Goal: Information Seeking & Learning: Learn about a topic

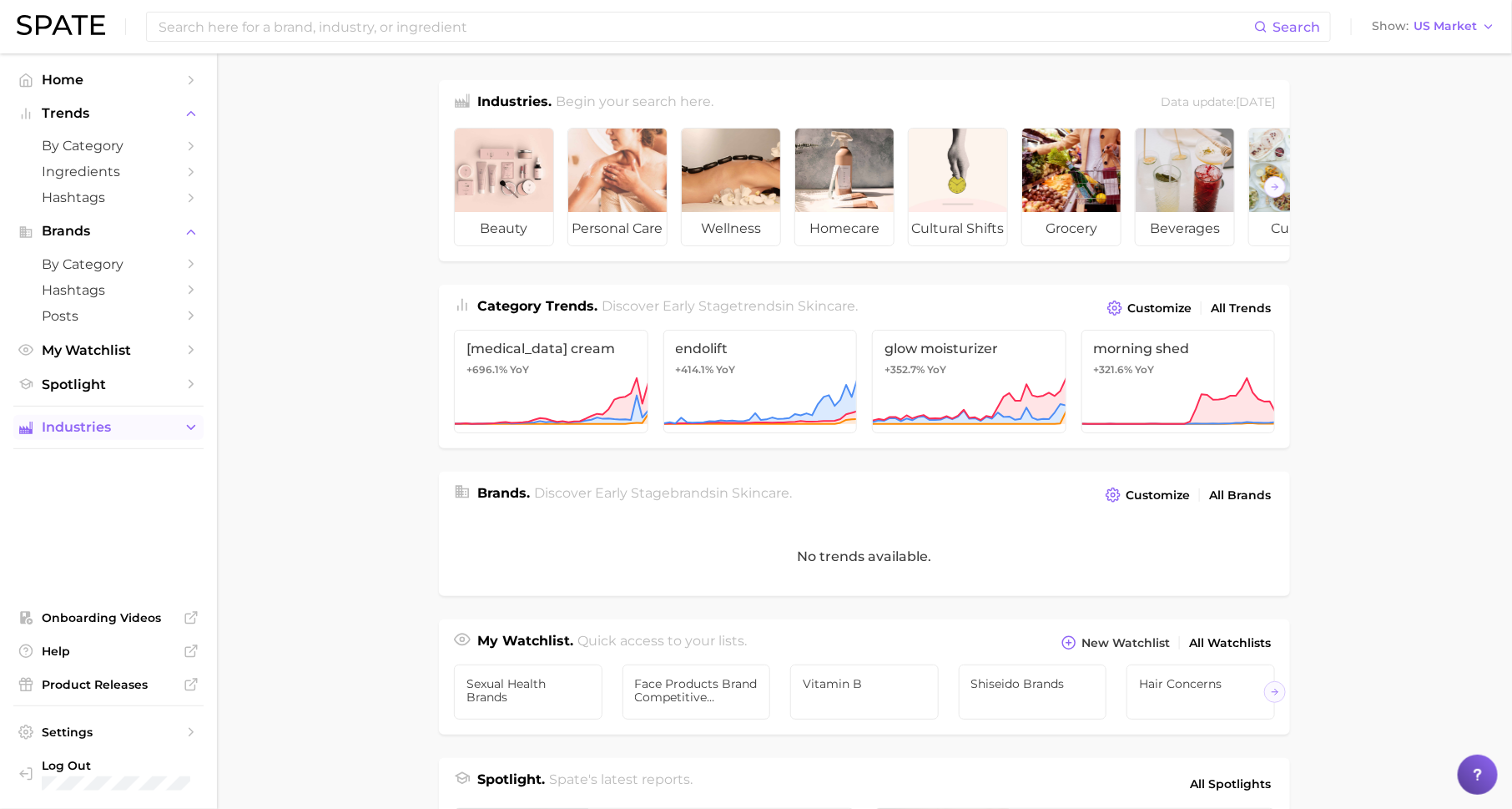
click at [193, 435] on icon "Sidebar" at bounding box center [190, 427] width 15 height 15
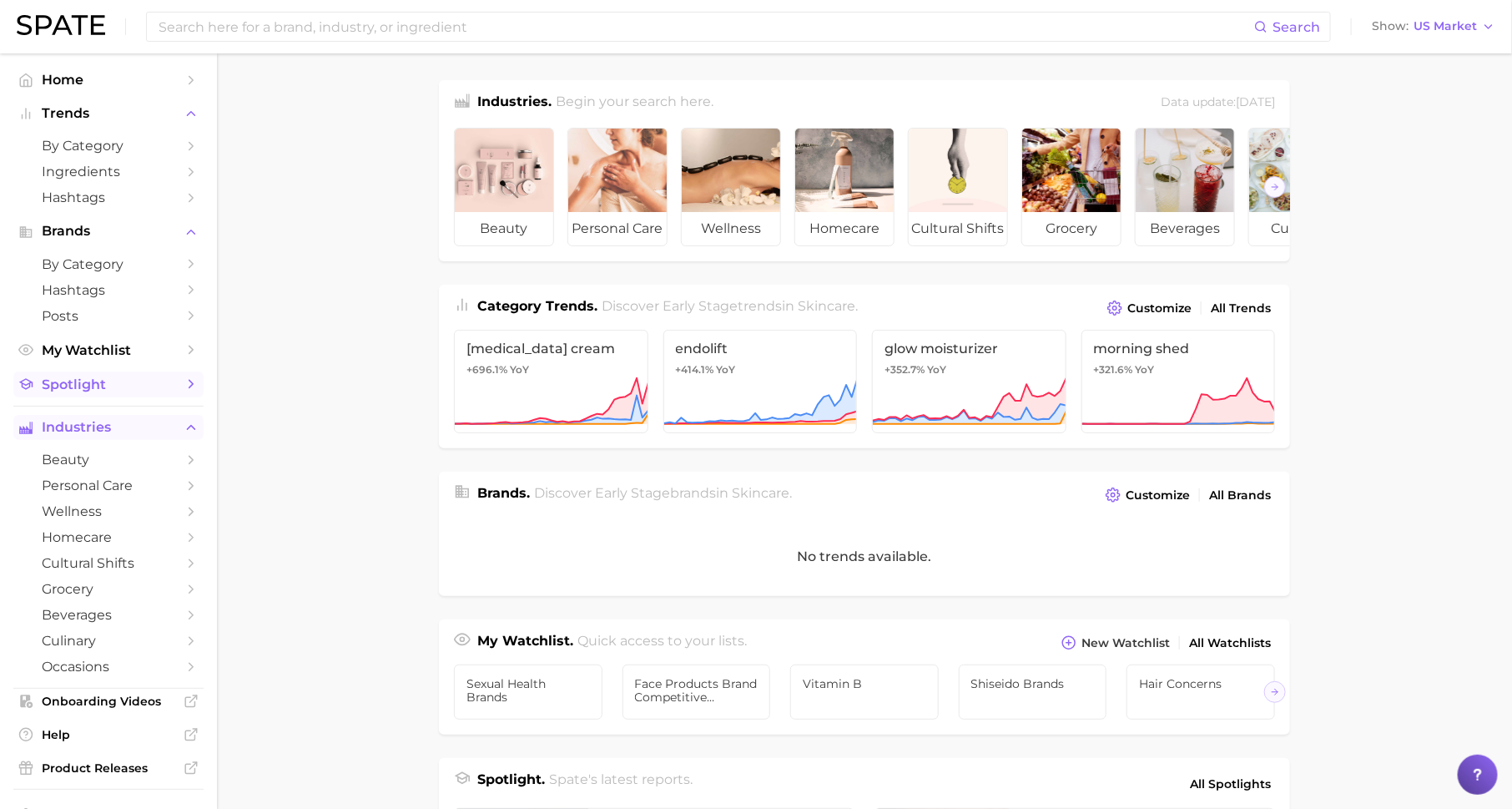
click at [166, 397] on link "Spotlight" at bounding box center [108, 384] width 190 height 26
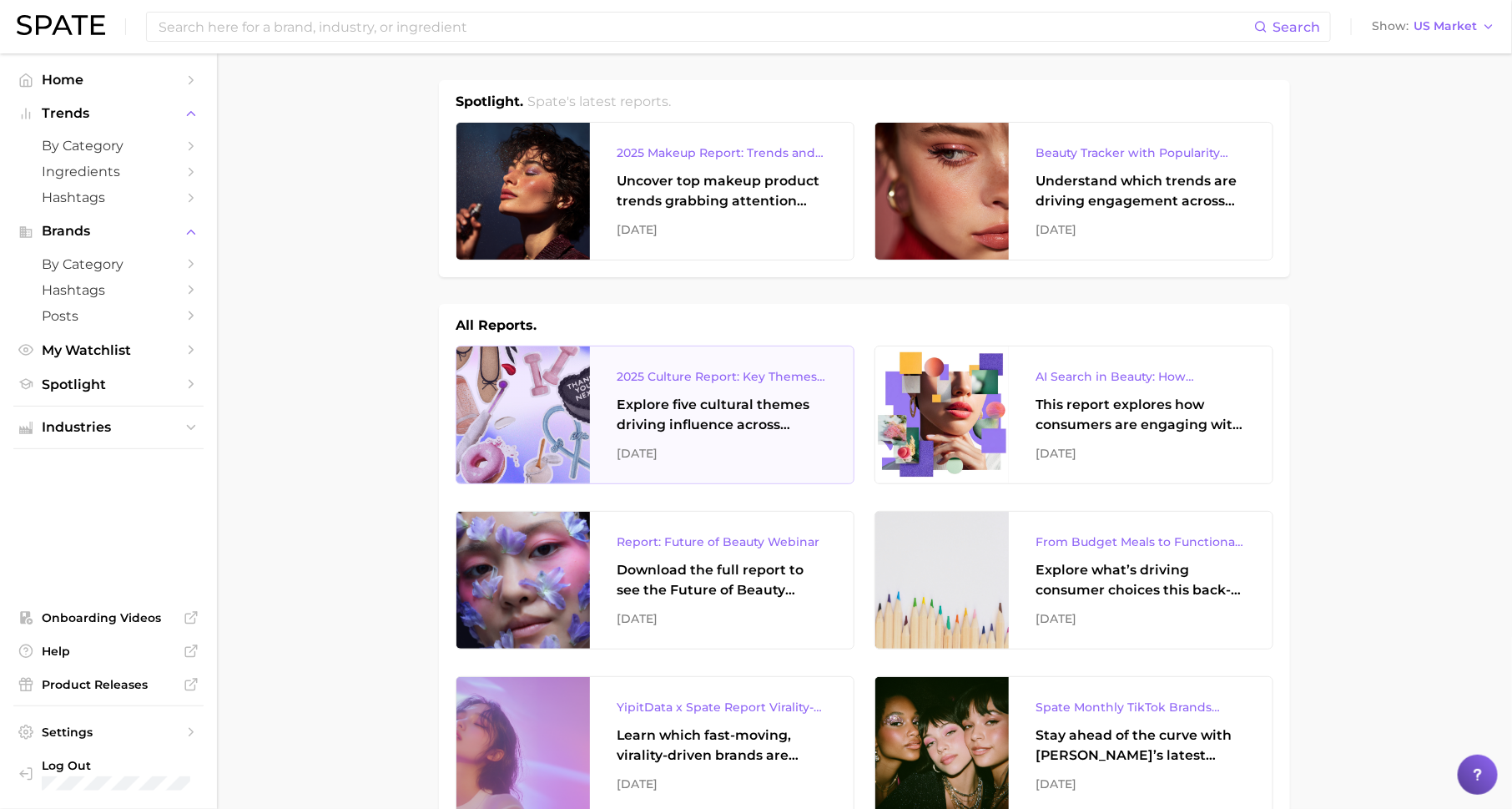
click at [734, 408] on div "Explore five cultural themes driving influence across beauty, food, and pop cul…" at bounding box center [722, 414] width 211 height 40
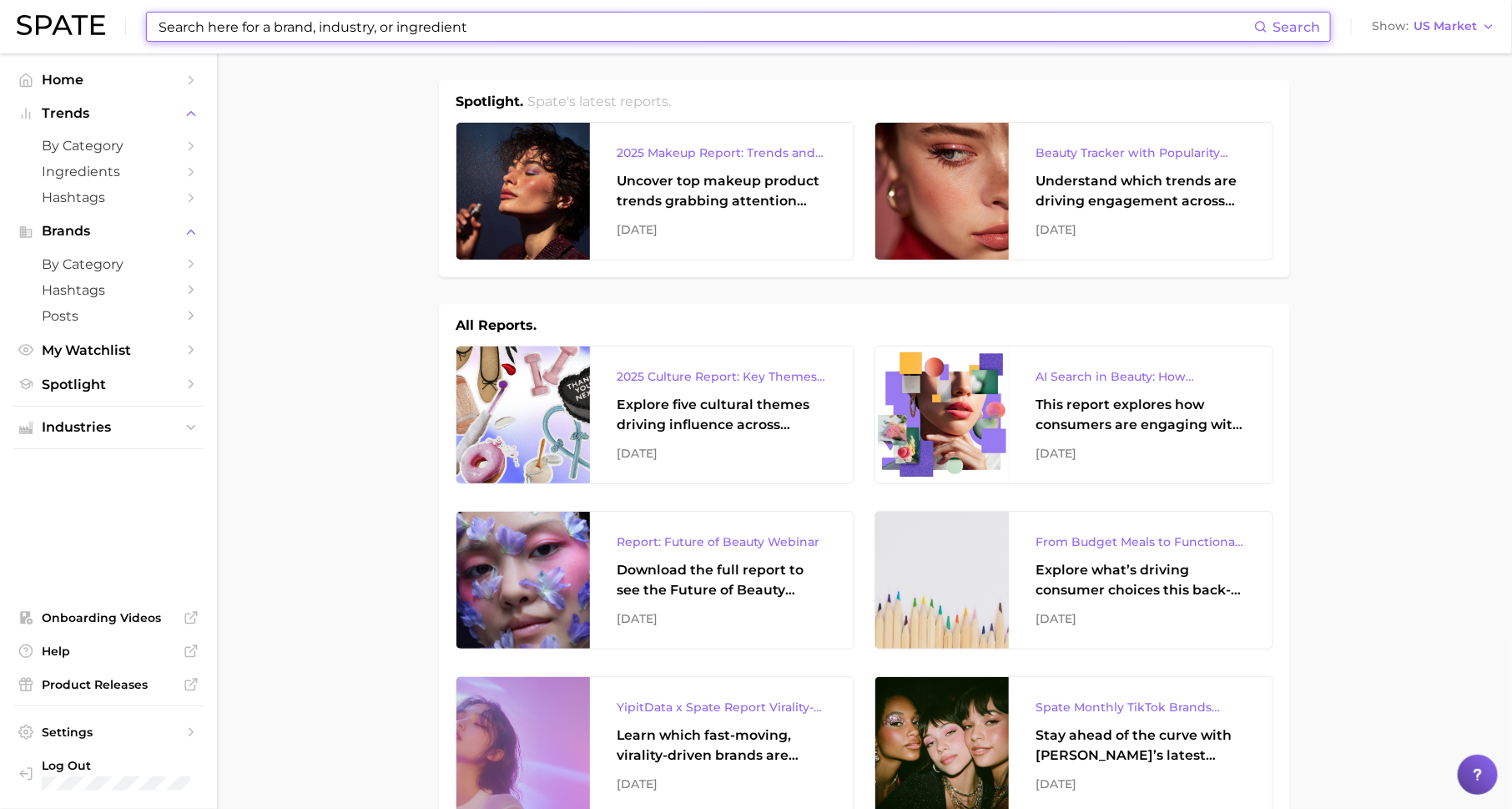
click at [418, 15] on input at bounding box center [706, 26] width 1098 height 28
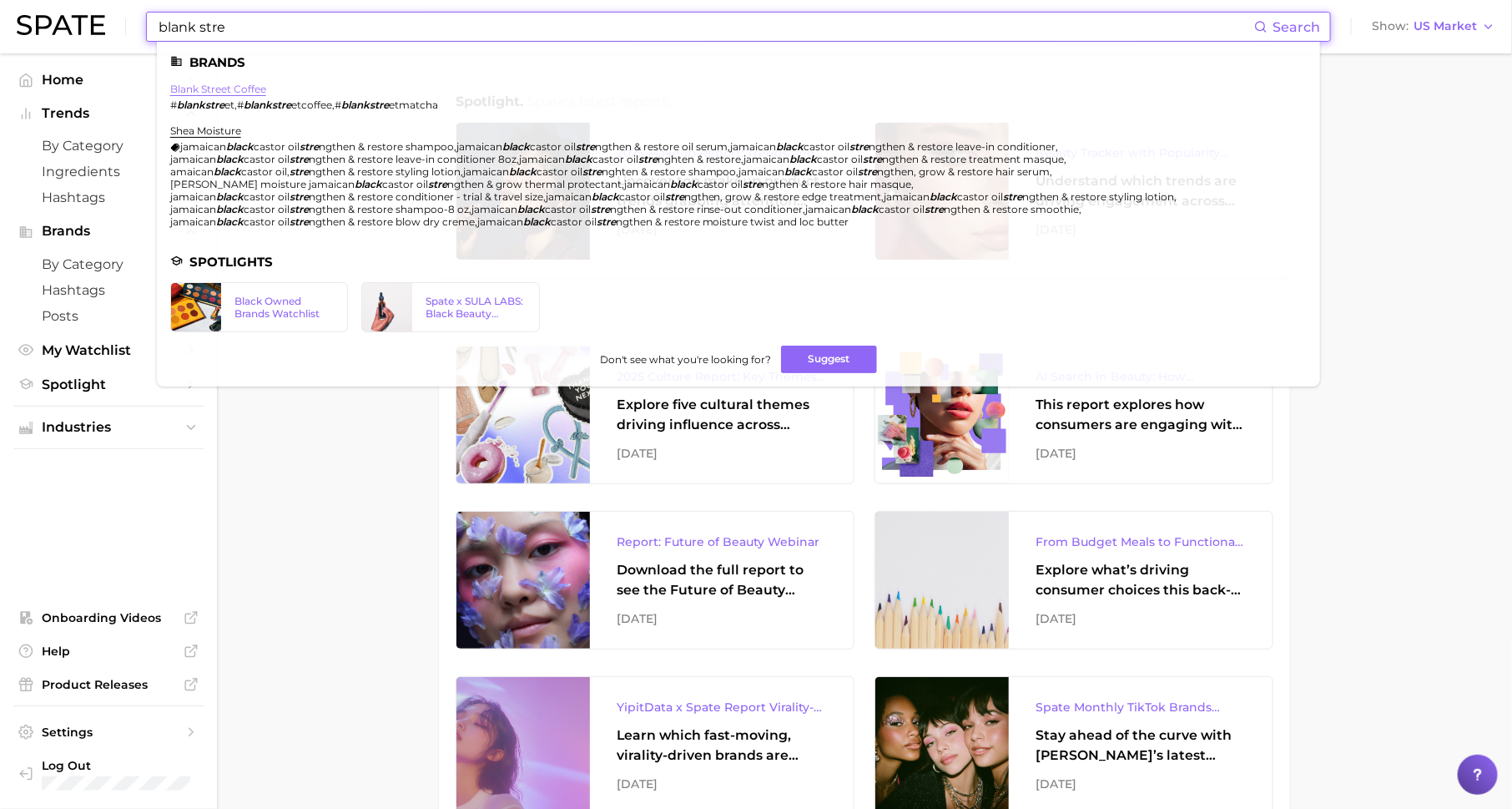
type input "blank stre"
click at [261, 87] on link "blank street coffee" at bounding box center [218, 89] width 96 height 13
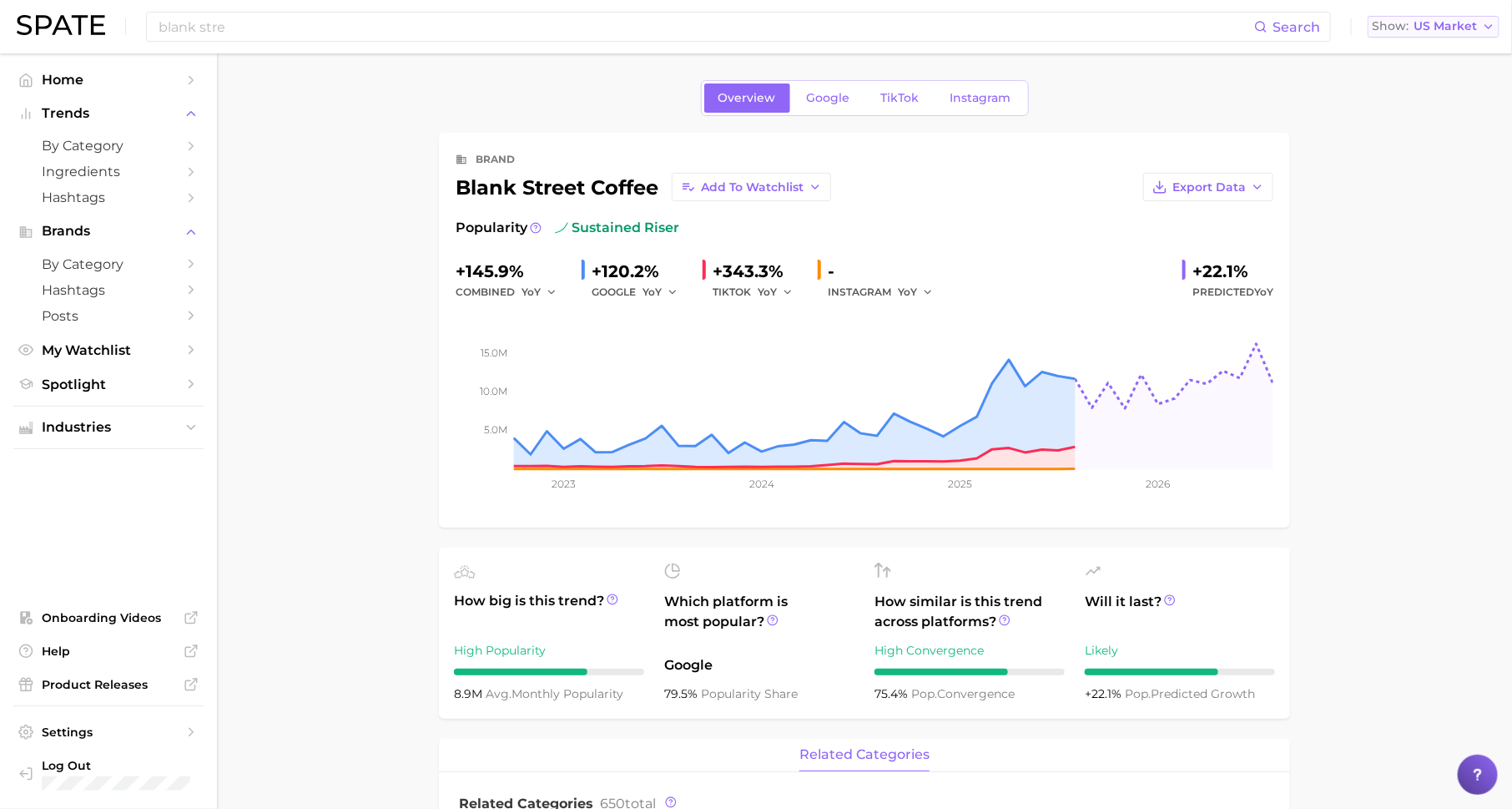
click at [1463, 26] on span "US Market" at bounding box center [1445, 25] width 63 height 9
click at [1407, 210] on span "Global" at bounding box center [1395, 204] width 38 height 15
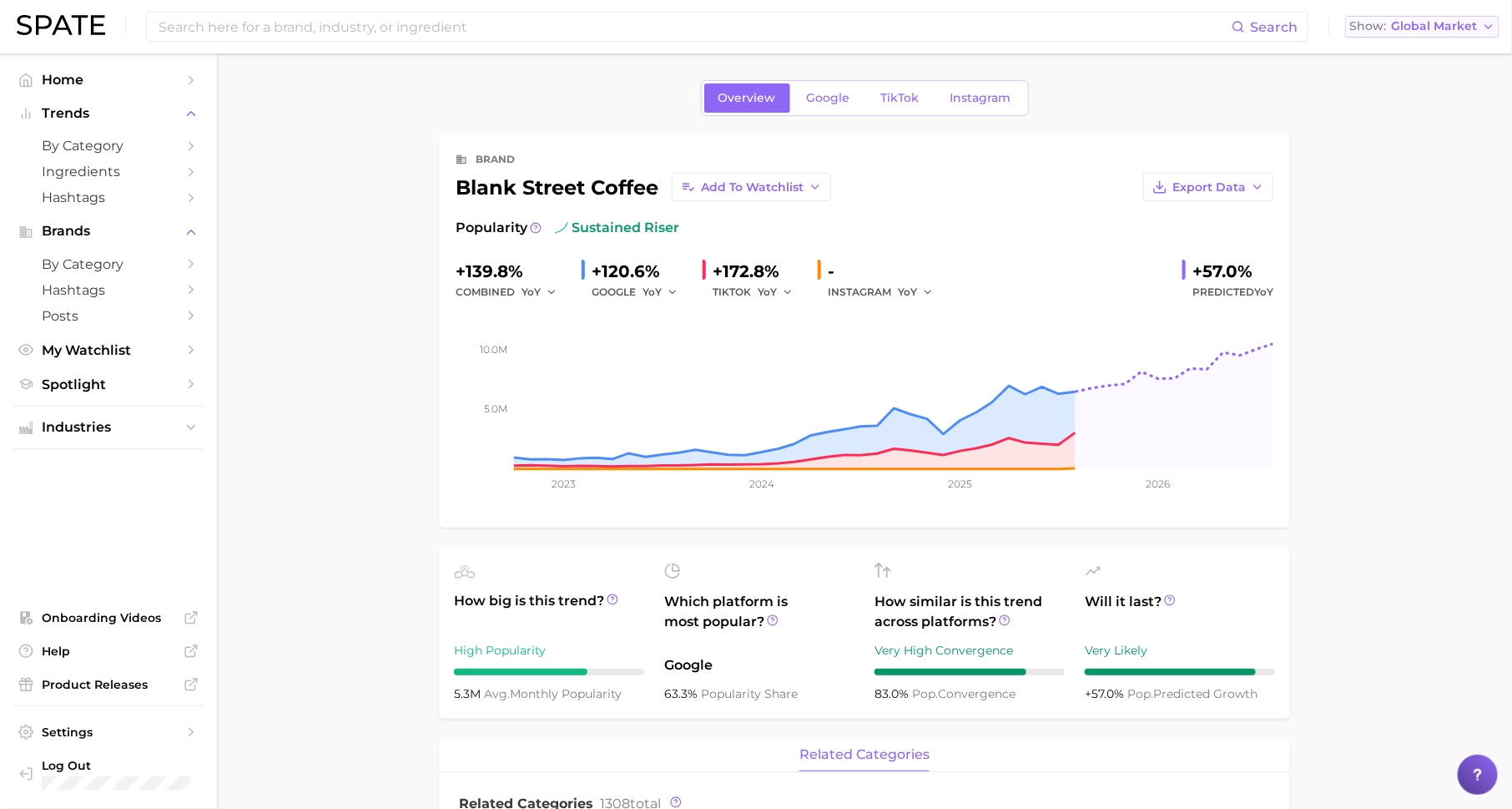
click at [1458, 31] on span "Global Market" at bounding box center [1434, 25] width 86 height 9
click at [1451, 50] on button "[GEOGRAPHIC_DATA]" at bounding box center [1422, 54] width 154 height 30
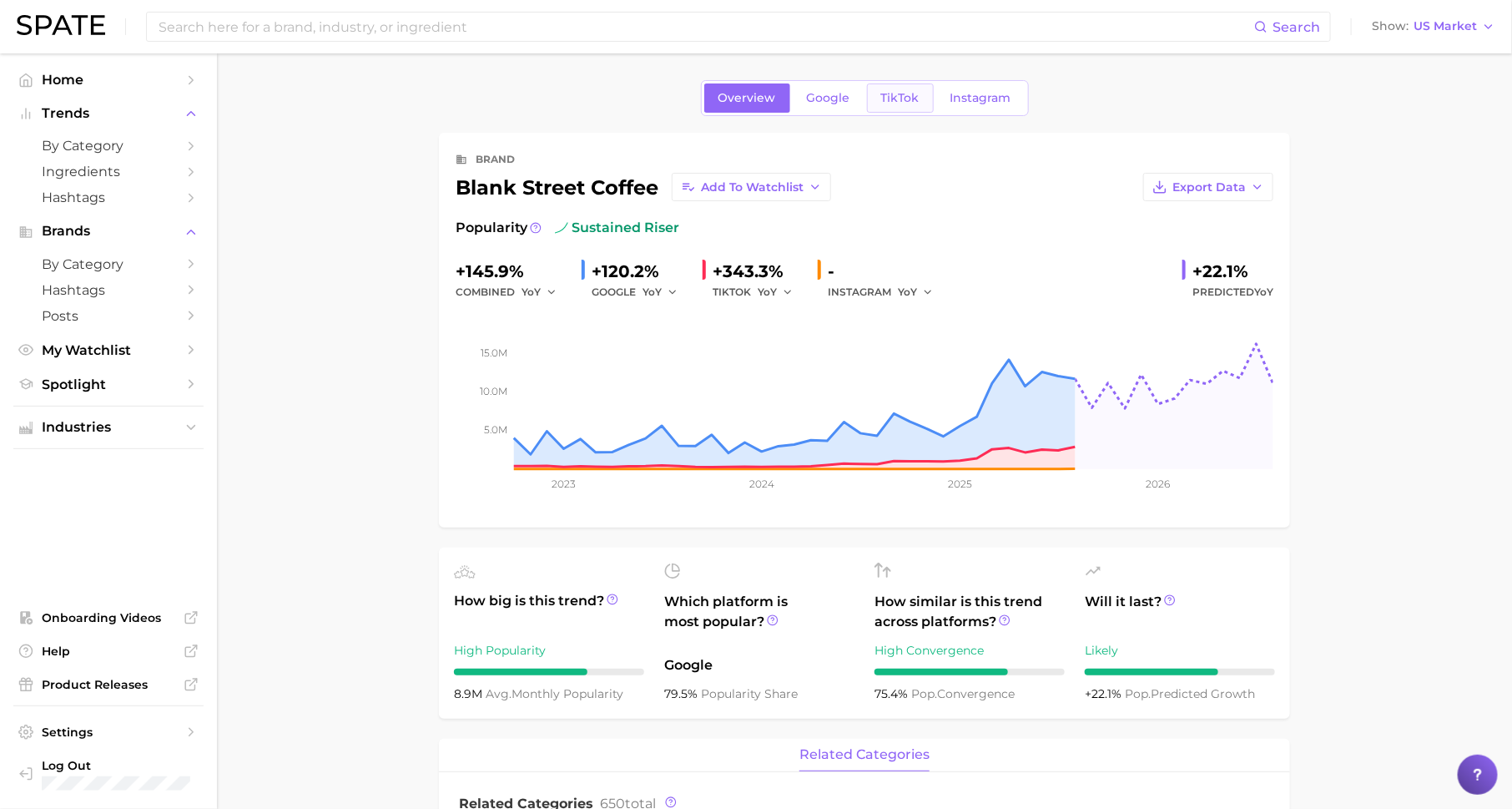
click at [908, 97] on span "TikTok" at bounding box center [900, 97] width 38 height 15
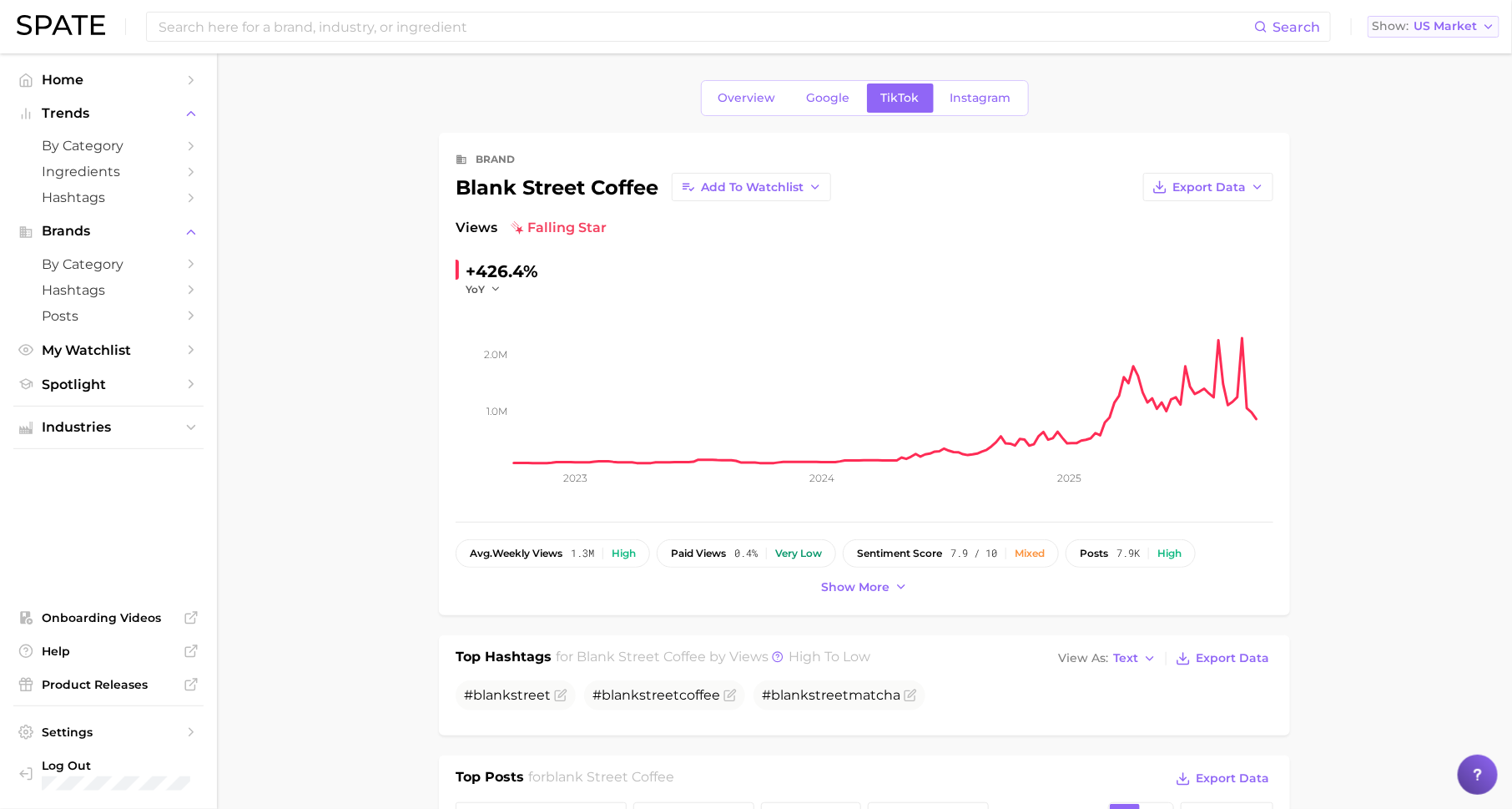
click at [1447, 31] on span "US Market" at bounding box center [1445, 25] width 63 height 9
click at [1452, 84] on span "[GEOGRAPHIC_DATA]" at bounding box center [1441, 84] width 130 height 15
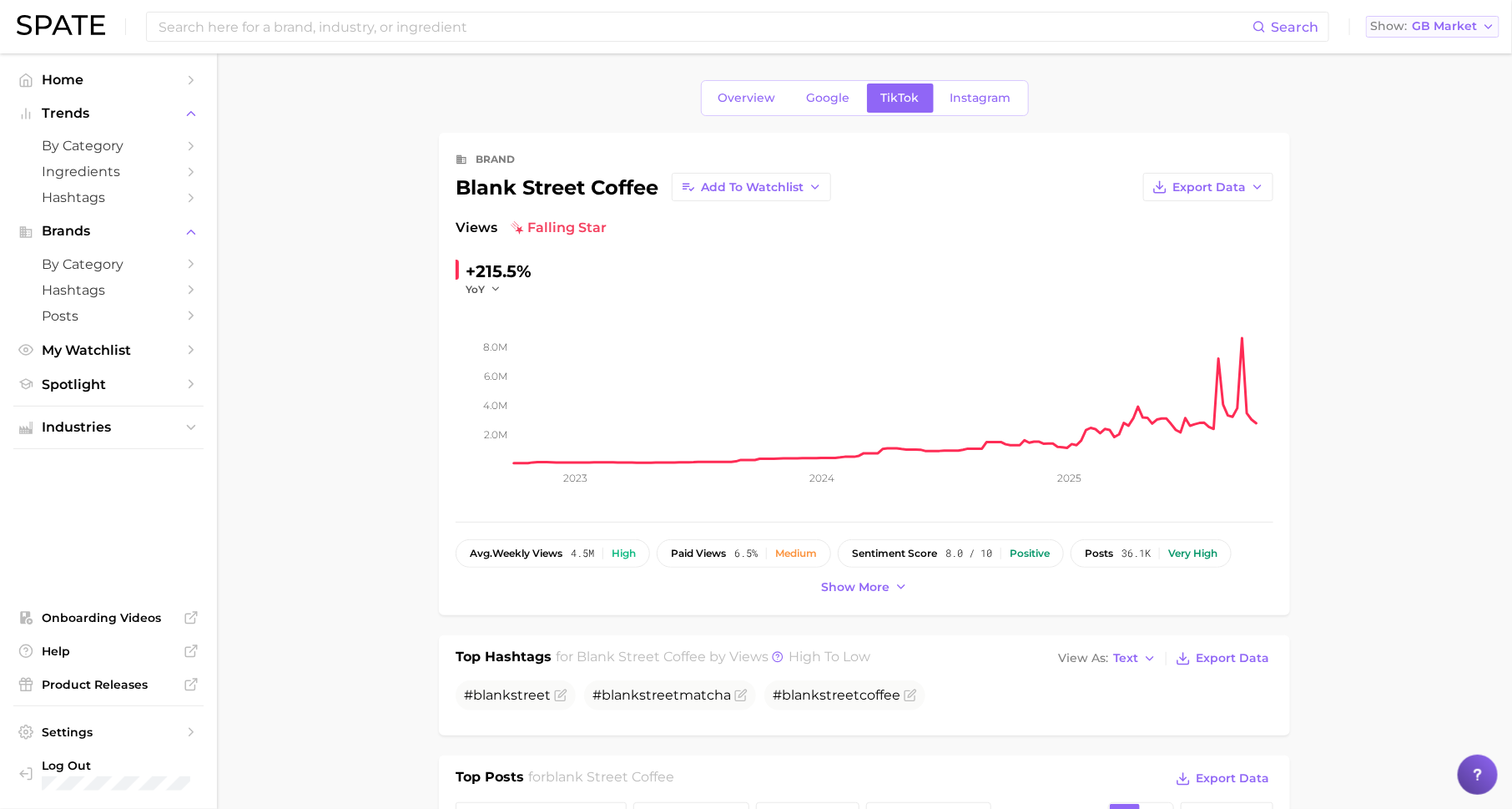
click at [1449, 33] on button "Show GB Market" at bounding box center [1432, 26] width 134 height 21
click at [1418, 107] on button "[GEOGRAPHIC_DATA]" at bounding box center [1439, 114] width 146 height 30
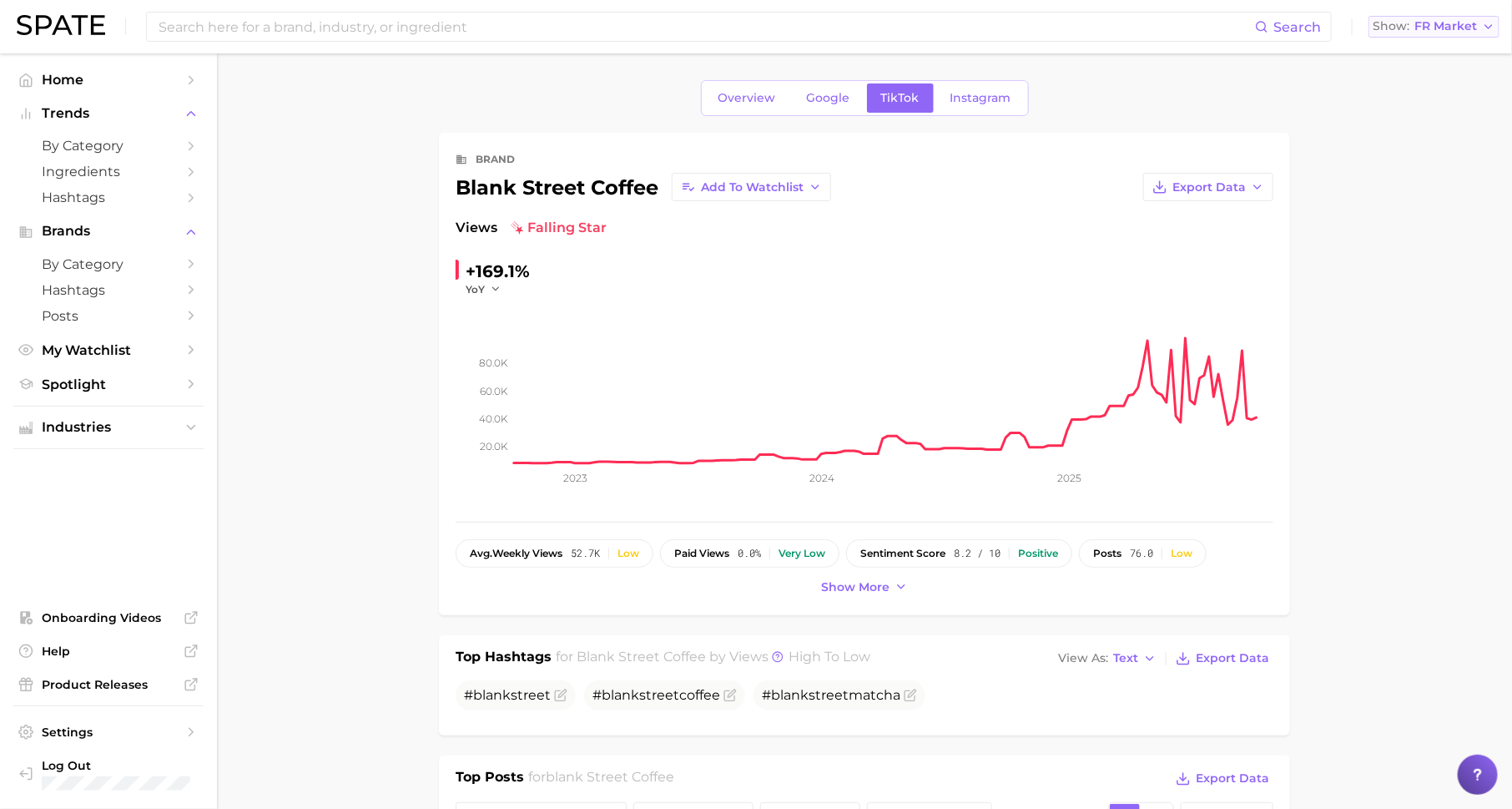
click at [1437, 23] on span "FR Market" at bounding box center [1446, 25] width 62 height 9
click at [1415, 55] on span "[GEOGRAPHIC_DATA]" at bounding box center [1441, 54] width 130 height 15
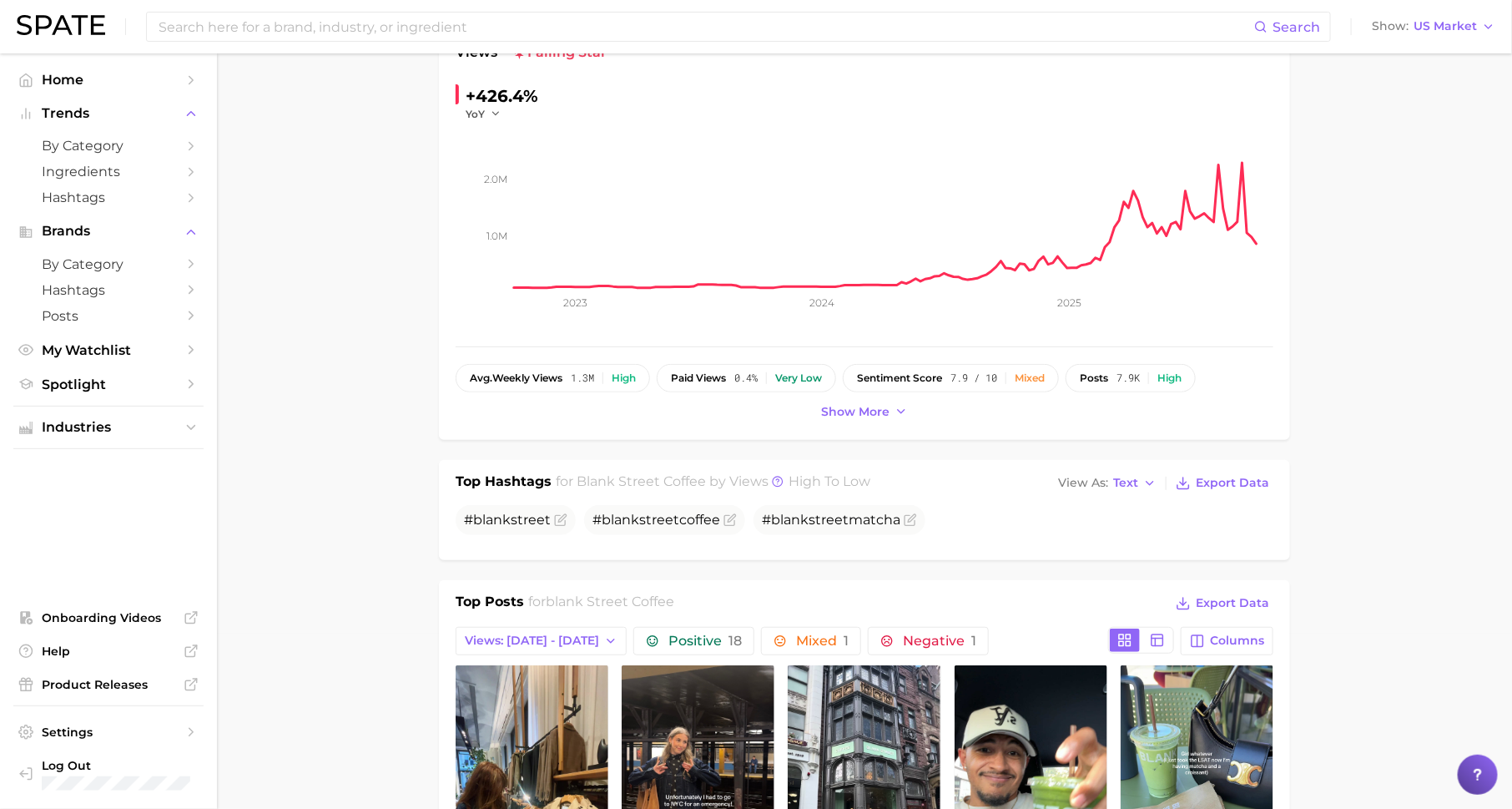
scroll to position [179, 0]
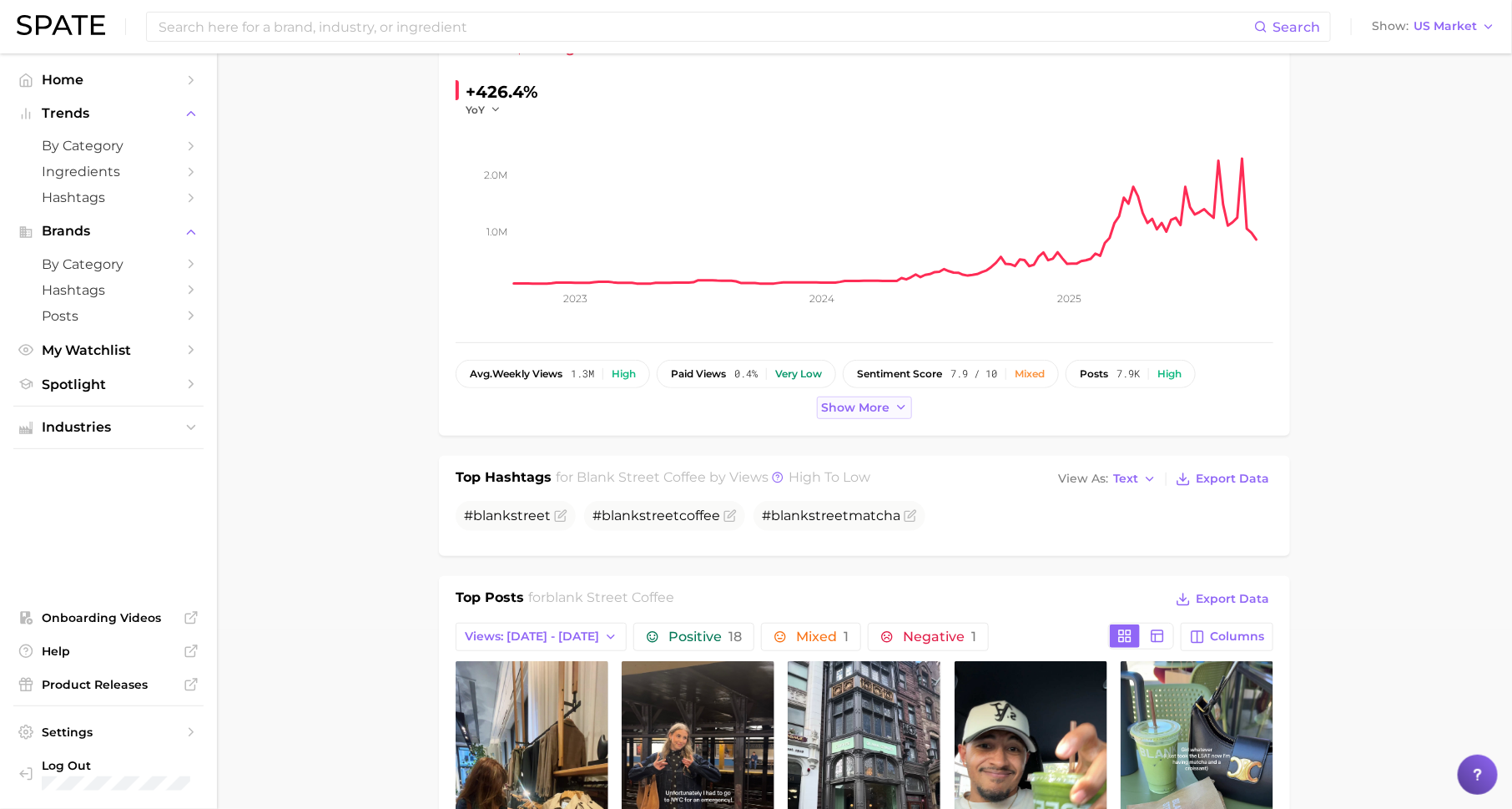
click at [866, 403] on span "Show more" at bounding box center [855, 407] width 68 height 15
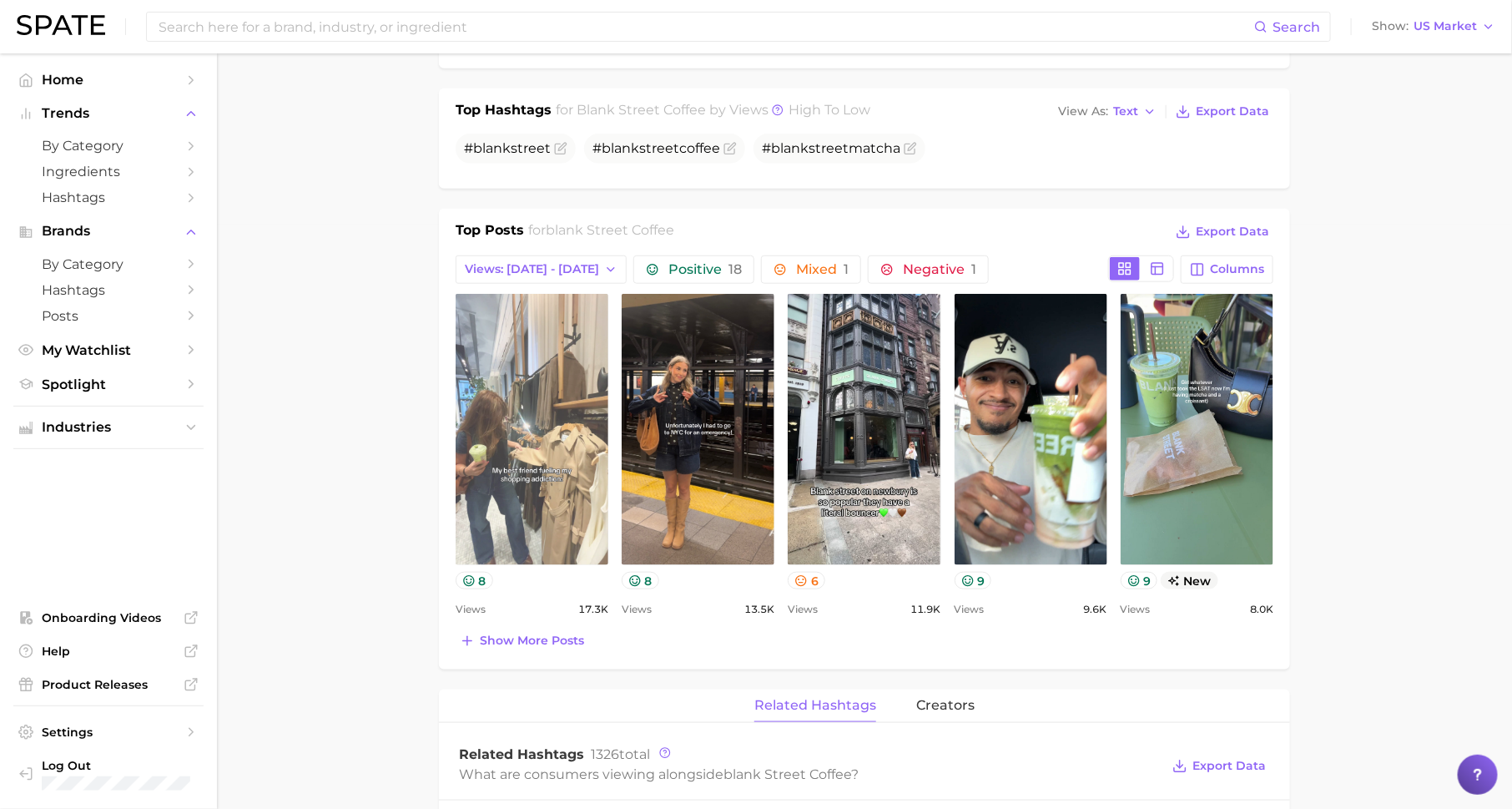
scroll to position [595, 0]
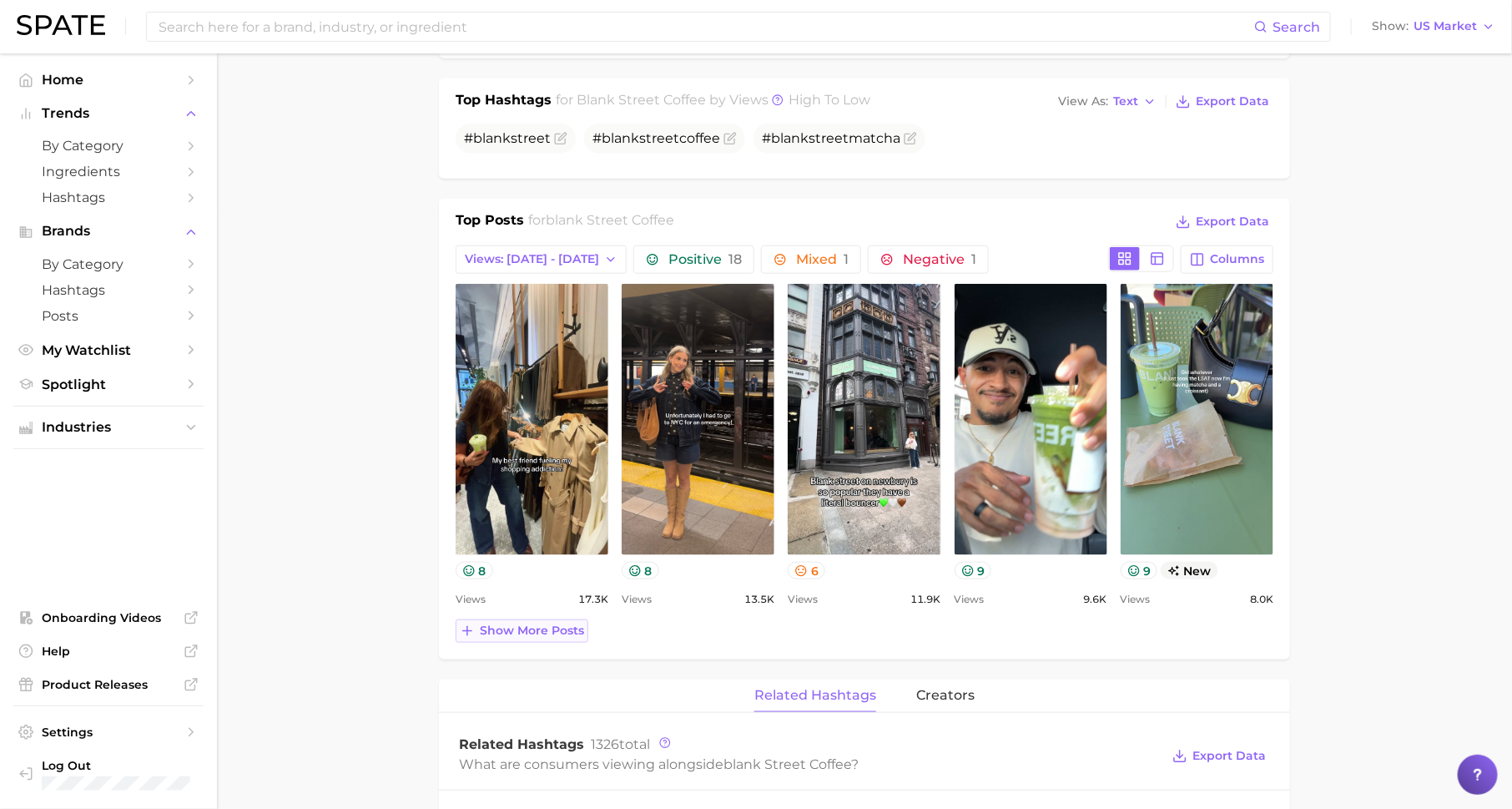
click at [559, 625] on span "Show more posts" at bounding box center [531, 630] width 104 height 15
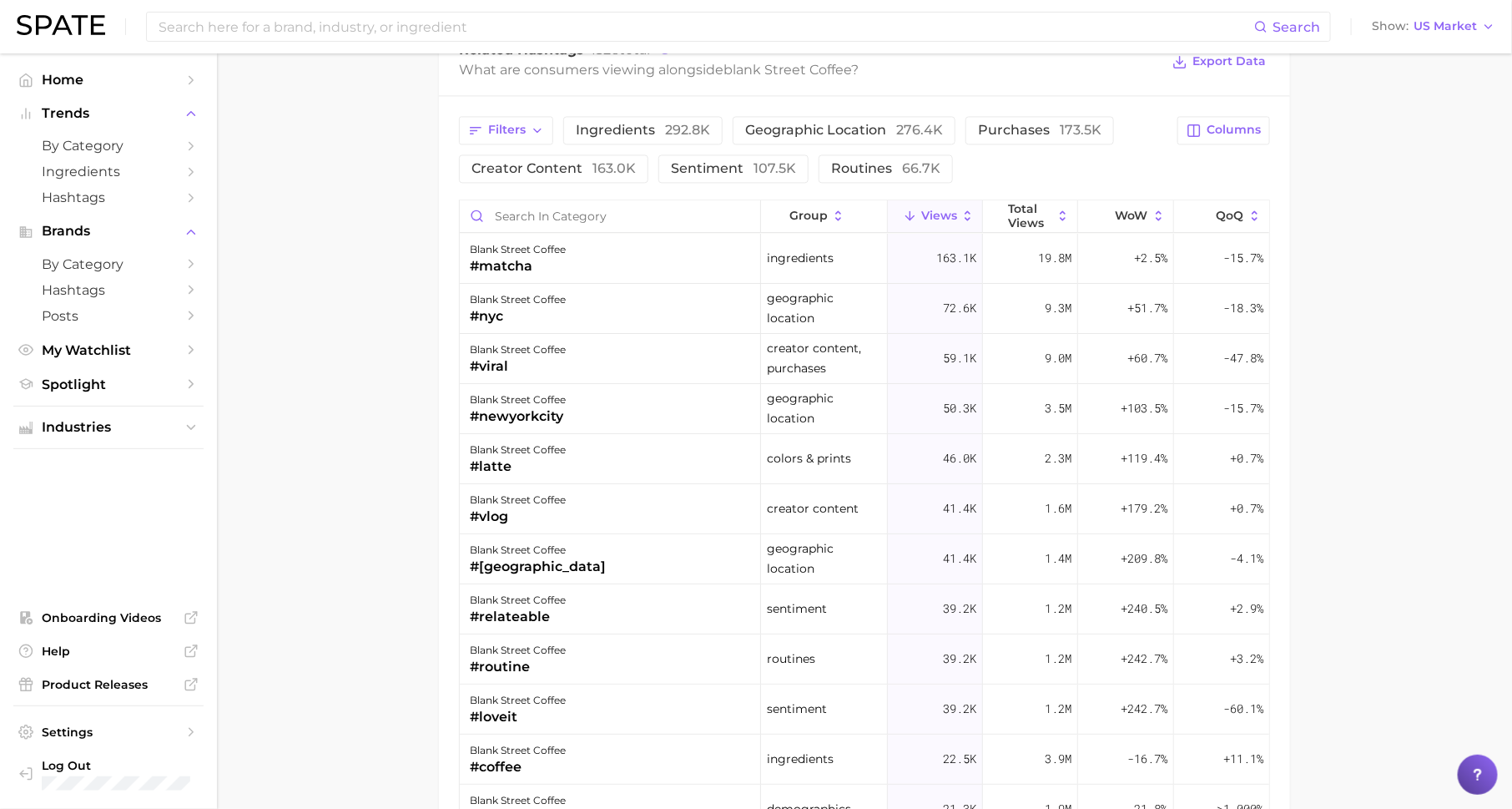
scroll to position [1634, 0]
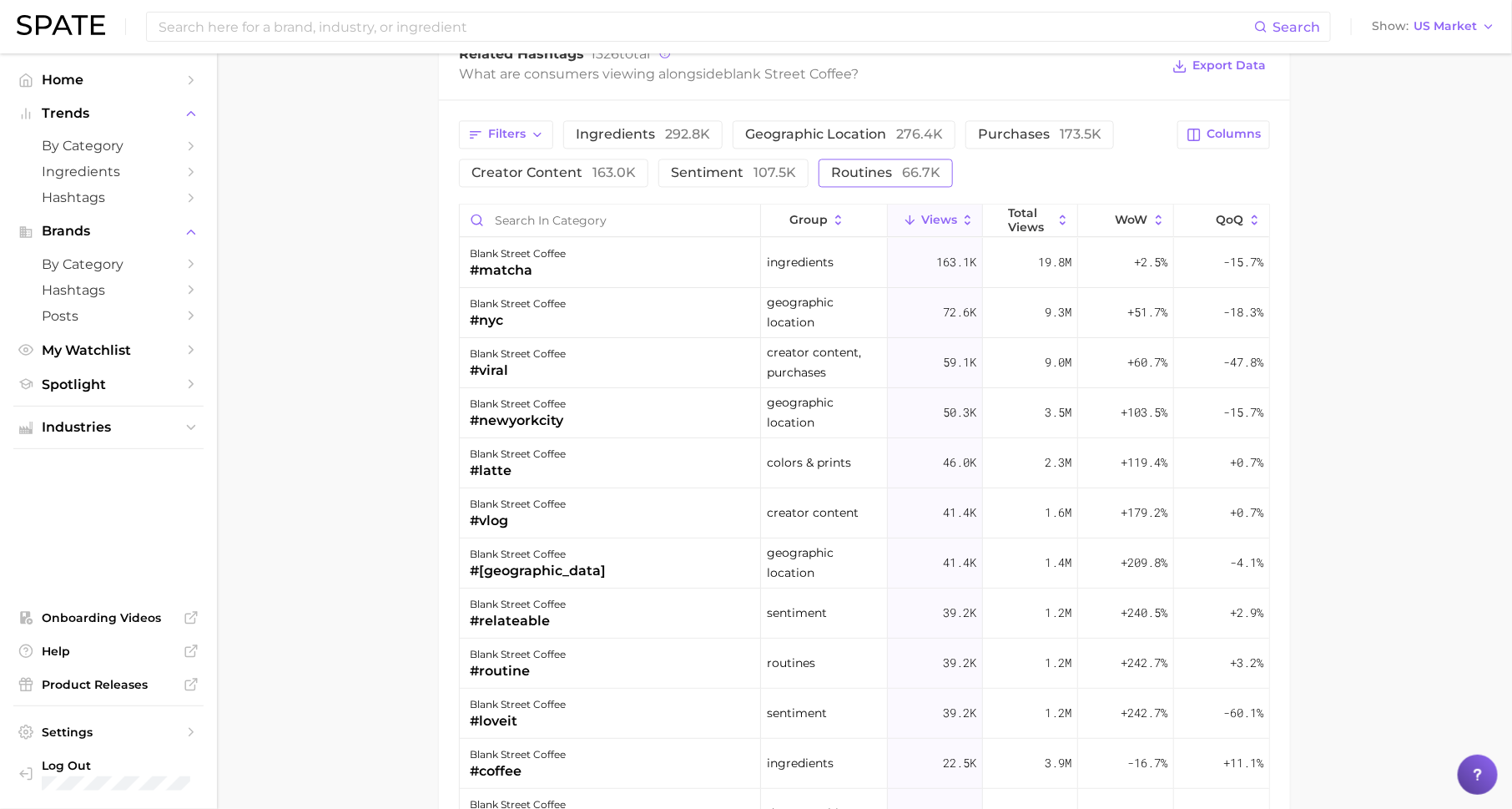
click at [884, 176] on button "routines 66.7k" at bounding box center [886, 173] width 135 height 28
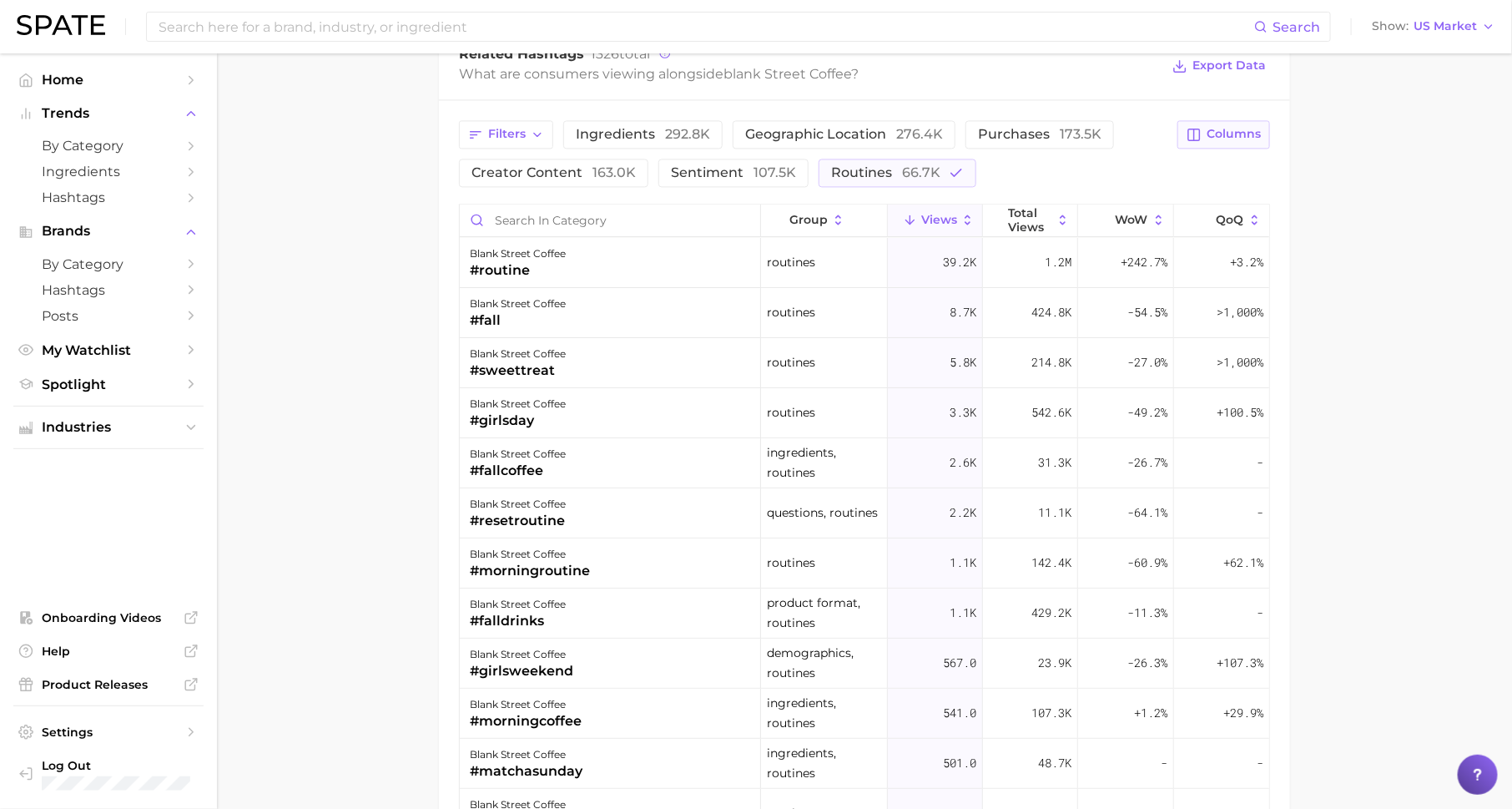
click at [1230, 127] on span "Columns" at bounding box center [1234, 134] width 55 height 15
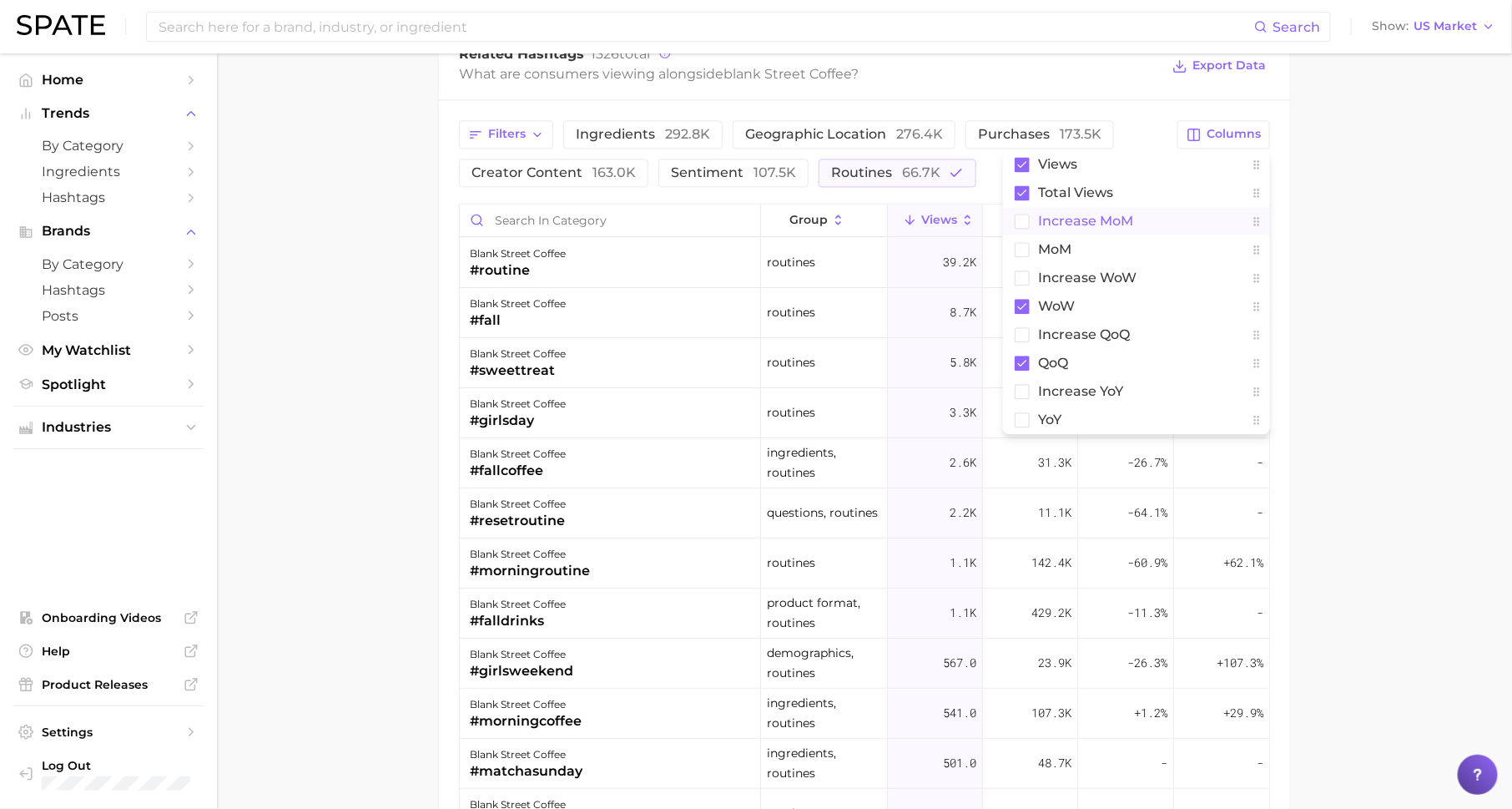
click at [1105, 213] on span "increase MoM" at bounding box center [1086, 220] width 96 height 15
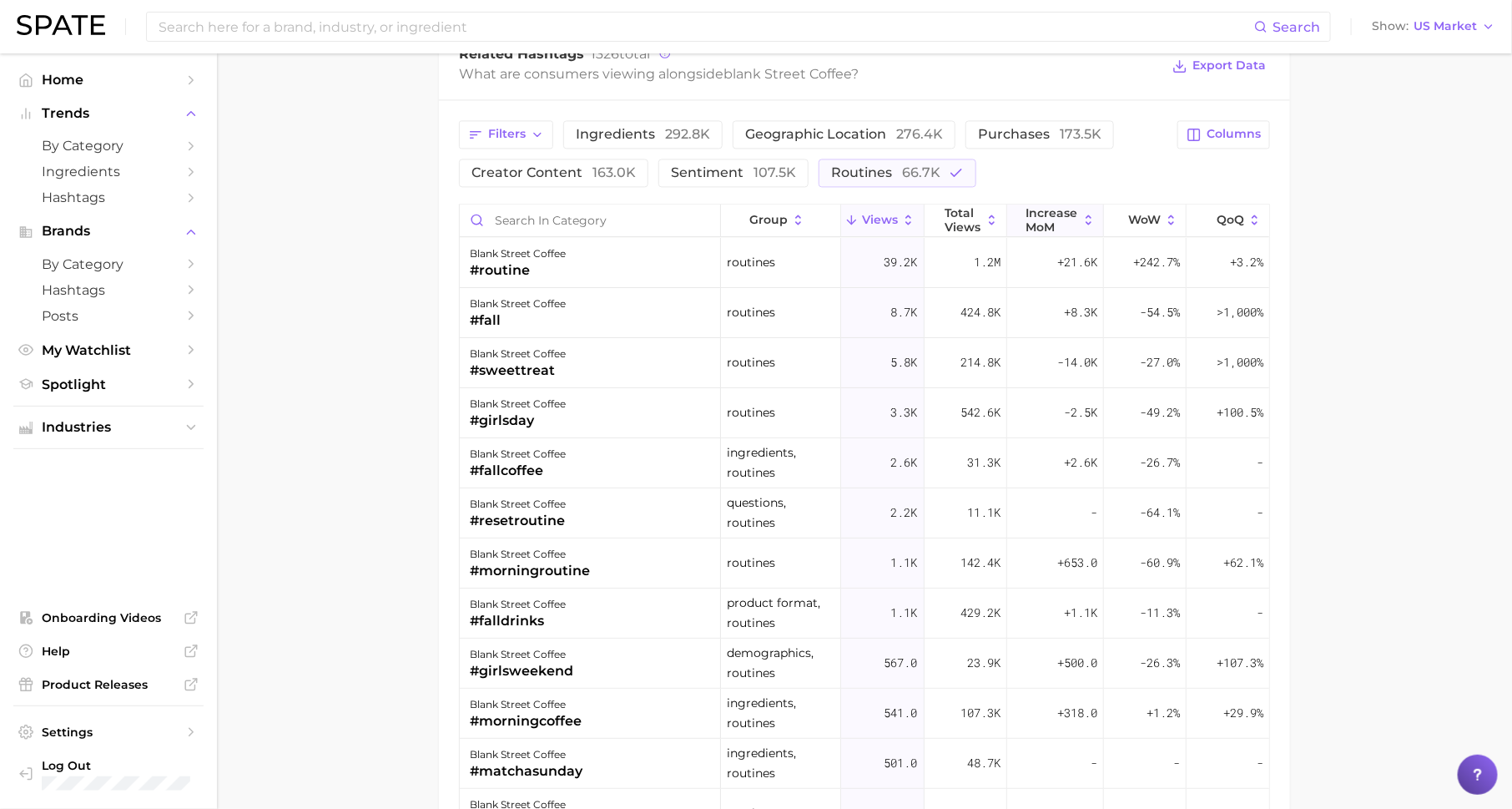
click at [1054, 218] on span "increase MoM" at bounding box center [1052, 218] width 52 height 26
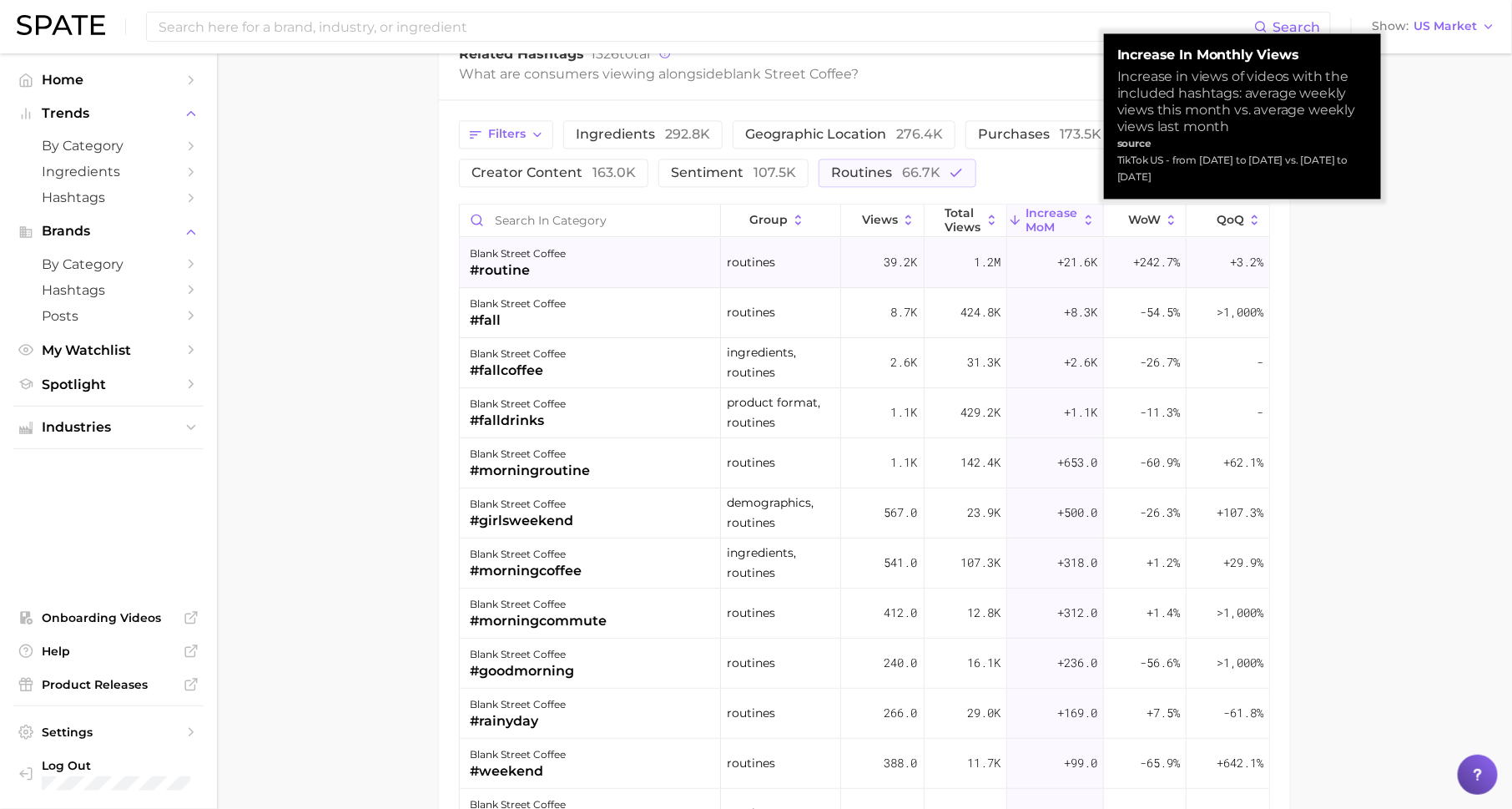
click at [1058, 262] on span "+21.6k" at bounding box center [1077, 262] width 40 height 20
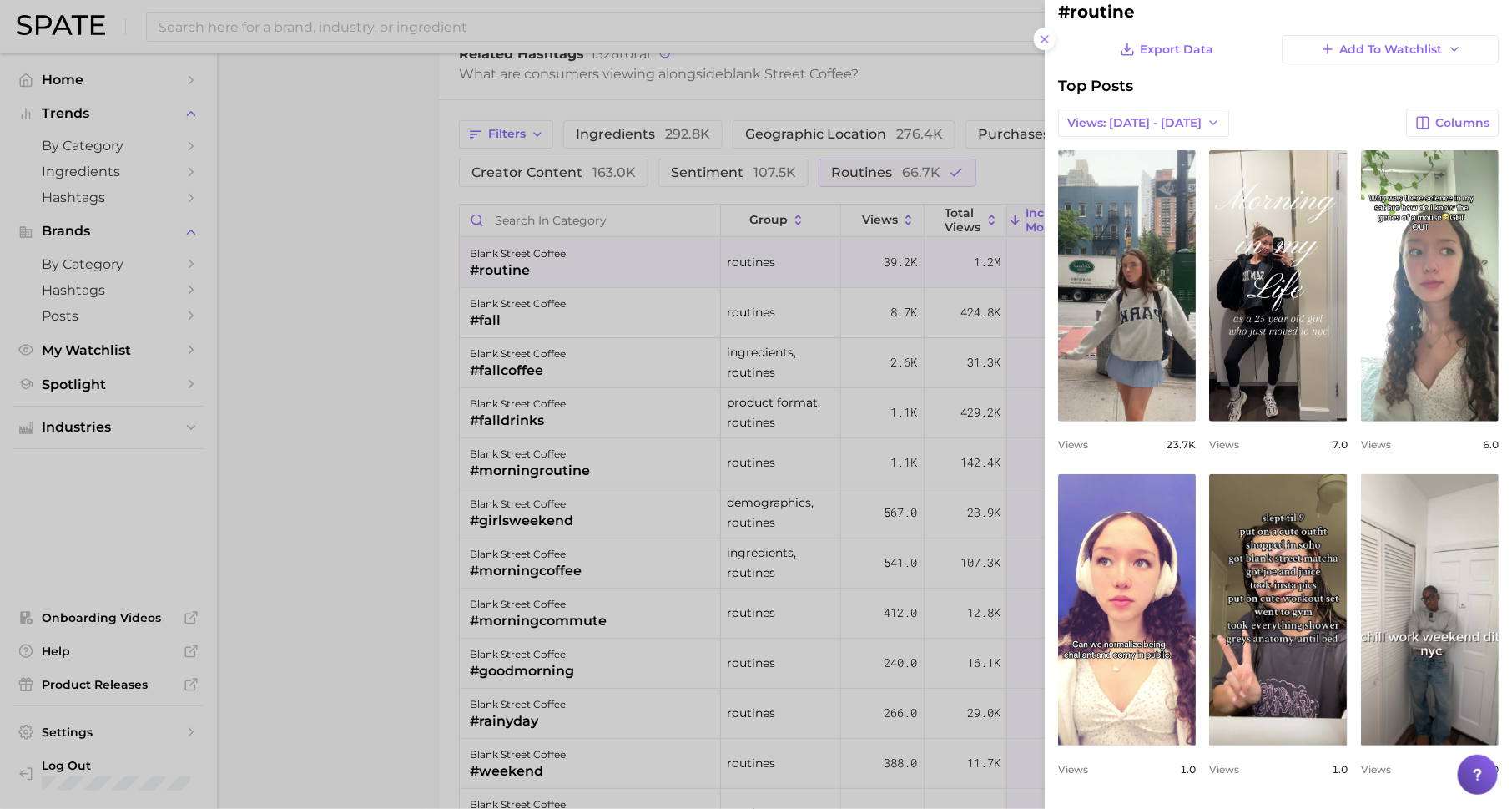
scroll to position [0, 0]
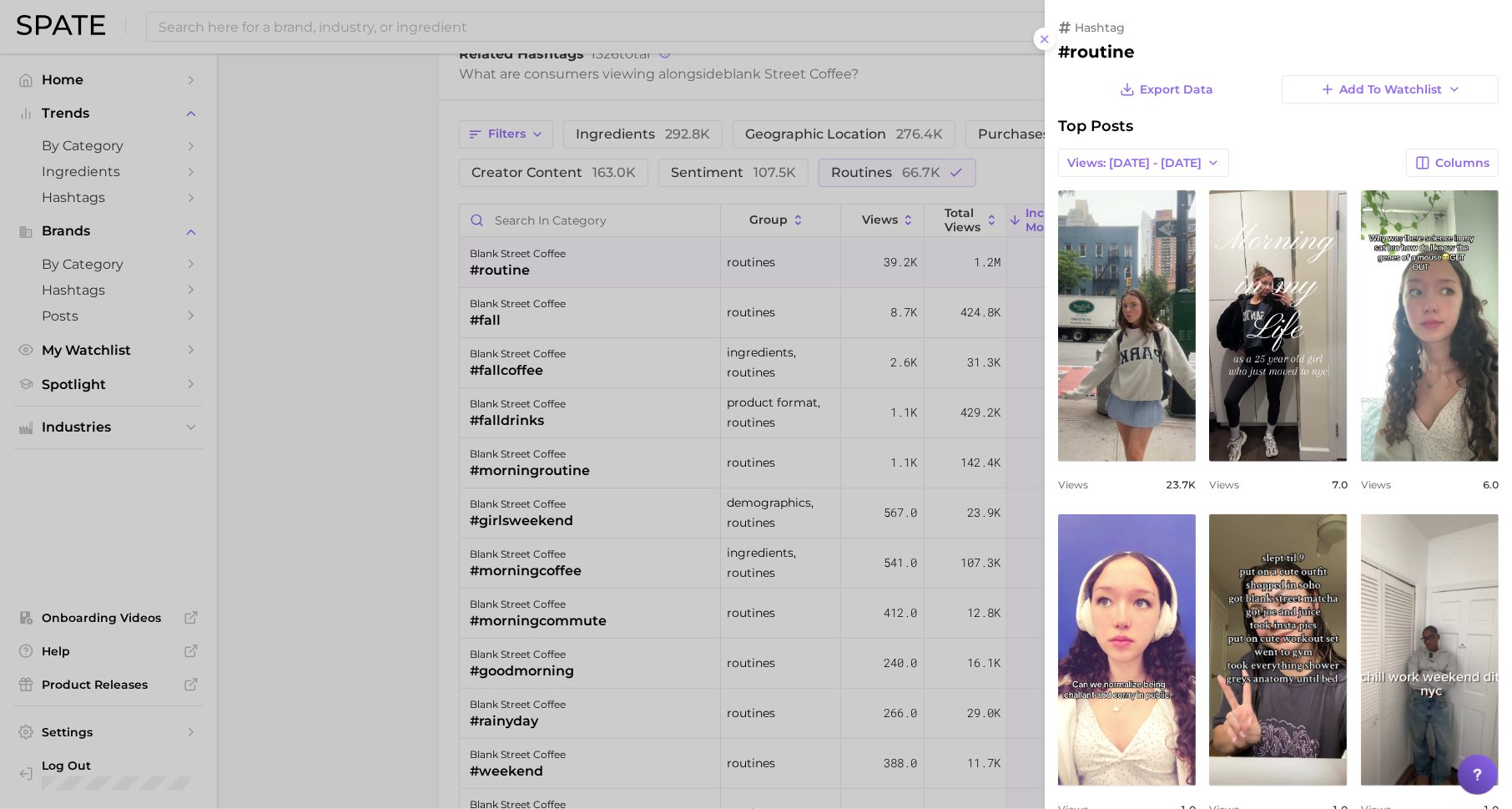
click at [818, 426] on div at bounding box center [756, 404] width 1512 height 809
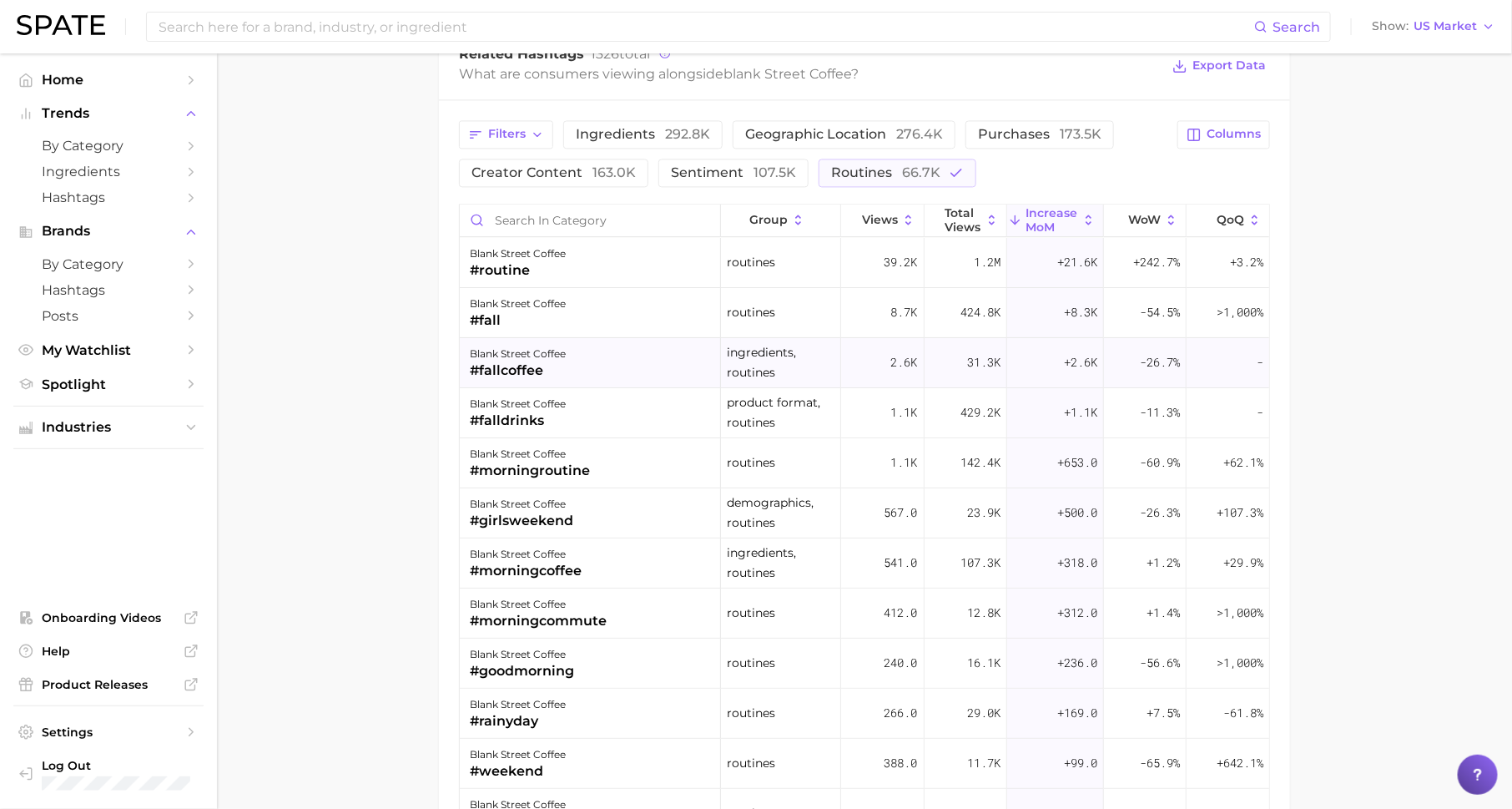
click at [543, 350] on div "blank street coffee" at bounding box center [518, 354] width 96 height 20
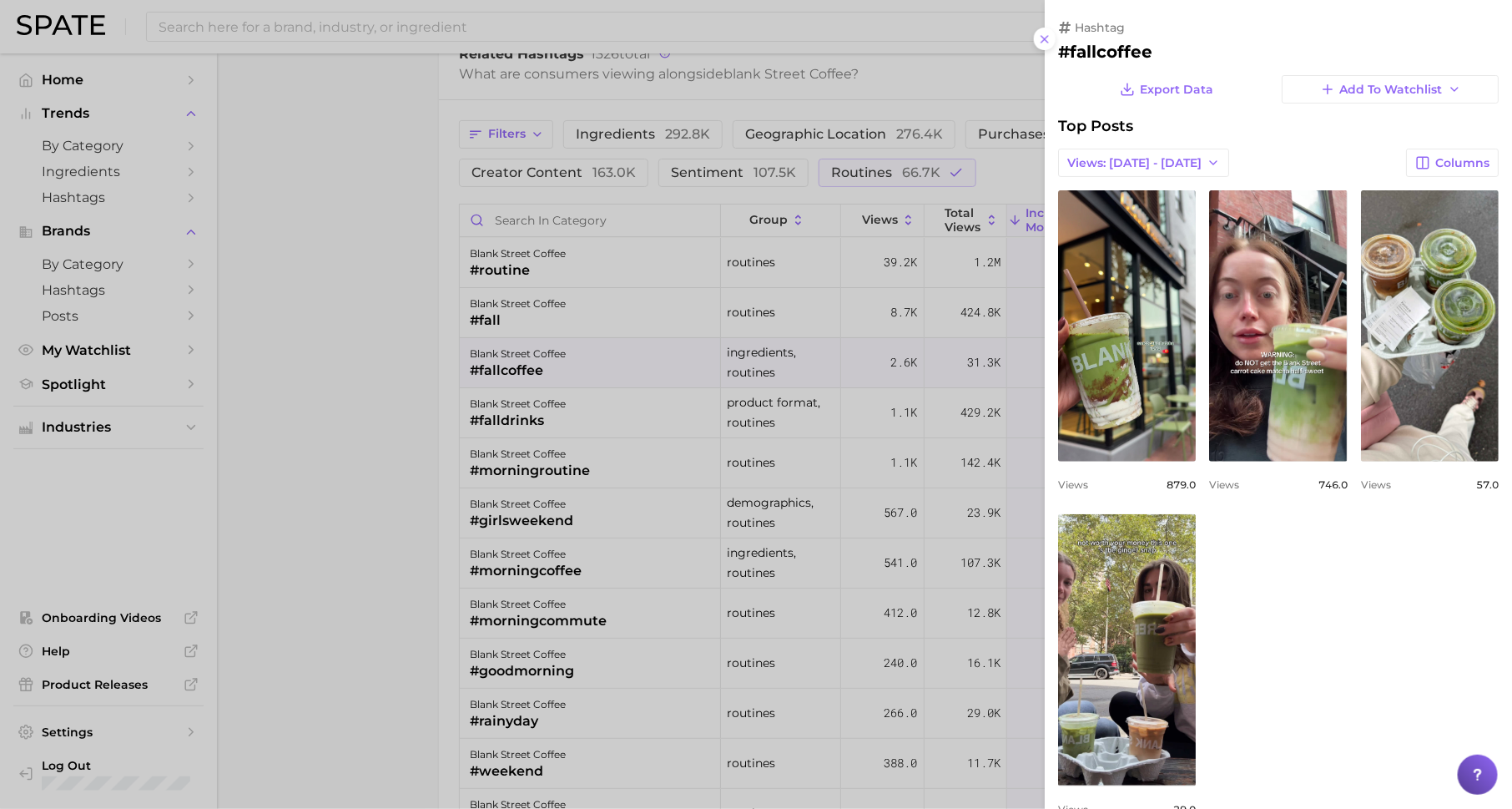
click at [520, 410] on div at bounding box center [756, 404] width 1512 height 809
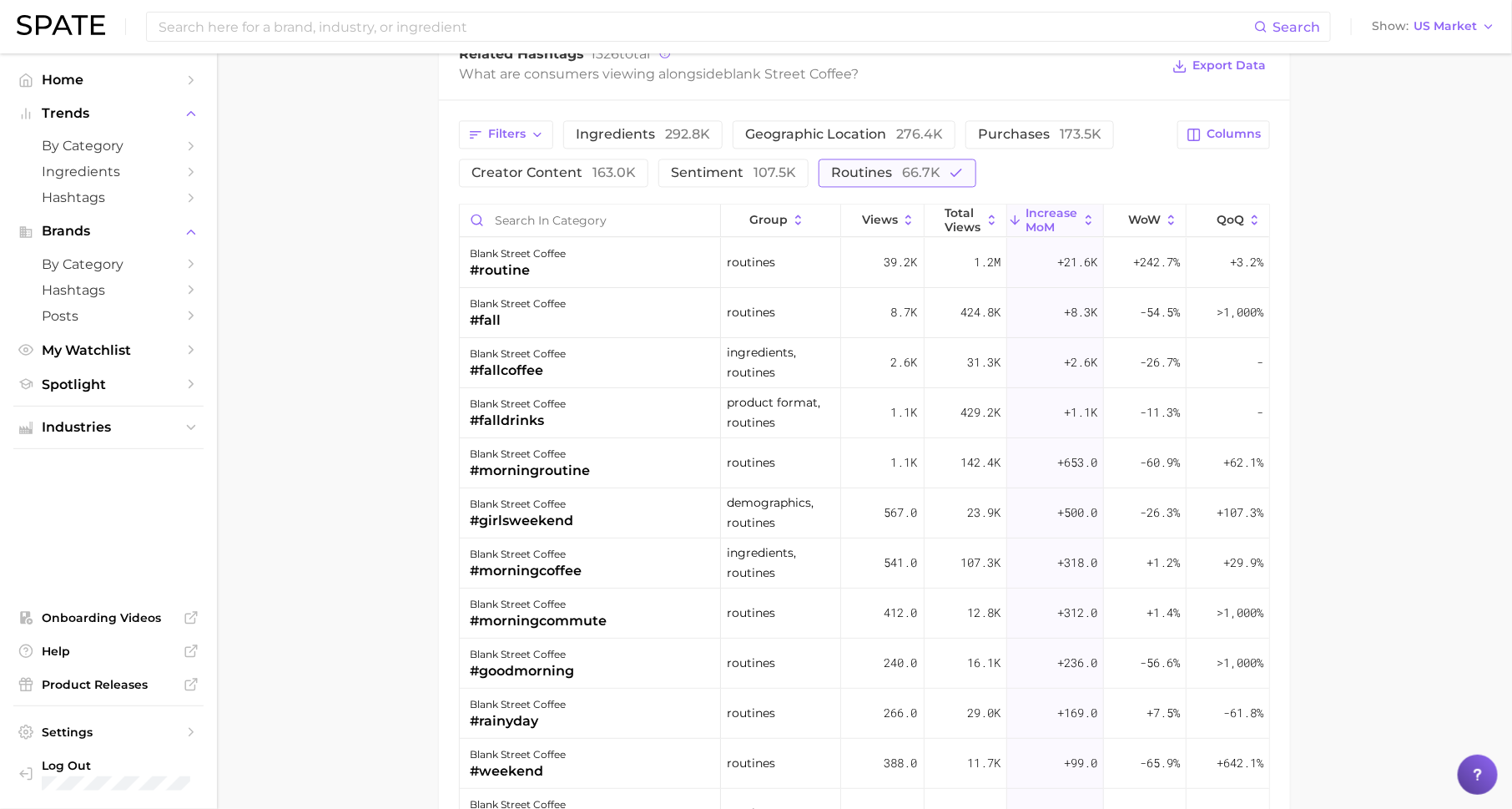
click at [861, 166] on span "routines 66.7k" at bounding box center [886, 173] width 109 height 14
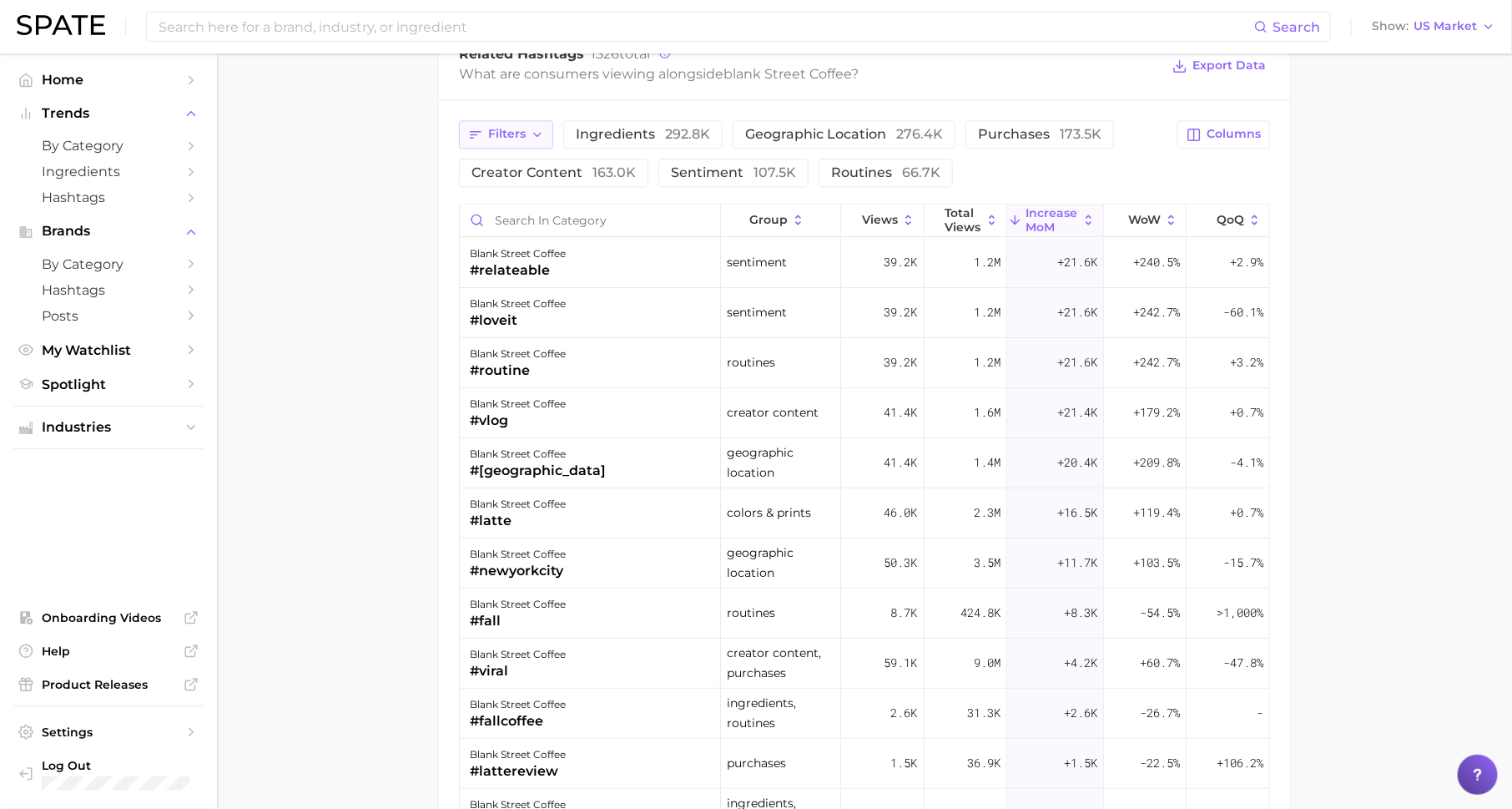
click at [515, 127] on span "Filters" at bounding box center [507, 134] width 38 height 15
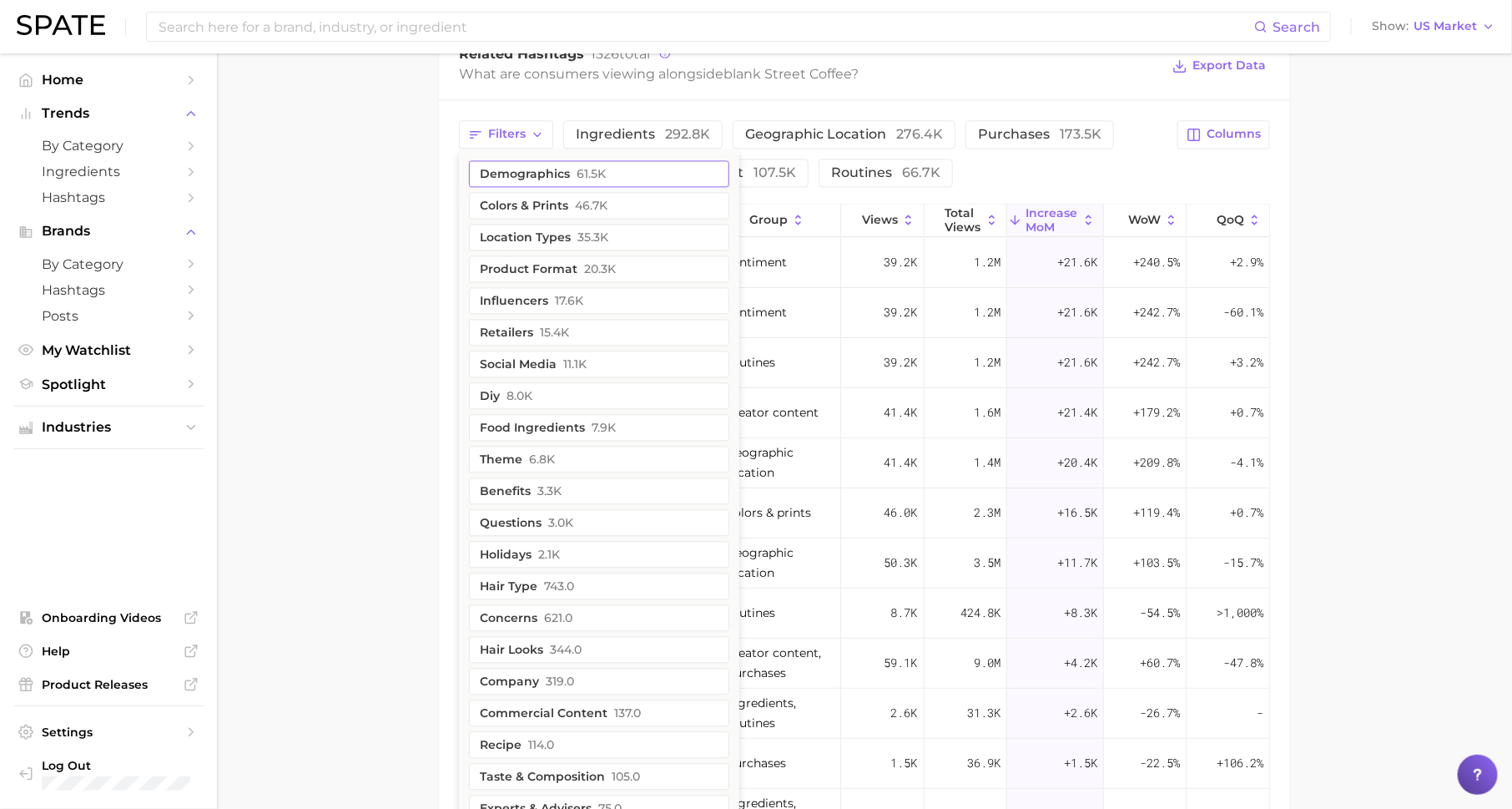
click at [584, 167] on span "61.5k" at bounding box center [592, 173] width 29 height 14
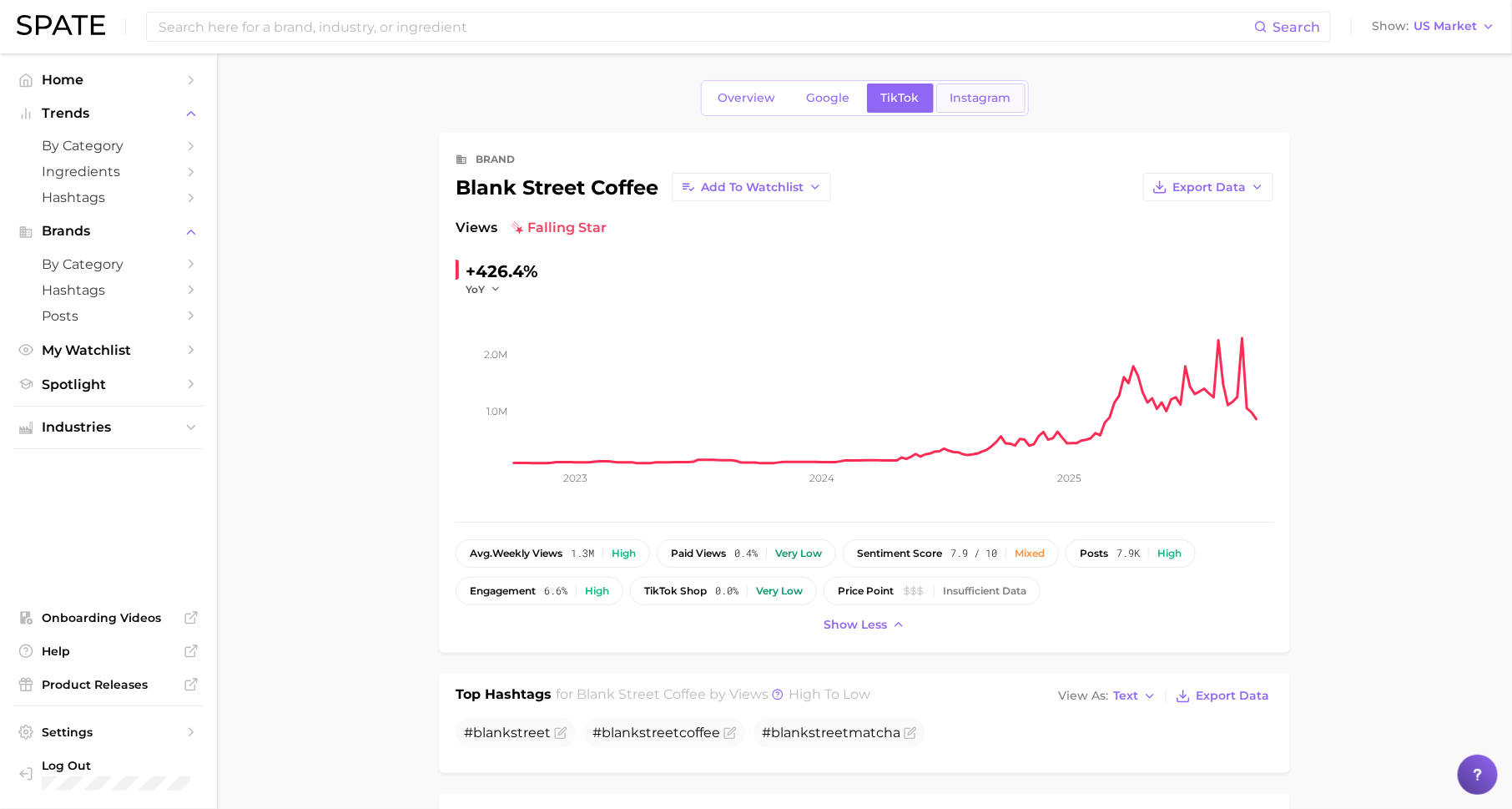
click at [973, 105] on link "Instagram" at bounding box center [981, 98] width 90 height 29
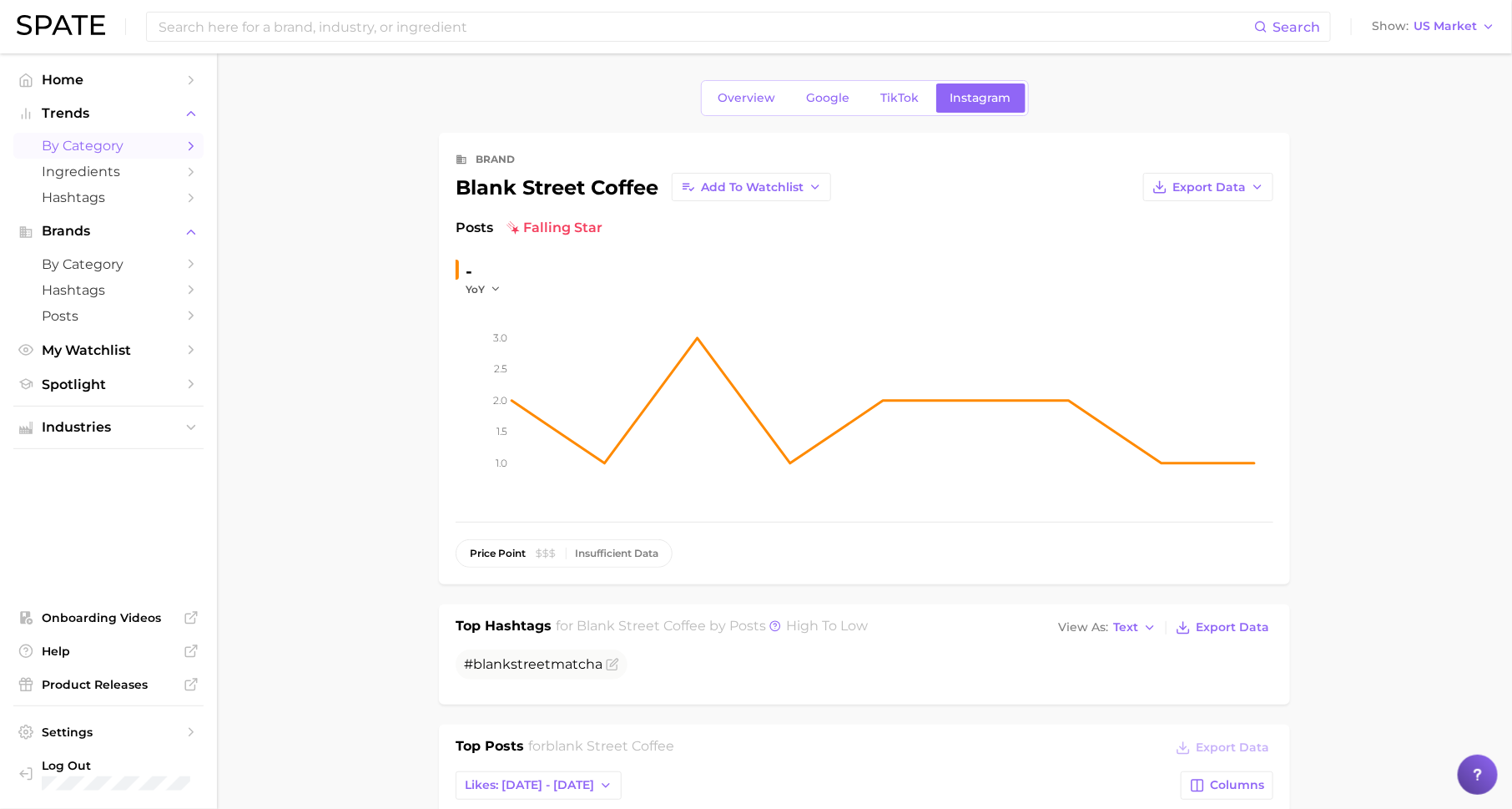
click at [137, 148] on span "by Category" at bounding box center [108, 145] width 134 height 16
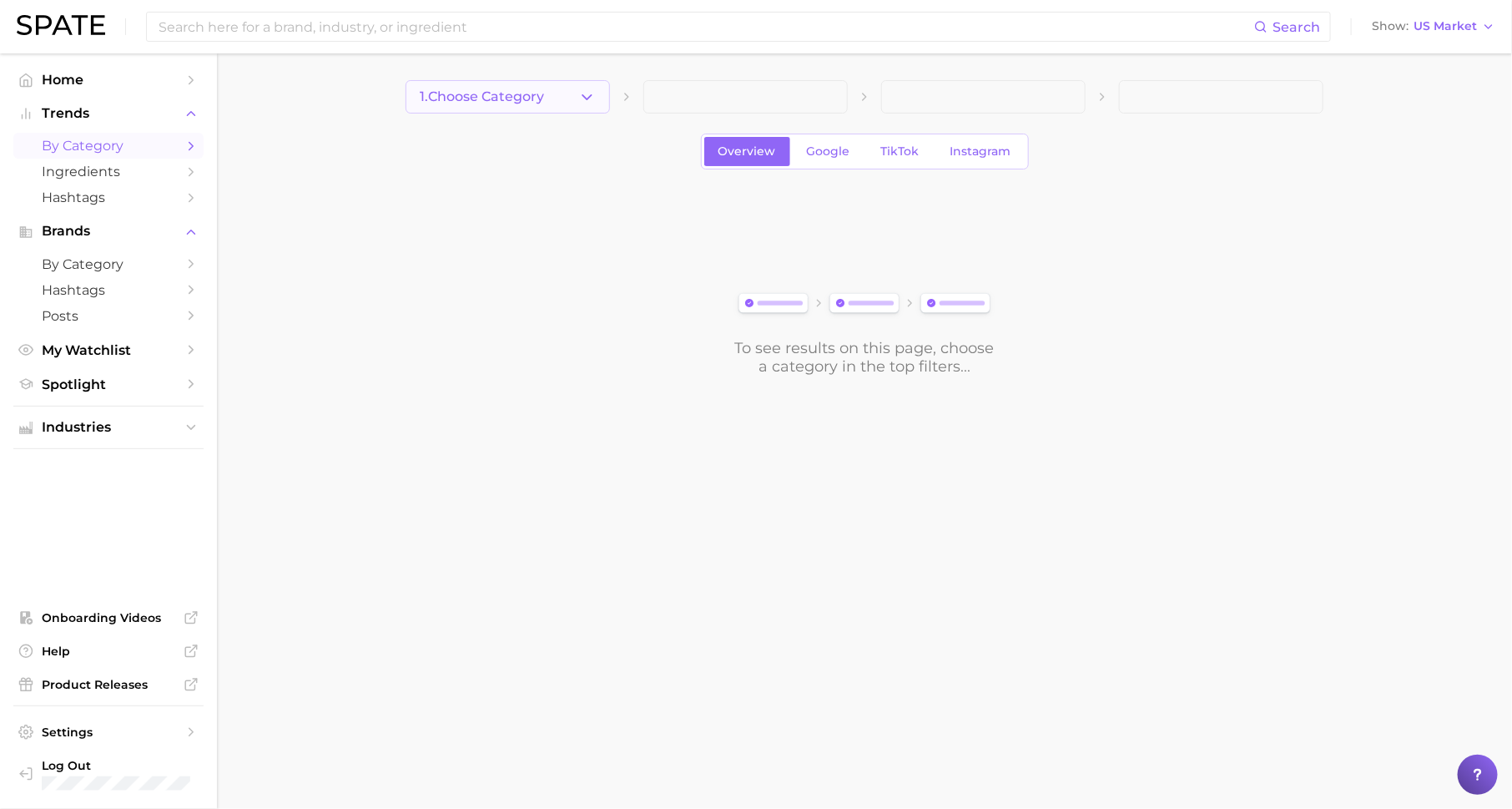
click at [577, 96] on button "1. Choose Category" at bounding box center [508, 96] width 205 height 33
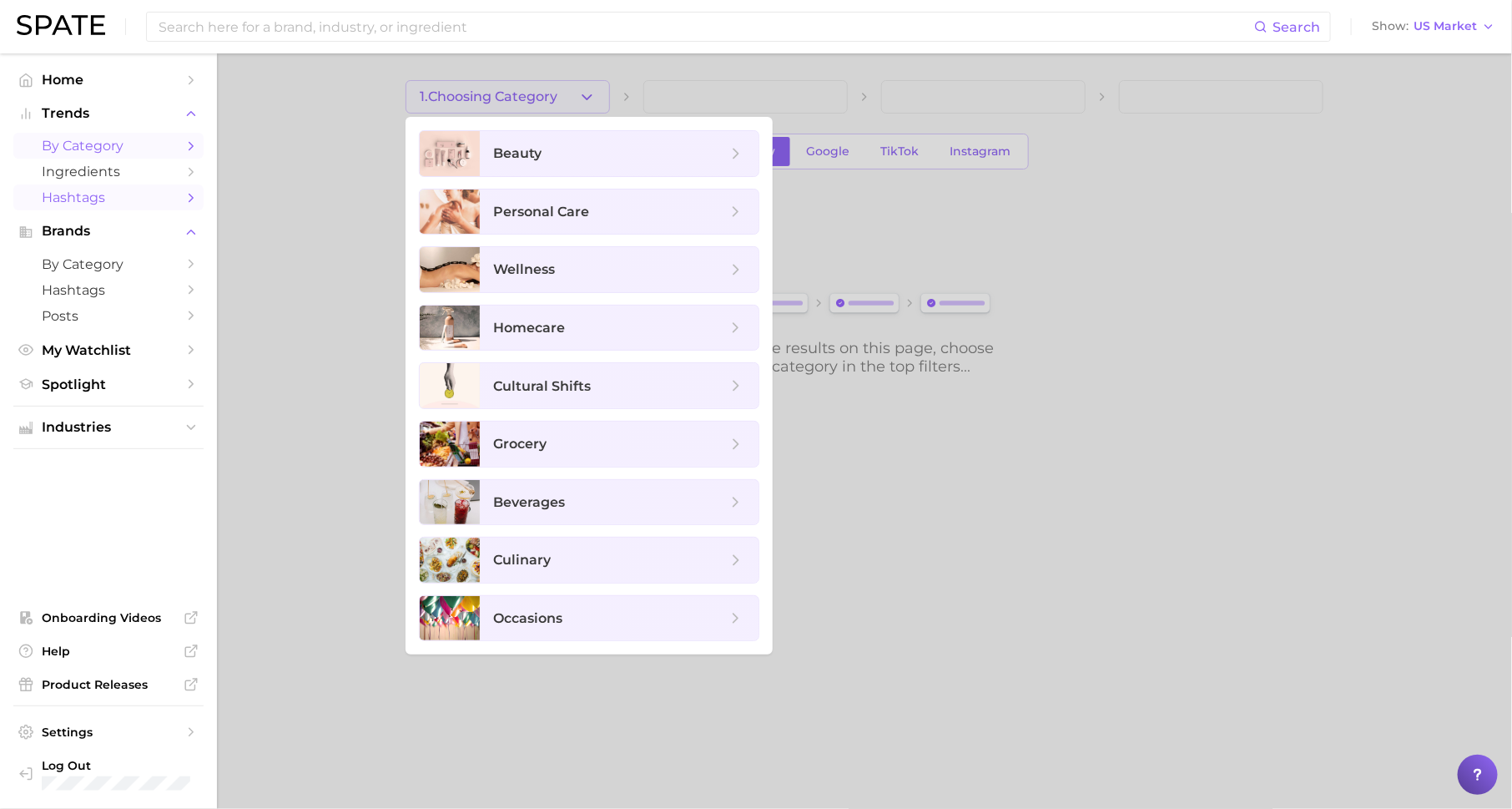
click at [142, 193] on span "Hashtags" at bounding box center [108, 197] width 134 height 16
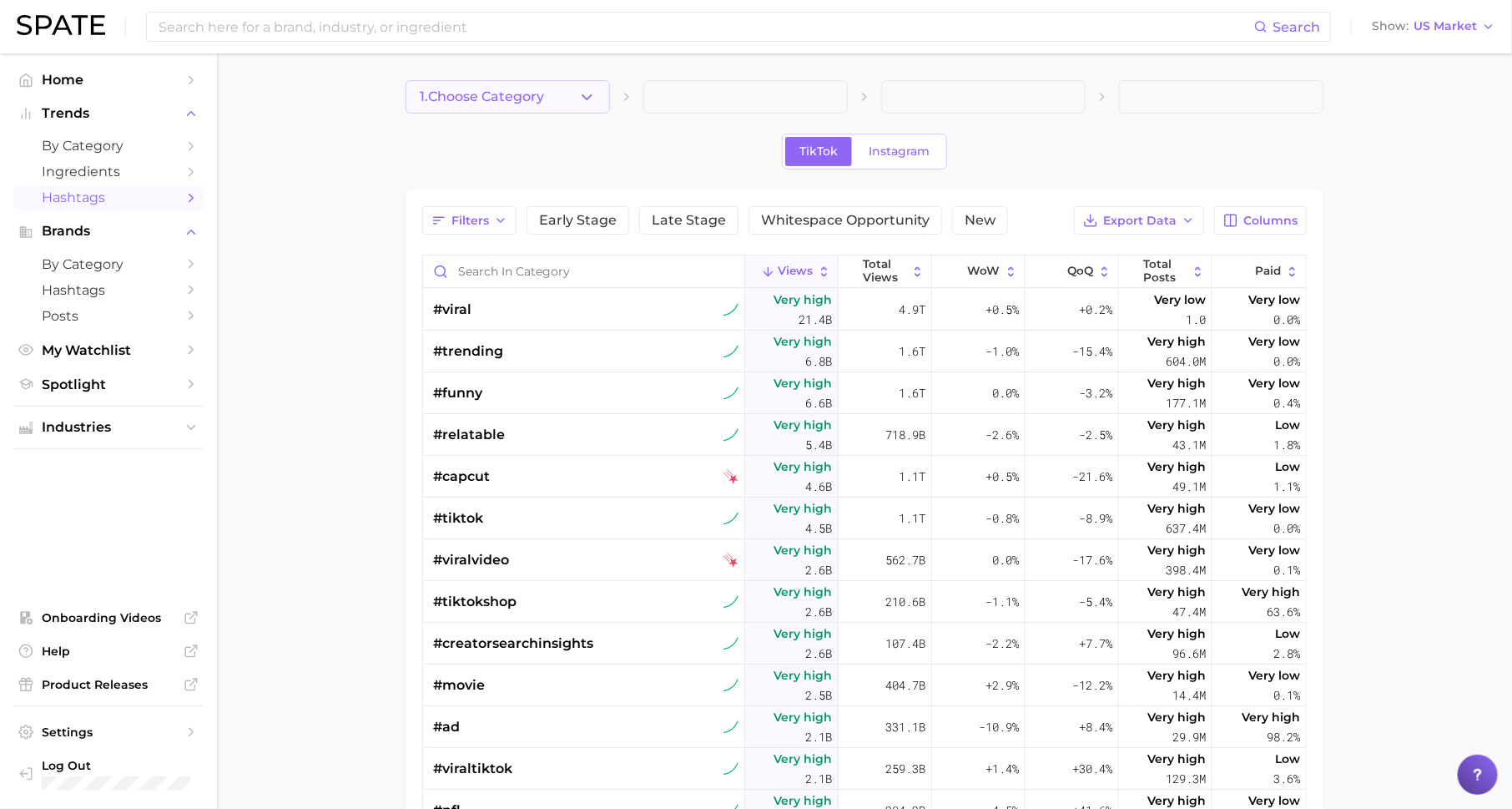
click at [540, 101] on span "1. Choose Category" at bounding box center [483, 96] width 125 height 15
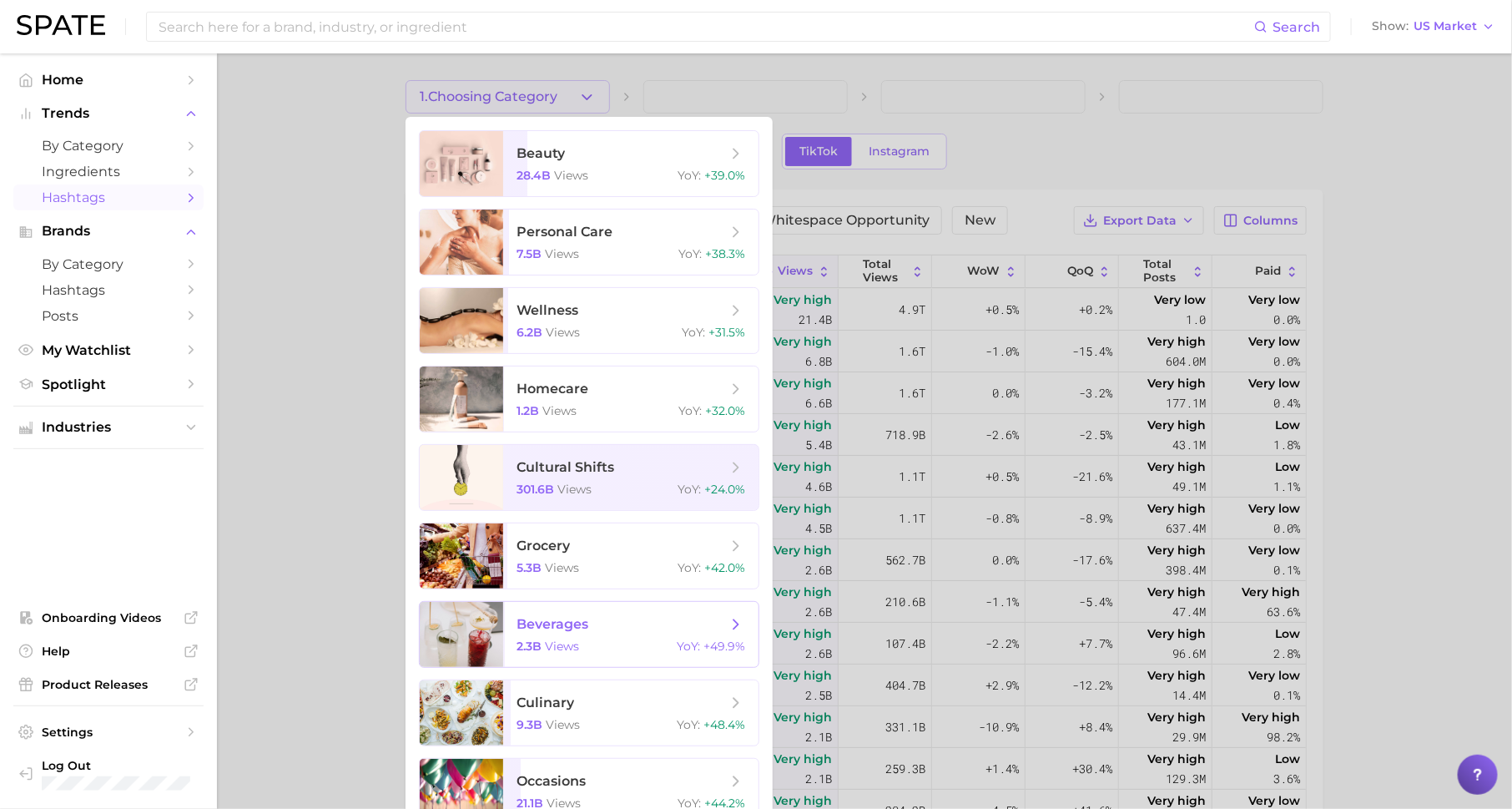
click at [589, 639] on div "2.3b views YoY : +49.9%" at bounding box center [631, 645] width 229 height 15
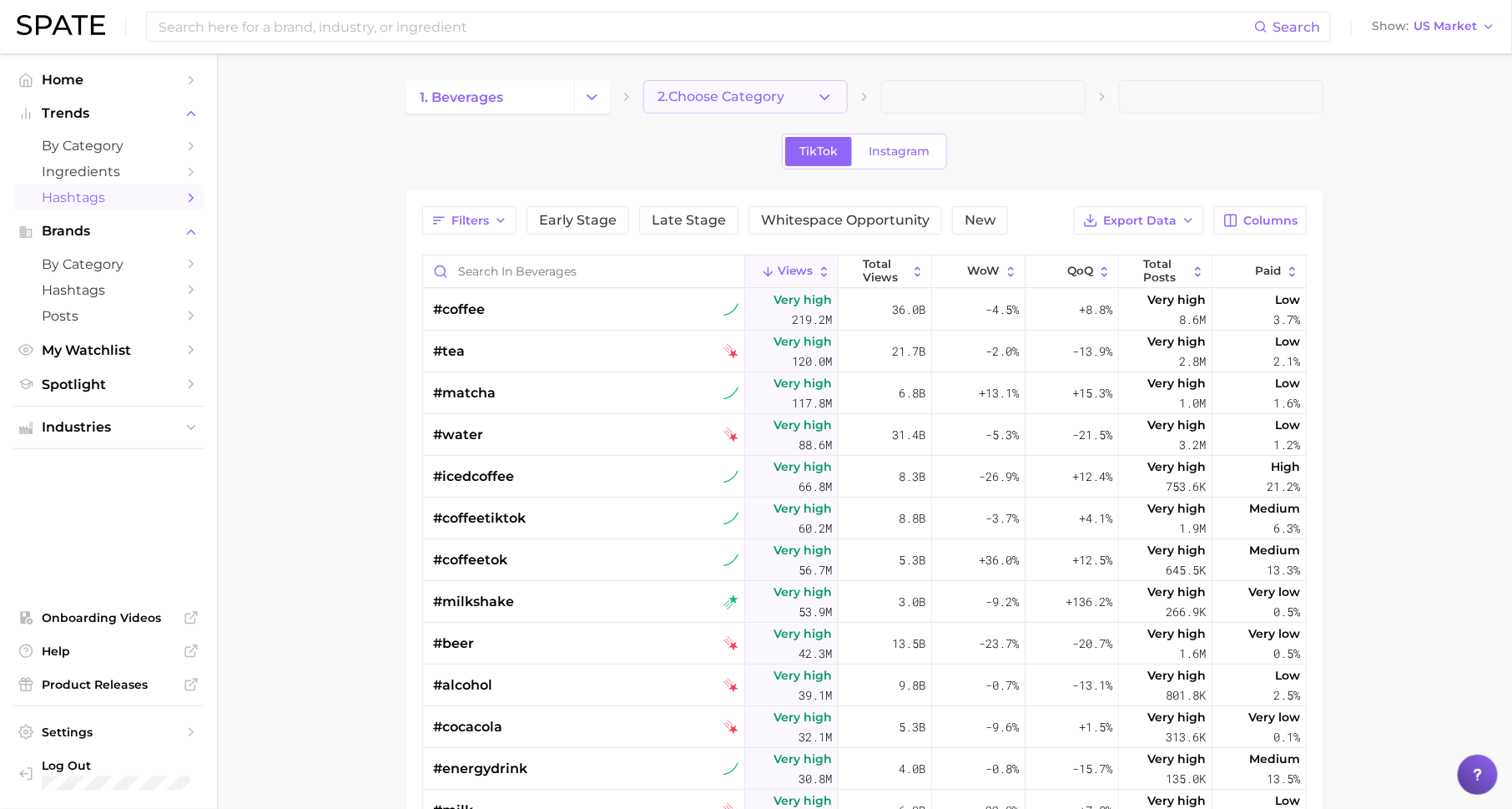
click at [782, 93] on span "2. Choose Category" at bounding box center [721, 96] width 127 height 15
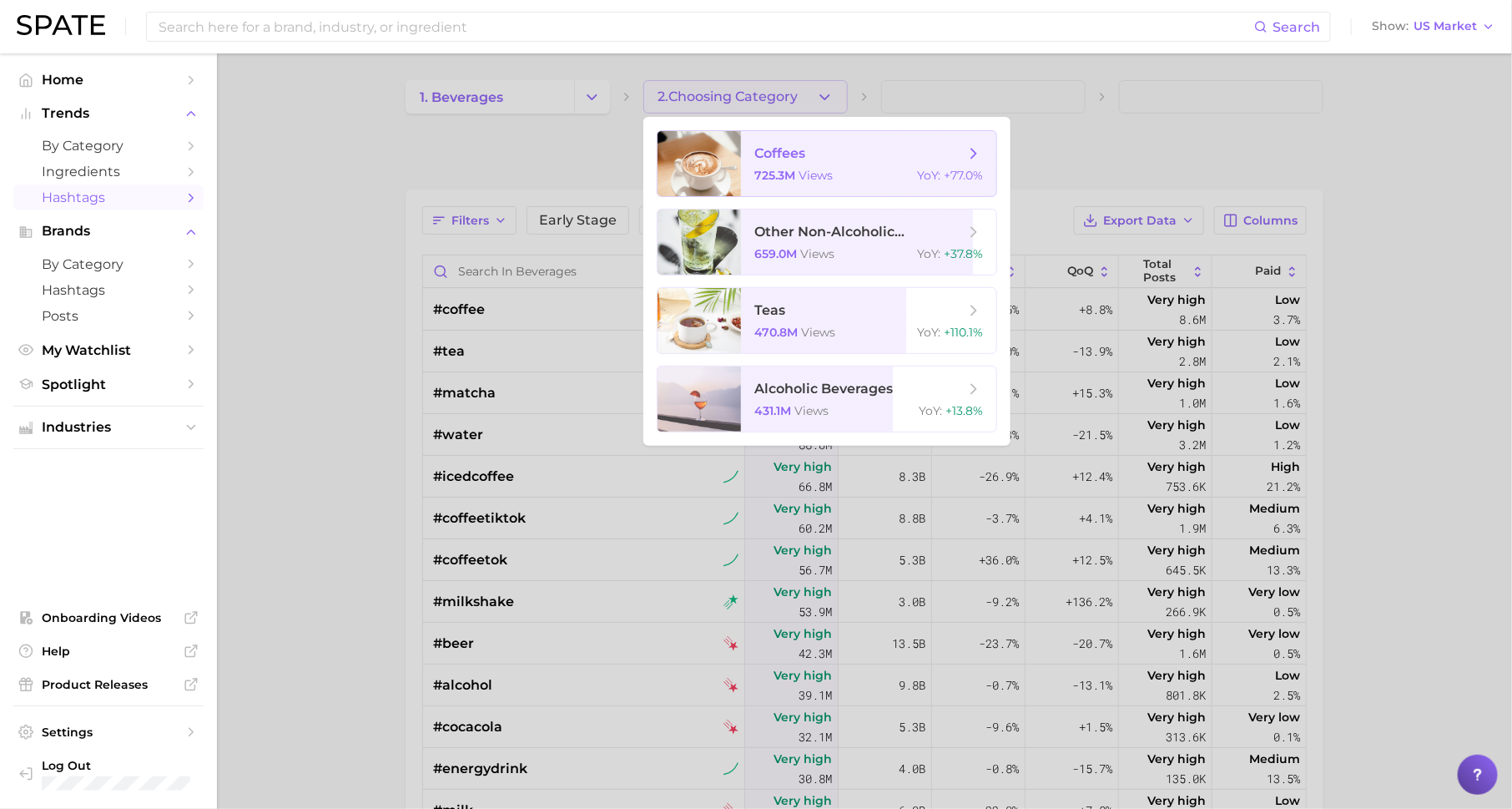
click at [855, 172] on div "725.3m views YoY : +77.0%" at bounding box center [869, 174] width 229 height 15
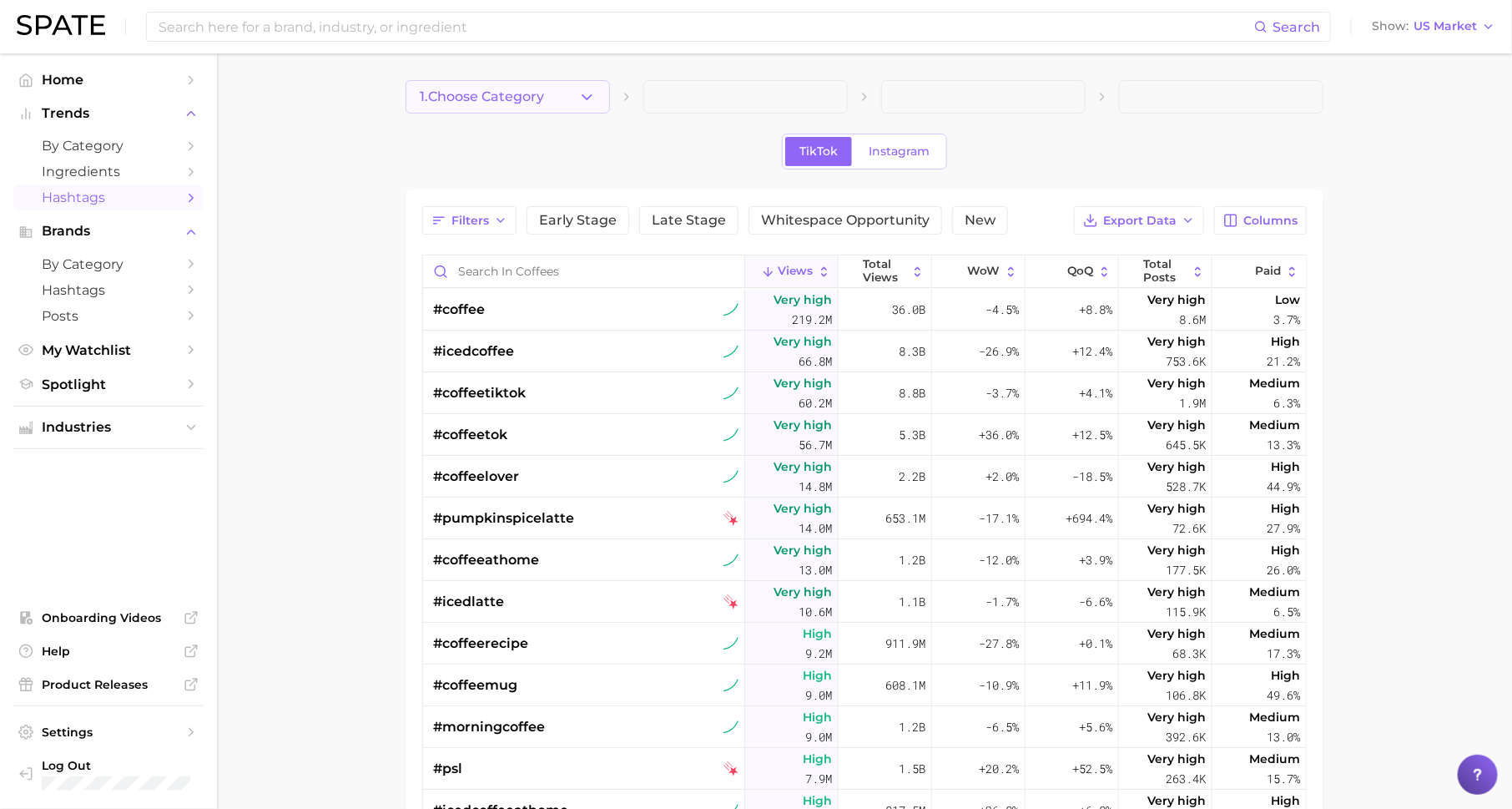
click at [555, 96] on button "1. Choose Category" at bounding box center [508, 96] width 205 height 33
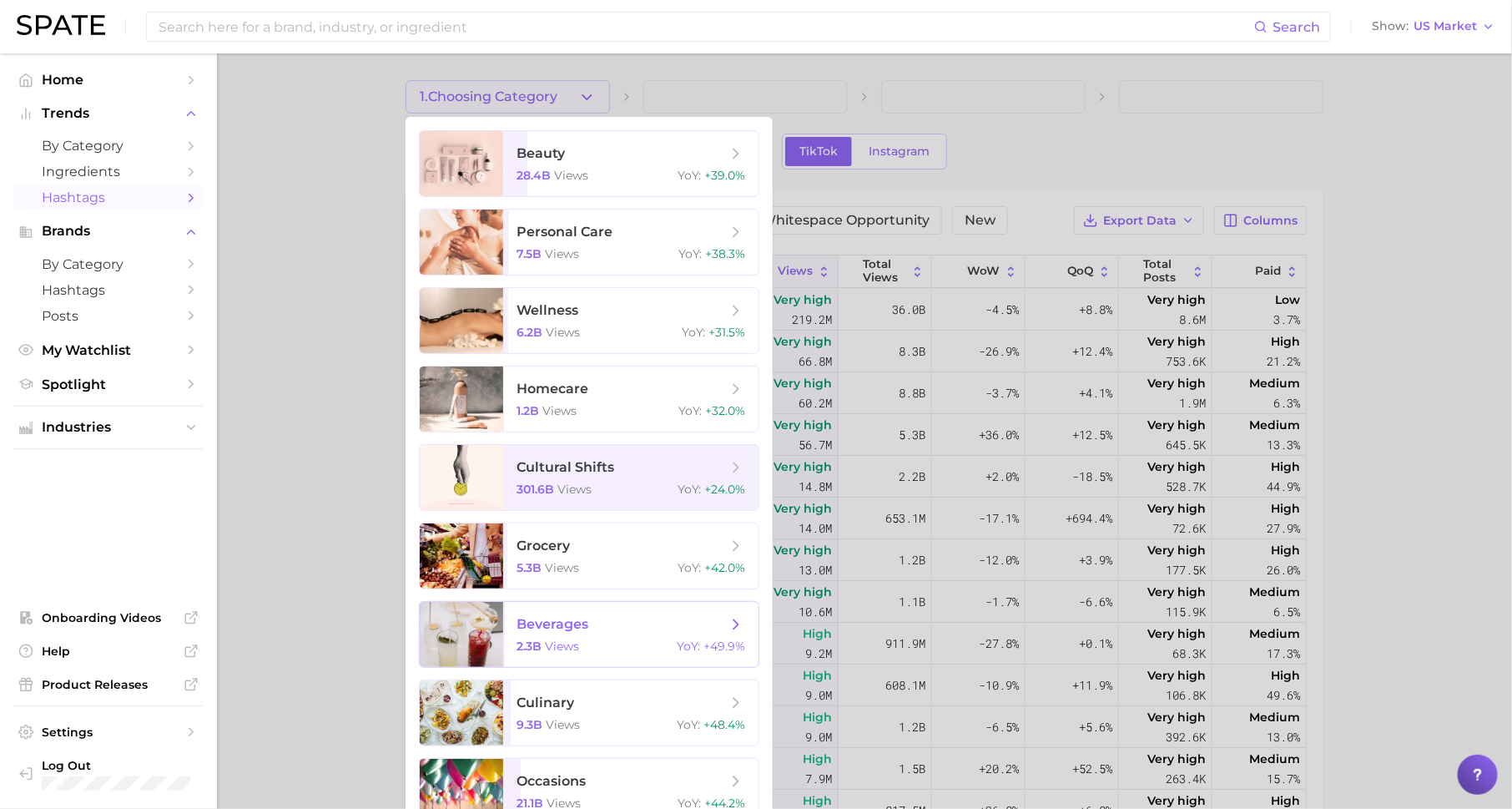
click at [643, 646] on div "2.3b views YoY : +49.9%" at bounding box center [631, 645] width 229 height 15
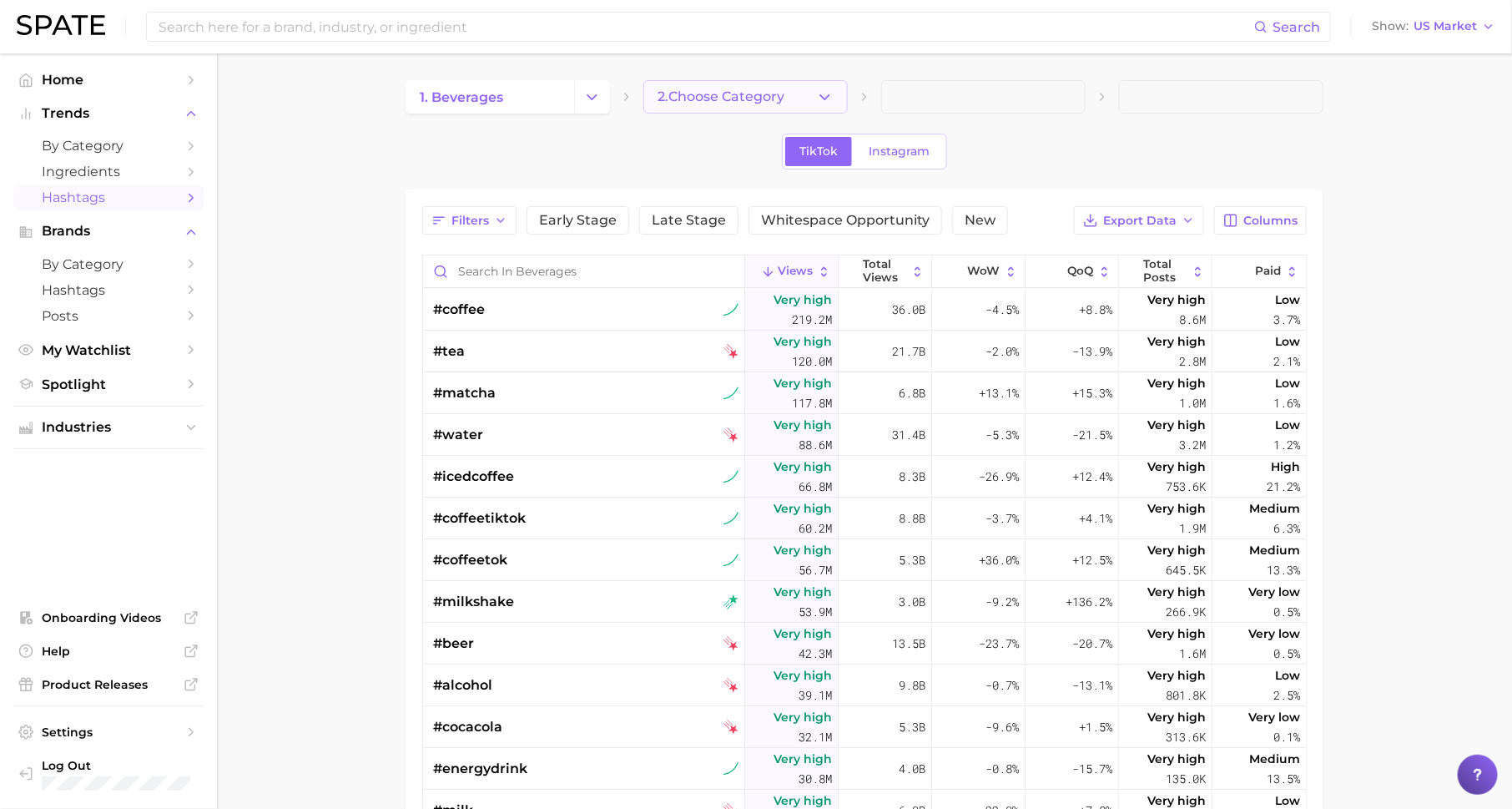
click at [727, 97] on span "2. Choose Category" at bounding box center [721, 96] width 127 height 15
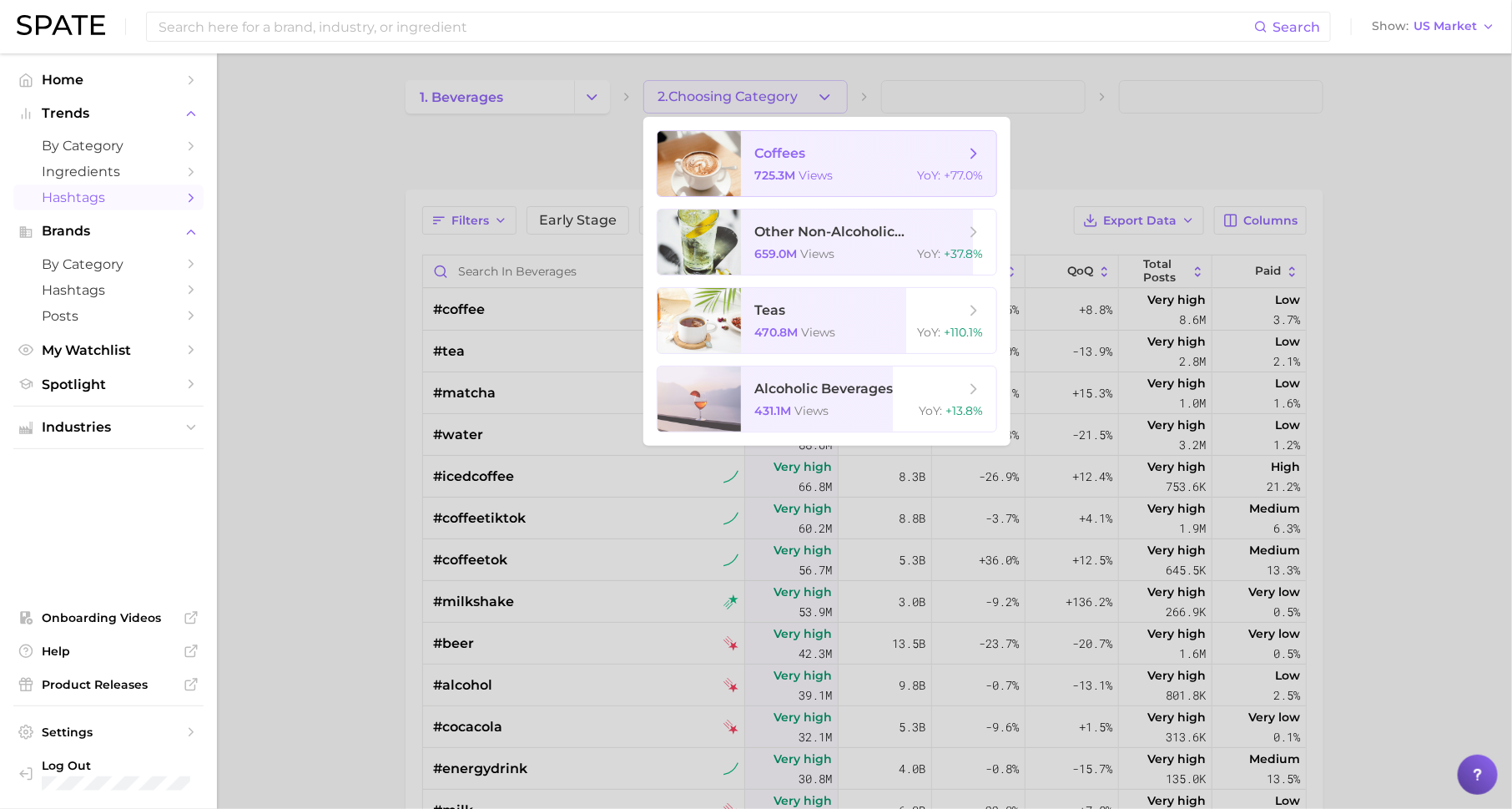
click at [814, 168] on span "views" at bounding box center [815, 174] width 34 height 15
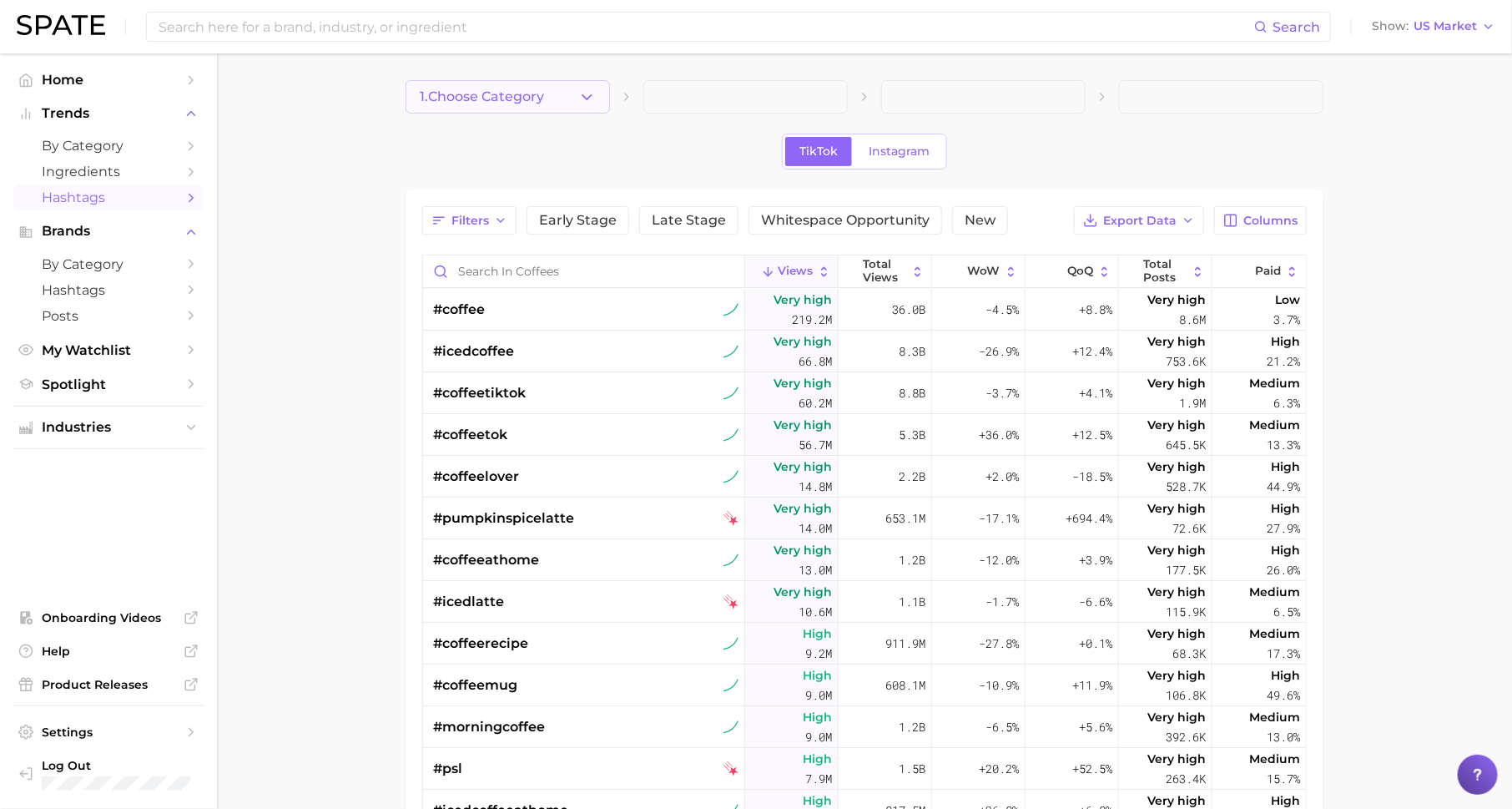
click at [555, 96] on button "1. Choose Category" at bounding box center [508, 96] width 205 height 33
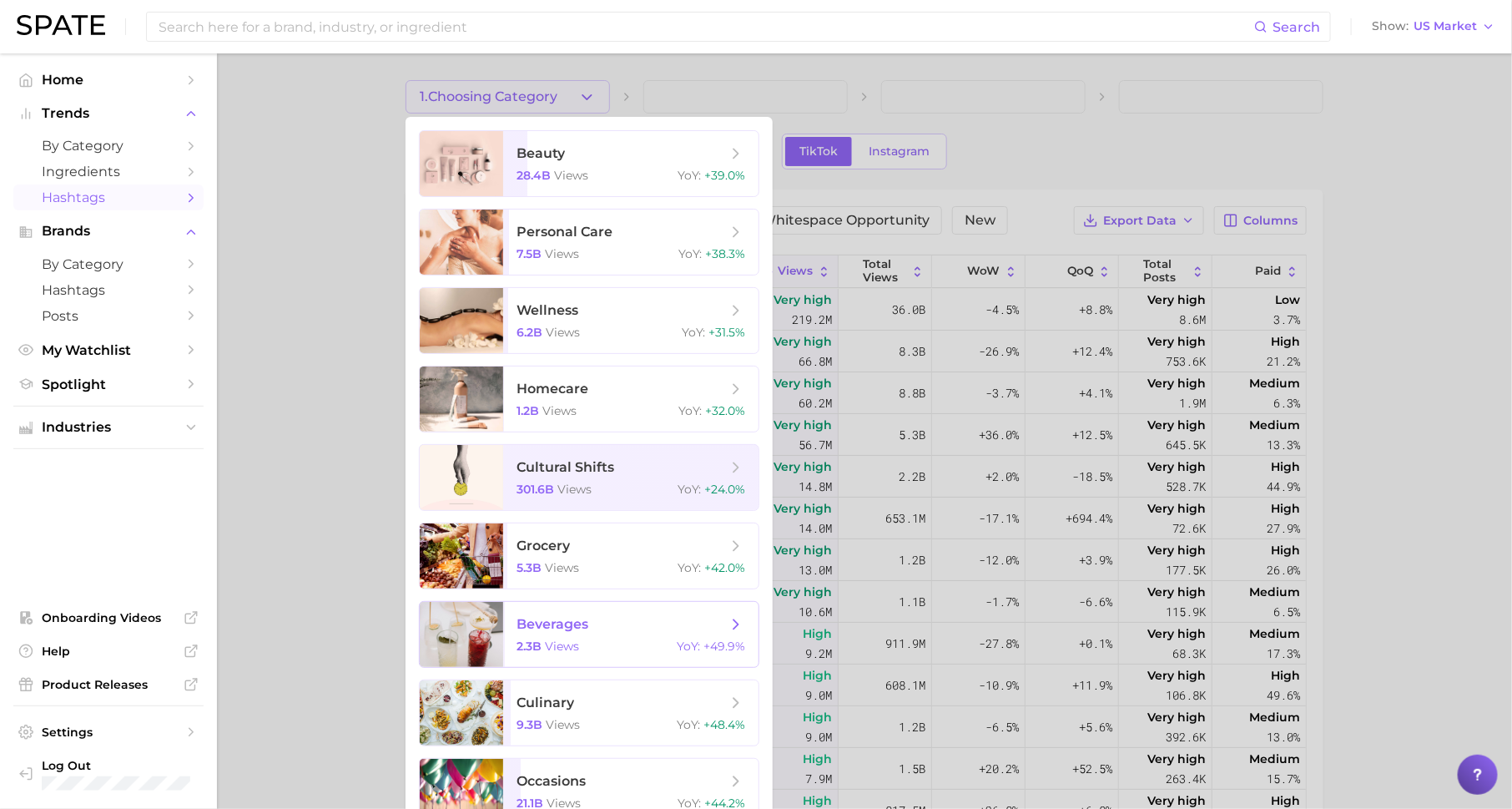
click at [576, 615] on span "beverages" at bounding box center [622, 624] width 211 height 19
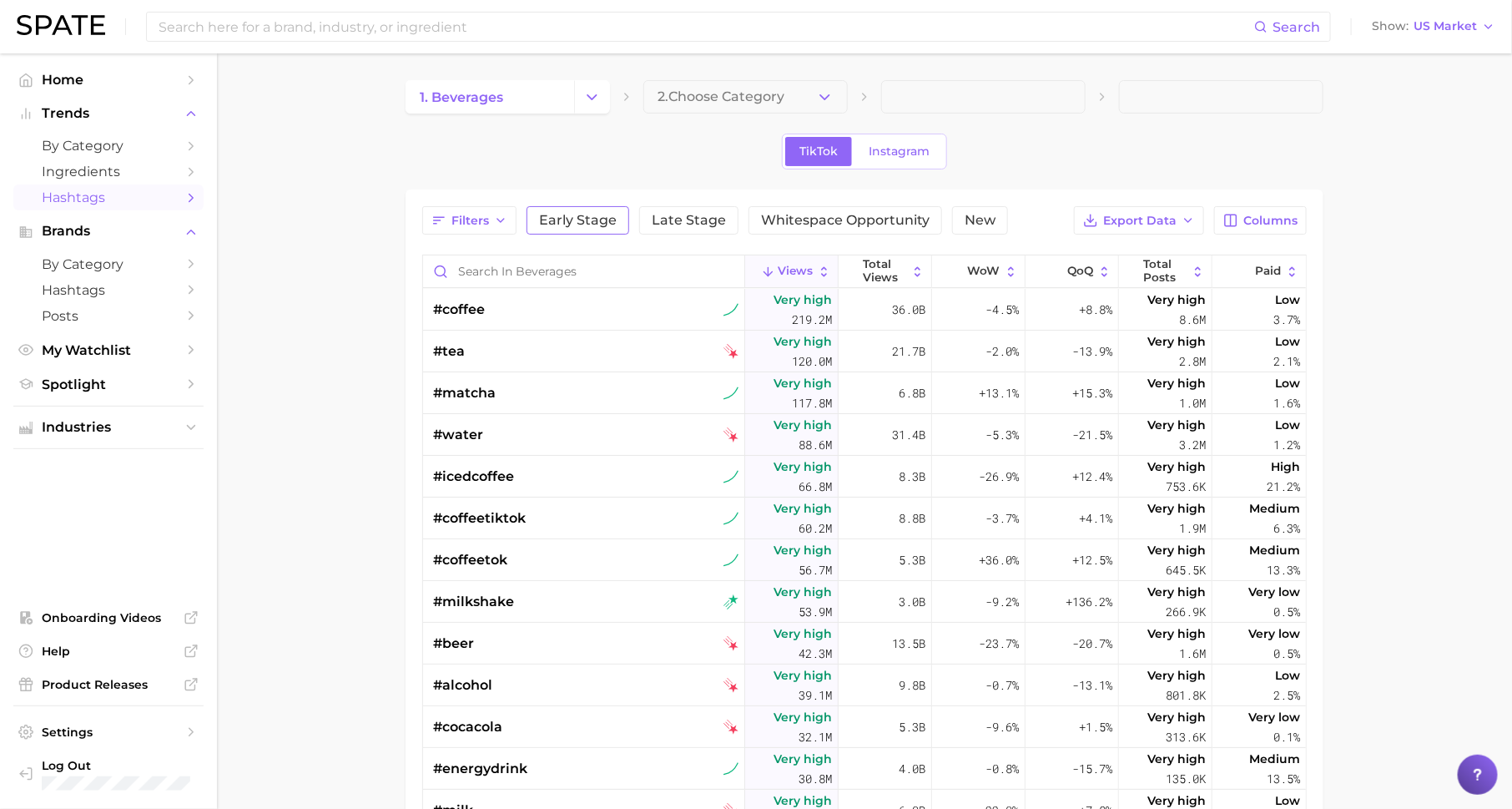
click at [584, 220] on span "Early Stage" at bounding box center [578, 220] width 78 height 14
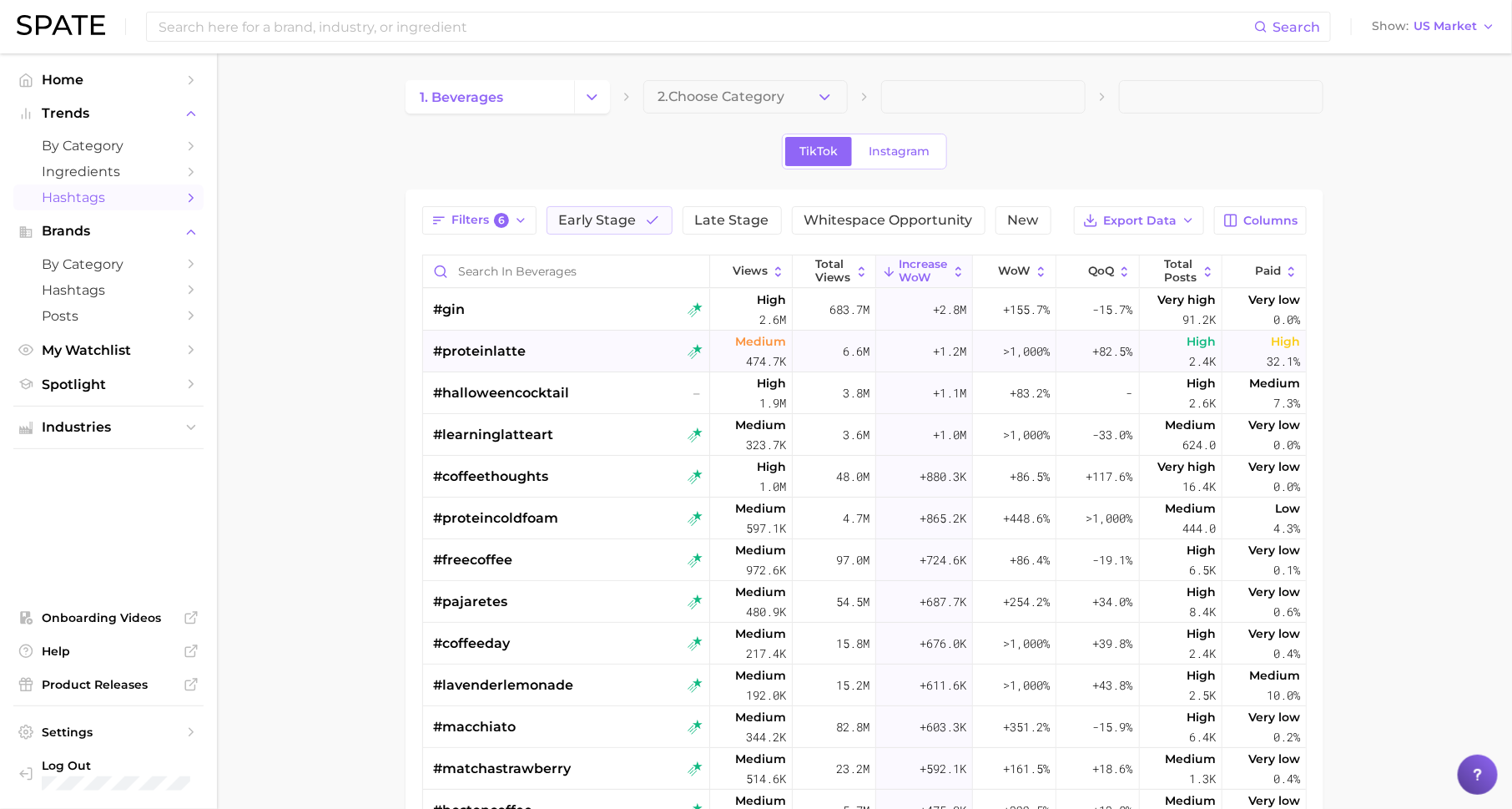
click at [762, 355] on span "474.7k" at bounding box center [765, 361] width 40 height 20
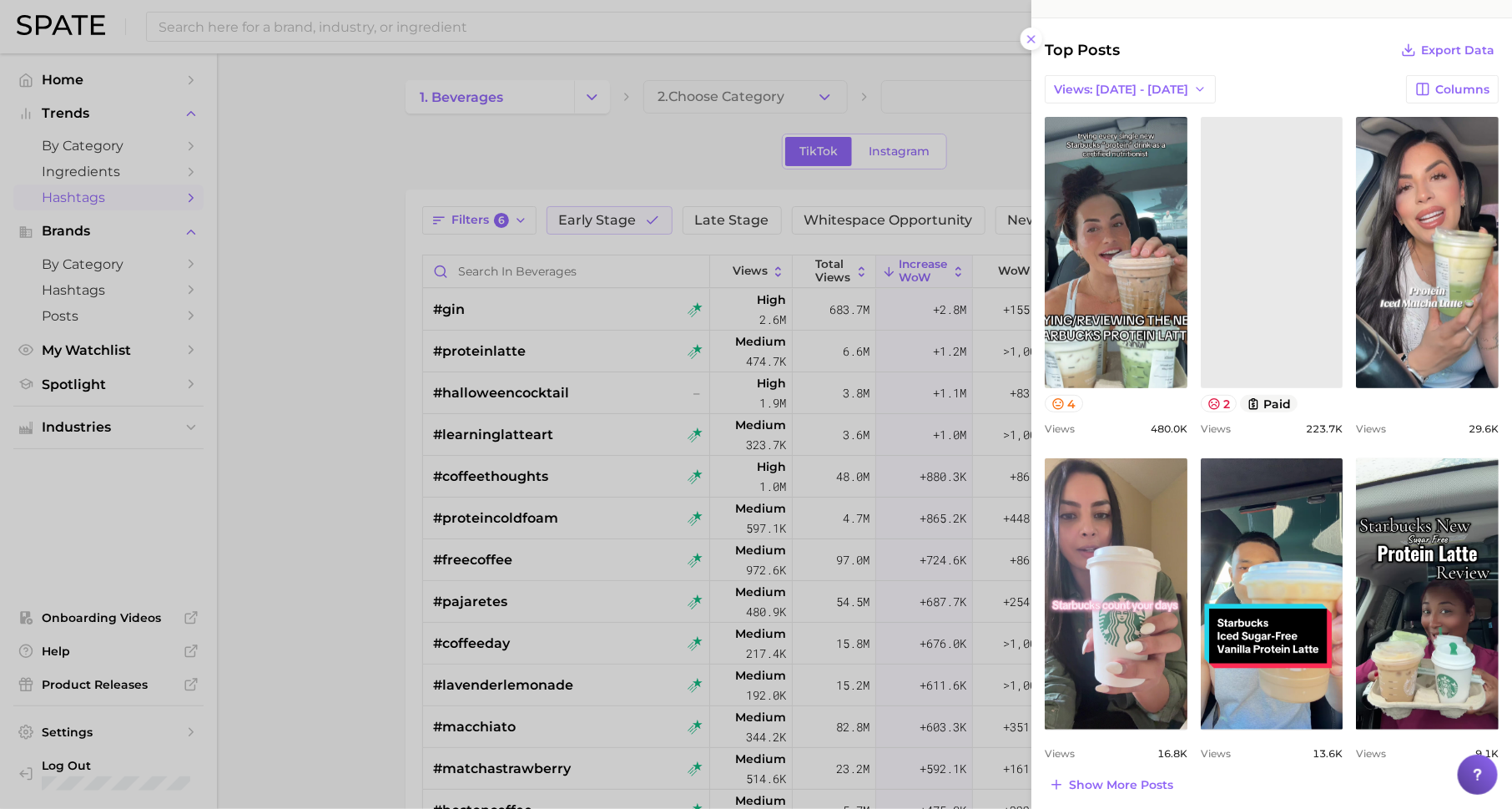
scroll to position [446, 0]
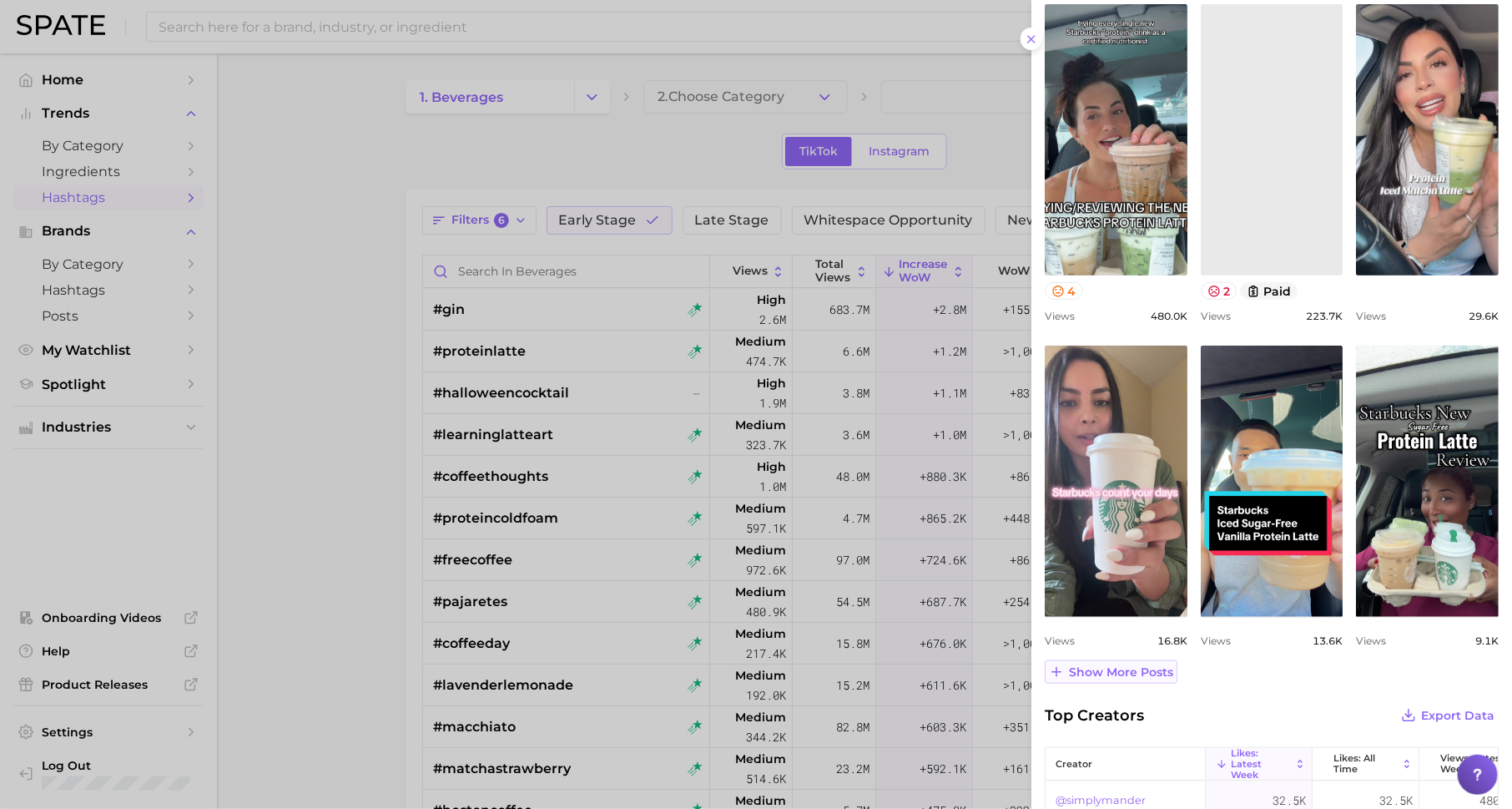
click at [1131, 665] on span "Show more posts" at bounding box center [1121, 672] width 104 height 15
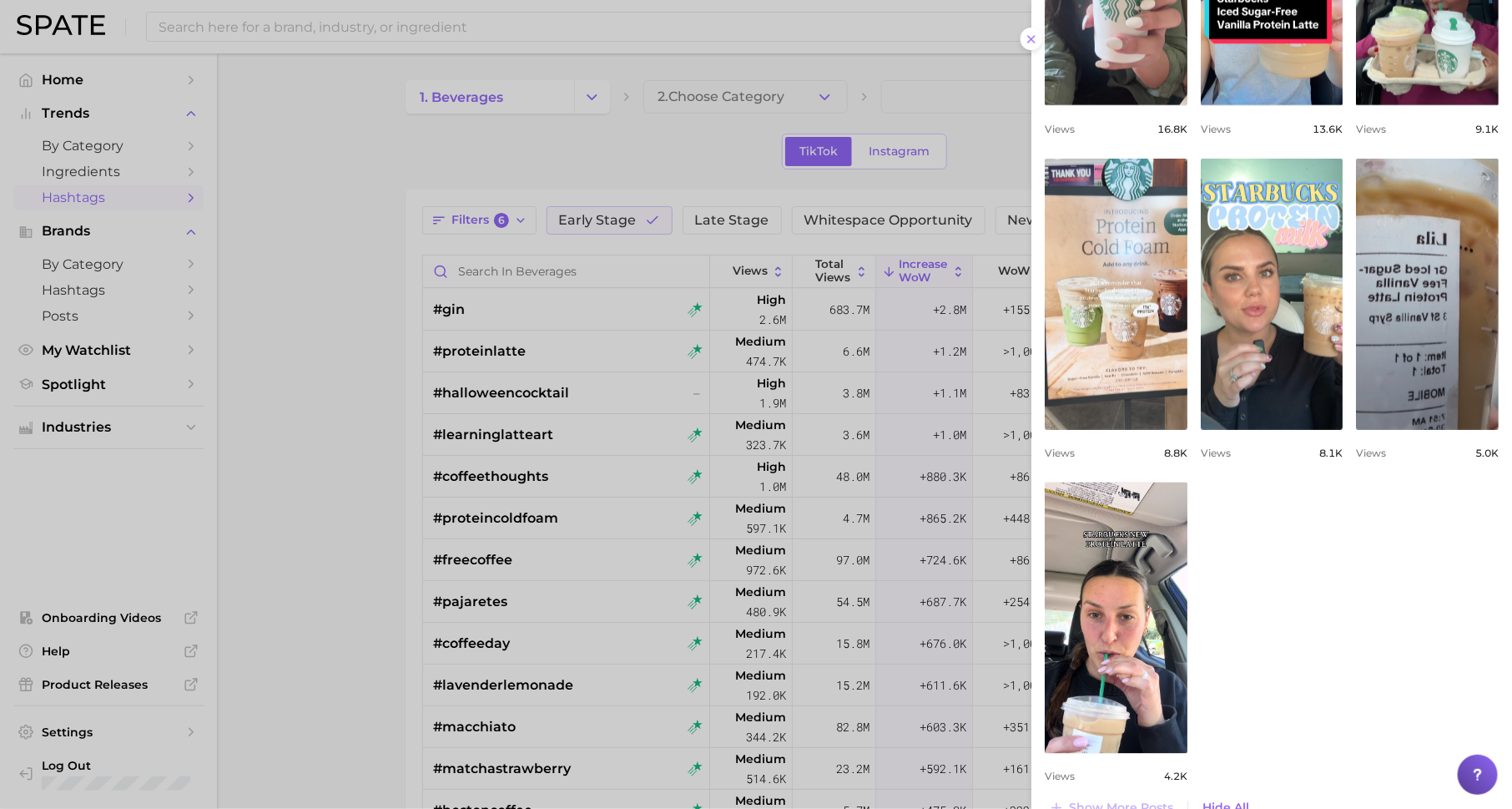
scroll to position [1106, 0]
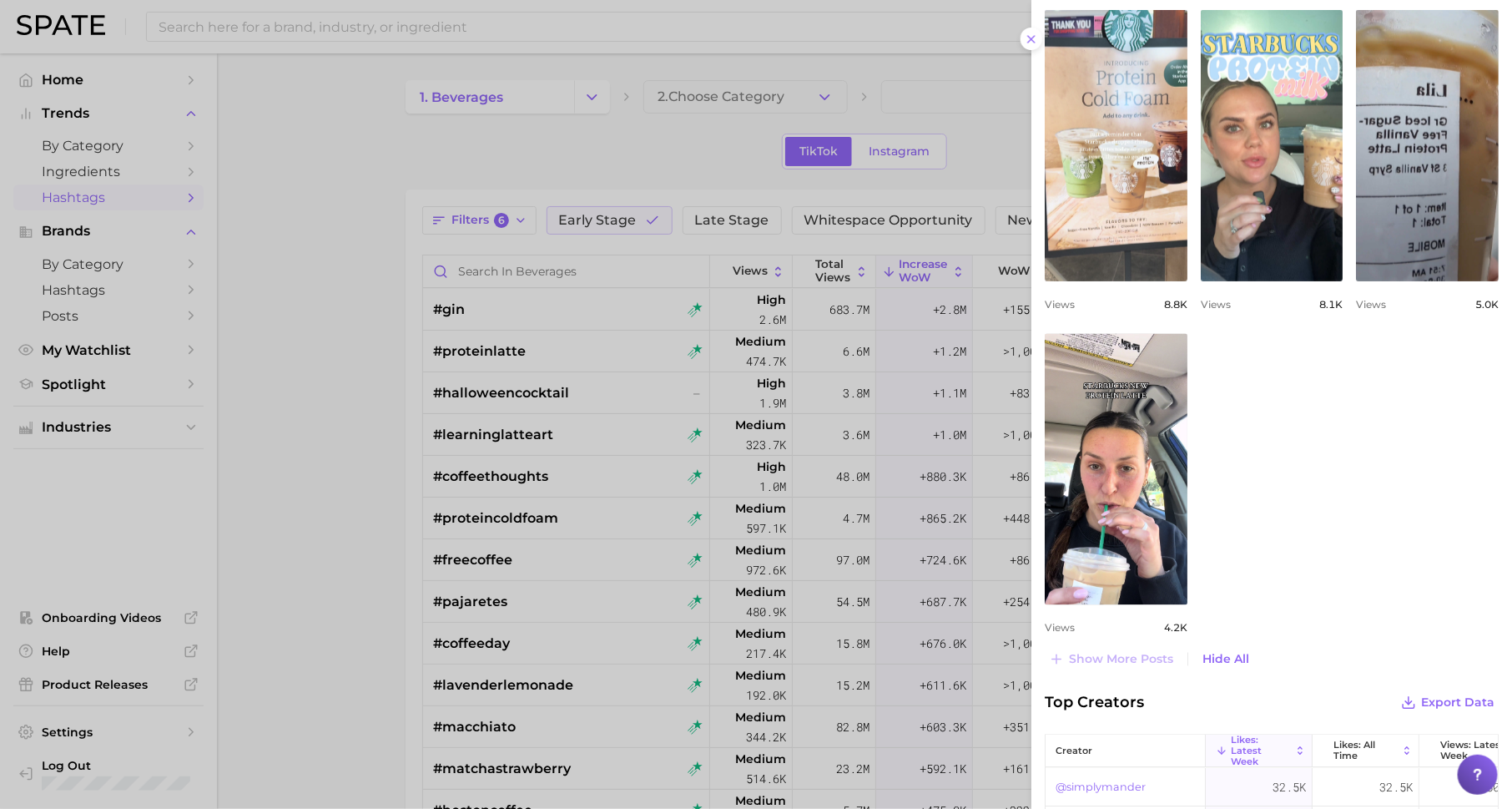
click at [517, 509] on div at bounding box center [756, 404] width 1512 height 809
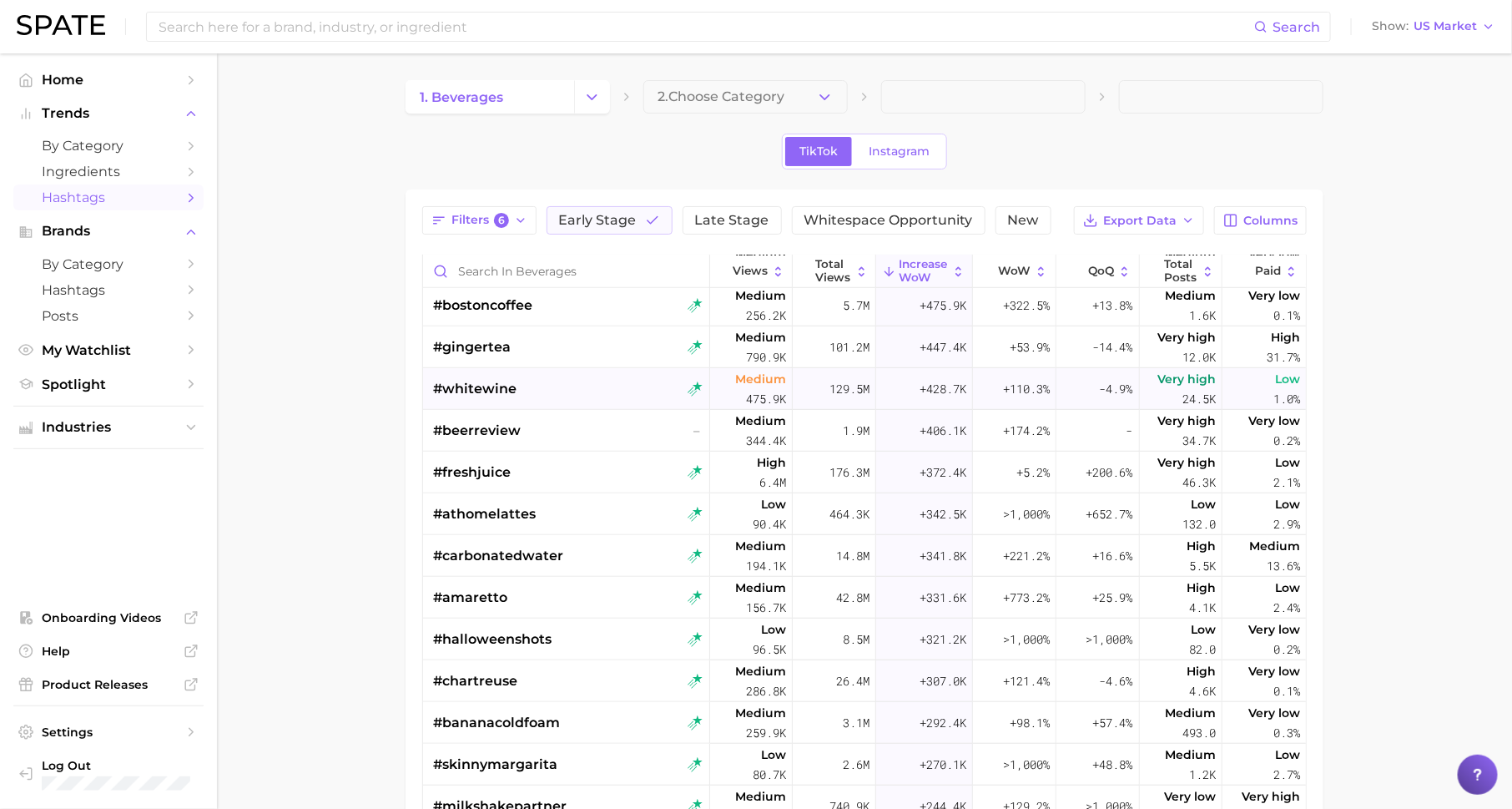
scroll to position [514, 0]
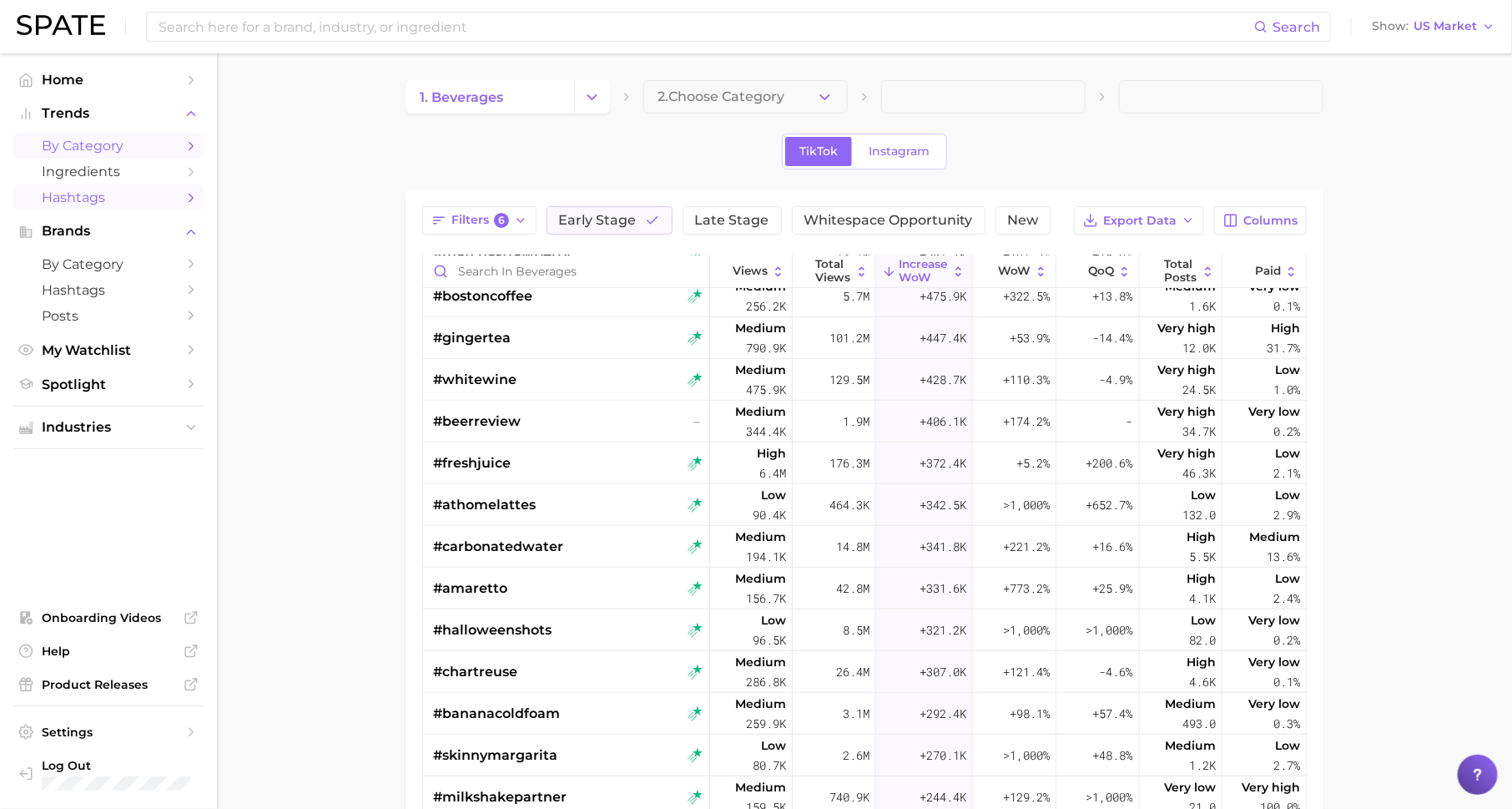
click at [182, 150] on link "by Category" at bounding box center [108, 145] width 190 height 26
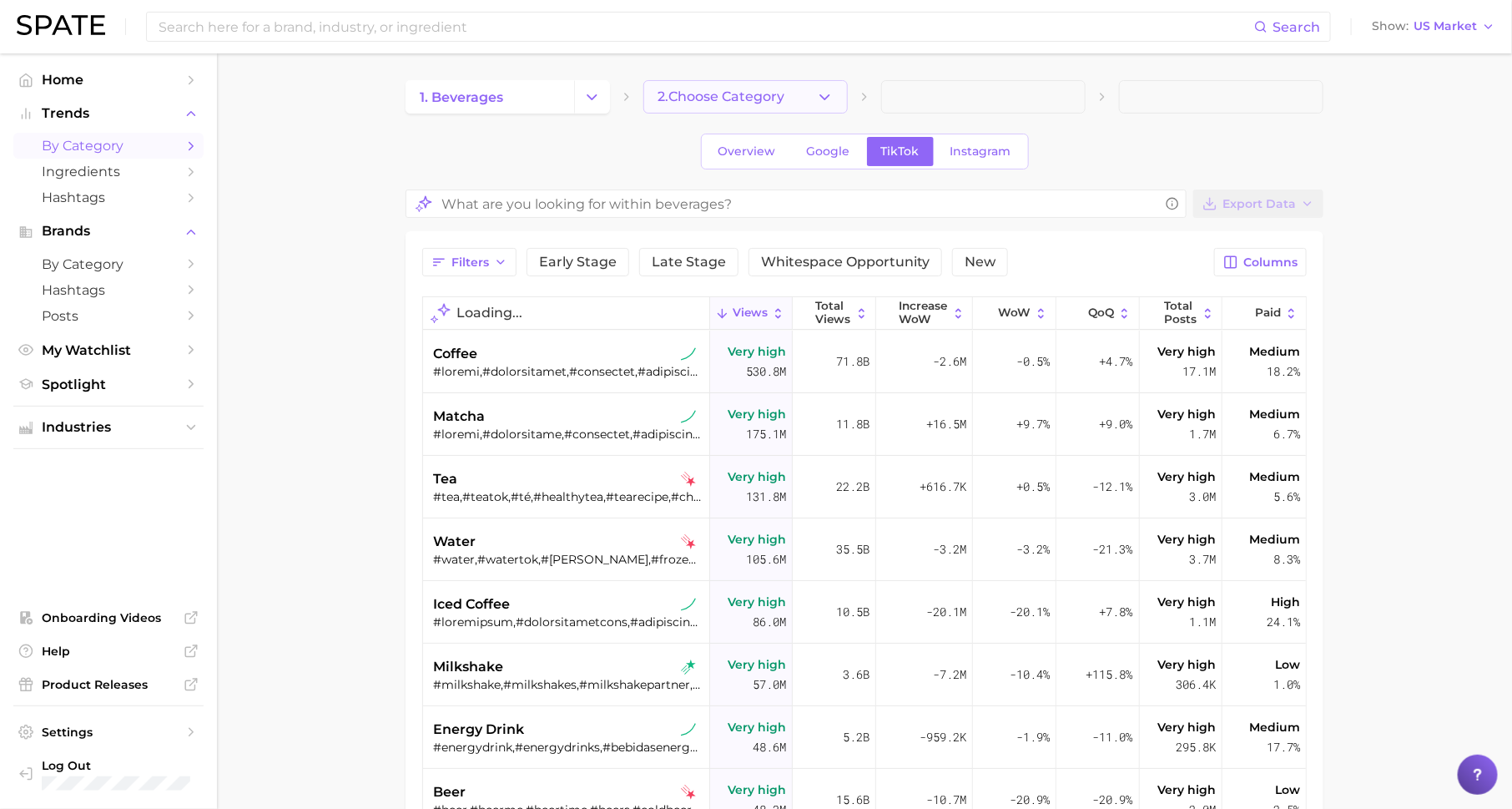
click at [674, 98] on span "2. Choose Category" at bounding box center [721, 96] width 127 height 15
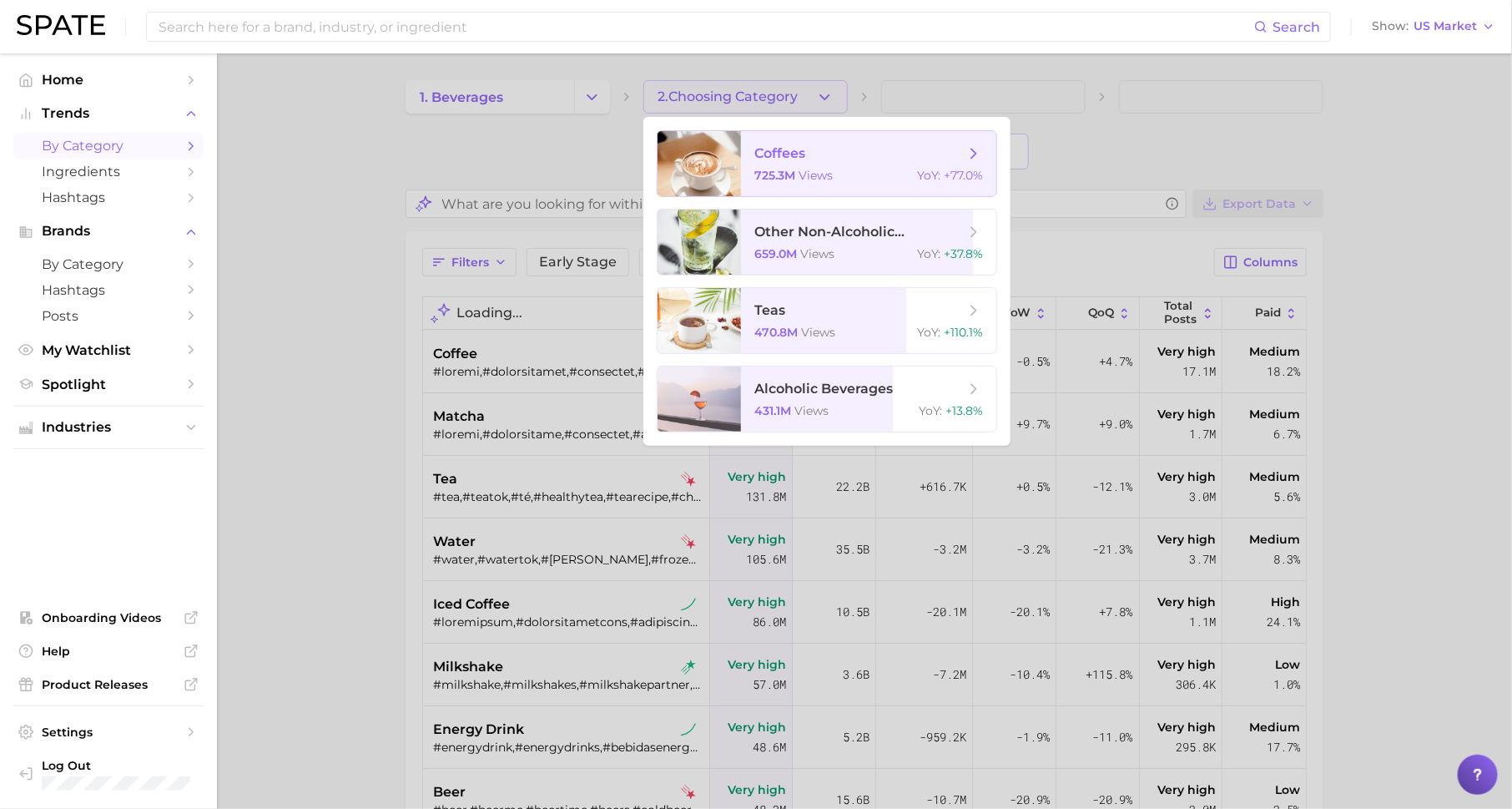
click at [781, 173] on span "725.3m" at bounding box center [775, 174] width 41 height 15
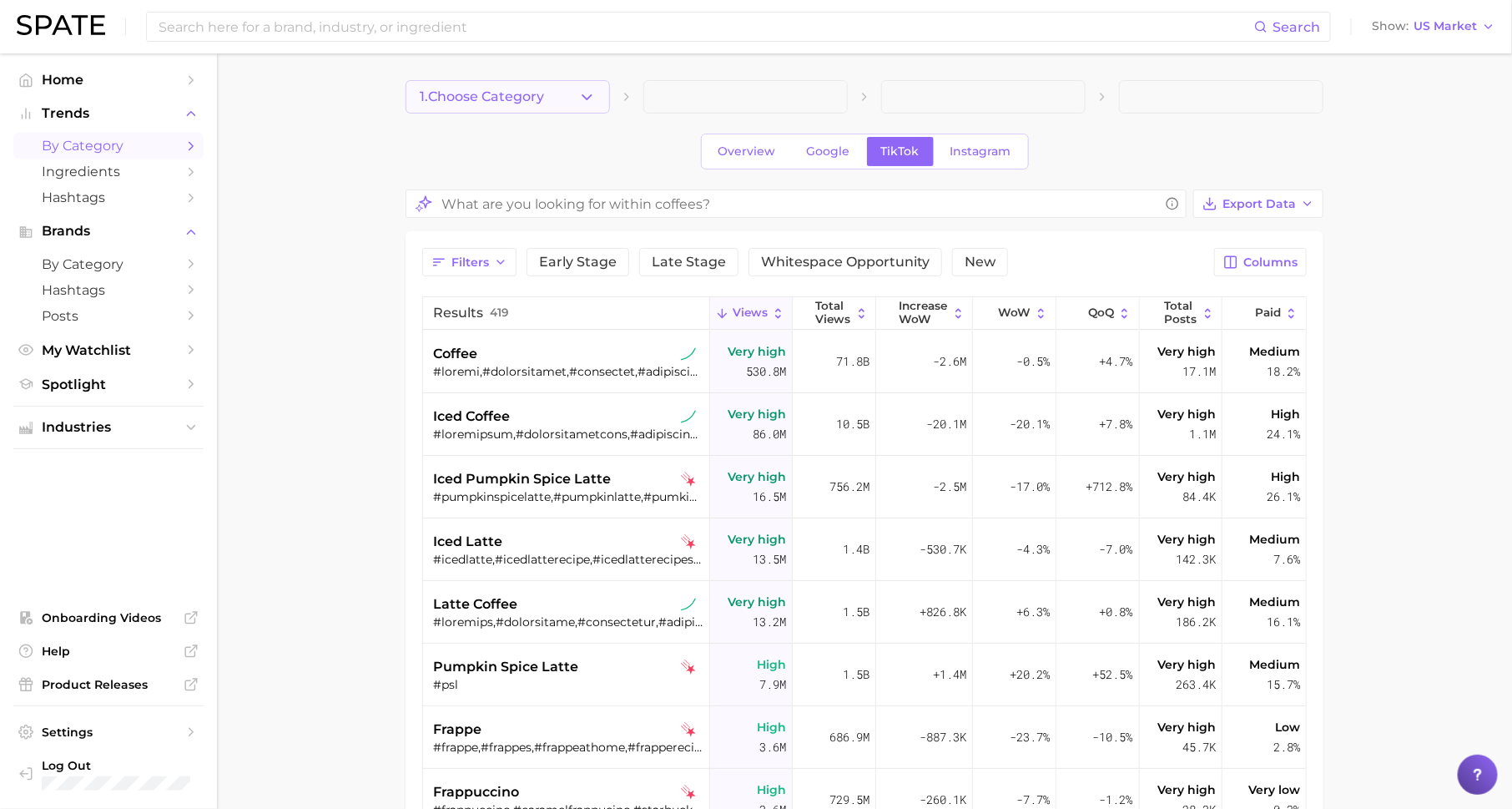
click at [571, 96] on button "1. Choose Category" at bounding box center [508, 96] width 205 height 33
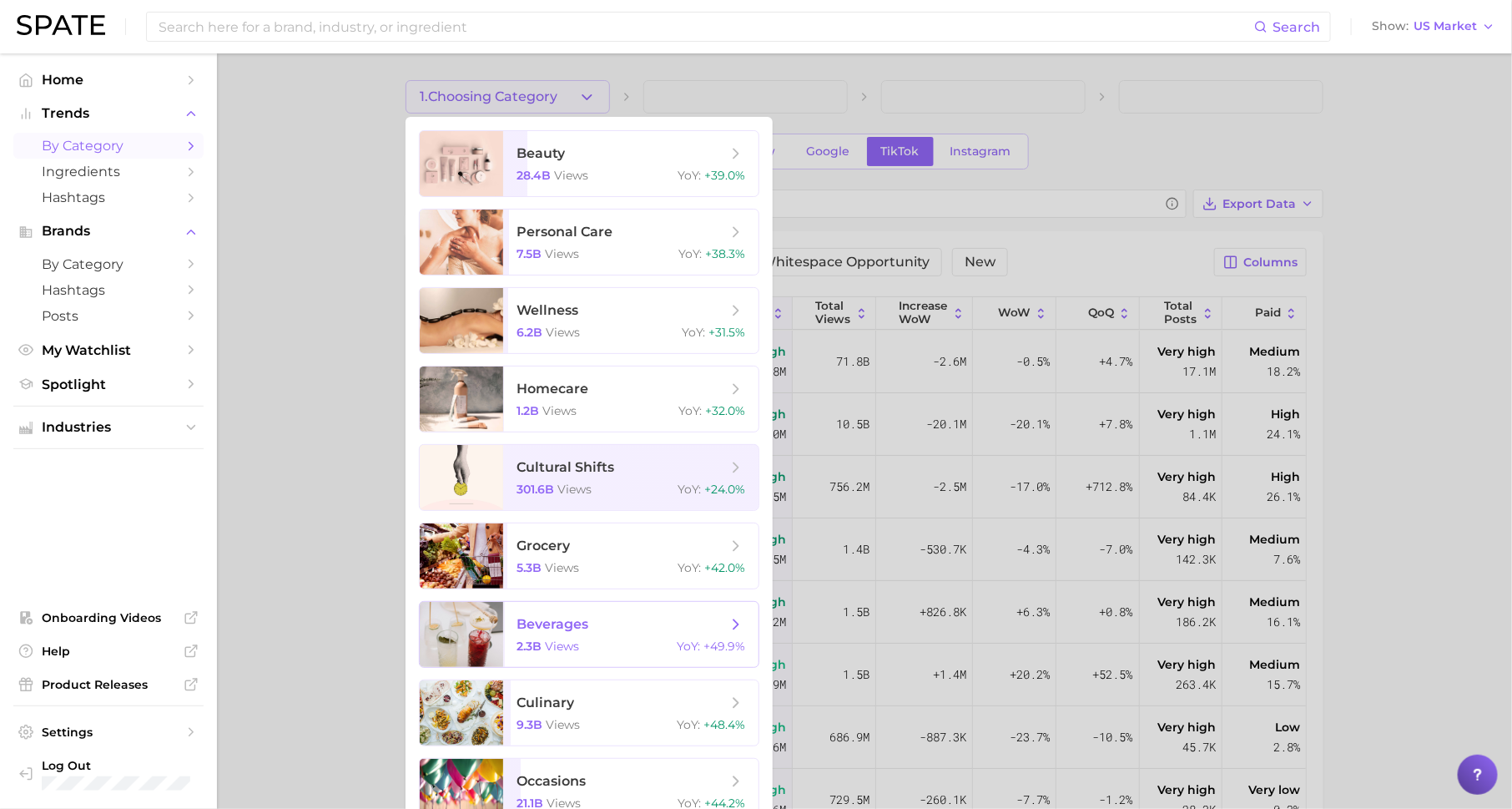
click at [611, 621] on span "beverages" at bounding box center [622, 624] width 211 height 19
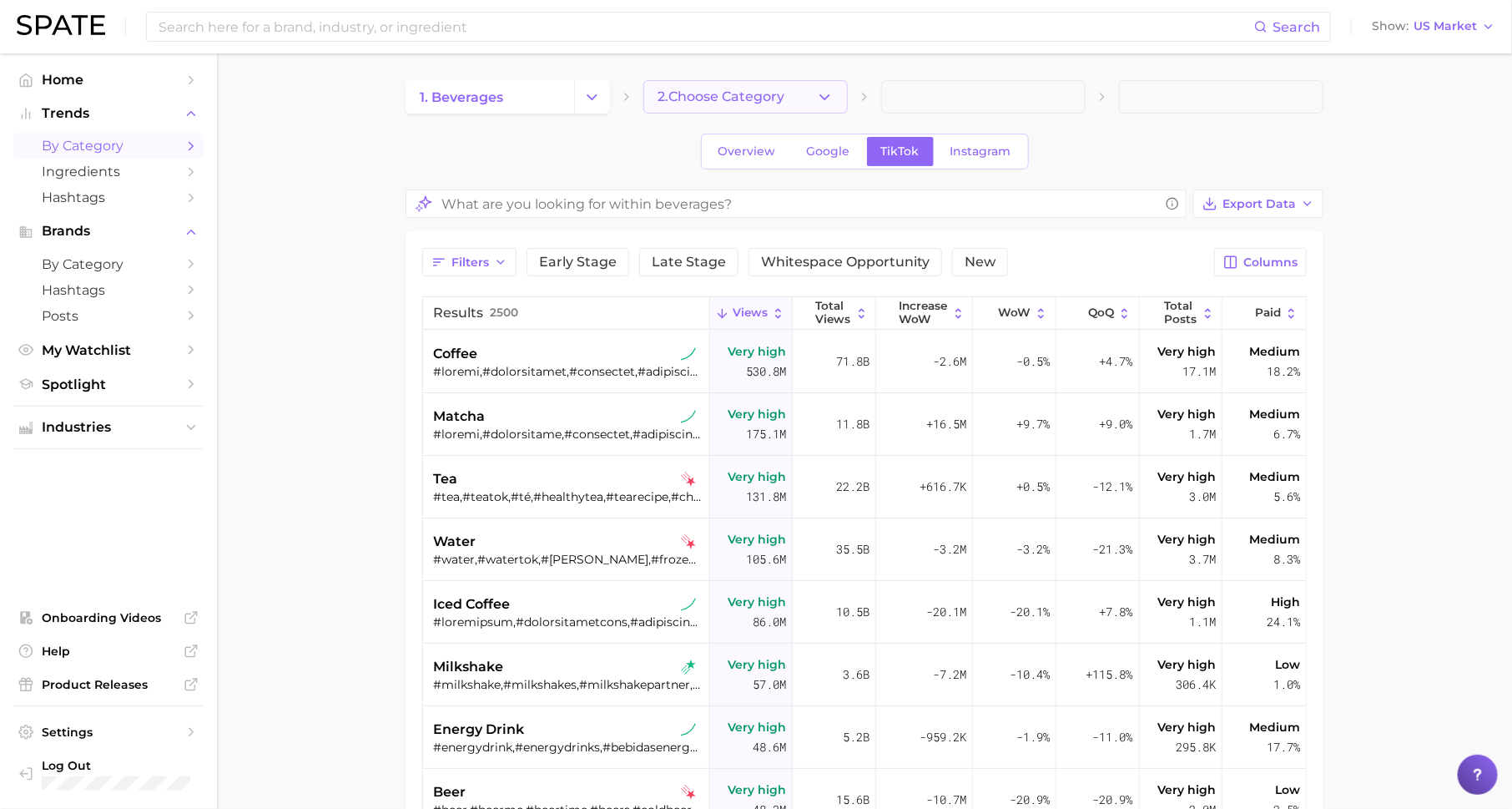
click at [726, 84] on button "2. Choose Category" at bounding box center [746, 96] width 205 height 33
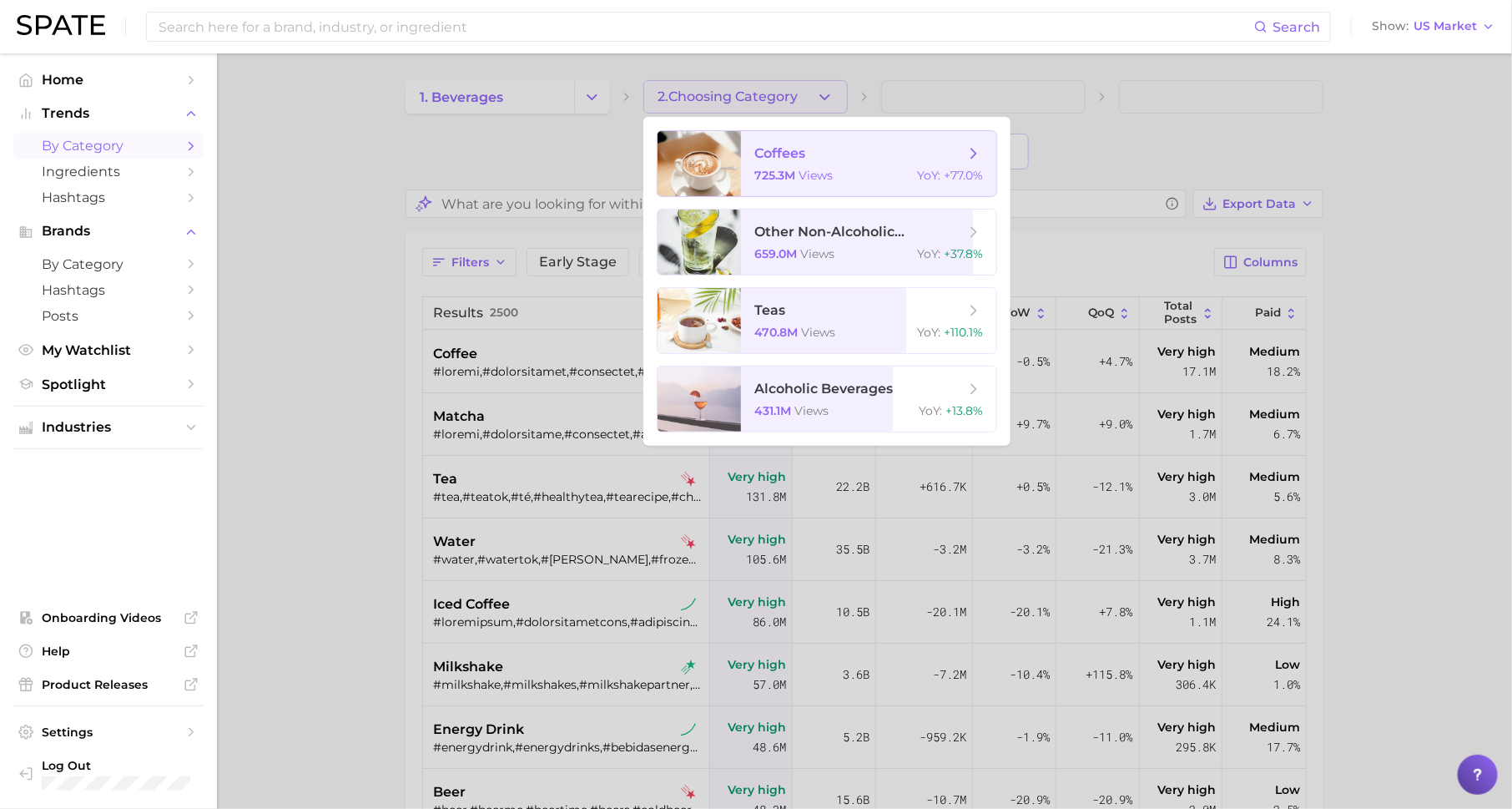
click at [777, 148] on span "coffees" at bounding box center [780, 153] width 51 height 16
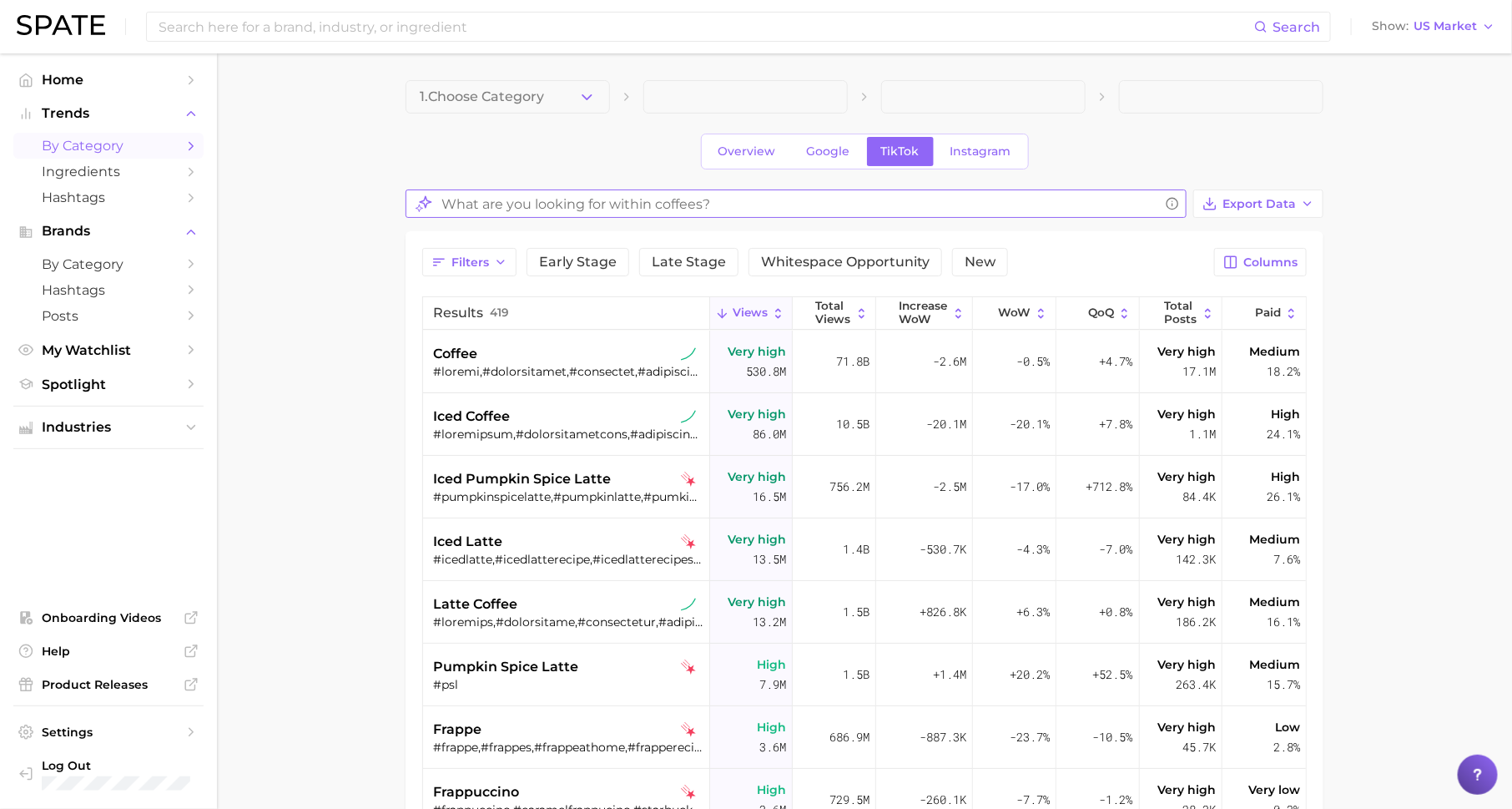
click at [721, 196] on input "What are you looking for within coffees?" at bounding box center [800, 204] width 717 height 32
type input "tell me early stage trends in coffee"
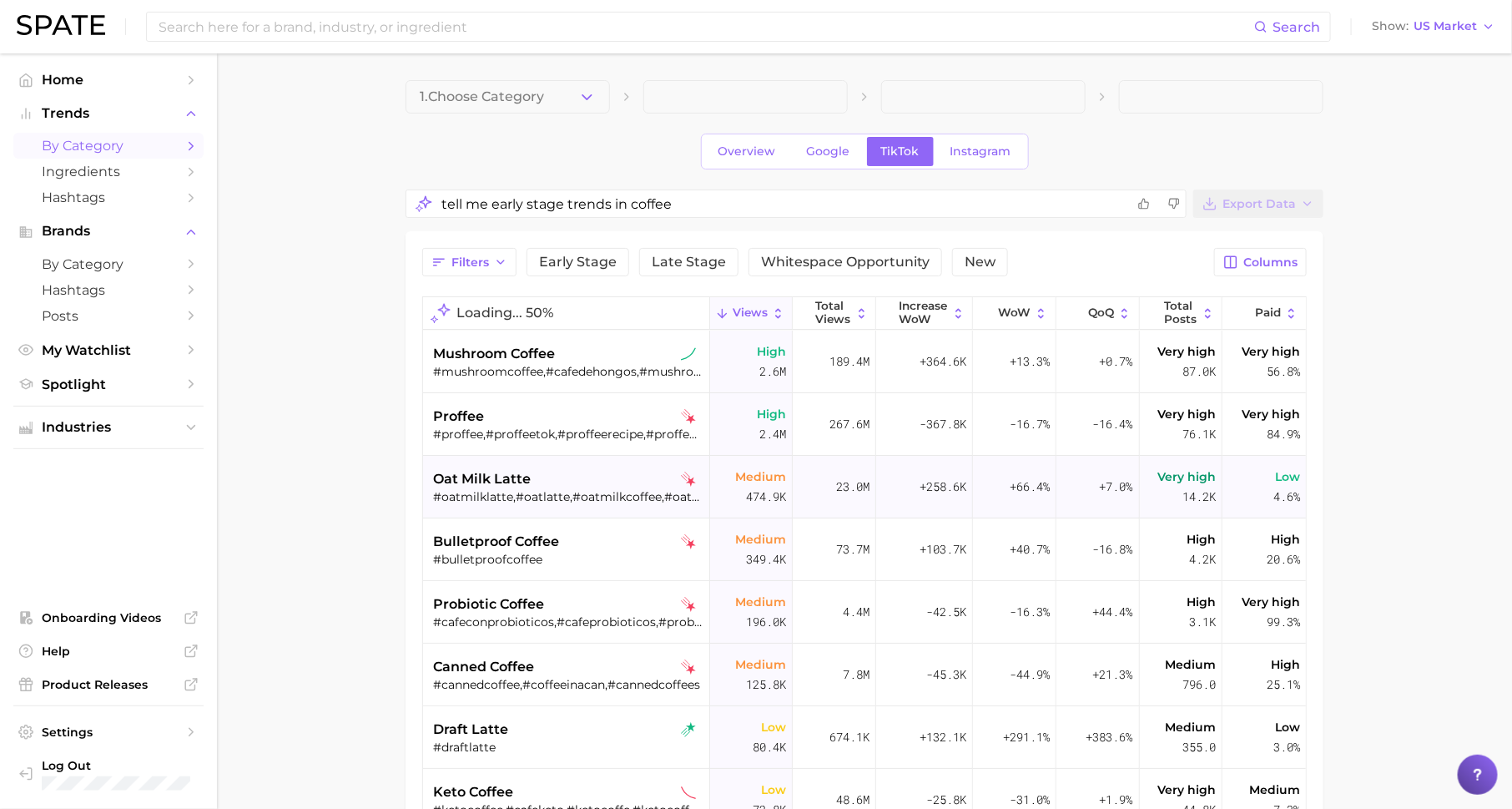
click at [613, 486] on div "oat milk latte" at bounding box center [567, 479] width 270 height 20
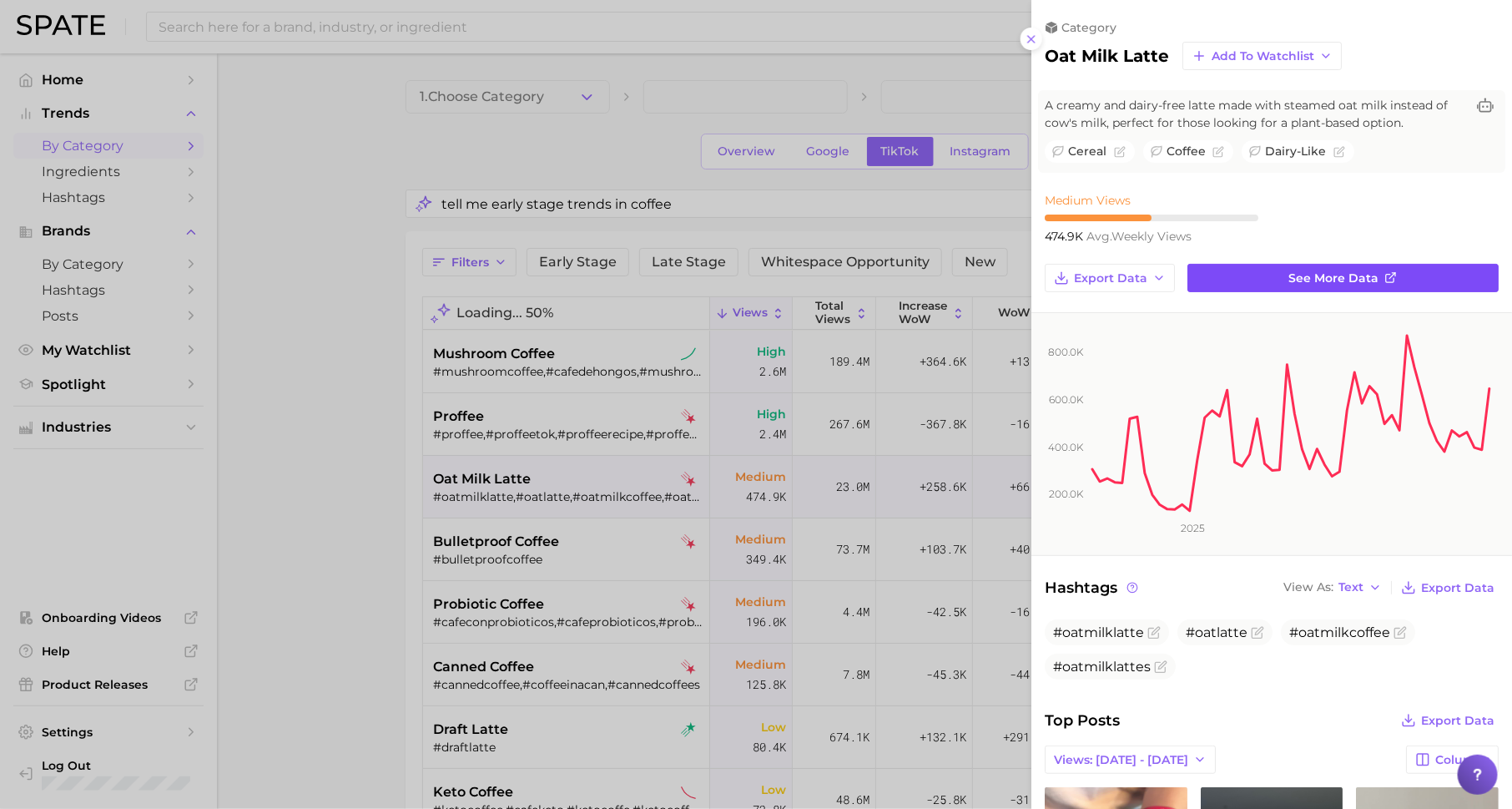
click at [1247, 279] on link "See more data" at bounding box center [1342, 278] width 311 height 28
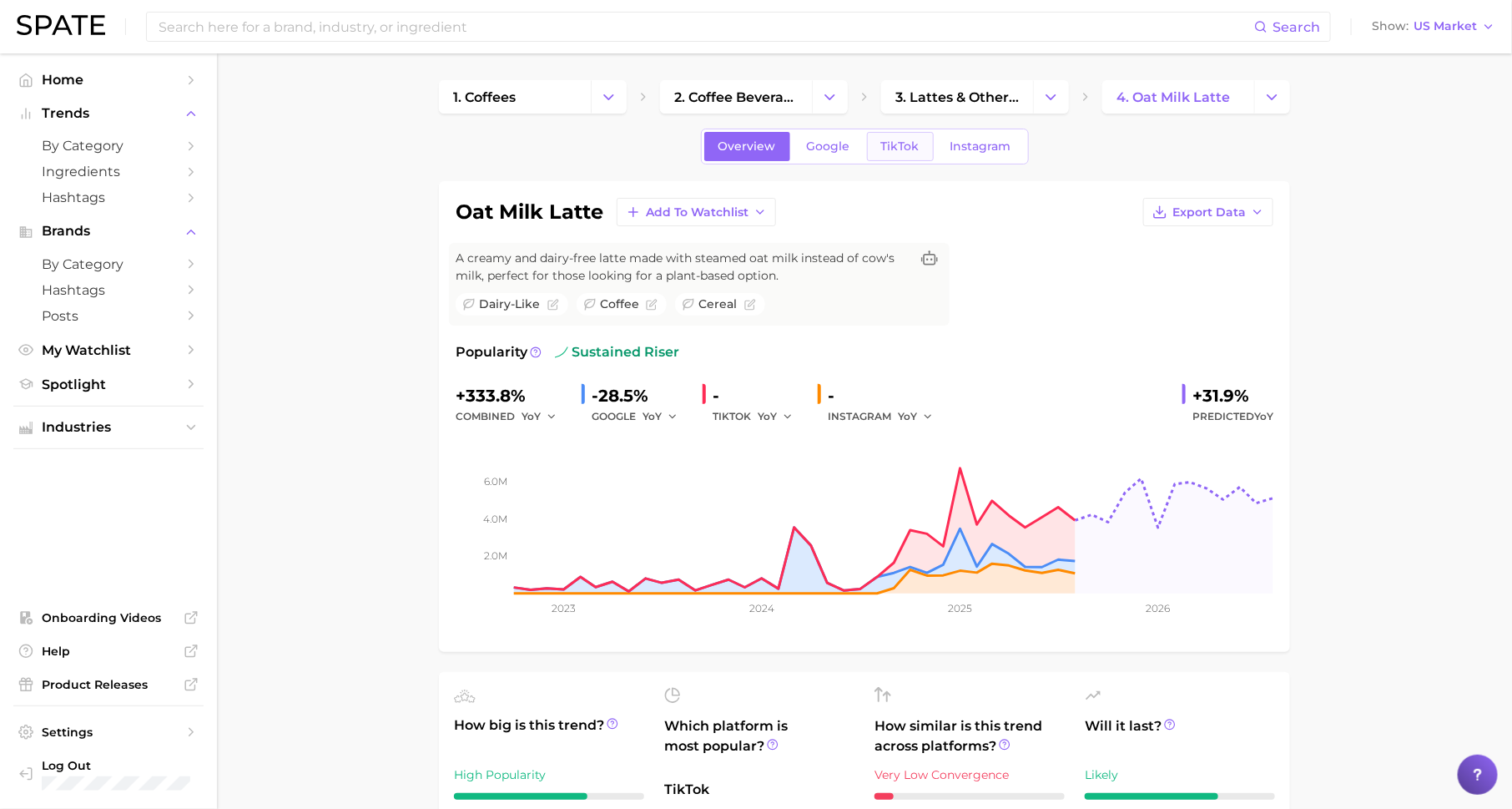
click at [884, 149] on span "TikTok" at bounding box center [900, 146] width 38 height 15
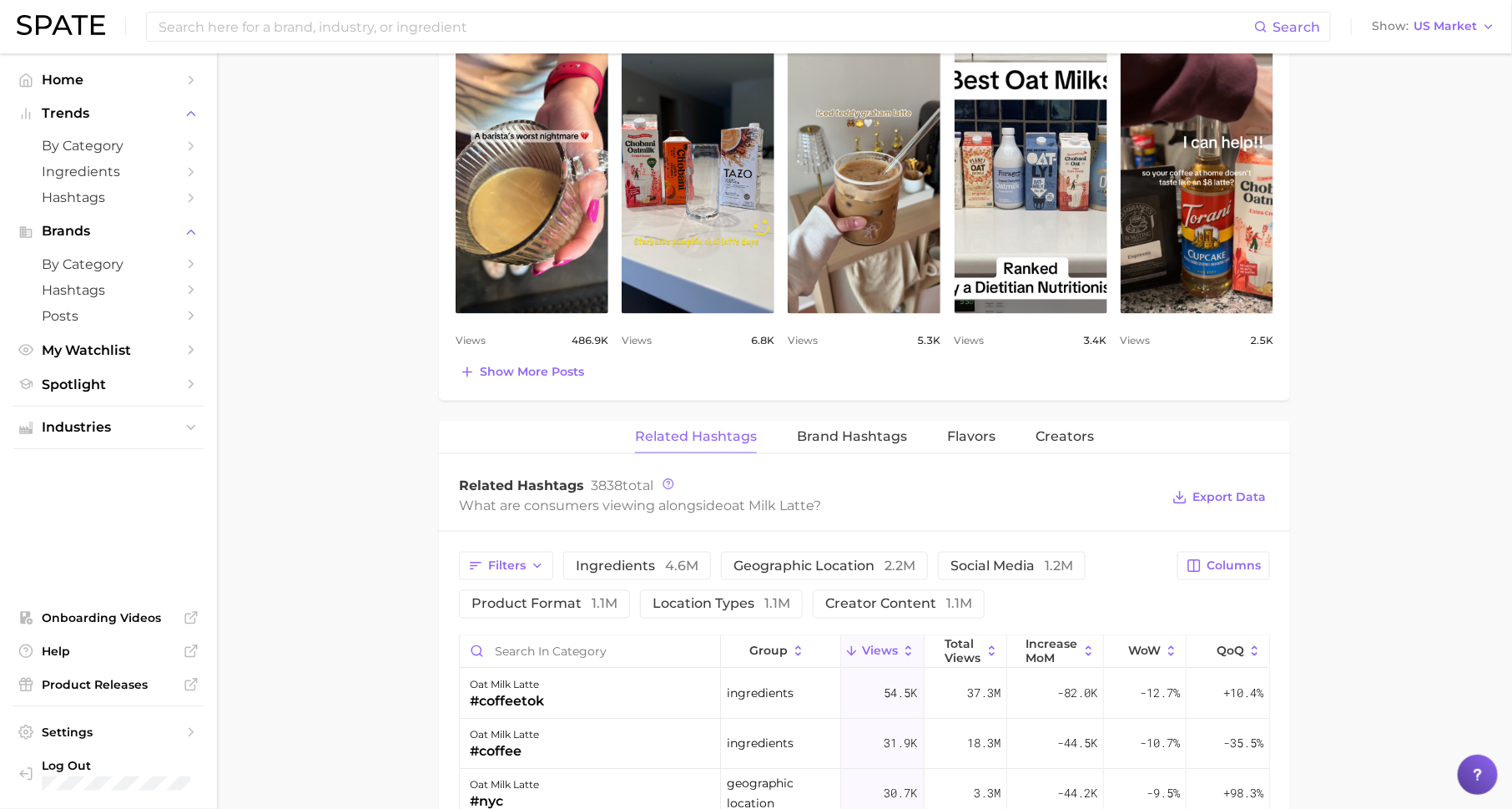
scroll to position [923, 0]
click at [494, 369] on span "Show more posts" at bounding box center [531, 370] width 104 height 15
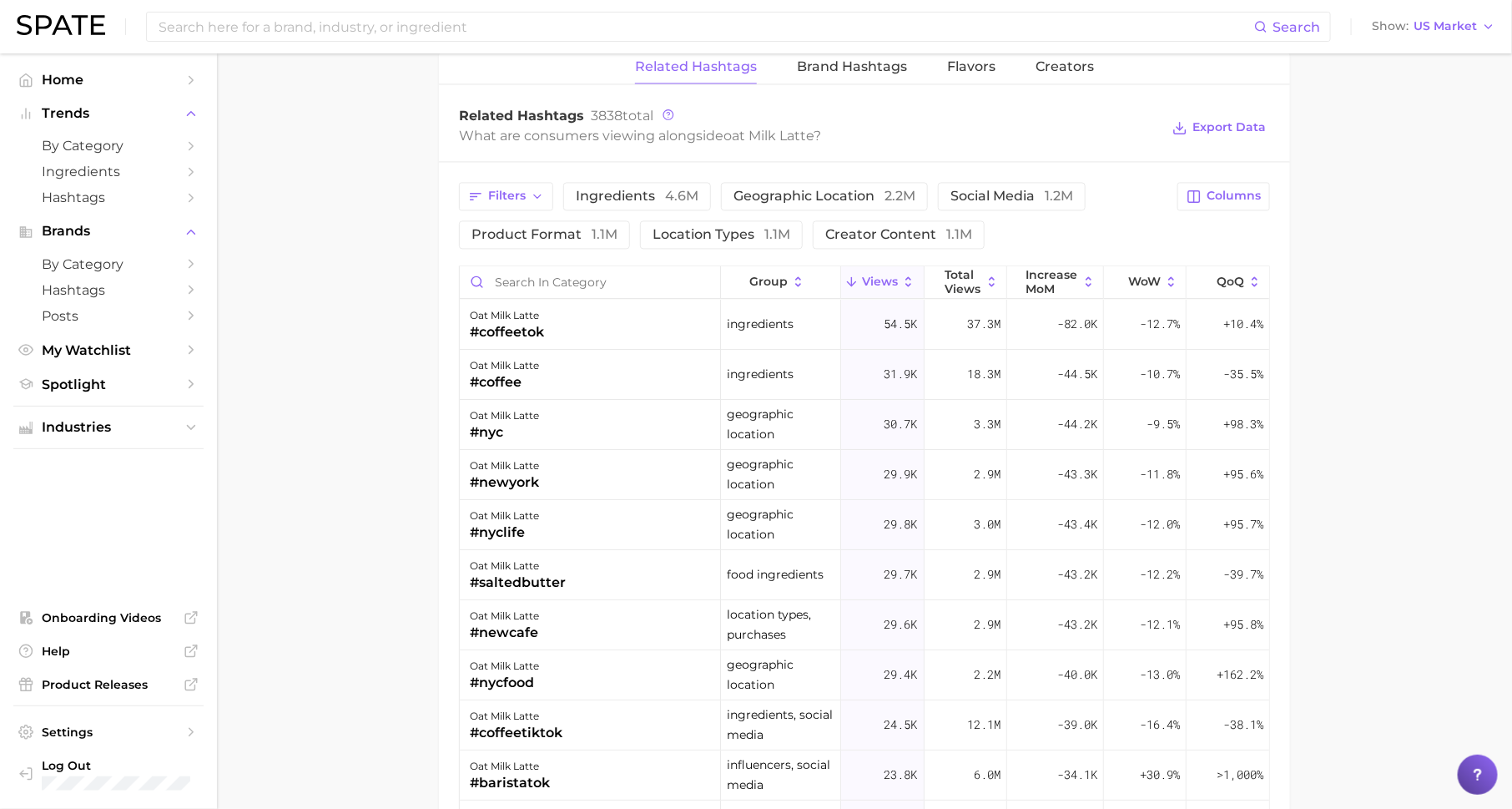
scroll to position [1637, 0]
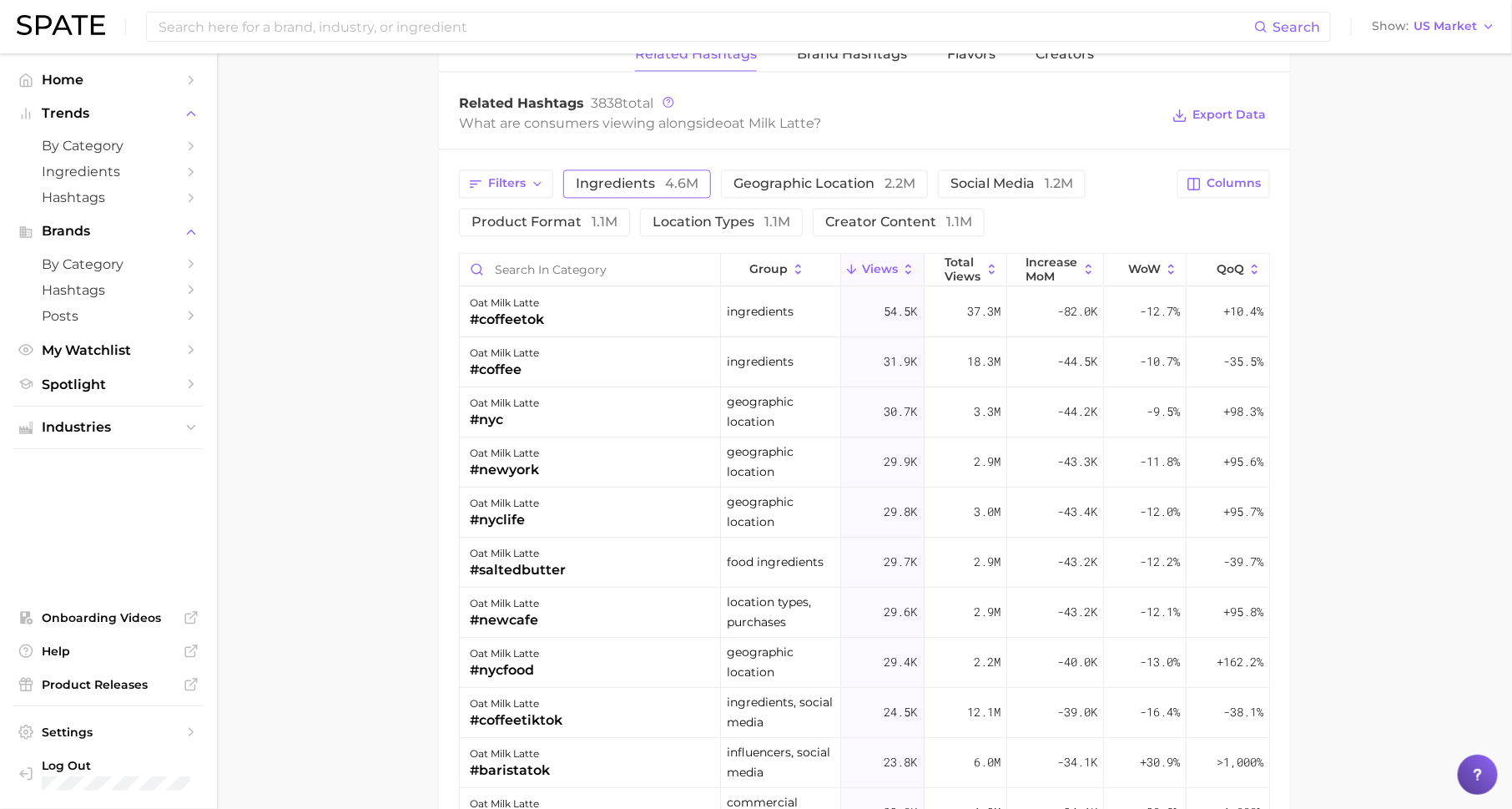
click at [642, 176] on span "ingredients 4.6m" at bounding box center [638, 183] width 123 height 14
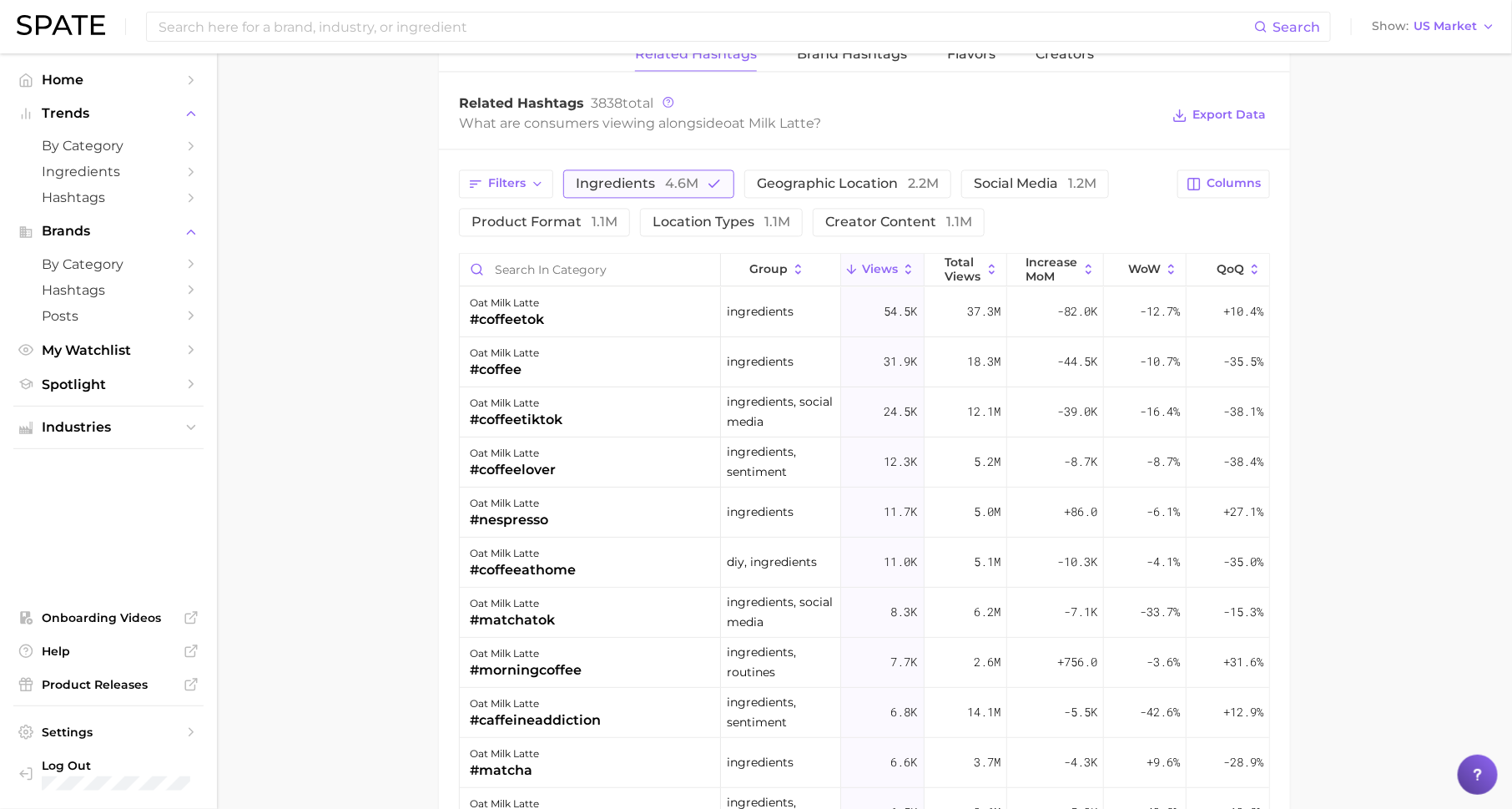
click at [693, 170] on button "ingredients 4.6m" at bounding box center [648, 183] width 171 height 28
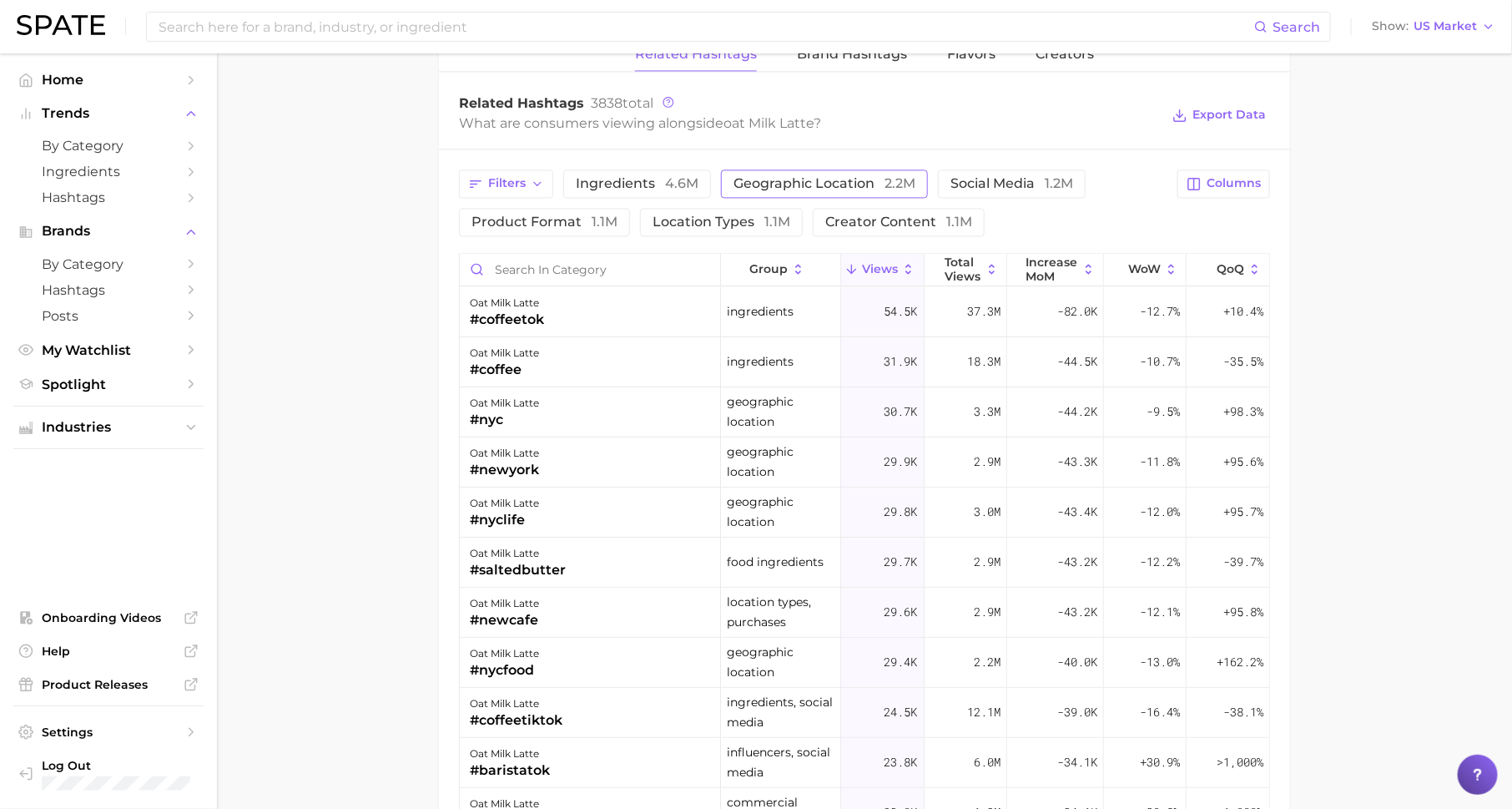
click at [861, 176] on span "geographic location 2.2m" at bounding box center [824, 183] width 182 height 14
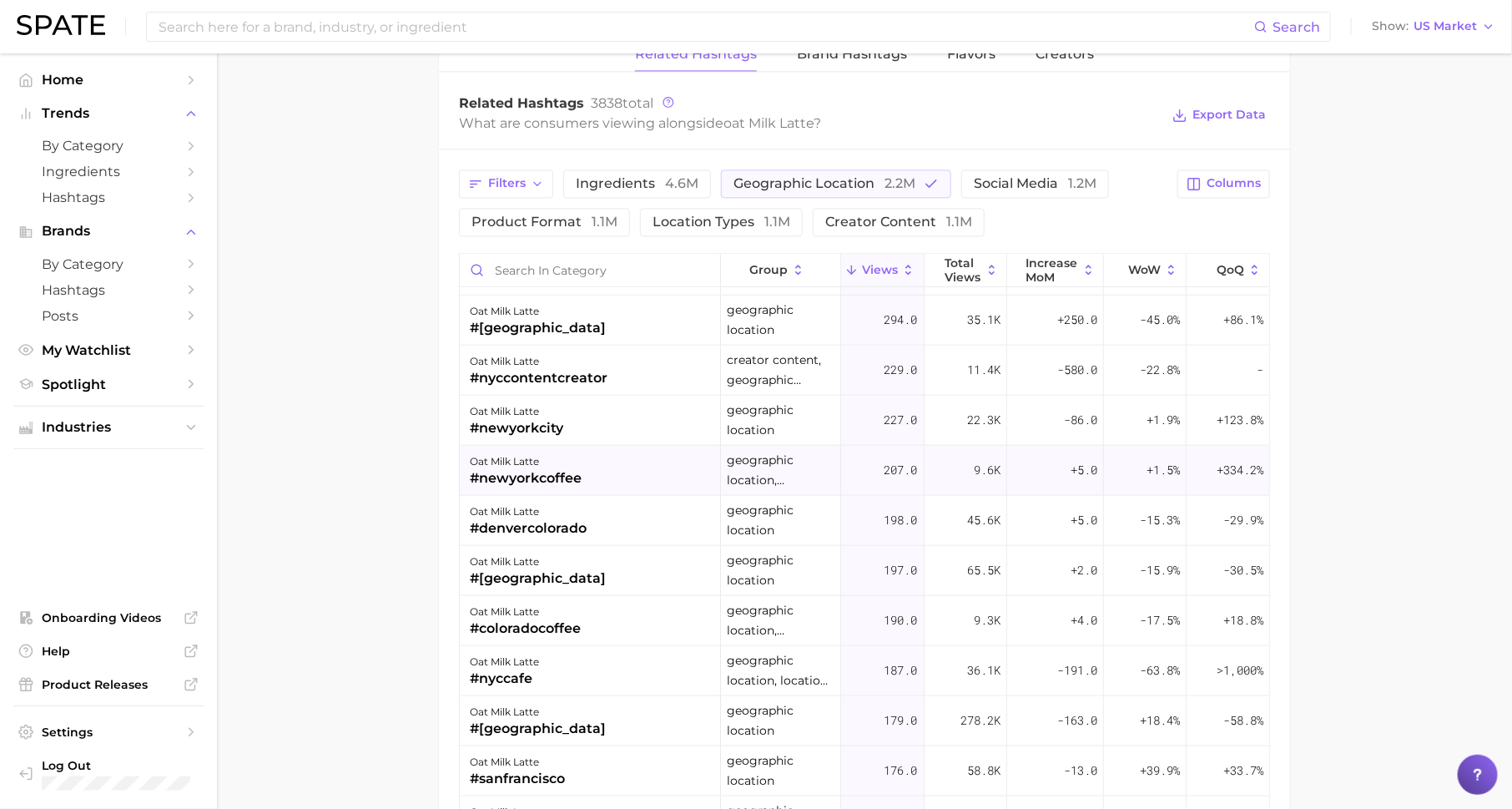
scroll to position [0, 0]
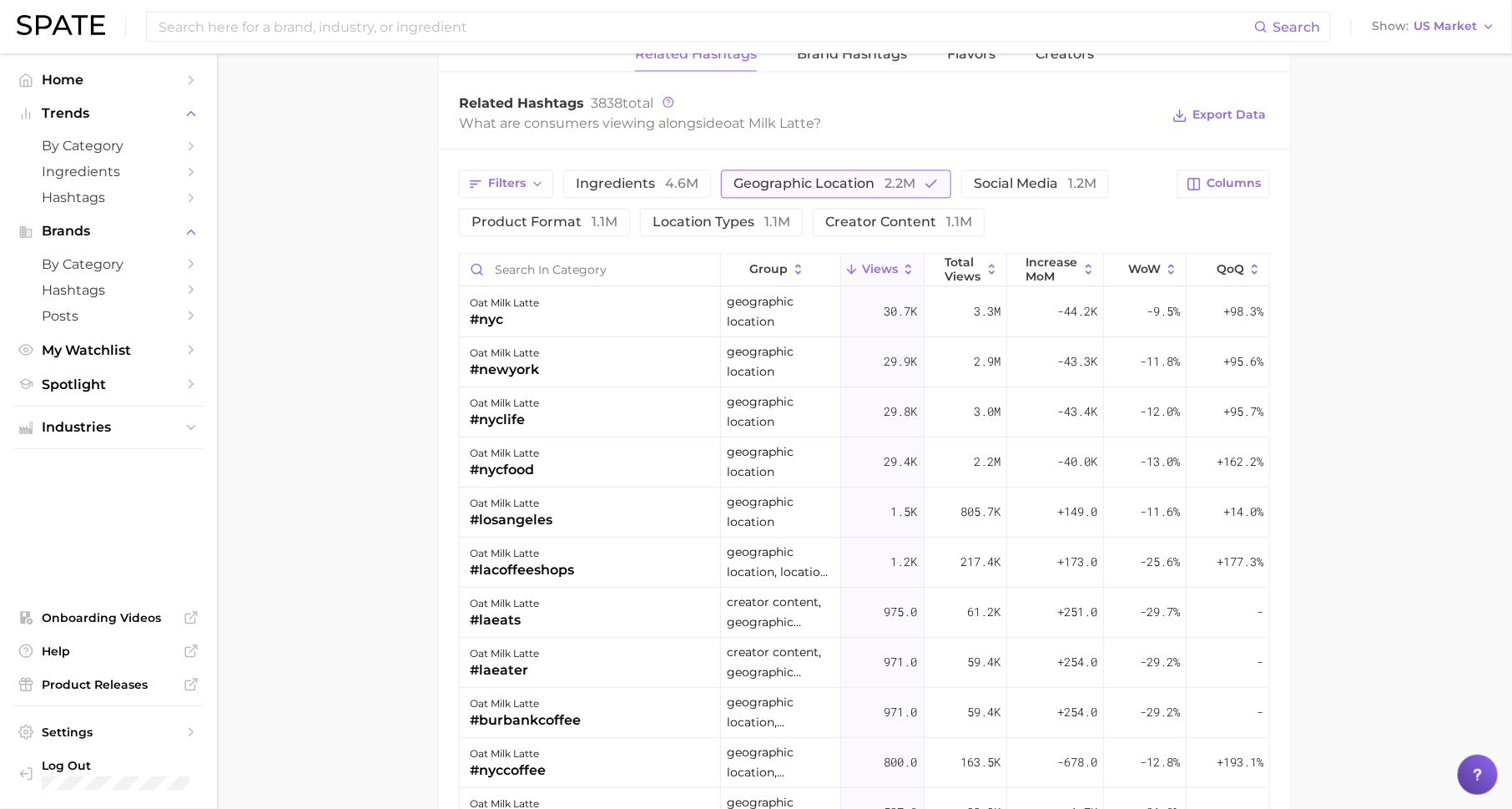
click at [811, 177] on span "geographic location 2.2m" at bounding box center [824, 183] width 182 height 14
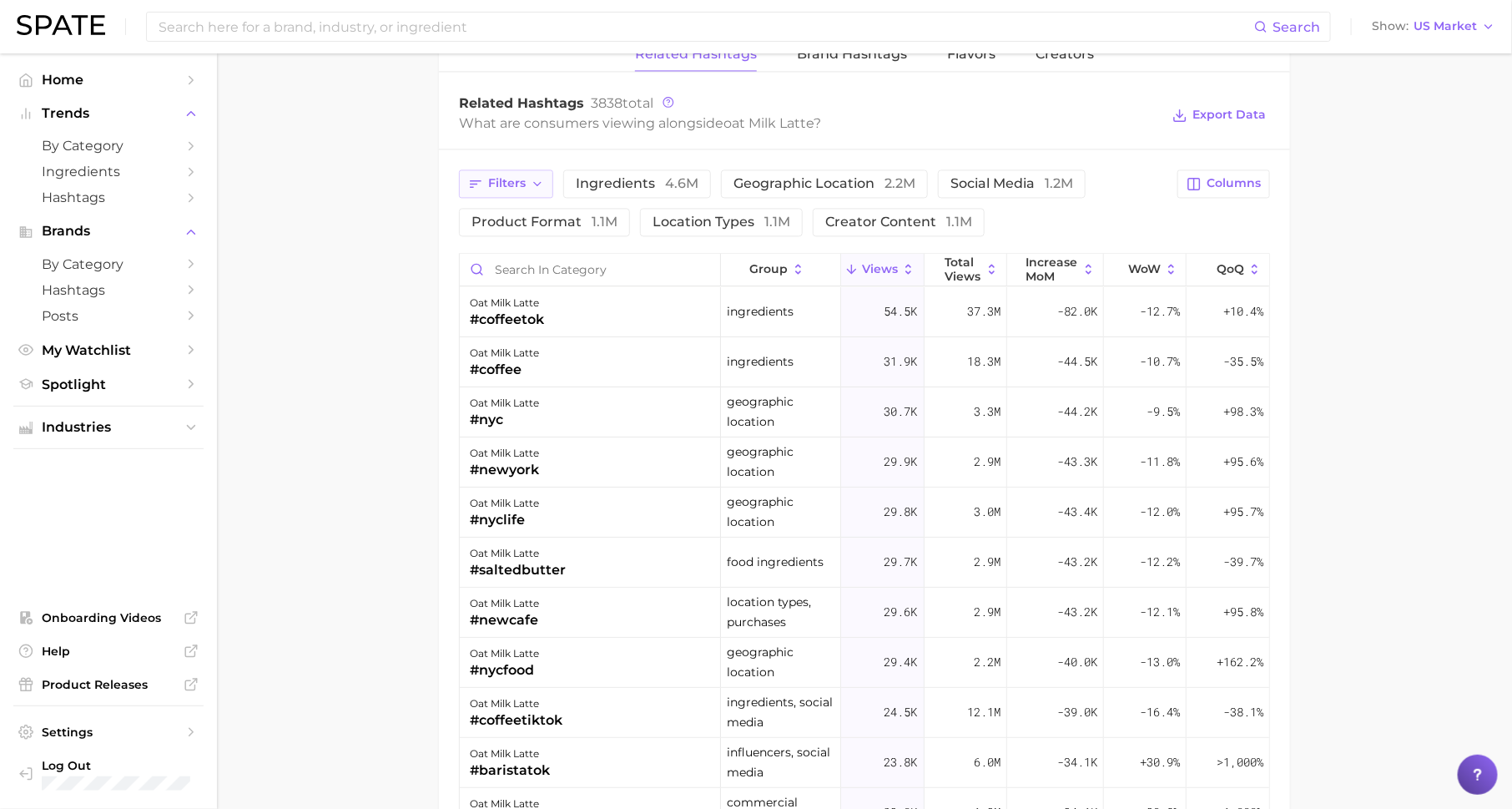
click at [501, 176] on span "Filters" at bounding box center [507, 183] width 38 height 15
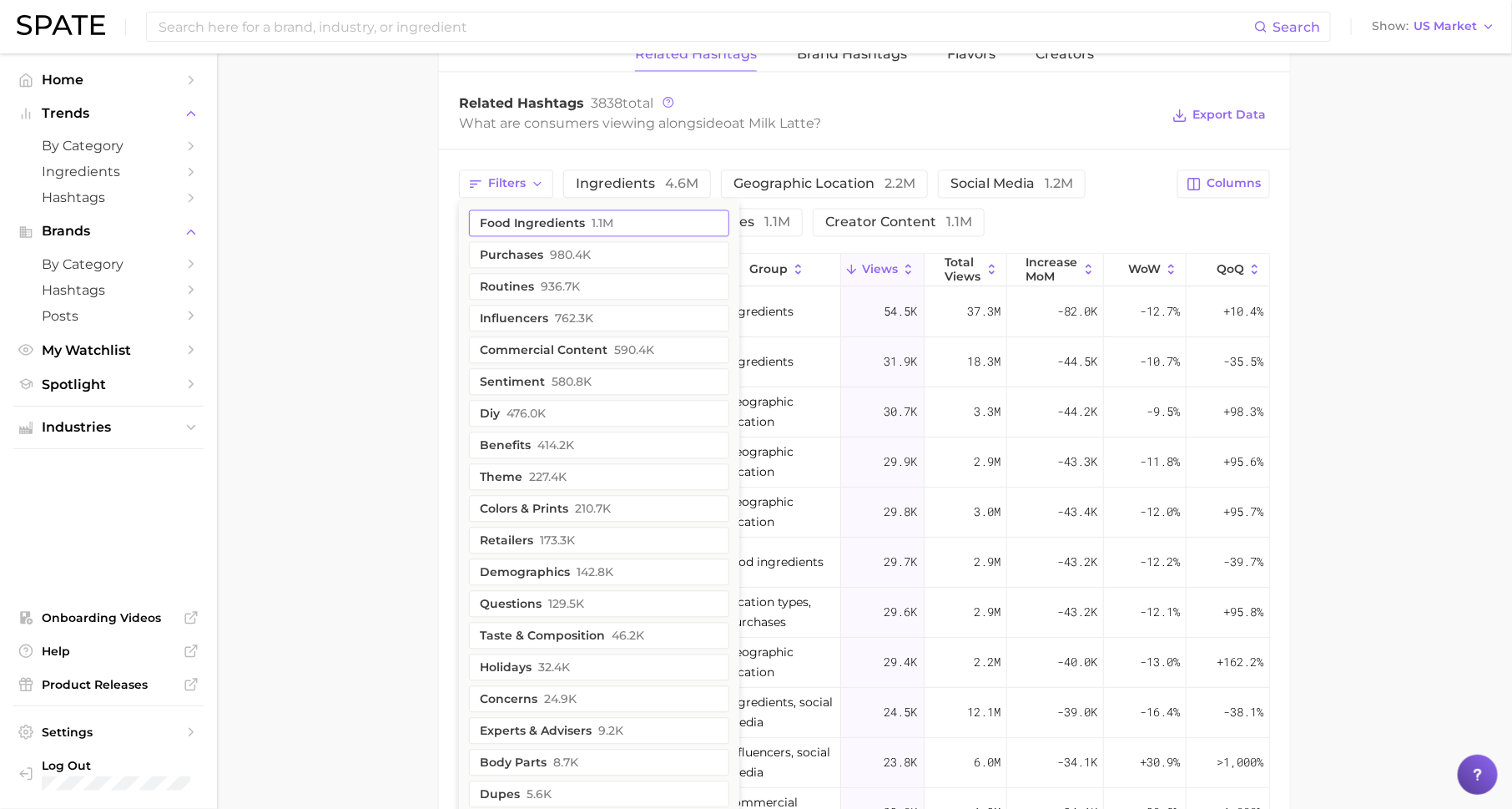
click at [550, 211] on button "food ingredients 1.1m" at bounding box center [599, 222] width 260 height 26
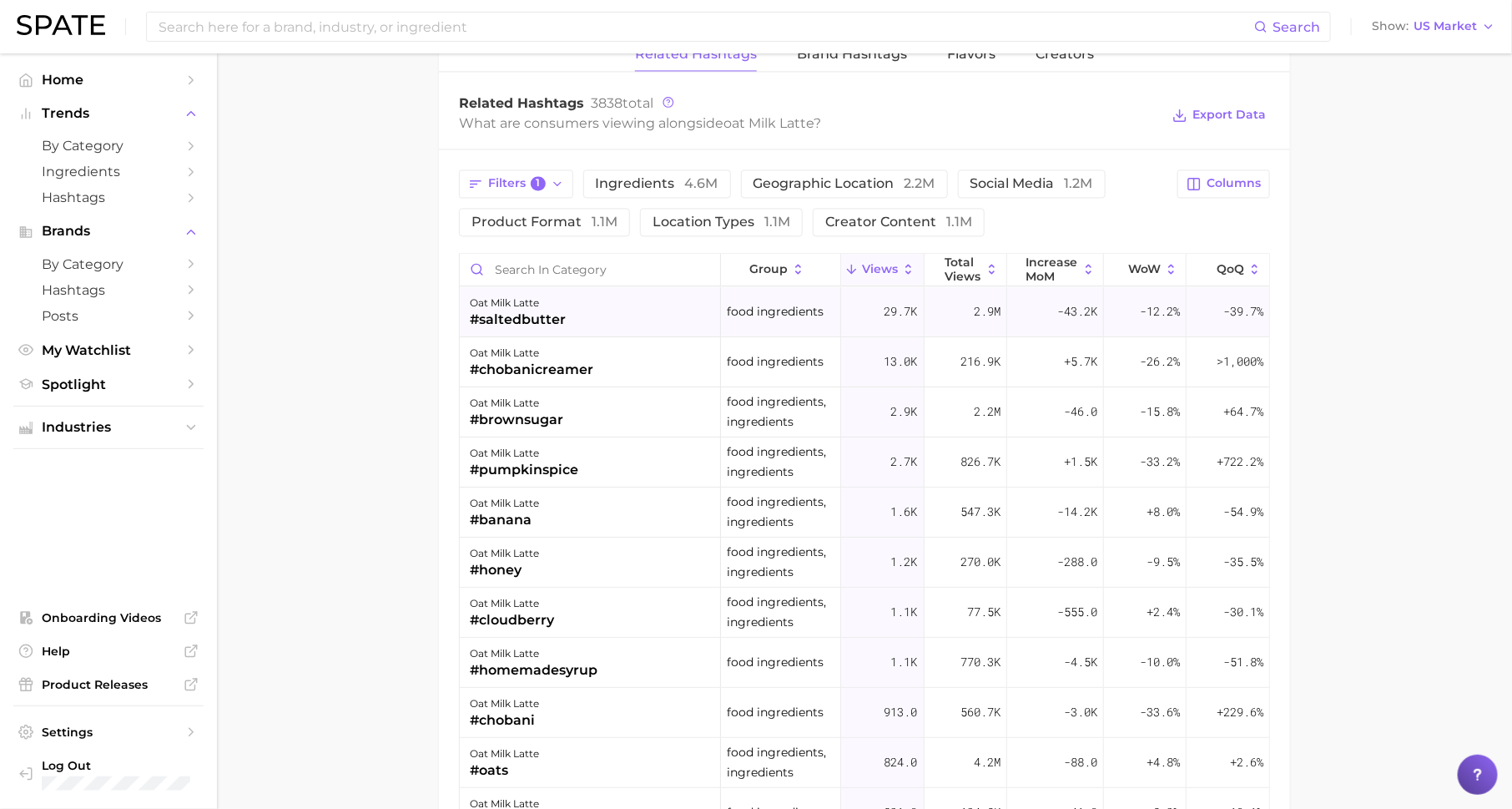
click at [589, 298] on div "oat milk latte #saltedbutter" at bounding box center [591, 311] width 261 height 50
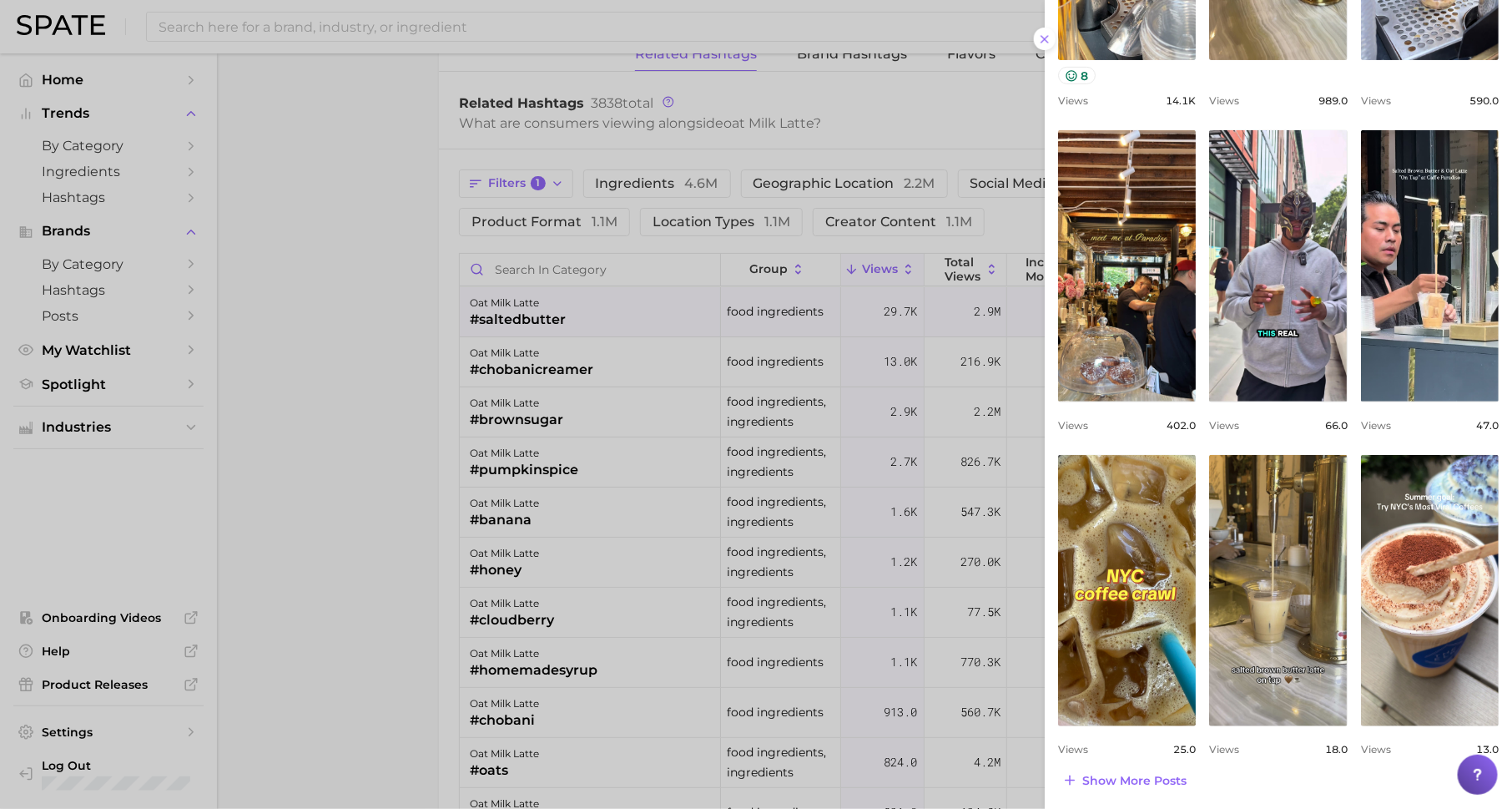
scroll to position [403, 0]
click at [1136, 784] on span "Show more posts" at bounding box center [1134, 780] width 104 height 15
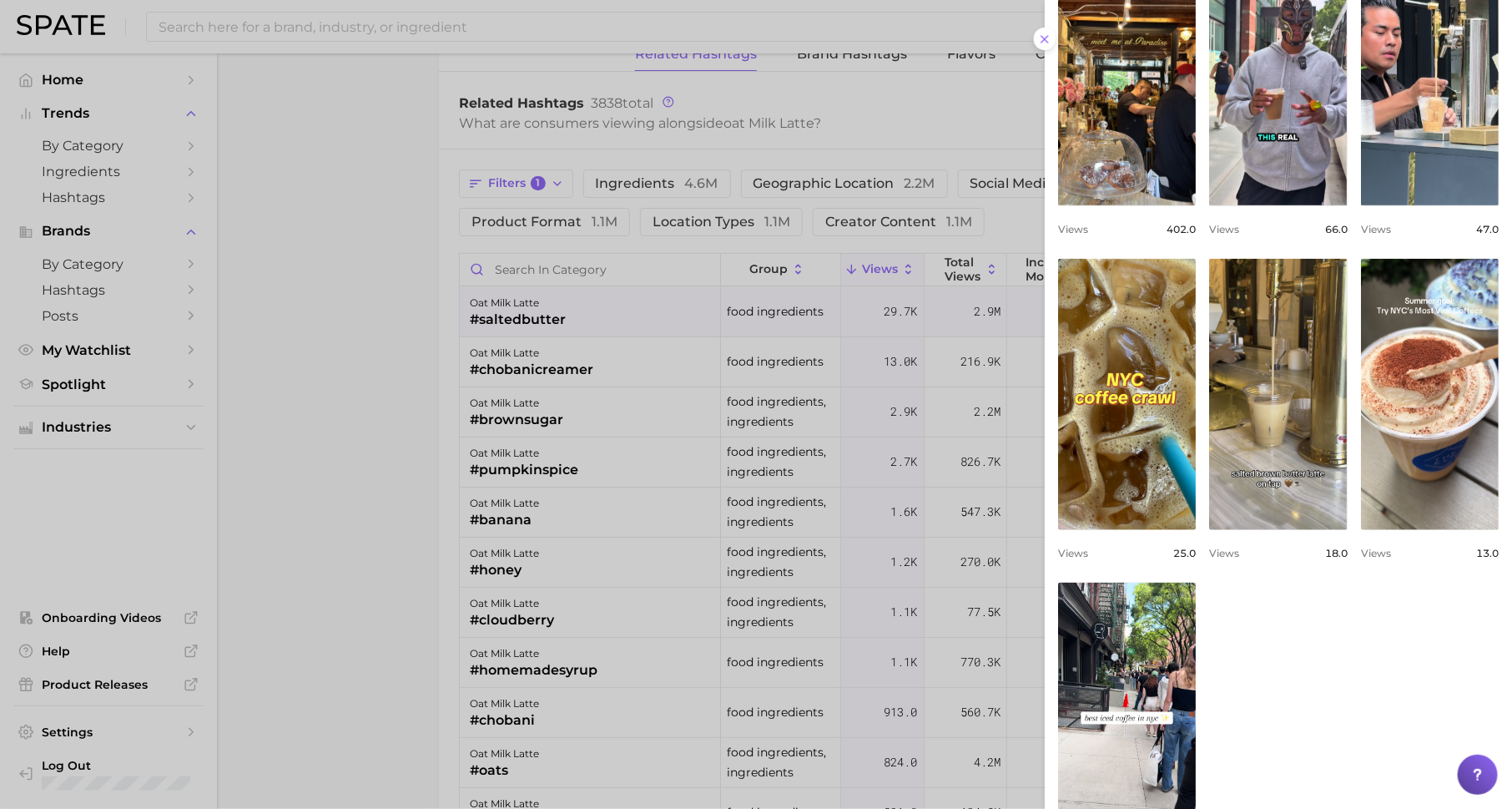
scroll to position [600, 0]
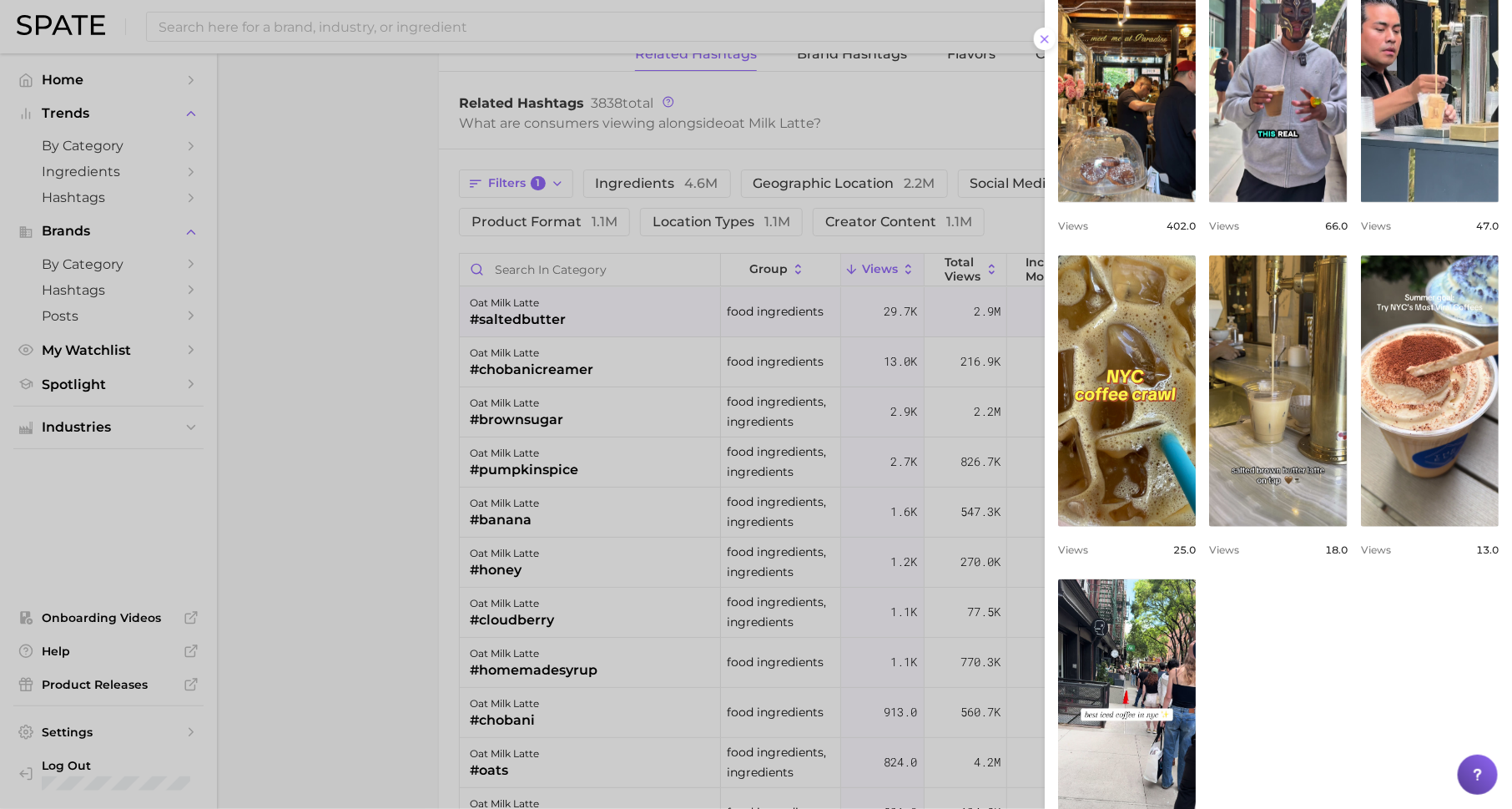
click at [782, 665] on div at bounding box center [756, 404] width 1512 height 809
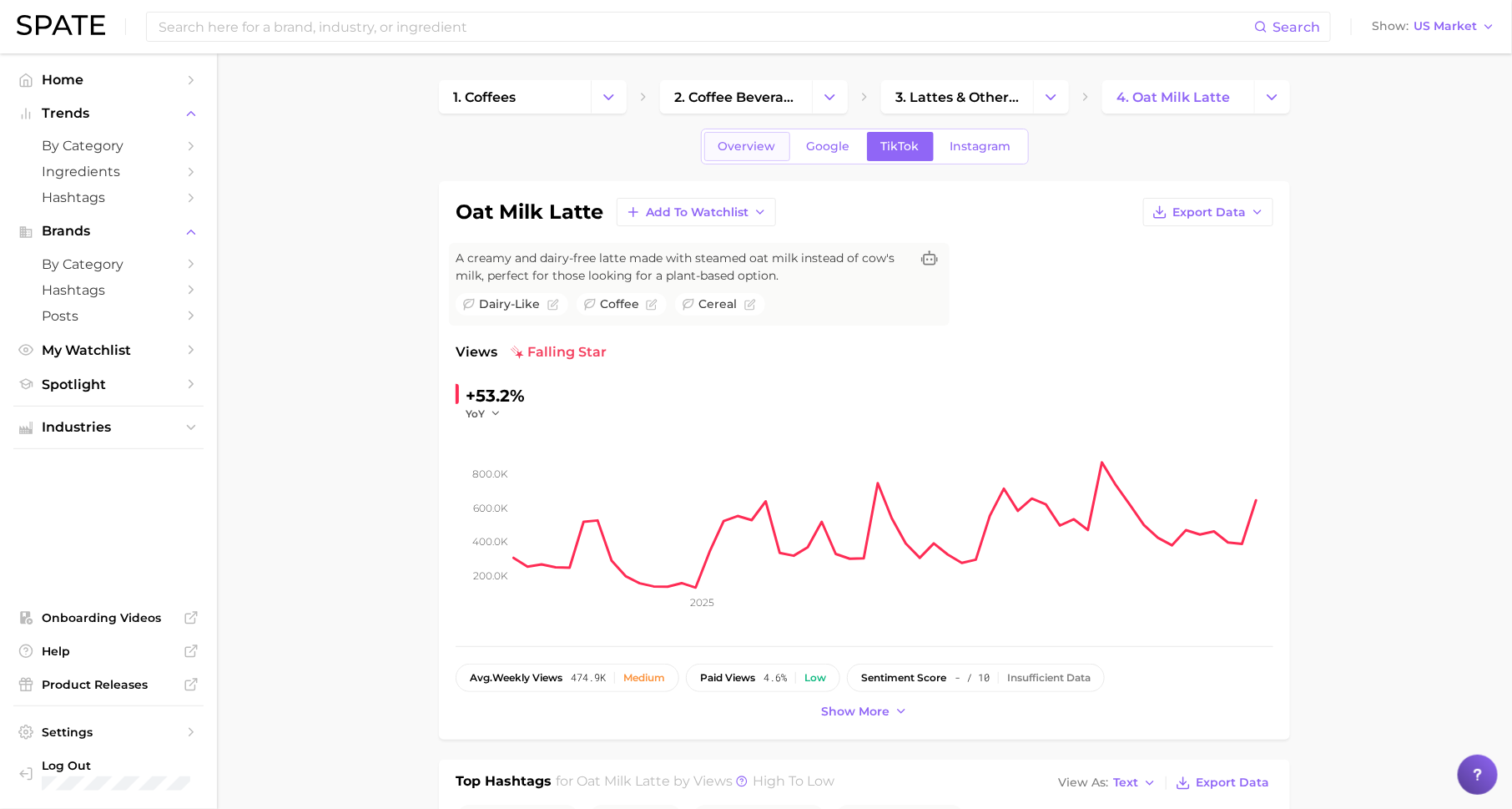
click at [739, 149] on span "Overview" at bounding box center [747, 146] width 58 height 15
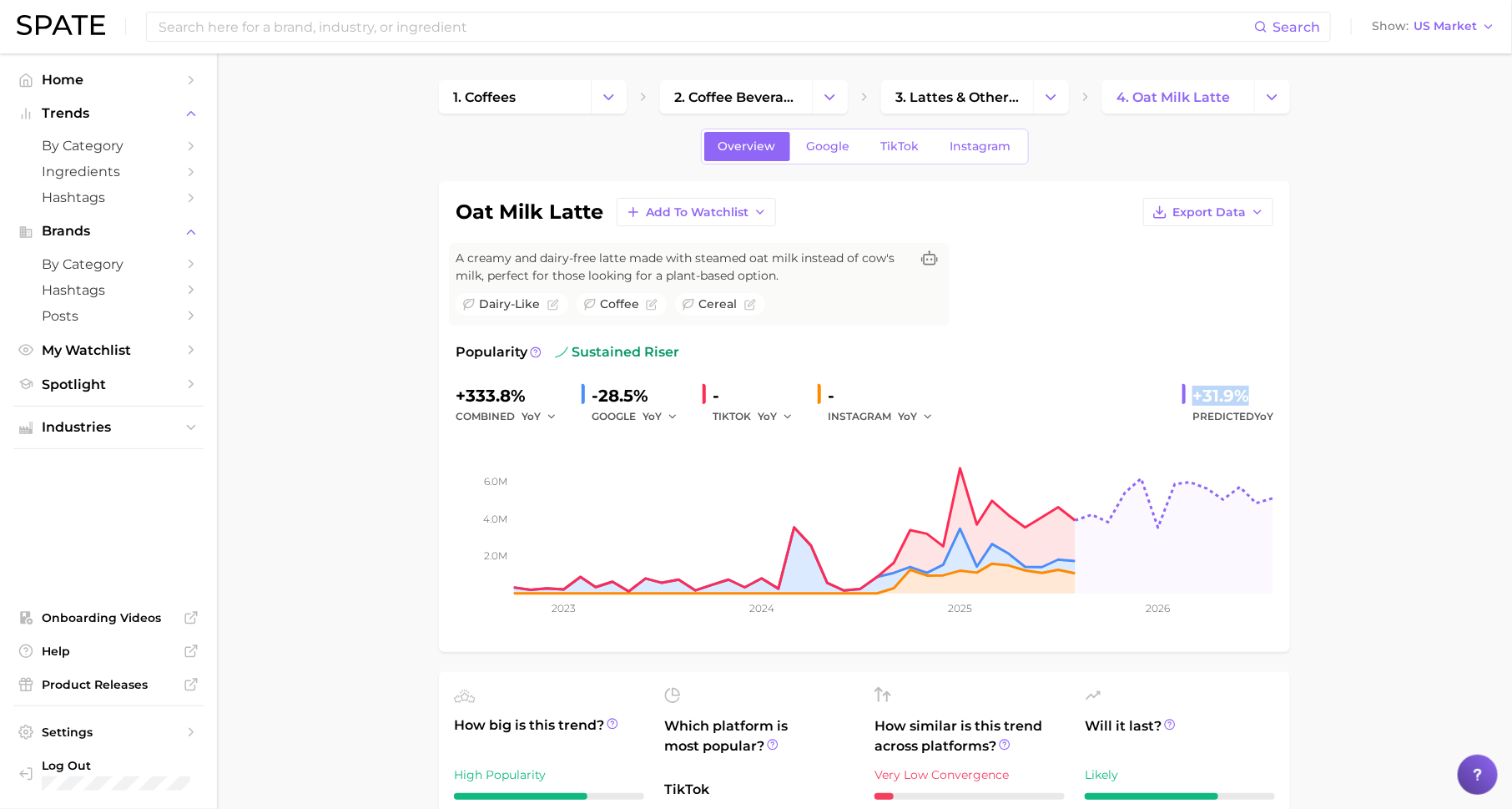
drag, startPoint x: 1192, startPoint y: 388, endPoint x: 1264, endPoint y: 392, distance: 72.1
click at [1268, 389] on div "+31.9%" at bounding box center [1232, 395] width 81 height 26
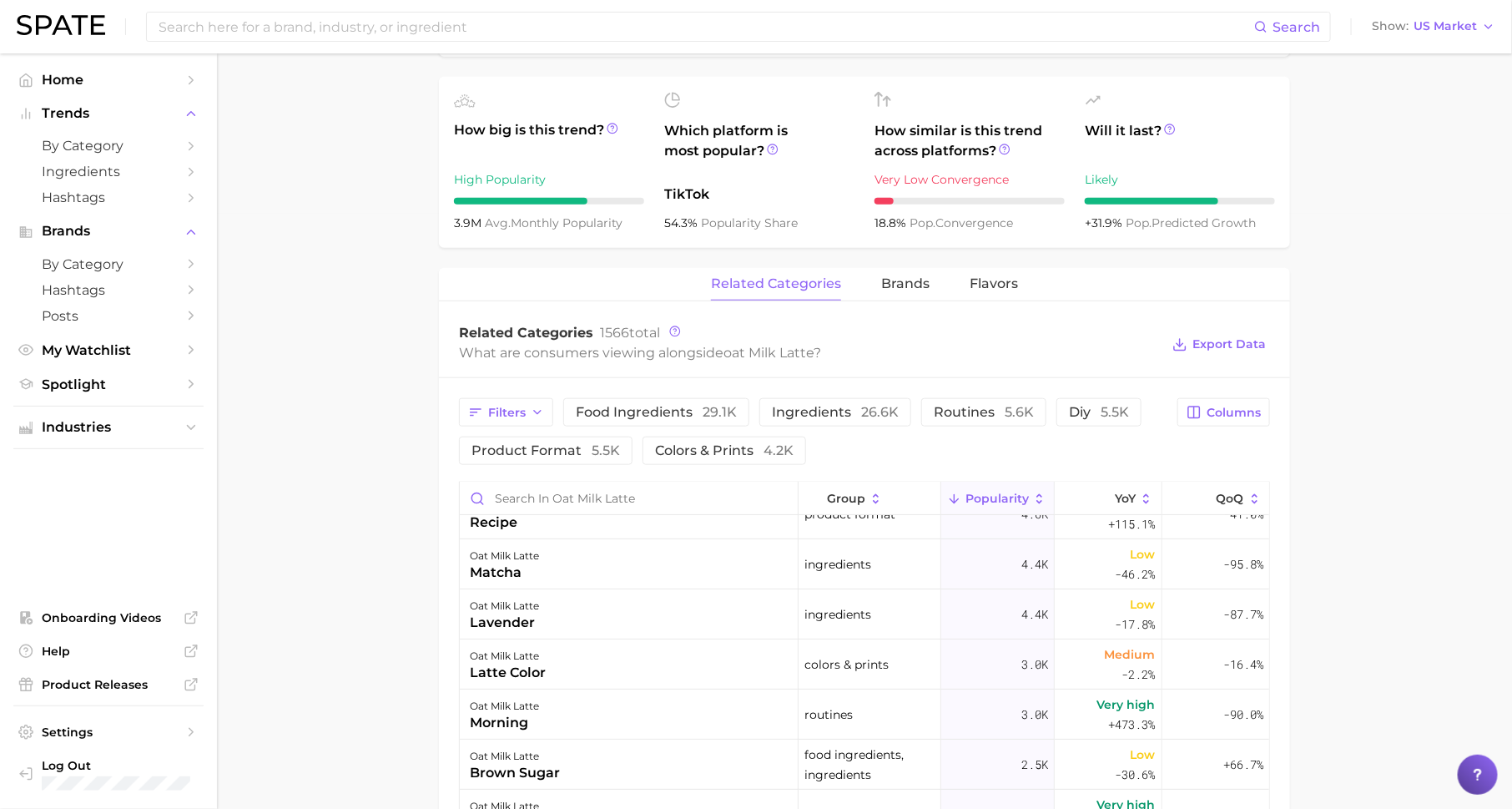
scroll to position [223, 0]
click at [985, 289] on span "Flavors" at bounding box center [994, 283] width 49 height 15
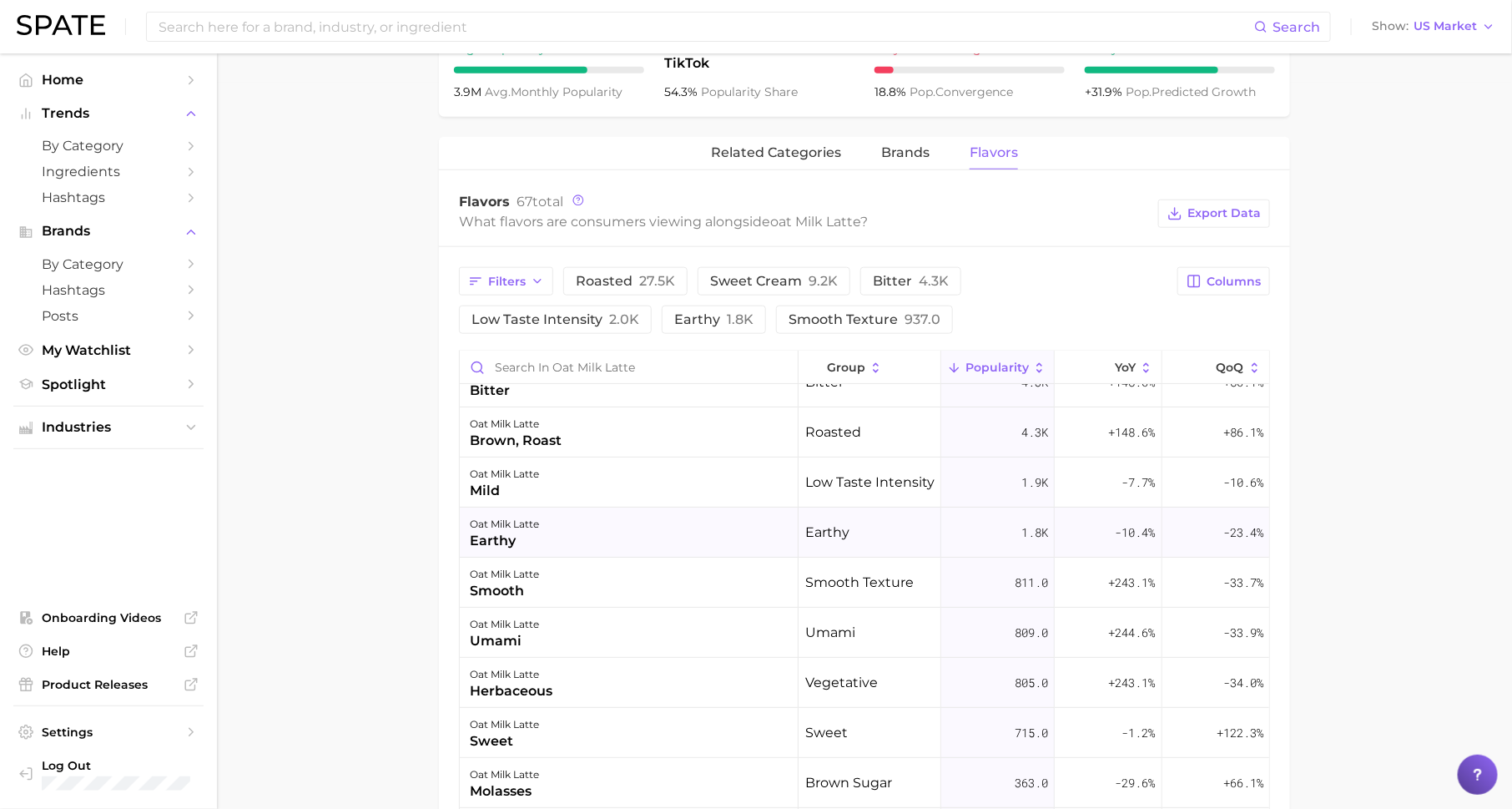
scroll to position [207, 0]
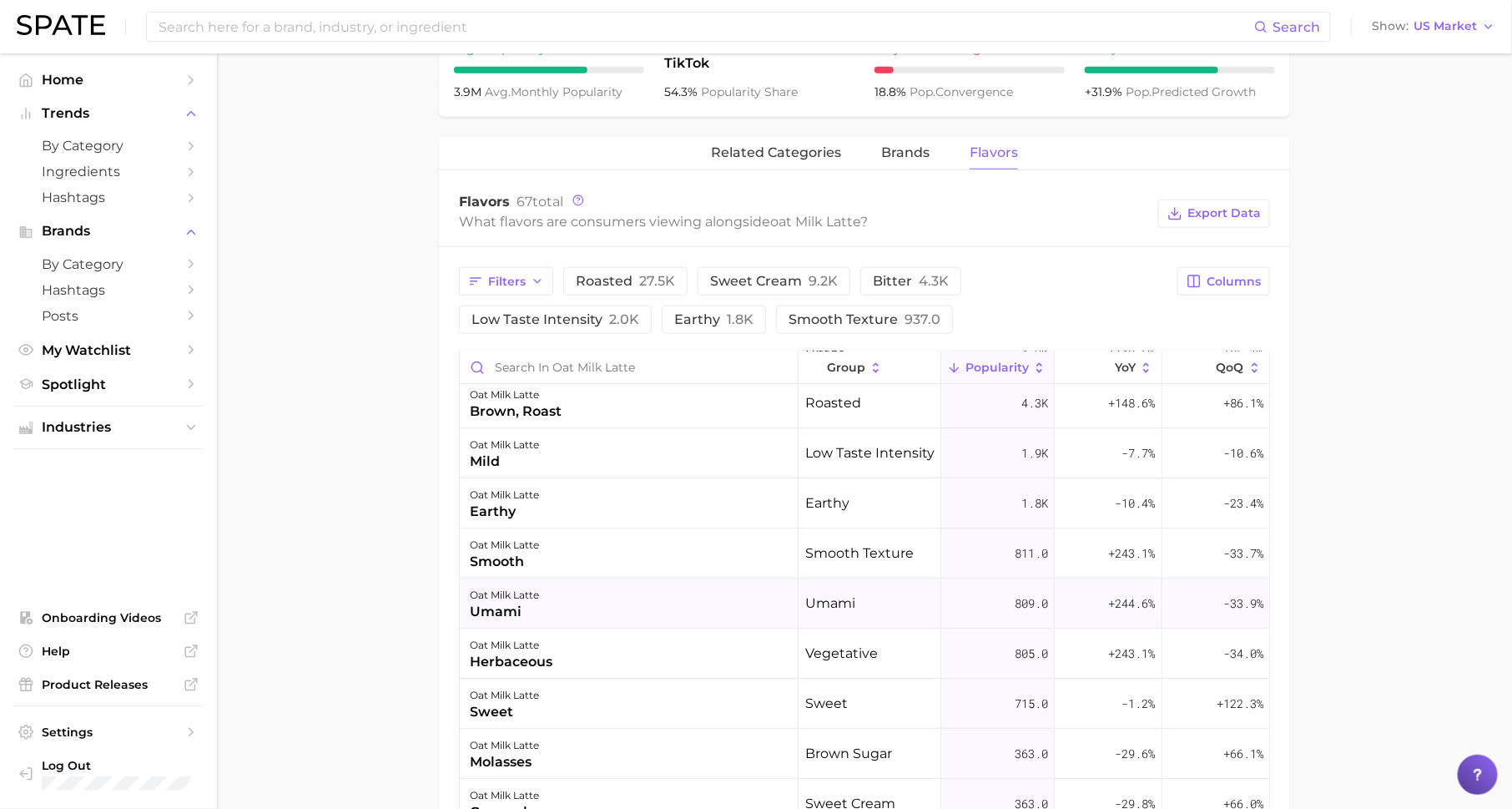
click at [547, 585] on div "oat milk latte umami" at bounding box center [630, 602] width 339 height 50
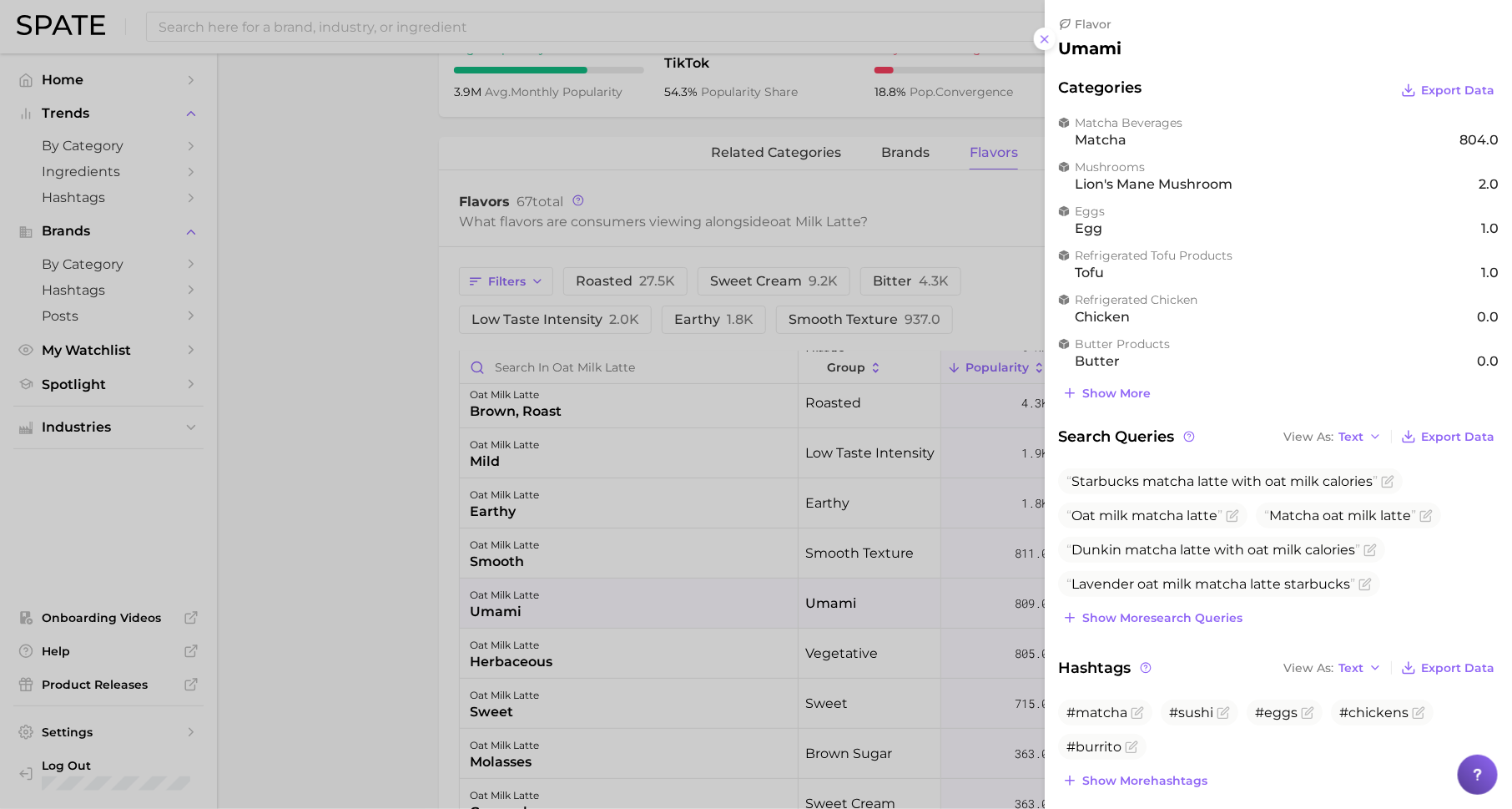
scroll to position [0, 0]
click at [756, 588] on div at bounding box center [756, 404] width 1512 height 809
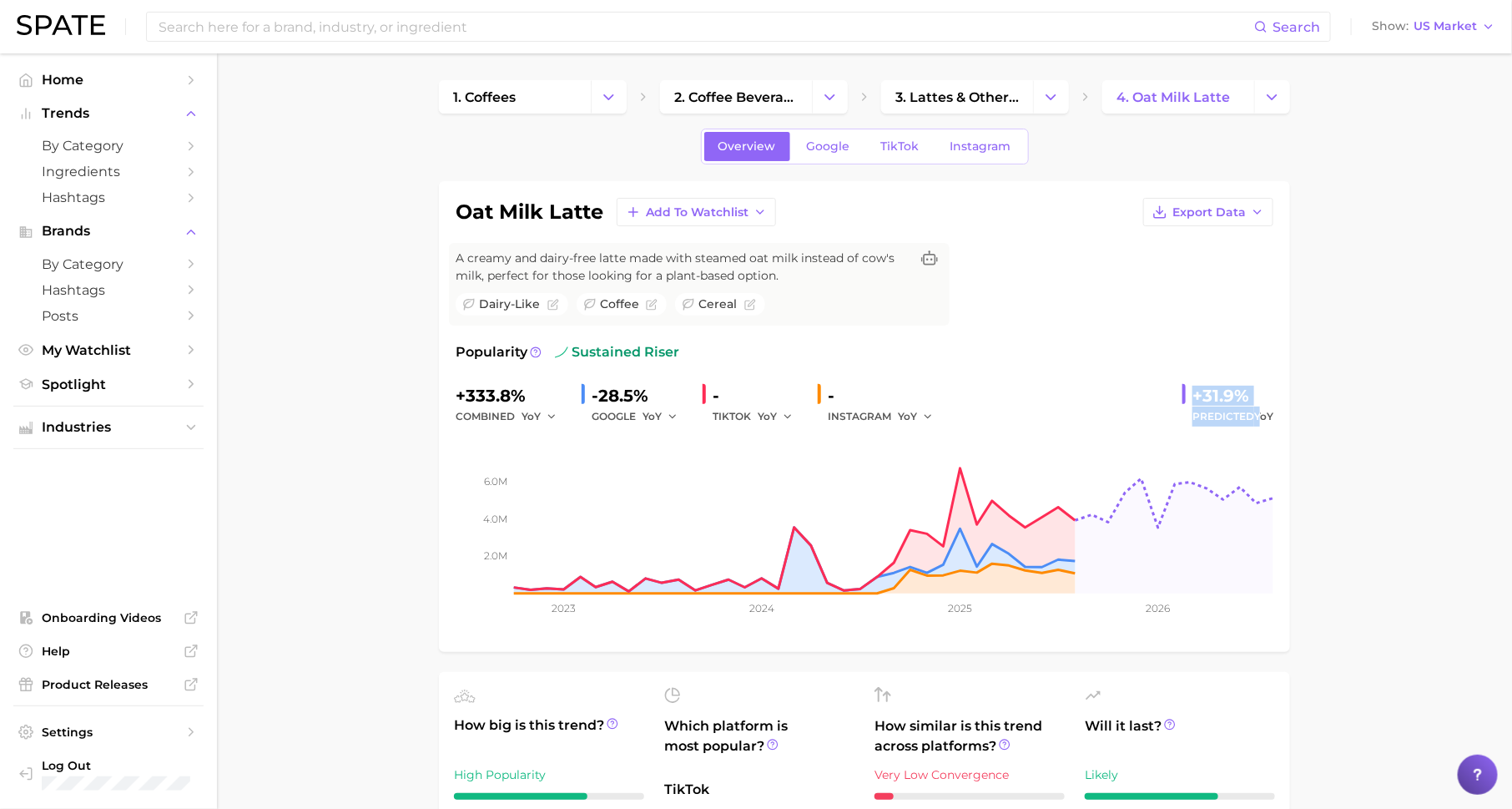
drag, startPoint x: 1195, startPoint y: 382, endPoint x: 1248, endPoint y: 410, distance: 59.9
click at [1261, 409] on div "+31.9% Predicted YoY" at bounding box center [1227, 404] width 91 height 44
click at [756, 96] on span "2. coffee beverages" at bounding box center [736, 97] width 124 height 16
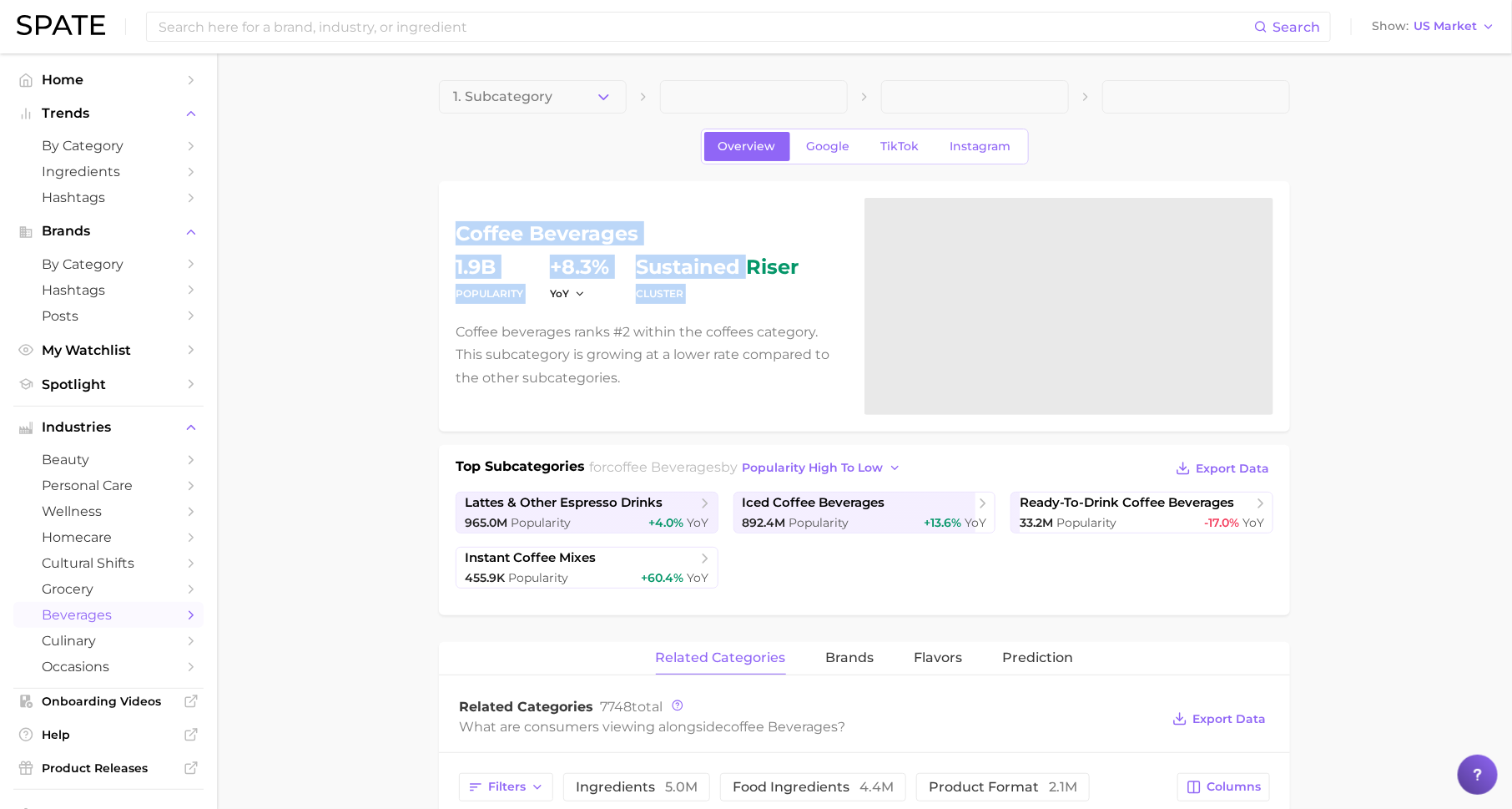
drag, startPoint x: 456, startPoint y: 228, endPoint x: 741, endPoint y: 270, distance: 288.1
click at [745, 270] on div "coffee beverages Popularity 1.9b YoY +8.3% cluster sustained riser Coffee bever…" at bounding box center [649, 305] width 389 height 165
click at [598, 285] on dt "YoY" at bounding box center [579, 293] width 59 height 20
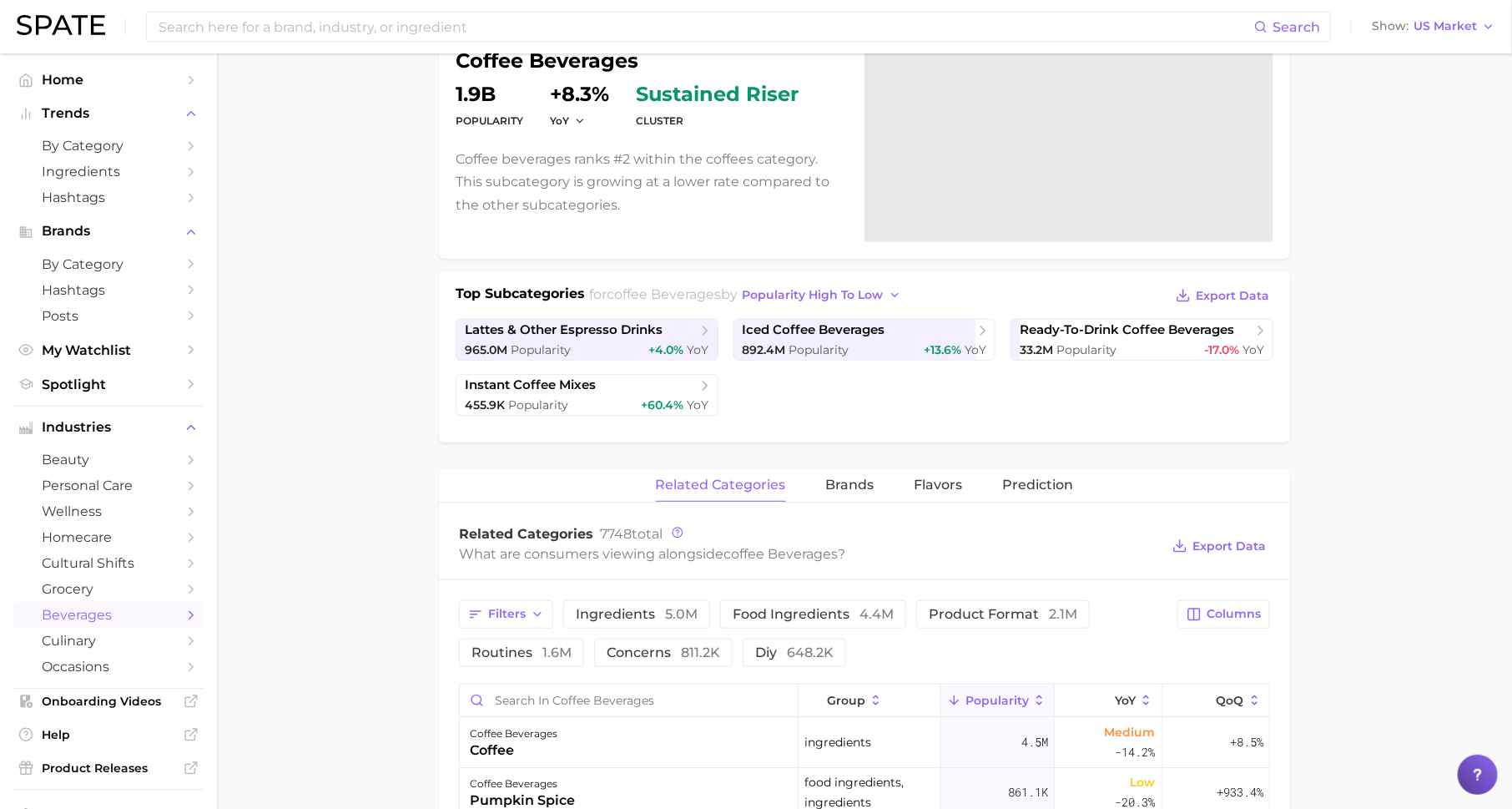
scroll to position [202, 0]
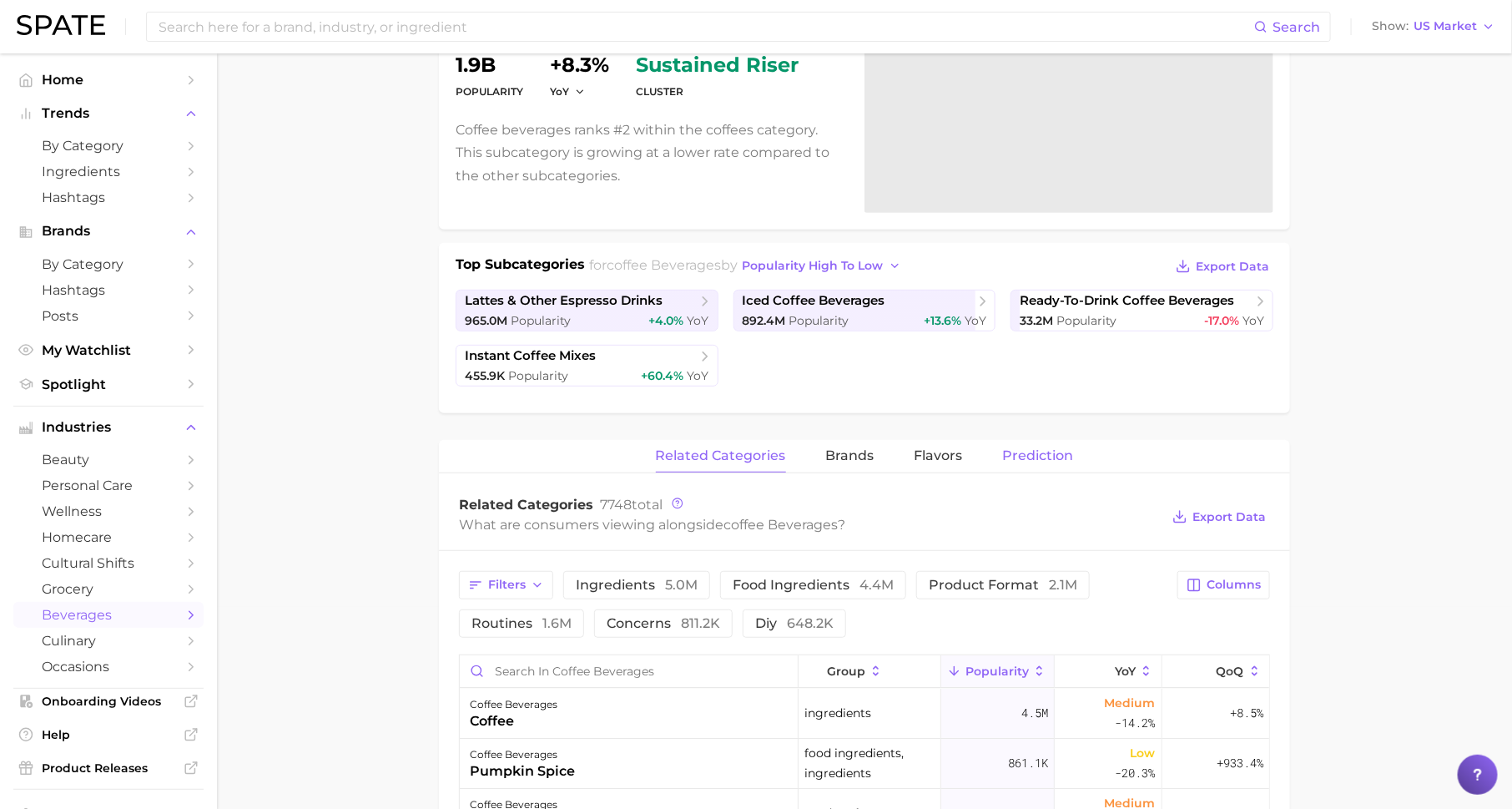
click at [1043, 449] on span "Prediction" at bounding box center [1038, 455] width 71 height 15
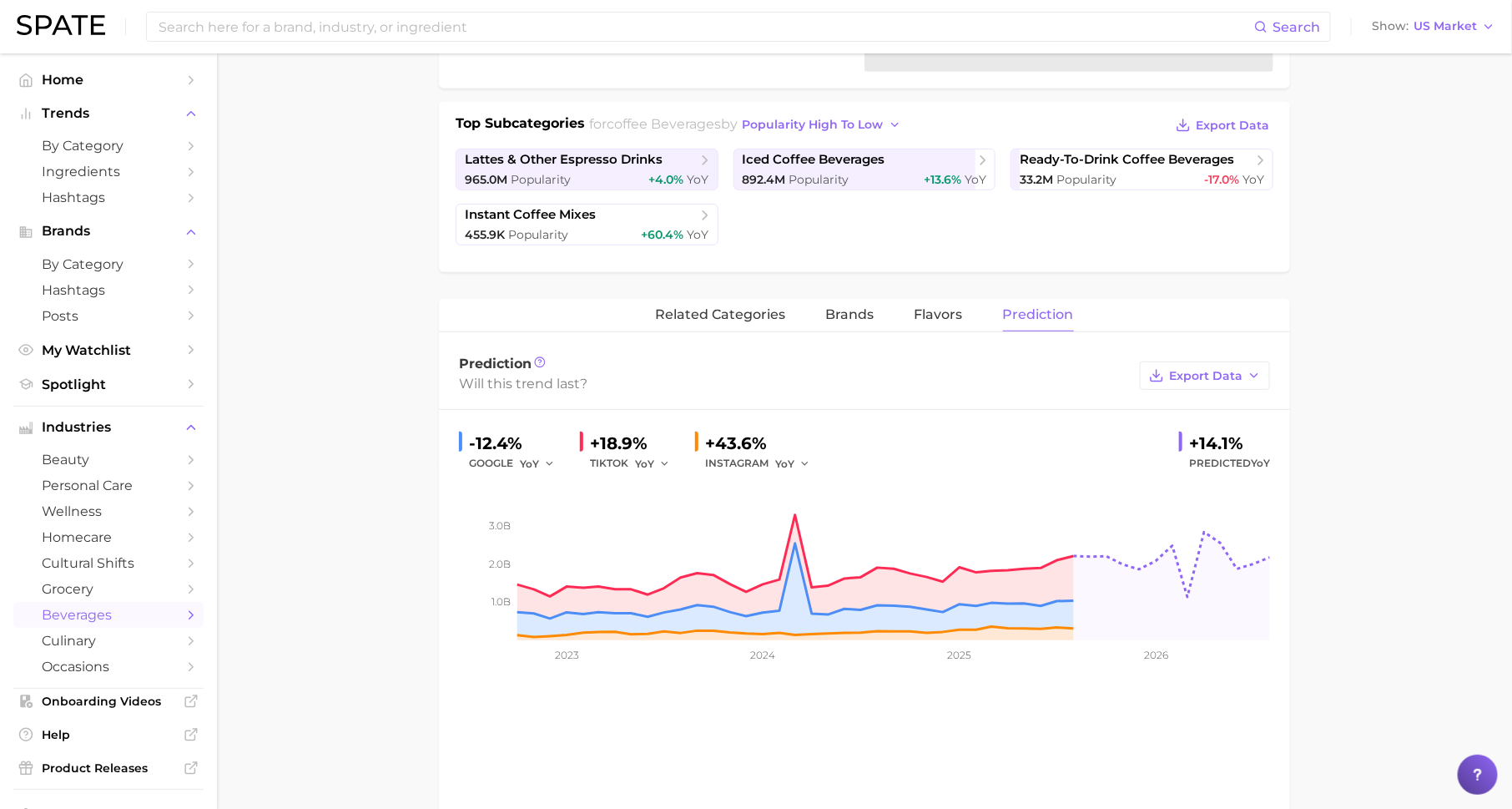
scroll to position [342, 0]
drag, startPoint x: 1185, startPoint y: 437, endPoint x: 1276, endPoint y: 484, distance: 102.4
click at [1277, 485] on div "-12.4% GOOGLE YoY +18.9% TIKTOK YoY +43.6% INSTAGRAM YoY +14.1% Predicted YoY 1…" at bounding box center [864, 557] width 851 height 292
click at [1213, 479] on rect at bounding box center [865, 557] width 811 height 167
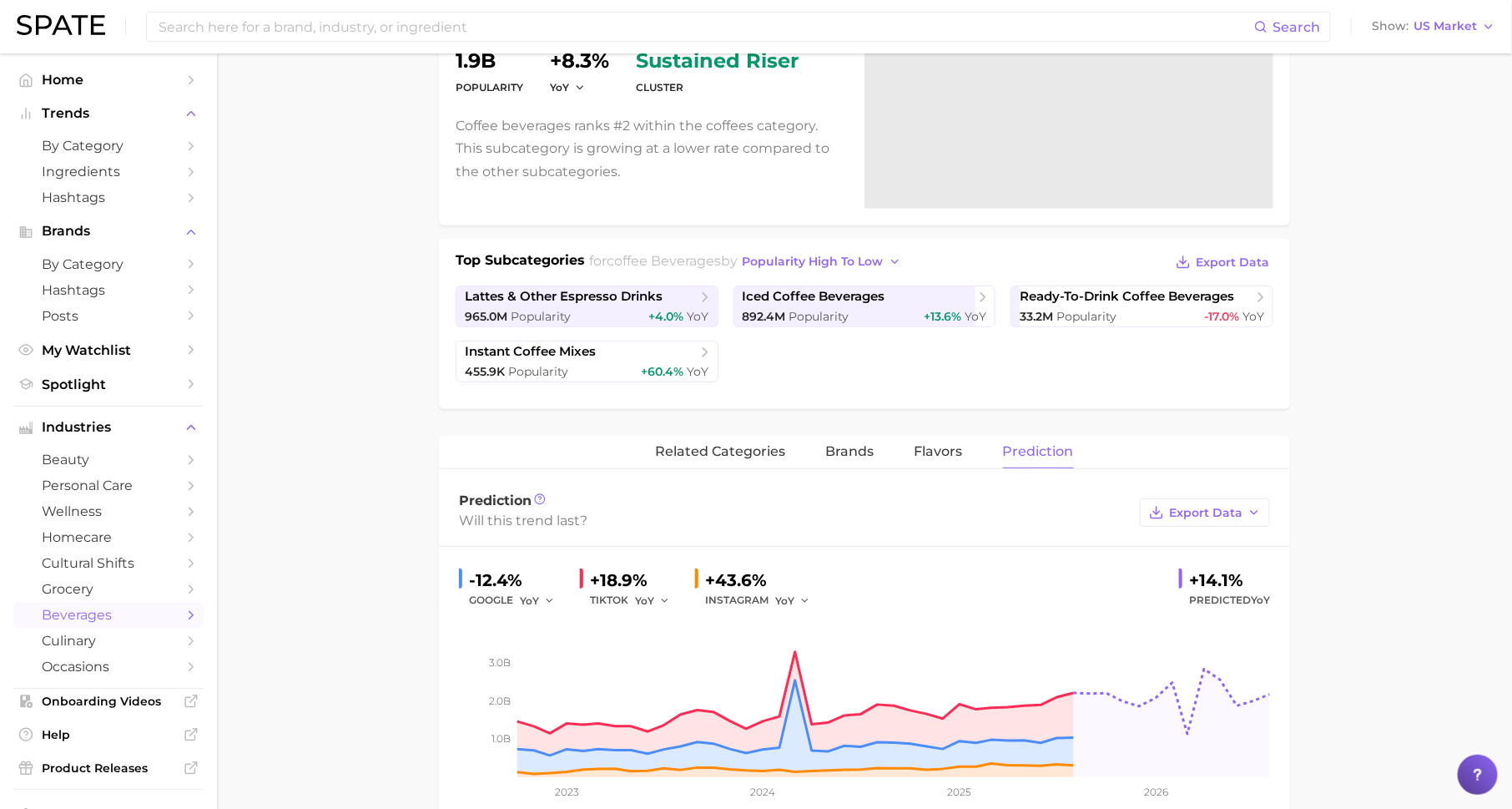
scroll to position [192, 0]
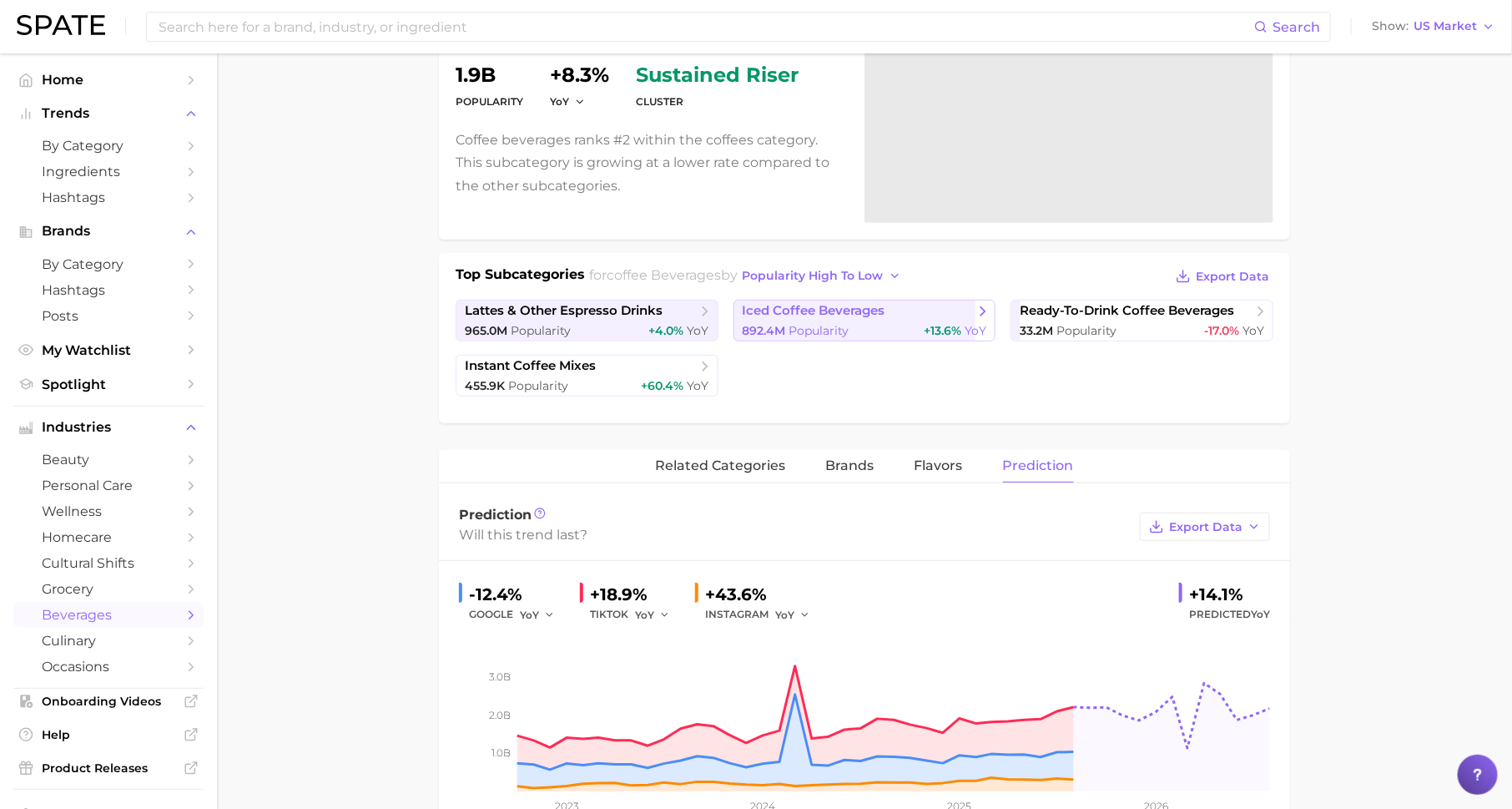
click at [855, 309] on span "iced coffee beverages" at bounding box center [814, 311] width 142 height 16
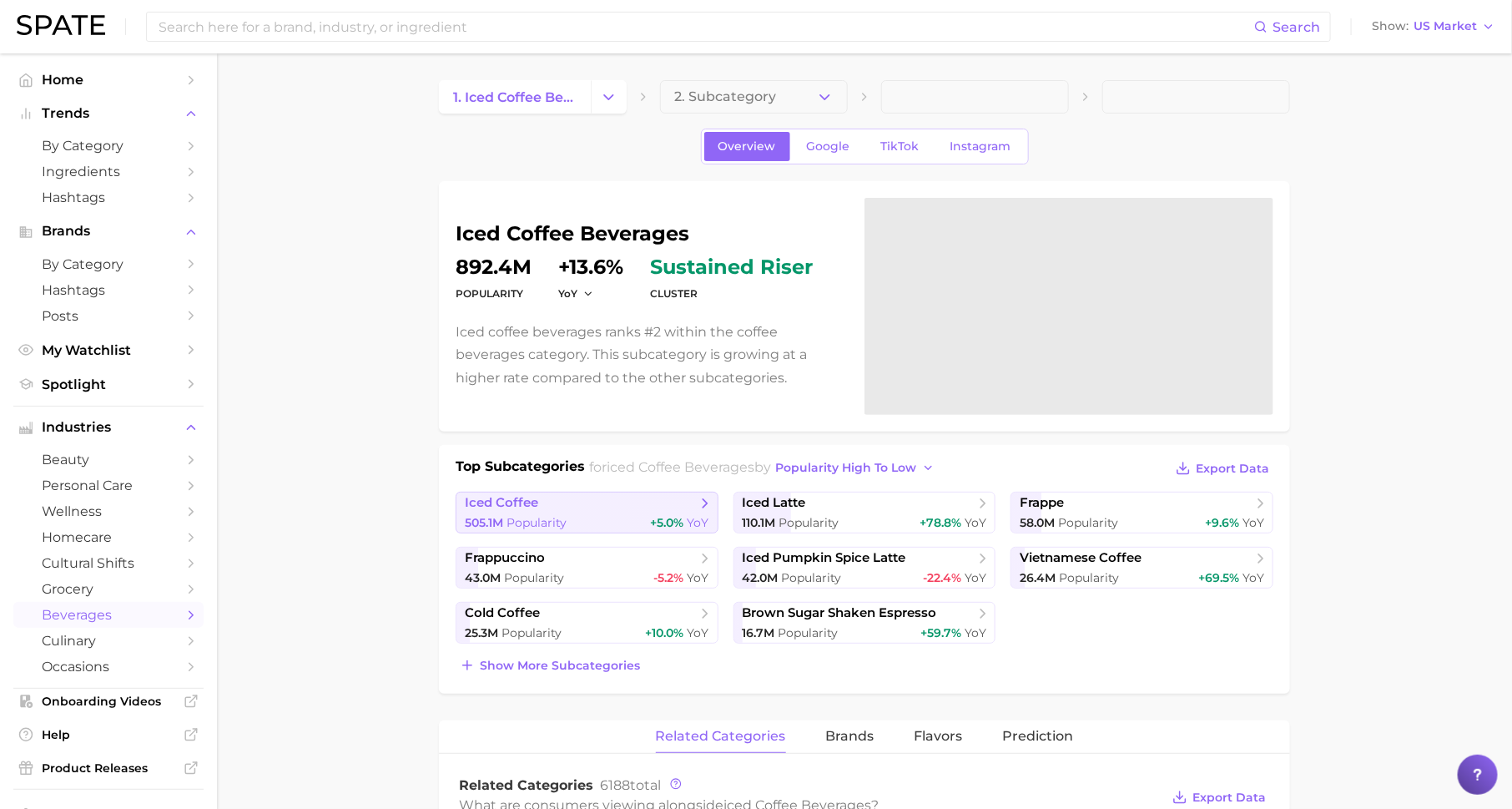
click at [595, 499] on span "iced coffee" at bounding box center [581, 503] width 232 height 17
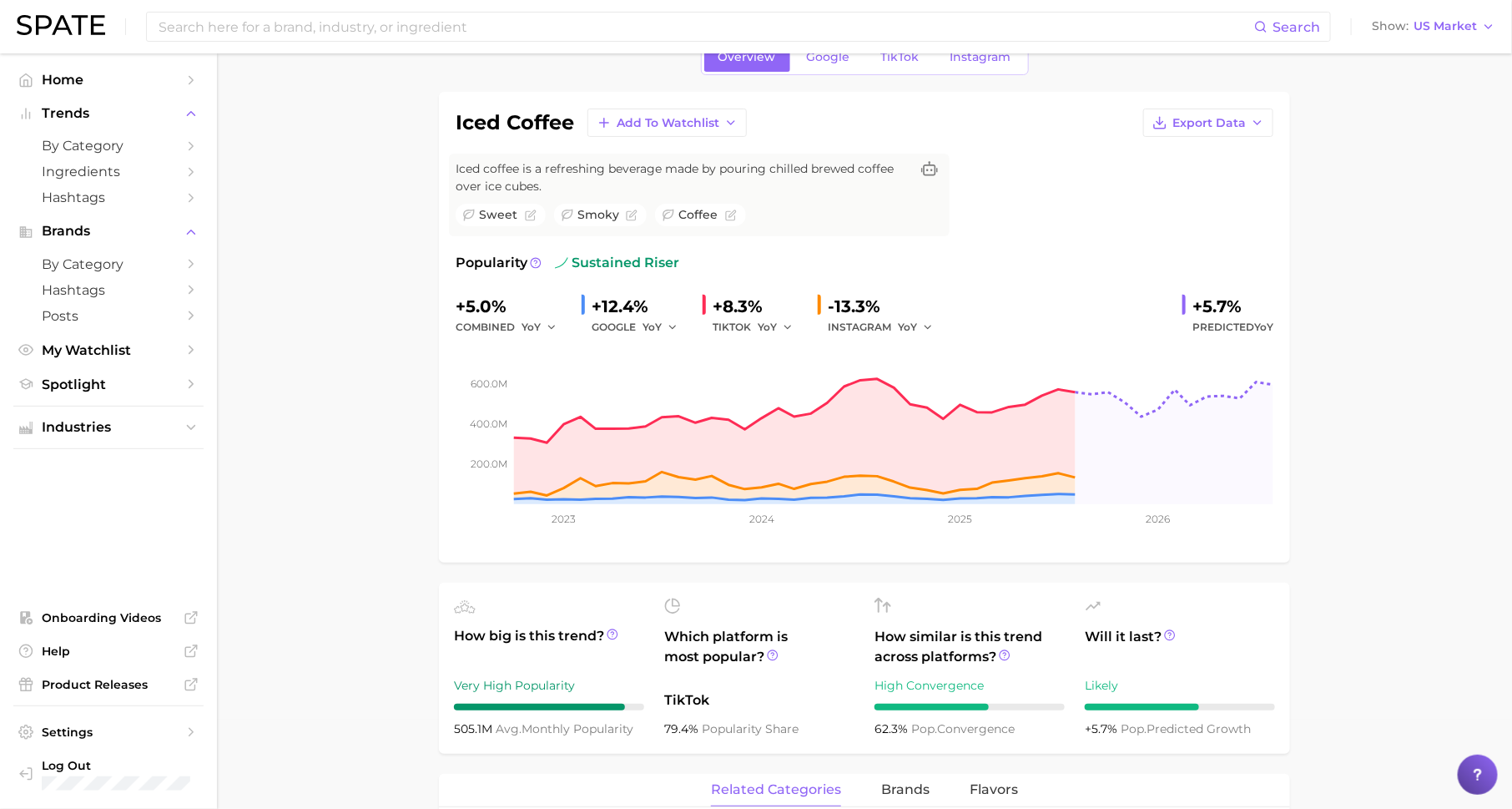
scroll to position [117, 0]
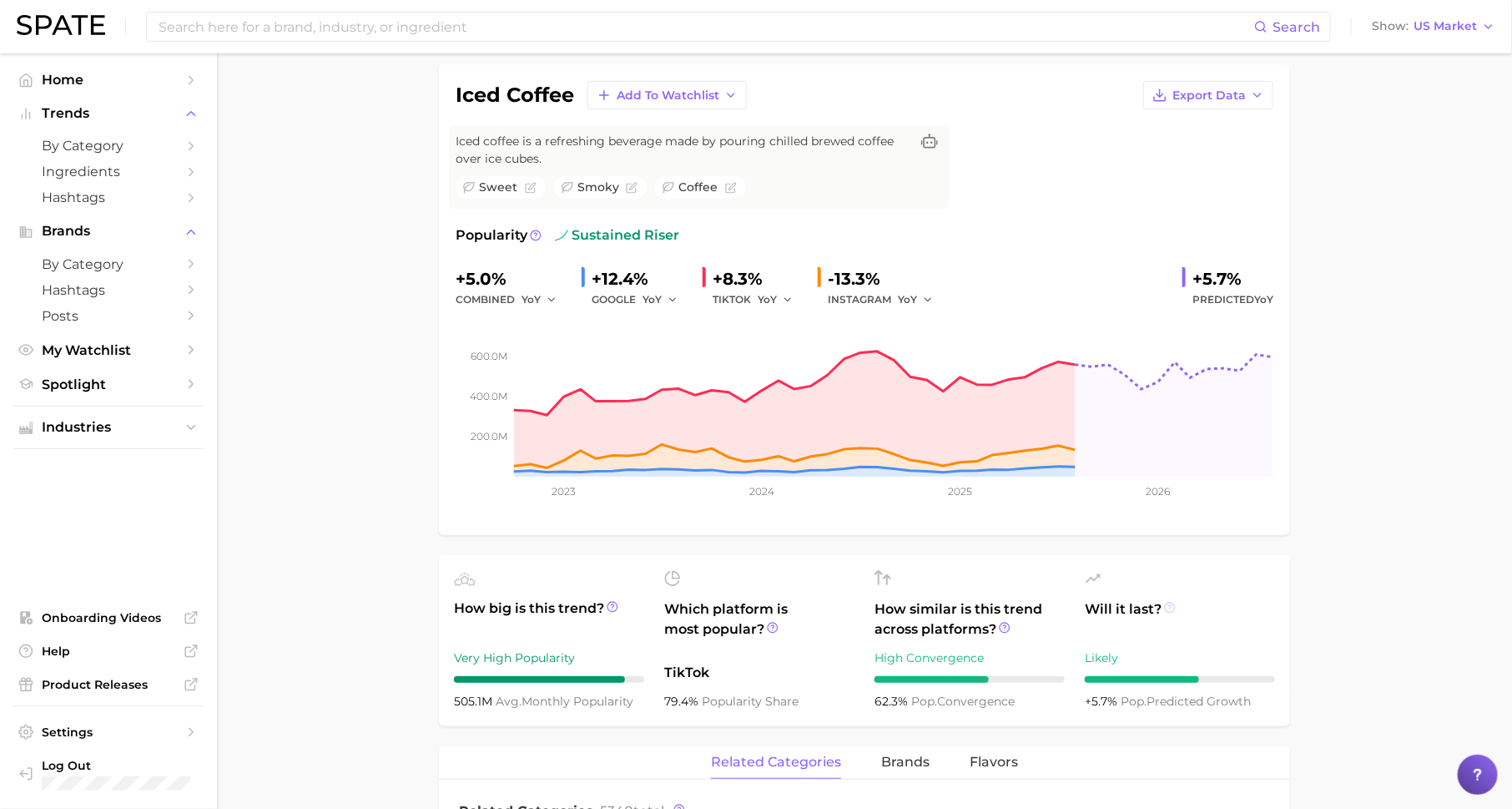
click at [1166, 602] on icon at bounding box center [1170, 607] width 12 height 12
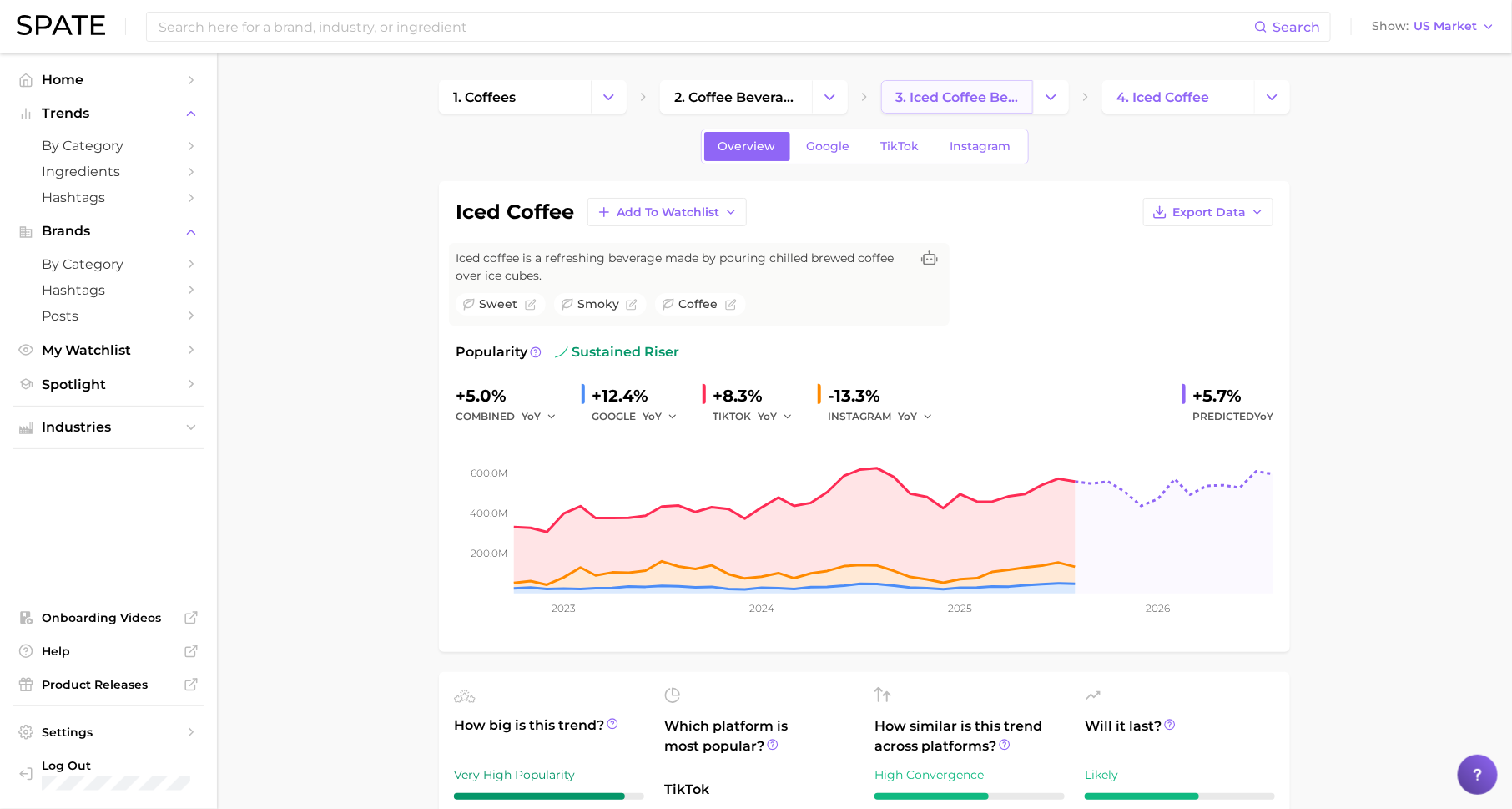
click at [990, 104] on link "3. iced coffee beverages" at bounding box center [957, 96] width 152 height 33
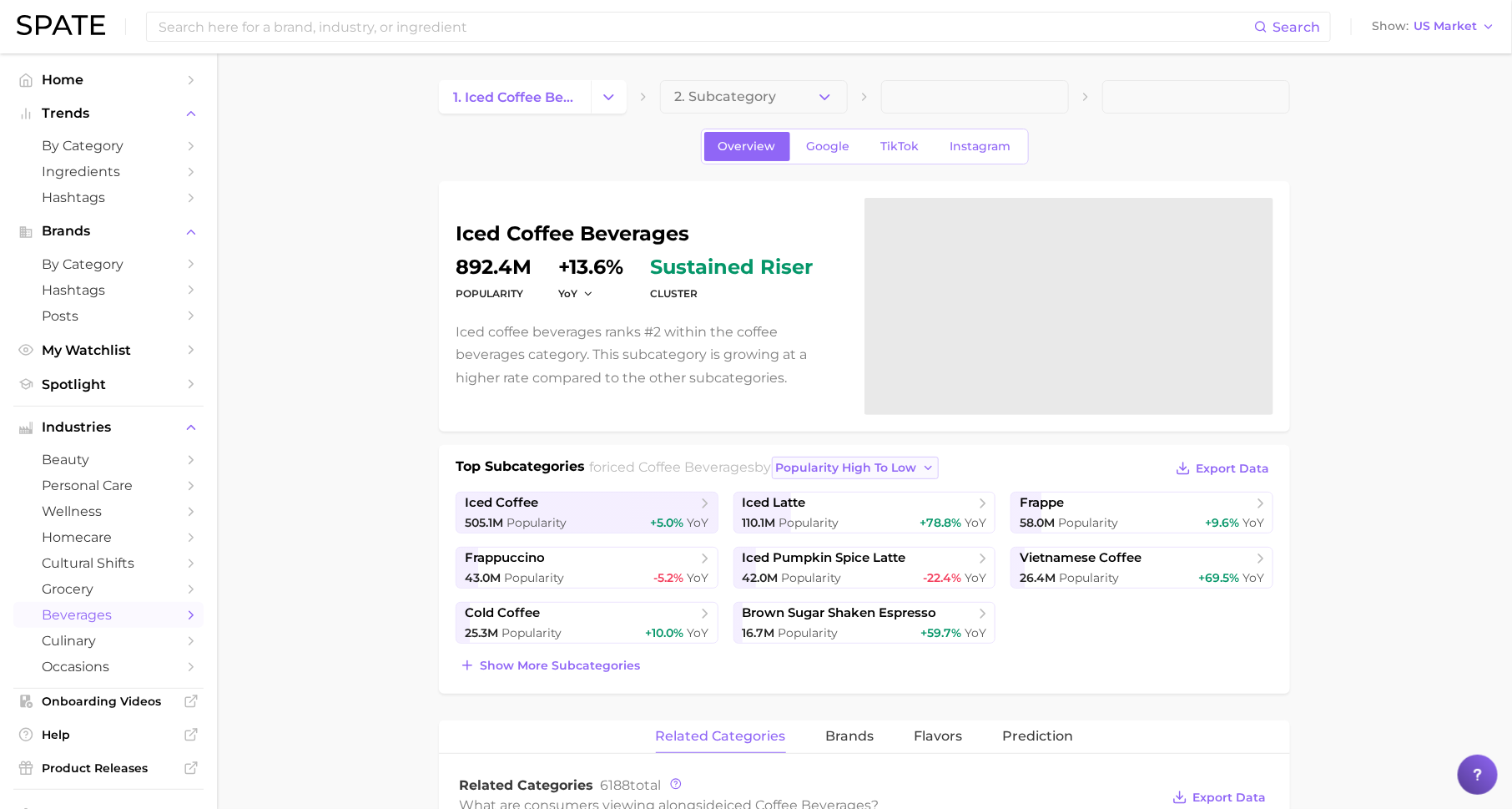
click at [843, 461] on span "popularity high to low" at bounding box center [846, 468] width 141 height 15
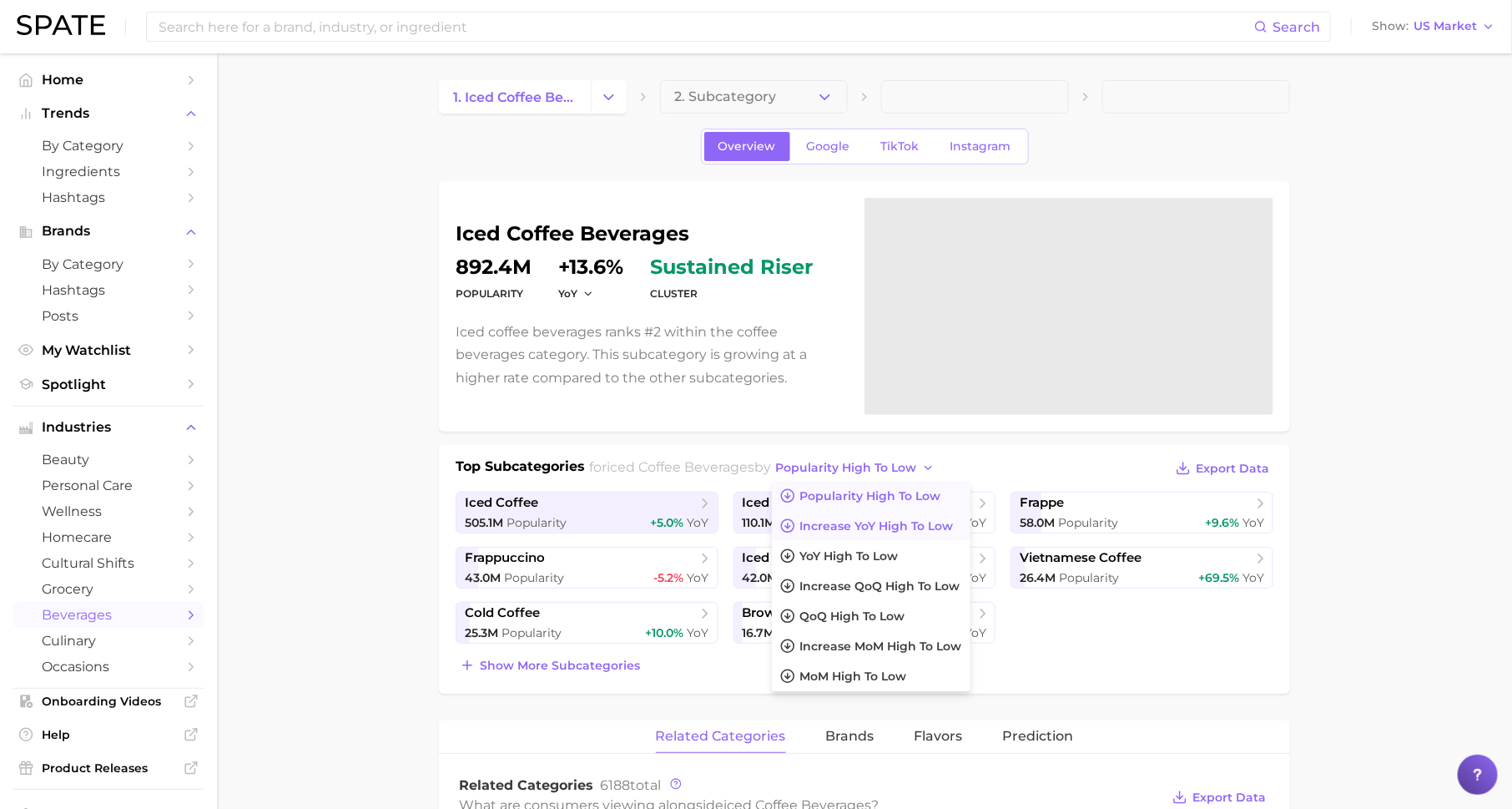
click at [837, 523] on span "Increase YoY high to low" at bounding box center [877, 525] width 154 height 15
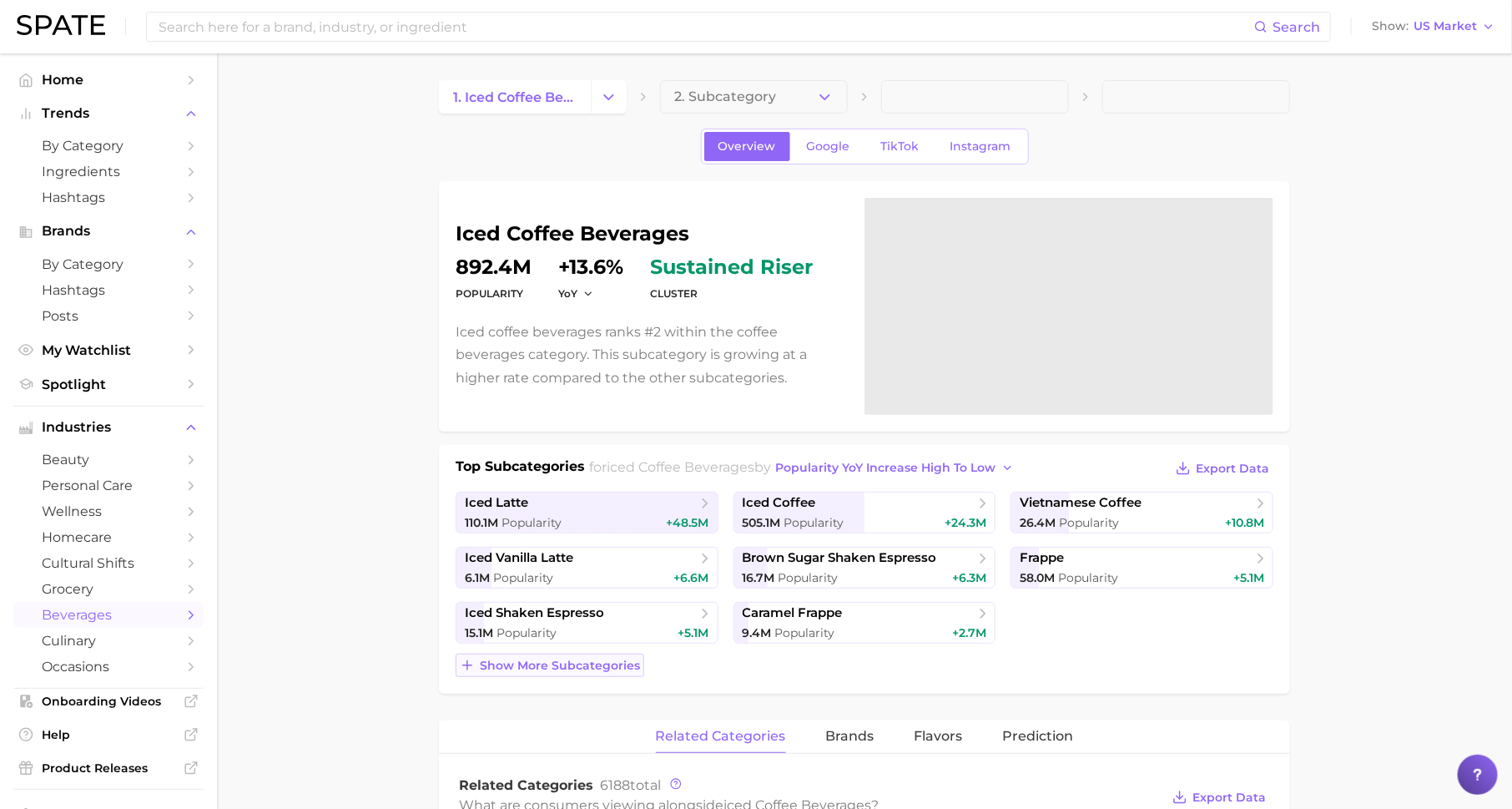
click at [583, 672] on button "Show more subcategories" at bounding box center [549, 665] width 188 height 23
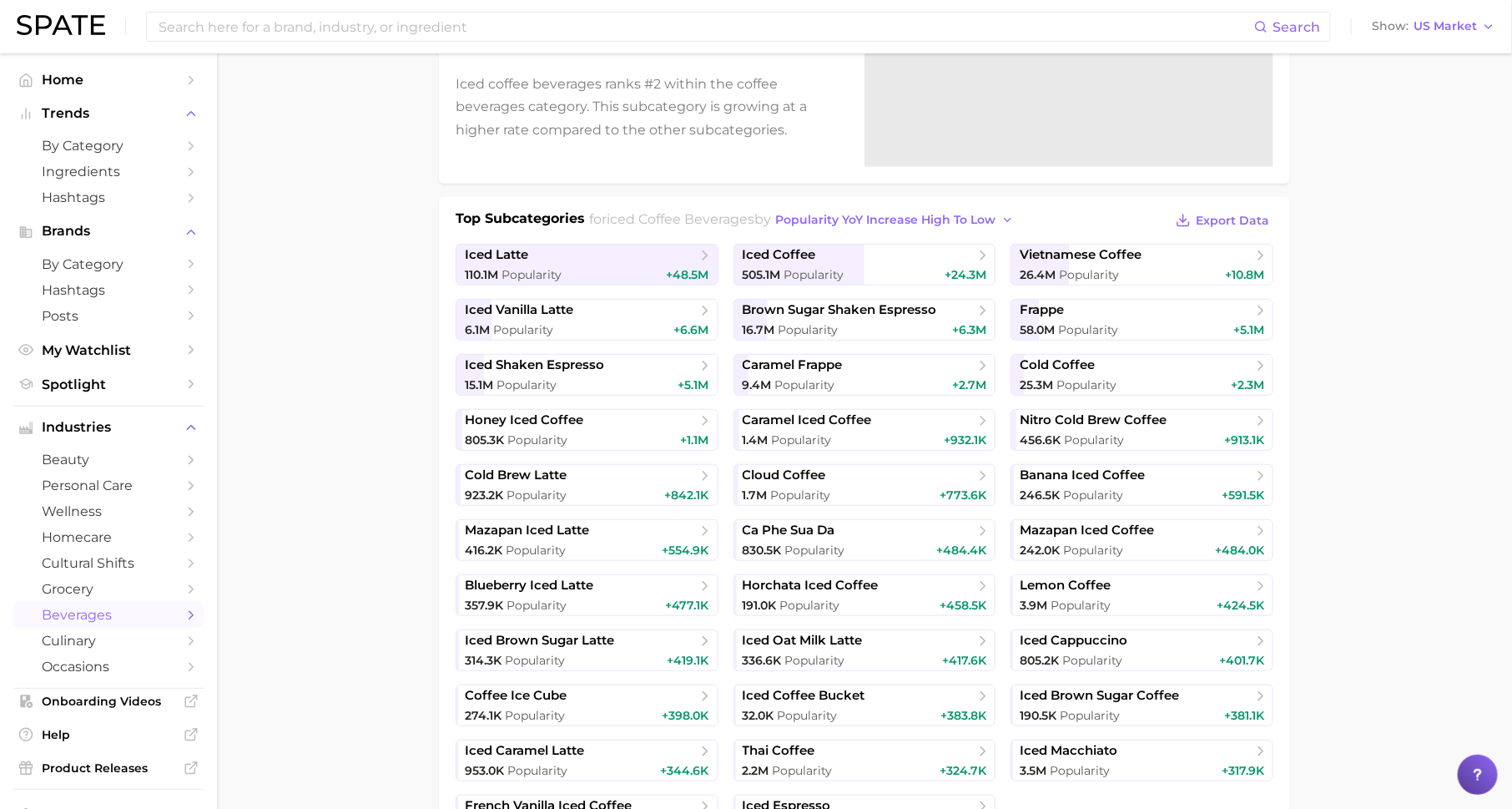
scroll to position [307, 0]
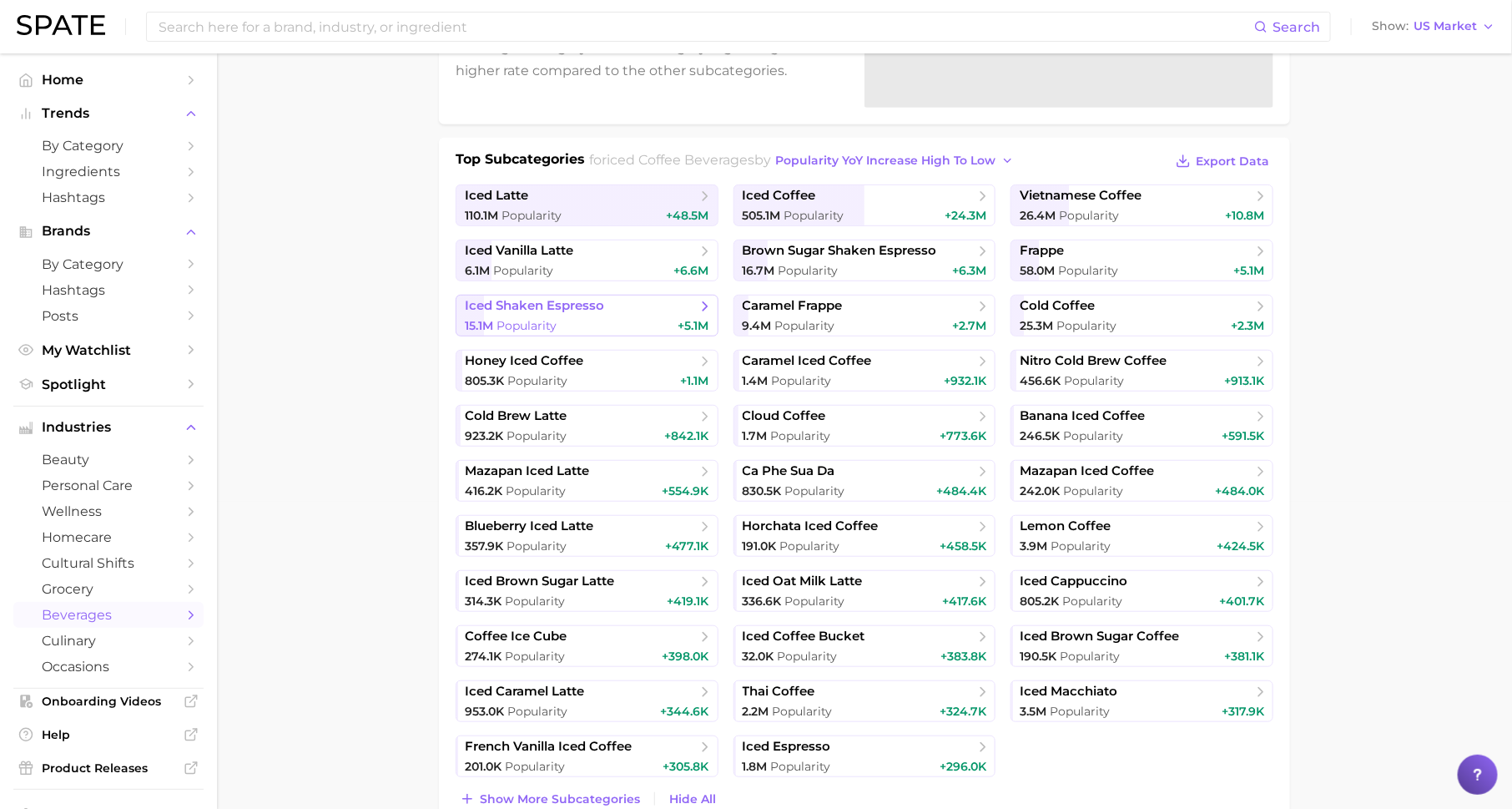
click at [677, 311] on span "iced shaken espresso" at bounding box center [581, 306] width 232 height 17
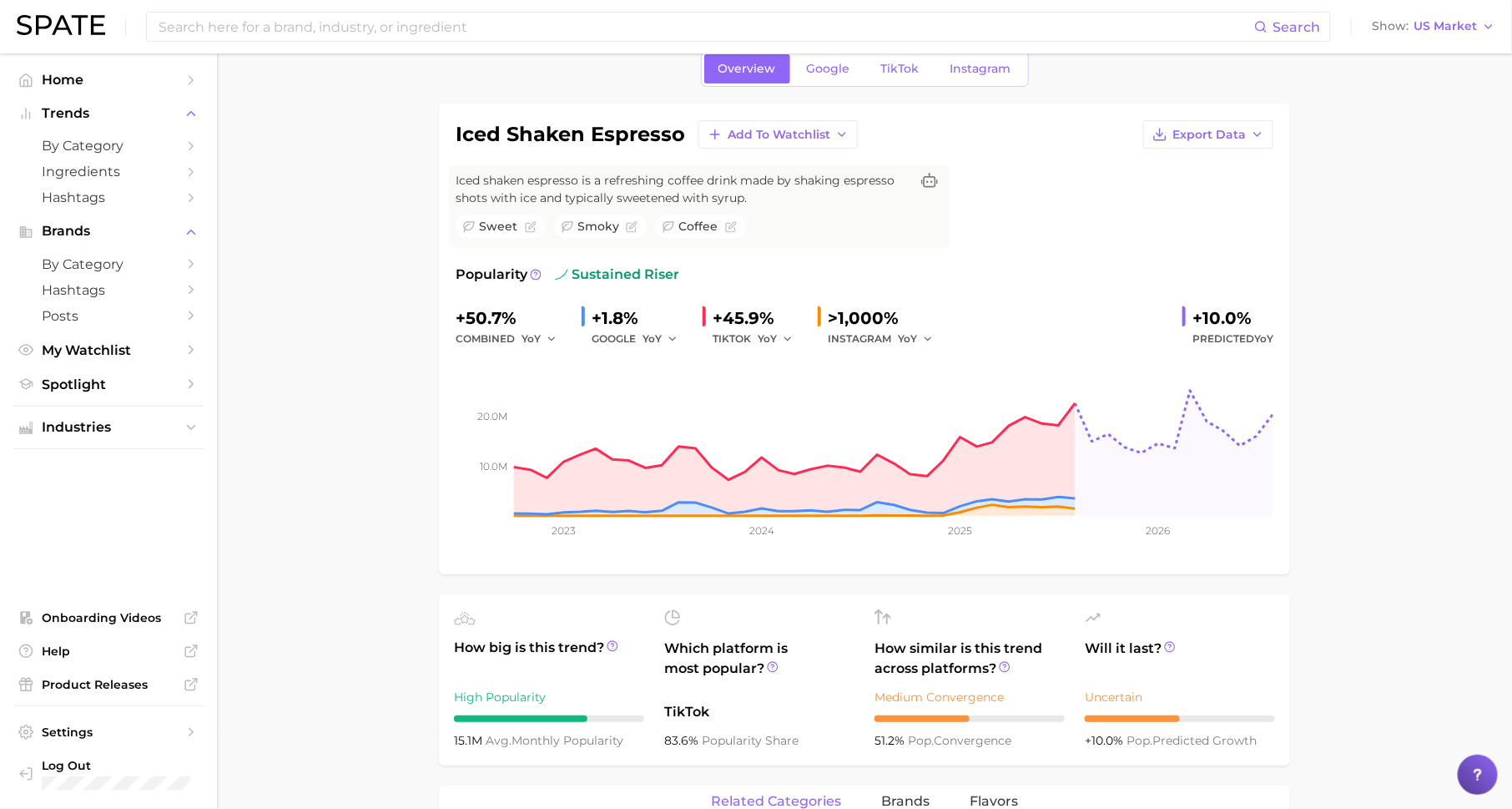
scroll to position [96, 0]
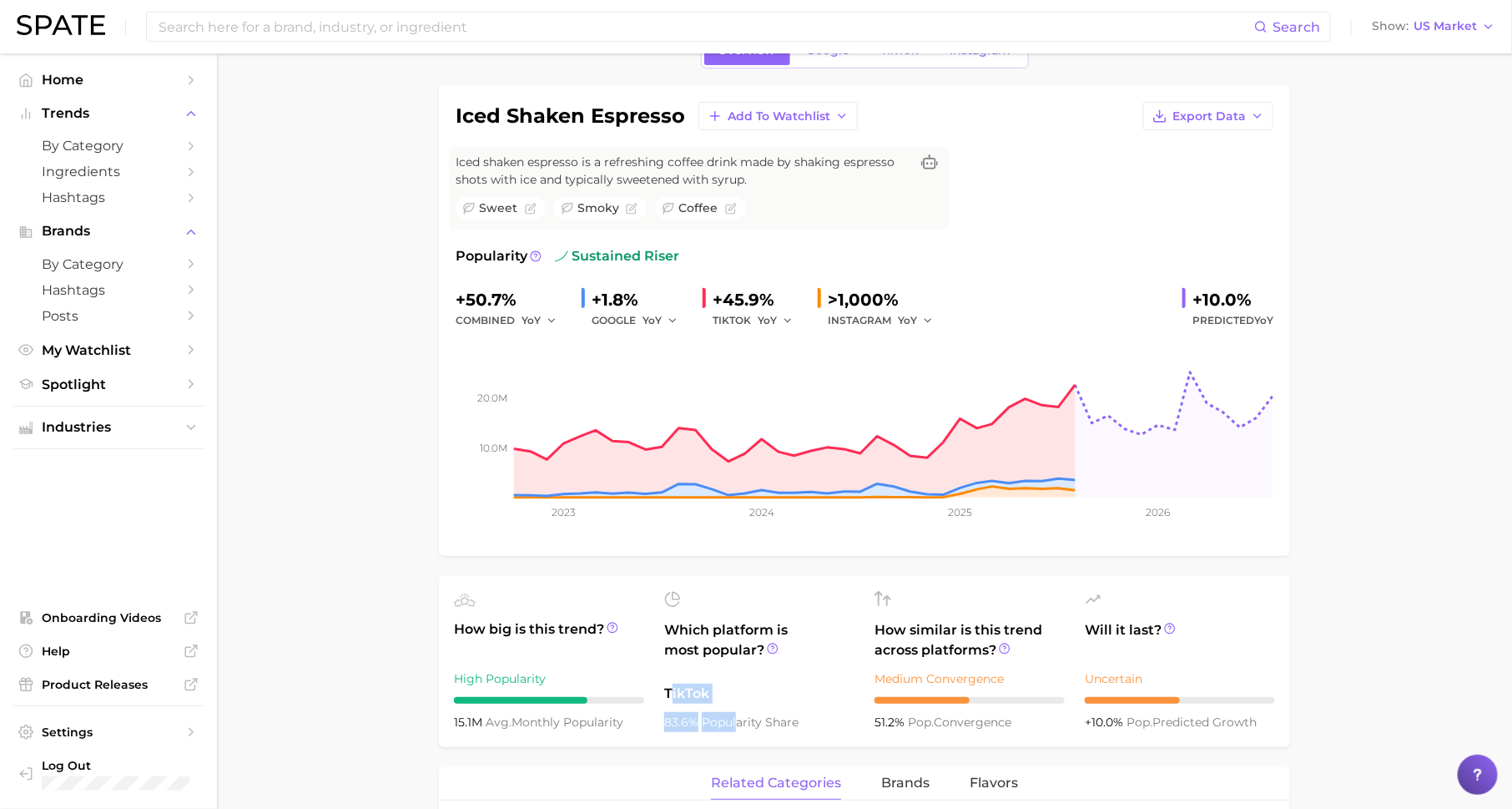
drag, startPoint x: 670, startPoint y: 687, endPoint x: 736, endPoint y: 708, distance: 69.3
click at [736, 709] on div "Which platform is most popular? TikTok 83.6% popularity share" at bounding box center [758, 661] width 190 height 141
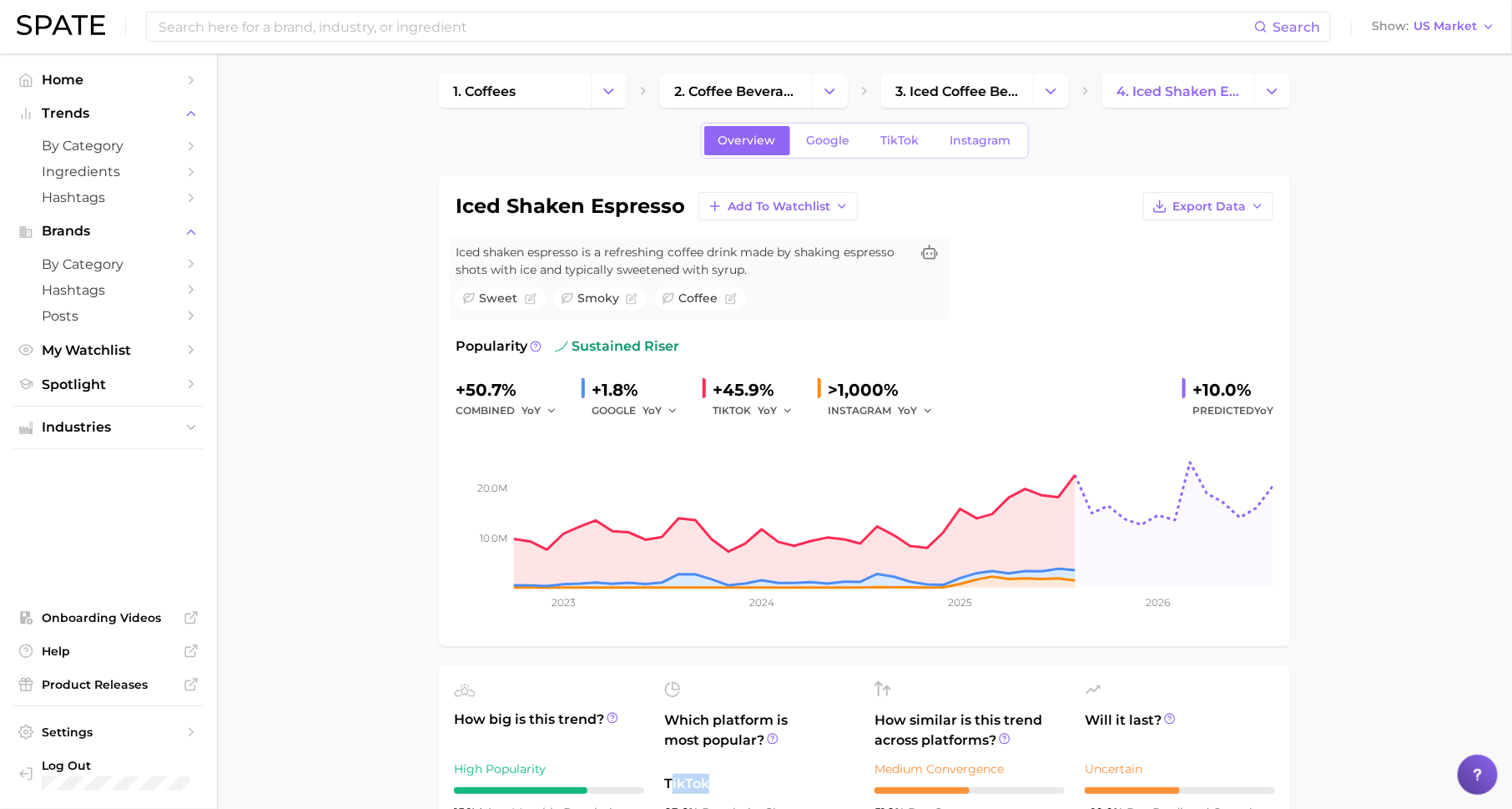
scroll to position [1, 0]
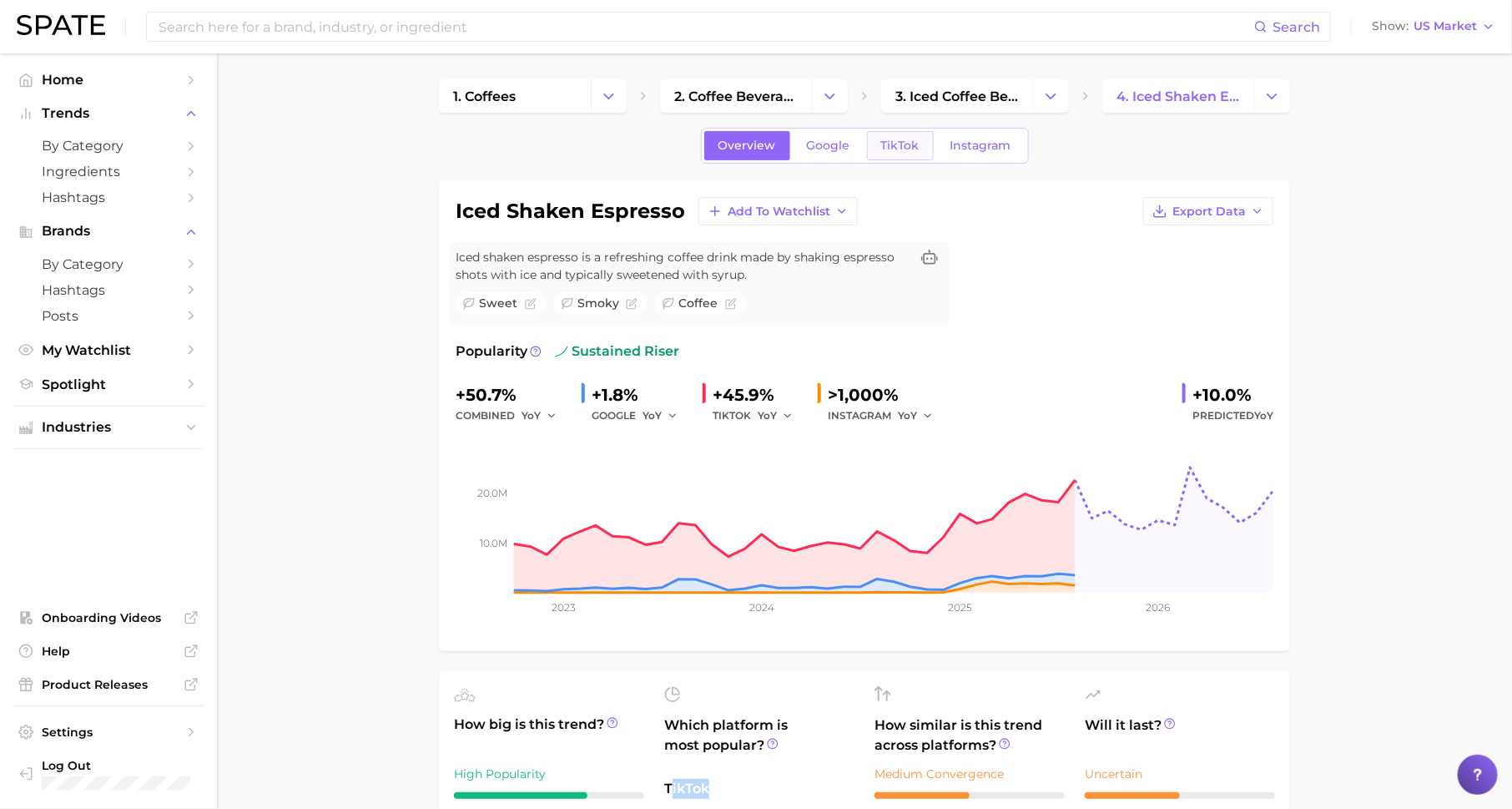
click at [896, 142] on span "TikTok" at bounding box center [900, 145] width 38 height 15
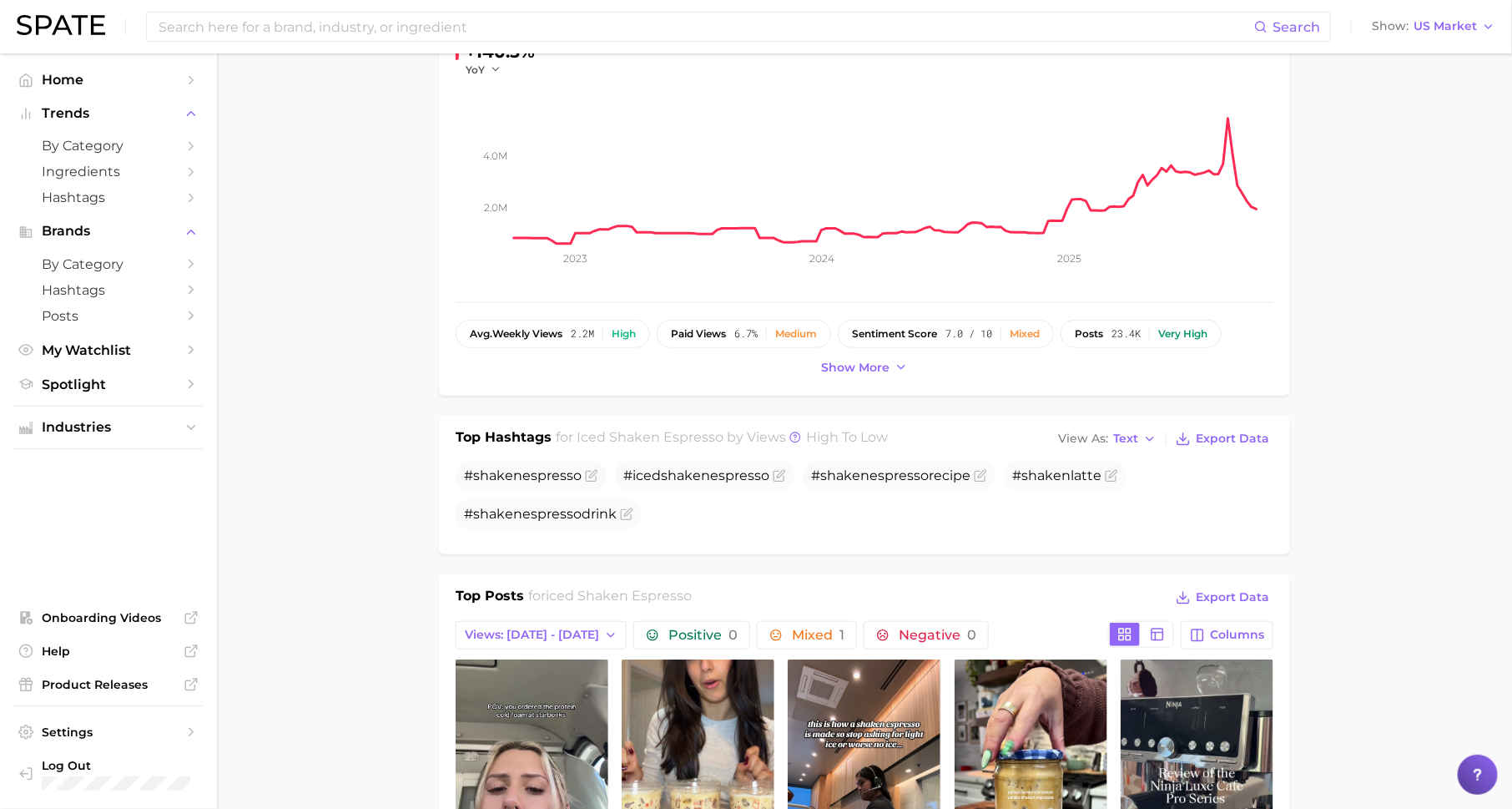
scroll to position [386, 0]
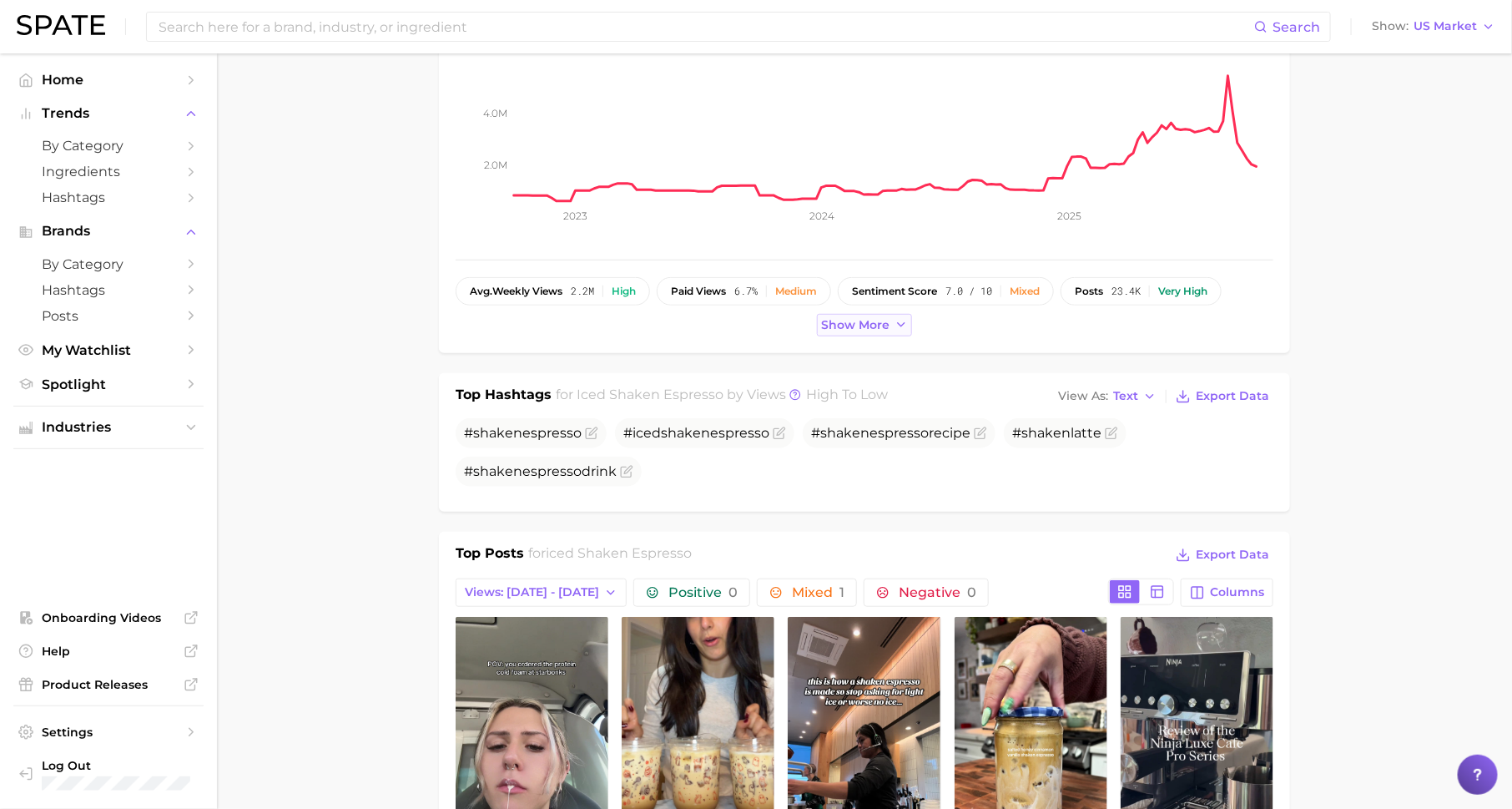
click at [888, 314] on button "Show more" at bounding box center [865, 325] width 96 height 22
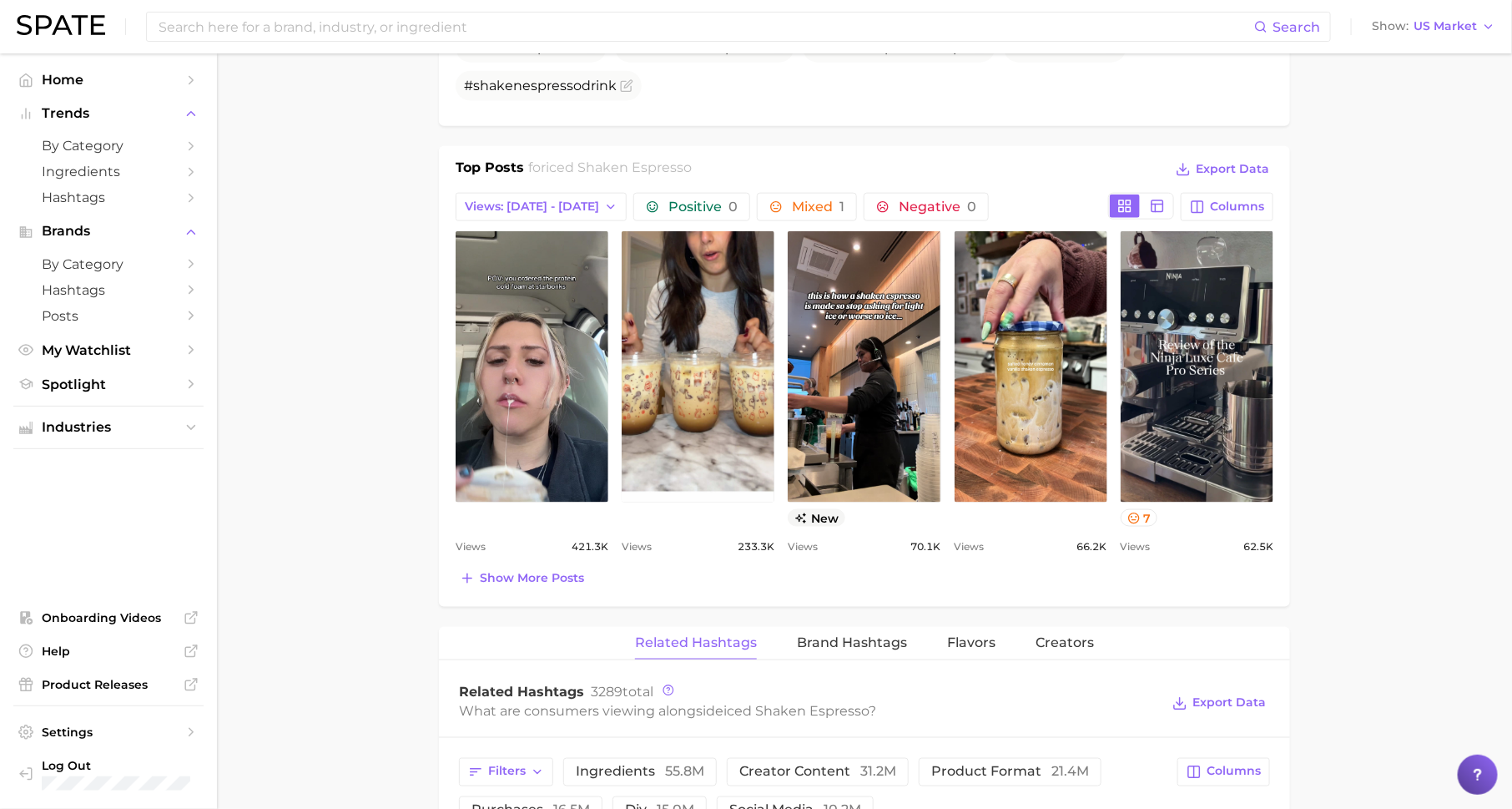
scroll to position [887, 0]
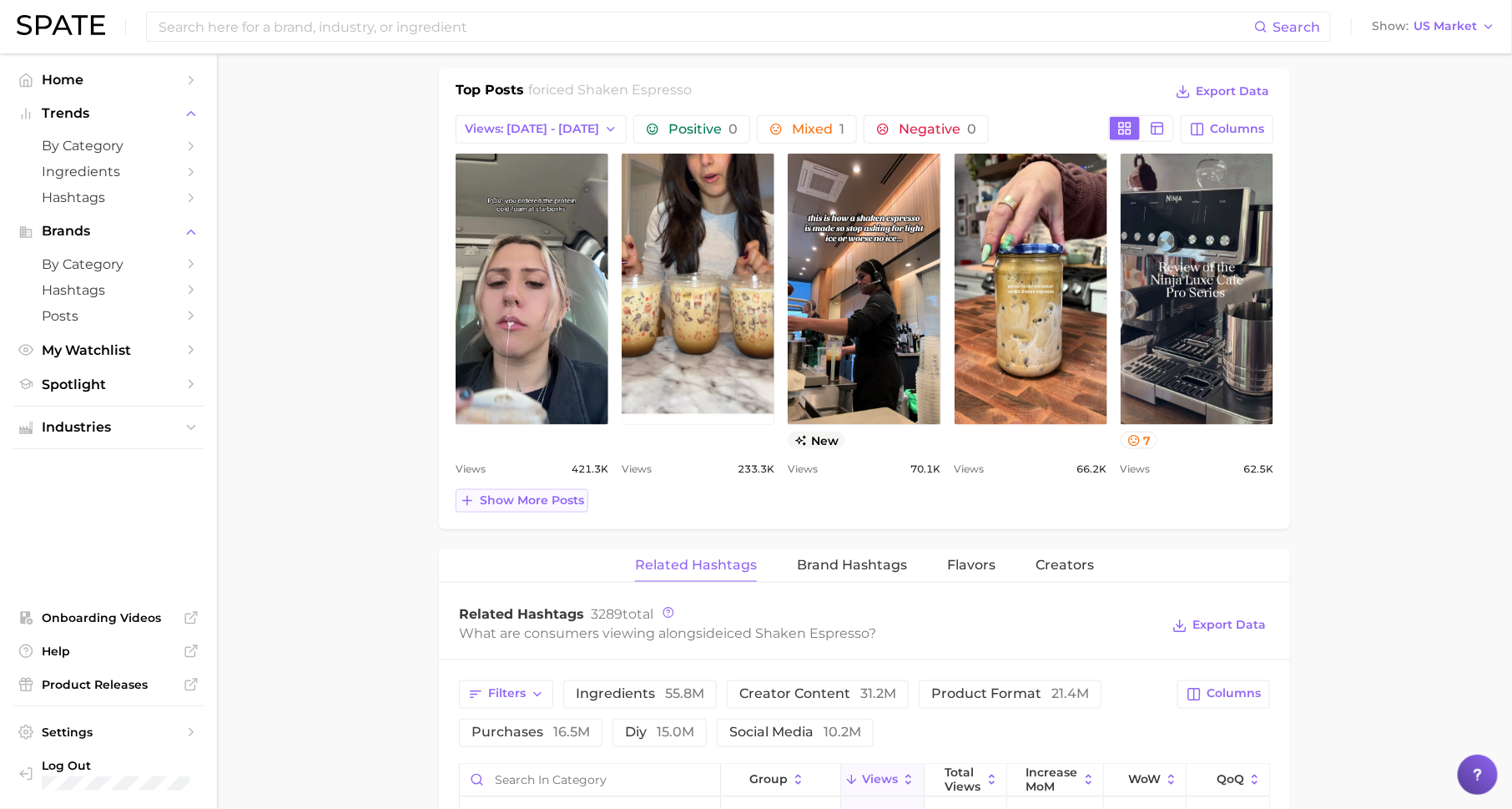
click at [540, 500] on span "Show more posts" at bounding box center [531, 500] width 104 height 15
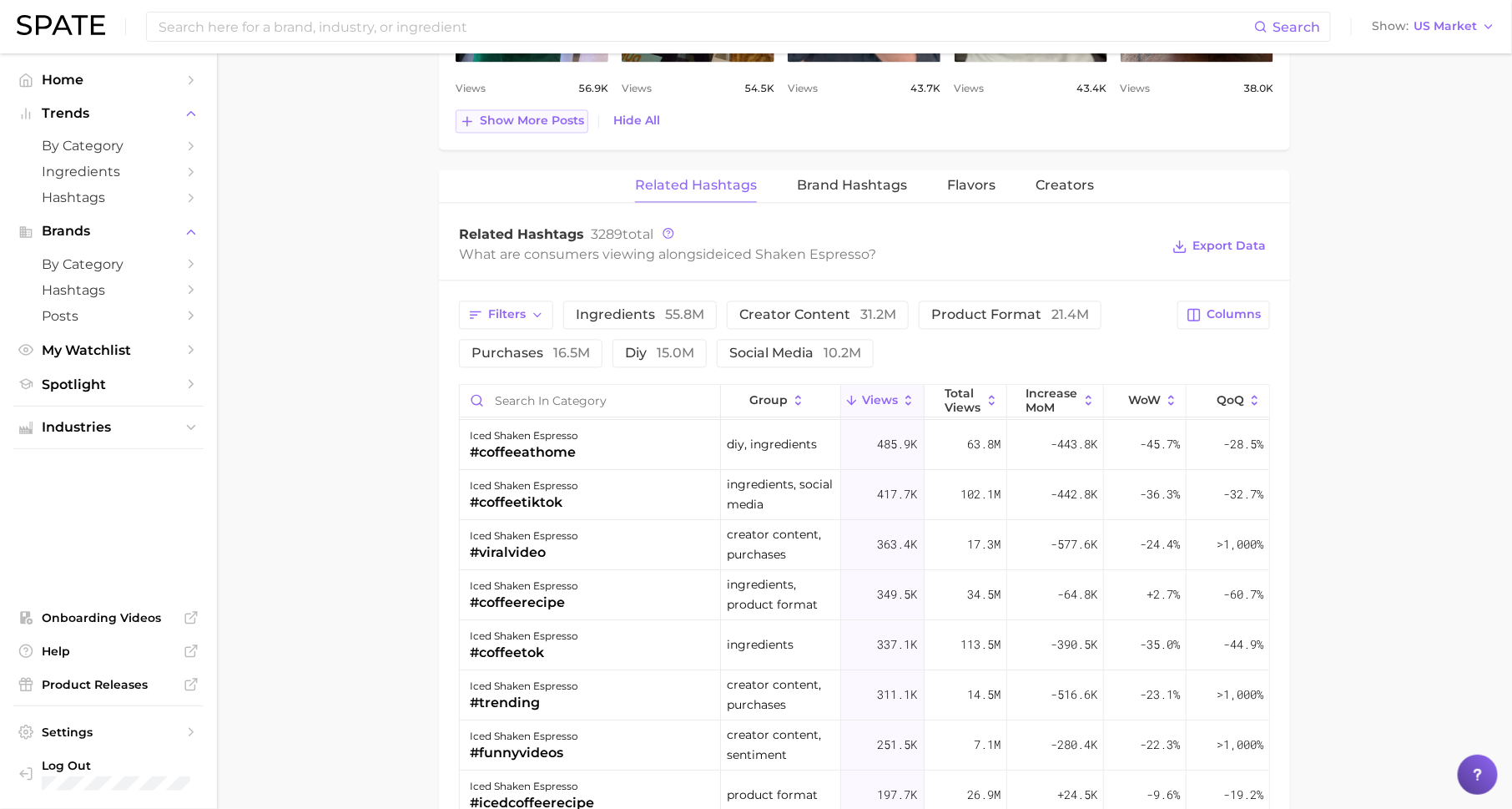
scroll to position [50, 0]
click at [869, 192] on button "Brand Hashtags" at bounding box center [852, 185] width 110 height 32
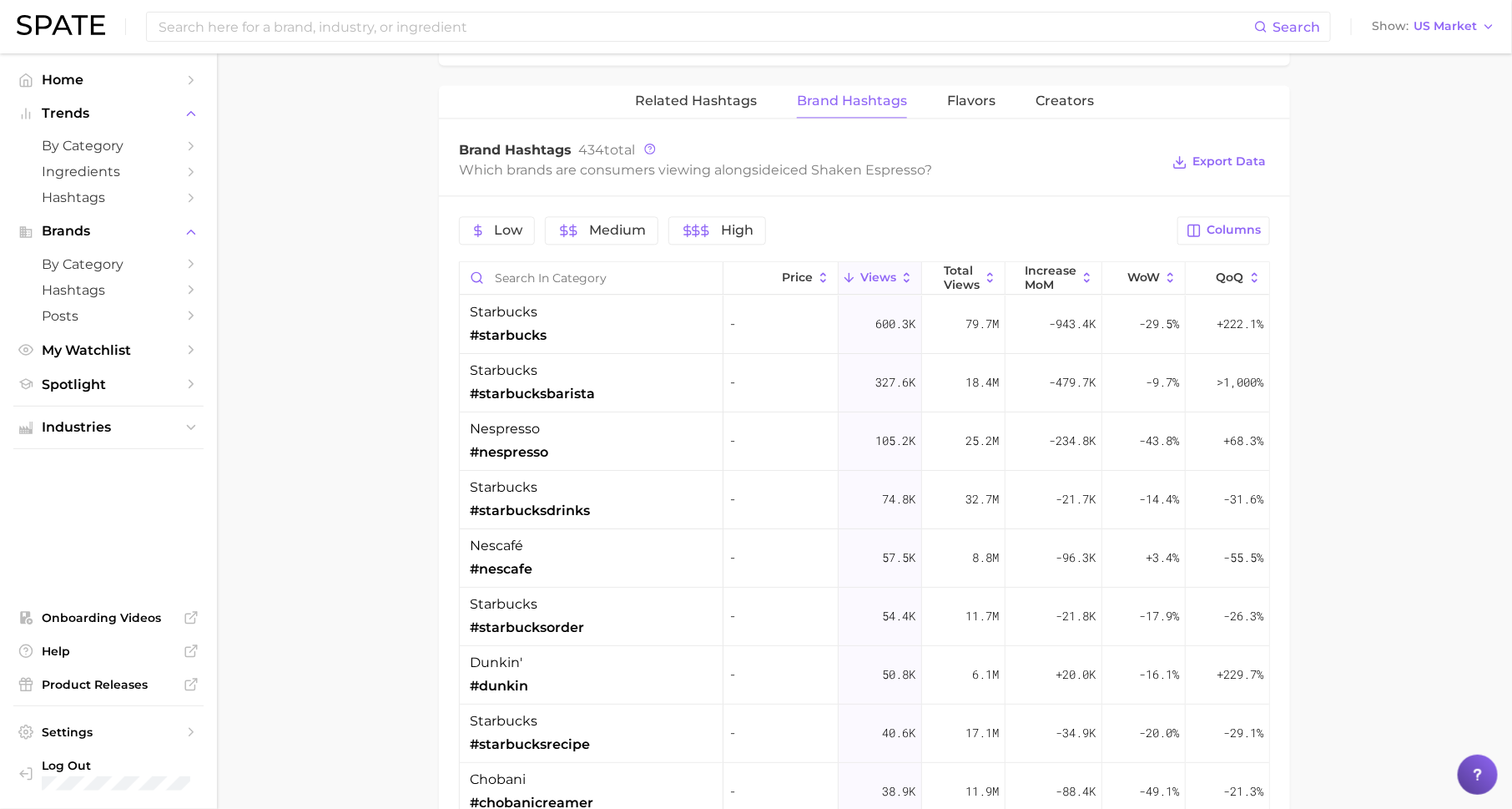
scroll to position [1689, 0]
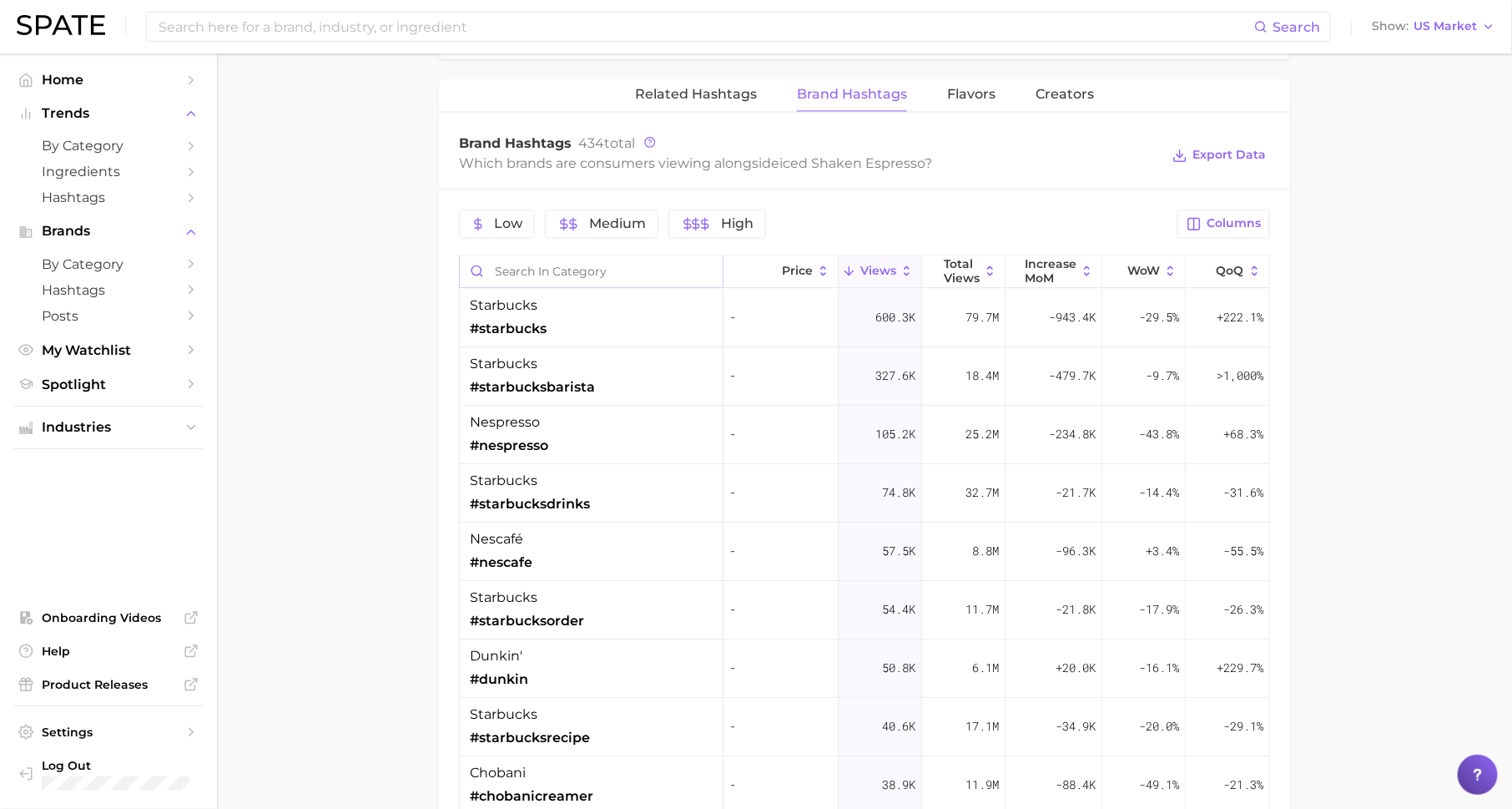
click at [687, 267] on input "Search in category" at bounding box center [592, 271] width 263 height 32
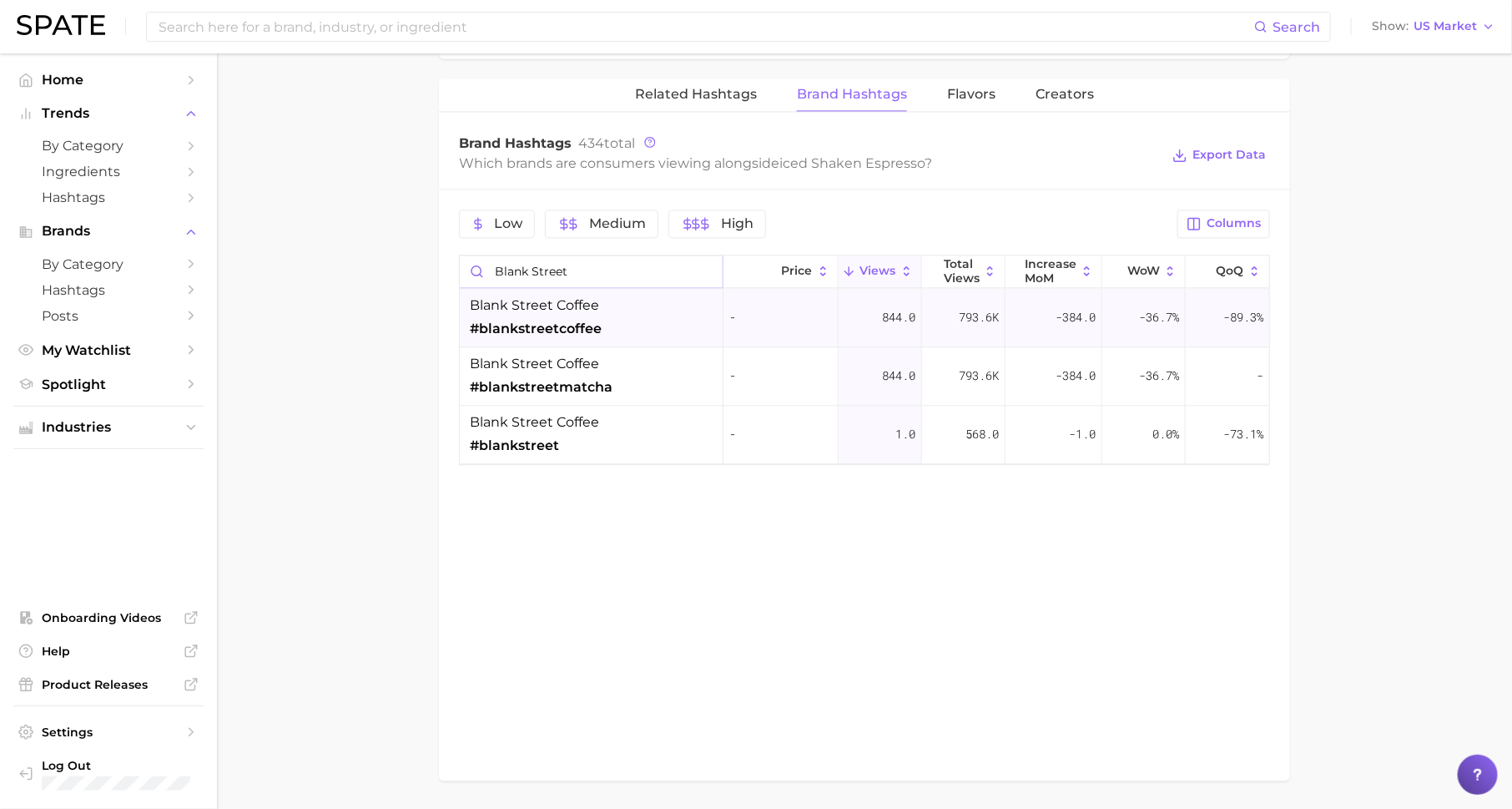
type input "blank street"
click at [884, 311] on span "844.0" at bounding box center [899, 317] width 33 height 20
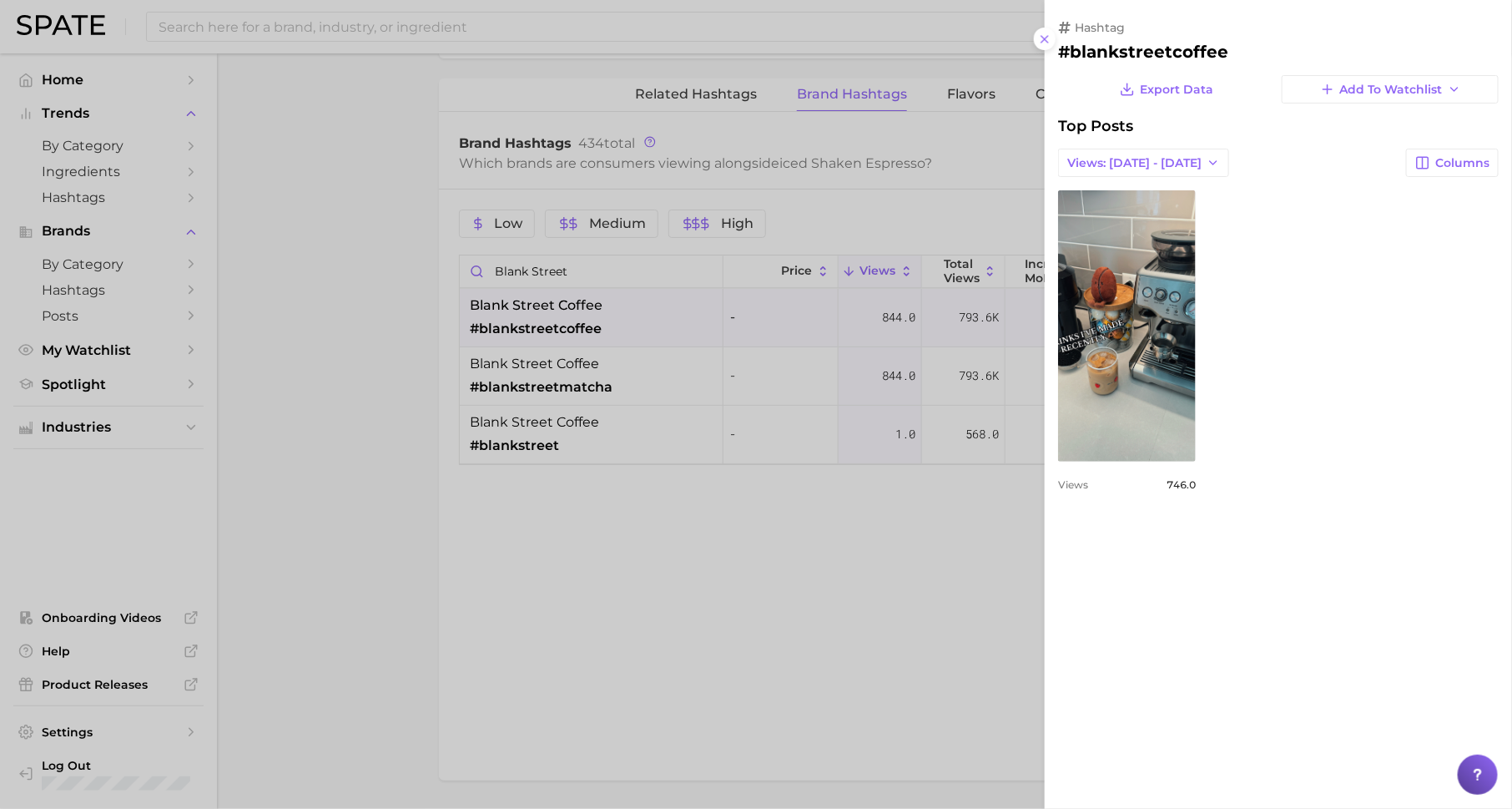
scroll to position [0, 0]
click at [891, 333] on div at bounding box center [756, 404] width 1512 height 809
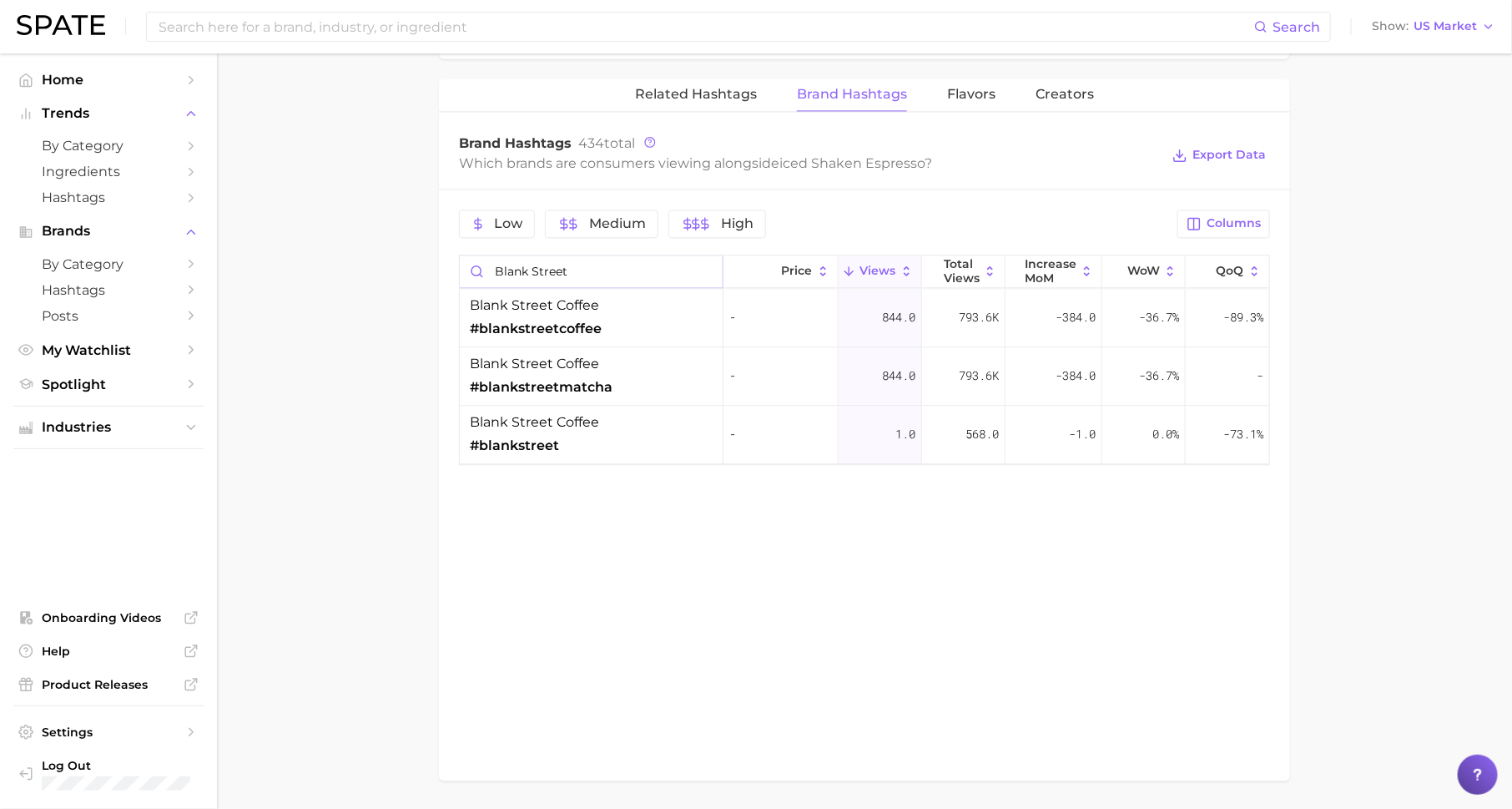
click at [706, 262] on input "blank street" at bounding box center [592, 271] width 263 height 32
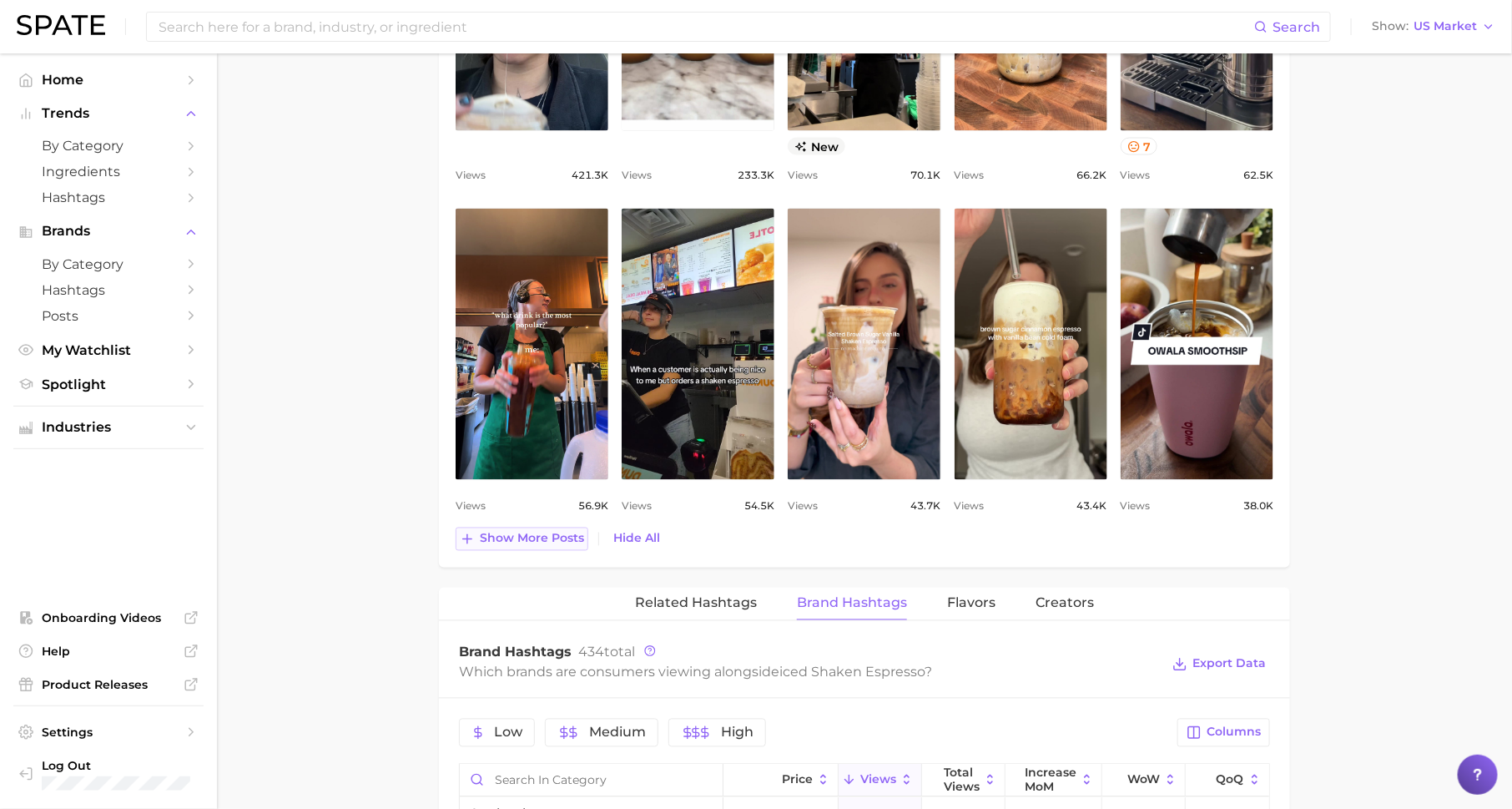
click at [522, 534] on span "Show more posts" at bounding box center [531, 538] width 104 height 15
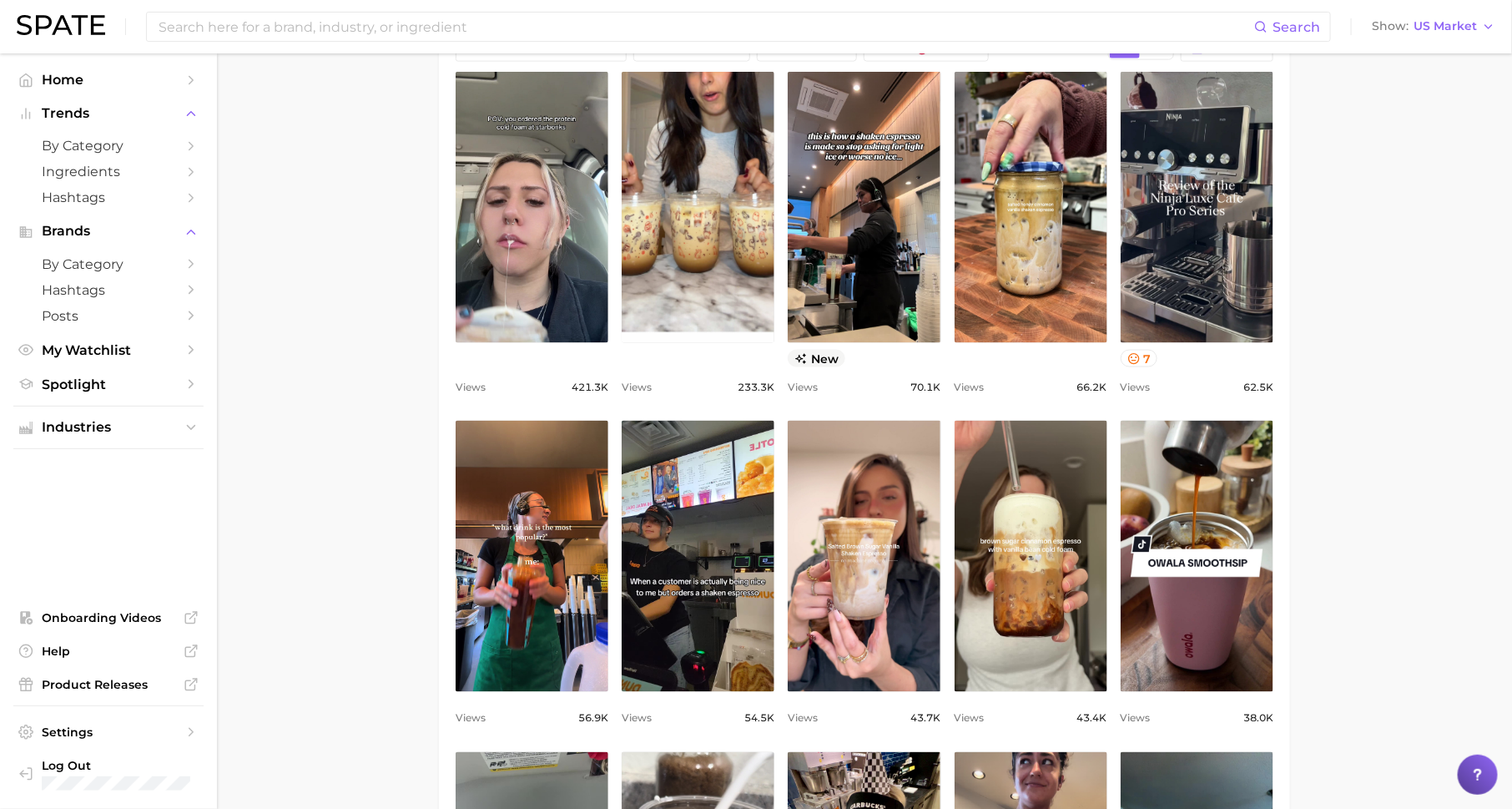
scroll to position [956, 0]
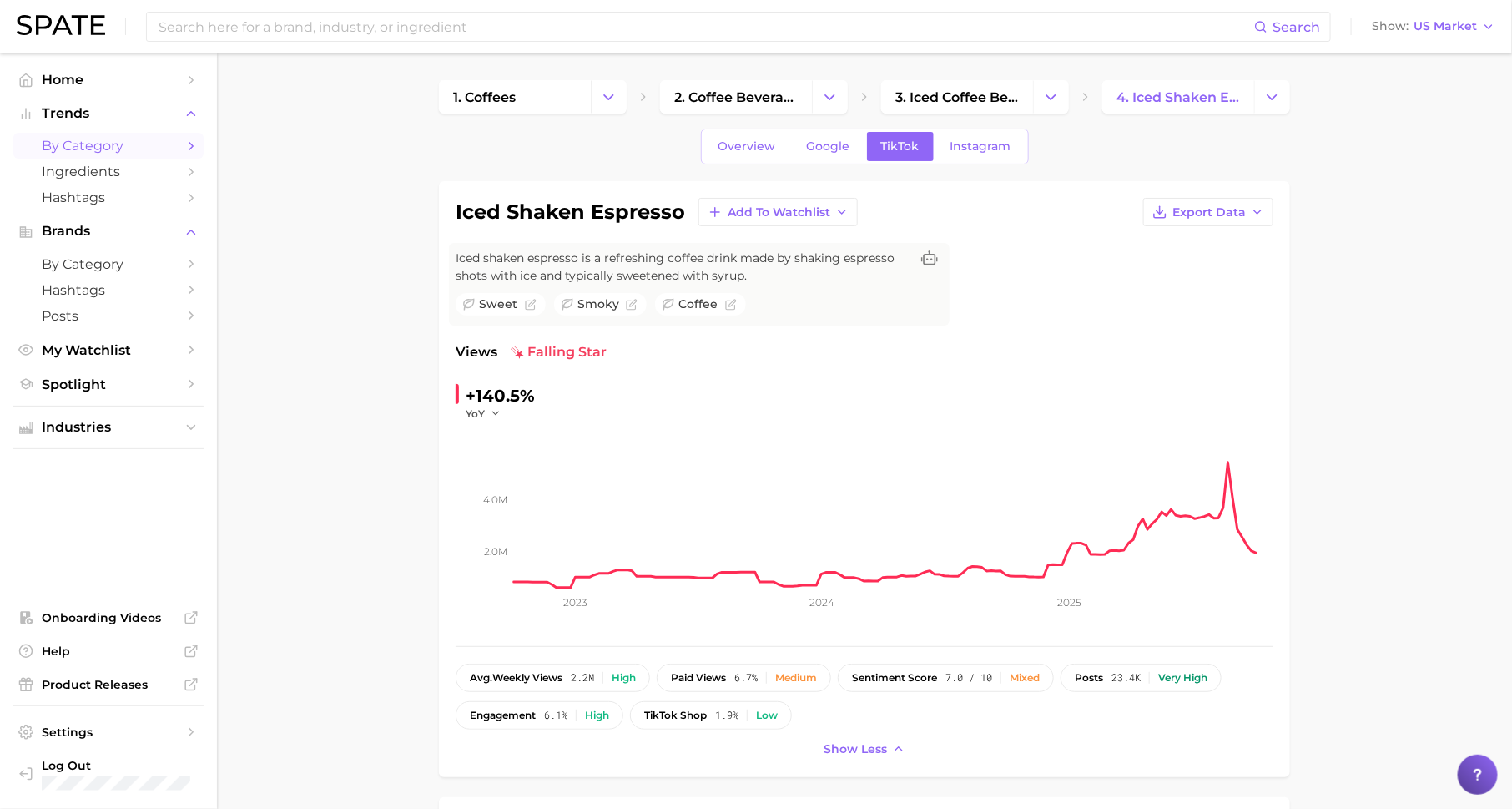
click at [190, 145] on icon "Sidebar" at bounding box center [190, 145] width 15 height 15
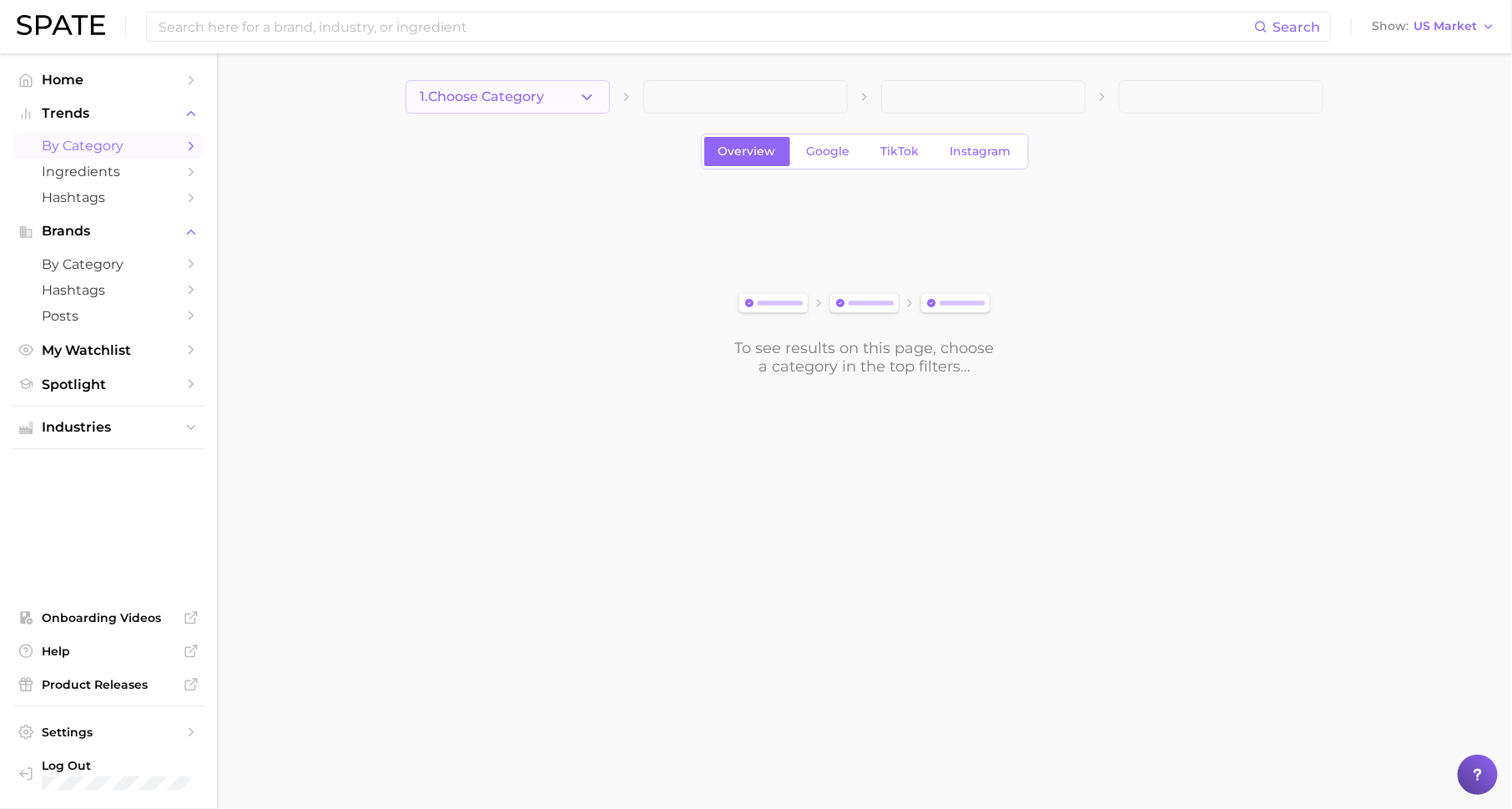
click at [511, 97] on span "1. Choose Category" at bounding box center [483, 96] width 125 height 15
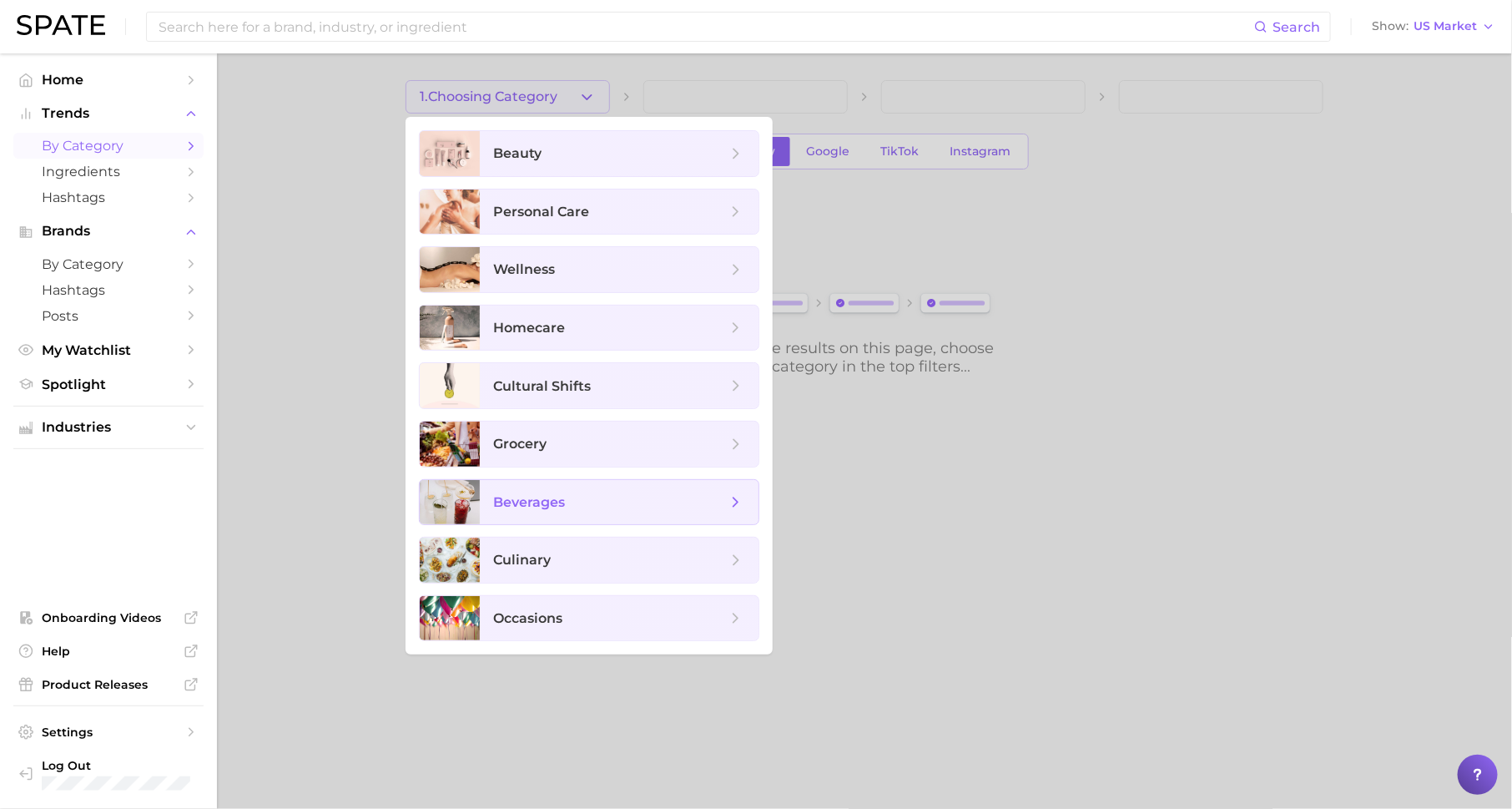
click at [564, 502] on span "beverages" at bounding box center [529, 502] width 72 height 16
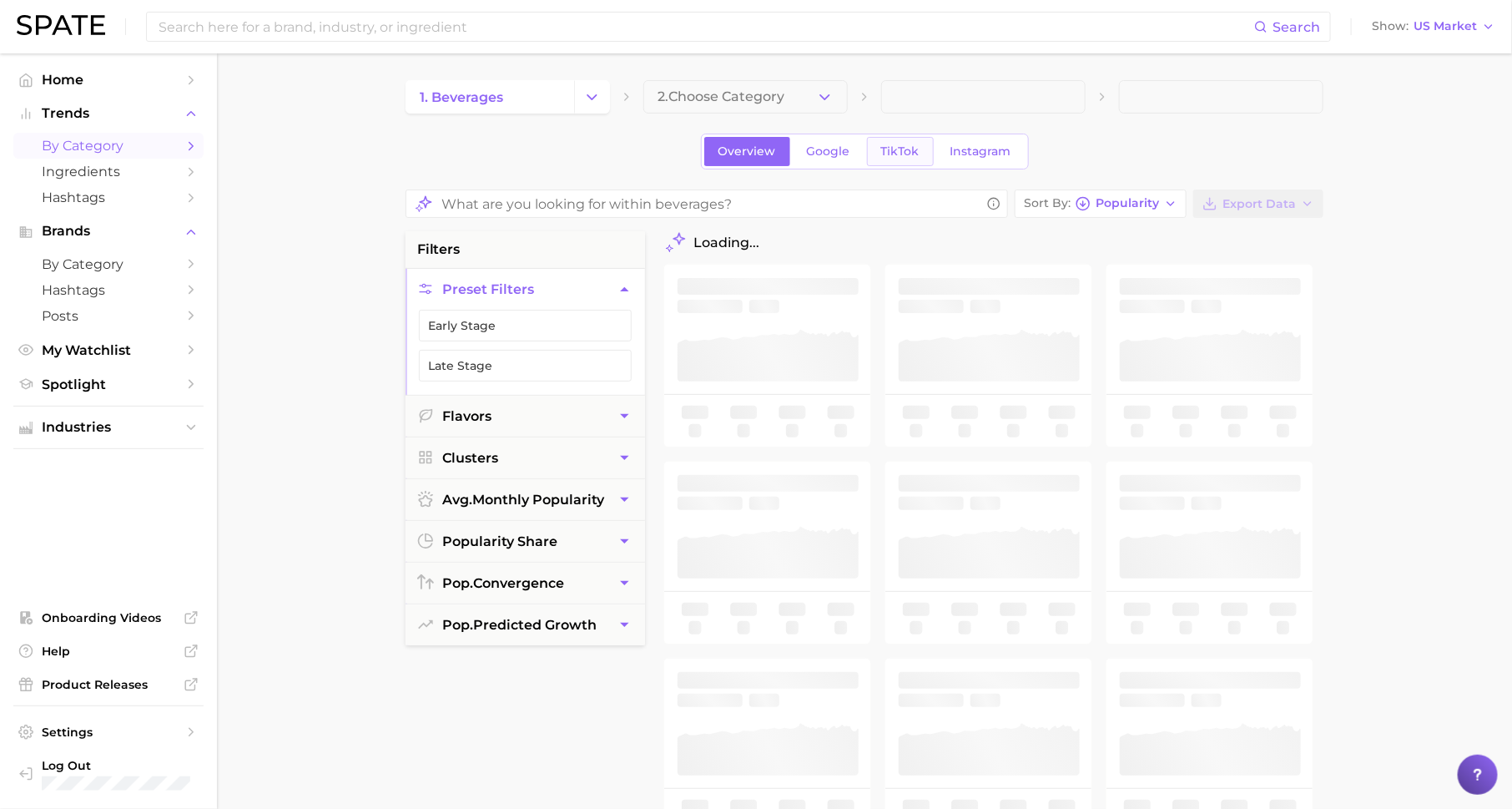
click at [900, 151] on span "TikTok" at bounding box center [900, 151] width 38 height 15
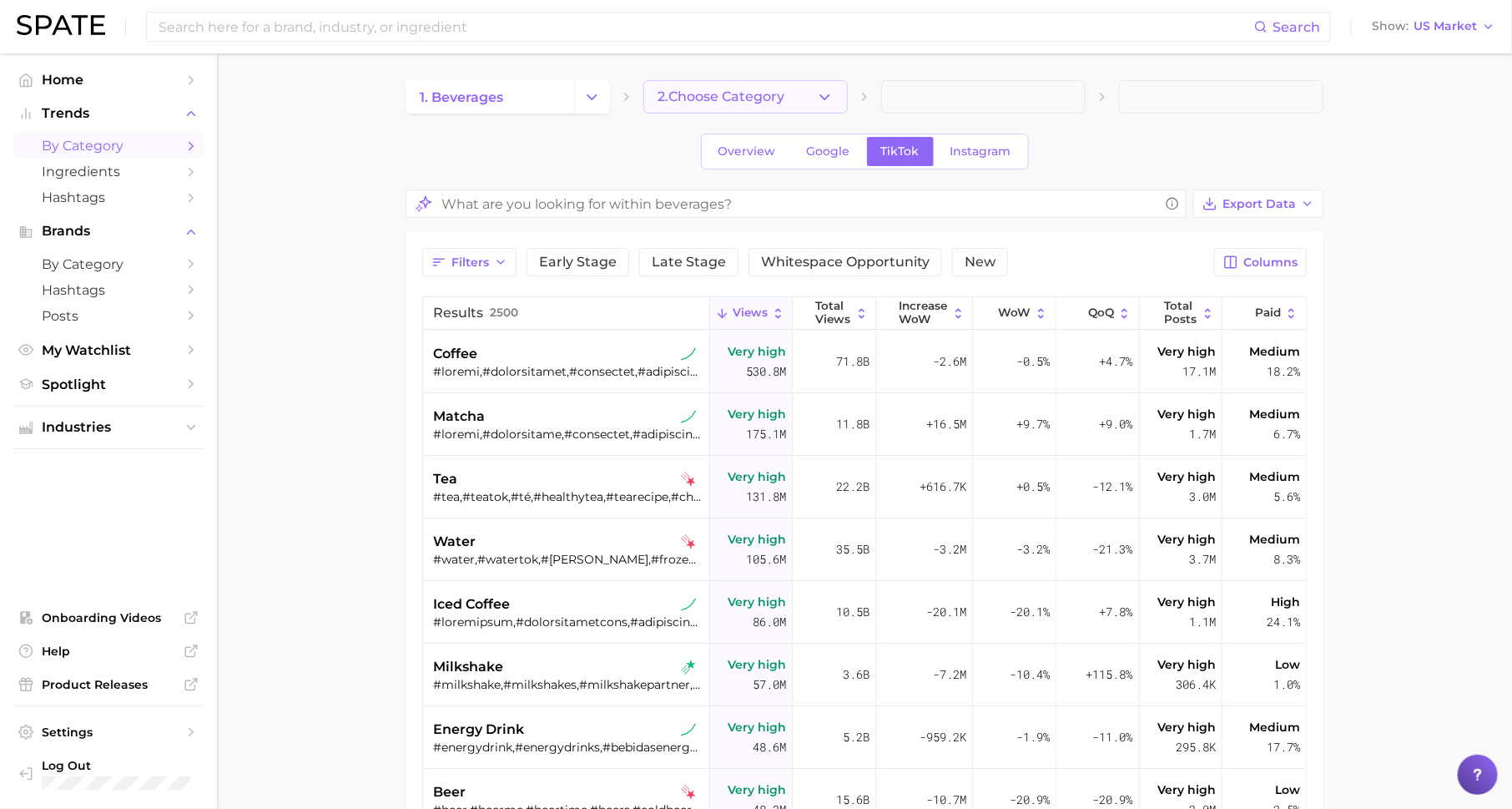
click at [762, 88] on button "2. Choose Category" at bounding box center [746, 96] width 205 height 33
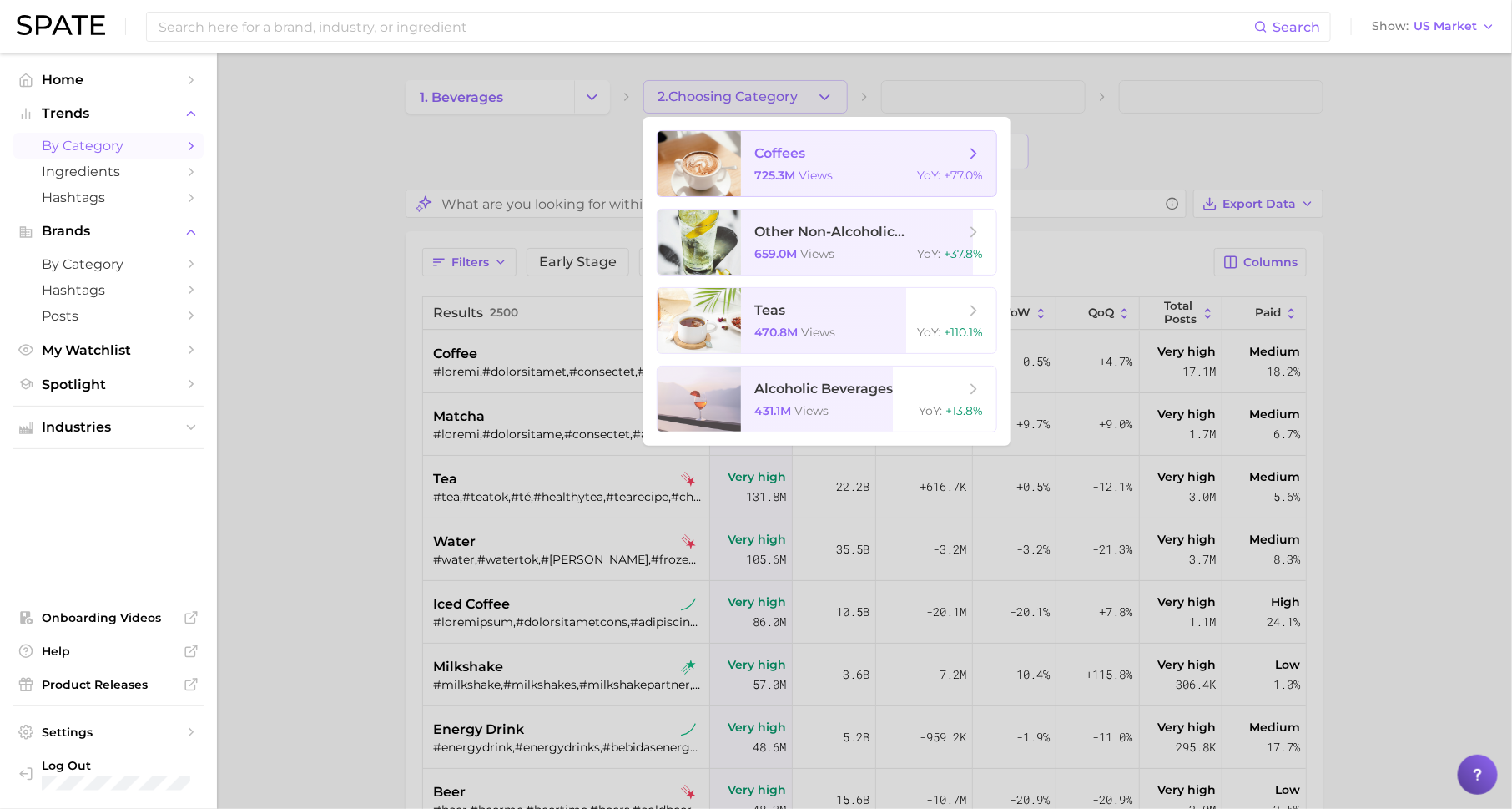
click at [771, 156] on span "coffees" at bounding box center [780, 153] width 51 height 16
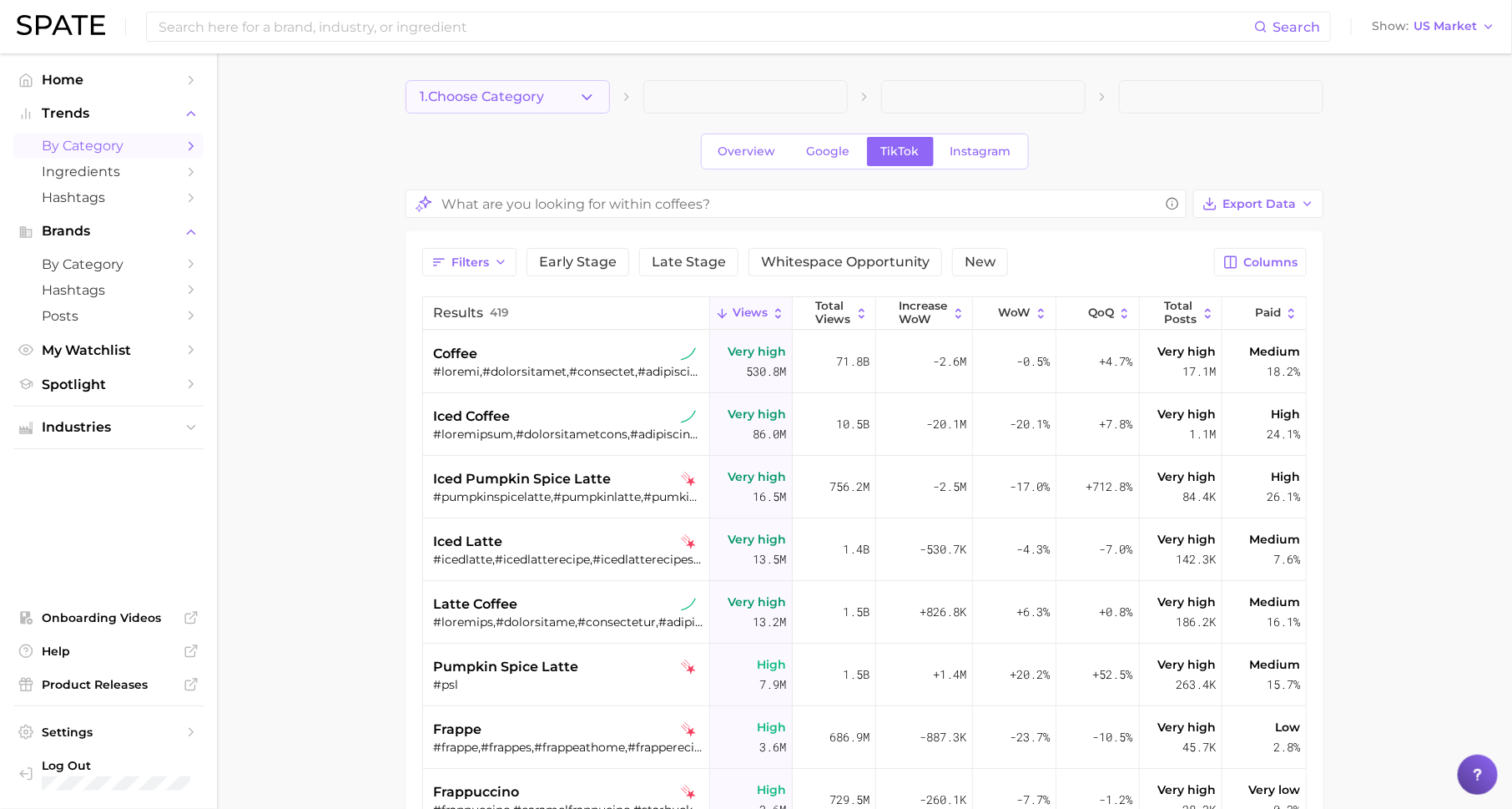
click at [560, 94] on button "1. Choose Category" at bounding box center [508, 96] width 205 height 33
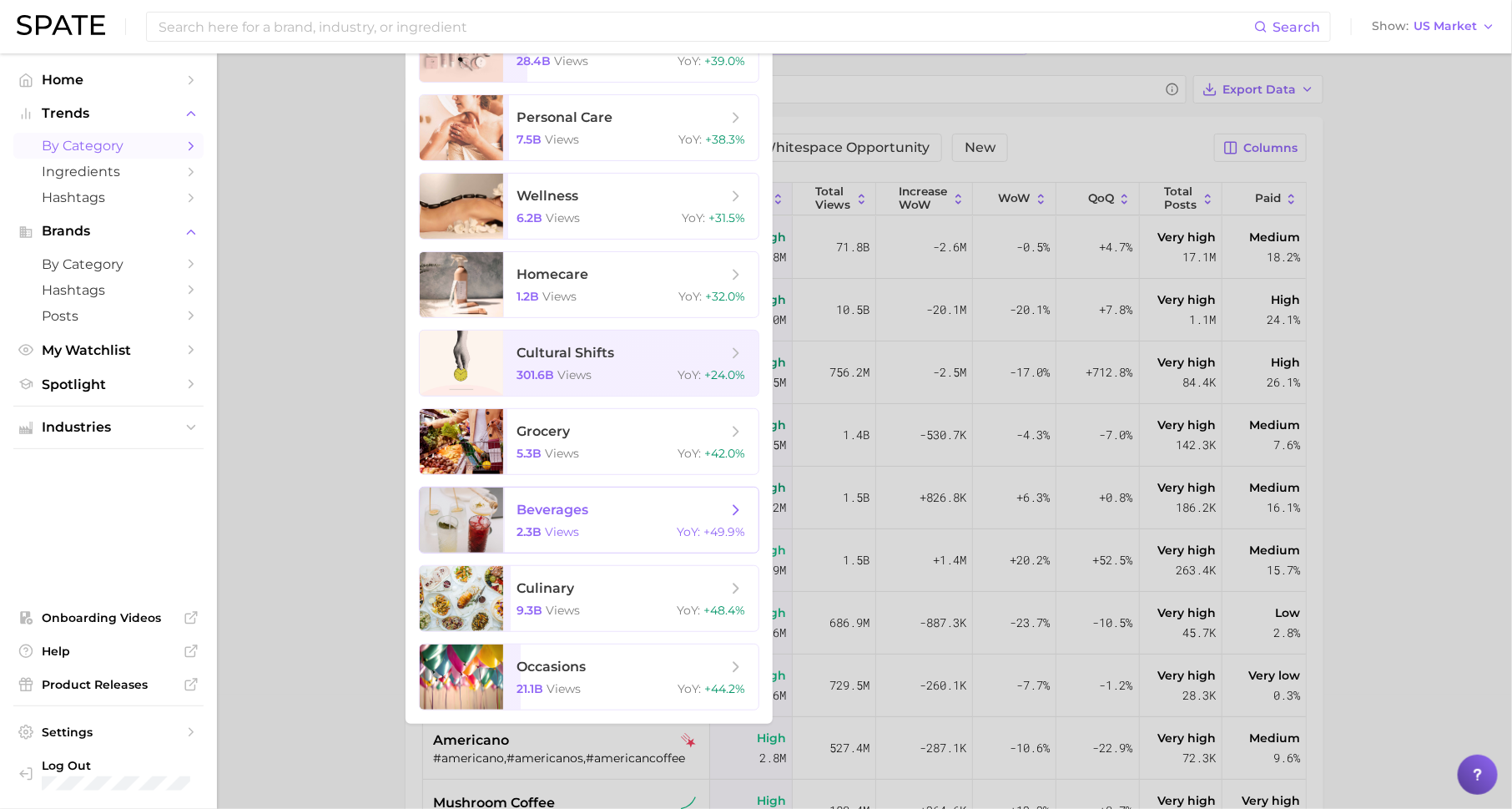
click at [560, 540] on span "beverages 2.3b views YoY : +49.9%" at bounding box center [631, 520] width 255 height 65
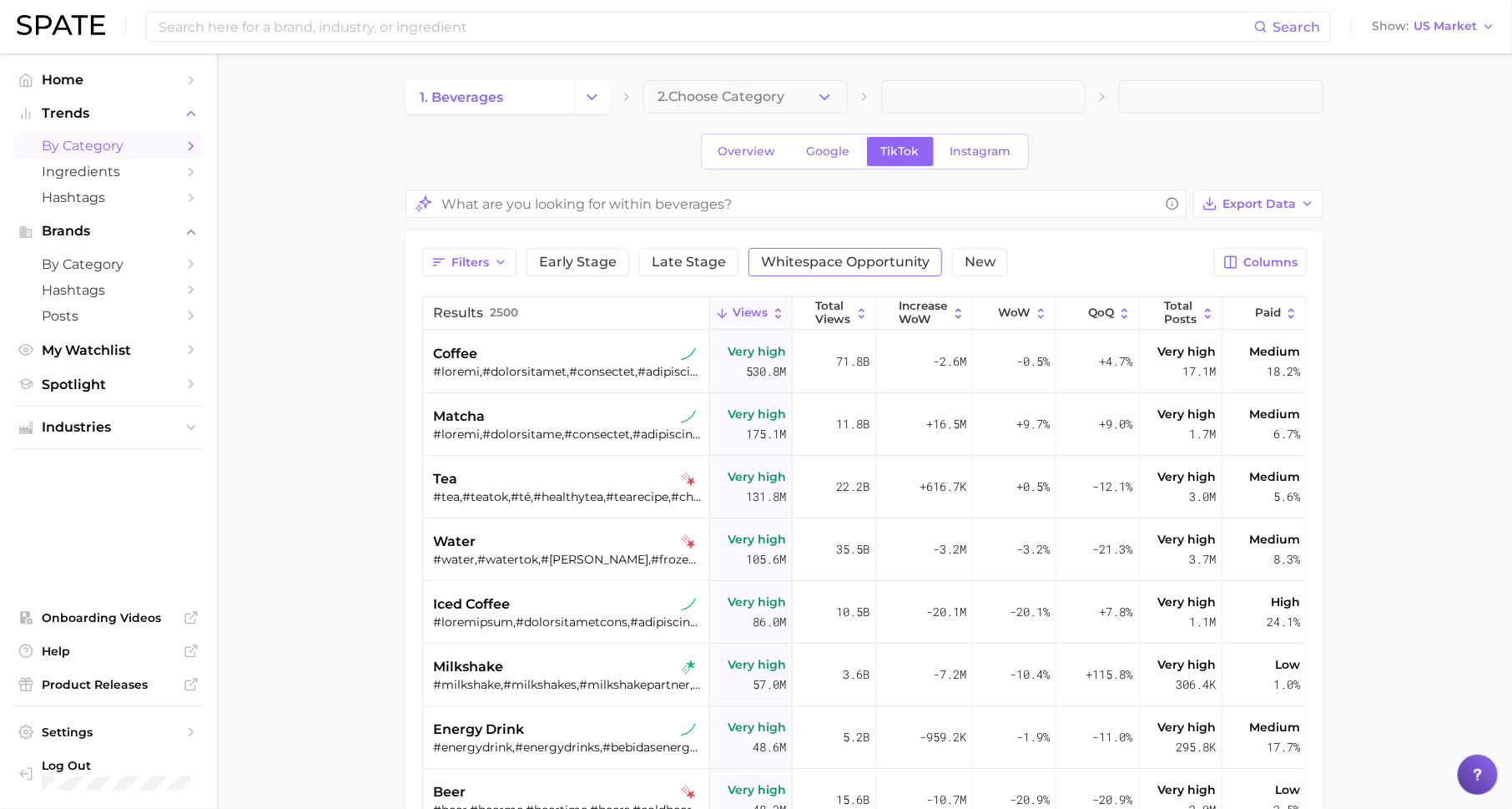
click at [864, 255] on span "Whitespace Opportunity" at bounding box center [845, 262] width 169 height 14
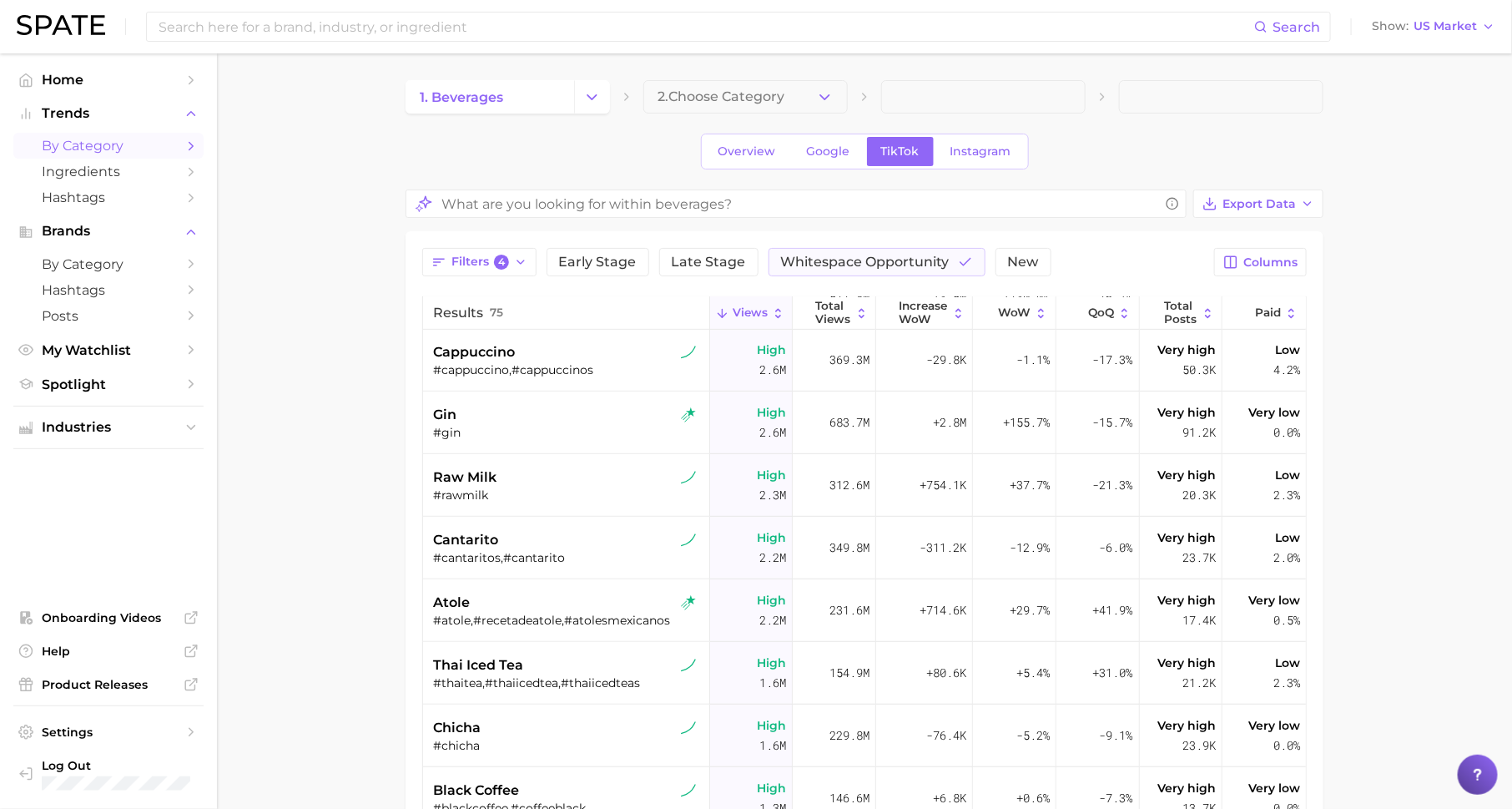
scroll to position [403, 0]
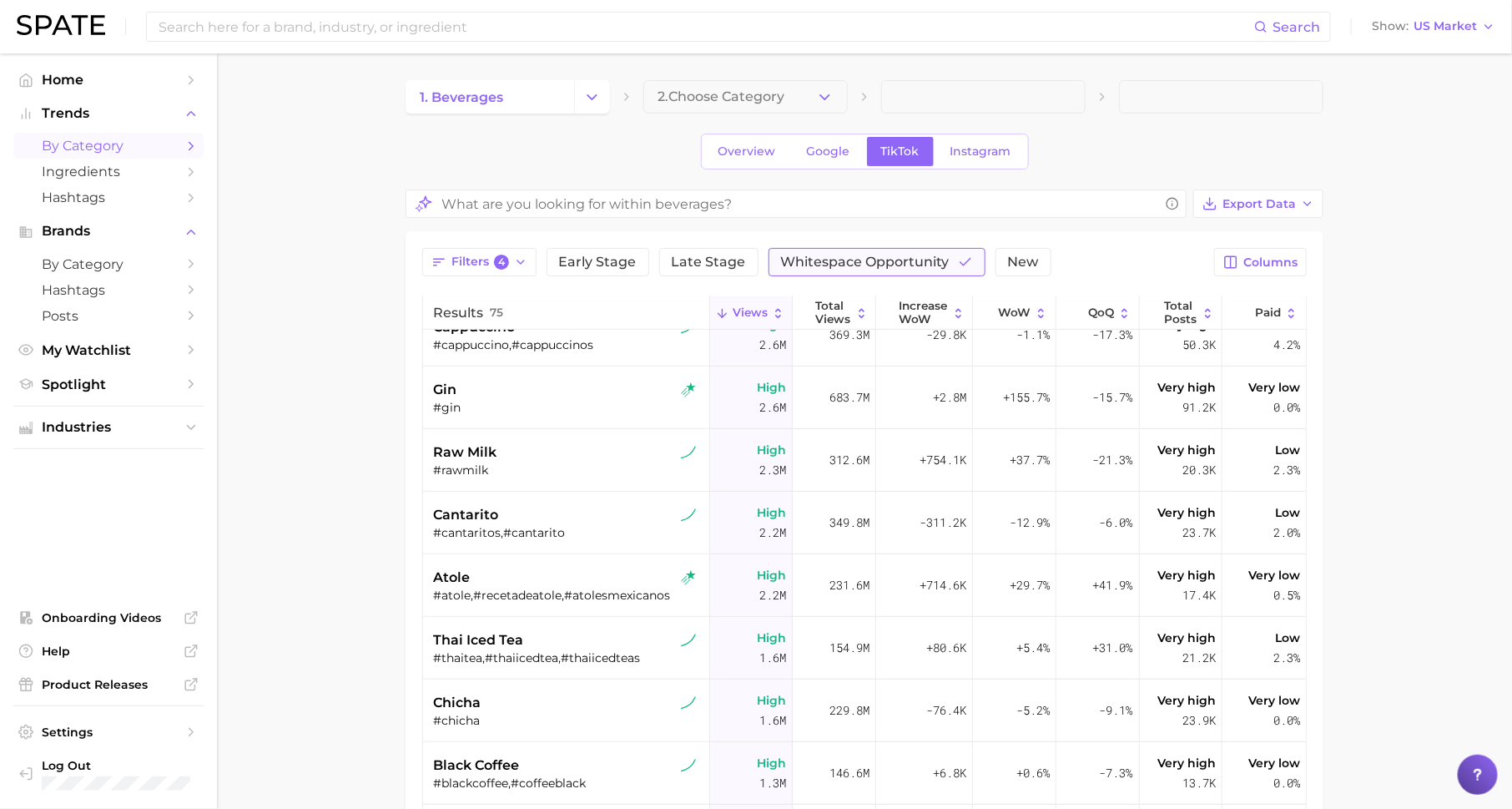
click at [947, 255] on button "Whitespace Opportunity" at bounding box center [876, 261] width 217 height 28
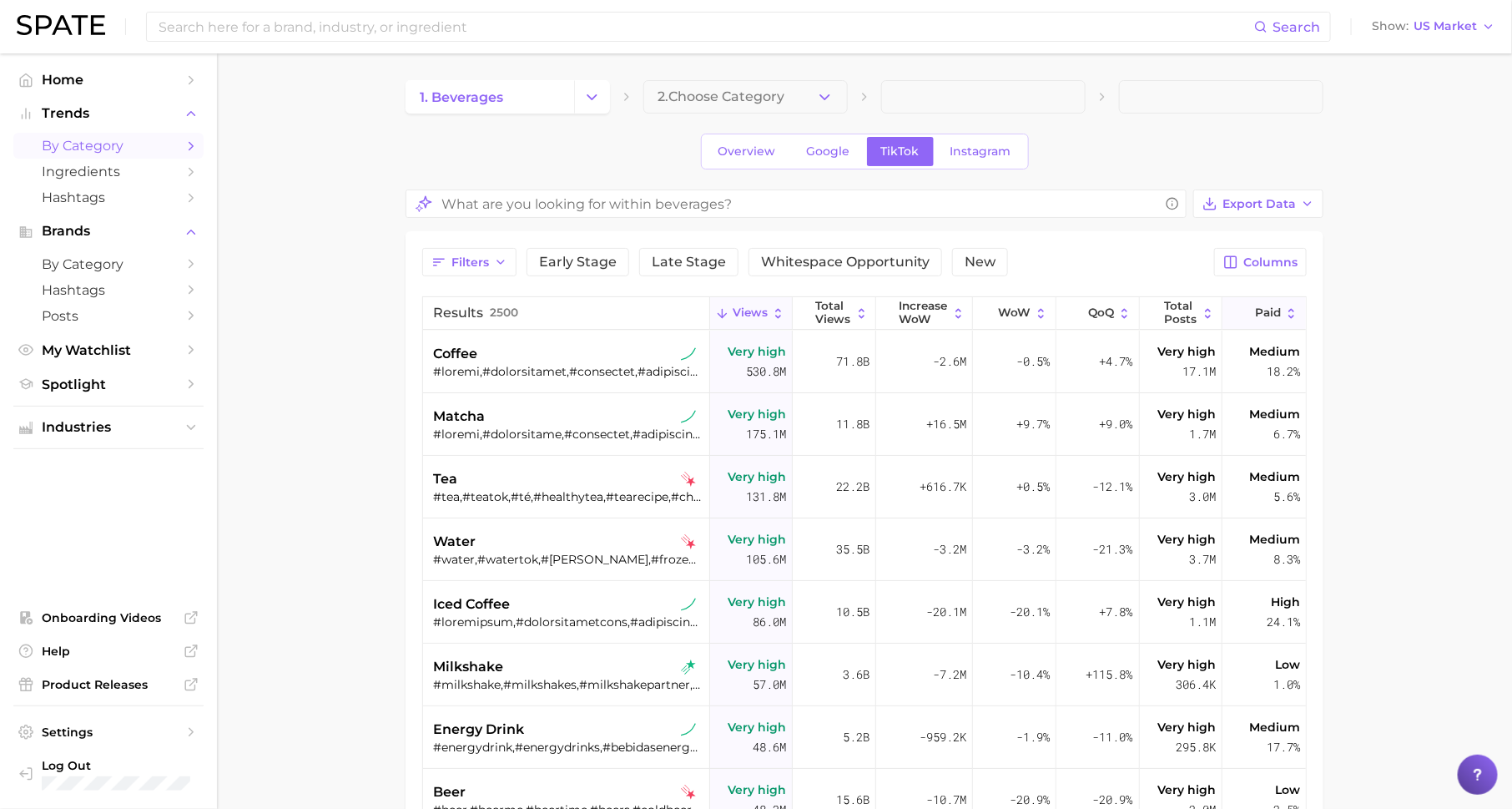
click at [1272, 306] on span "Paid" at bounding box center [1267, 313] width 26 height 14
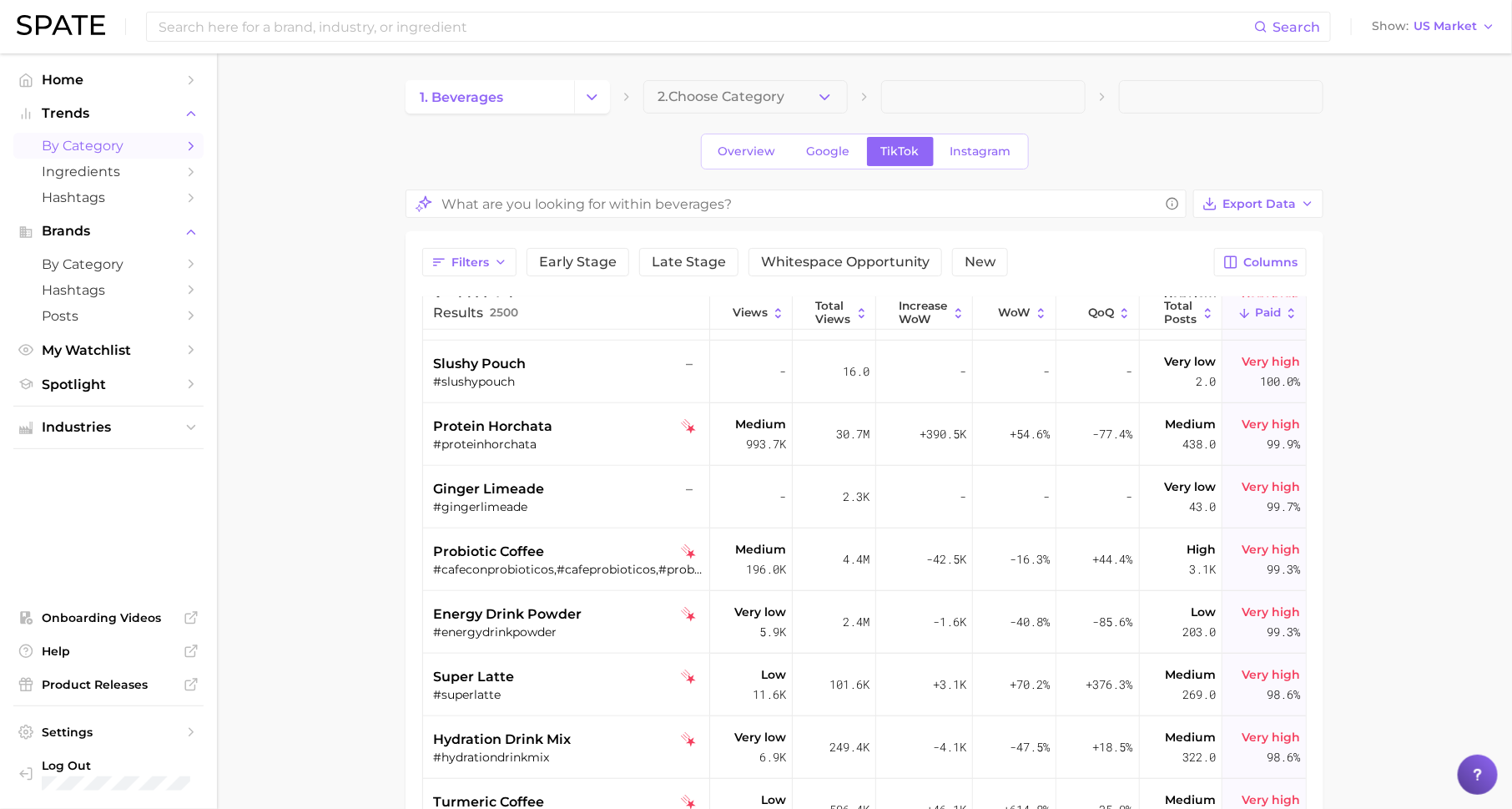
scroll to position [556, 0]
click at [543, 418] on span "protein horchata" at bounding box center [492, 424] width 119 height 20
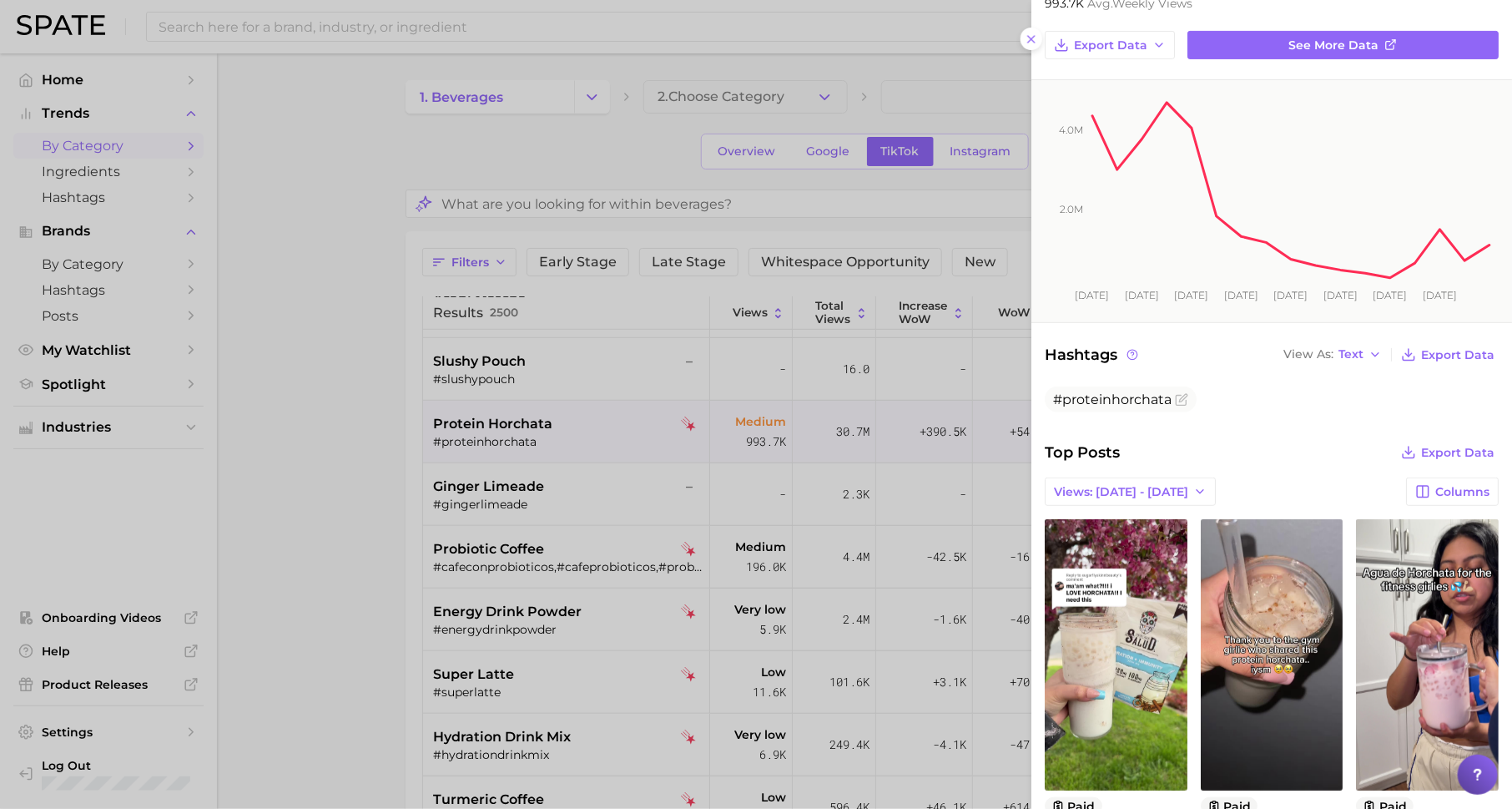
scroll to position [399, 0]
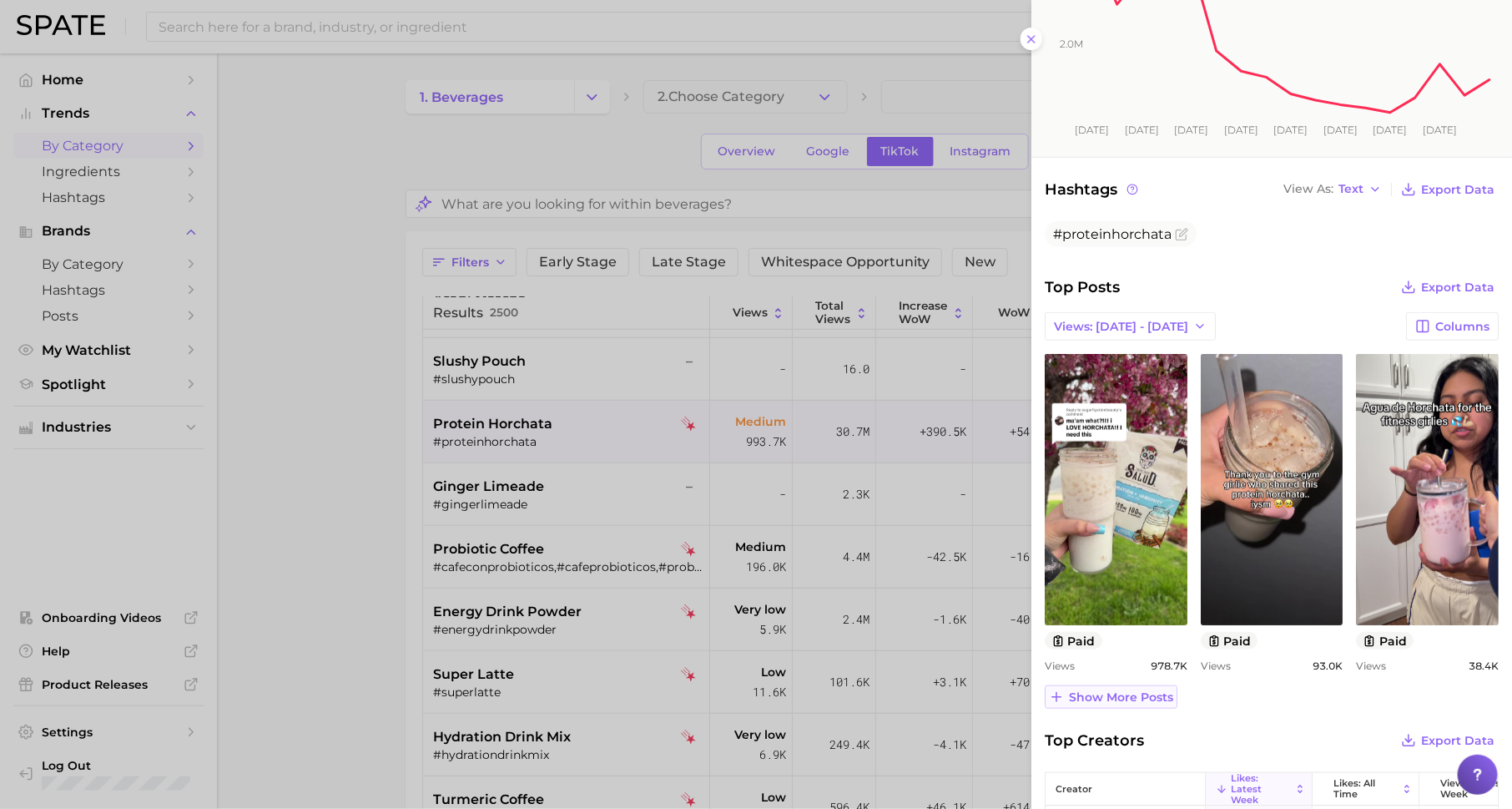
click at [1144, 690] on span "Show more posts" at bounding box center [1121, 697] width 104 height 15
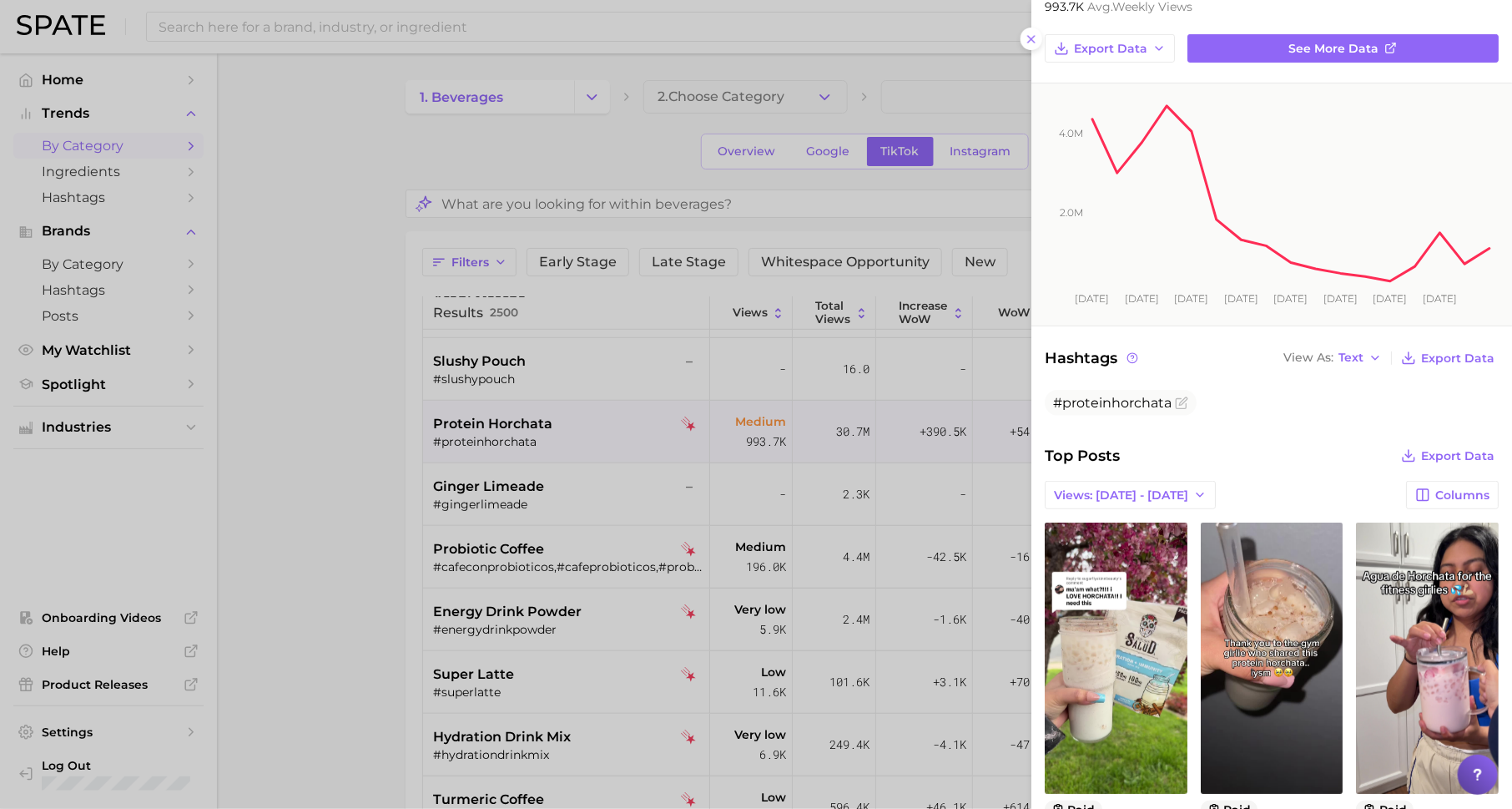
scroll to position [0, 0]
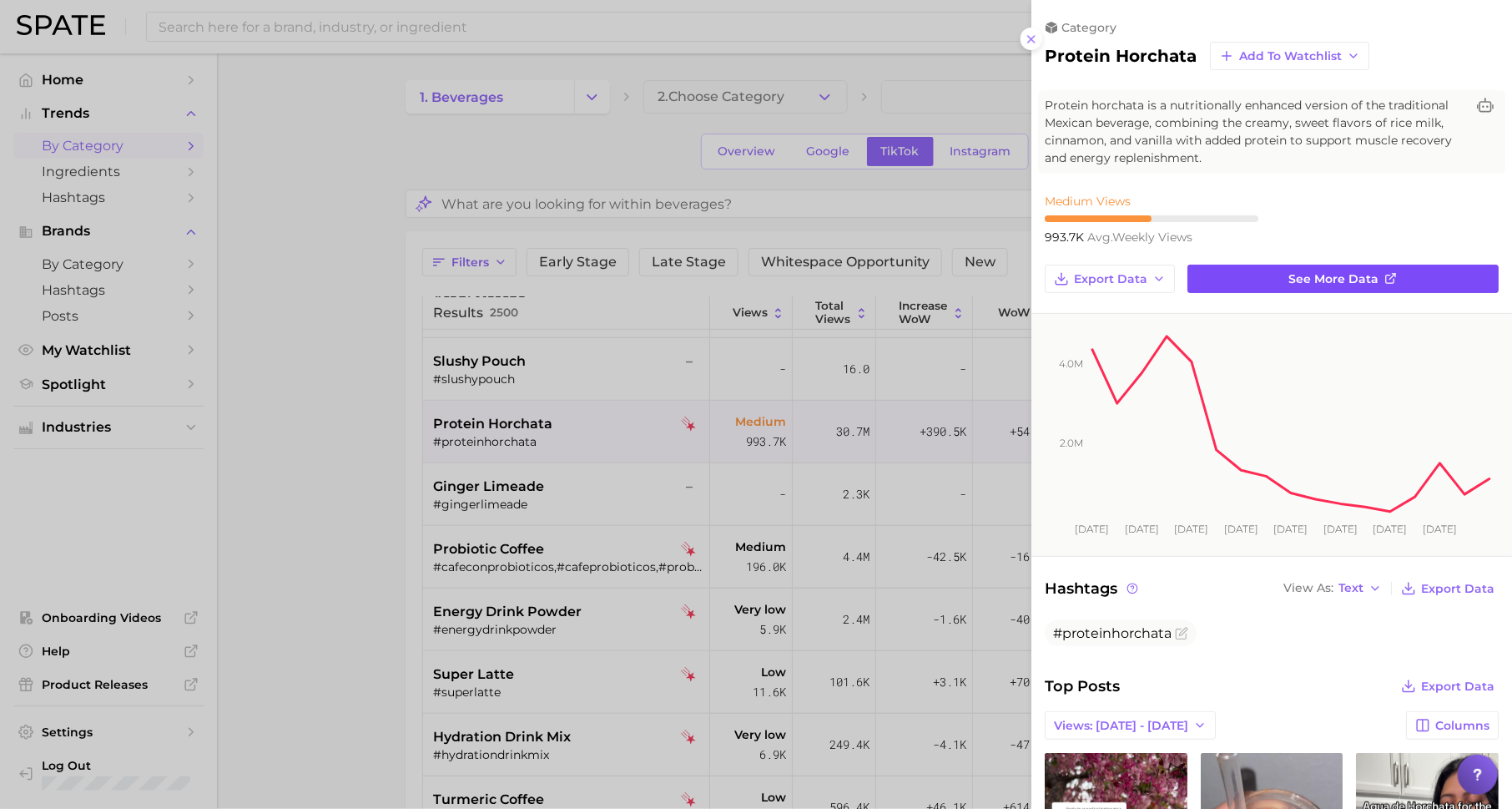
click at [1254, 272] on link "See more data" at bounding box center [1342, 278] width 311 height 28
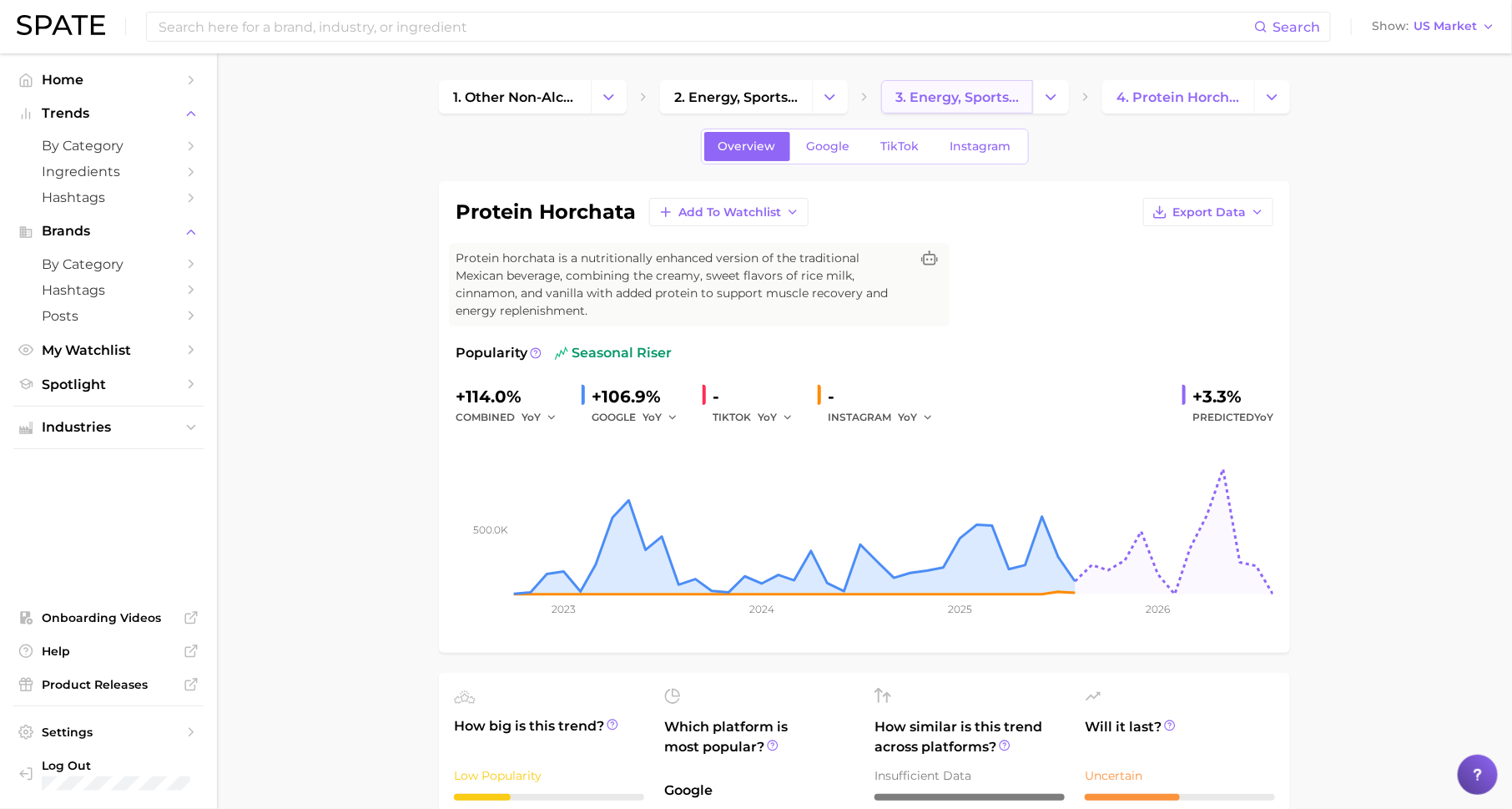
click at [989, 94] on span "3. energy, sports & functional drinks" at bounding box center [957, 97] width 124 height 16
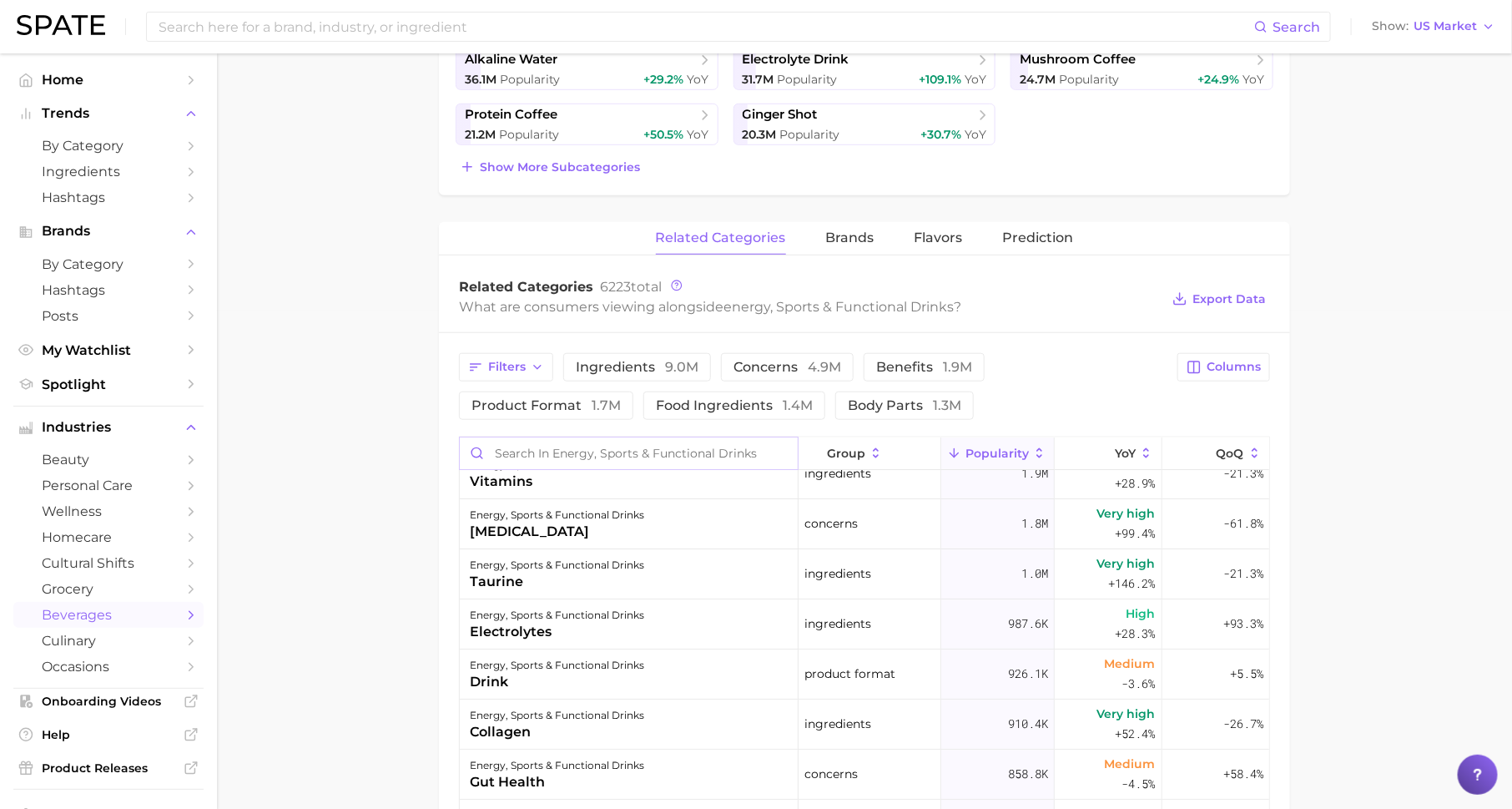
scroll to position [23, 0]
click at [899, 365] on span "benefits 1.9m" at bounding box center [924, 367] width 96 height 14
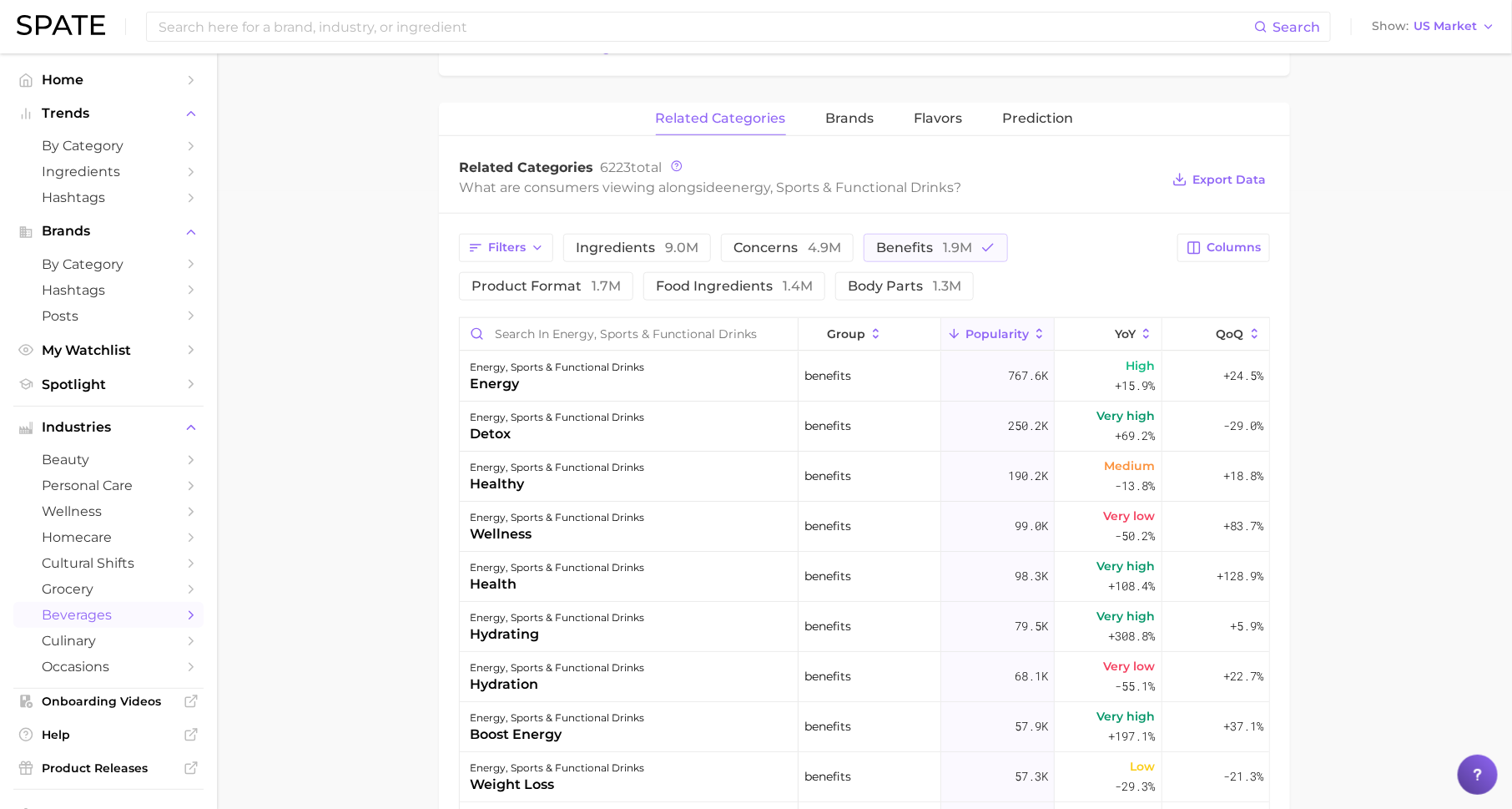
scroll to position [619, 0]
click at [1244, 247] on span "Columns" at bounding box center [1234, 246] width 55 height 15
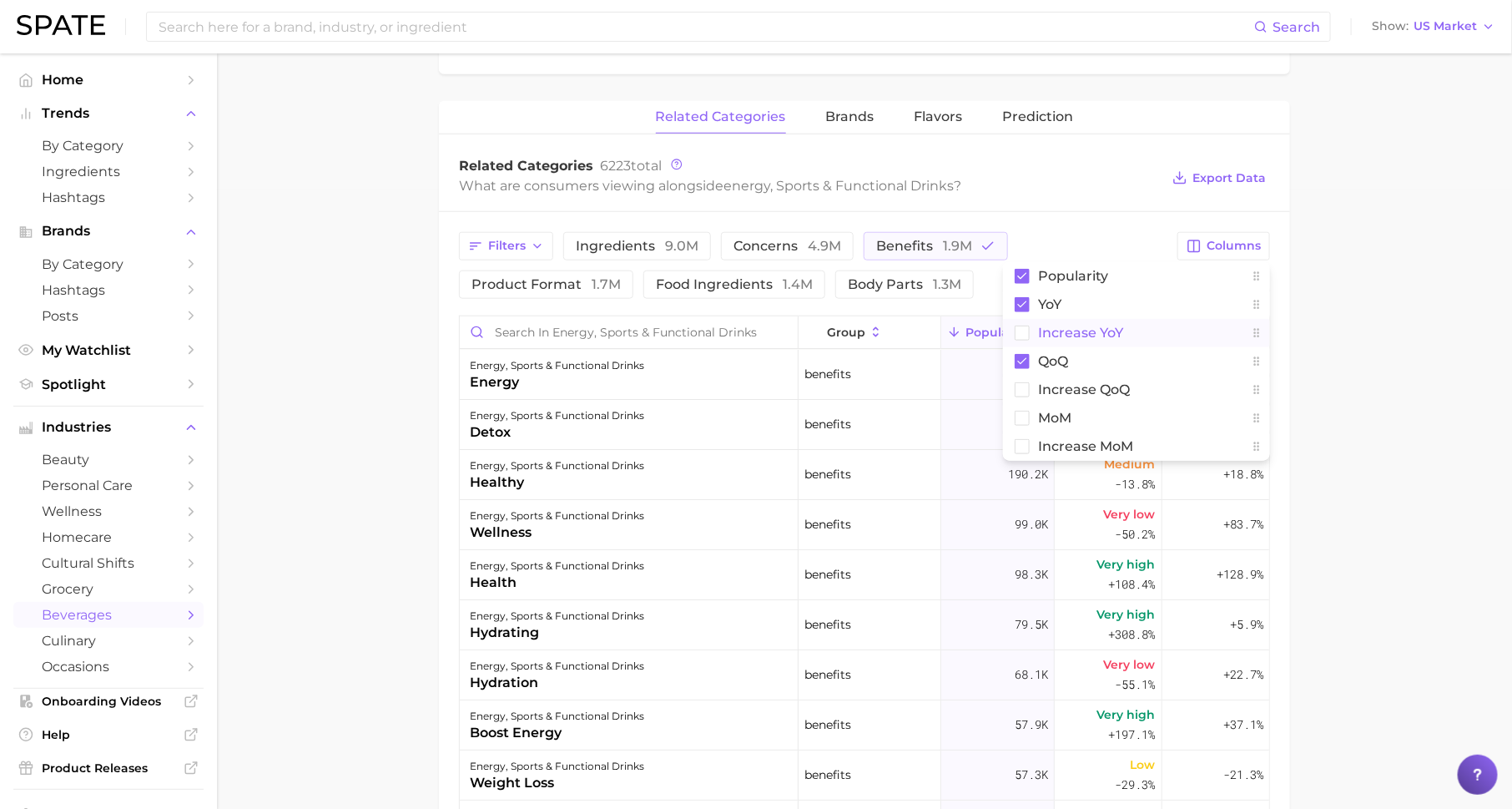
click at [1182, 334] on button "Increase YoY" at bounding box center [1137, 332] width 267 height 28
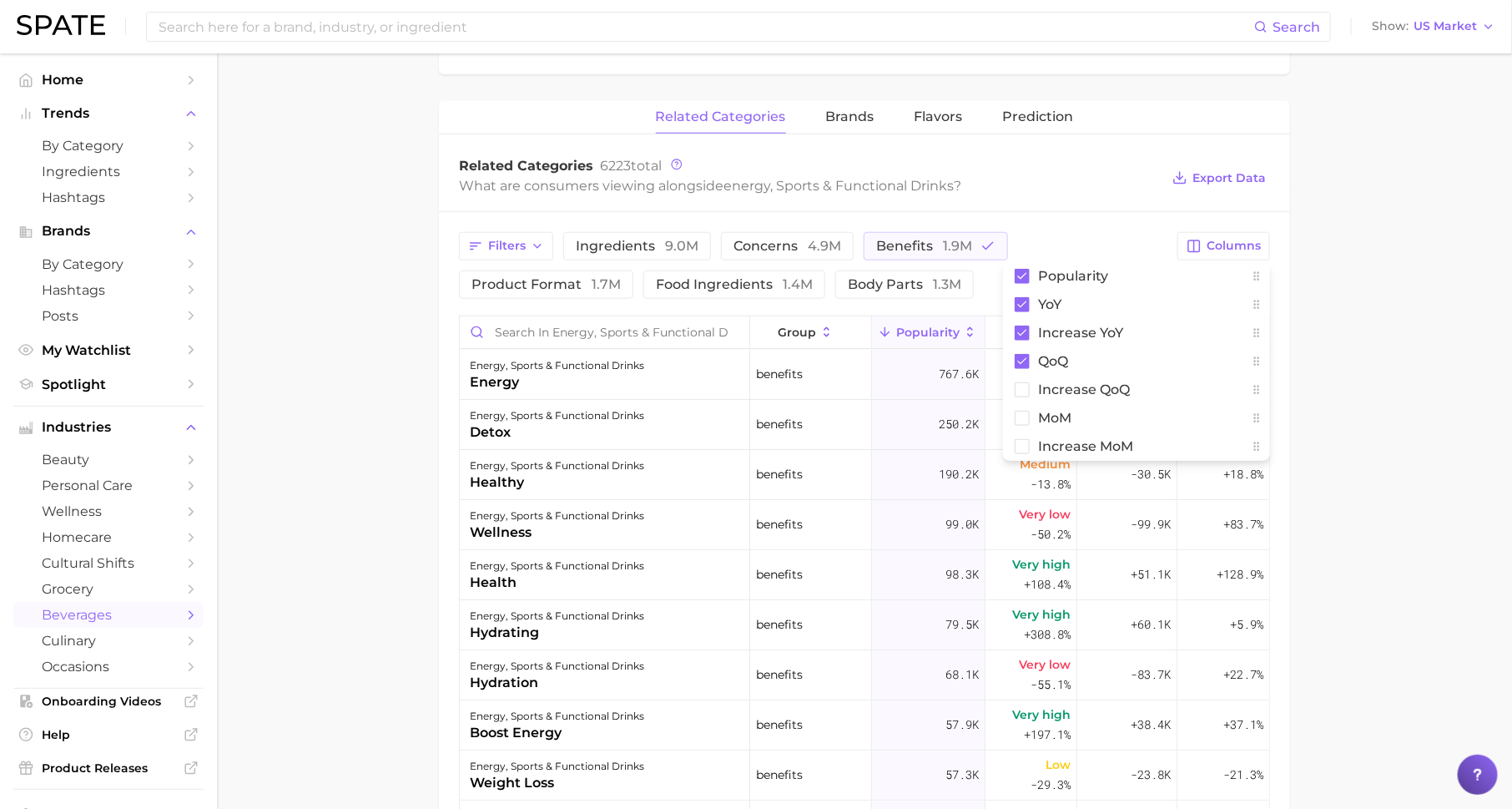
click at [1396, 334] on main "1. other non-alcoholic beverages 2. energy, sports & functional drinks 3. energ…" at bounding box center [865, 331] width 1296 height 1793
click at [1153, 316] on div "group Popularity YoY Increase YoY QoQ energy, sports & functional drinks energy…" at bounding box center [865, 720] width 811 height 809
click at [1130, 322] on span "Increase YoY" at bounding box center [1125, 331] width 52 height 26
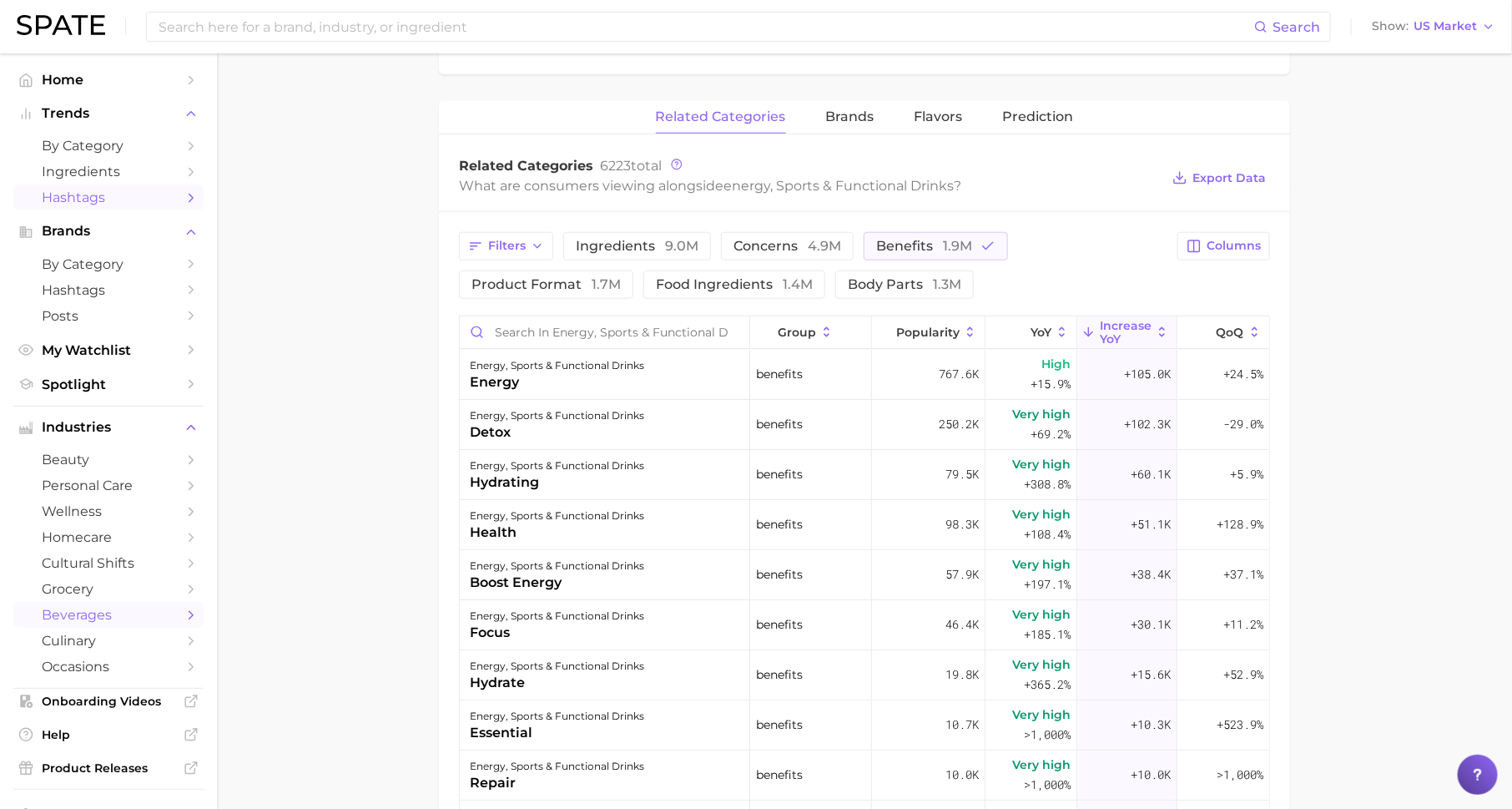
click at [105, 202] on span "Hashtags" at bounding box center [108, 197] width 134 height 16
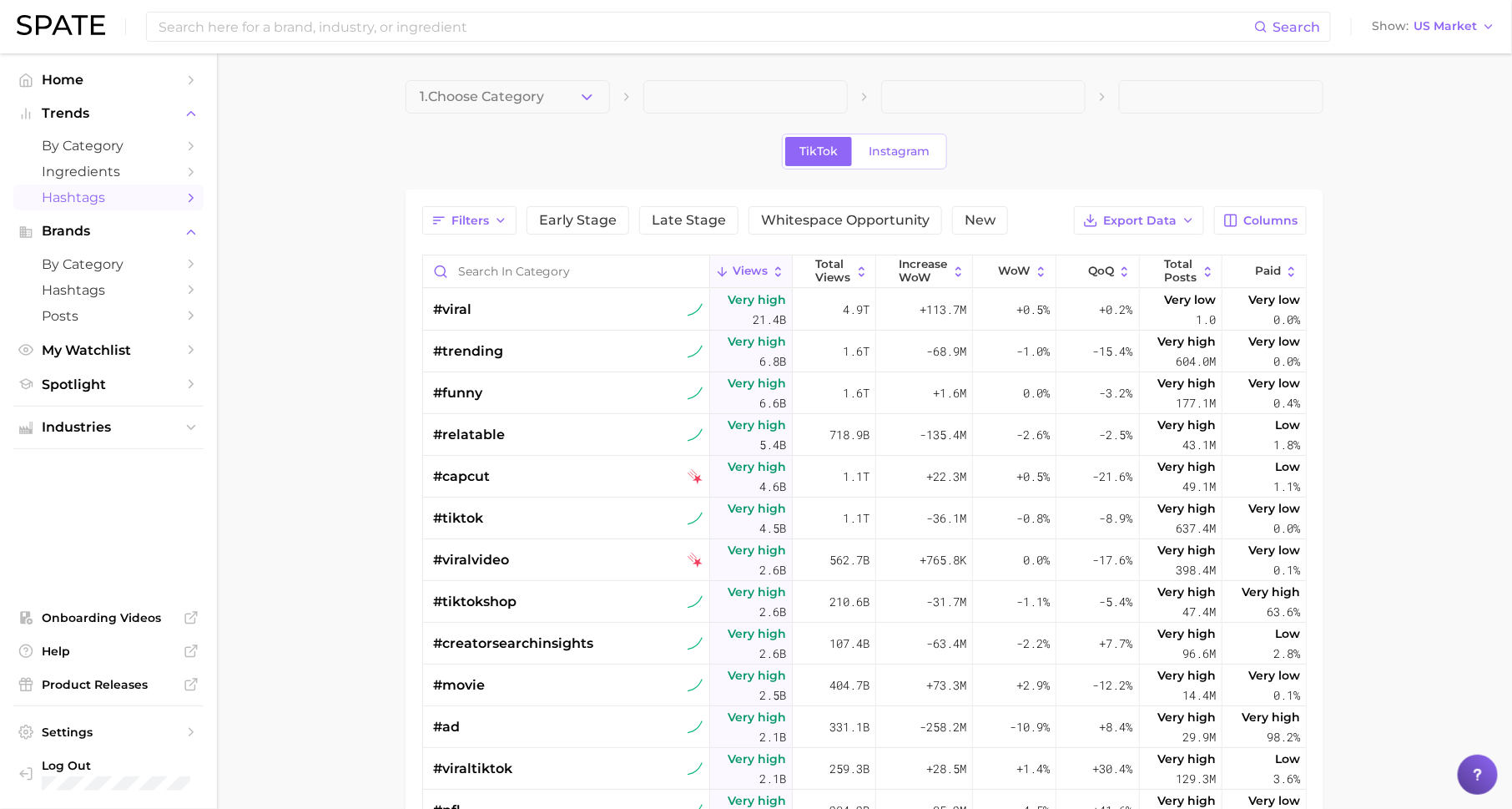
click at [524, 79] on main "1. Choose Category TikTok Instagram Filters Early Stage Late Stage Whitespace O…" at bounding box center [865, 608] width 1296 height 1110
click at [528, 90] on span "1. Choose Category" at bounding box center [483, 96] width 125 height 15
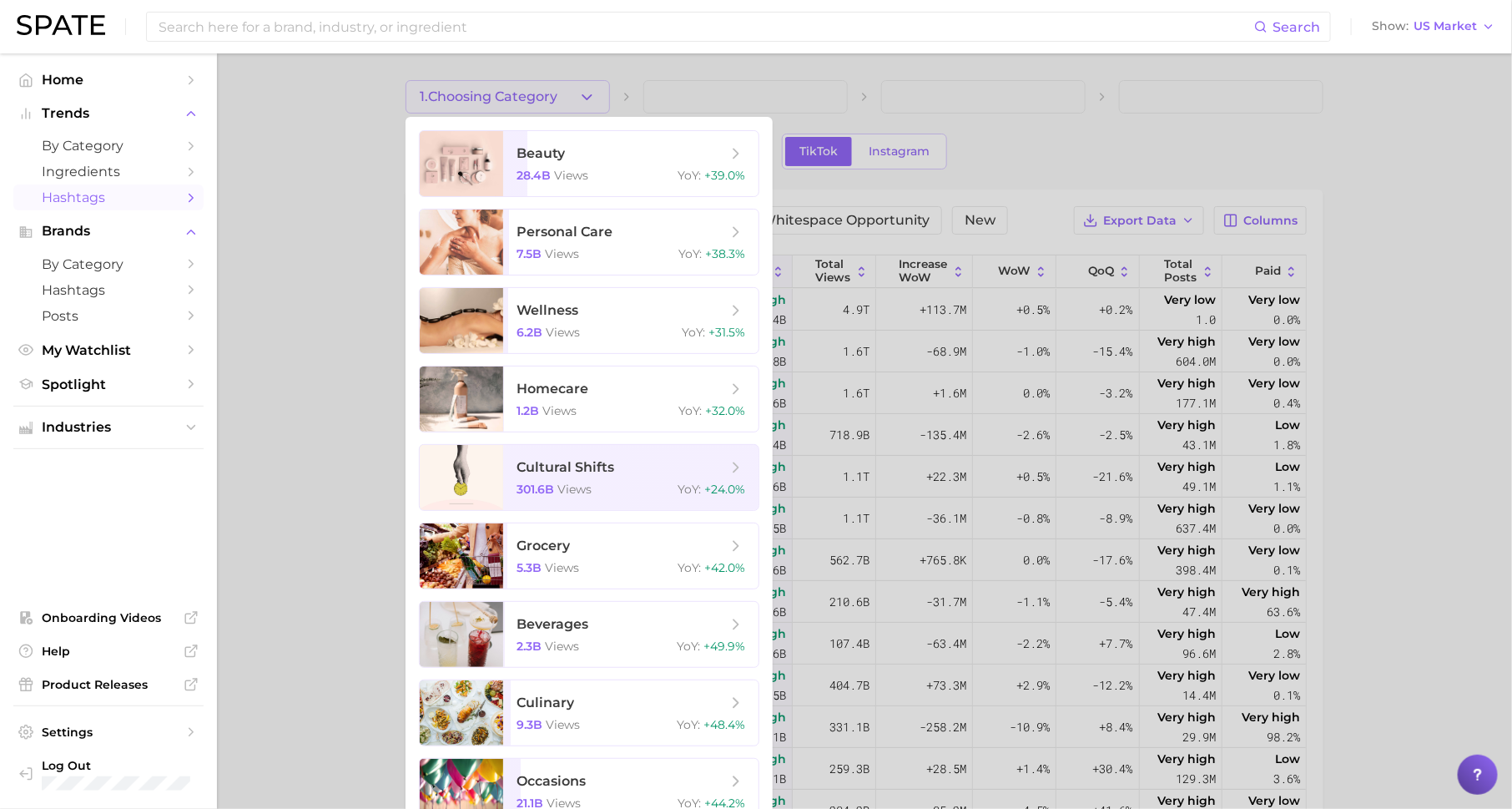
click at [1003, 178] on div at bounding box center [756, 404] width 1512 height 809
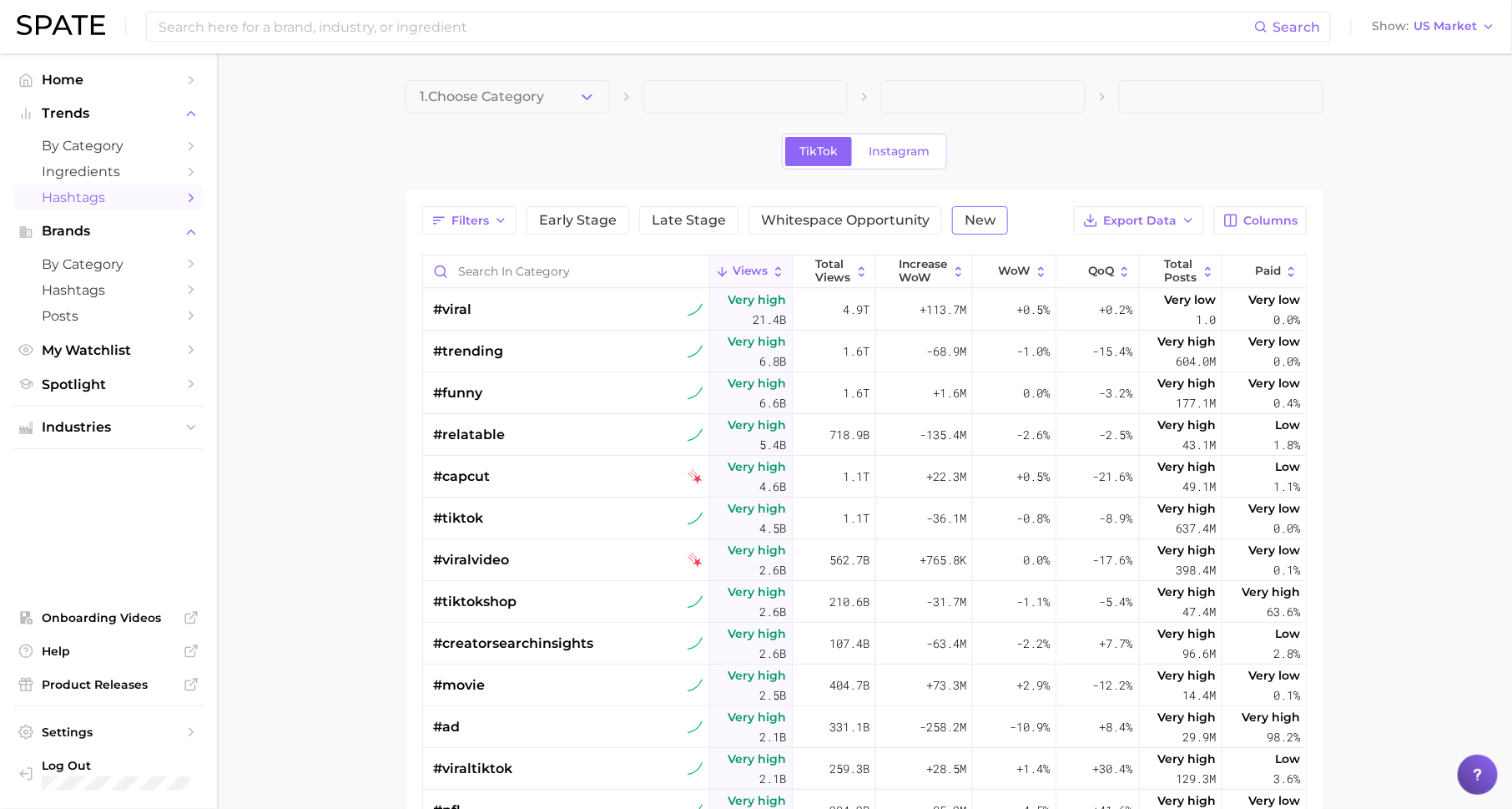
click at [984, 213] on span "New" at bounding box center [981, 220] width 31 height 14
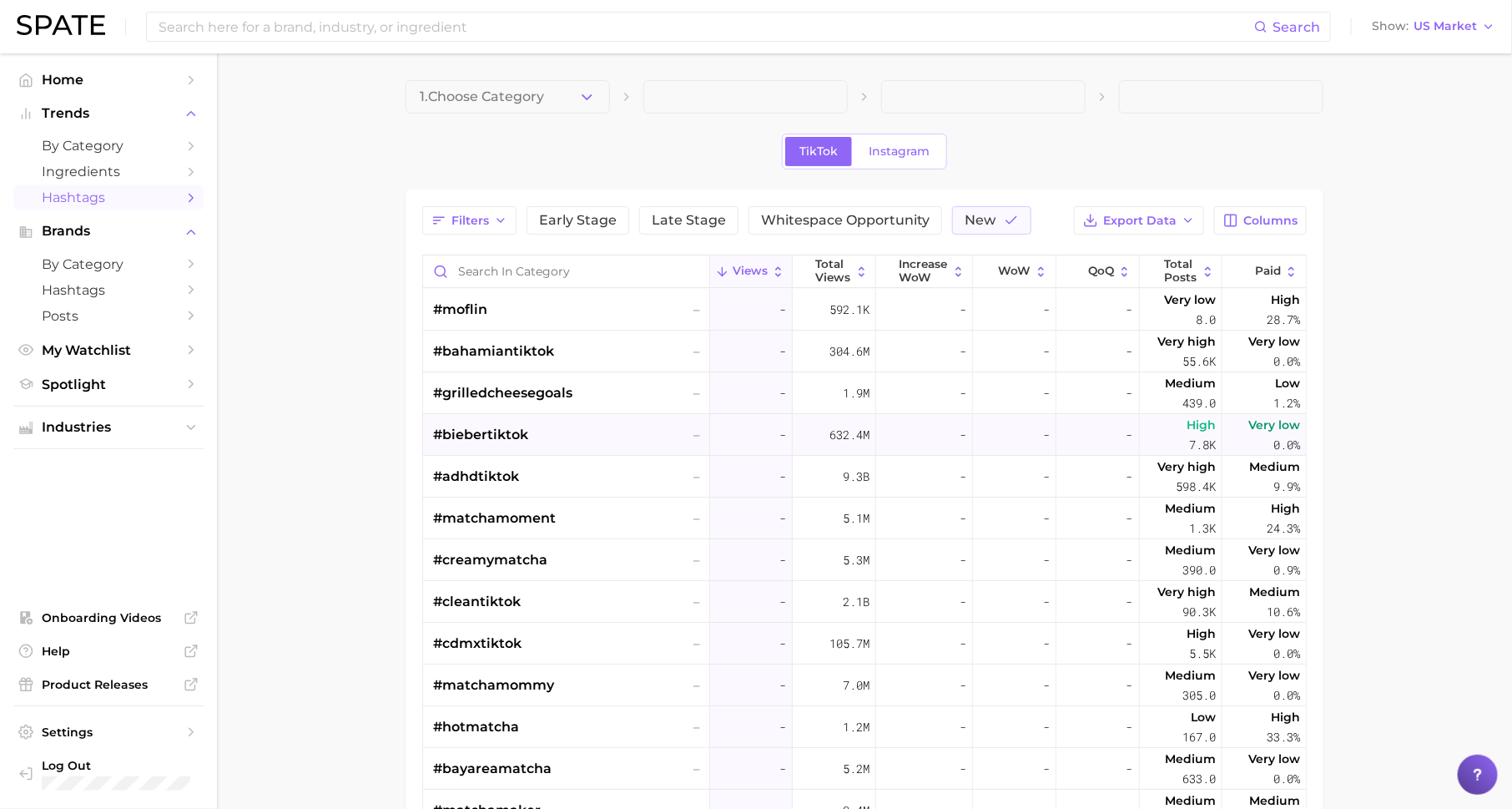
click at [533, 421] on div "#biebertiktok –" at bounding box center [567, 435] width 270 height 42
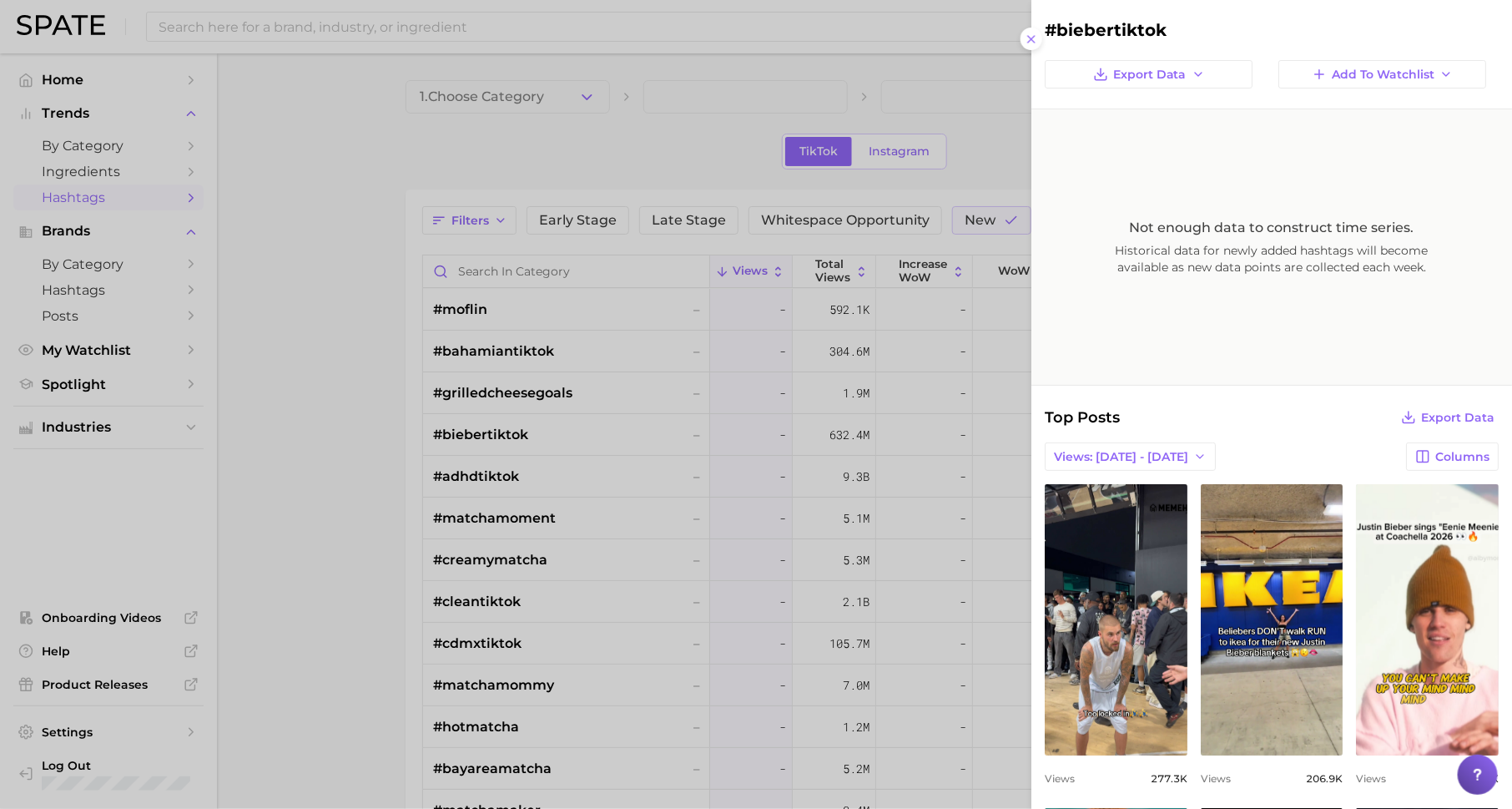
click at [629, 372] on div at bounding box center [756, 404] width 1512 height 809
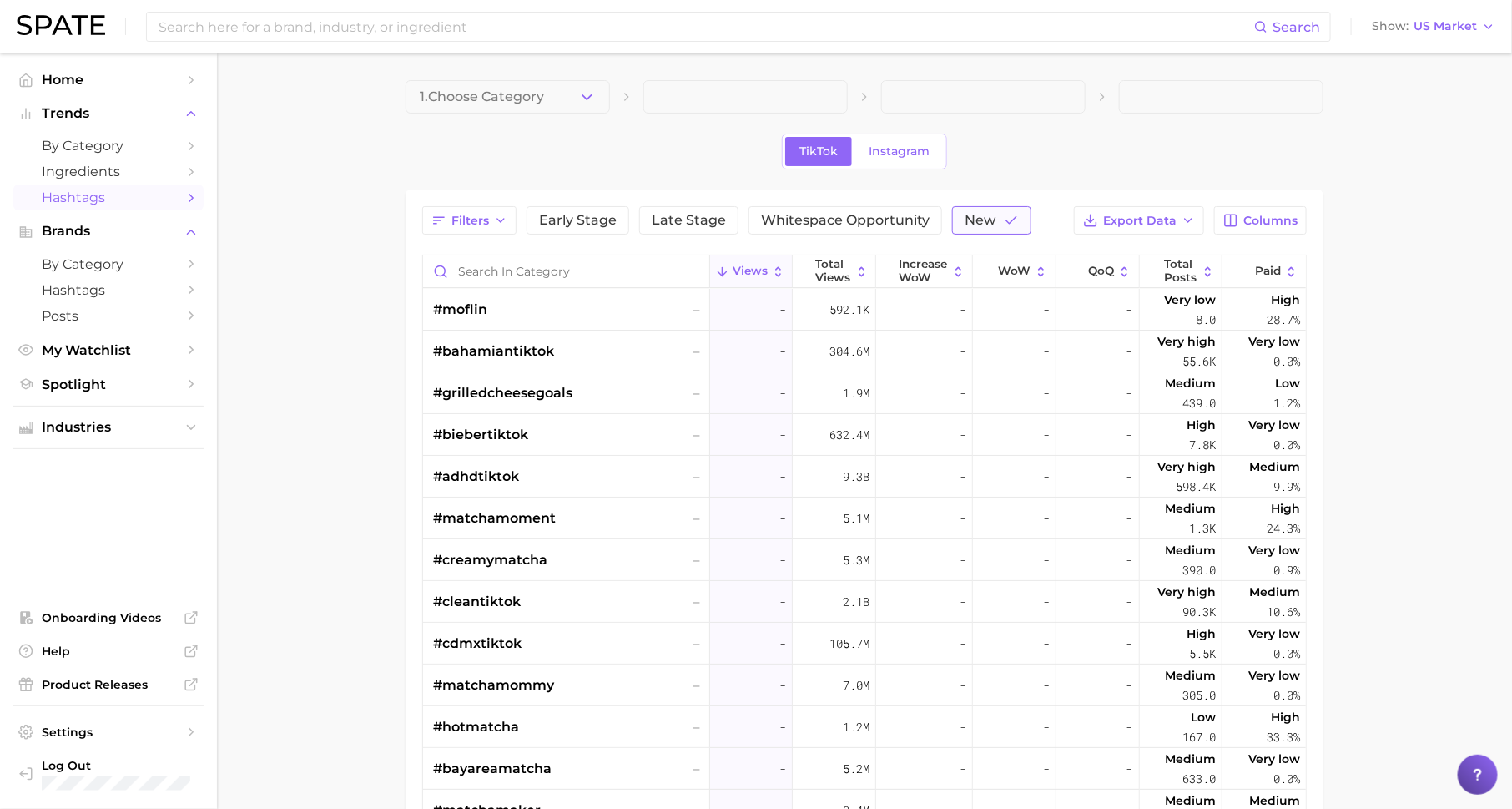
click at [987, 224] on span "New" at bounding box center [981, 220] width 31 height 14
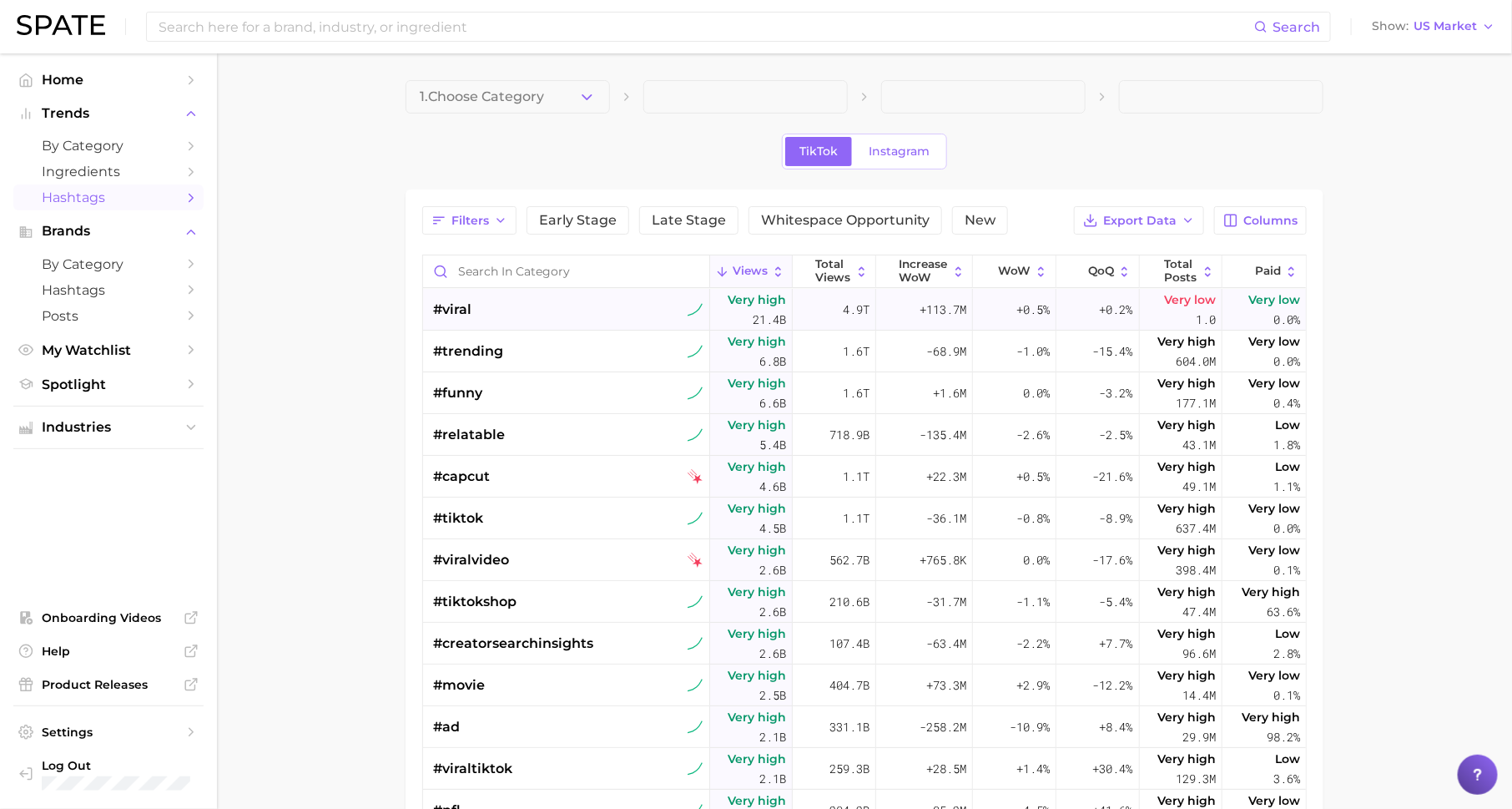
click at [557, 299] on div "#viral" at bounding box center [567, 309] width 270 height 42
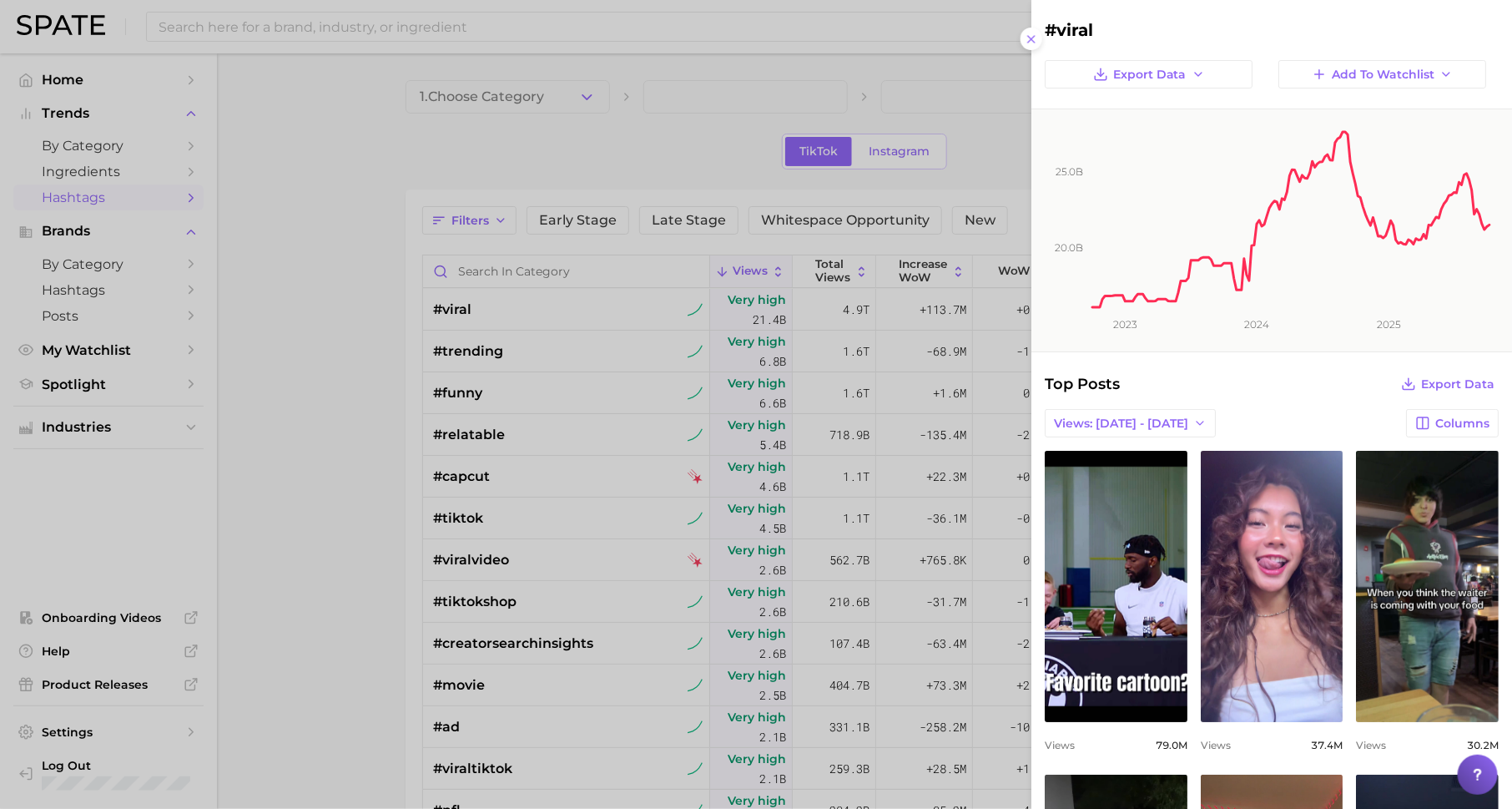
click at [320, 285] on div at bounding box center [756, 404] width 1512 height 809
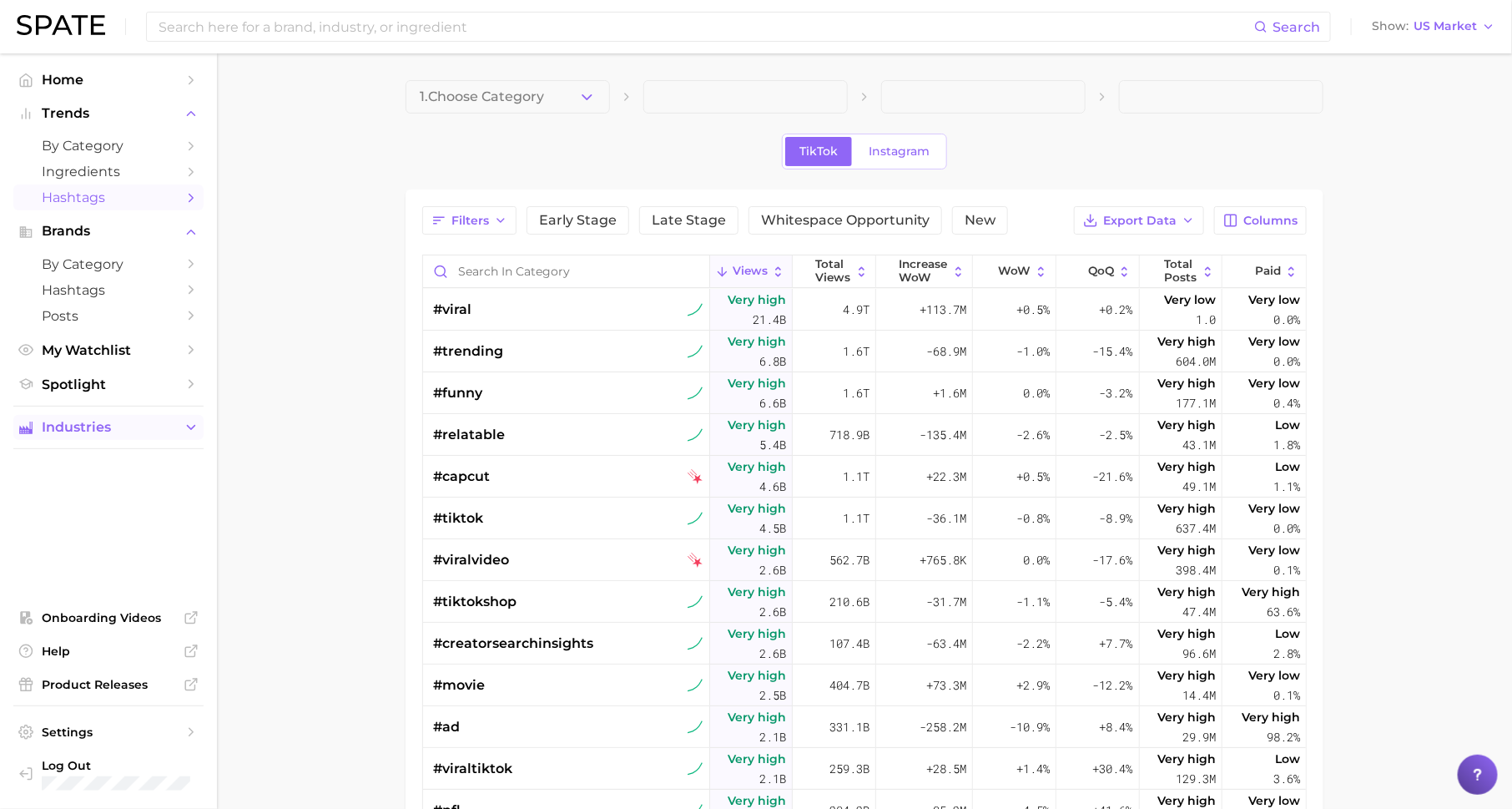
click at [166, 440] on button "Industries" at bounding box center [108, 427] width 190 height 25
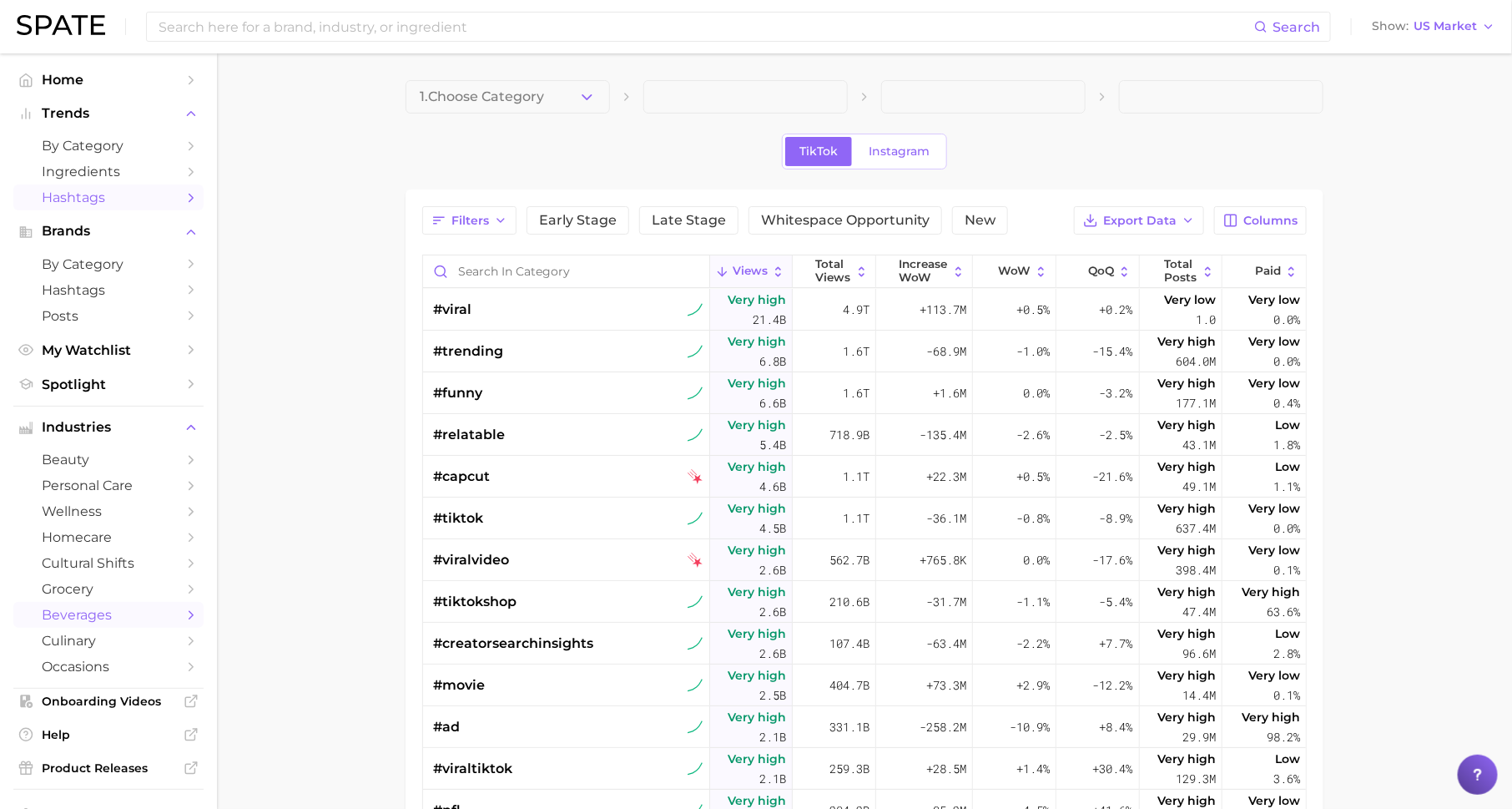
click at [132, 620] on span "beverages" at bounding box center [108, 614] width 134 height 16
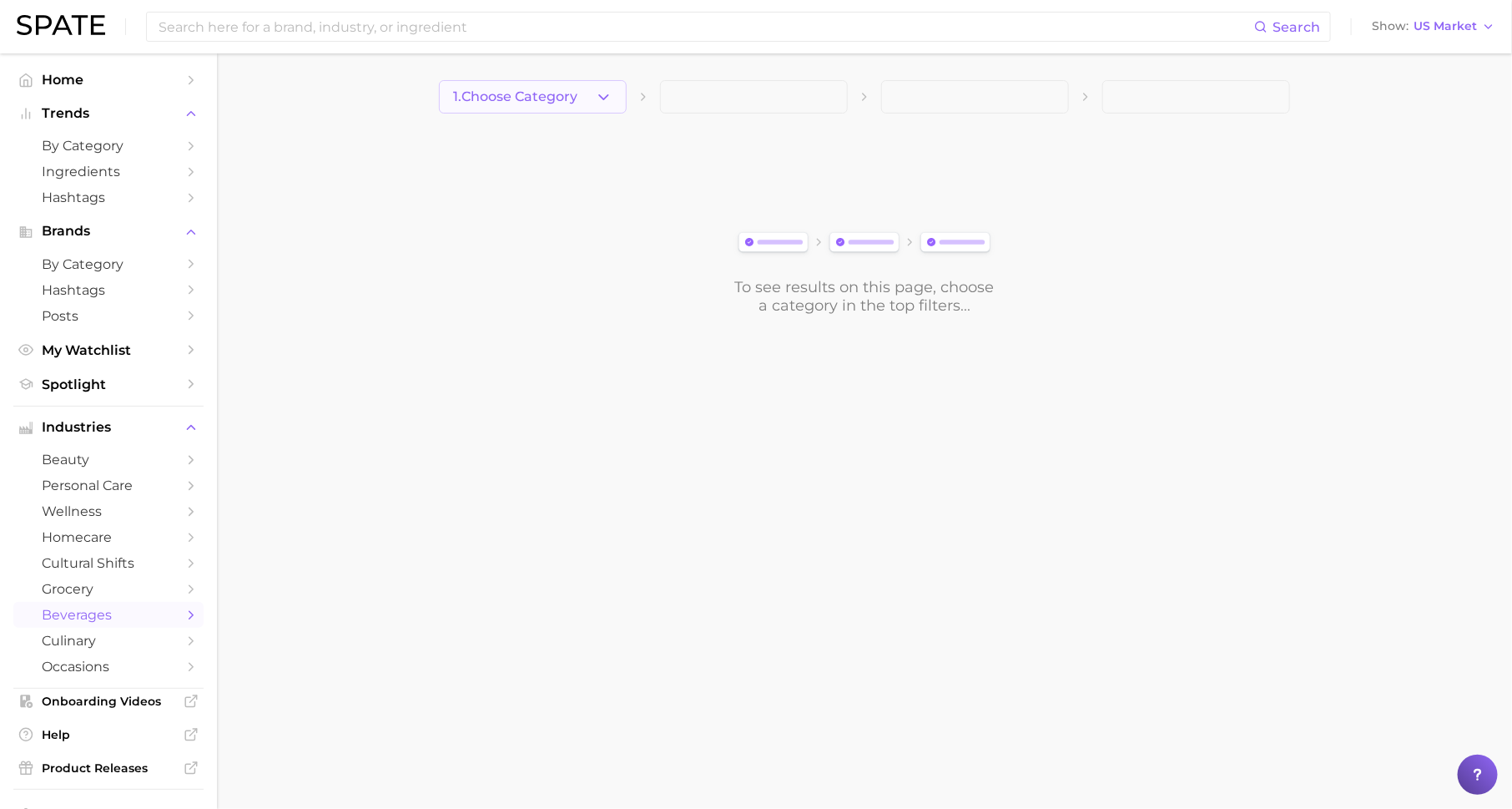
click at [562, 102] on span "1. Choose Category" at bounding box center [516, 96] width 125 height 15
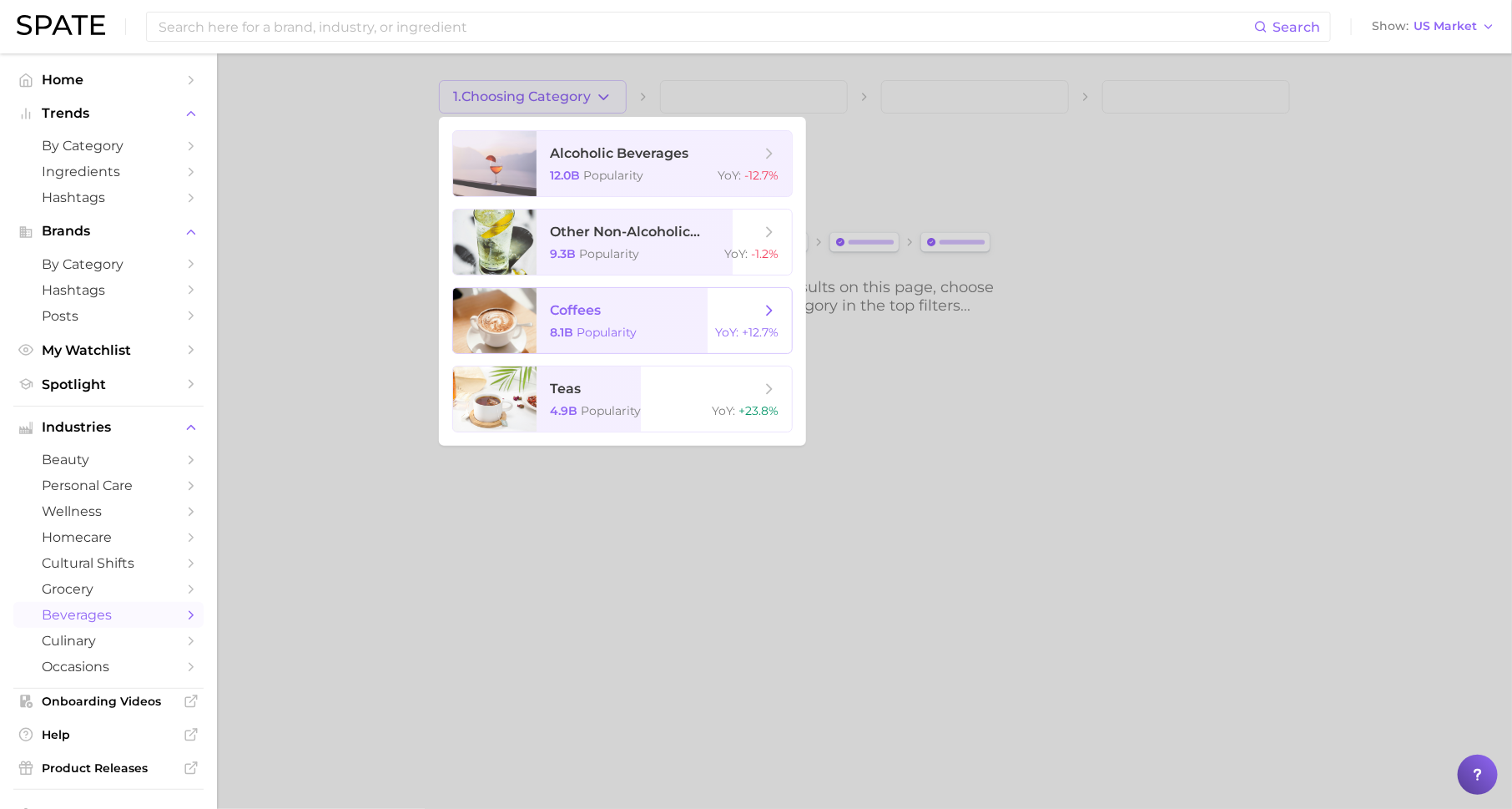
click at [605, 310] on span "coffees" at bounding box center [655, 310] width 211 height 19
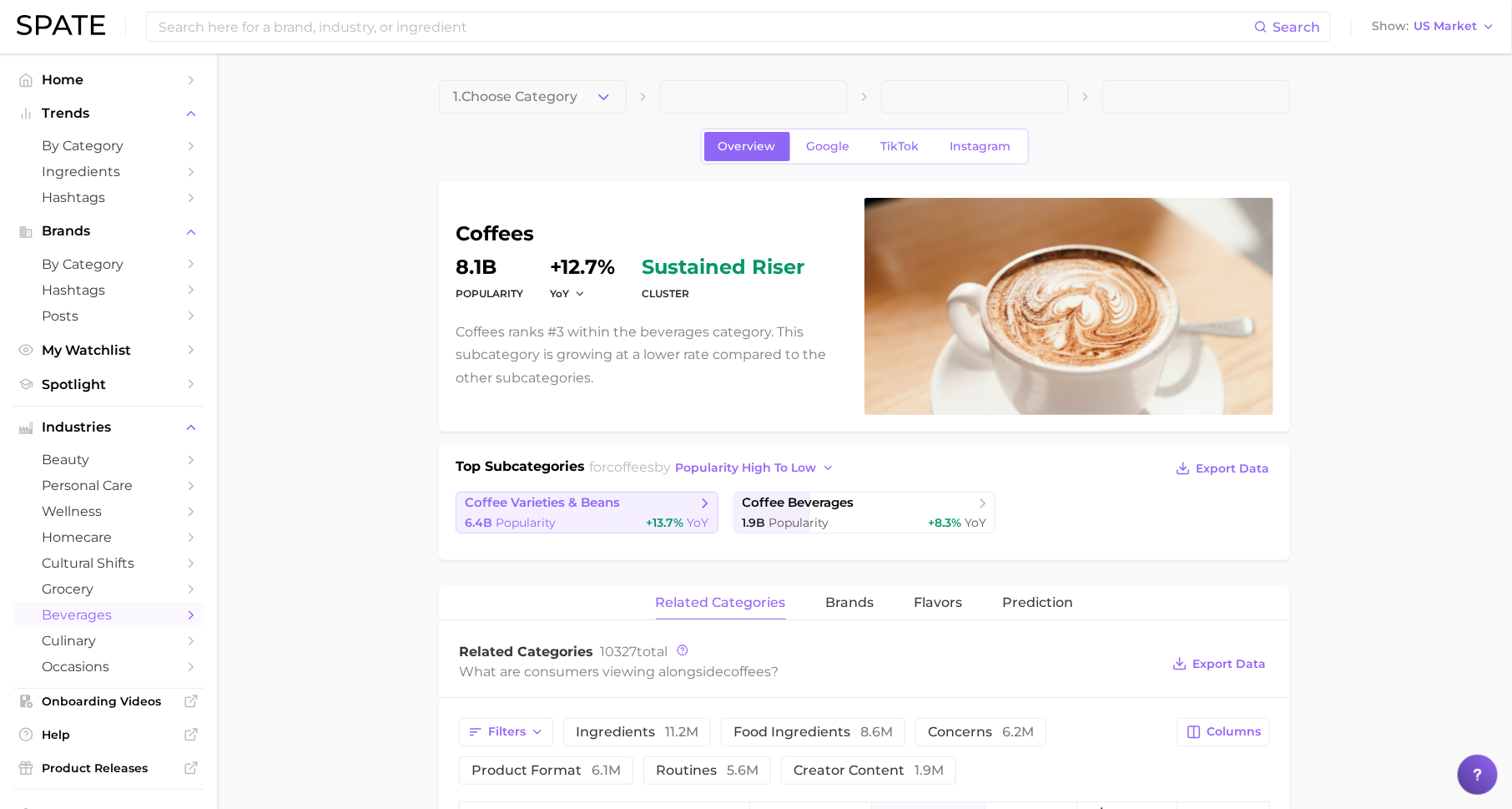
click at [604, 507] on span "coffee varieties & beans" at bounding box center [542, 503] width 155 height 16
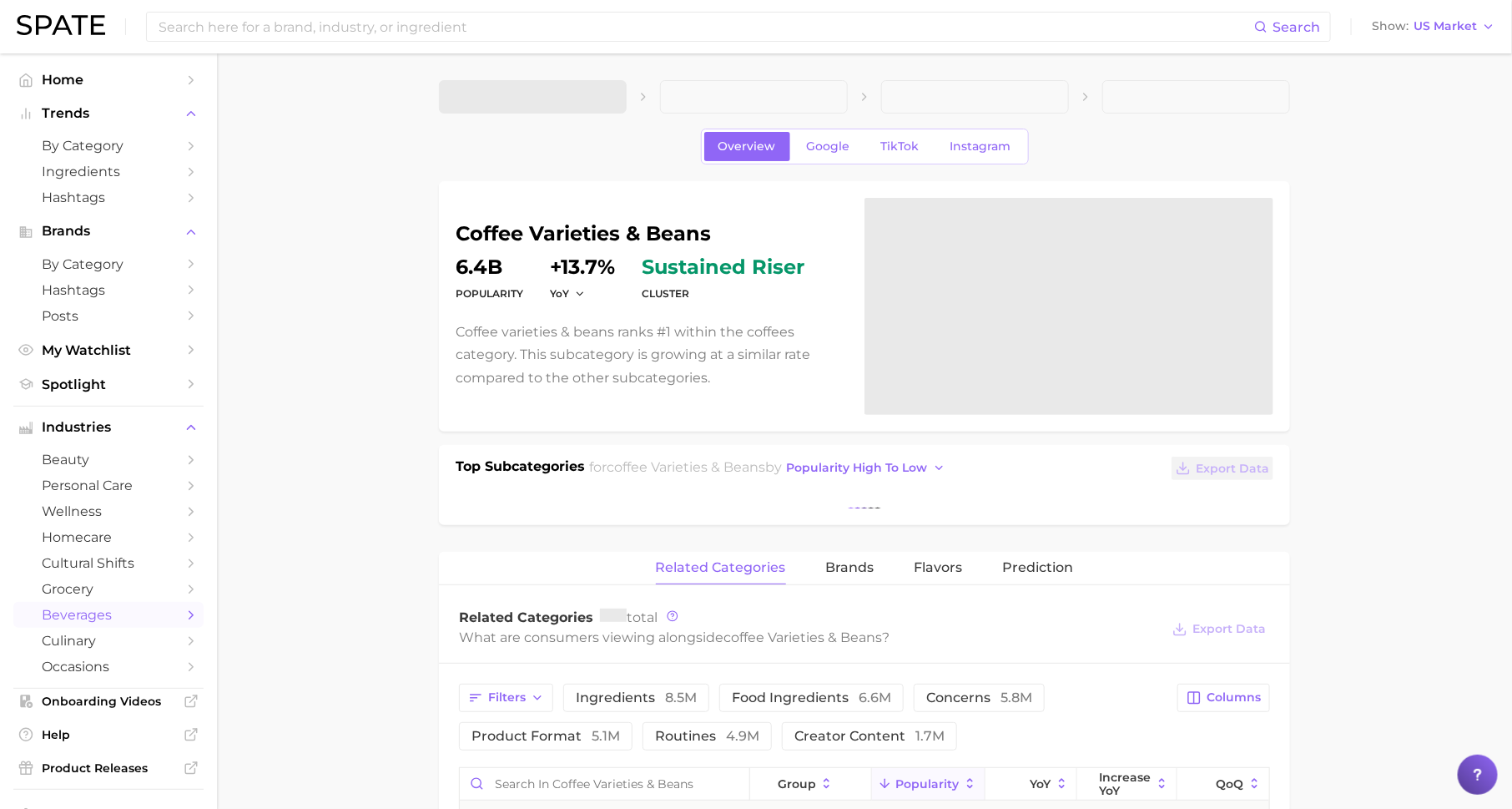
click at [574, 104] on span at bounding box center [532, 96] width 188 height 33
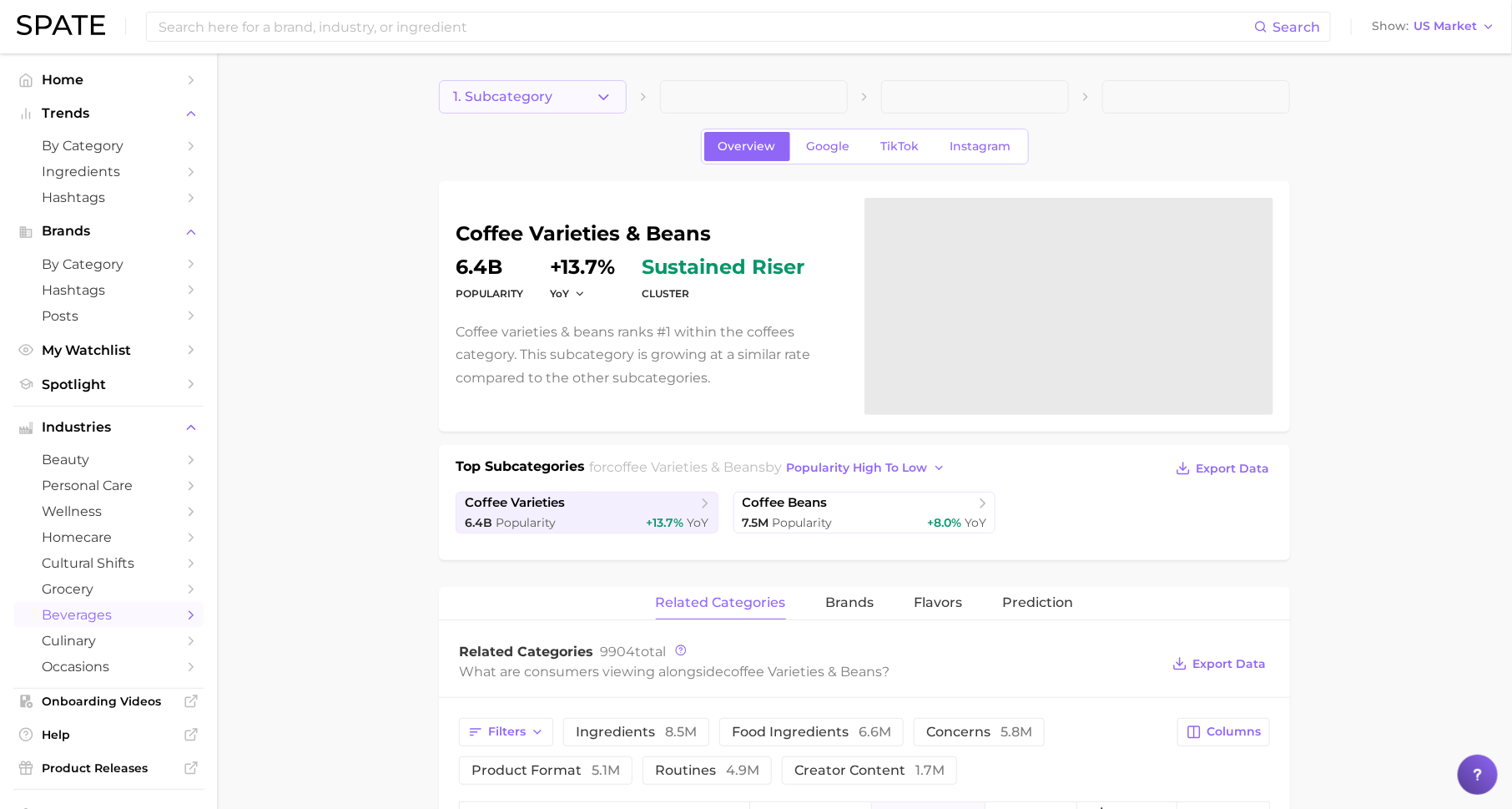
click at [595, 97] on button "1. Subcategory" at bounding box center [532, 96] width 188 height 33
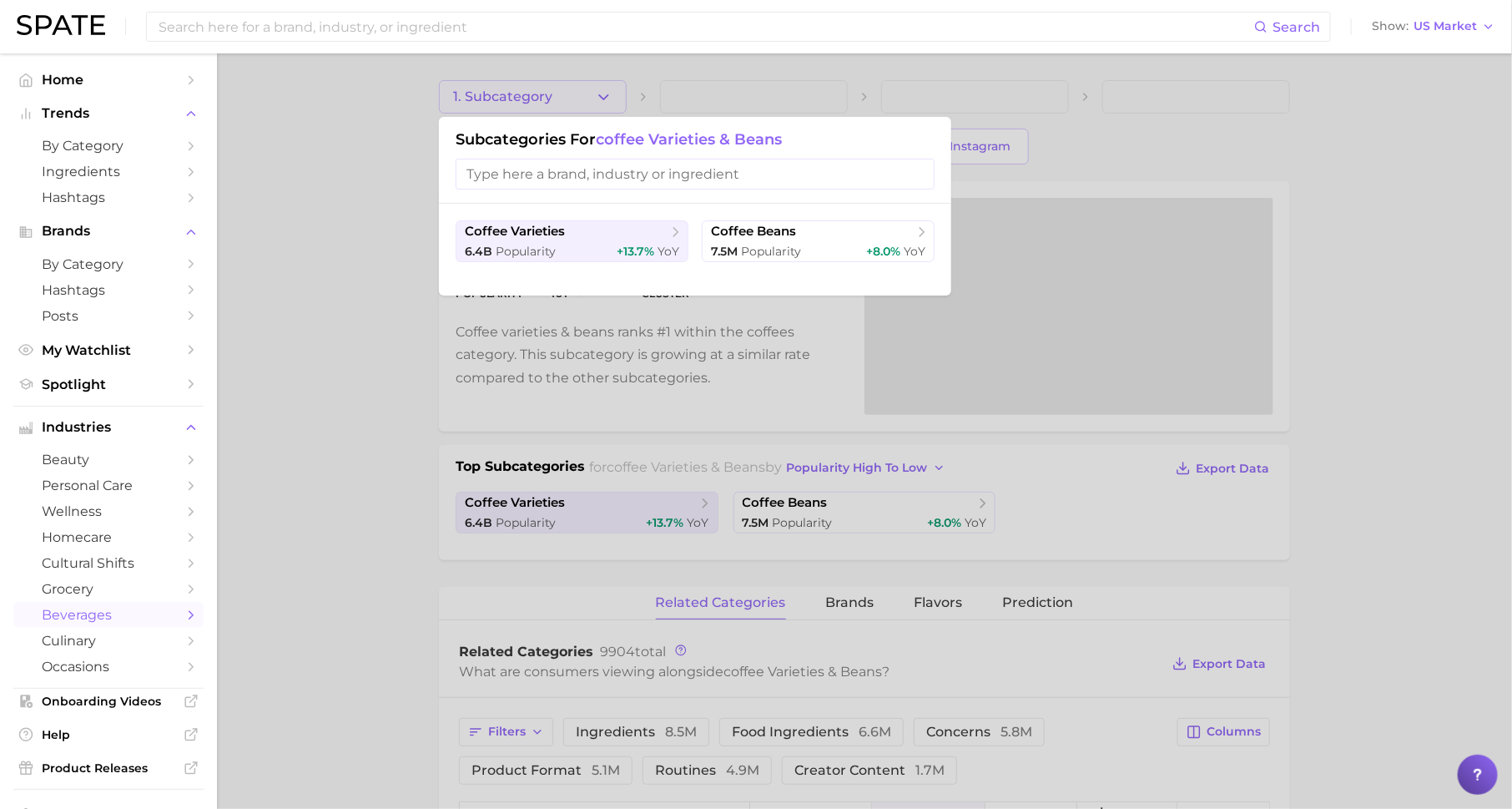
click at [816, 495] on div at bounding box center [756, 404] width 1512 height 809
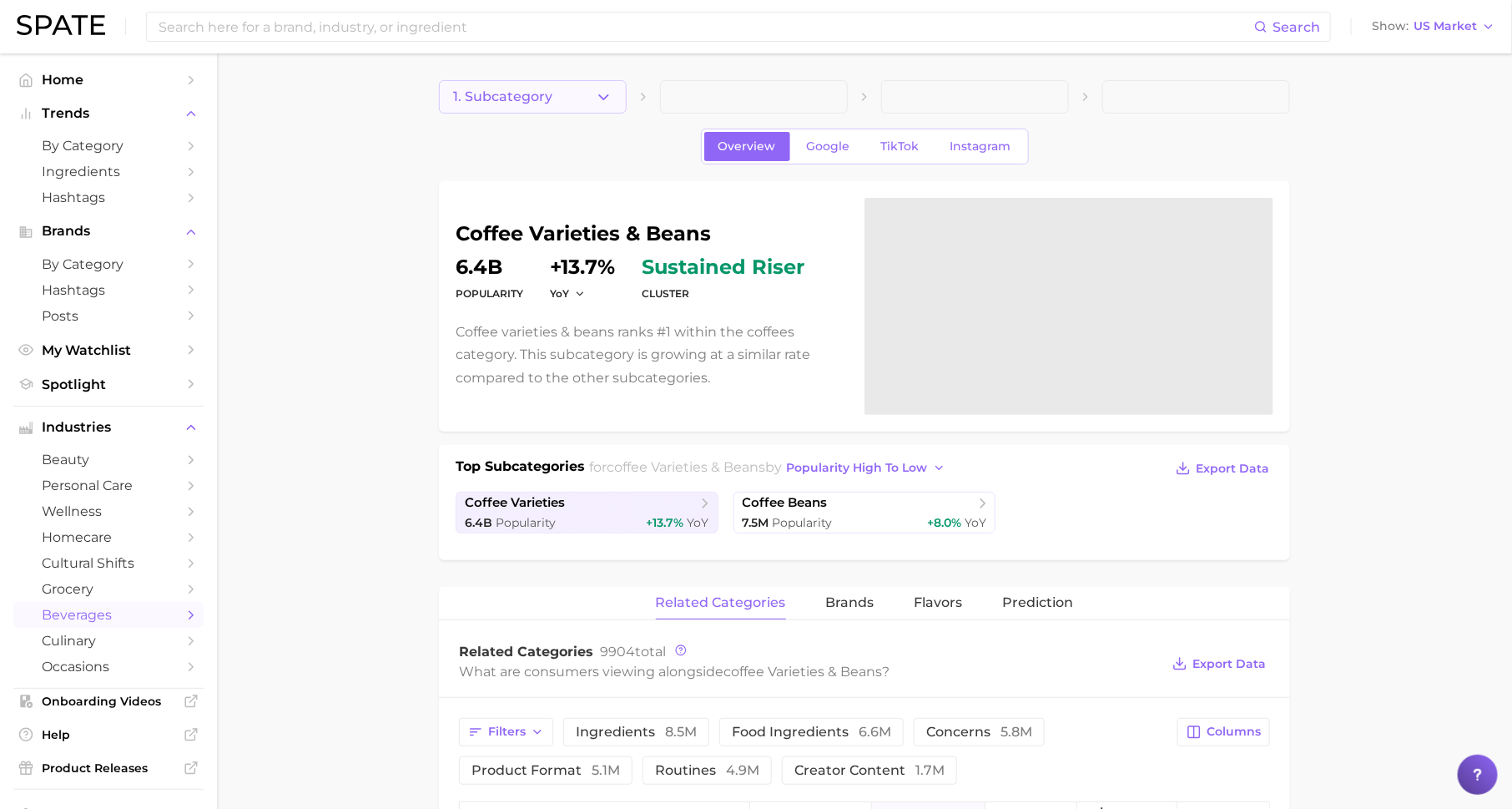
click at [591, 84] on button "1. Subcategory" at bounding box center [532, 96] width 188 height 33
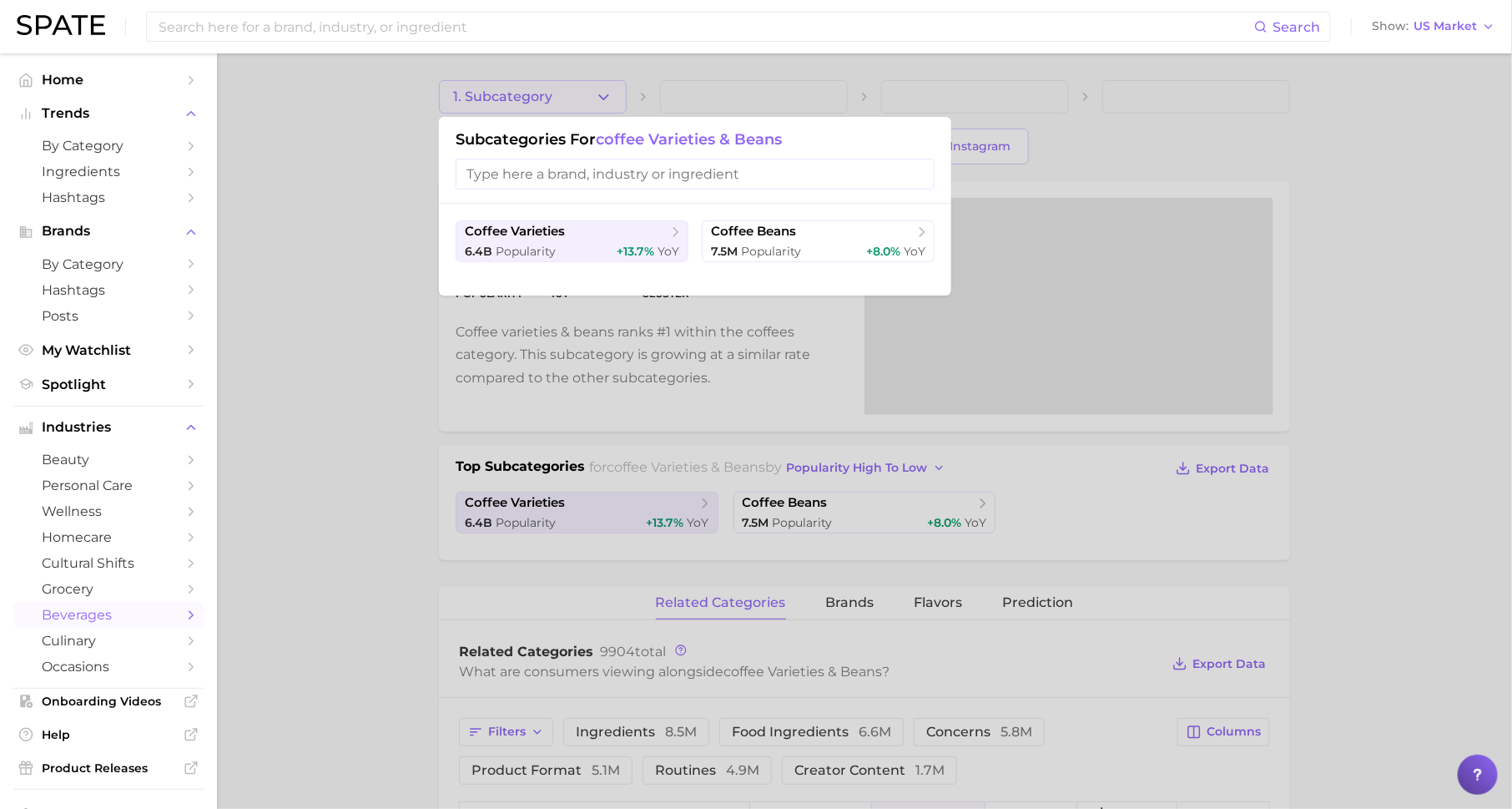
click at [384, 160] on div at bounding box center [756, 404] width 1512 height 809
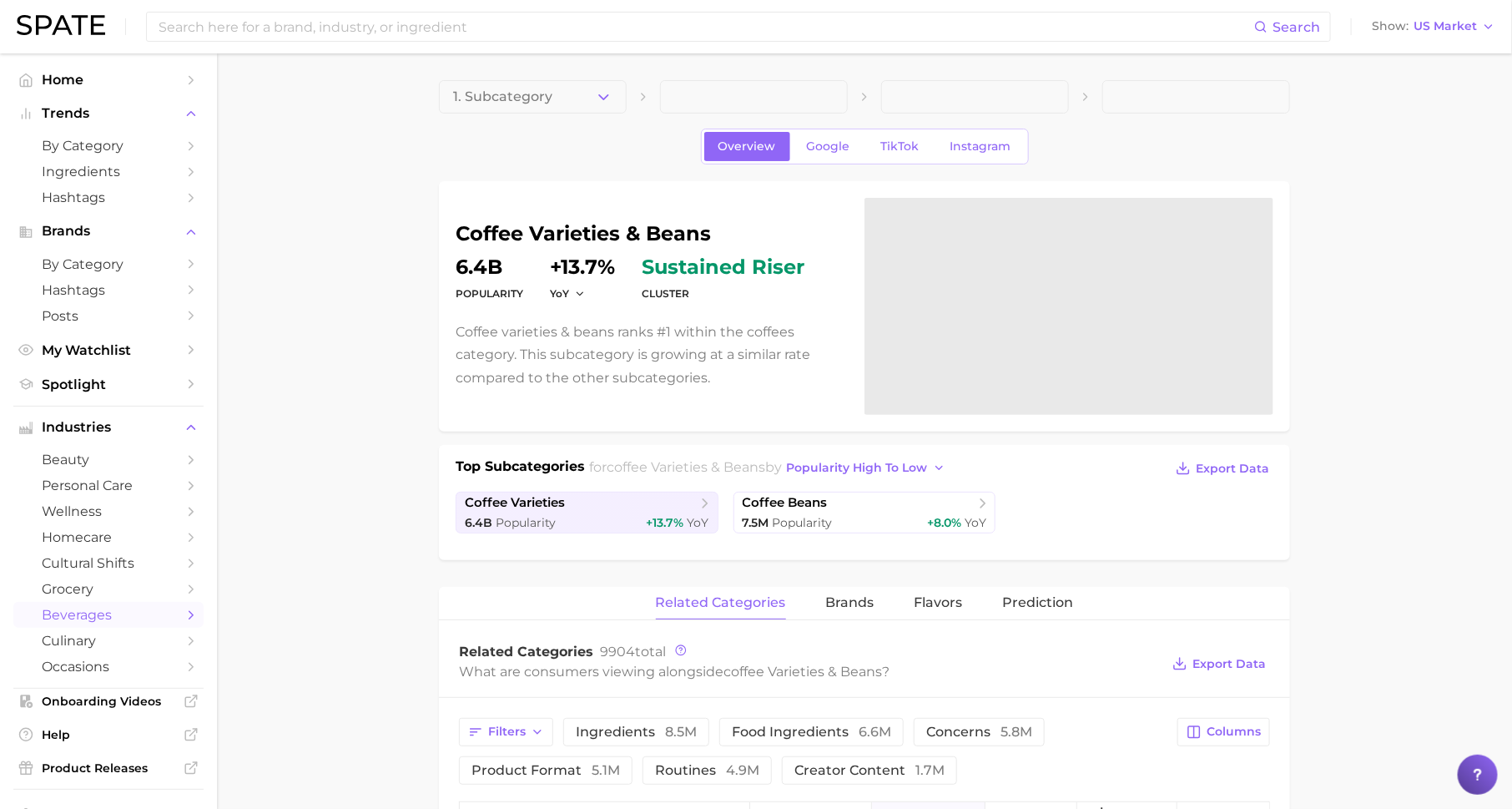
click at [164, 618] on span "beverages" at bounding box center [108, 614] width 134 height 16
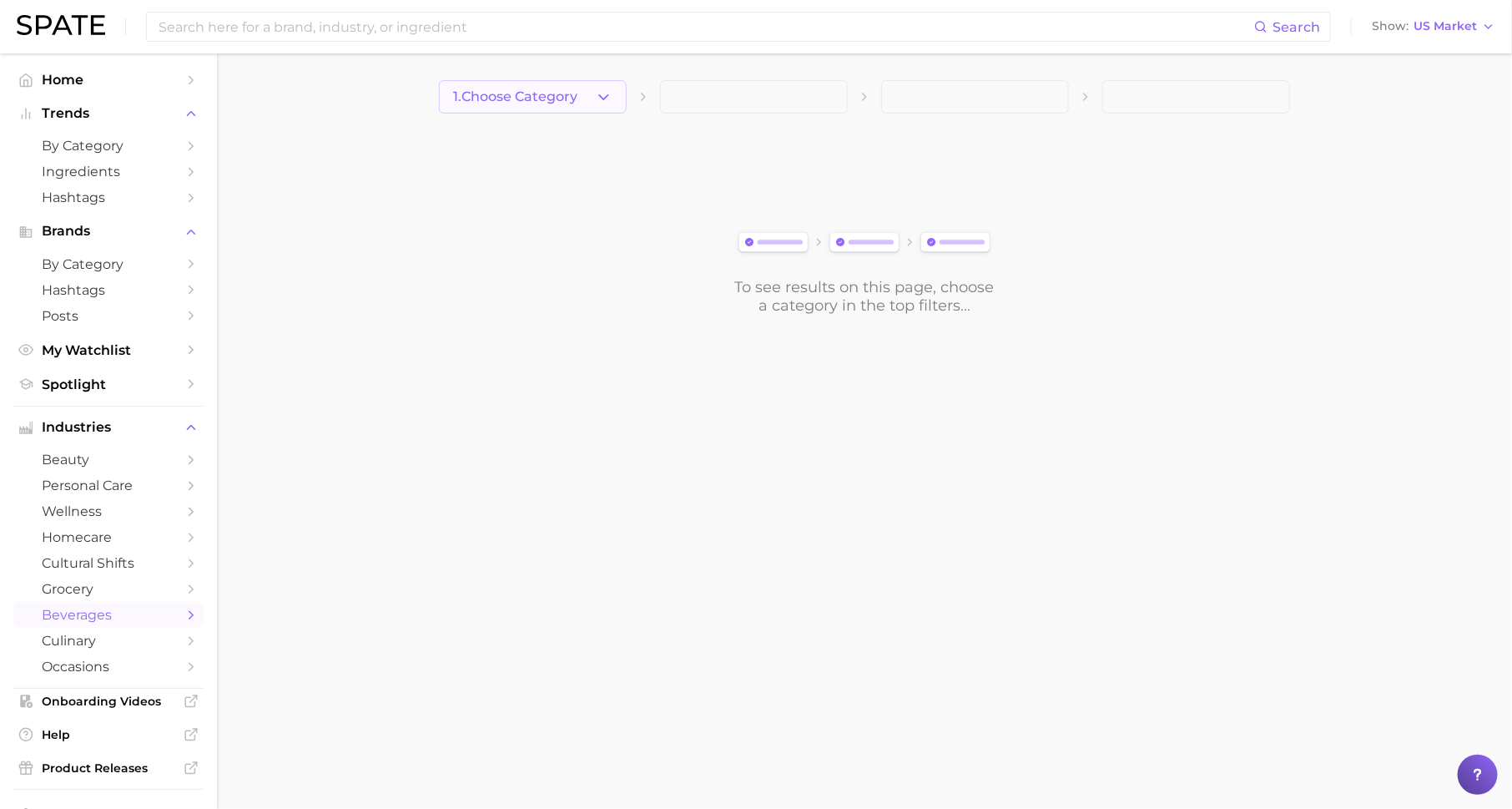
click at [595, 111] on button "1. Choose Category" at bounding box center [532, 96] width 188 height 33
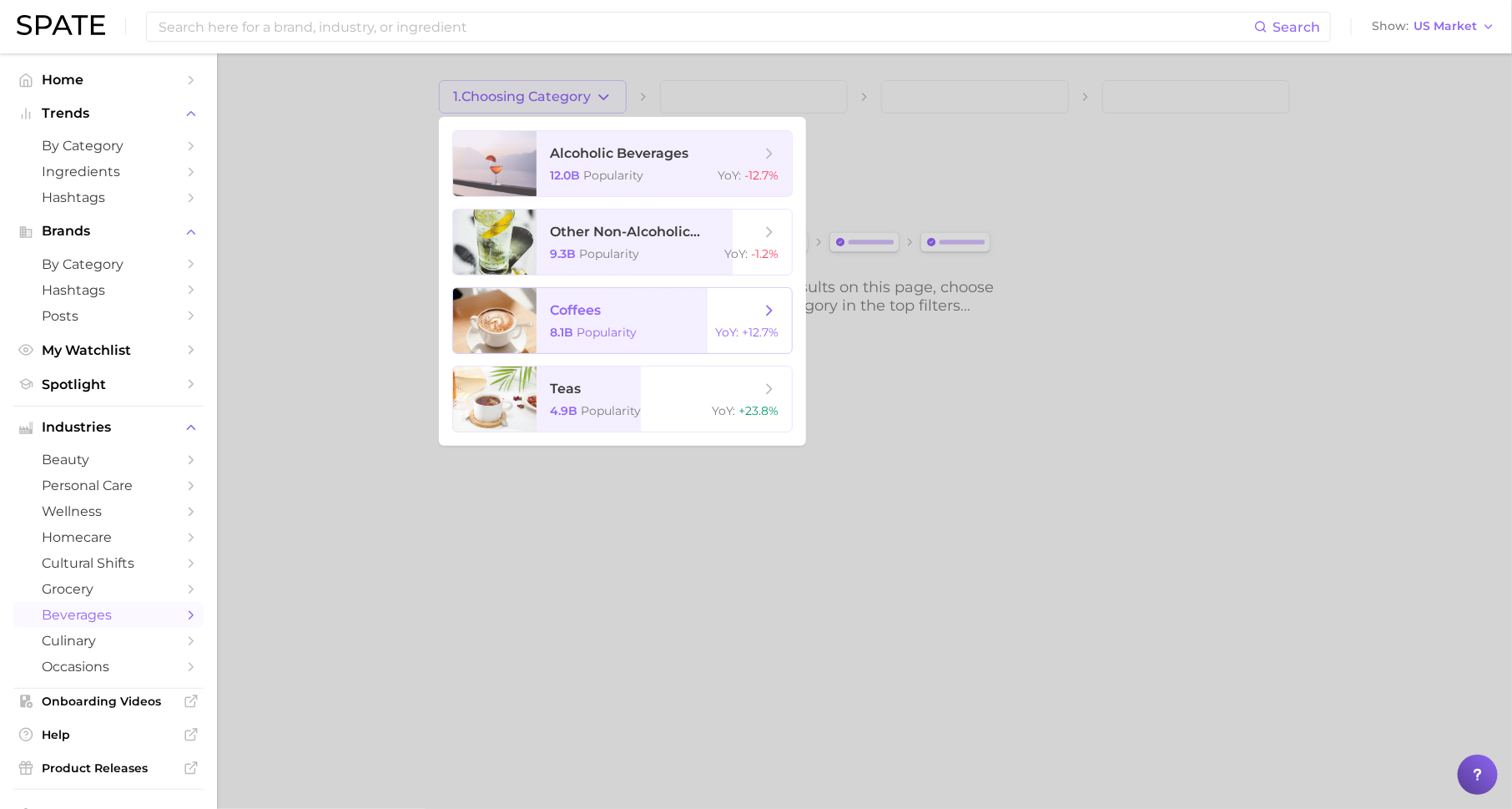
click at [637, 304] on span "coffees" at bounding box center [655, 310] width 211 height 19
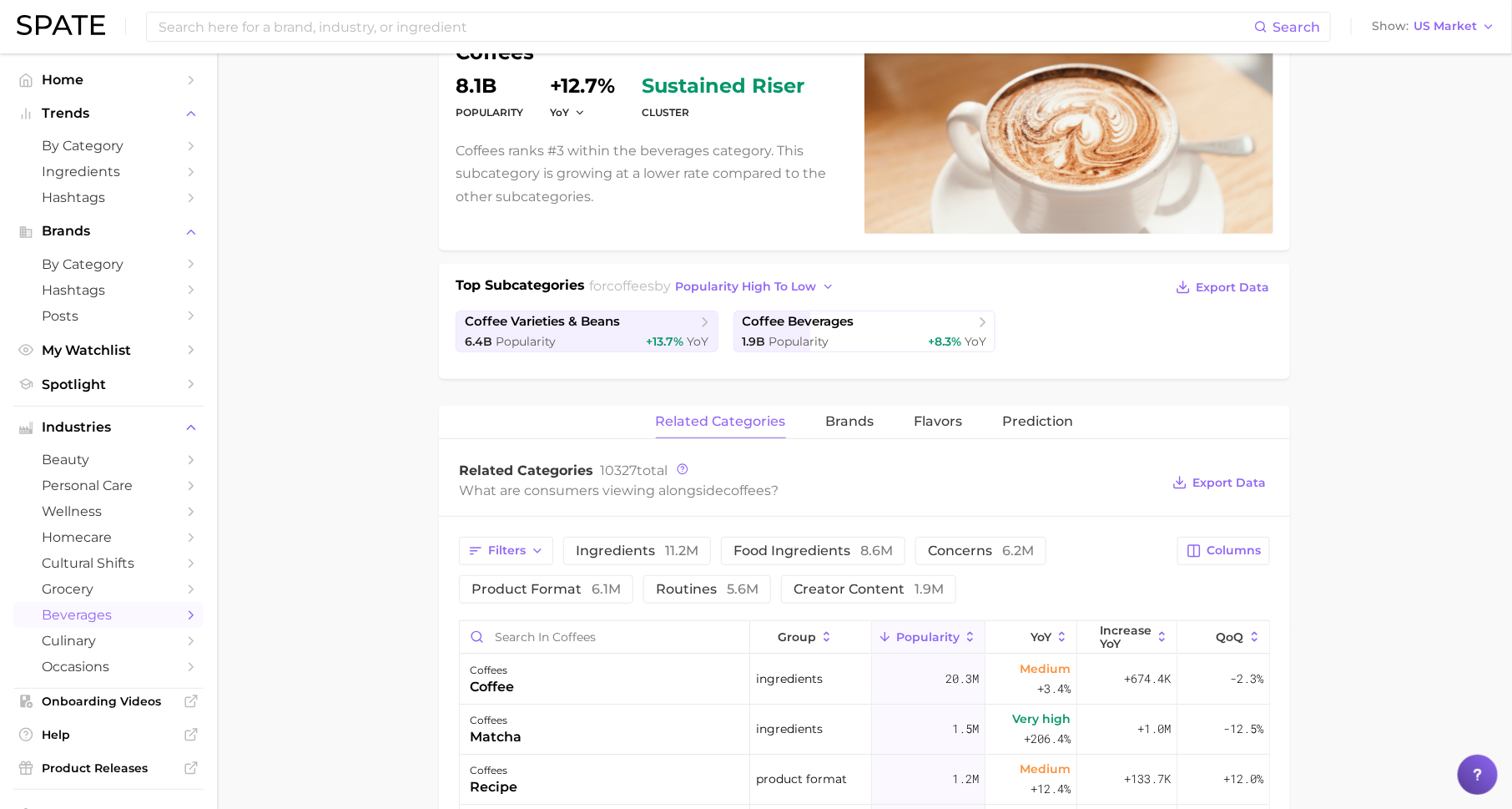
scroll to position [227, 0]
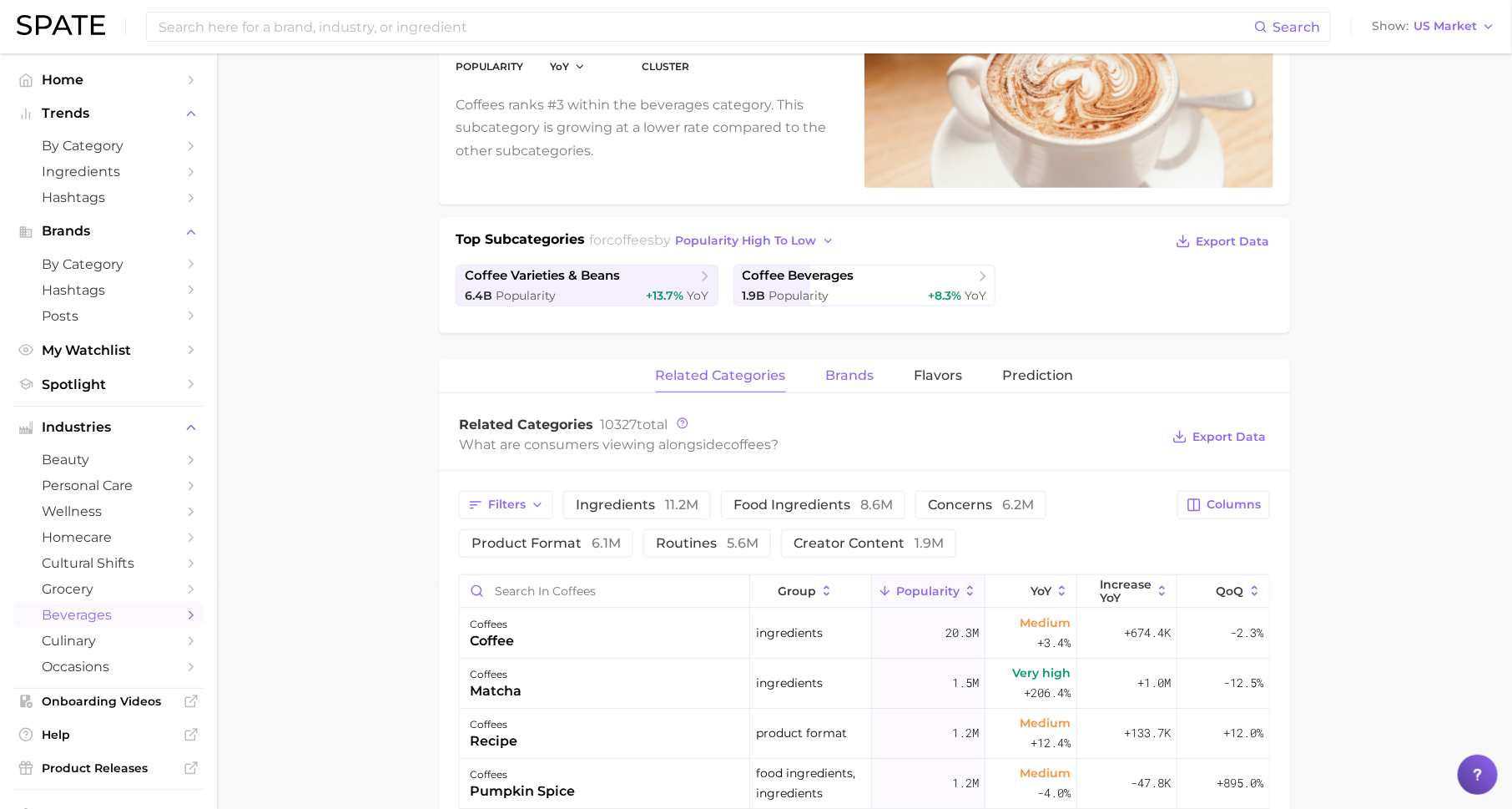
click at [868, 368] on span "brands" at bounding box center [850, 375] width 49 height 15
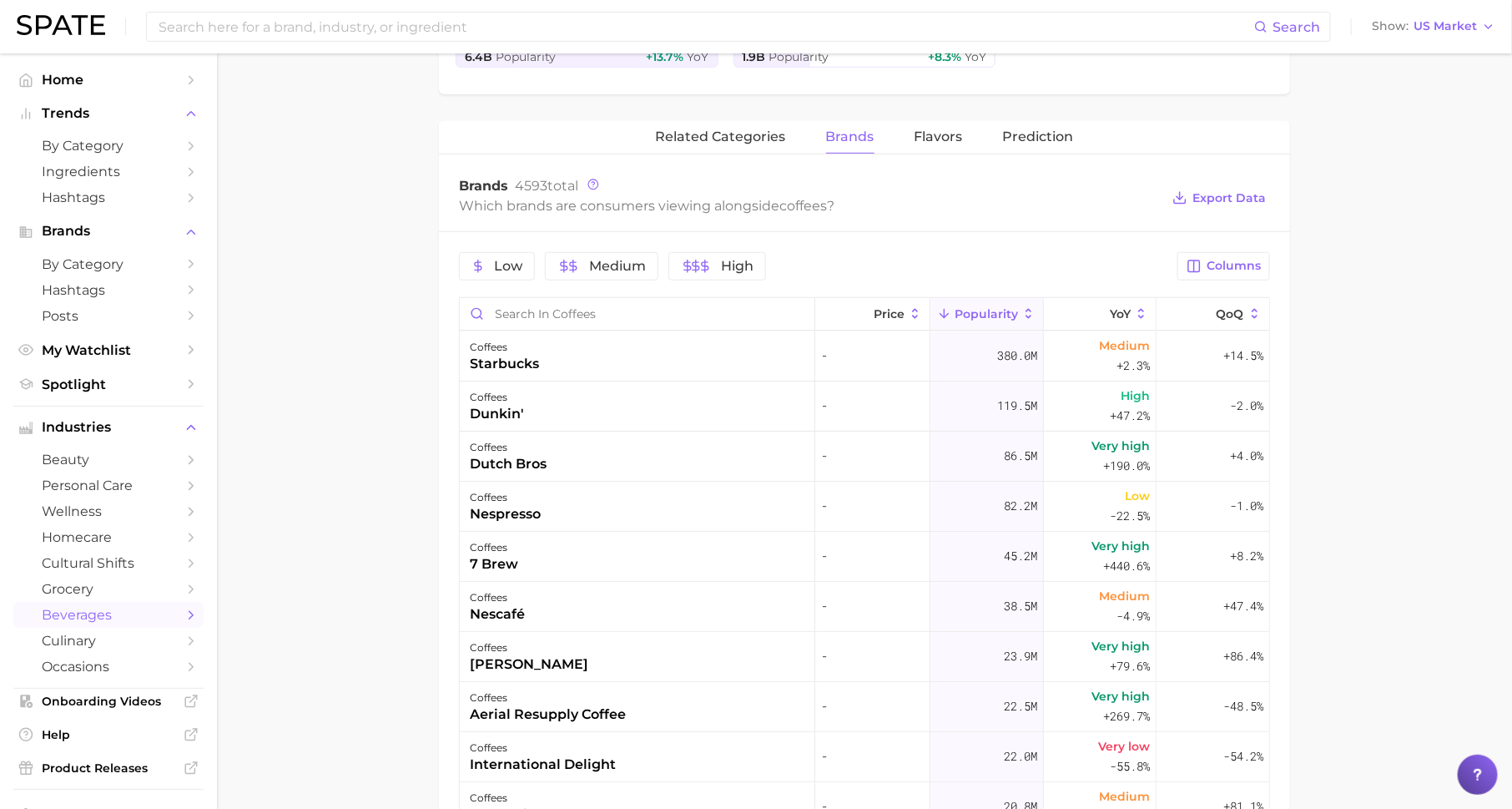
scroll to position [495, 0]
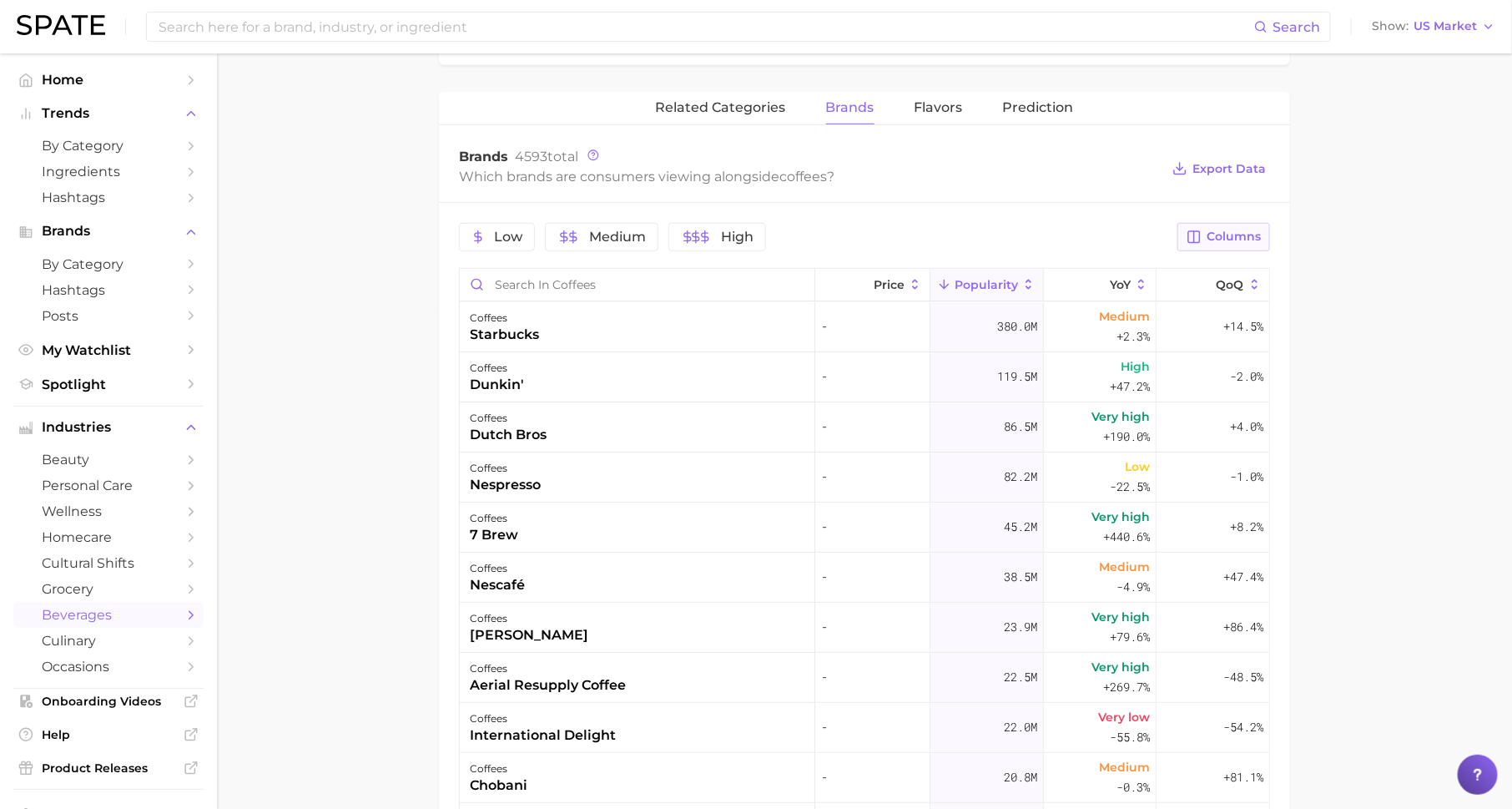
click at [1206, 237] on button "Columns" at bounding box center [1223, 237] width 93 height 28
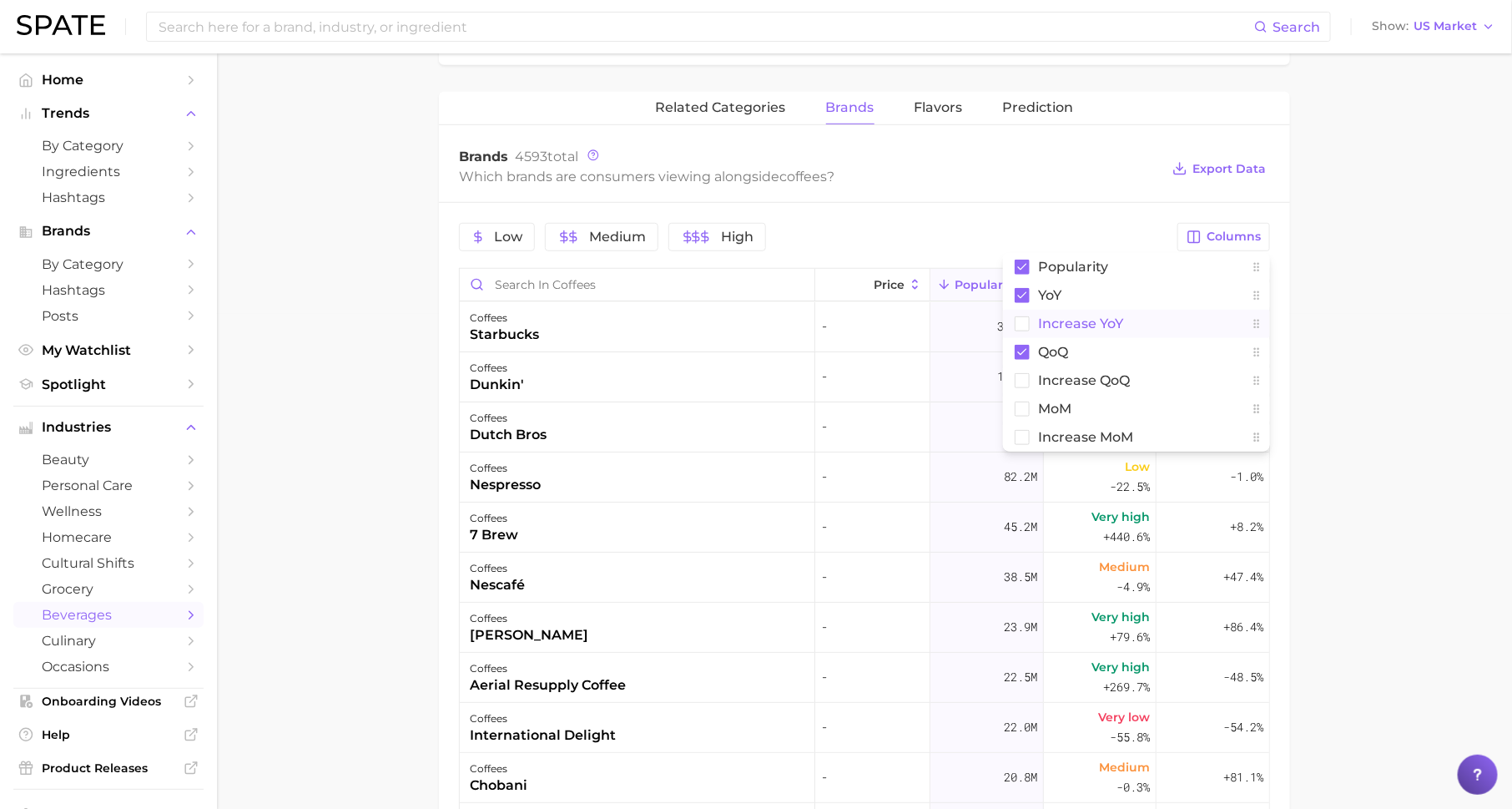
drag, startPoint x: 1152, startPoint y: 317, endPoint x: 1346, endPoint y: 333, distance: 194.7
click at [1152, 317] on button "Increase YoY" at bounding box center [1137, 324] width 267 height 28
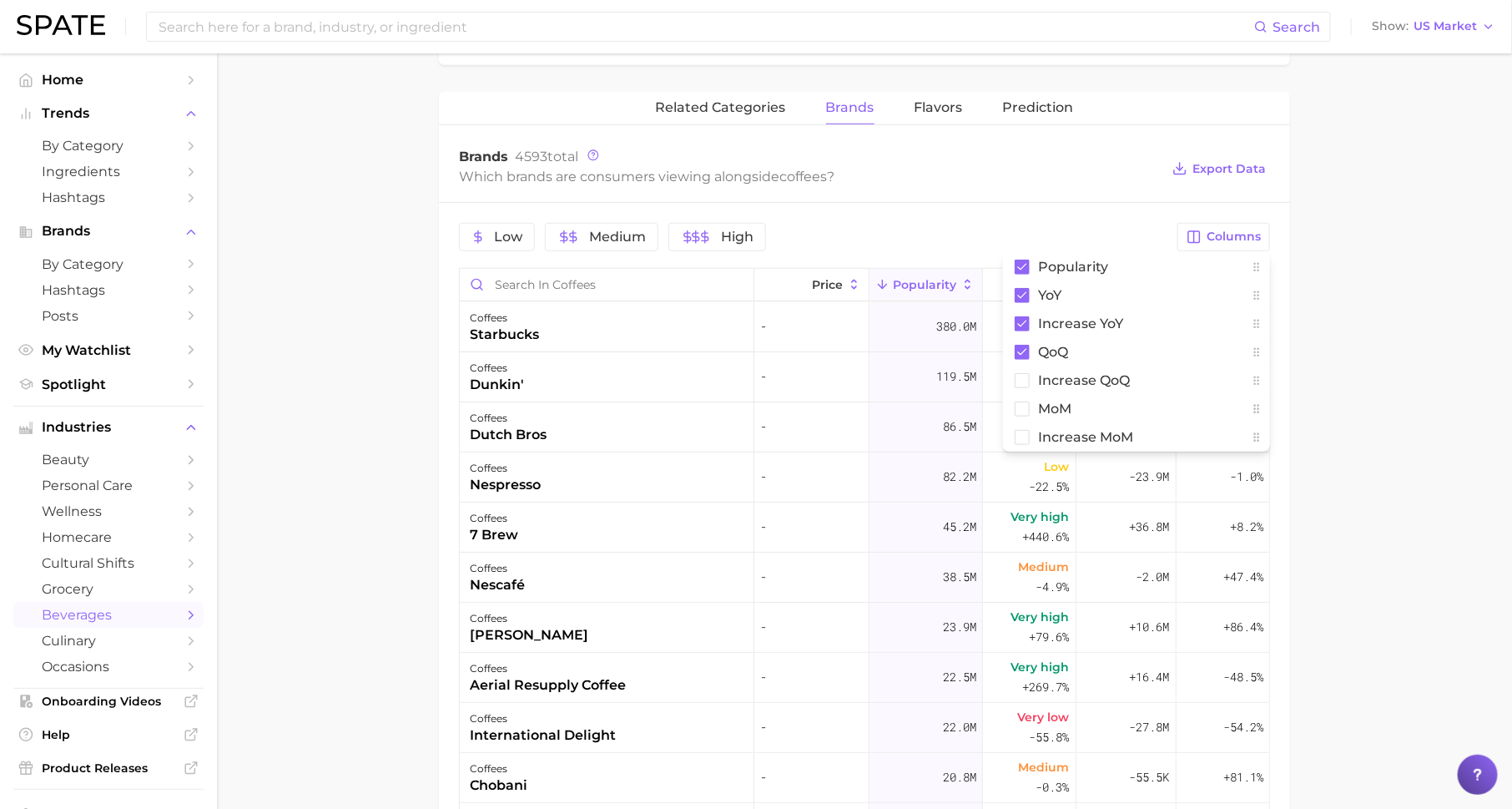
click at [1447, 340] on main "1. Choose Category Overview Google TikTok Instagram coffees Popularity 8.1b YoY…" at bounding box center [865, 368] width 1296 height 1621
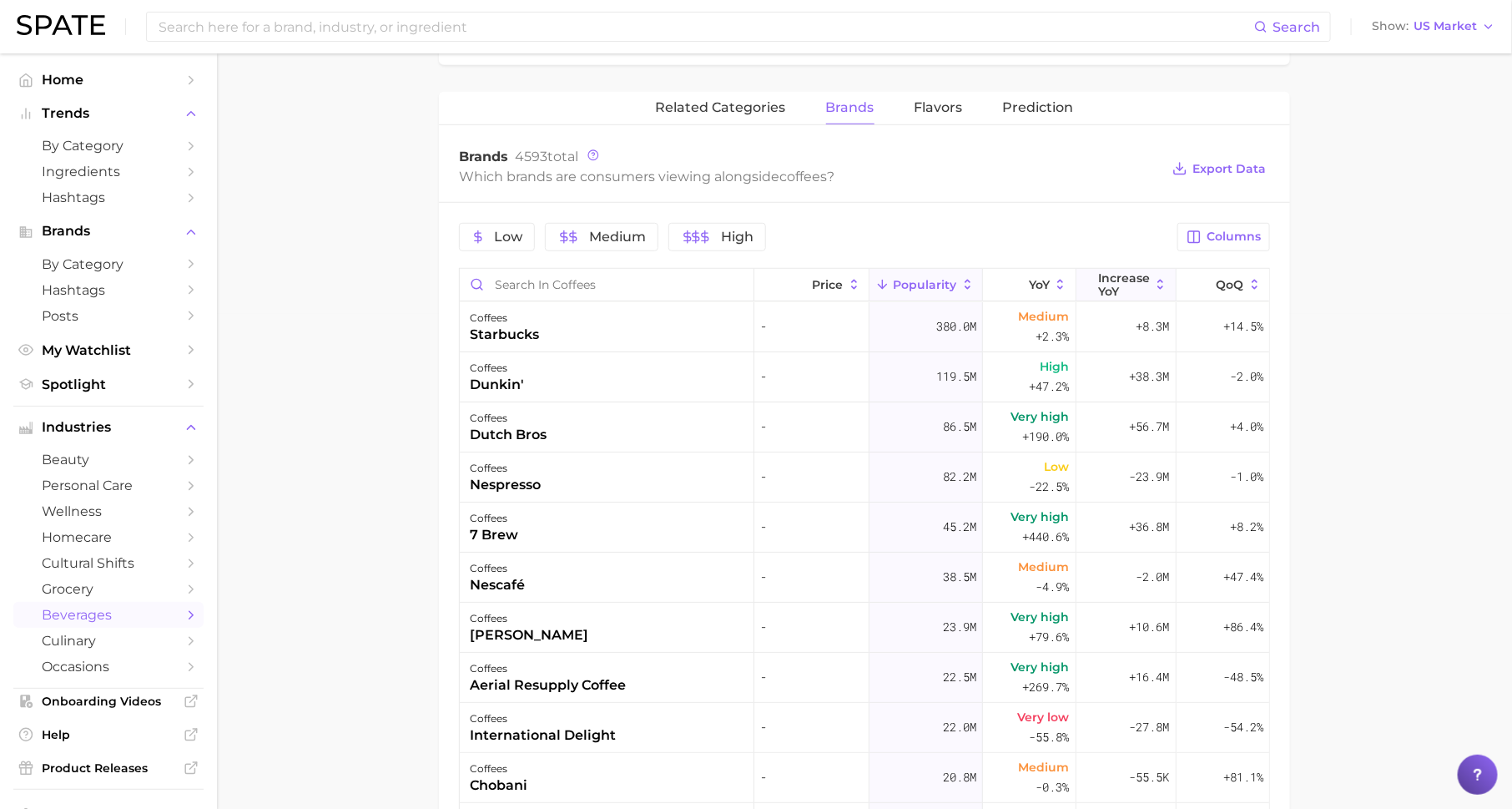
click at [1134, 271] on span "Increase YoY" at bounding box center [1124, 284] width 52 height 26
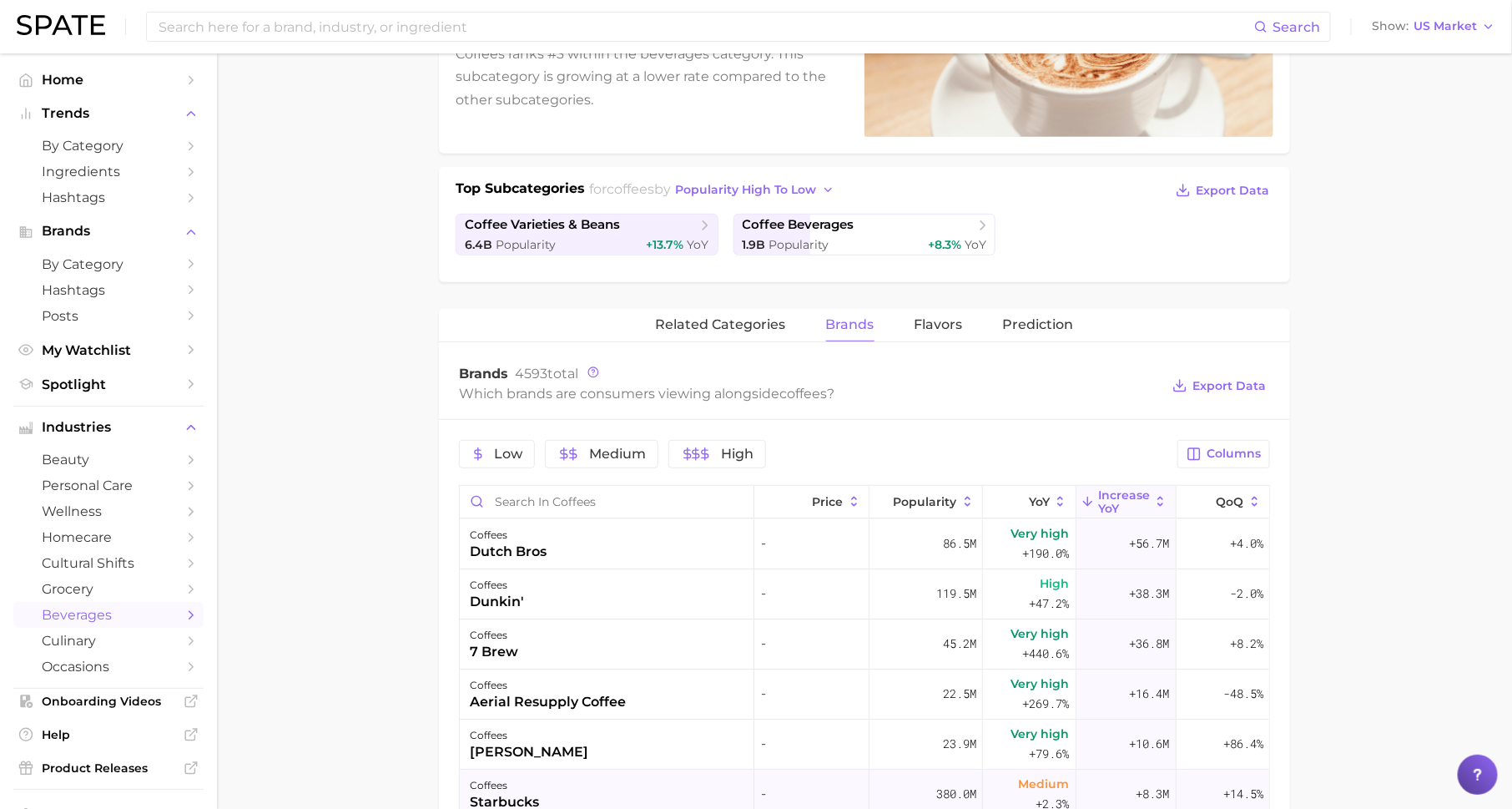
scroll to position [0, 0]
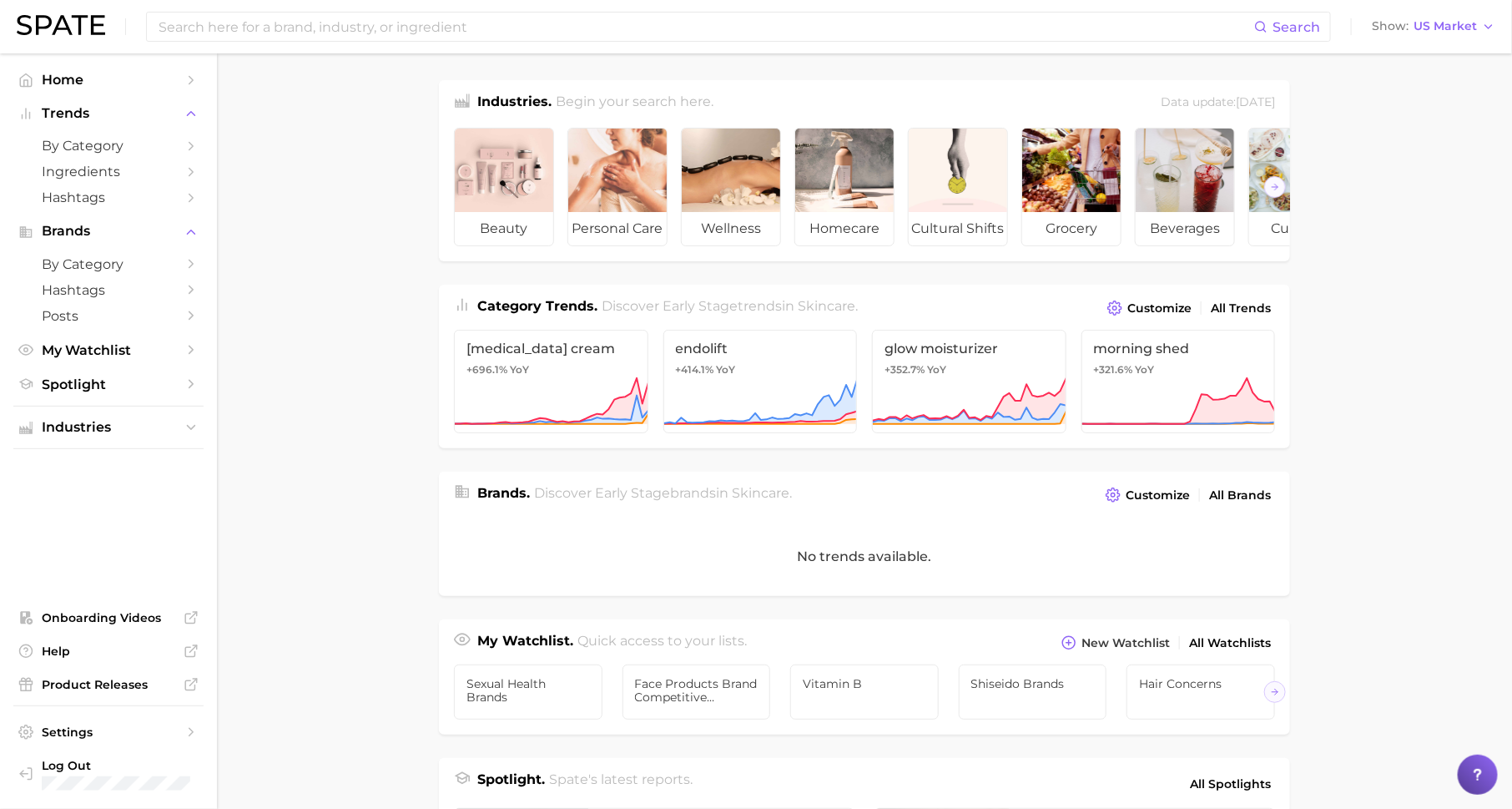
click at [141, 415] on ul "Industries" at bounding box center [108, 427] width 190 height 44
click at [141, 423] on span "Industries" at bounding box center [108, 427] width 134 height 15
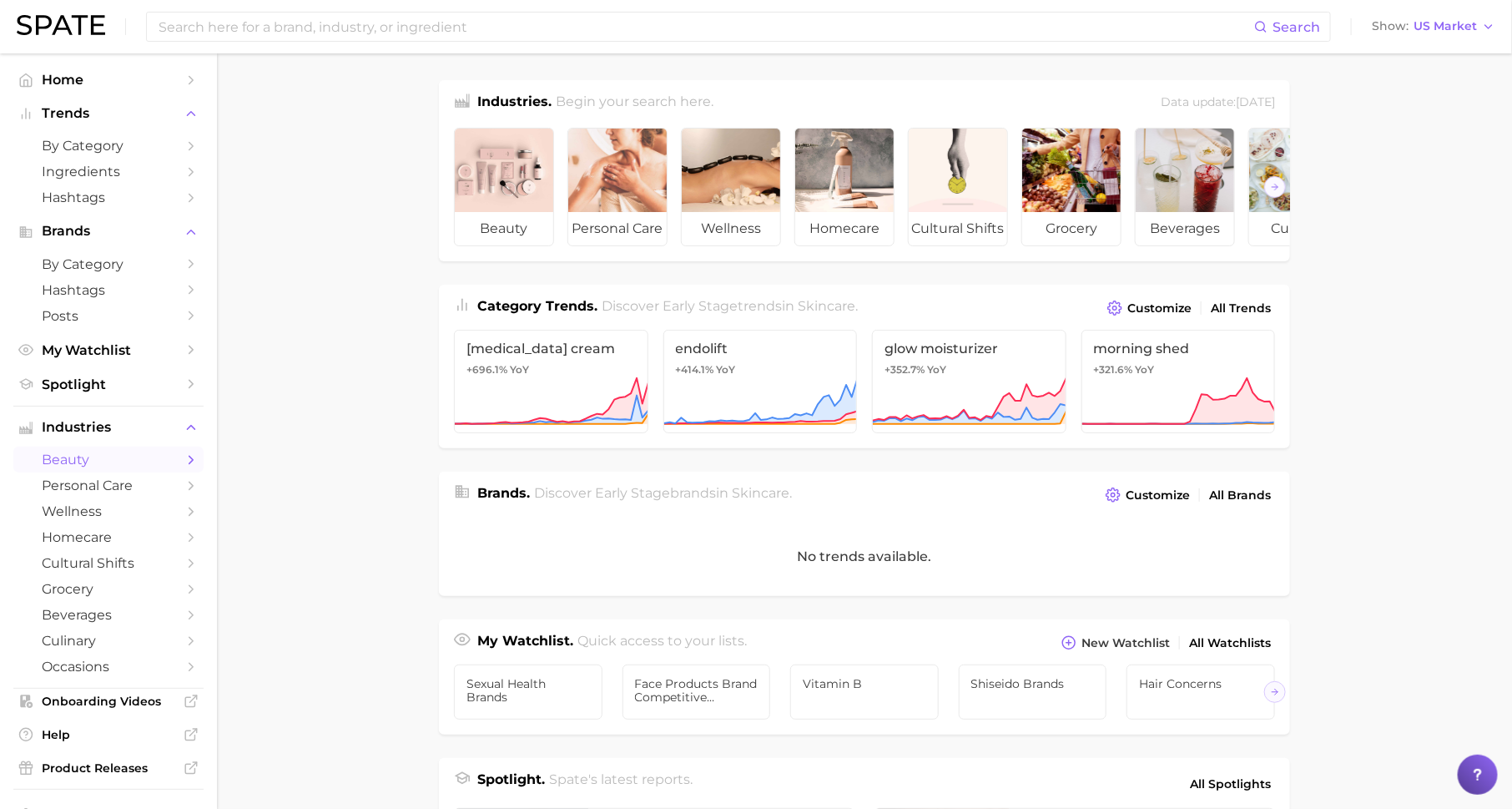
click at [184, 455] on icon "Sidebar" at bounding box center [190, 459] width 15 height 15
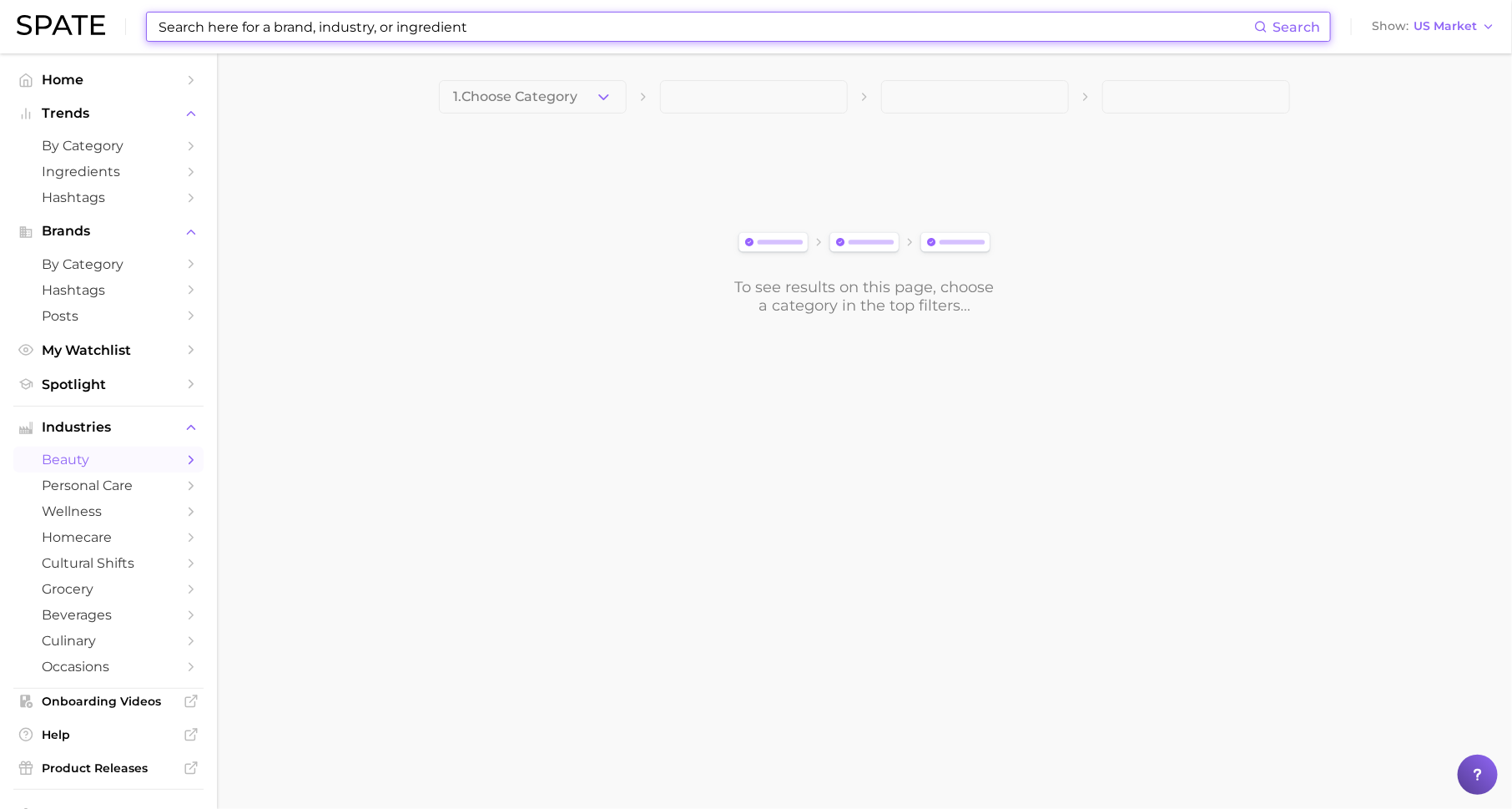
click at [341, 26] on input at bounding box center [706, 26] width 1098 height 28
click at [520, 90] on span "1. Choose Category" at bounding box center [516, 96] width 125 height 15
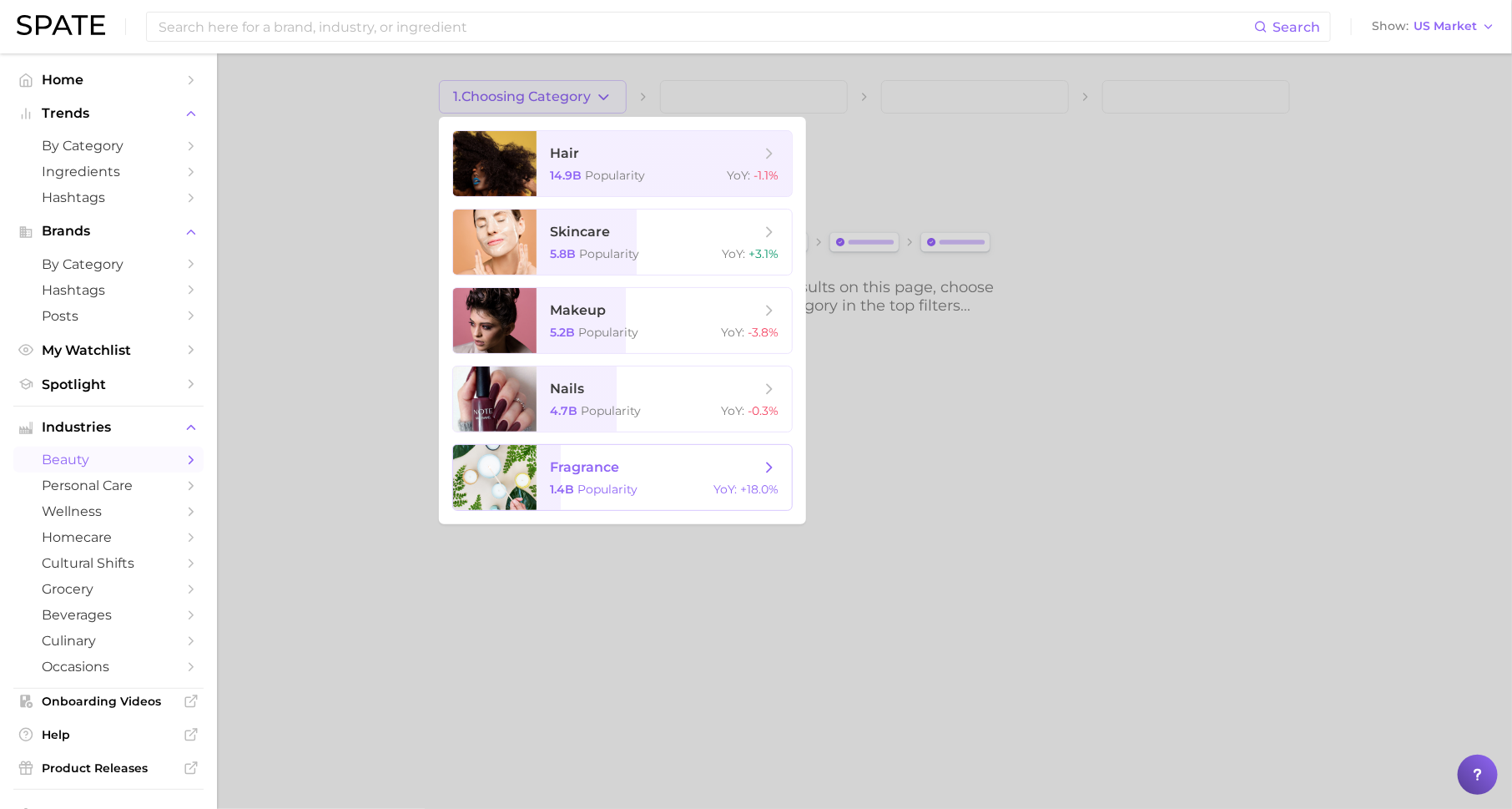
click at [595, 465] on span "fragrance" at bounding box center [584, 467] width 69 height 16
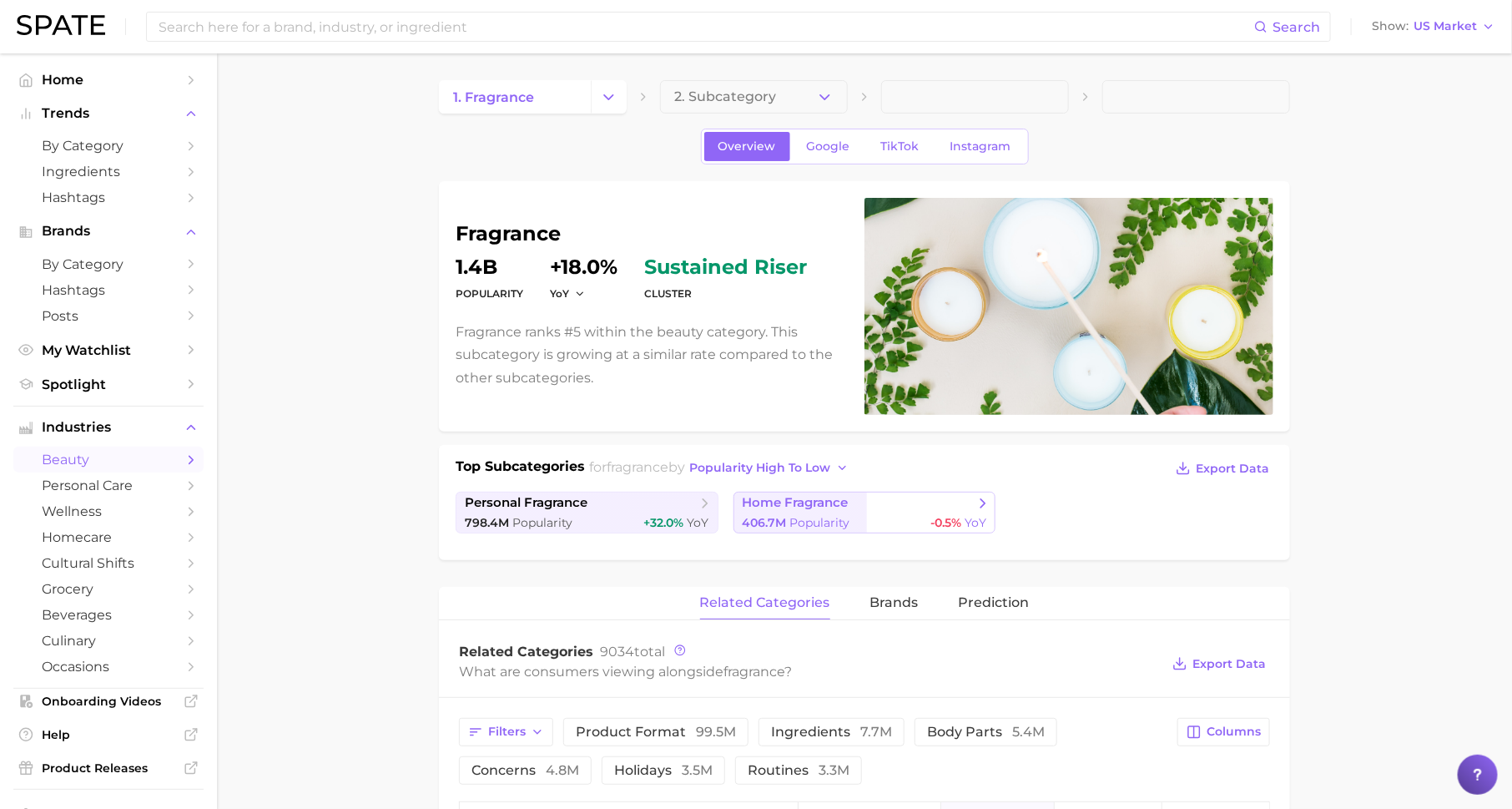
click at [896, 505] on span "home fragrance" at bounding box center [859, 503] width 232 height 17
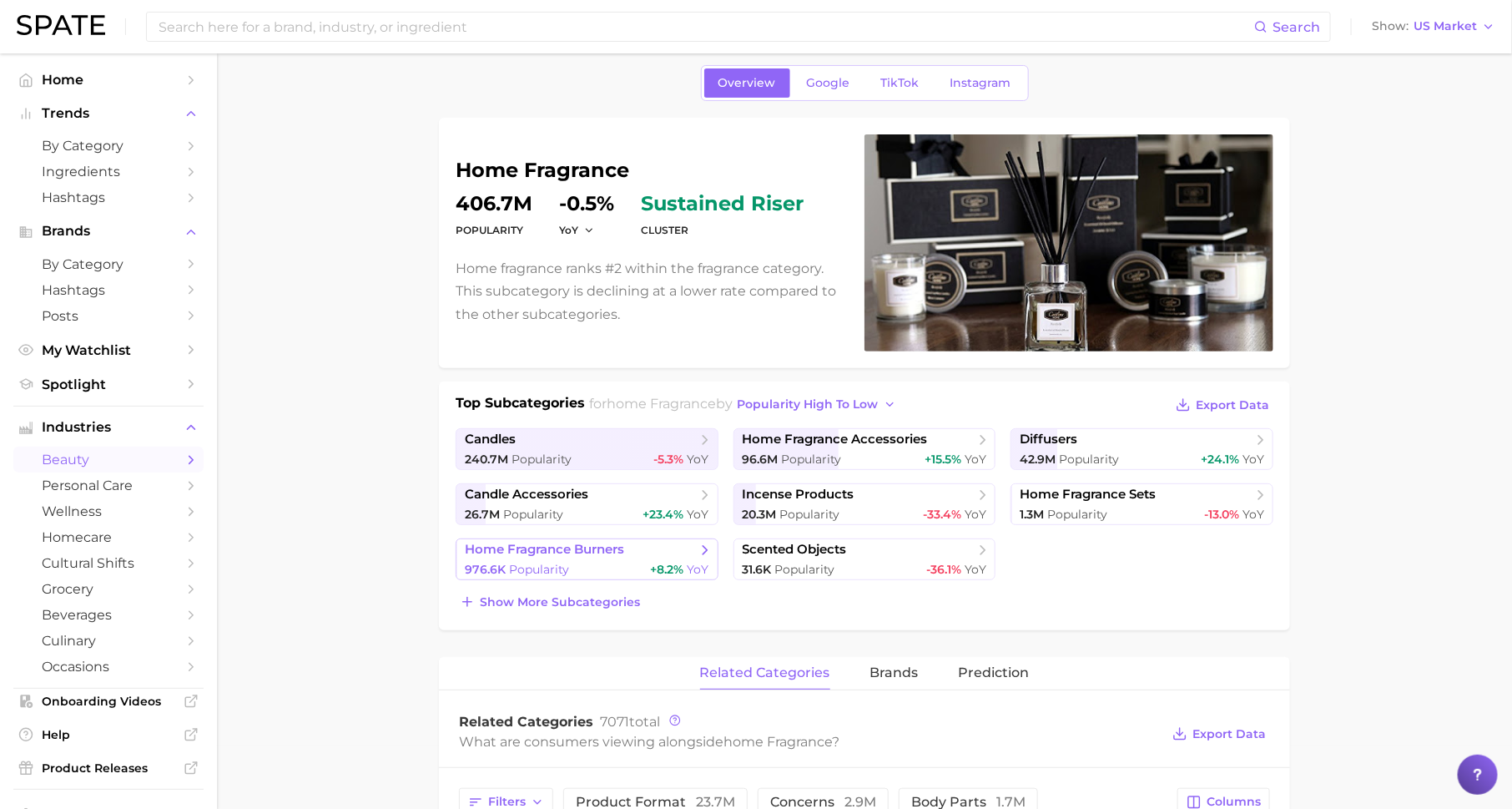
scroll to position [68, 0]
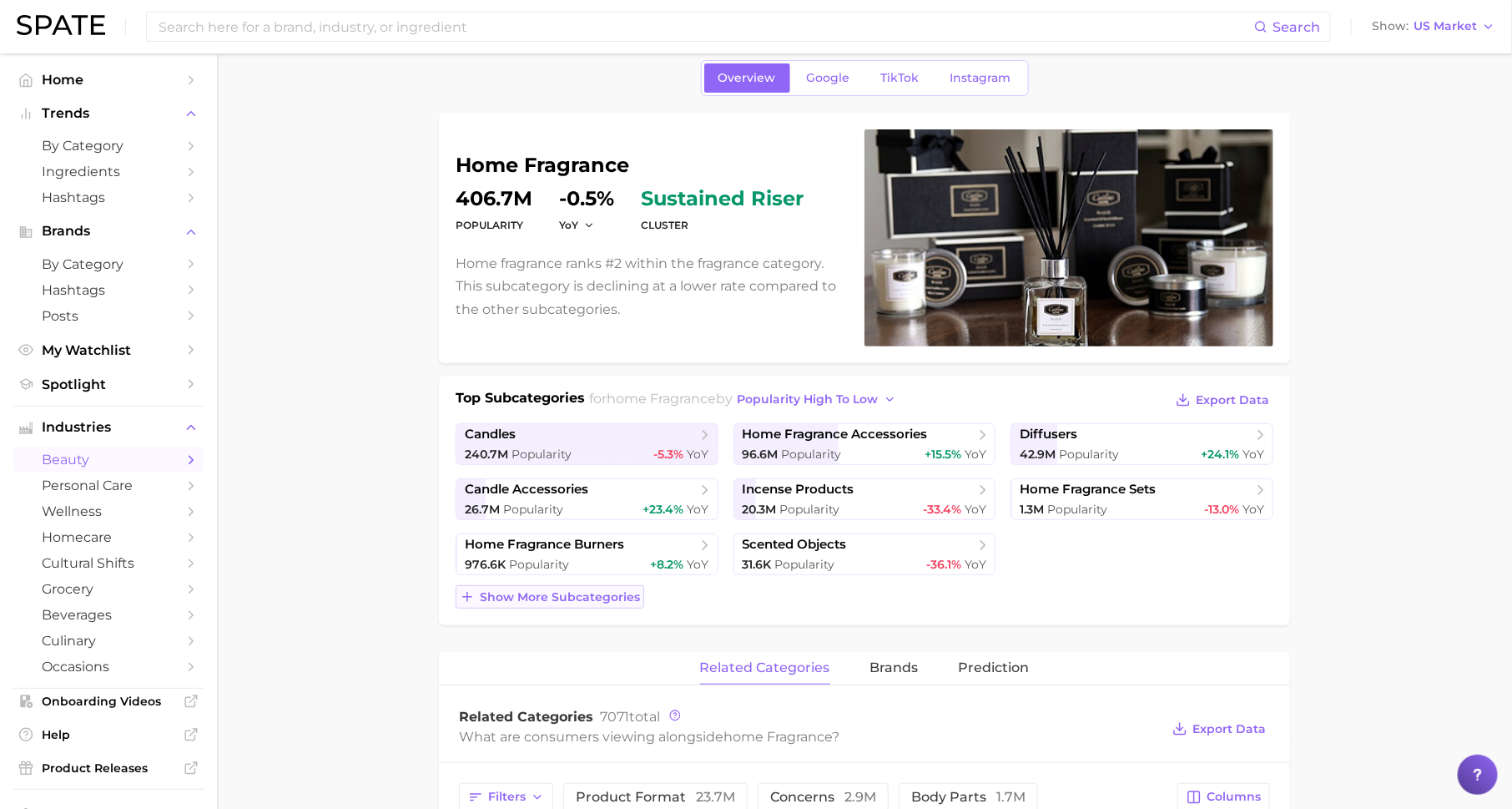
click at [583, 590] on span "Show more subcategories" at bounding box center [560, 597] width 160 height 15
click at [780, 565] on span "Popularity" at bounding box center [805, 563] width 60 height 15
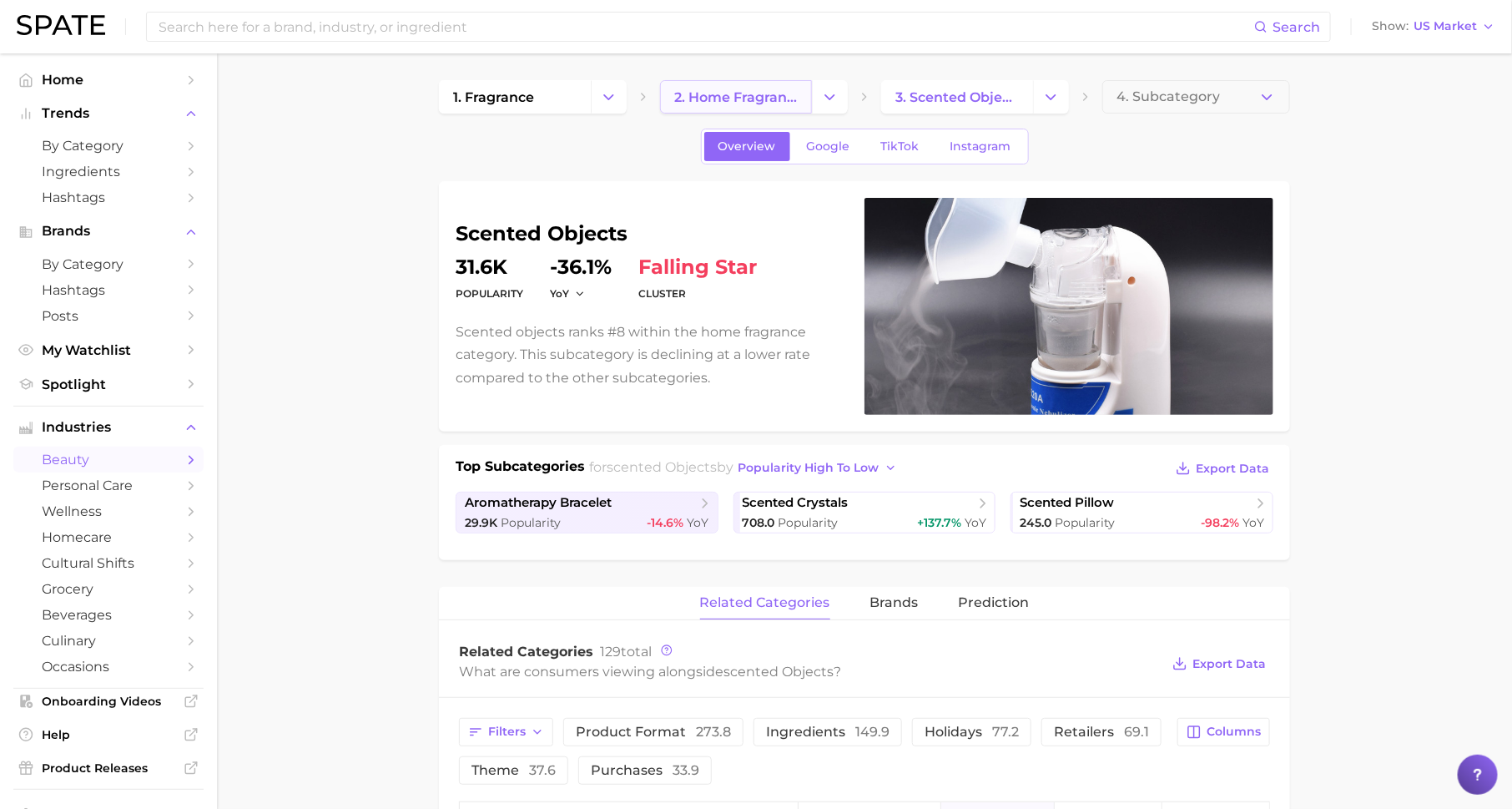
click at [758, 96] on span "2. home fragrance" at bounding box center [736, 97] width 124 height 16
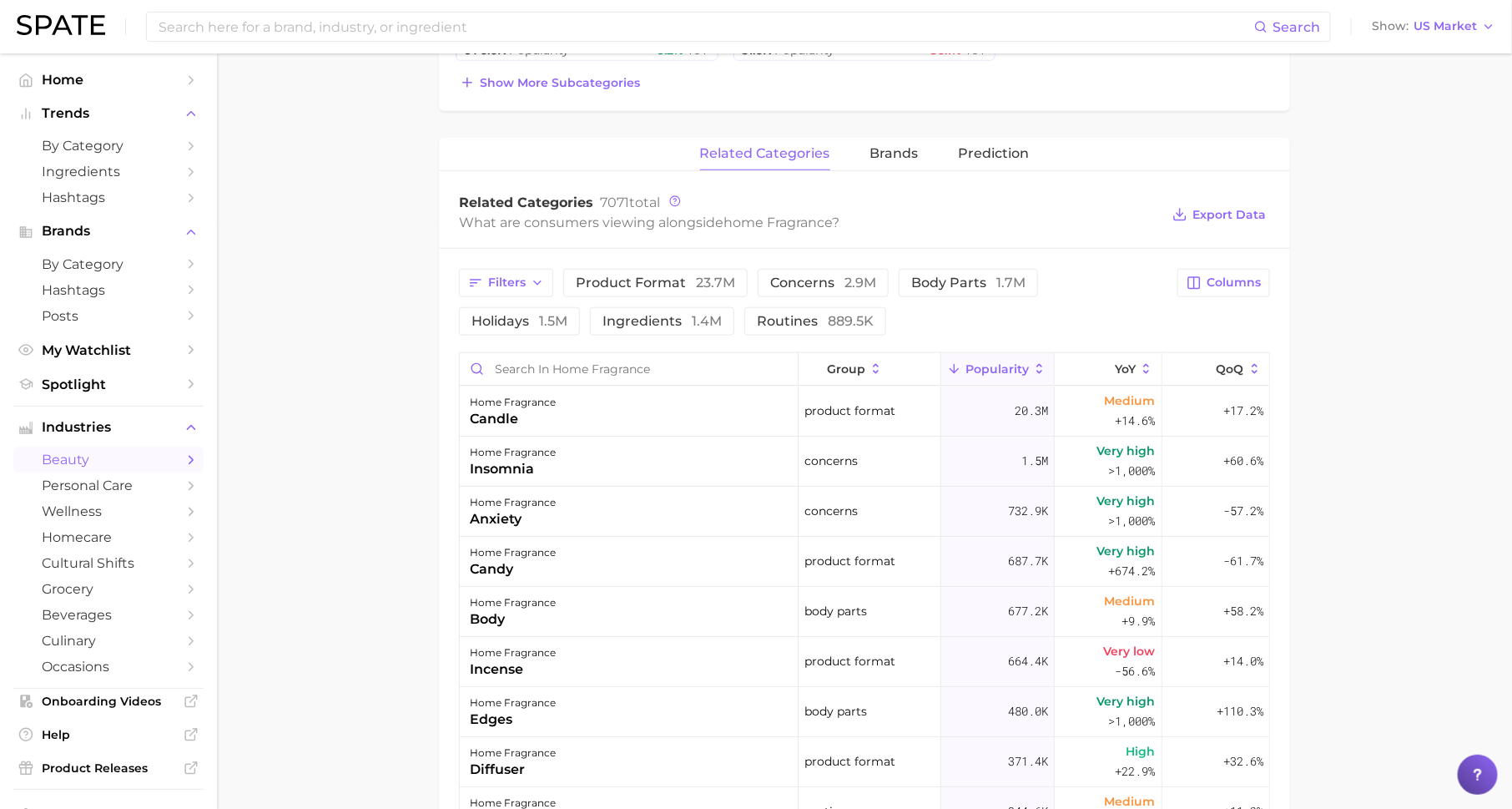
scroll to position [598, 0]
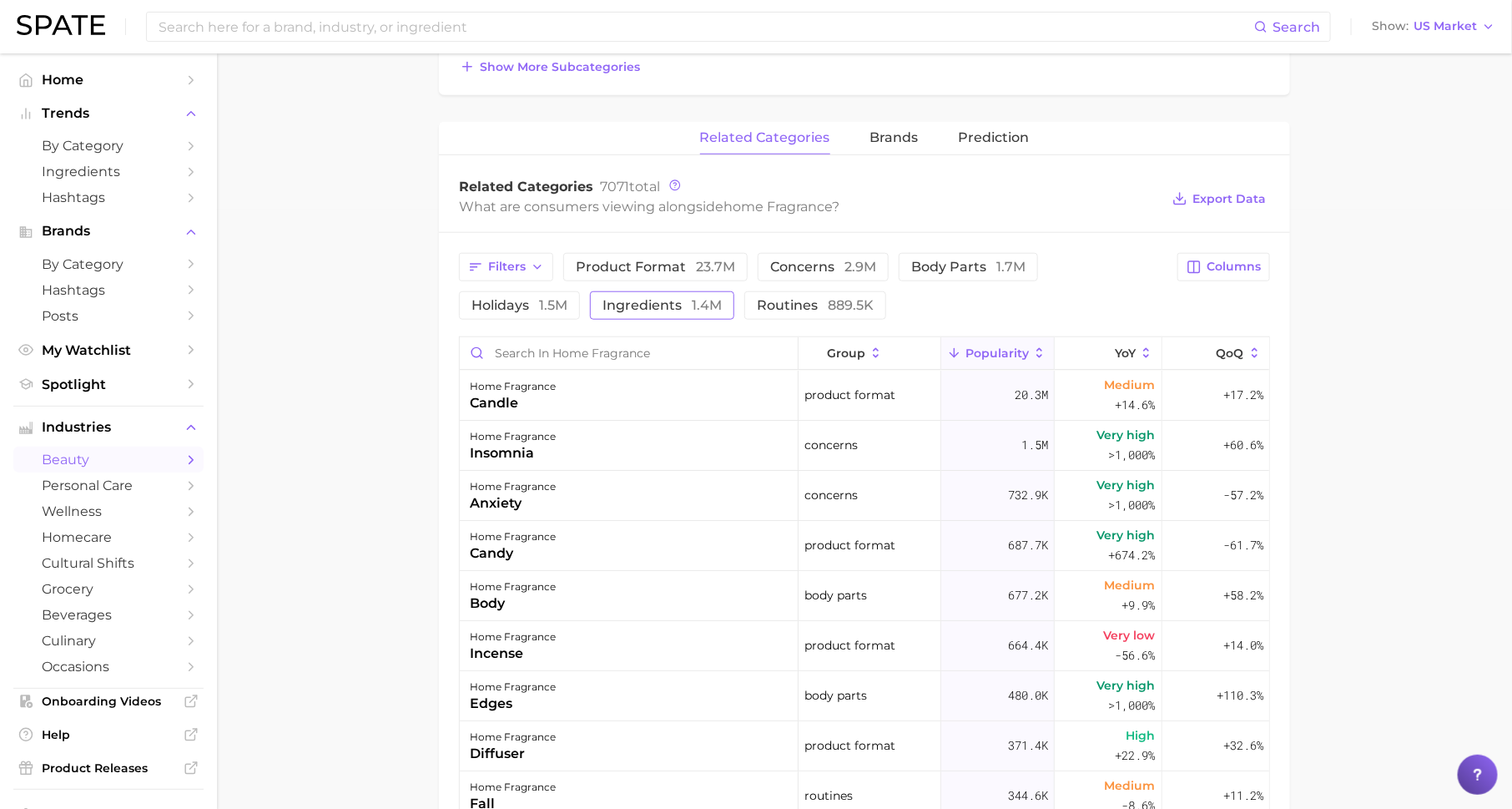
click at [602, 298] on span "ingredients 1.4m" at bounding box center [662, 305] width 119 height 14
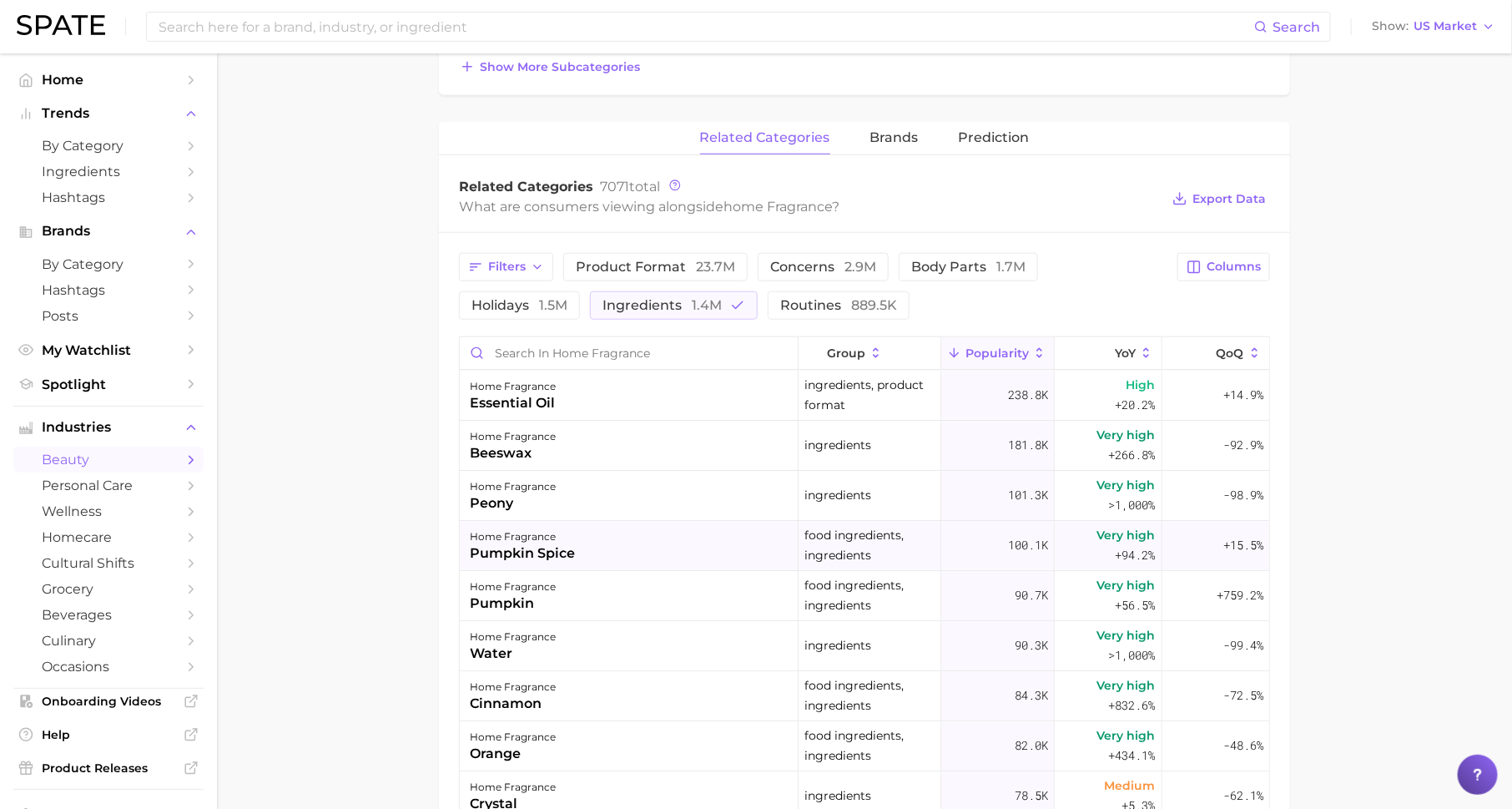
click at [617, 551] on div "home fragrance pumpkin spice" at bounding box center [630, 545] width 339 height 50
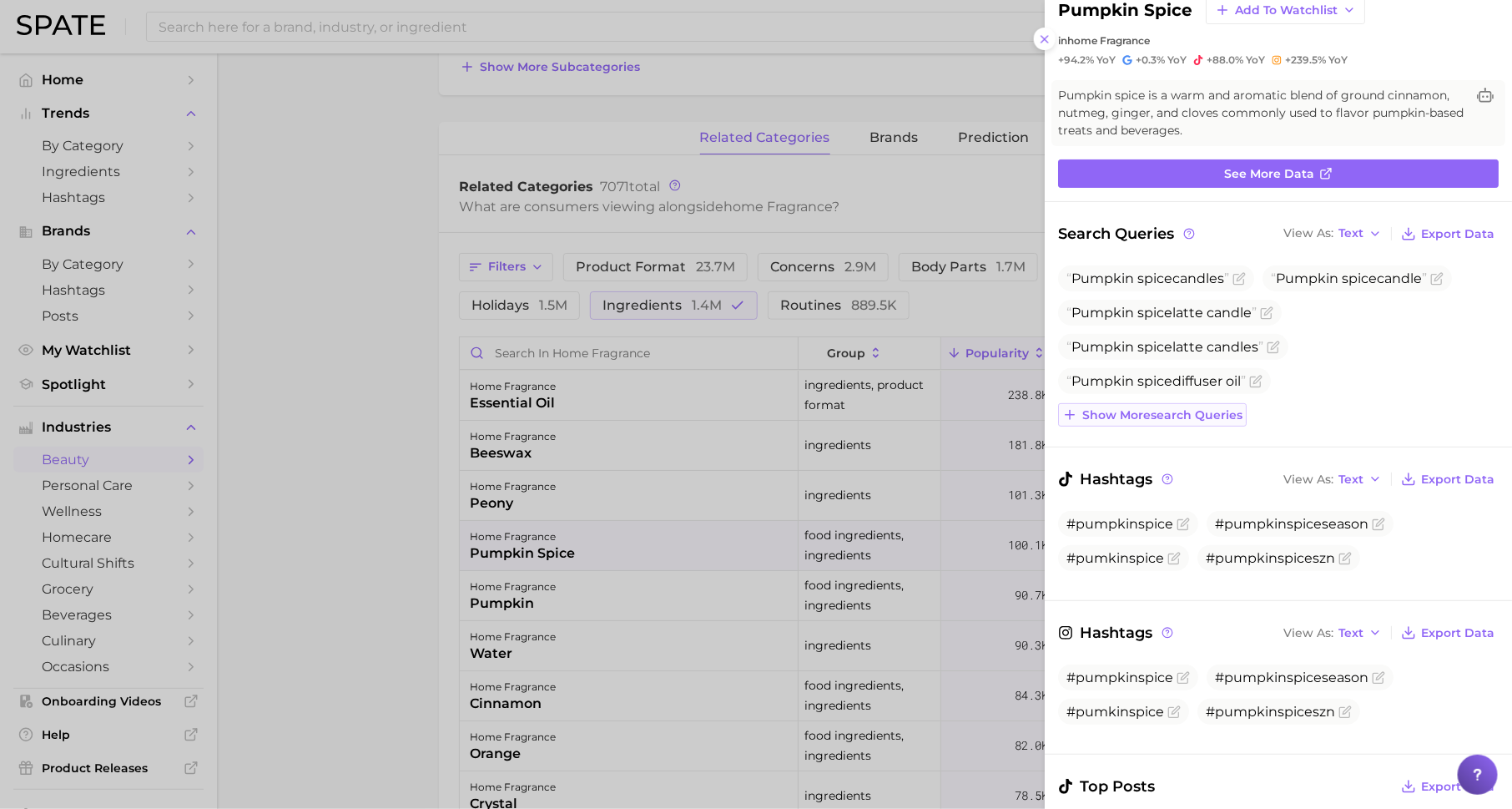
scroll to position [0, 0]
click at [1124, 404] on button "Show more search queries" at bounding box center [1151, 414] width 188 height 23
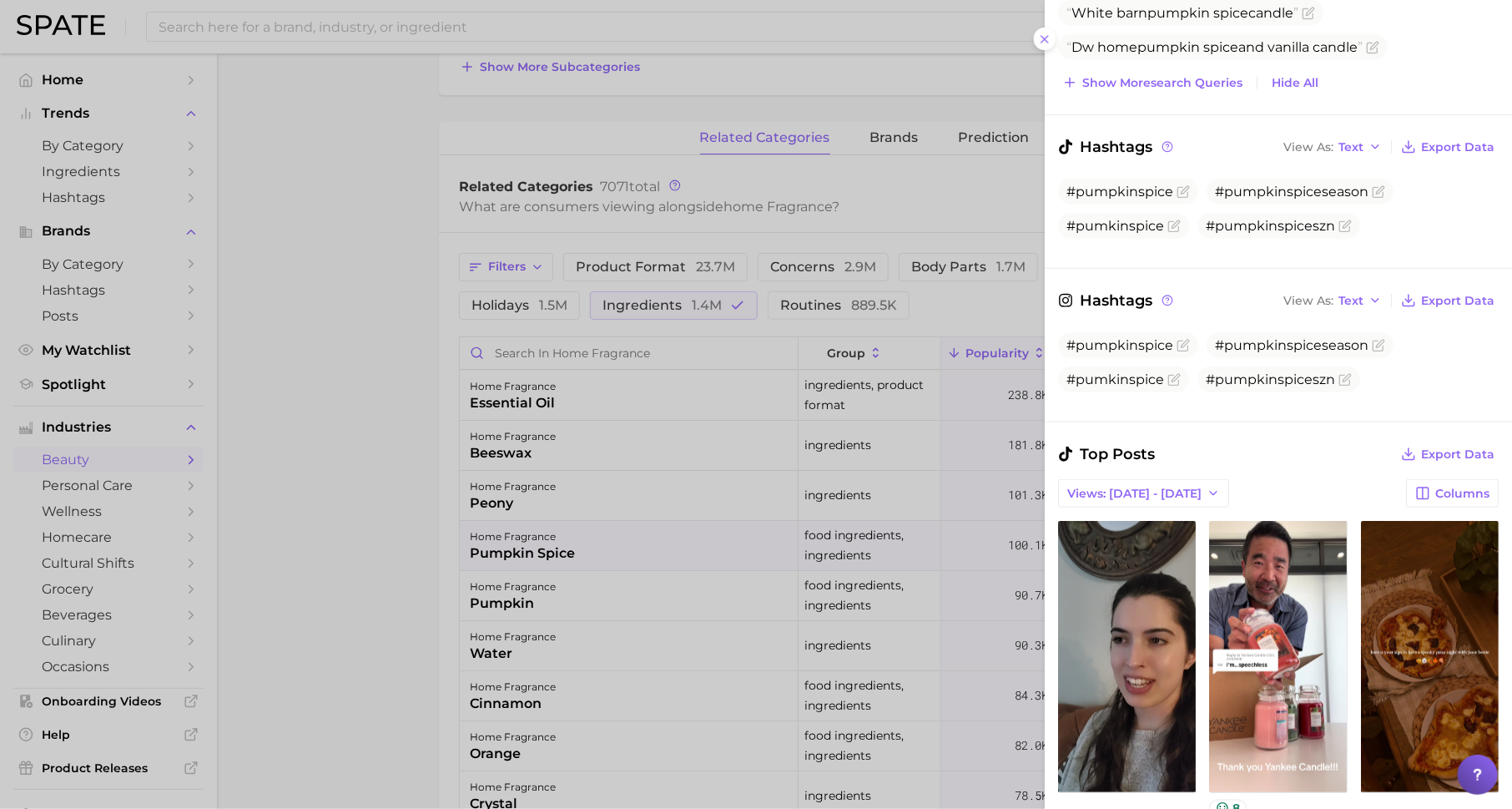
scroll to position [727, 0]
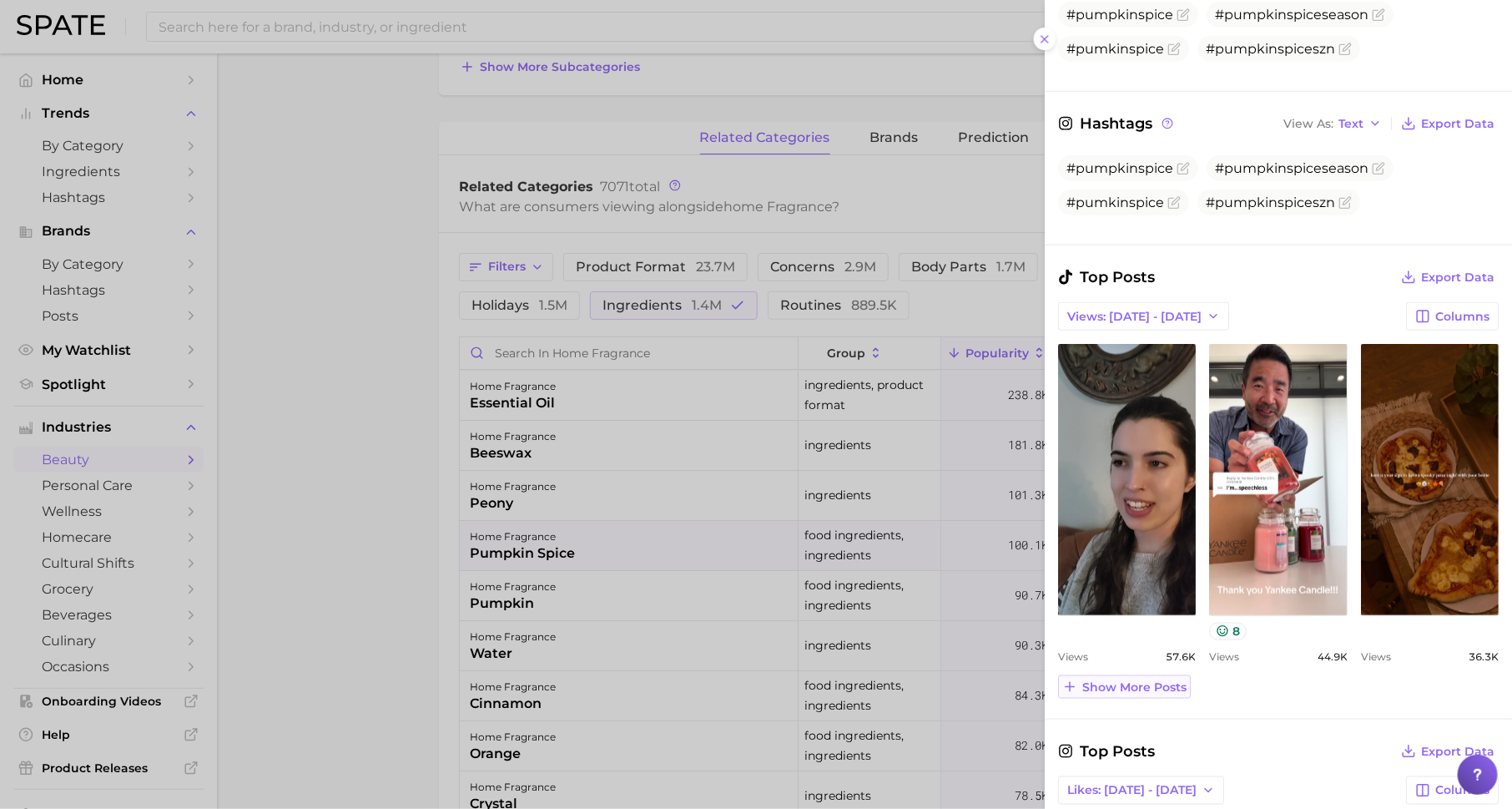
click at [1128, 675] on button "Show more posts" at bounding box center [1124, 687] width 133 height 23
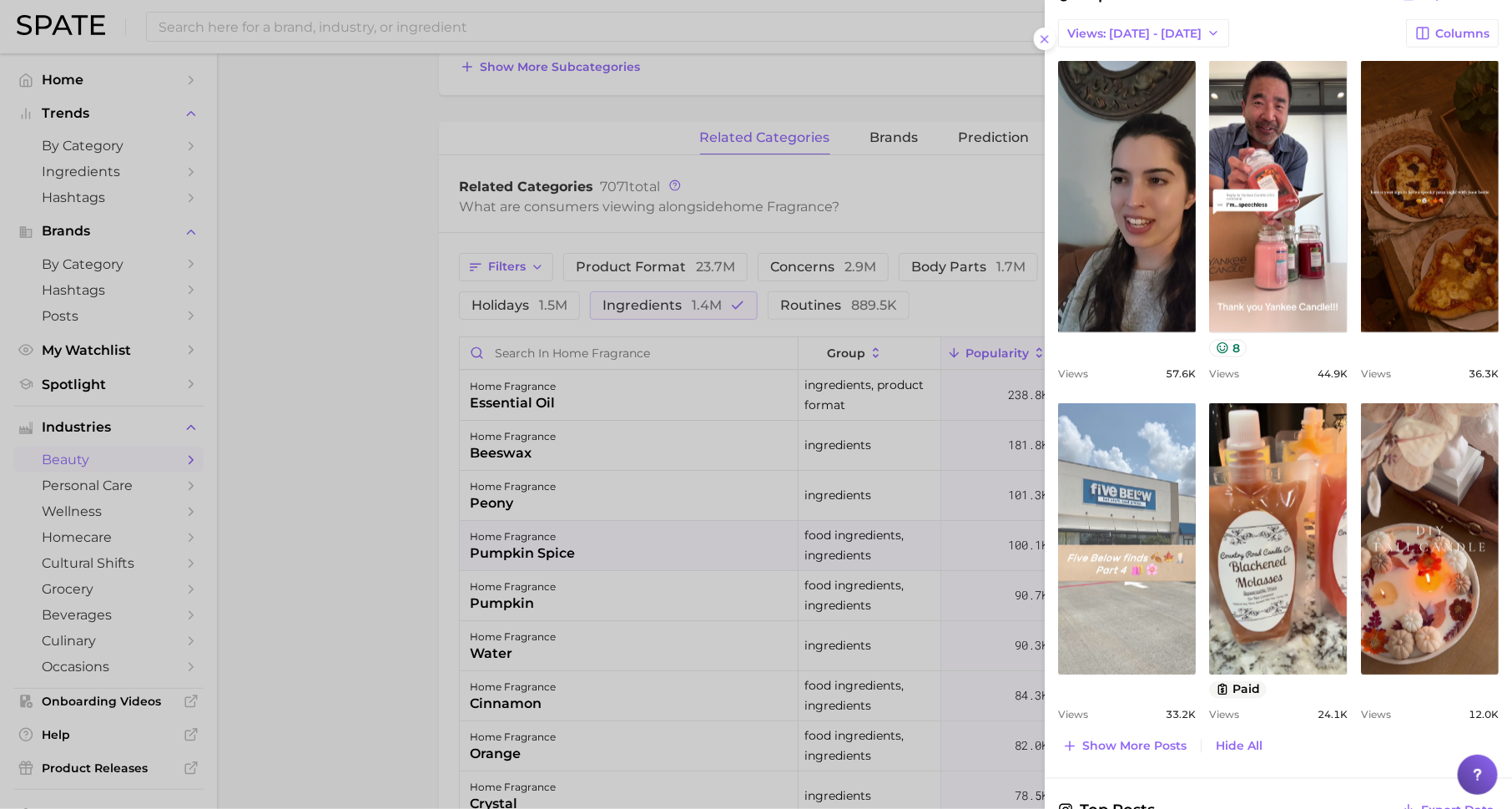
scroll to position [1066, 0]
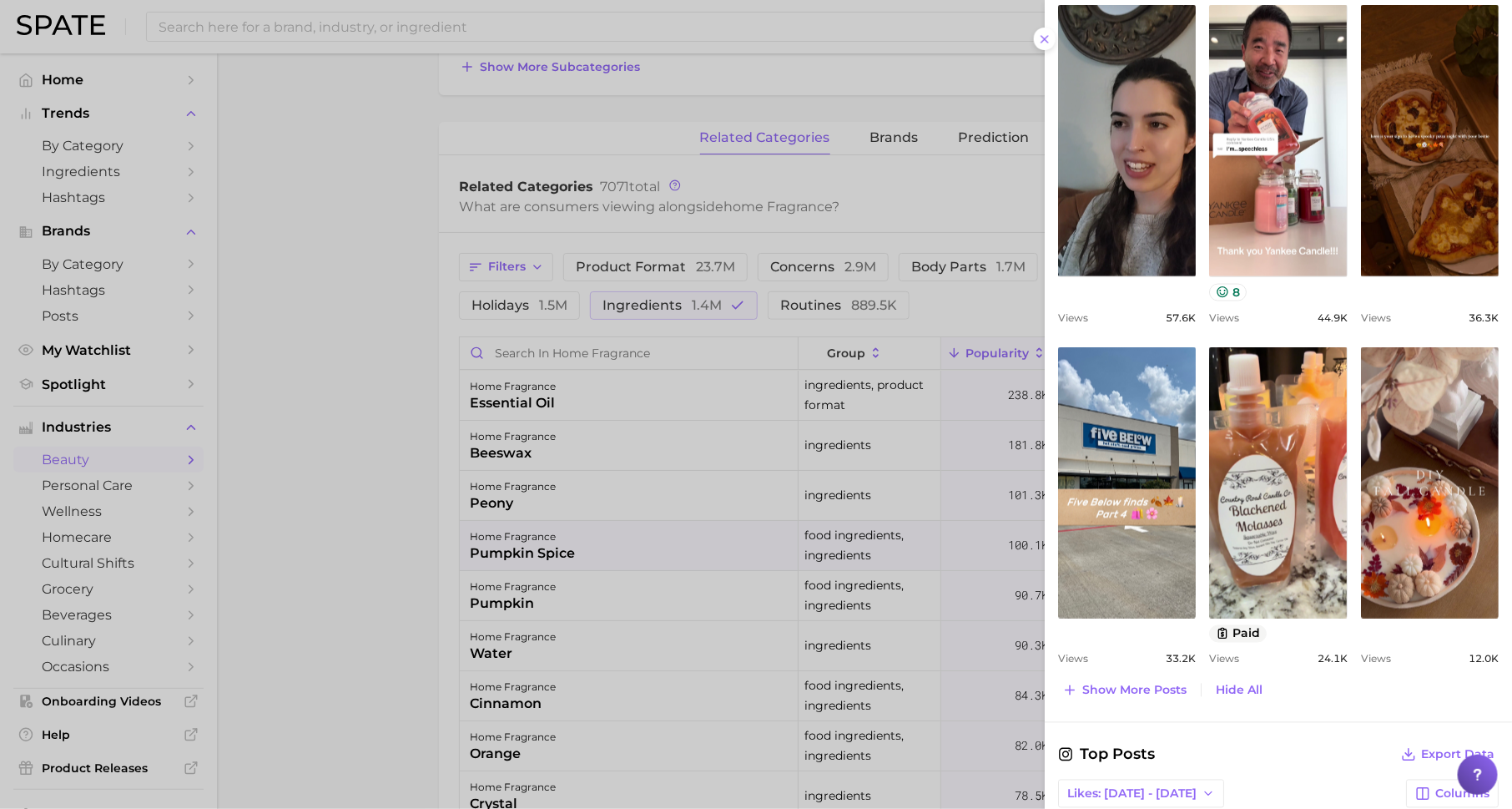
click at [693, 644] on div at bounding box center [756, 404] width 1512 height 809
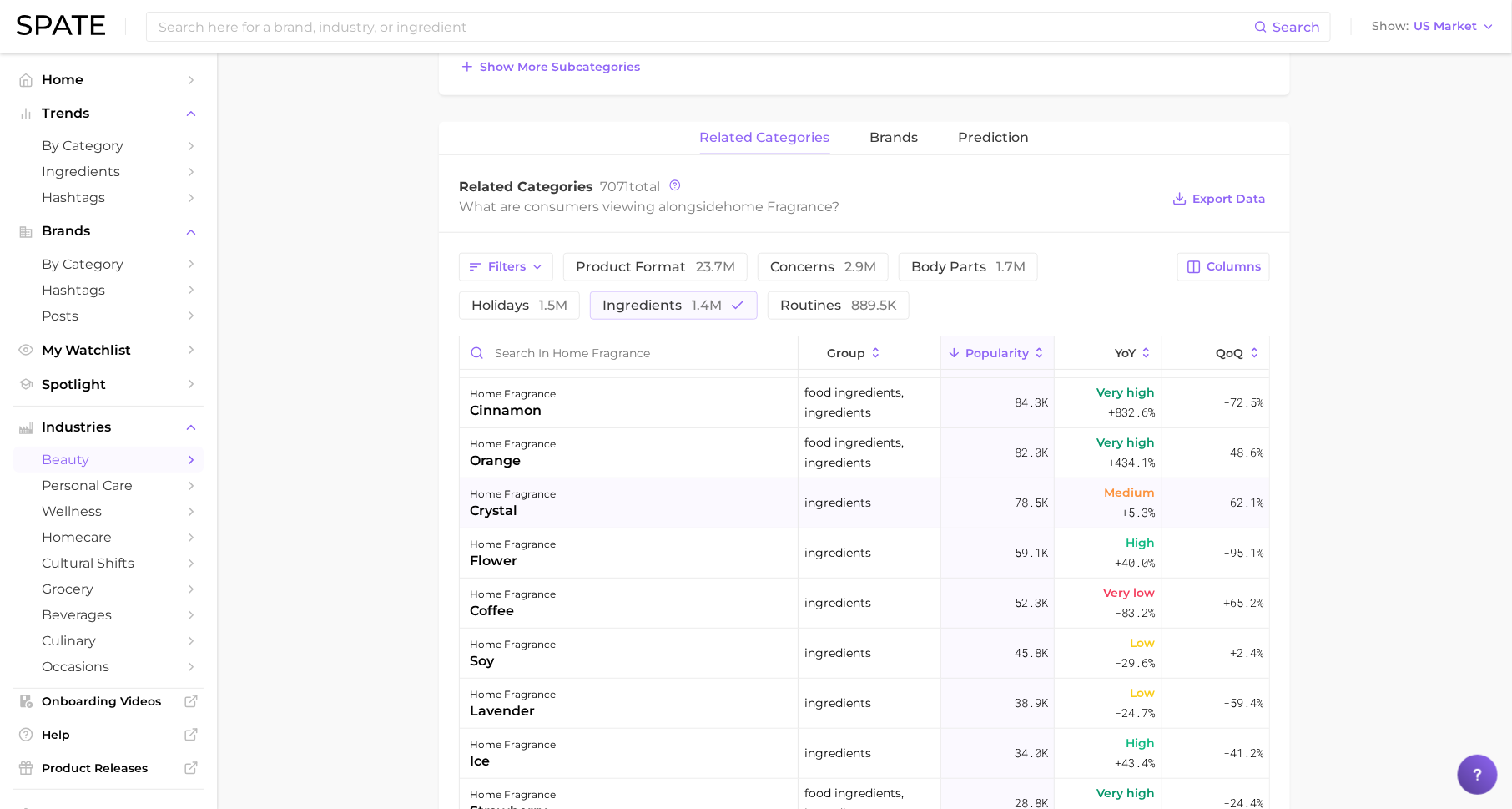
scroll to position [0, 0]
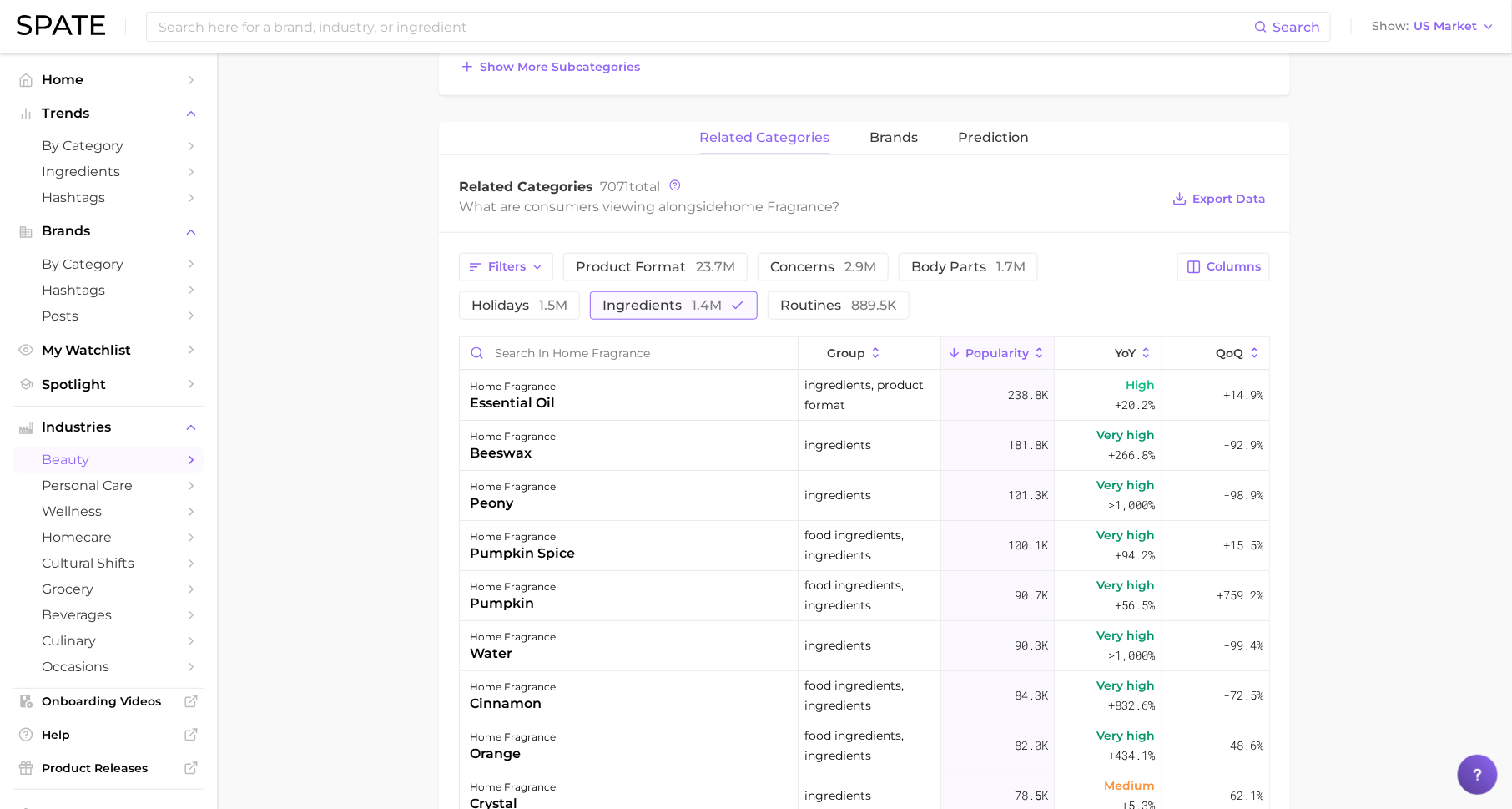
click at [597, 305] on button "ingredients 1.4m" at bounding box center [674, 305] width 168 height 28
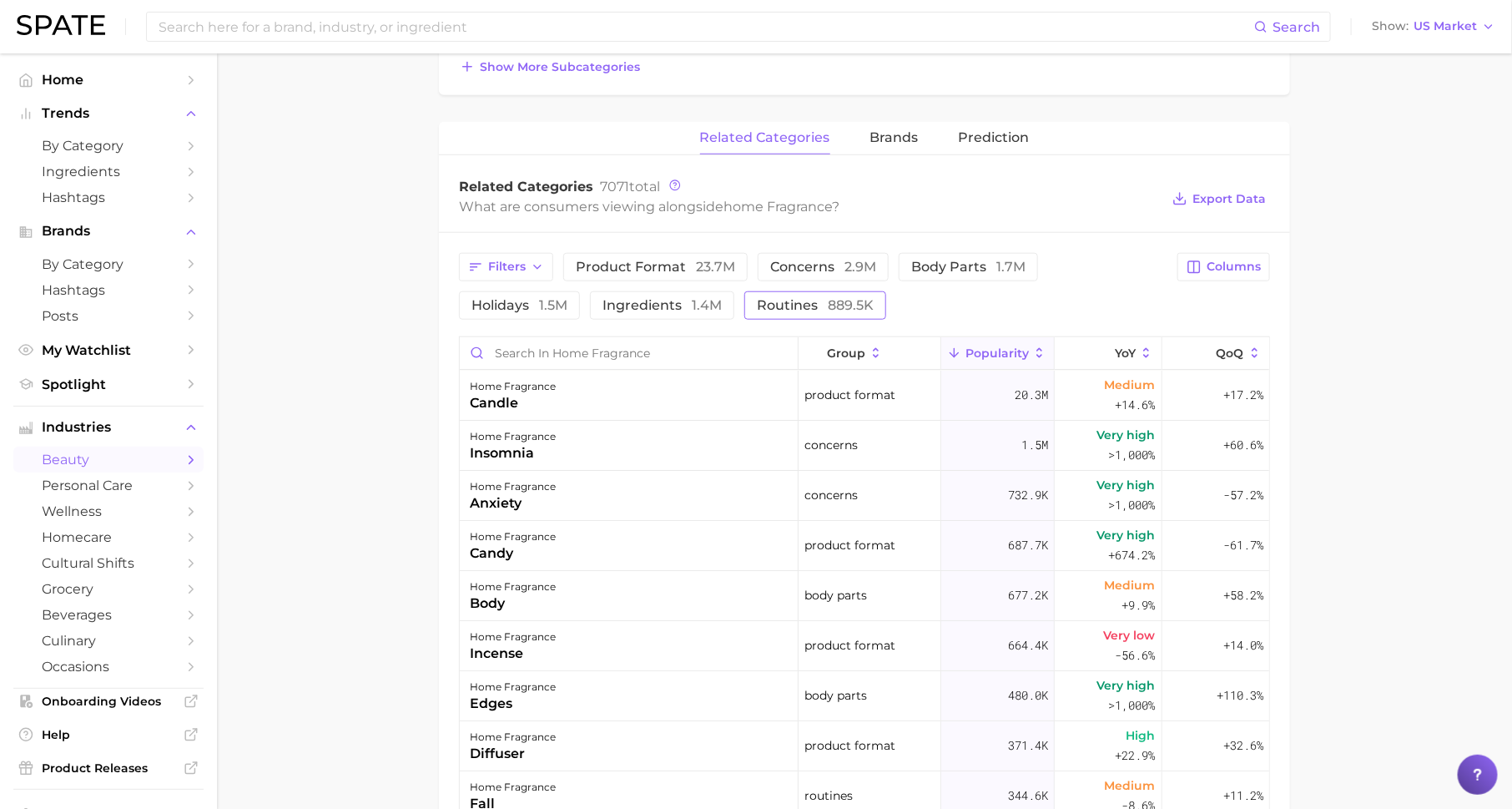
click at [756, 302] on span "routines 889.5k" at bounding box center [815, 305] width 117 height 14
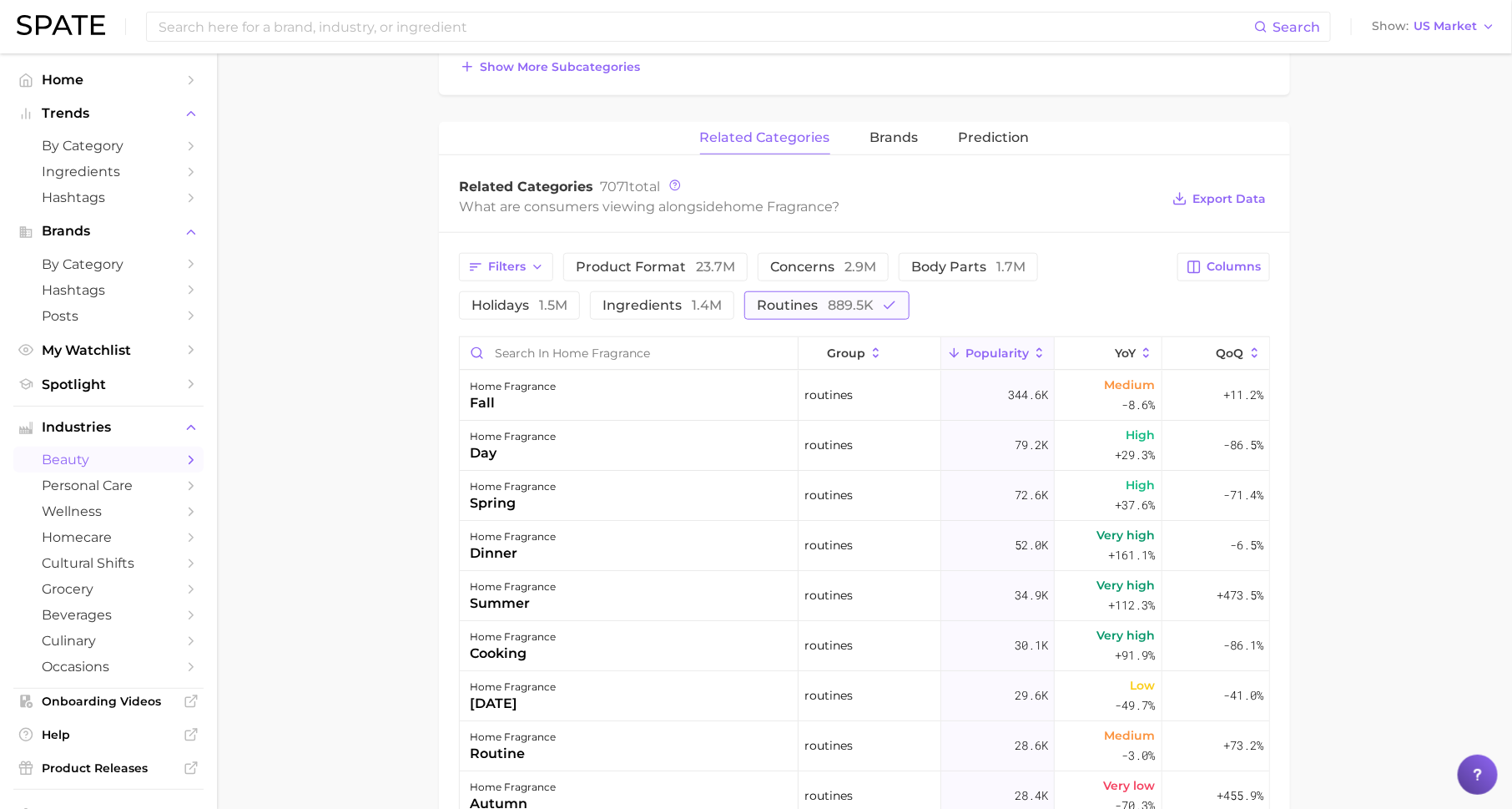
click at [756, 302] on span "routines 889.5k" at bounding box center [815, 305] width 117 height 14
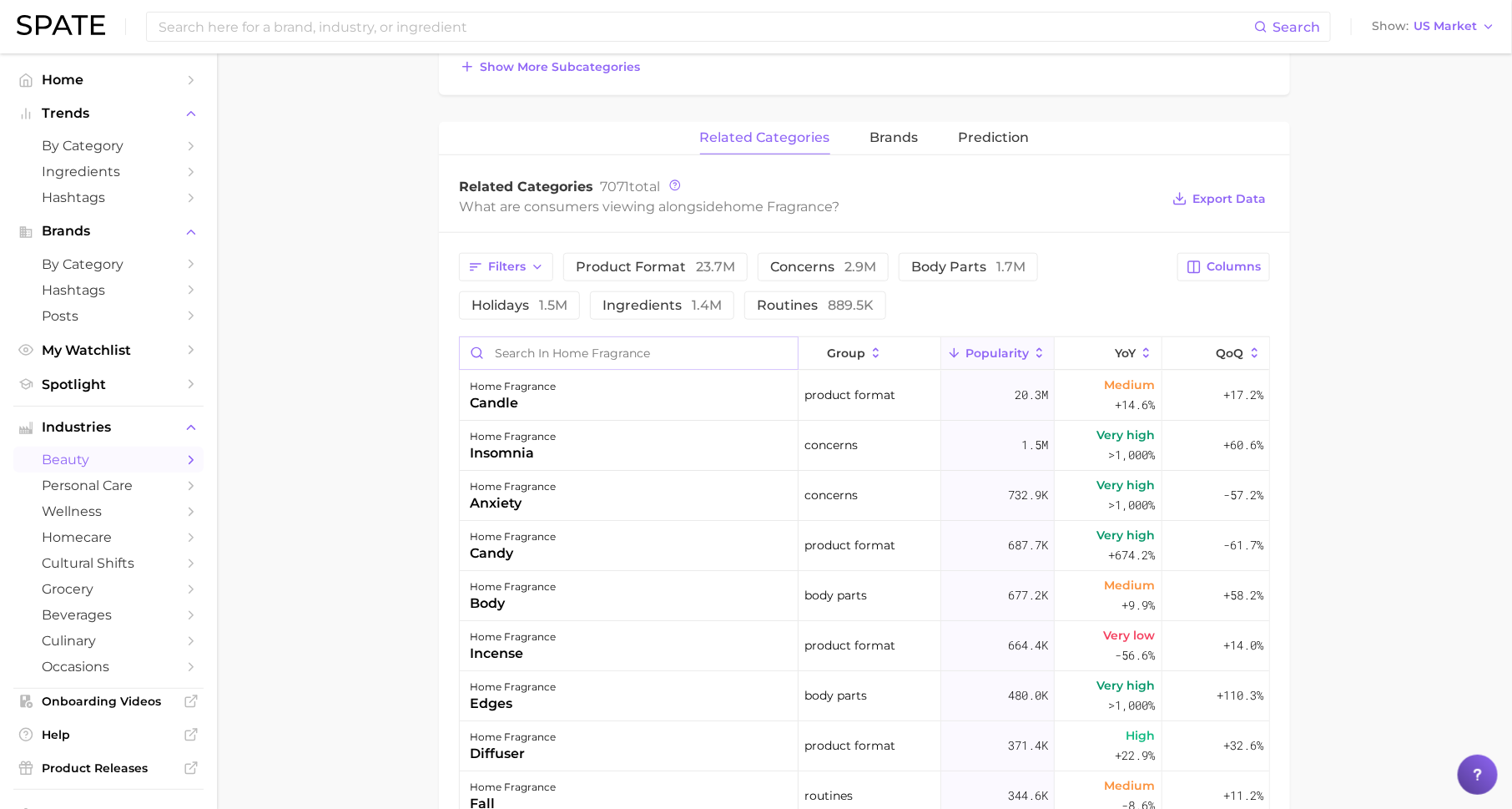
click at [604, 356] on input "Search in home fragrance" at bounding box center [629, 353] width 338 height 32
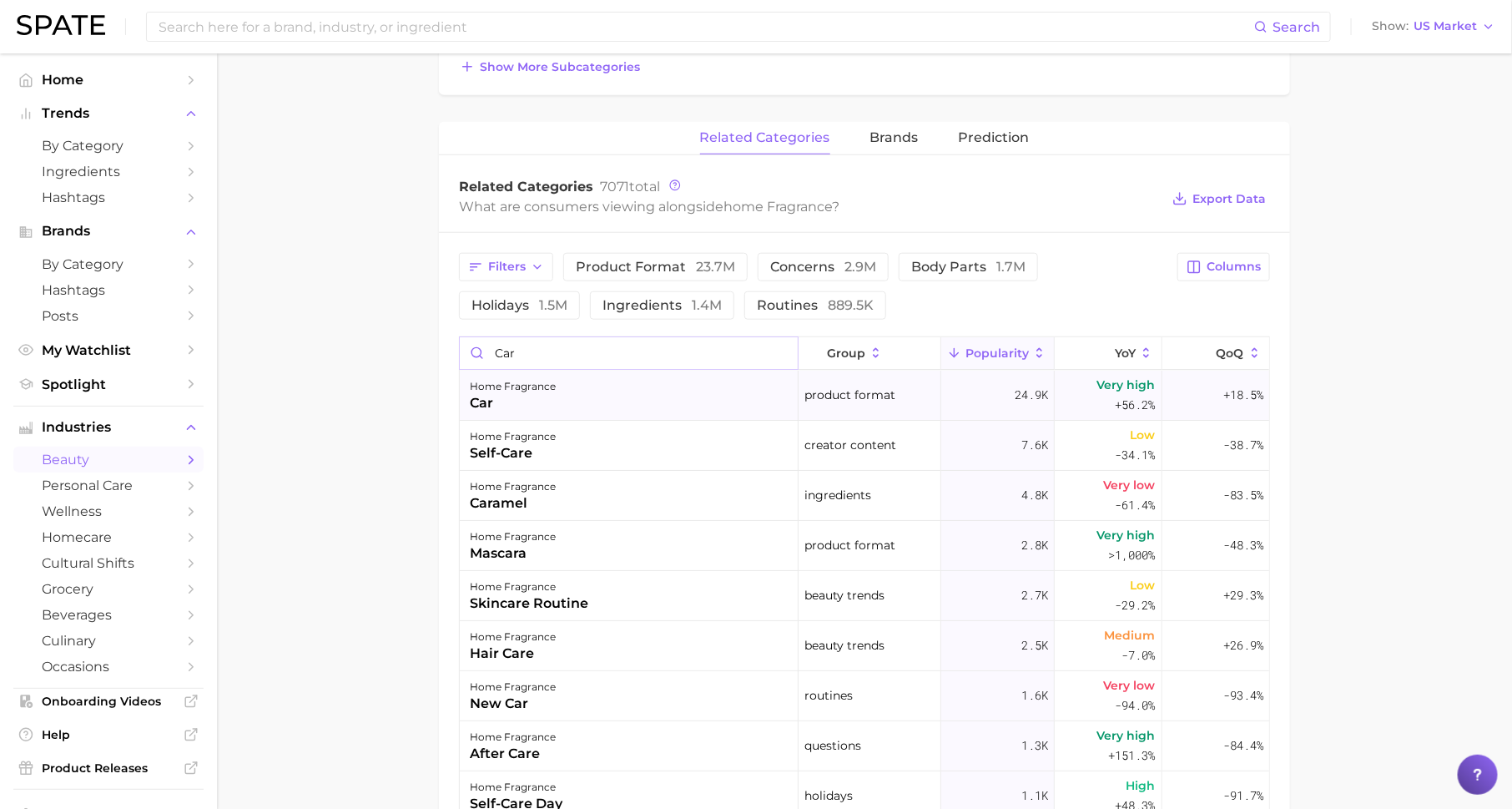
type input "car"
click at [586, 400] on div "home fragrance car" at bounding box center [630, 395] width 339 height 50
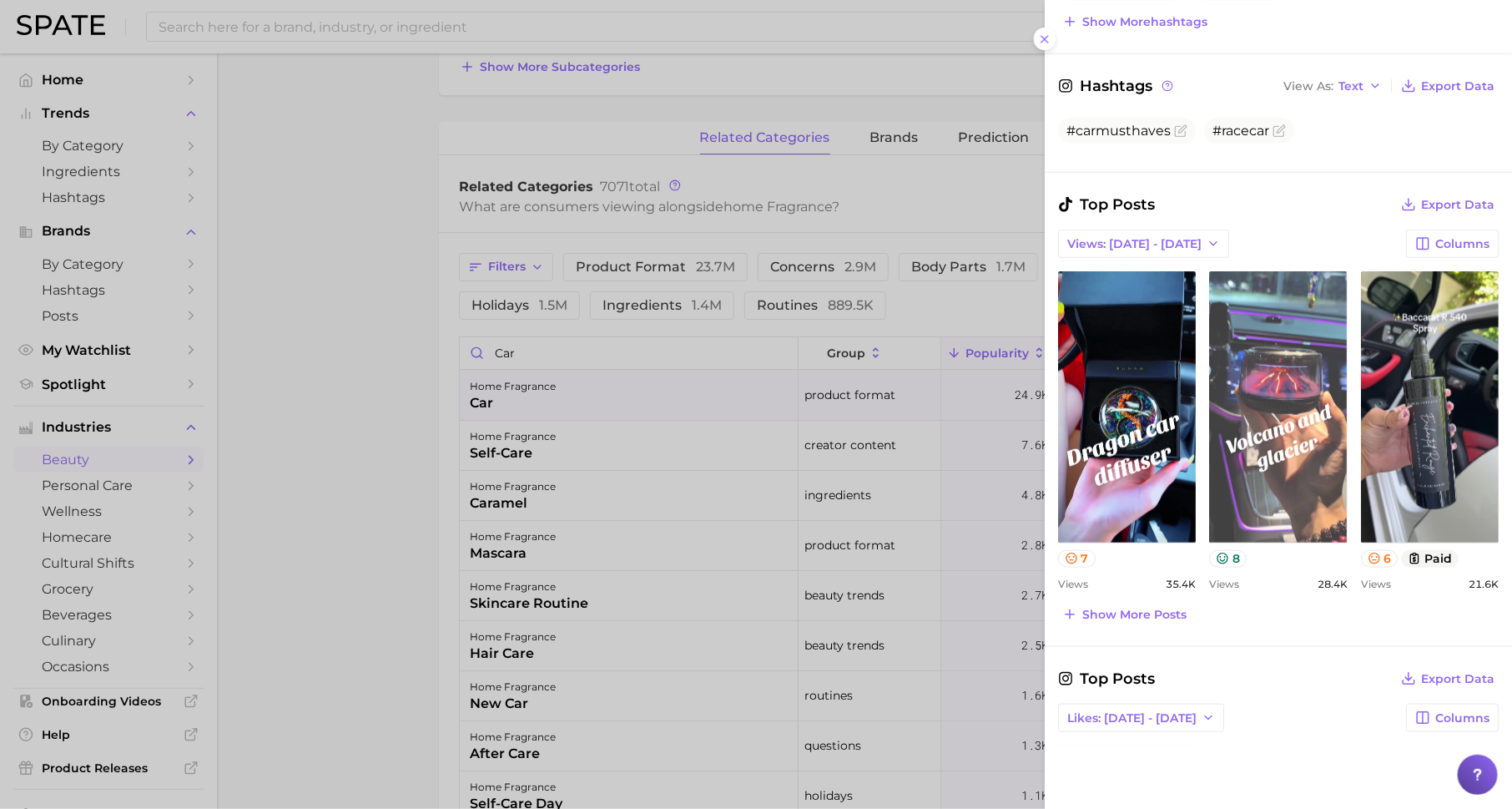
scroll to position [516, 0]
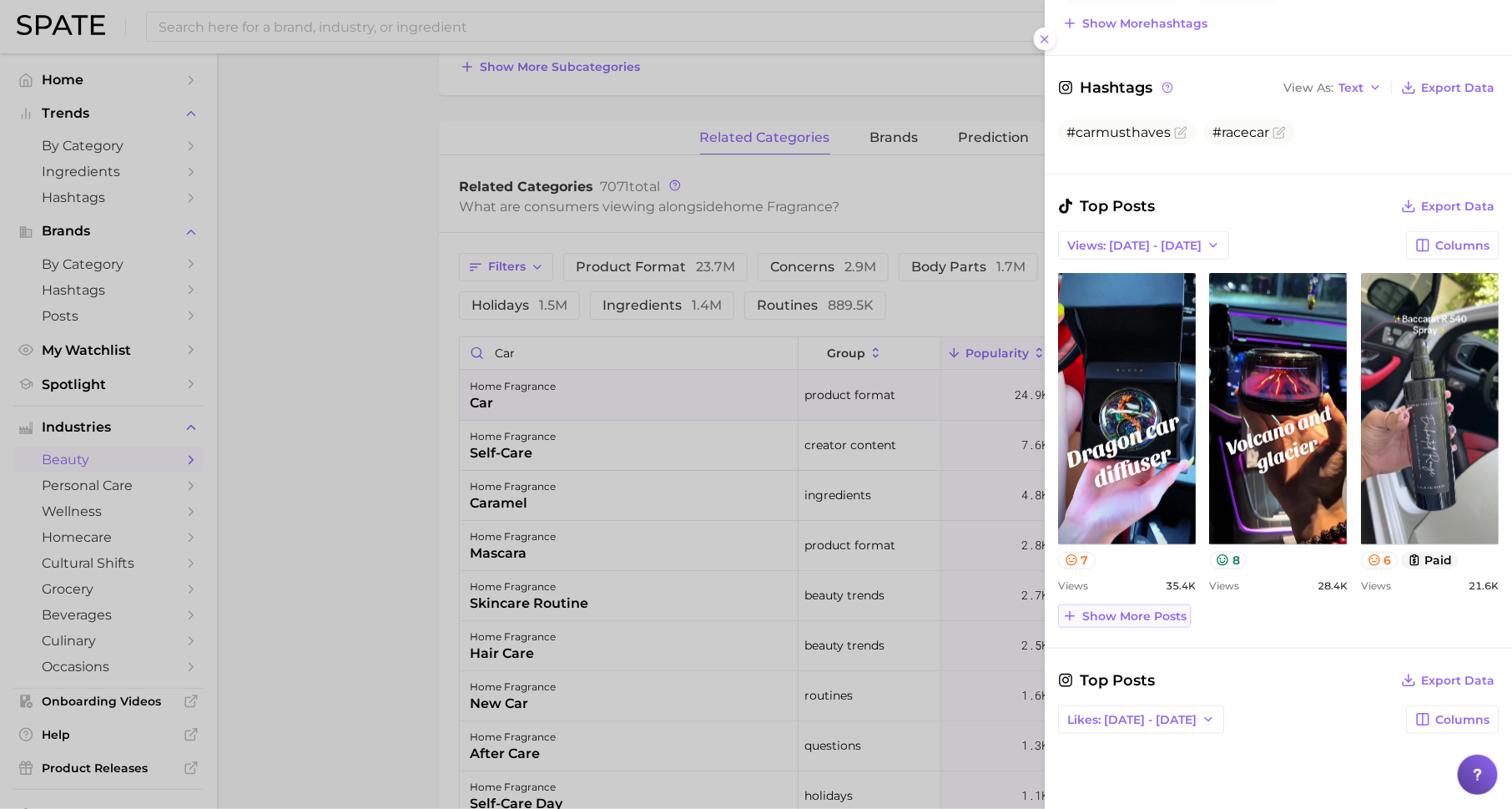
click at [1157, 609] on span "Show more posts" at bounding box center [1134, 616] width 104 height 15
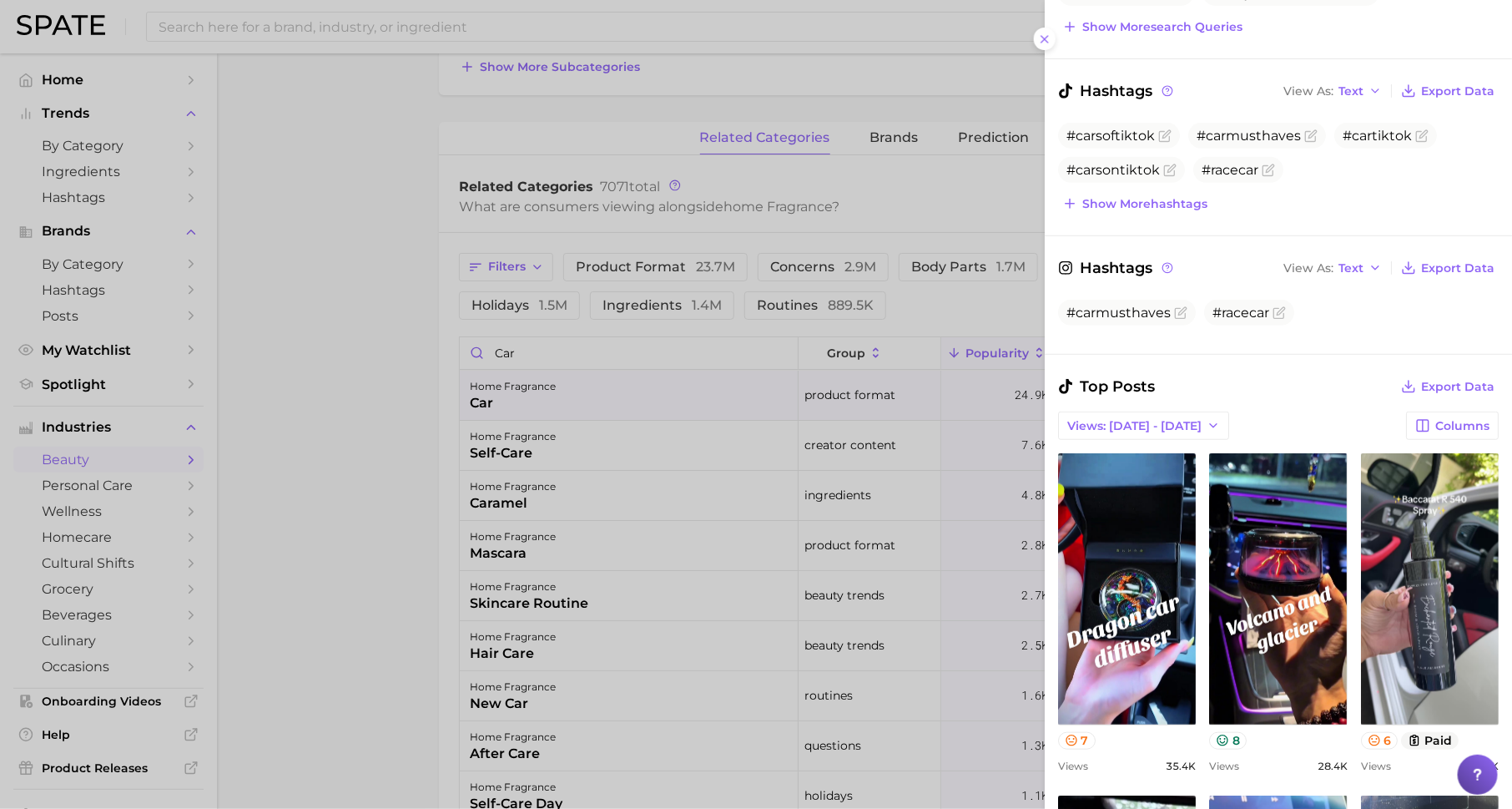
scroll to position [0, 0]
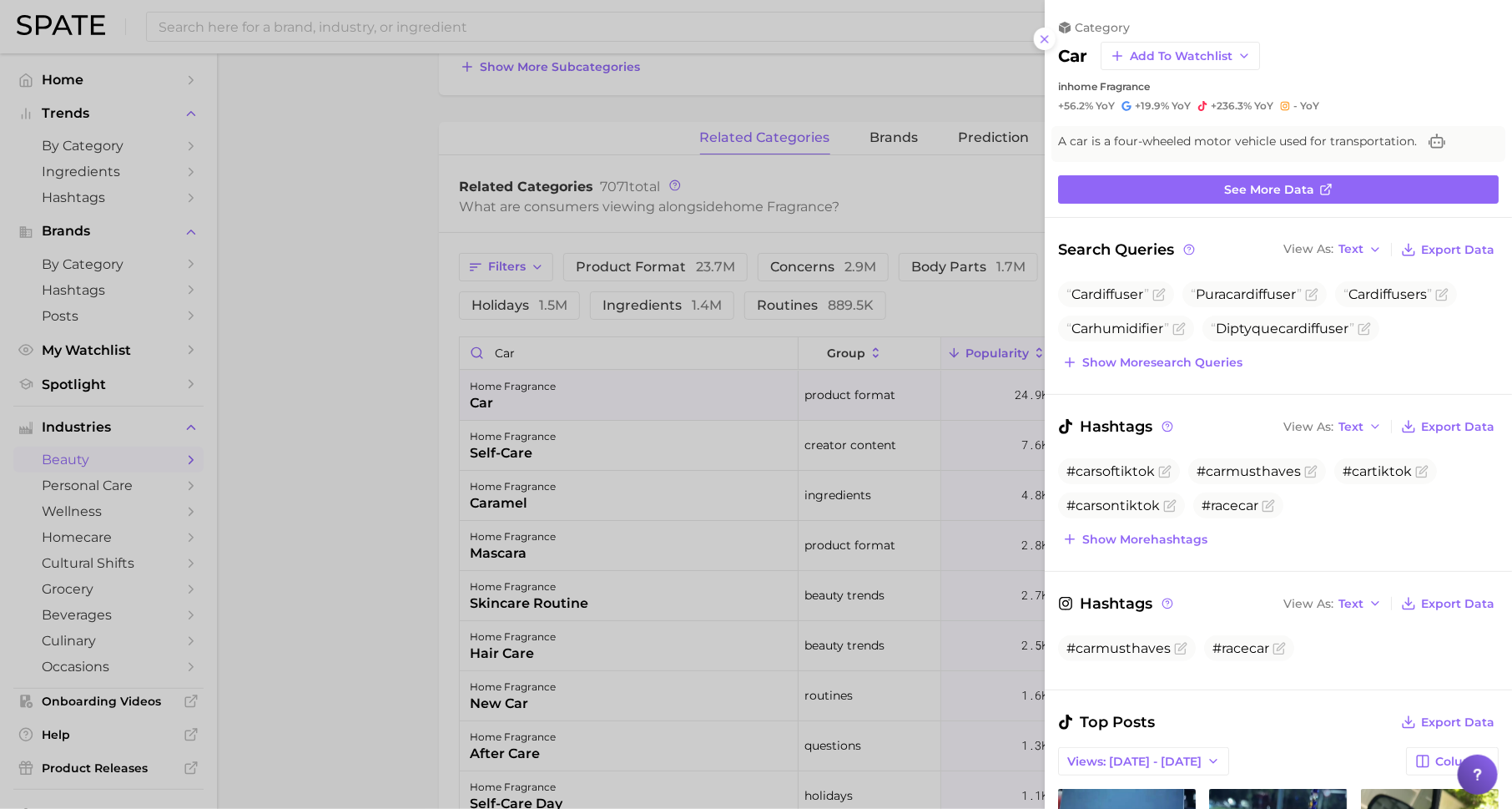
click at [595, 586] on div at bounding box center [756, 404] width 1512 height 809
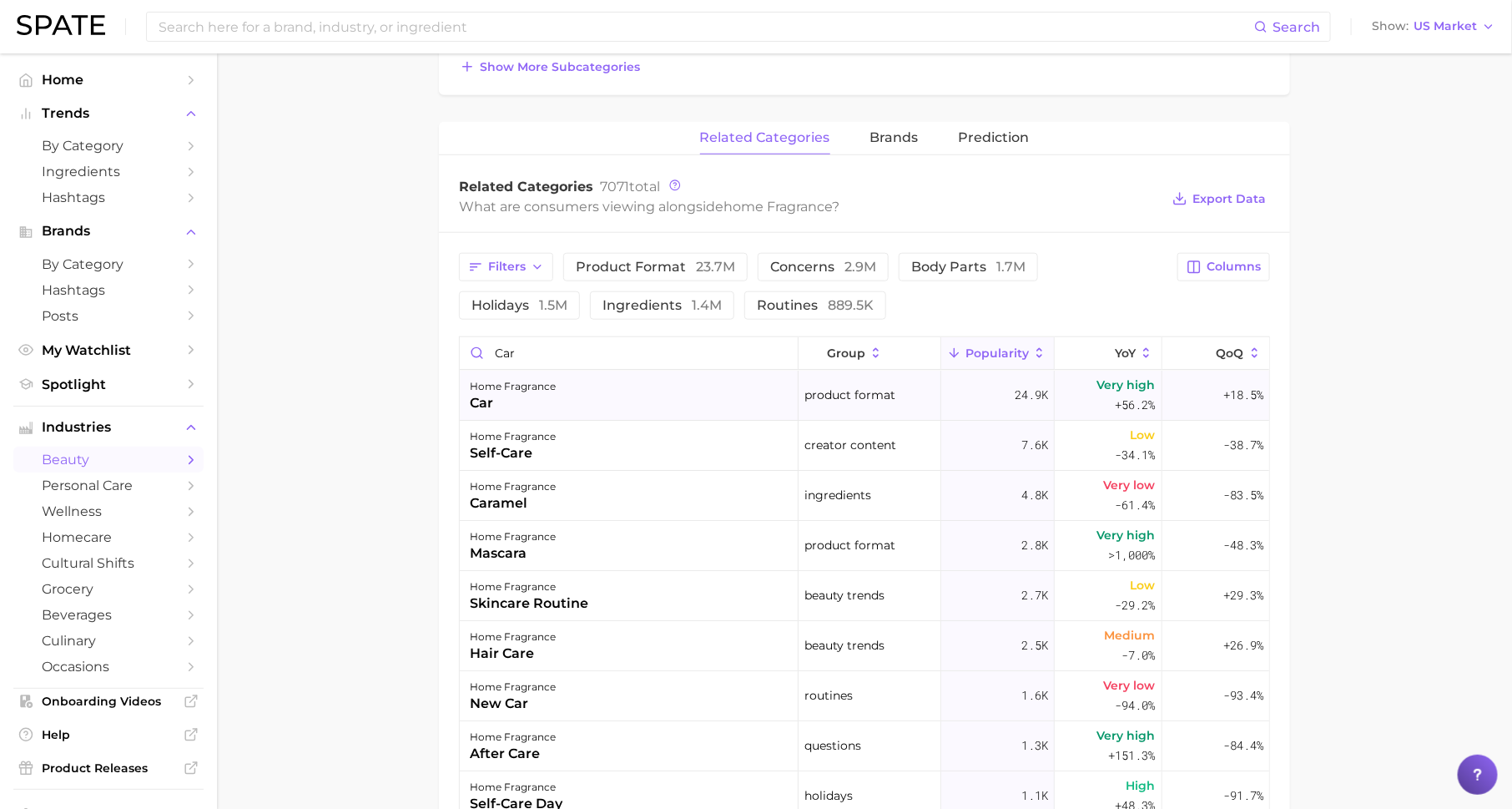
click at [726, 385] on div "home fragrance car" at bounding box center [630, 395] width 339 height 50
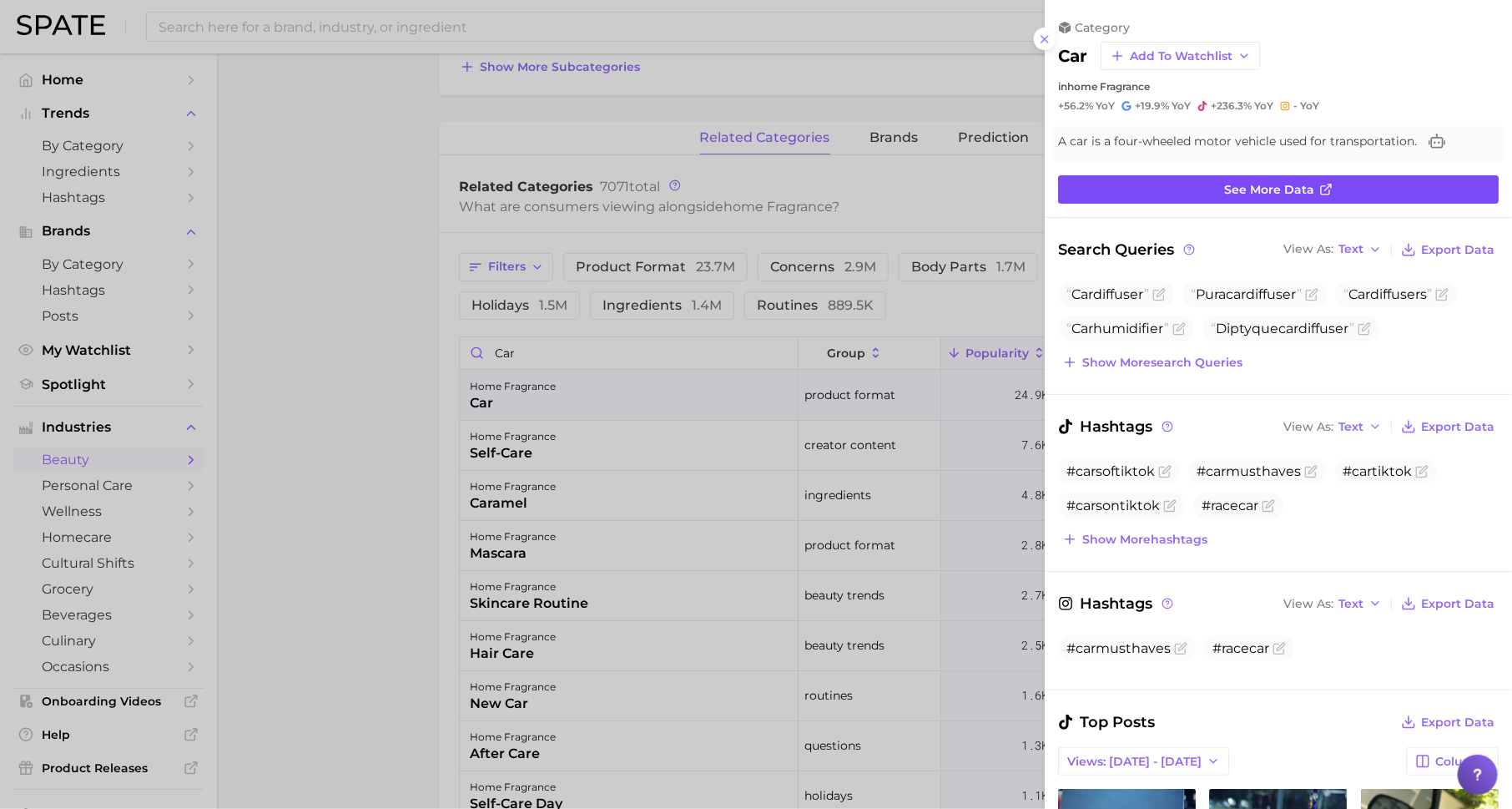
click at [1119, 183] on link "See more data" at bounding box center [1278, 189] width 441 height 28
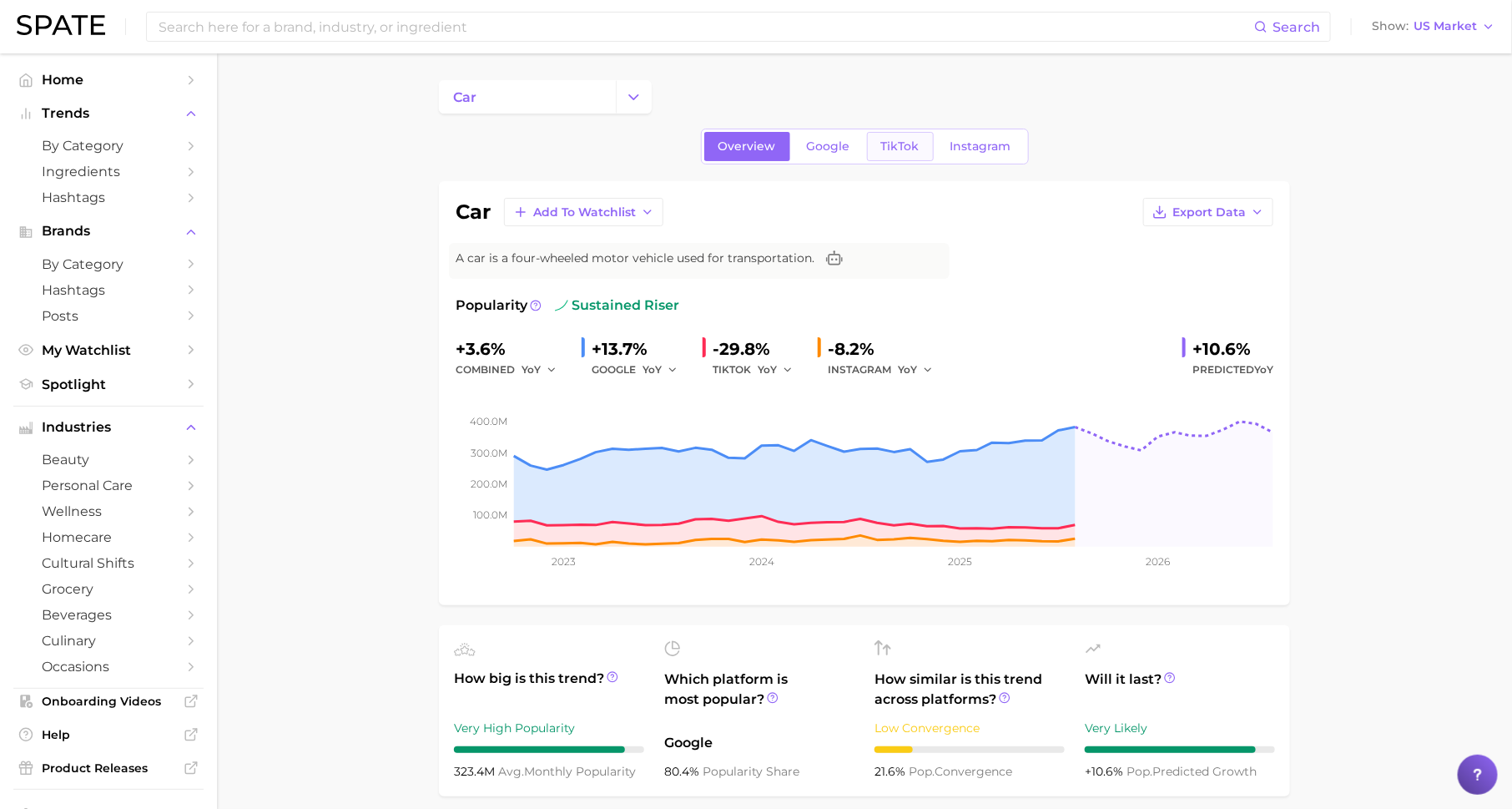
click at [910, 136] on link "TikTok" at bounding box center [900, 146] width 66 height 29
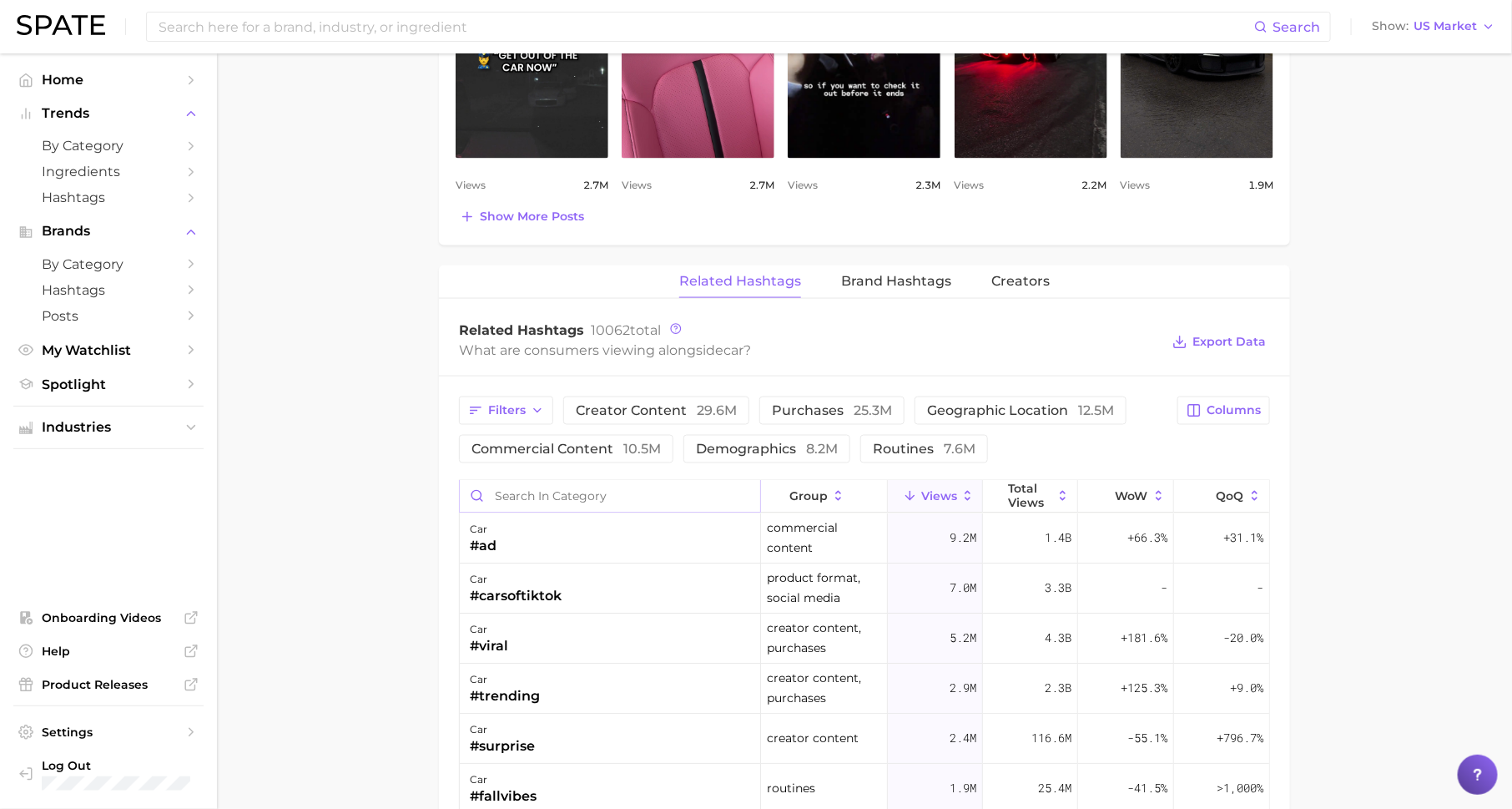
click at [615, 492] on input "Search in category" at bounding box center [610, 496] width 300 height 32
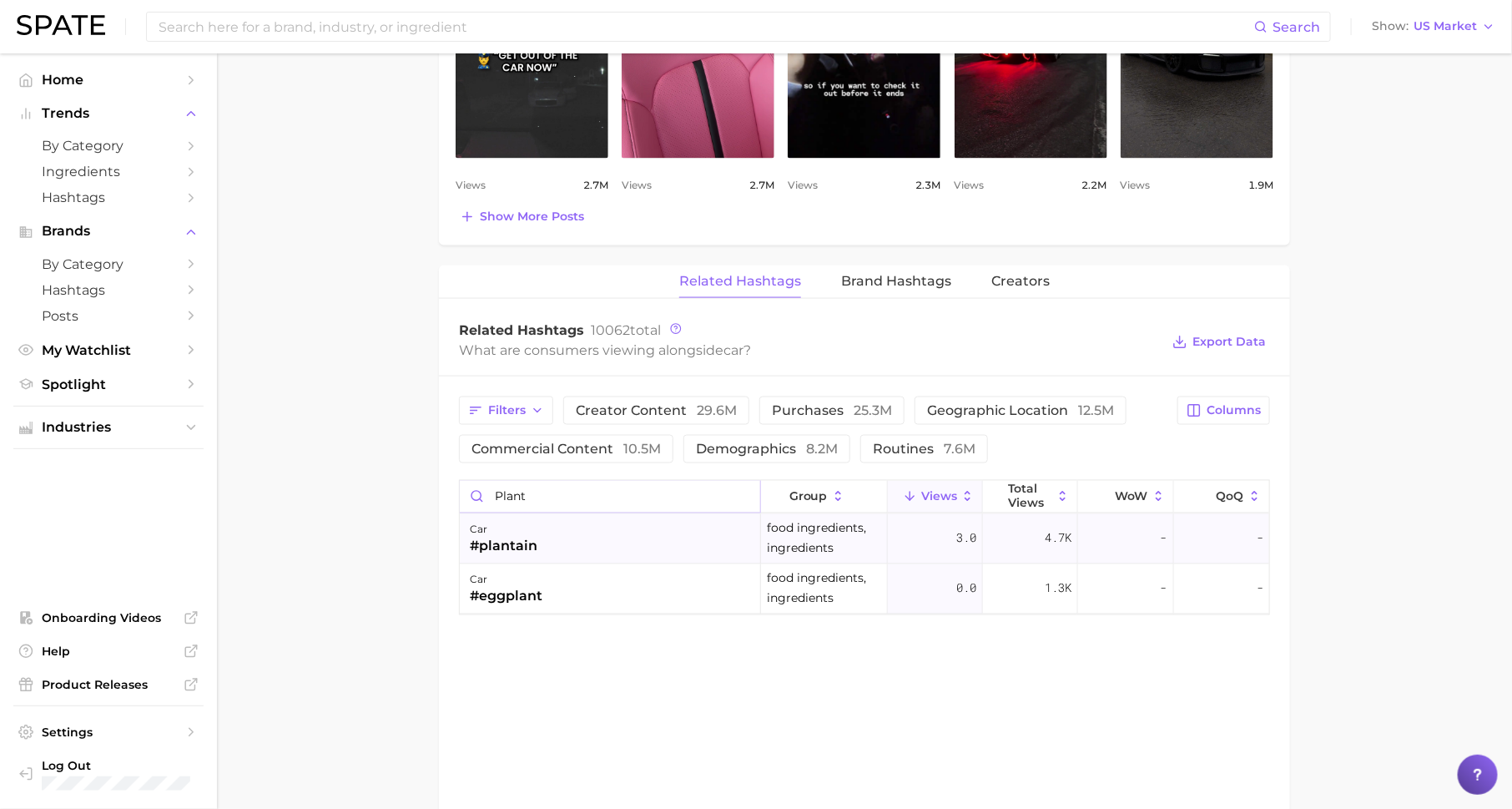
type input "plant"
click at [600, 527] on div "car #plantain" at bounding box center [610, 538] width 301 height 50
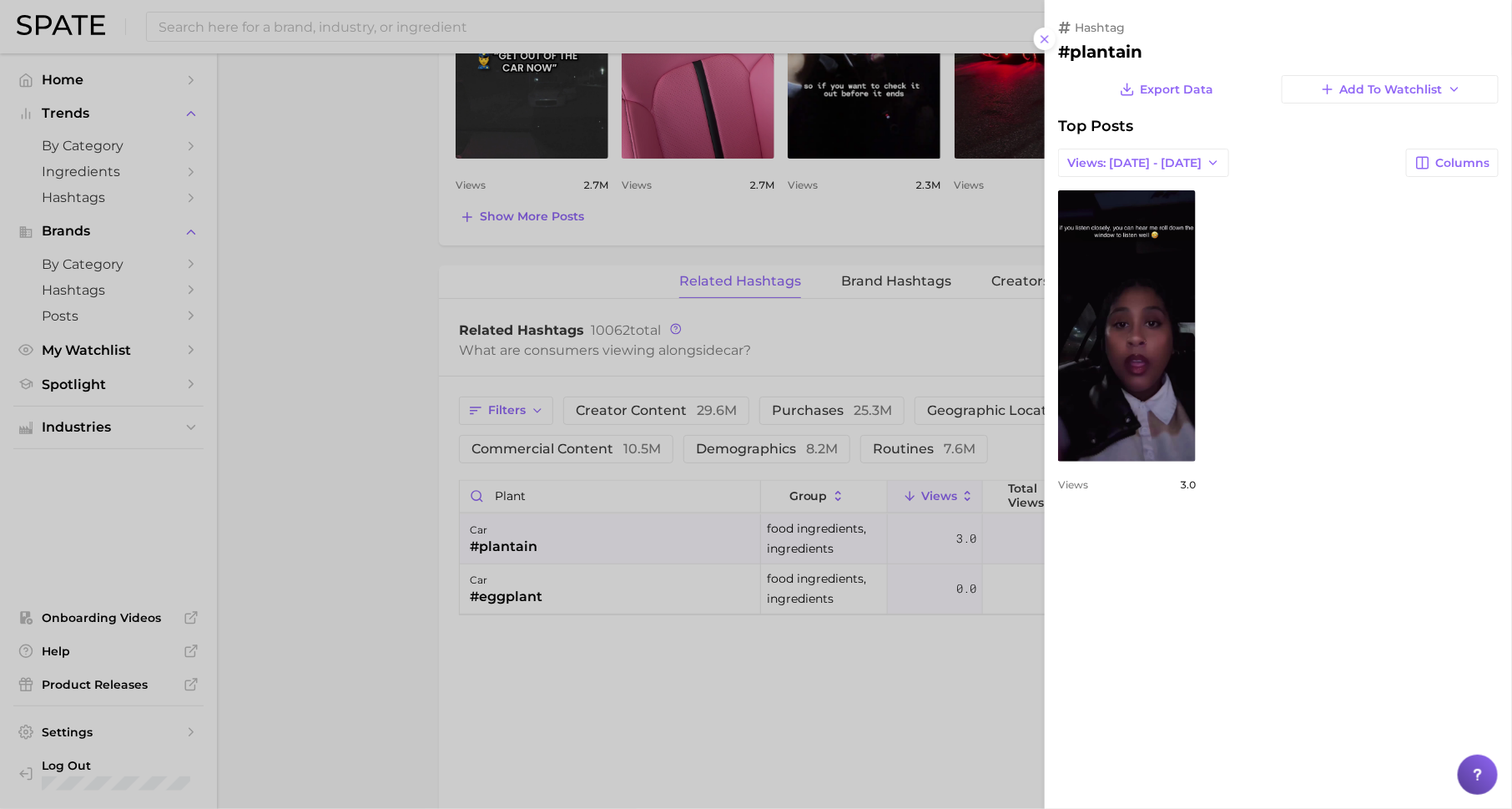
click at [600, 527] on div at bounding box center [756, 404] width 1512 height 809
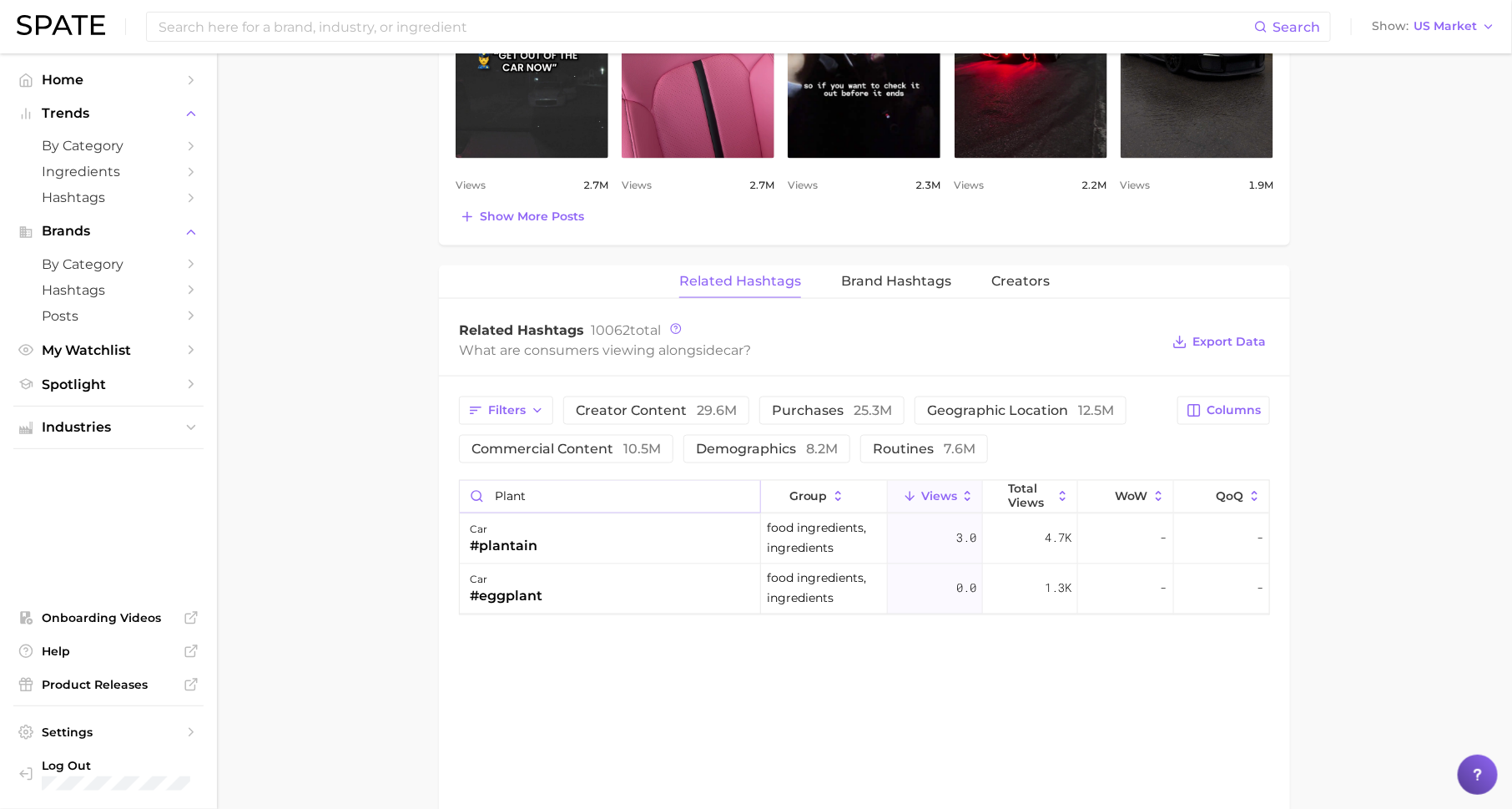
click at [613, 494] on input "plant" at bounding box center [610, 496] width 300 height 32
click at [397, 20] on input at bounding box center [706, 26] width 1098 height 28
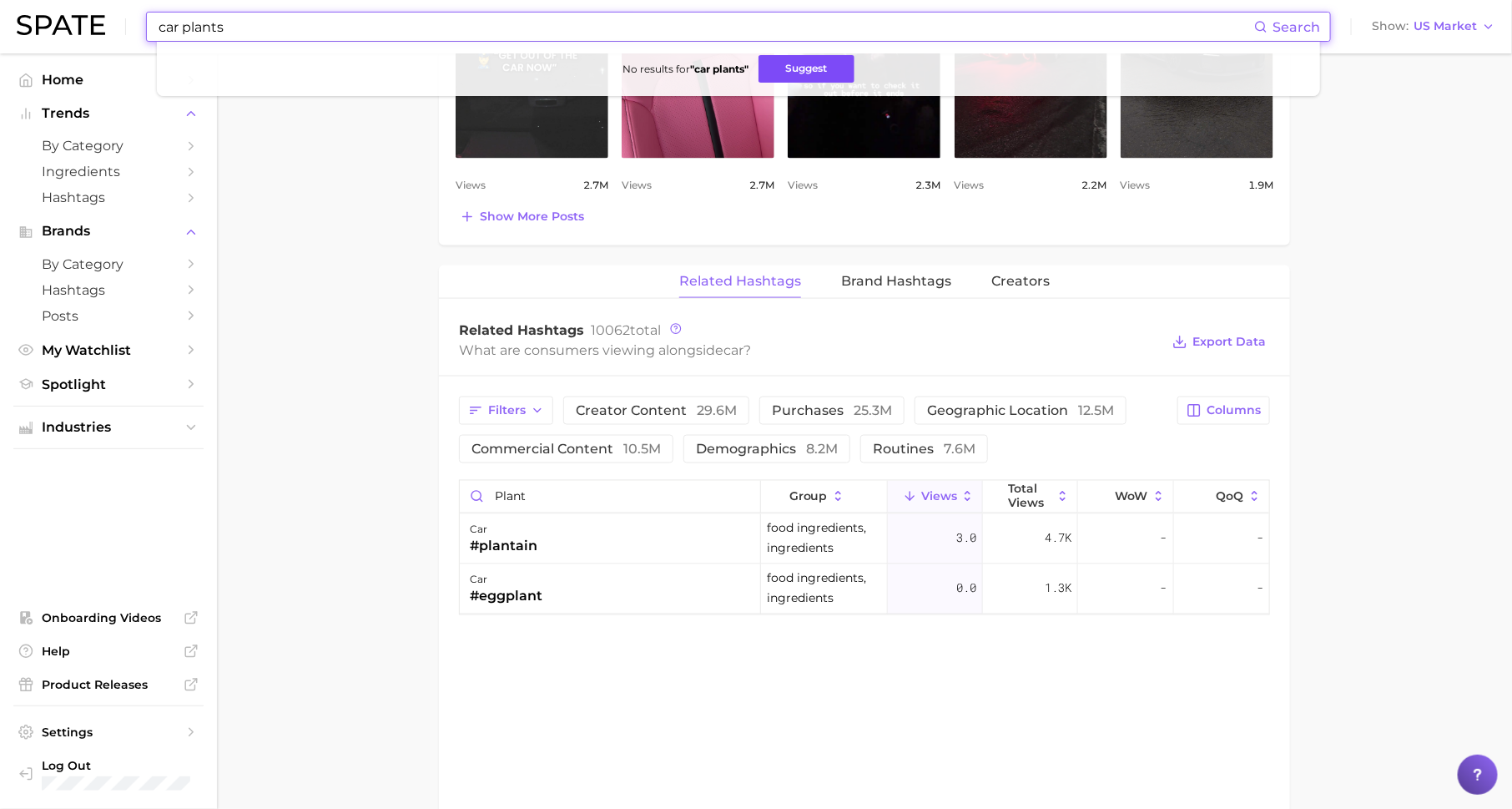
type input "car plants"
click at [804, 74] on button "Suggest" at bounding box center [806, 68] width 96 height 27
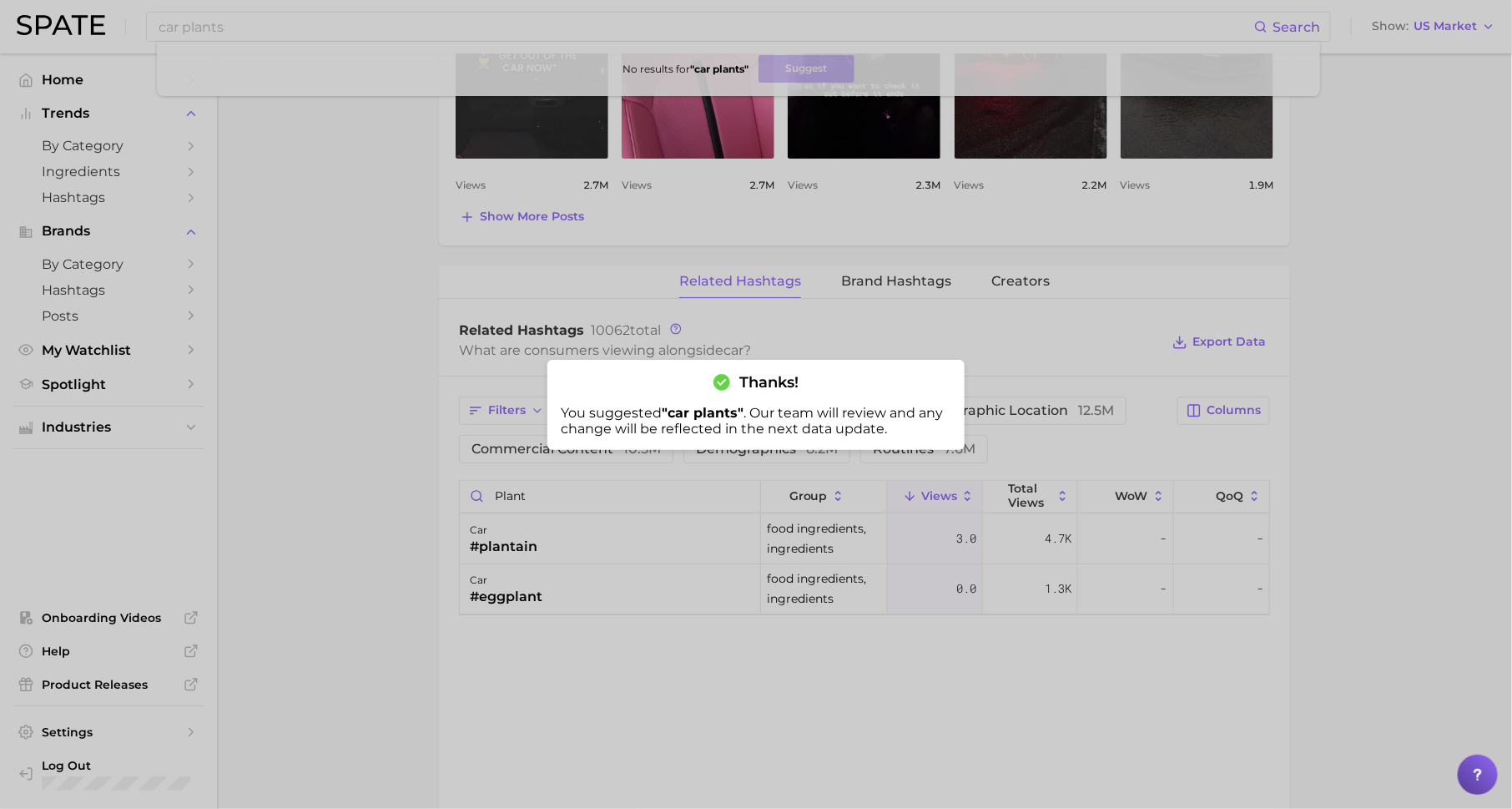
click at [92, 131] on div at bounding box center [756, 404] width 1512 height 809
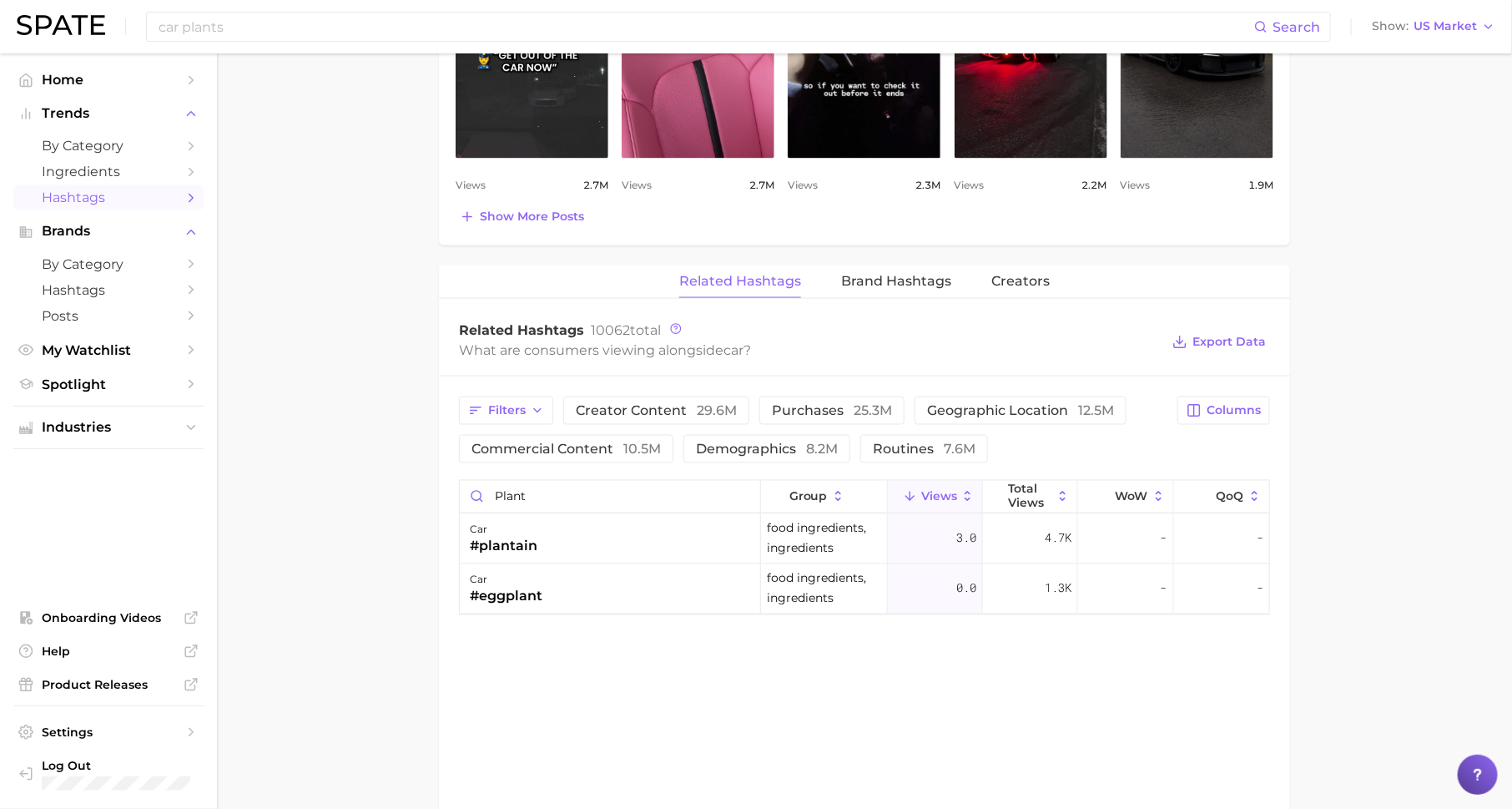
click at [107, 206] on span "Hashtags" at bounding box center [108, 197] width 134 height 16
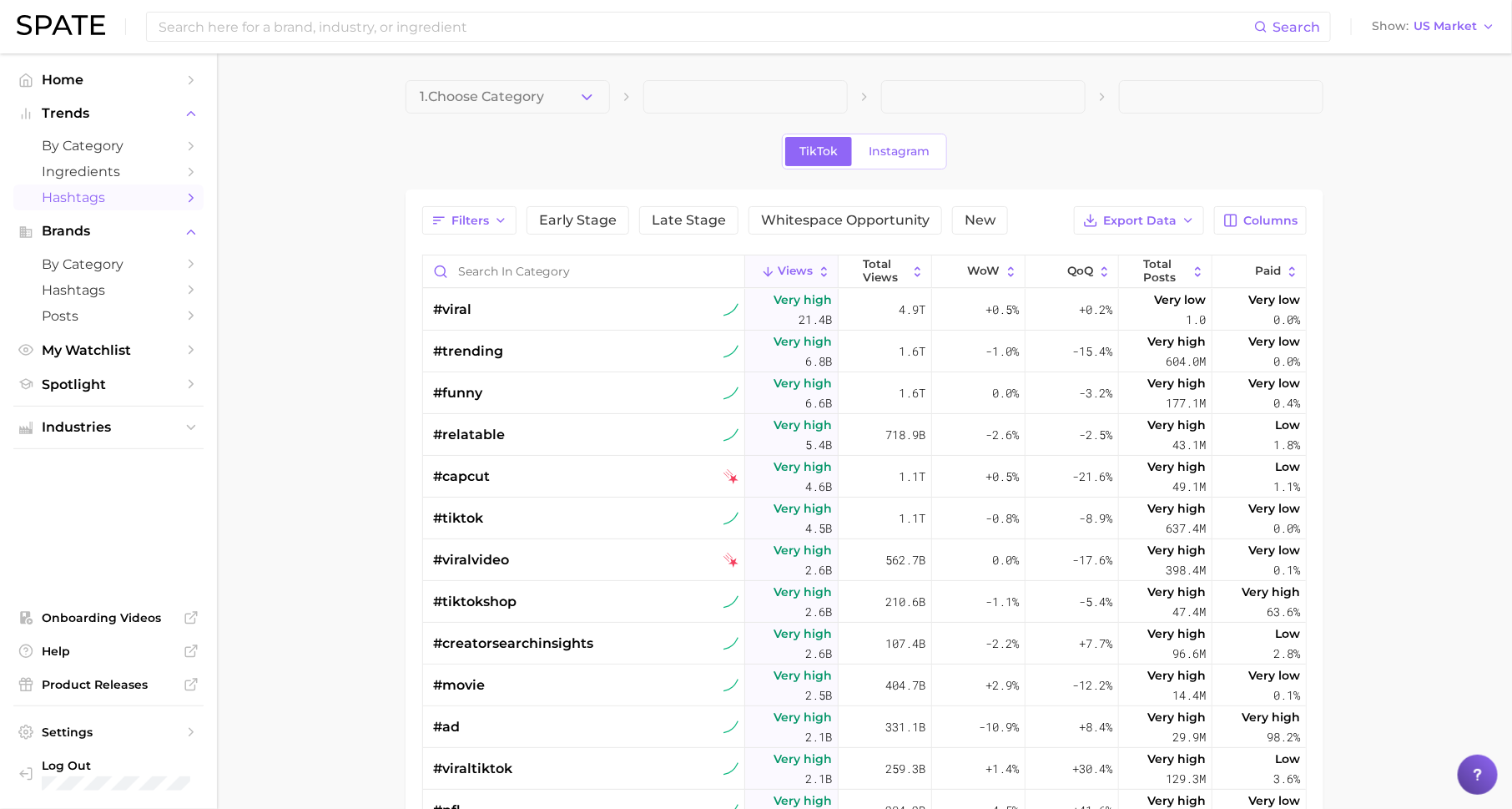
click at [525, 72] on main "1. Choose Category TikTok Instagram Filters Early Stage Late Stage Whitespace O…" at bounding box center [865, 608] width 1296 height 1110
click at [525, 101] on span "1. Choose Category" at bounding box center [483, 96] width 125 height 15
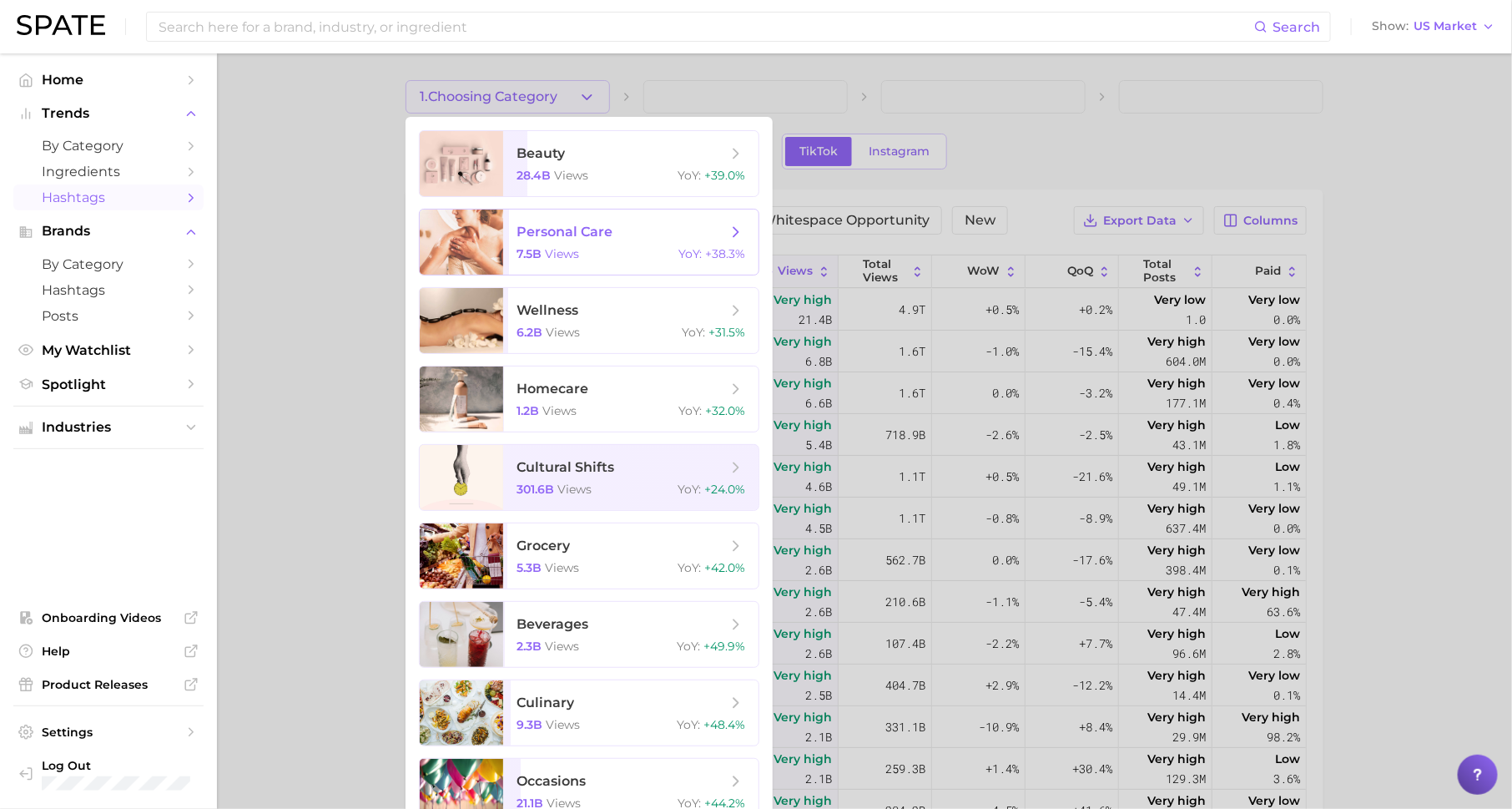
click at [629, 235] on span "personal care" at bounding box center [622, 232] width 211 height 19
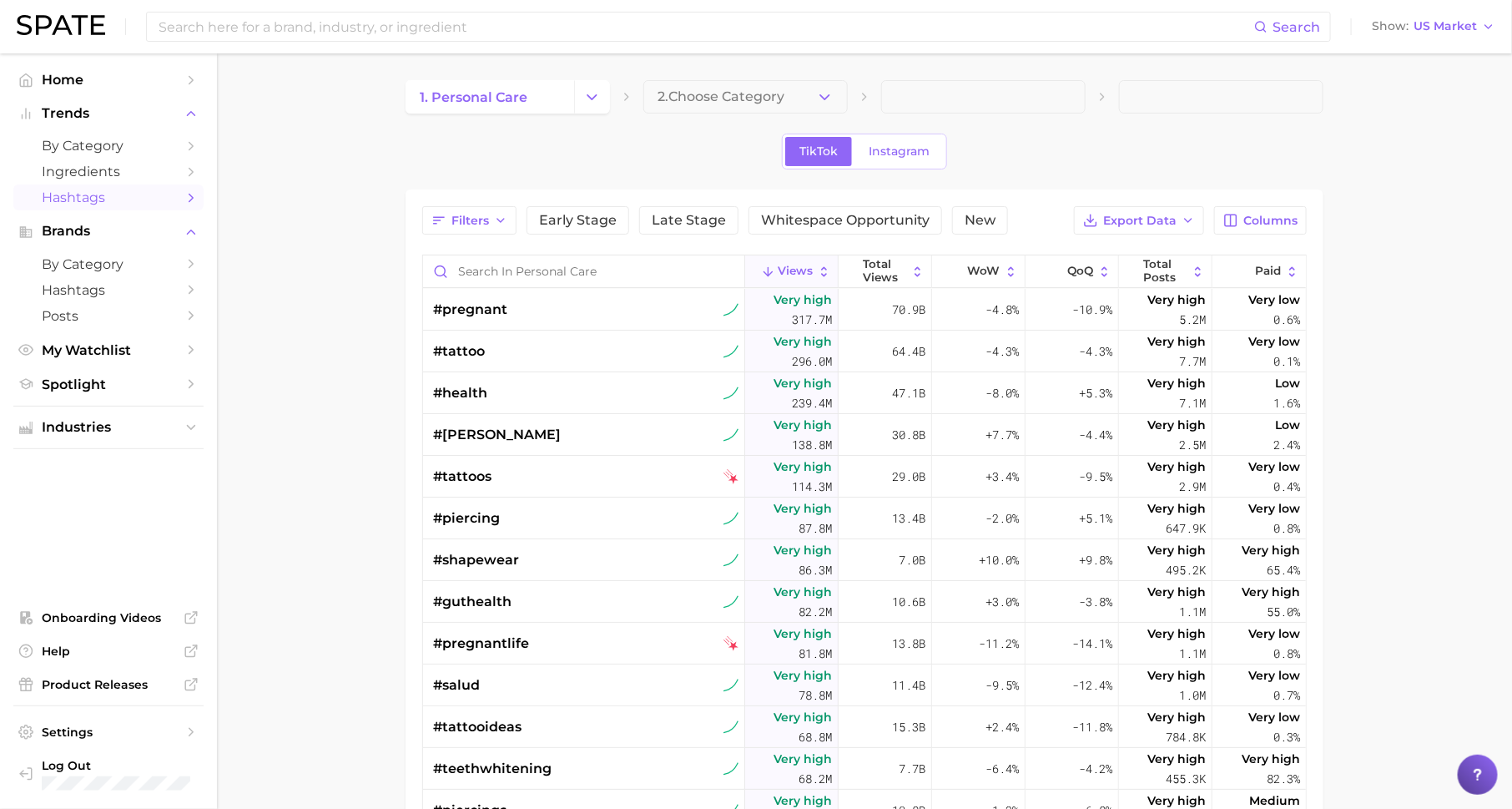
click at [739, 116] on div "1. personal care 2. Choose Category TikTok Instagram Filters Early Stage Late S…" at bounding box center [865, 580] width 918 height 1000
click at [739, 115] on div "1. personal care 2. Choose Category TikTok Instagram Filters Early Stage Late S…" at bounding box center [865, 580] width 918 height 1000
click at [739, 102] on span "2. Choose Category" at bounding box center [721, 96] width 127 height 15
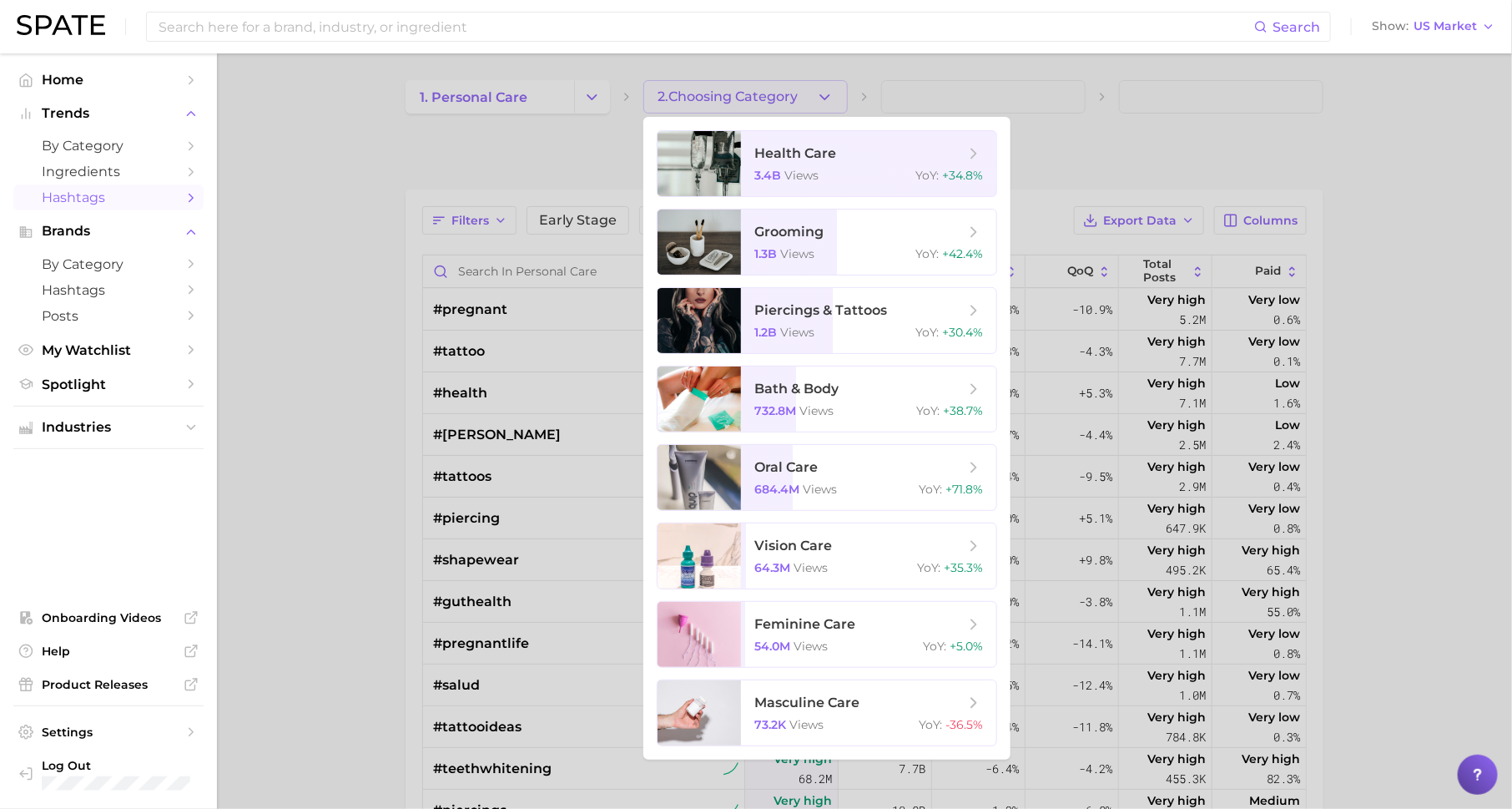
click at [484, 157] on div at bounding box center [756, 404] width 1512 height 809
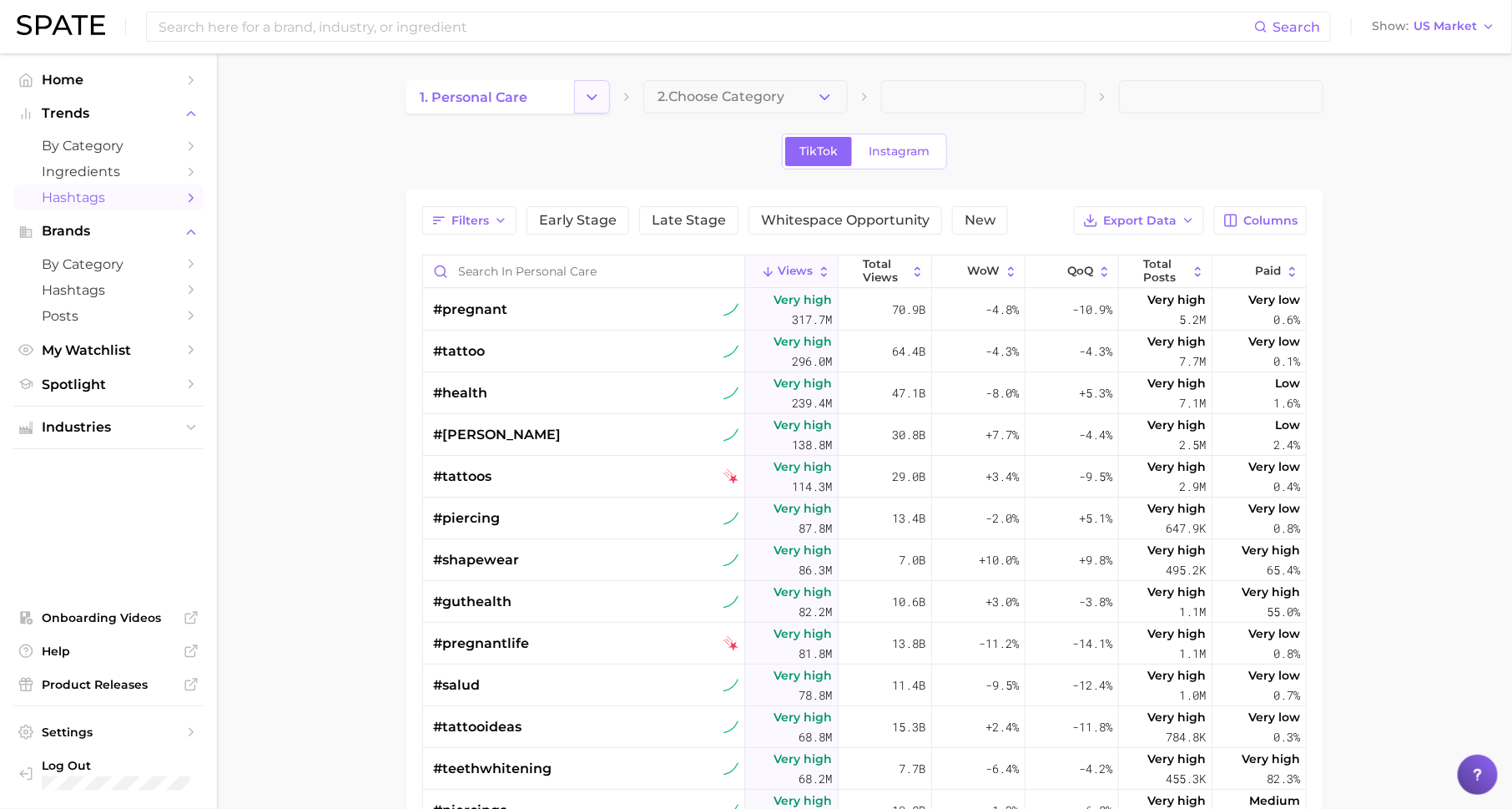
click at [589, 94] on icon "Change Category" at bounding box center [592, 97] width 18 height 18
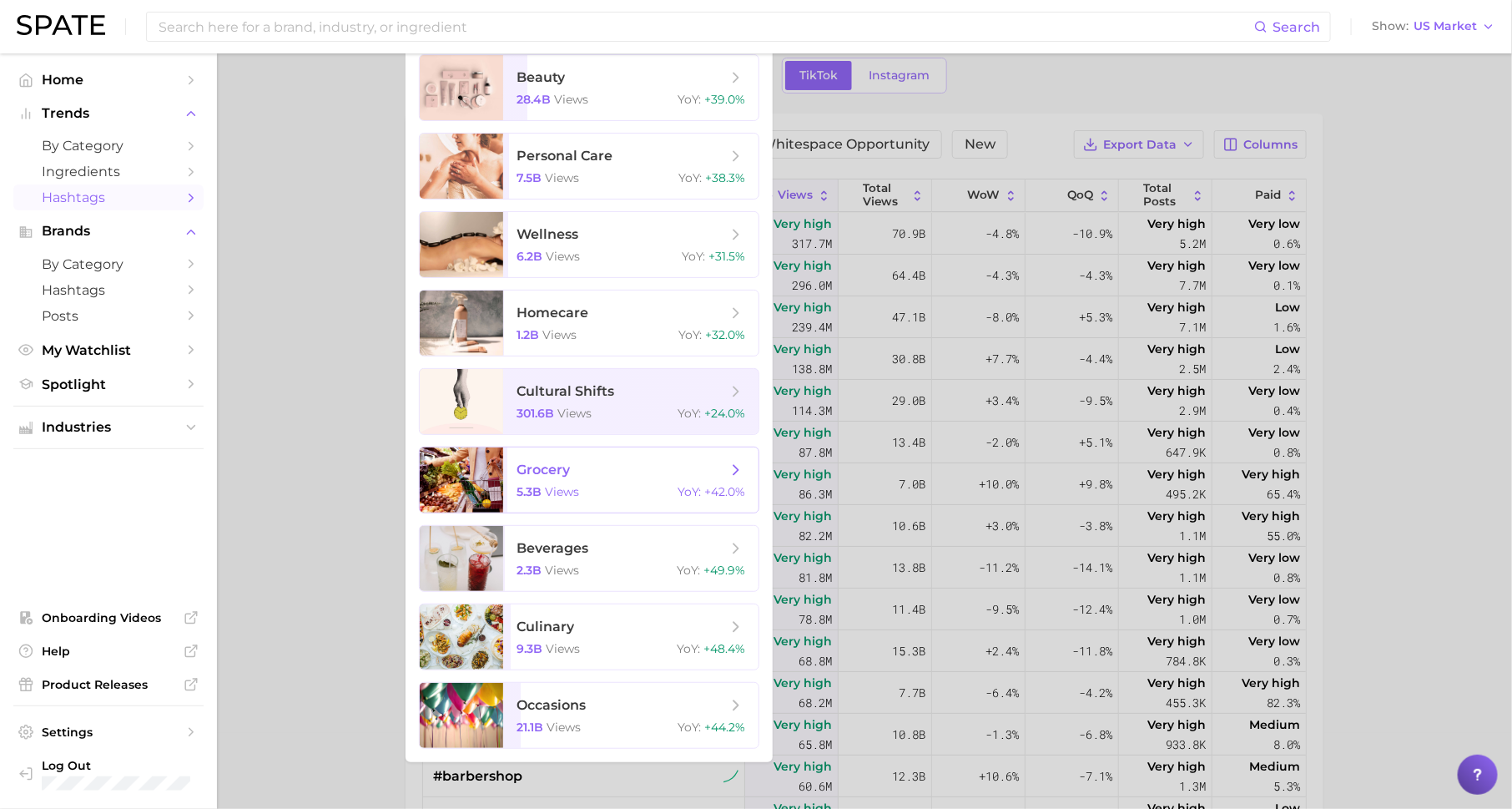
scroll to position [84, 0]
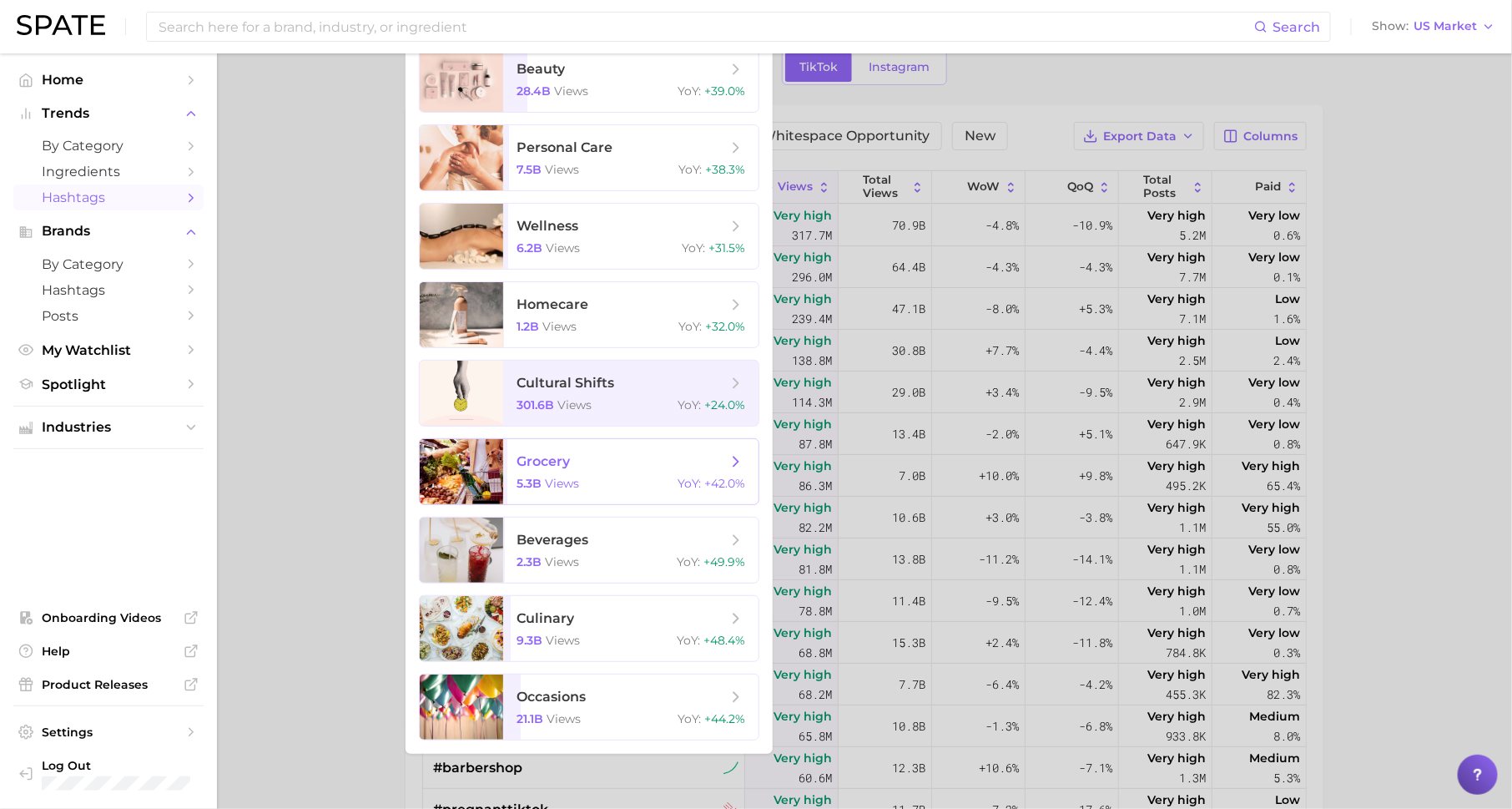
click at [584, 483] on div "5.3b views YoY : +42.0%" at bounding box center [631, 482] width 229 height 15
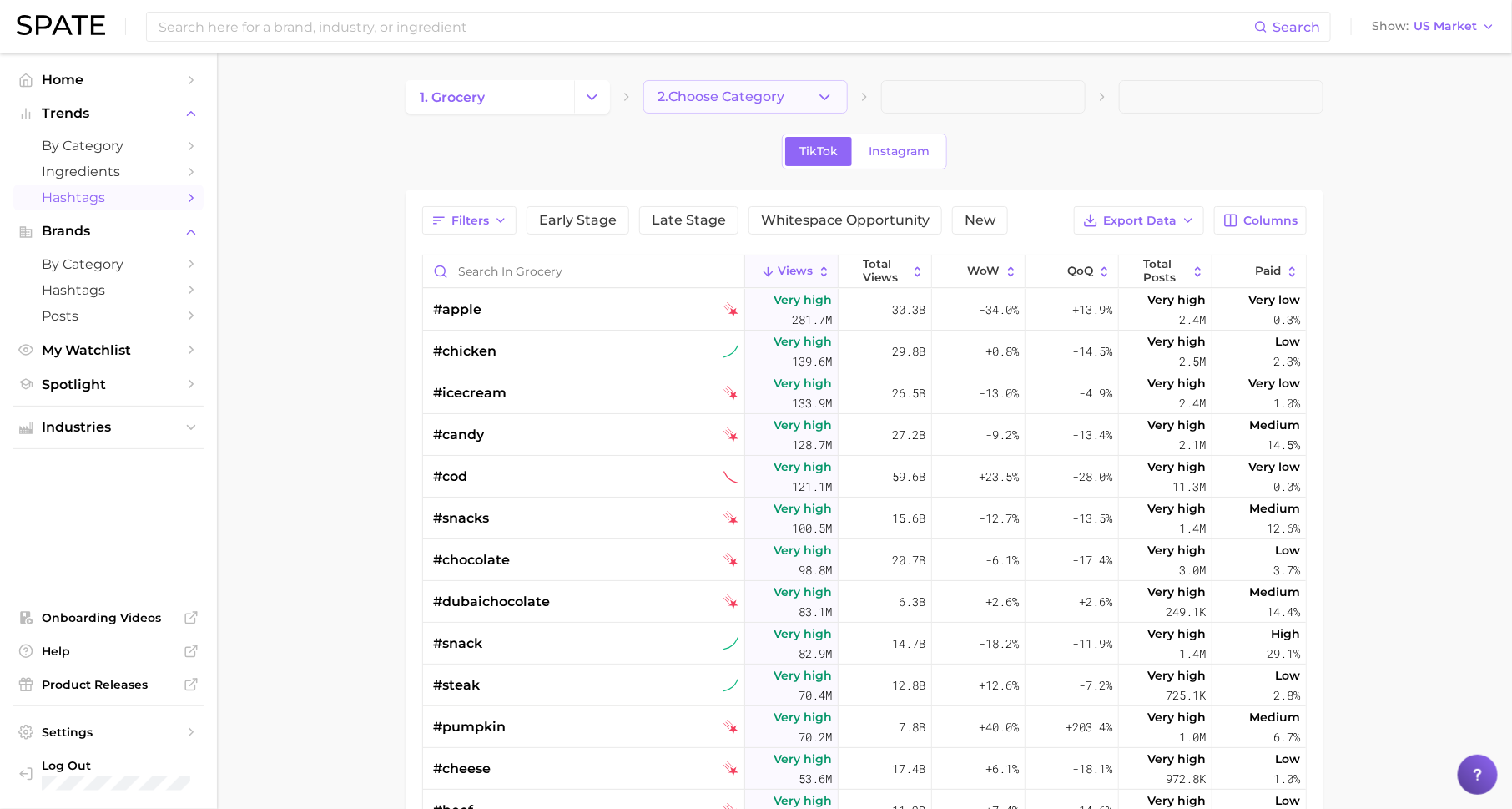
click at [677, 103] on span "2. Choose Category" at bounding box center [721, 96] width 127 height 15
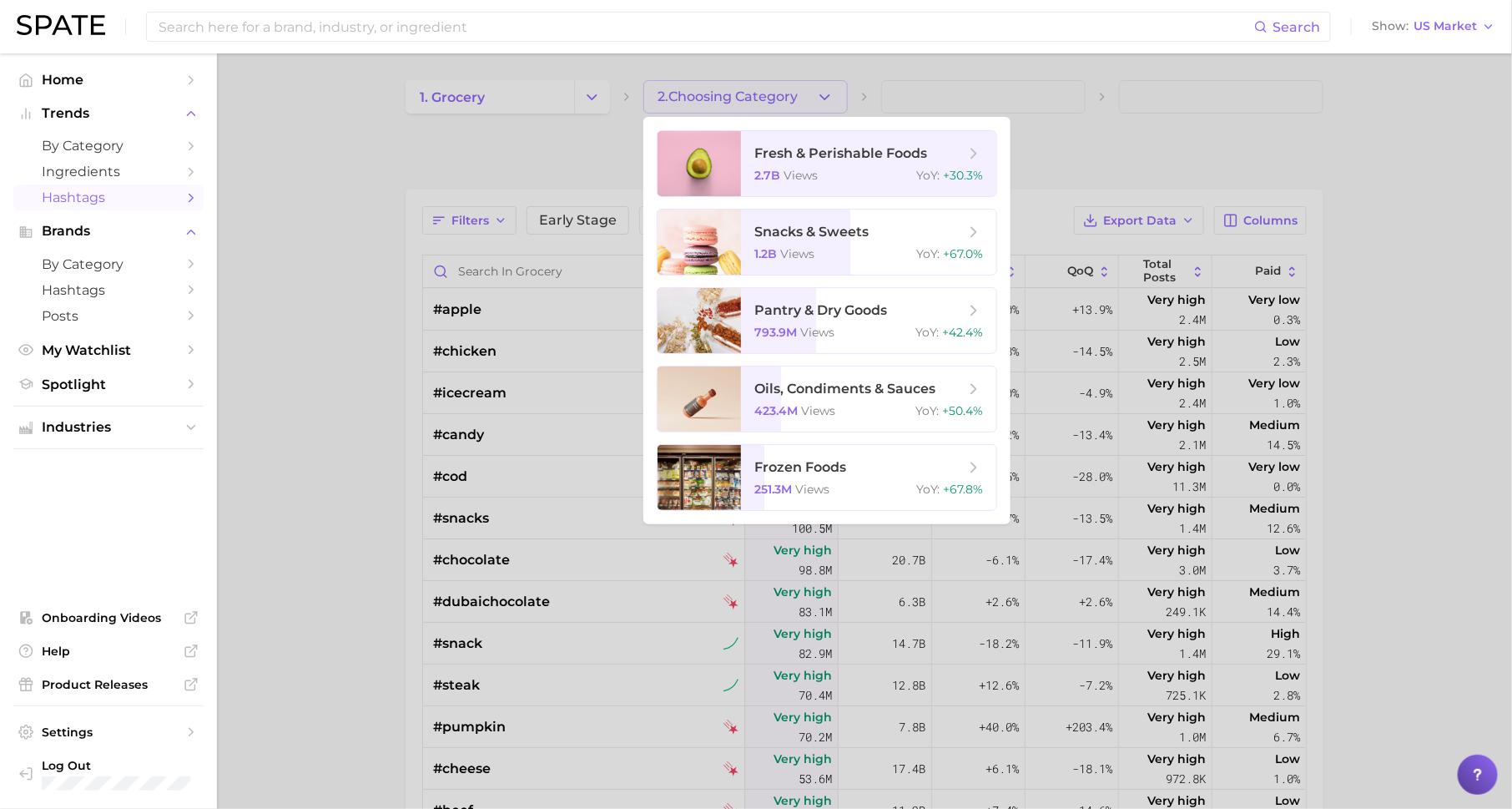
click at [560, 131] on div at bounding box center [756, 404] width 1512 height 809
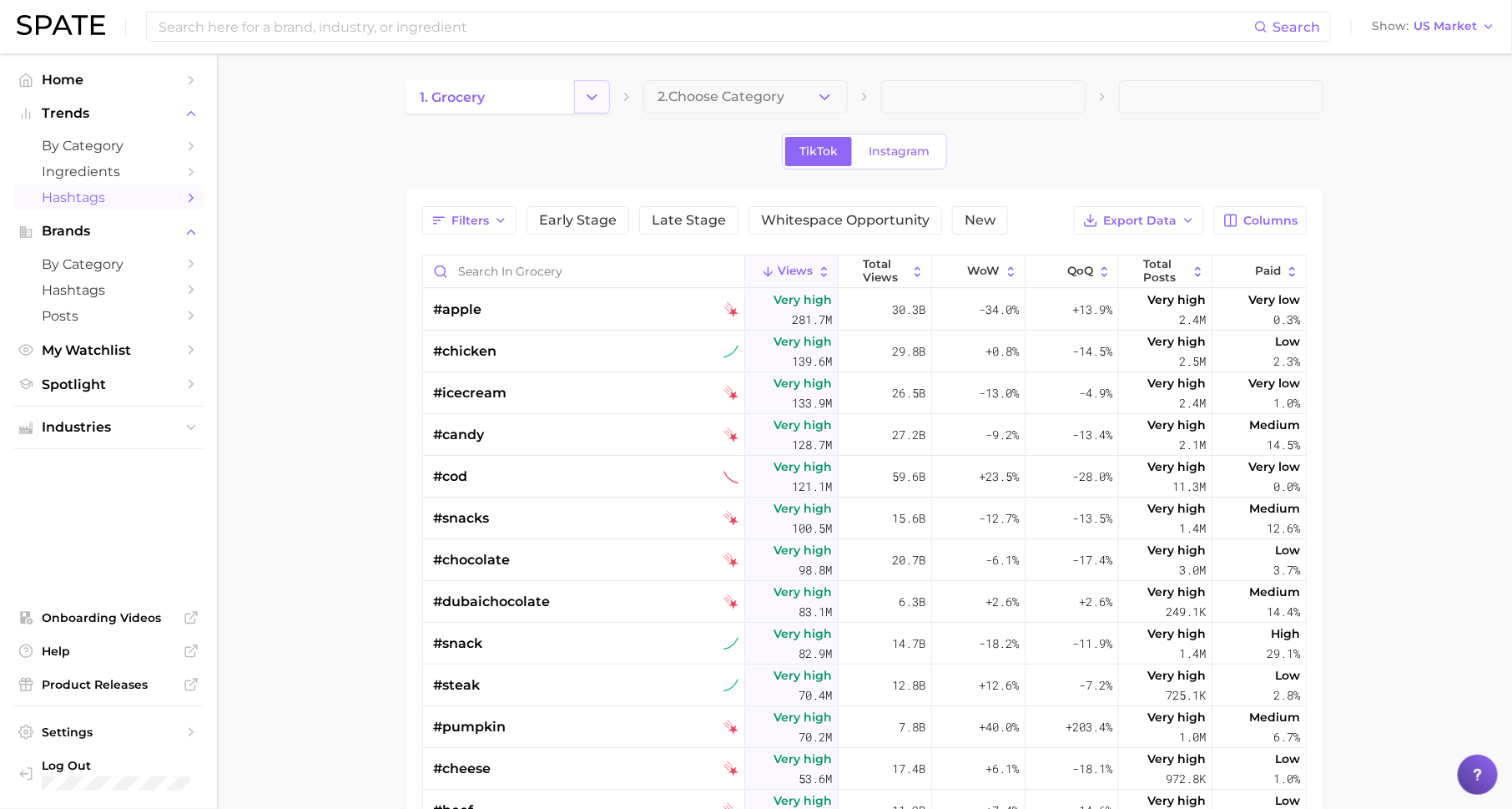
click at [594, 104] on icon "Change Category" at bounding box center [592, 97] width 18 height 18
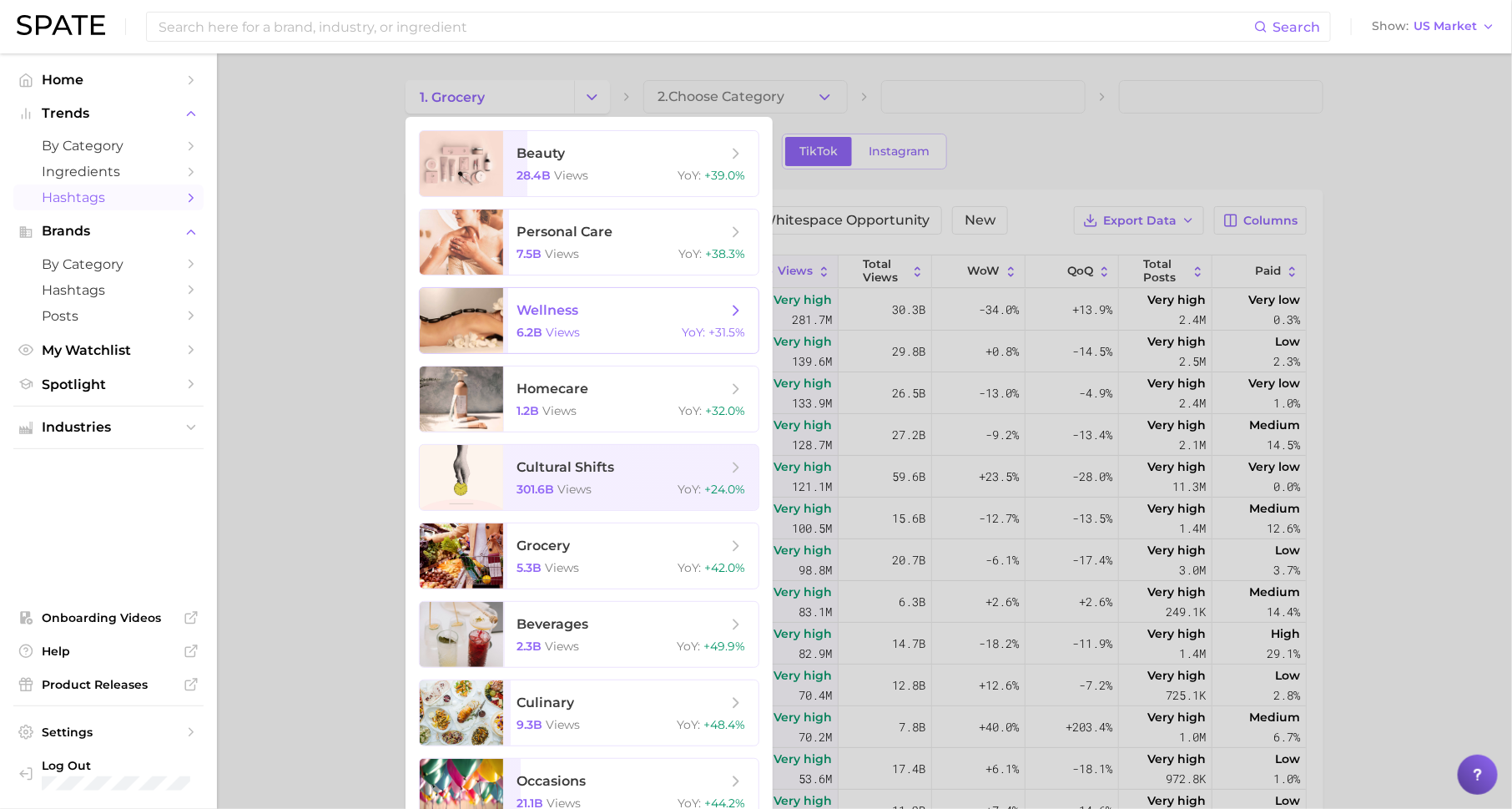
click at [608, 315] on span "wellness" at bounding box center [622, 310] width 211 height 19
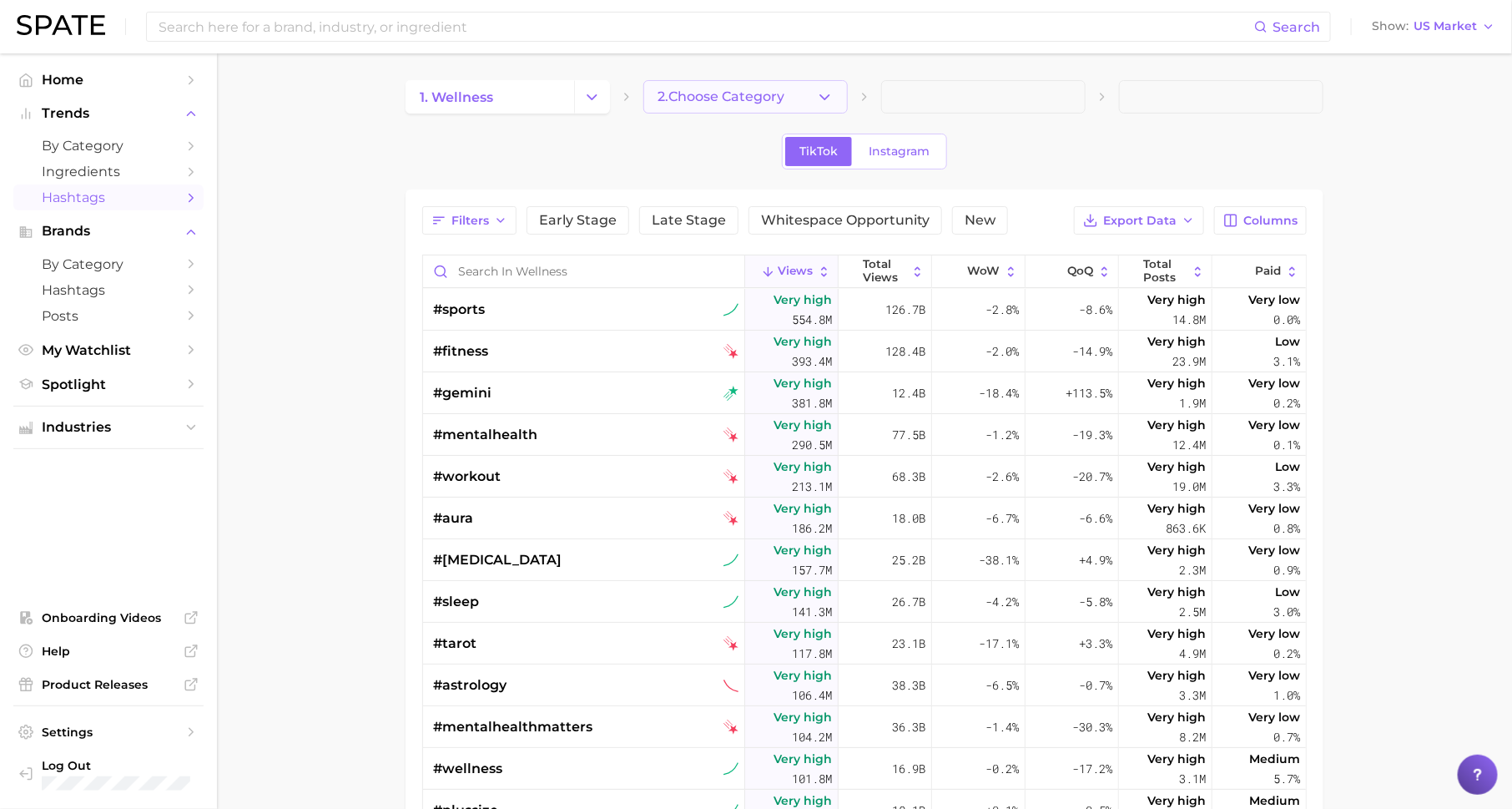
click at [724, 95] on span "2. Choose Category" at bounding box center [721, 96] width 127 height 15
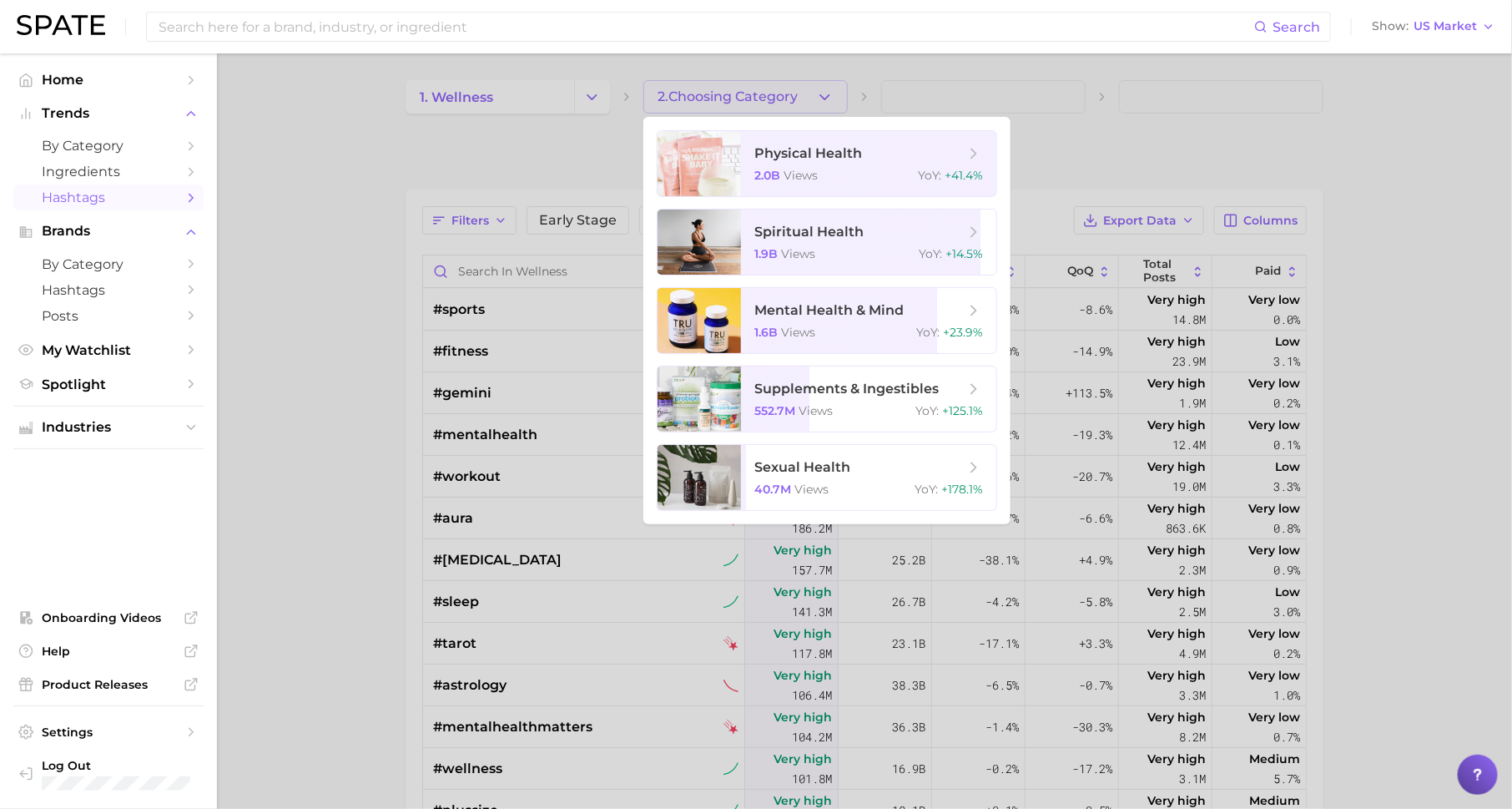
click at [561, 135] on div at bounding box center [756, 404] width 1512 height 809
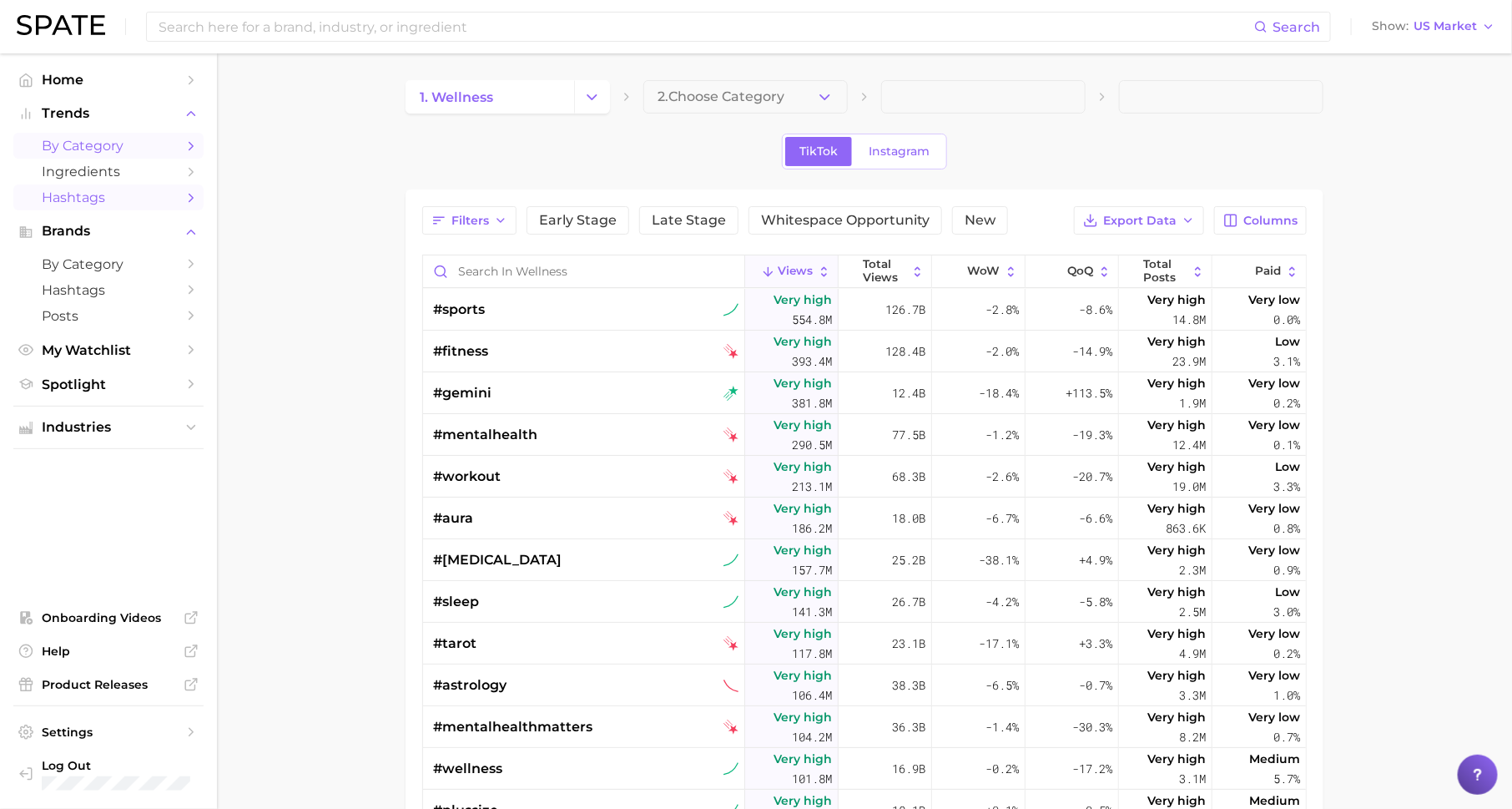
click at [170, 153] on span "by Category" at bounding box center [108, 145] width 134 height 16
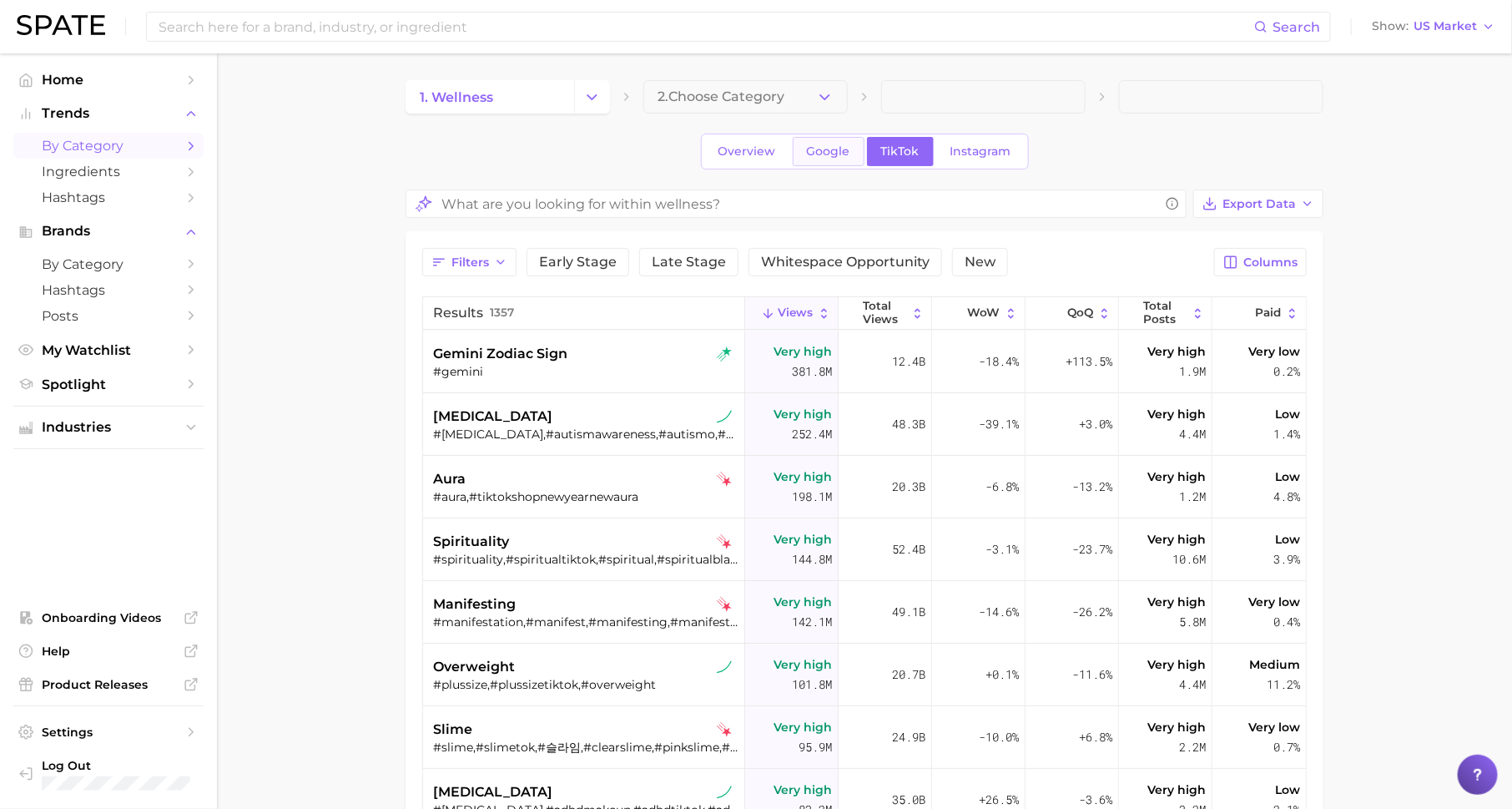
click at [828, 155] on span "Google" at bounding box center [829, 151] width 44 height 15
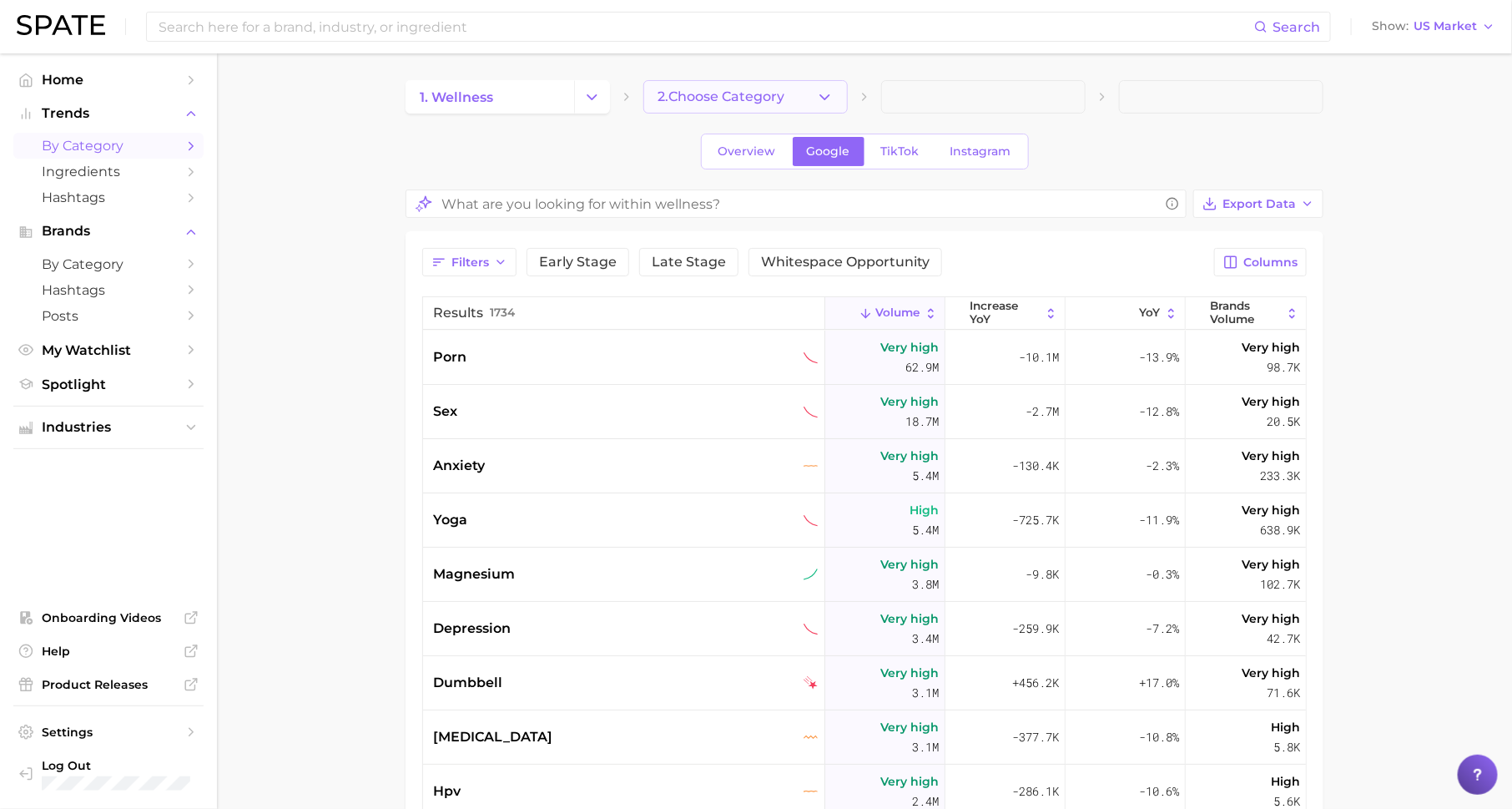
click at [706, 105] on button "2. Choose Category" at bounding box center [746, 96] width 205 height 33
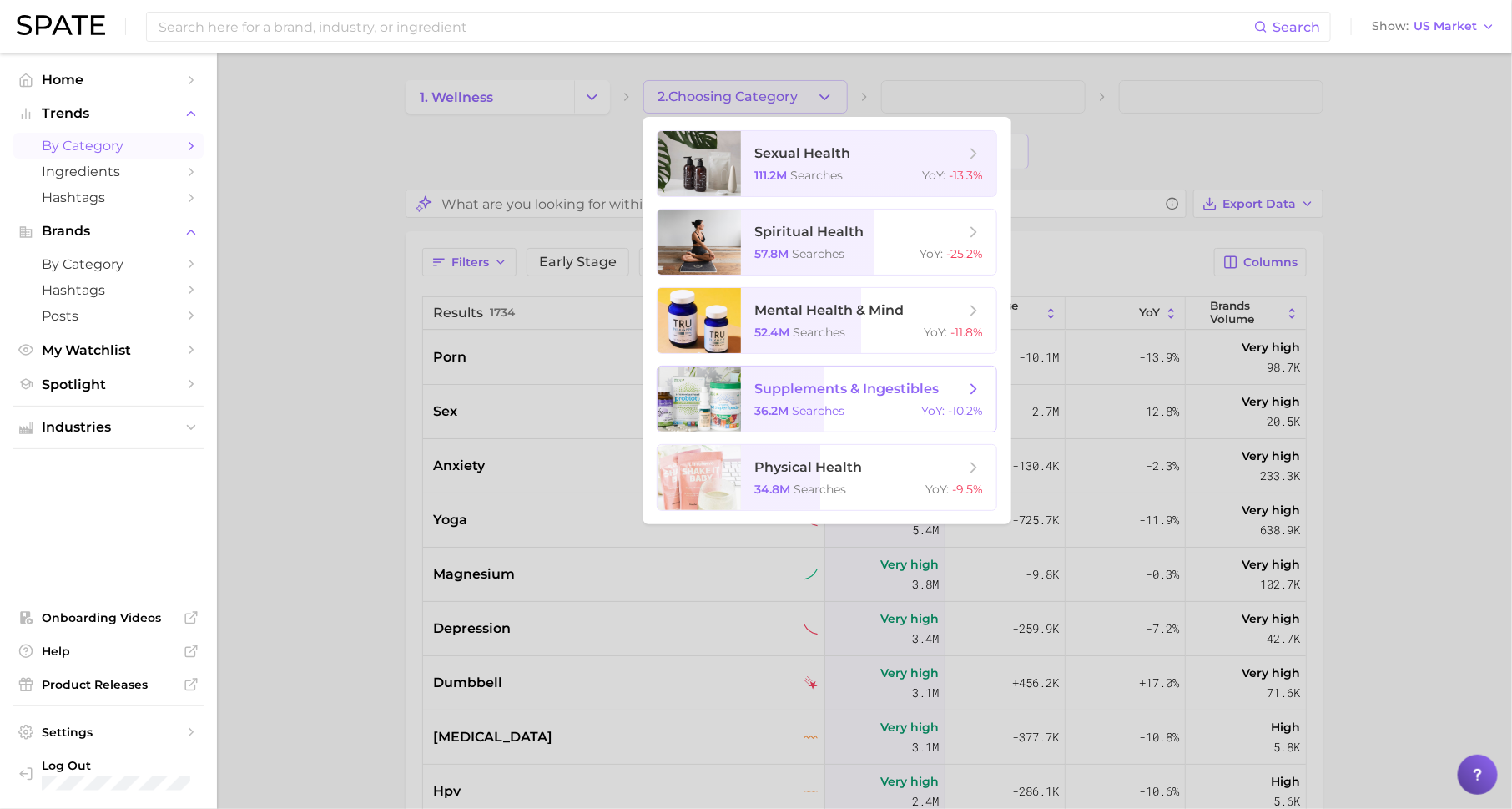
click at [831, 382] on span "supplements & ingestibles" at bounding box center [846, 388] width 184 height 16
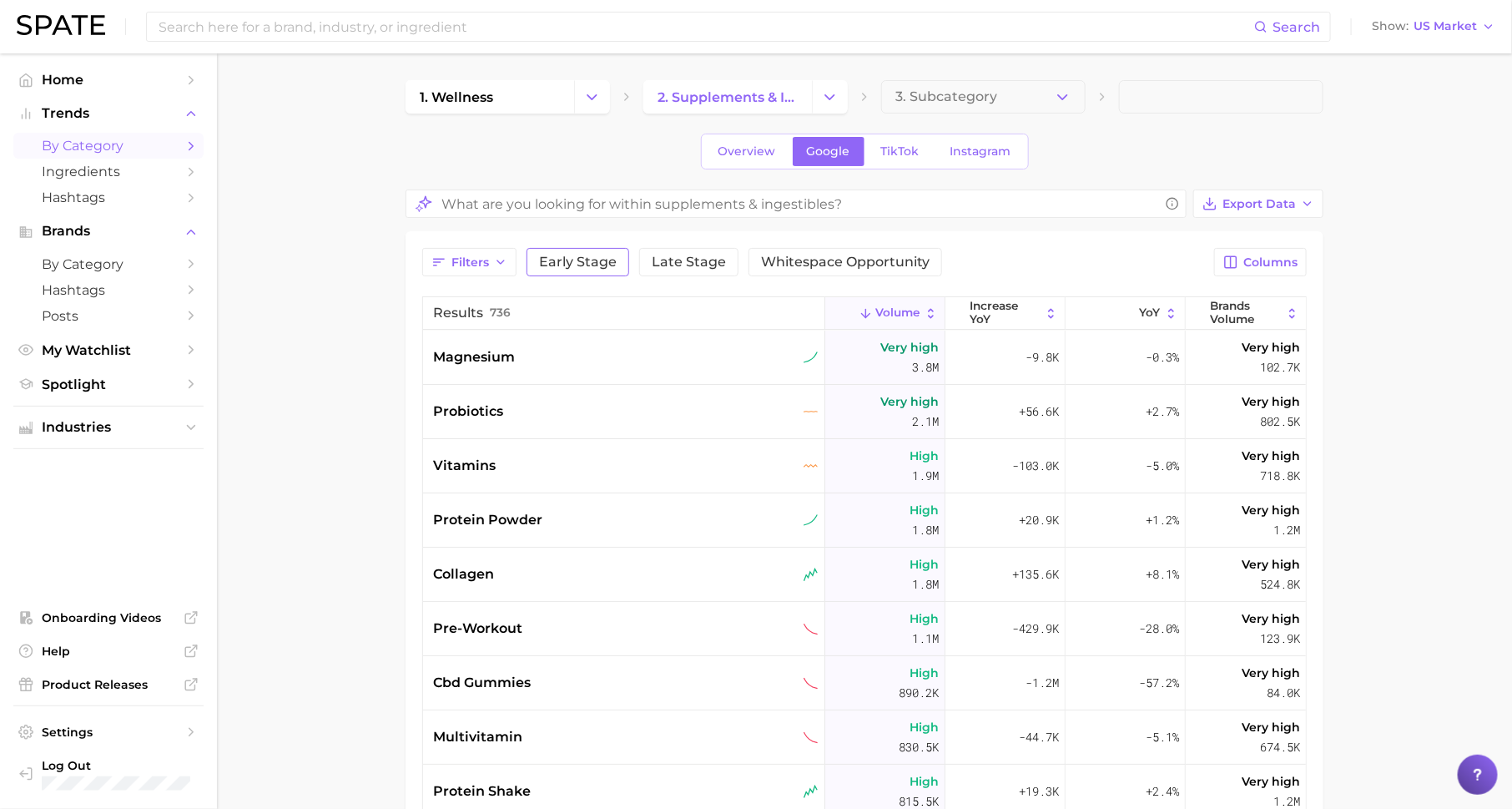
click at [572, 257] on span "Early Stage" at bounding box center [578, 262] width 78 height 14
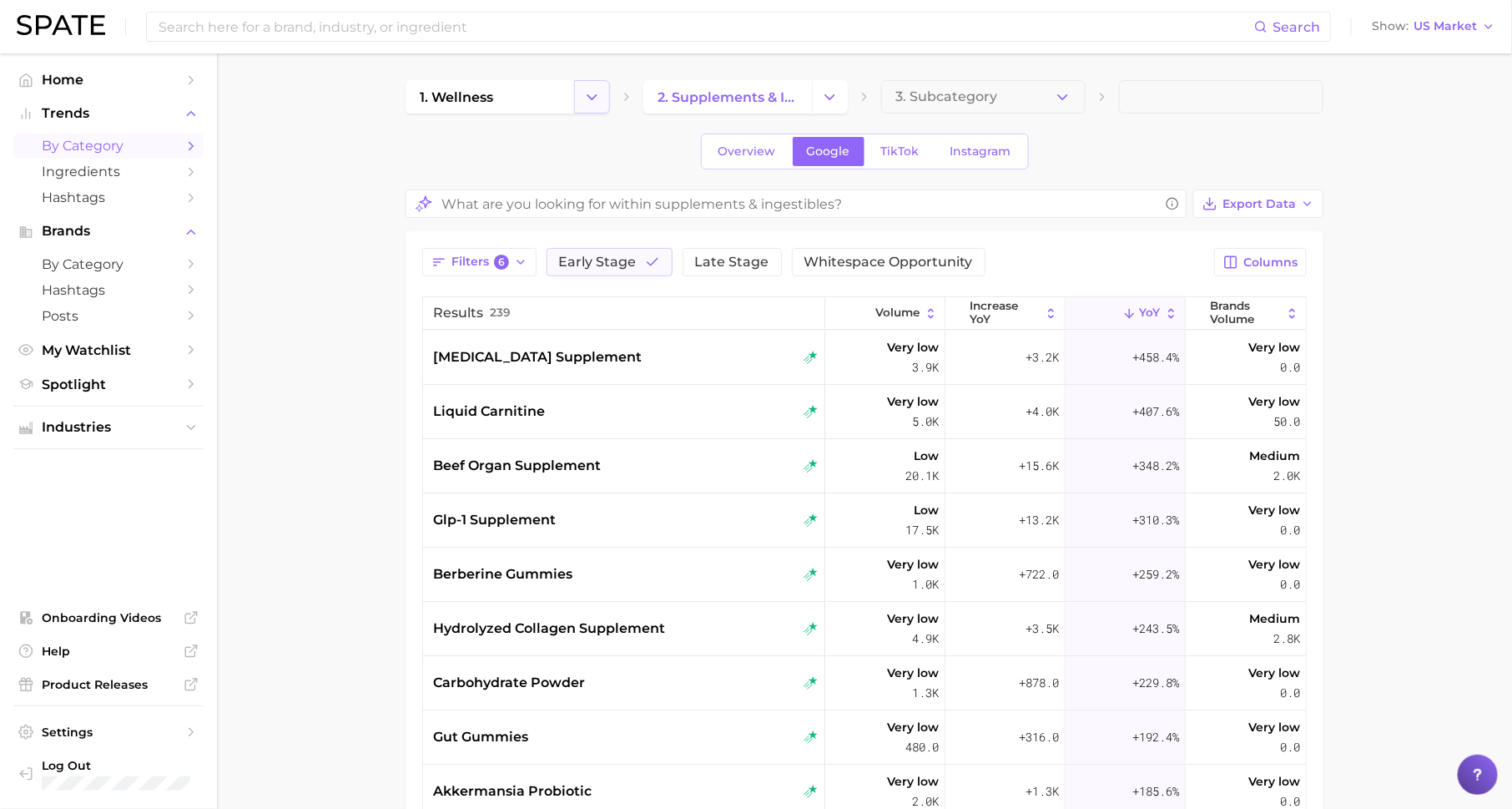
click at [585, 84] on button "Change Category" at bounding box center [592, 96] width 36 height 33
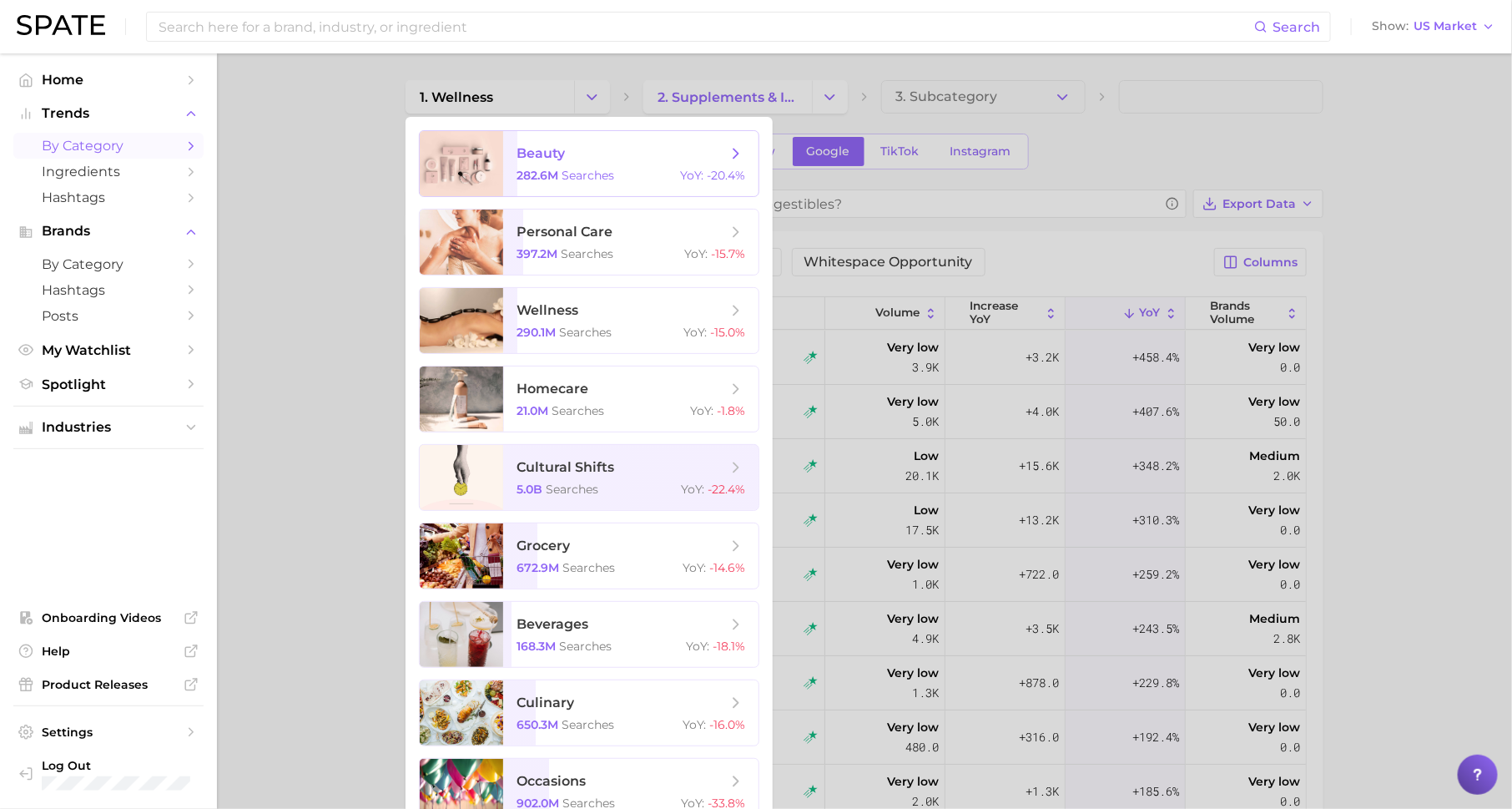
click at [603, 171] on span "searches" at bounding box center [588, 174] width 53 height 15
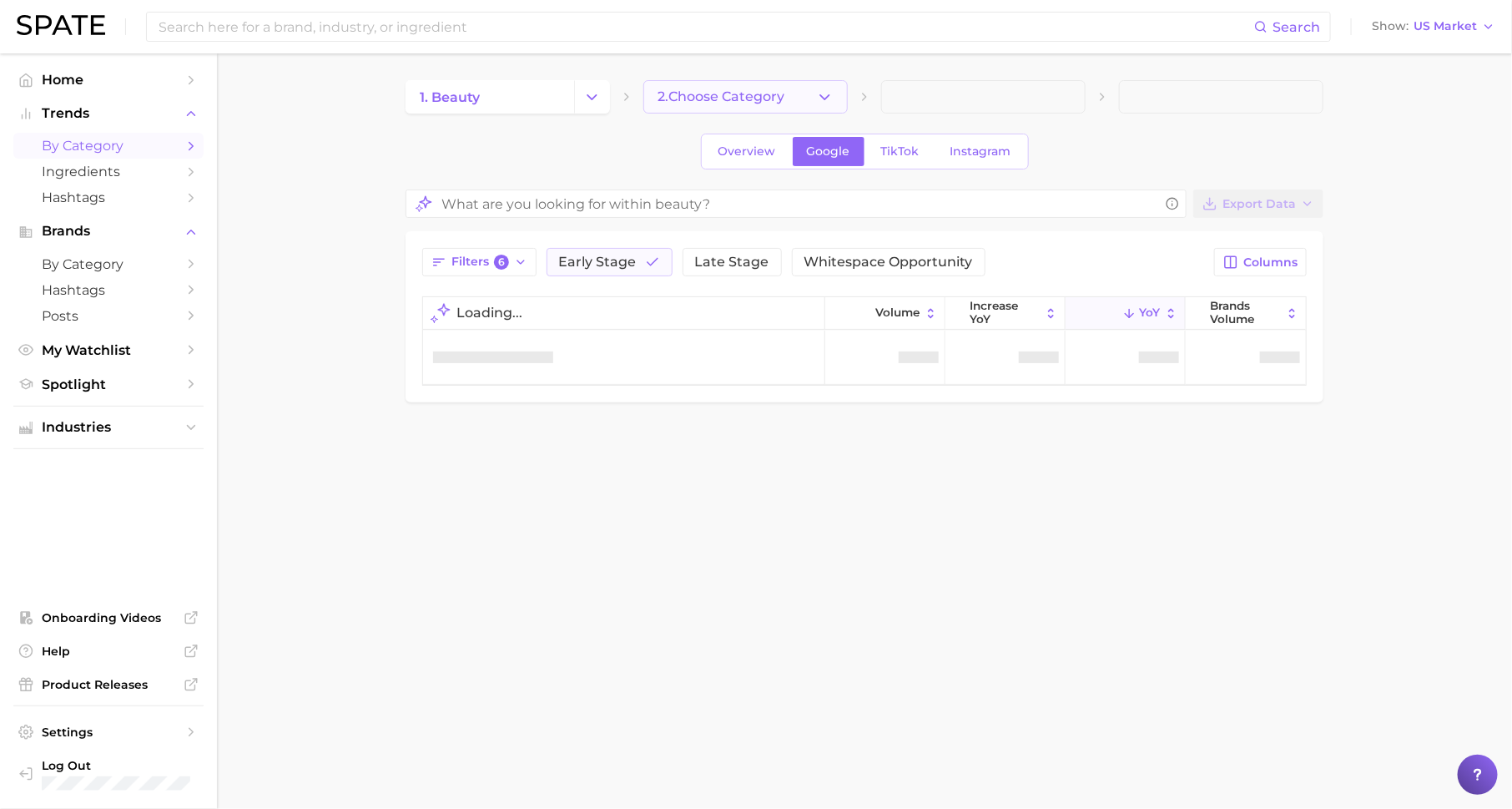
click at [735, 96] on span "2. Choose Category" at bounding box center [721, 96] width 127 height 15
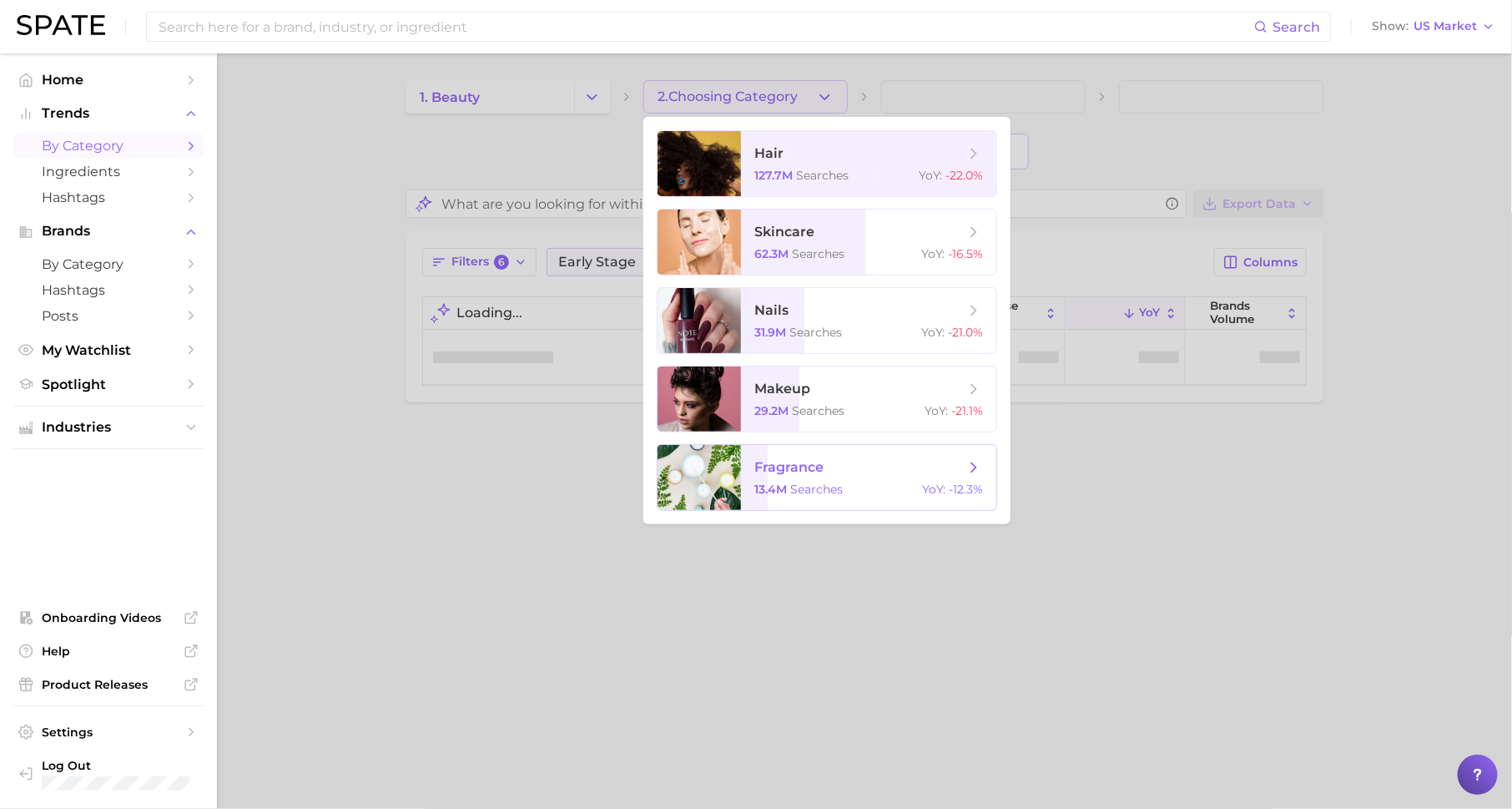
click at [781, 471] on span "fragrance" at bounding box center [789, 467] width 69 height 16
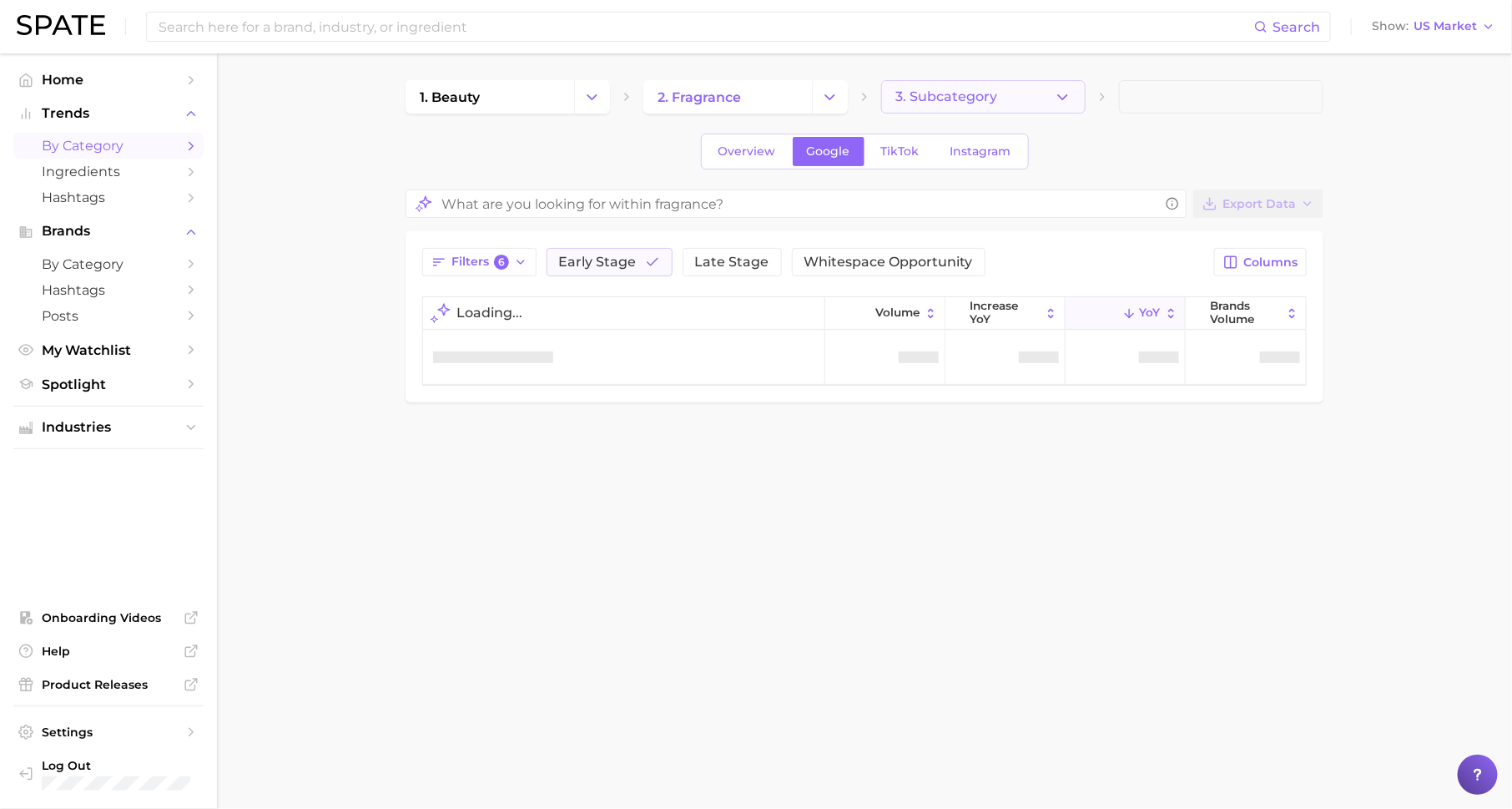
click at [948, 99] on span "3. Subcategory" at bounding box center [947, 96] width 101 height 15
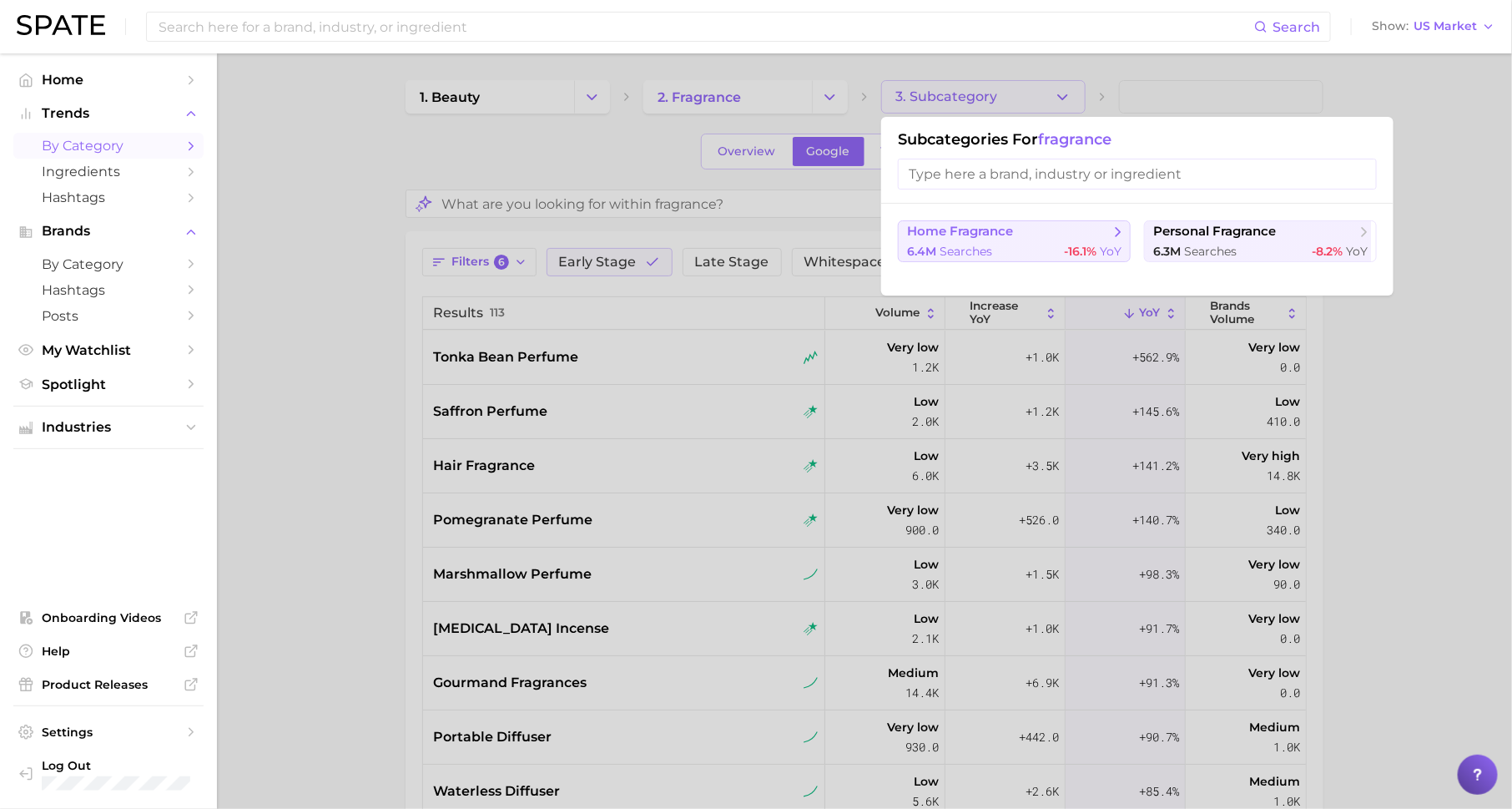
click at [989, 248] on span "searches" at bounding box center [966, 250] width 53 height 15
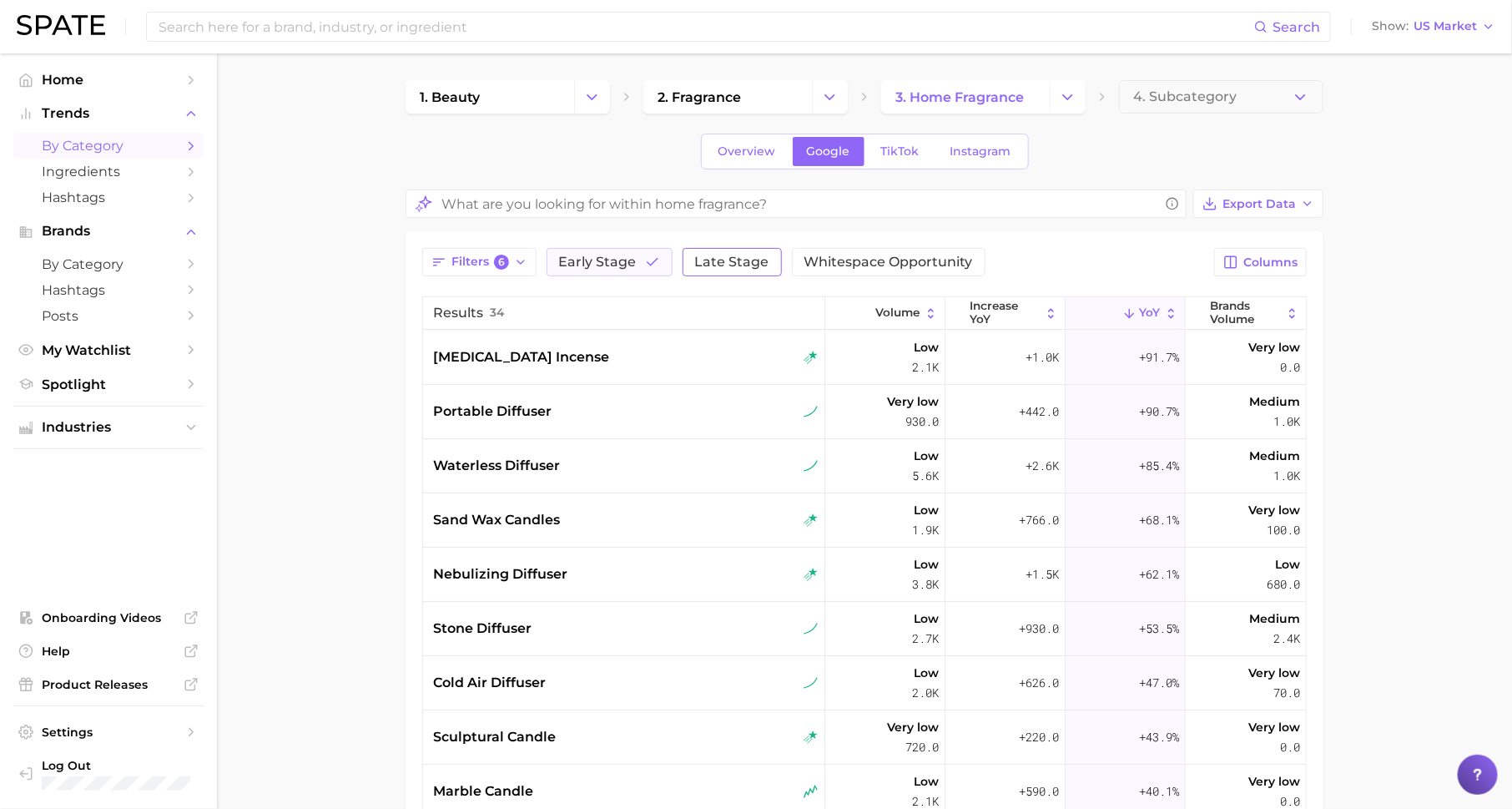
click at [703, 270] on button "Late Stage" at bounding box center [732, 261] width 99 height 28
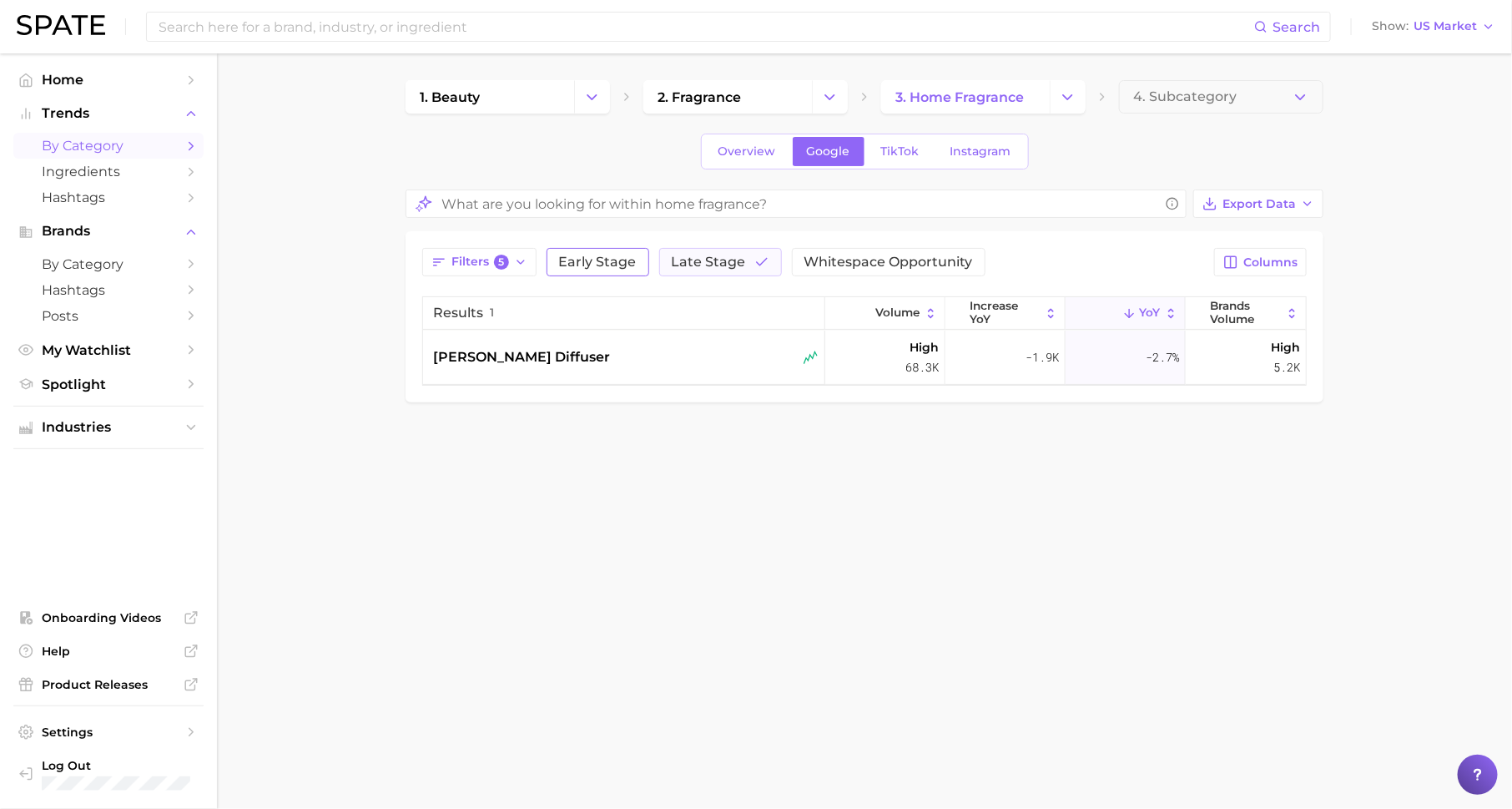
click at [628, 264] on span "Early Stage" at bounding box center [599, 262] width 78 height 14
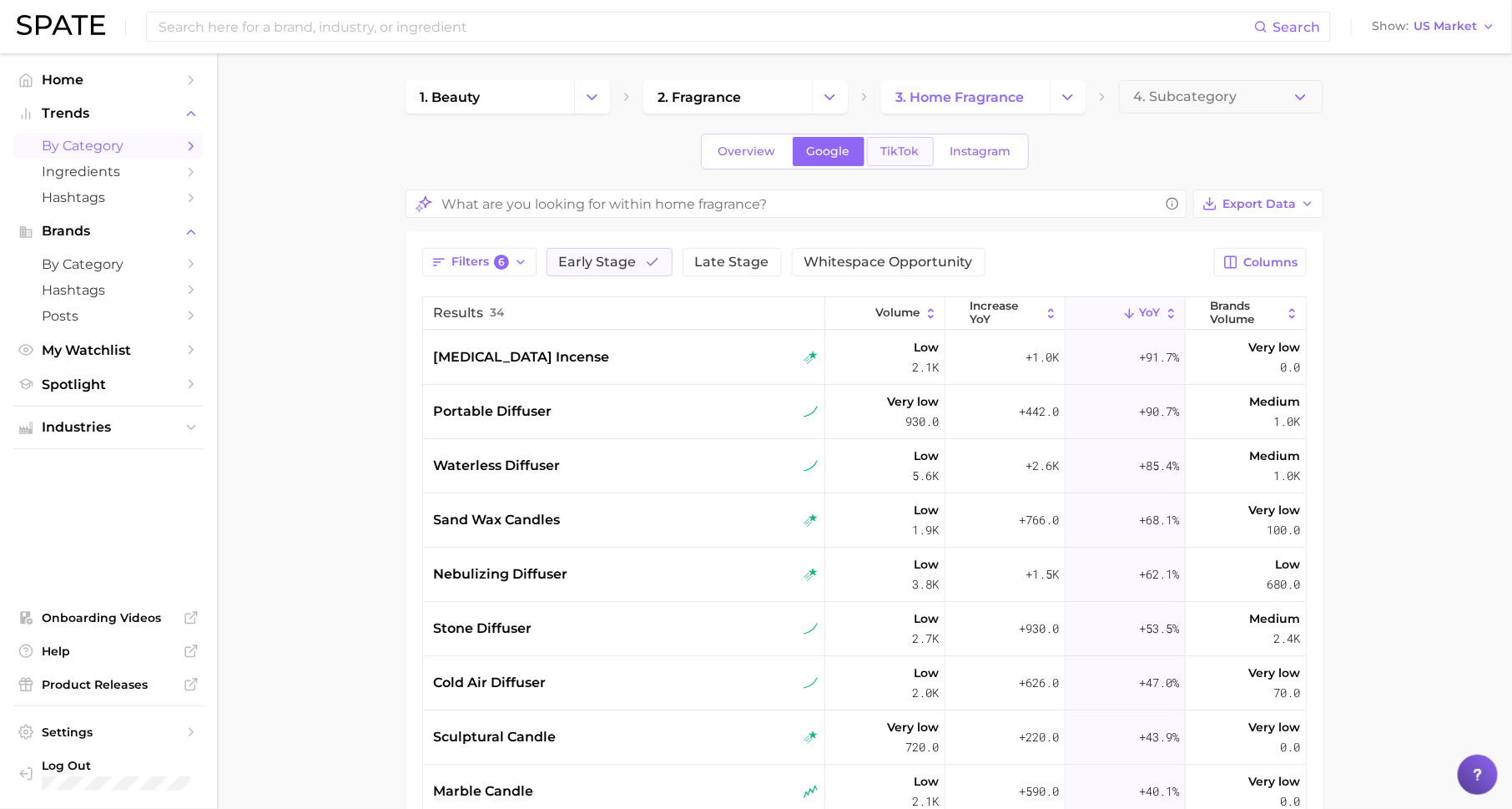
click at [890, 147] on span "TikTok" at bounding box center [900, 151] width 38 height 15
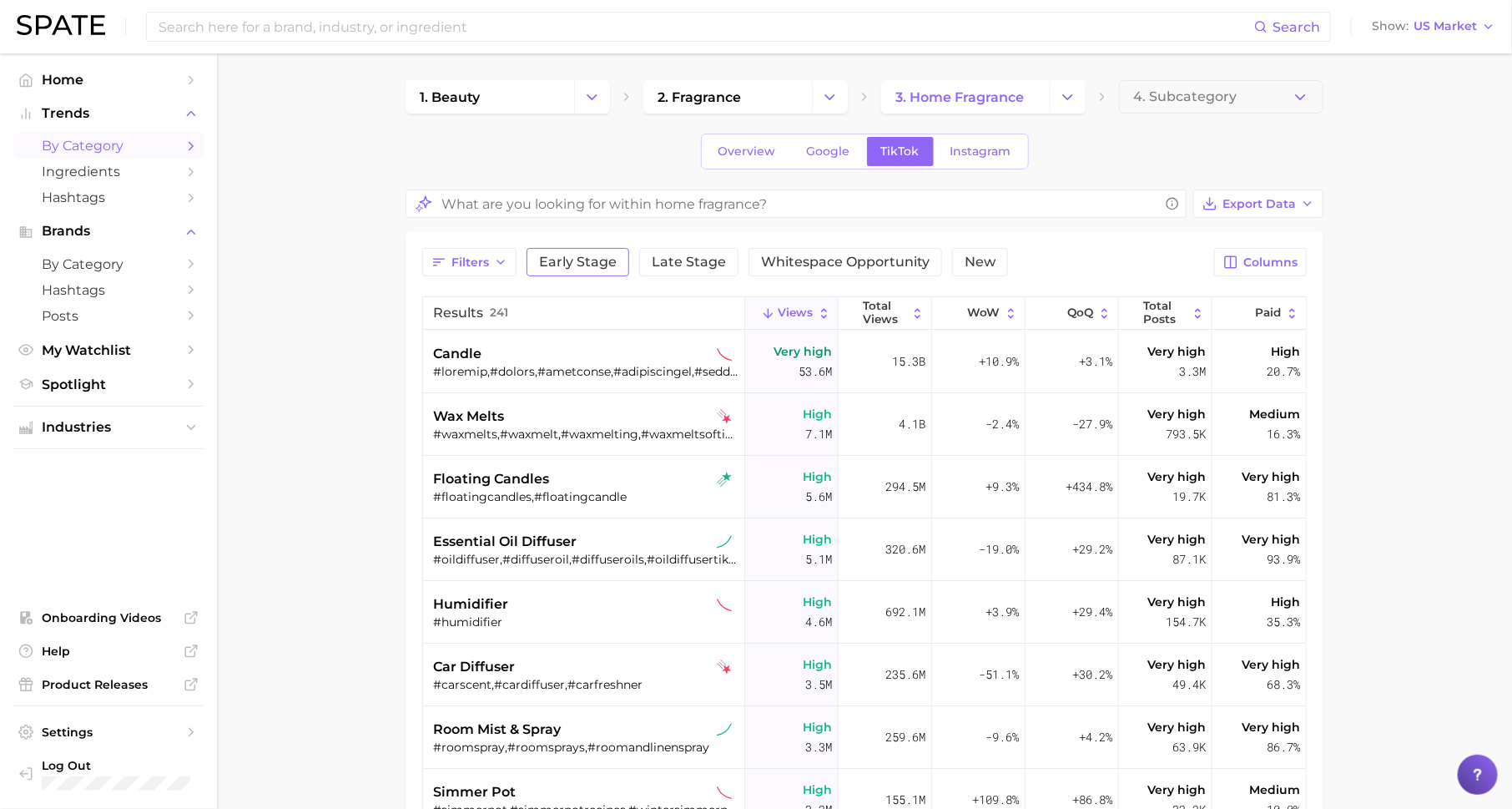
click at [585, 250] on button "Early Stage" at bounding box center [577, 261] width 102 height 28
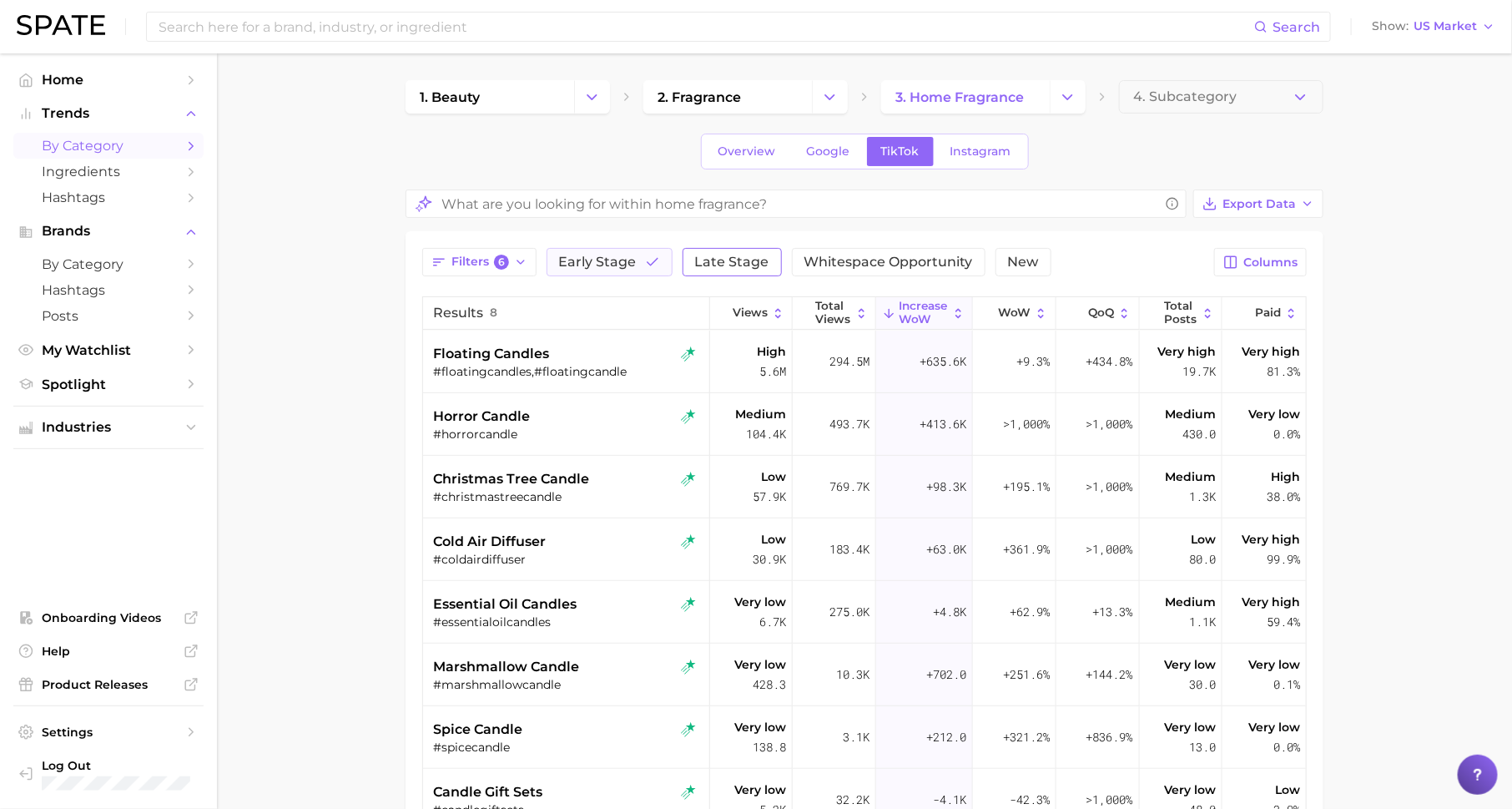
click at [725, 271] on button "Late Stage" at bounding box center [732, 261] width 99 height 28
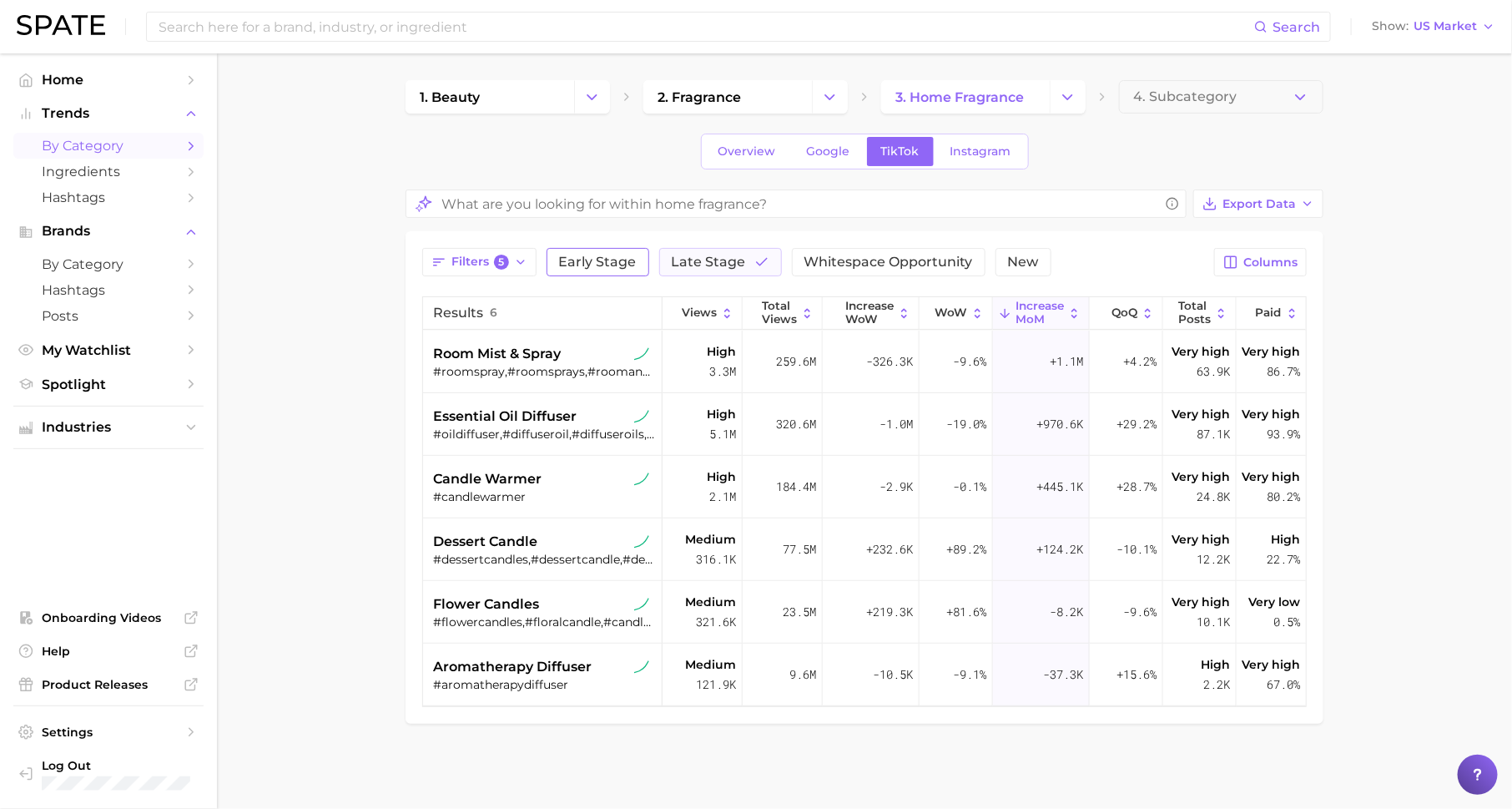
click at [614, 271] on button "Early Stage" at bounding box center [598, 261] width 102 height 28
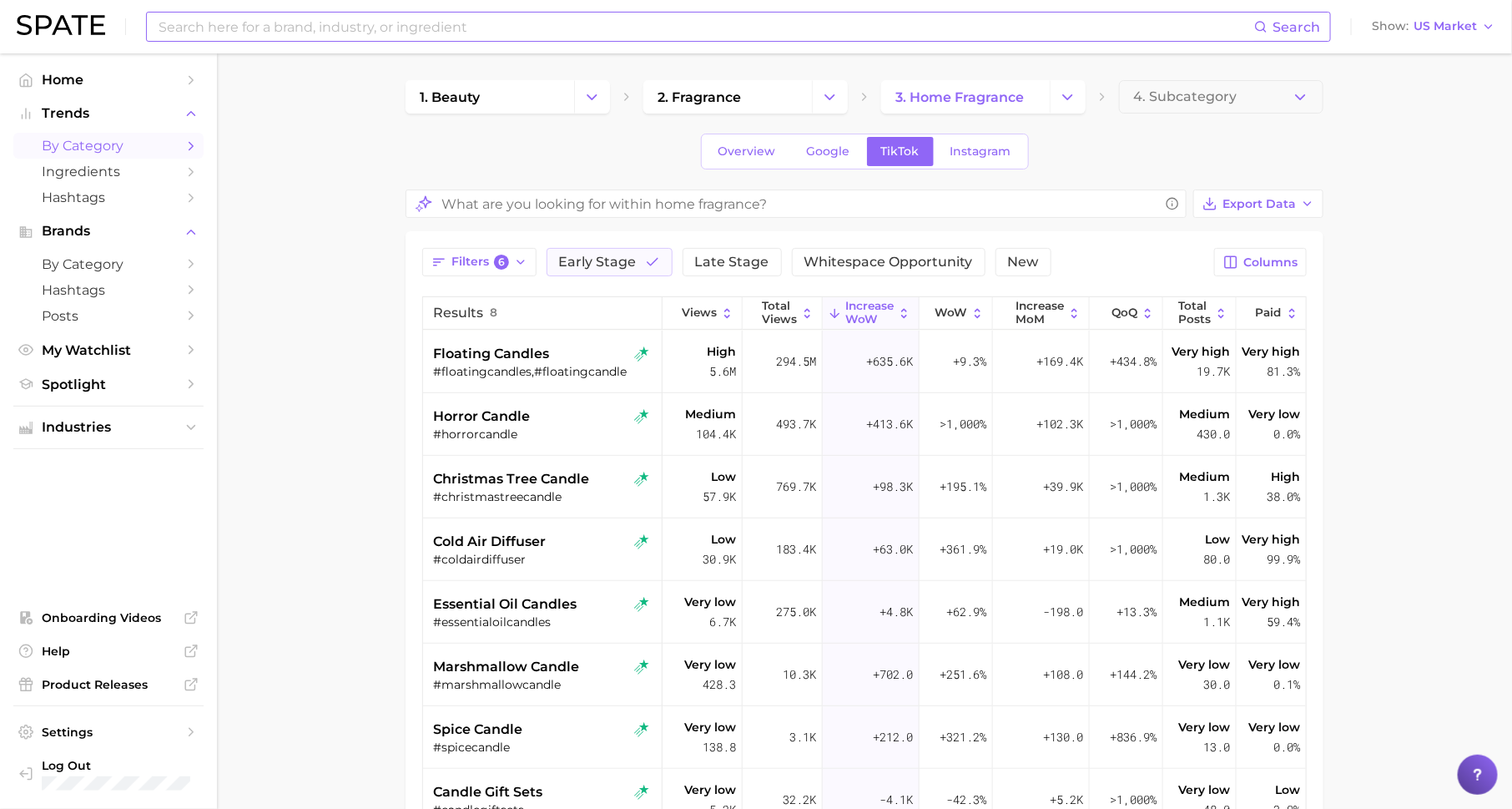
click at [536, 15] on input at bounding box center [706, 26] width 1098 height 28
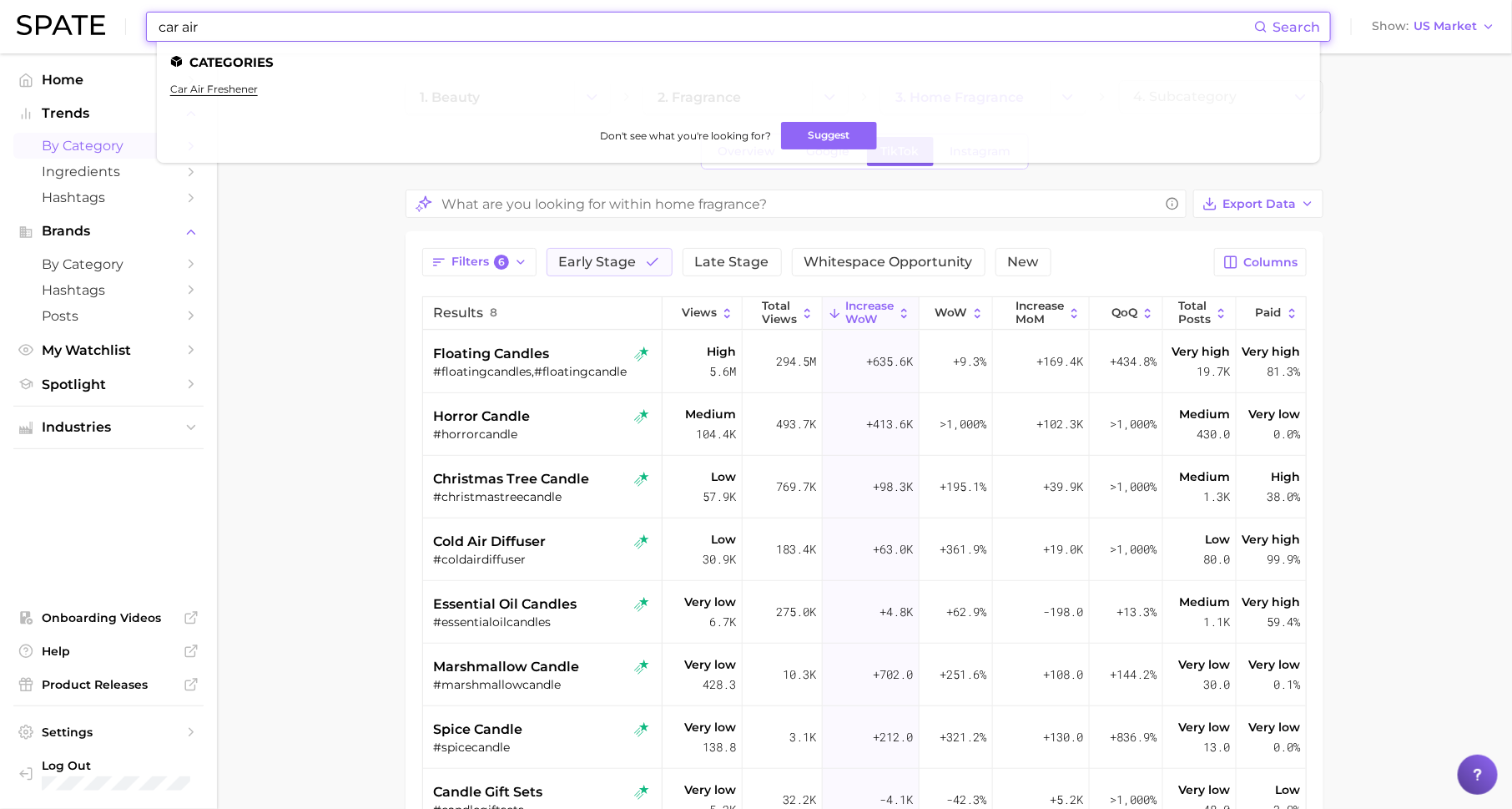
type input "car air"
click at [213, 96] on ul "car air freshener" at bounding box center [739, 96] width 1137 height 26
click at [233, 89] on link "car air freshener" at bounding box center [214, 89] width 88 height 13
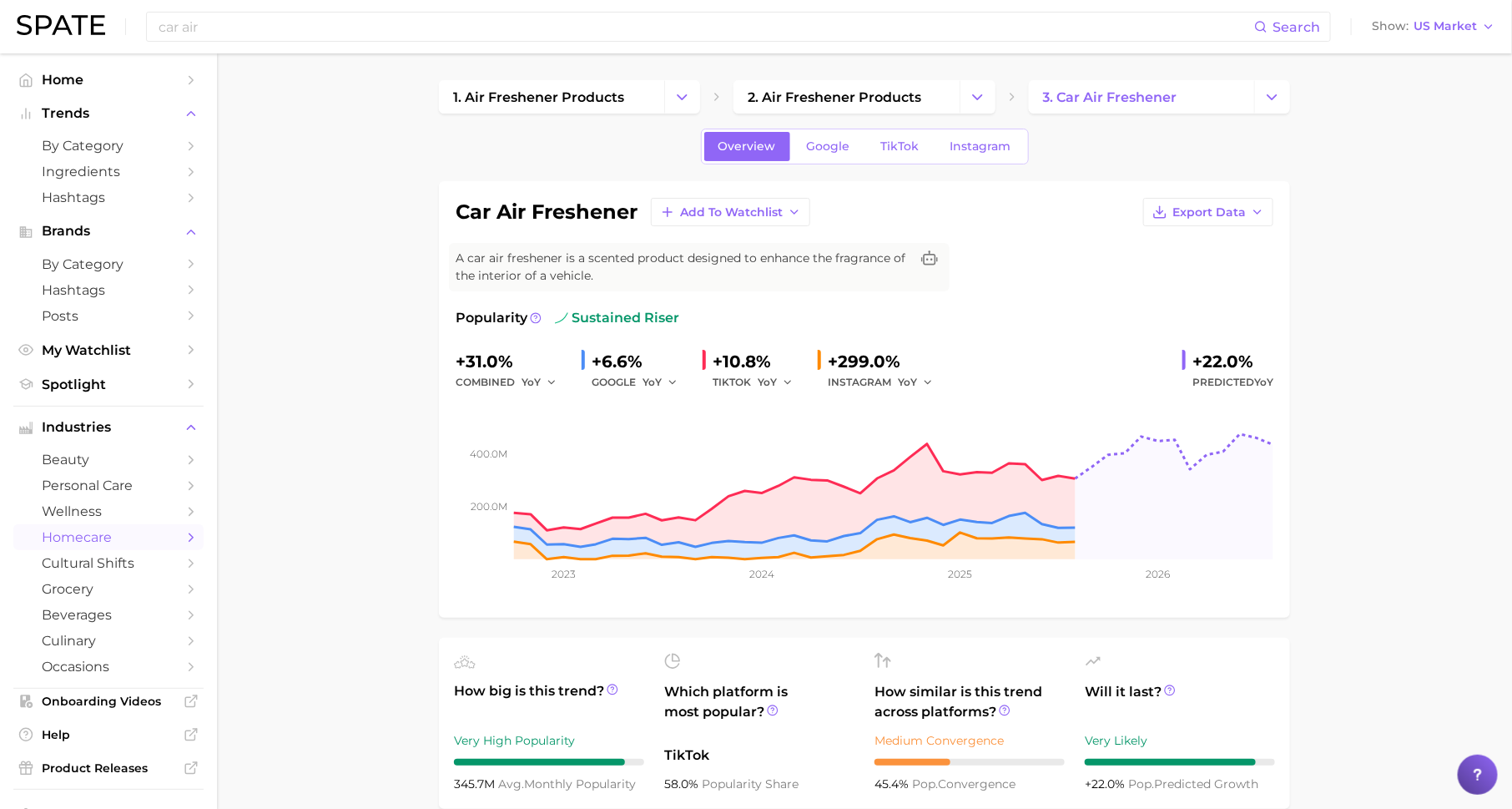
click at [1209, 361] on div "+22.0%" at bounding box center [1232, 361] width 81 height 26
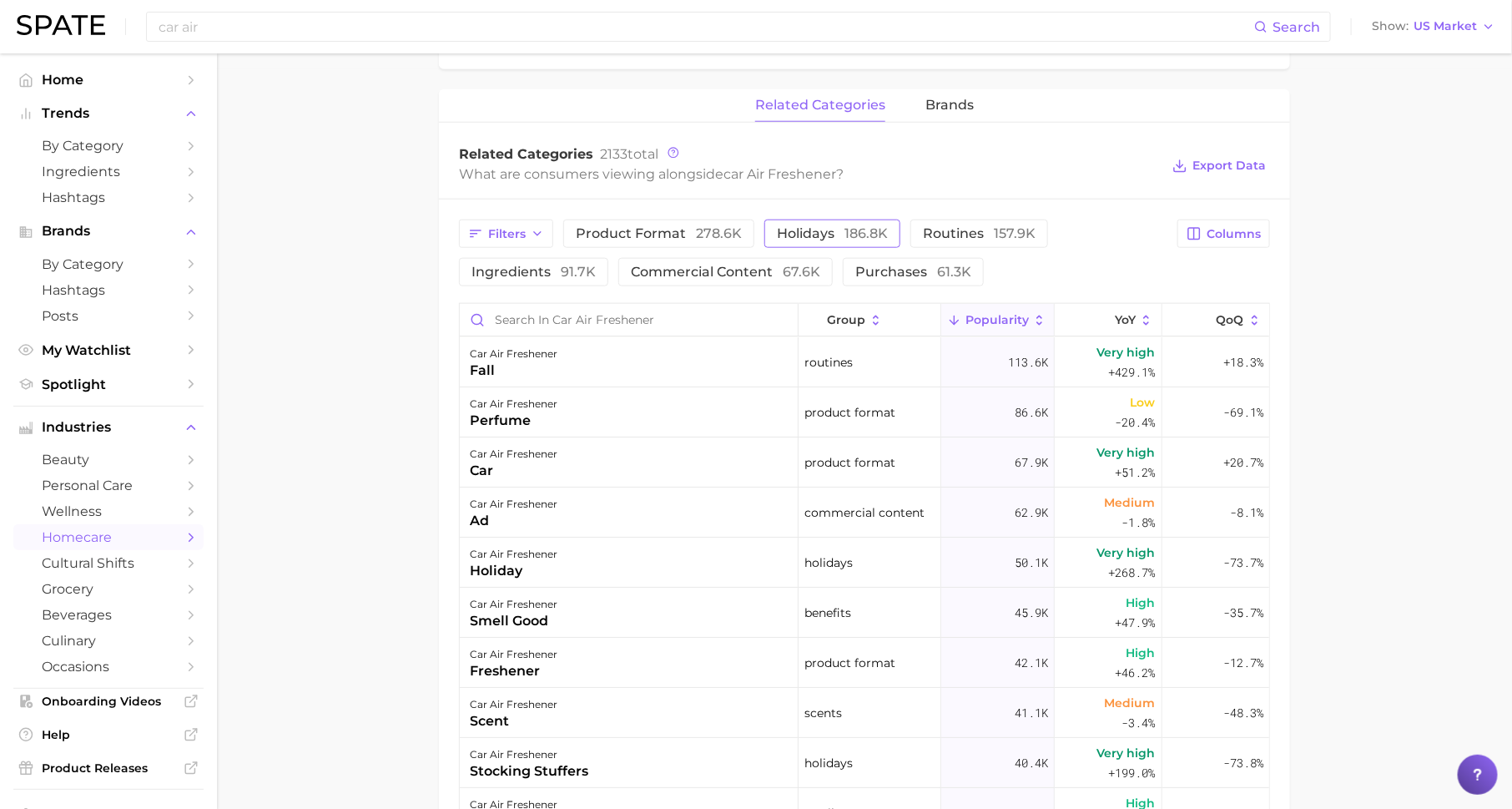
scroll to position [740, 0]
click at [499, 226] on span "Filters" at bounding box center [507, 233] width 38 height 15
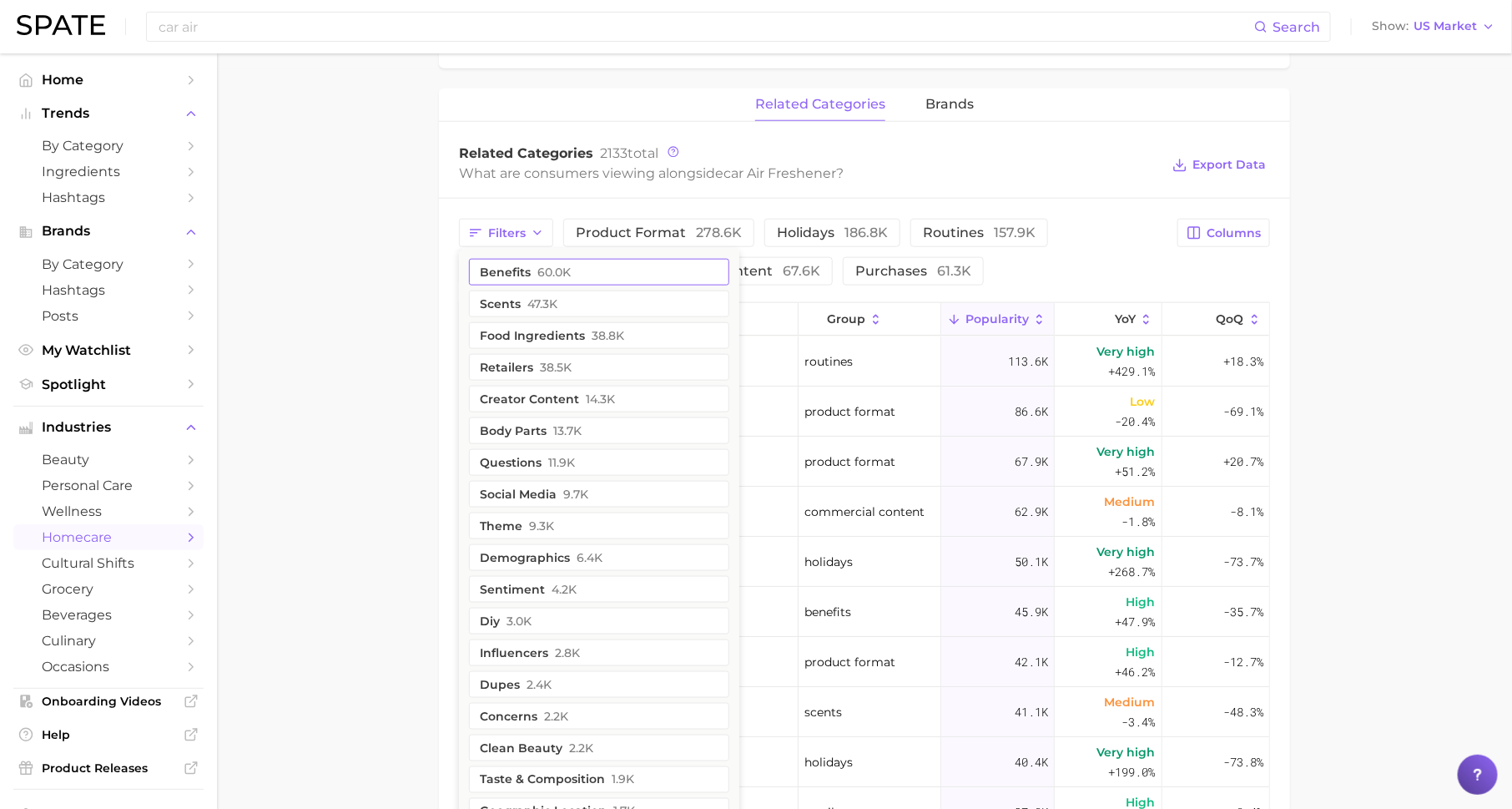
click at [518, 266] on button "benefits 60.0k" at bounding box center [599, 271] width 260 height 26
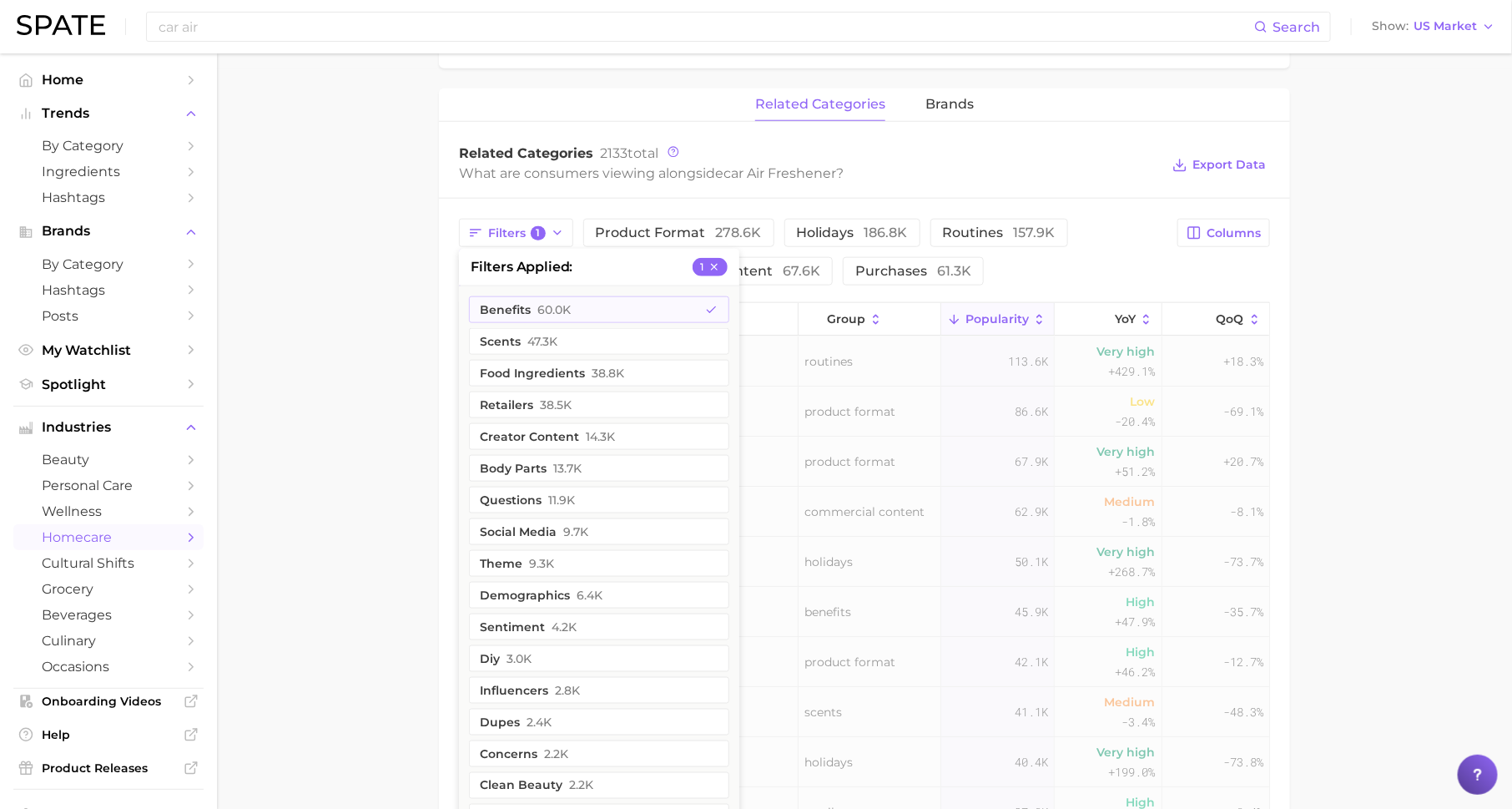
click at [375, 346] on main "1. air freshener products 2. air freshener products 3. car air freshener Overvi…" at bounding box center [865, 263] width 1296 height 1901
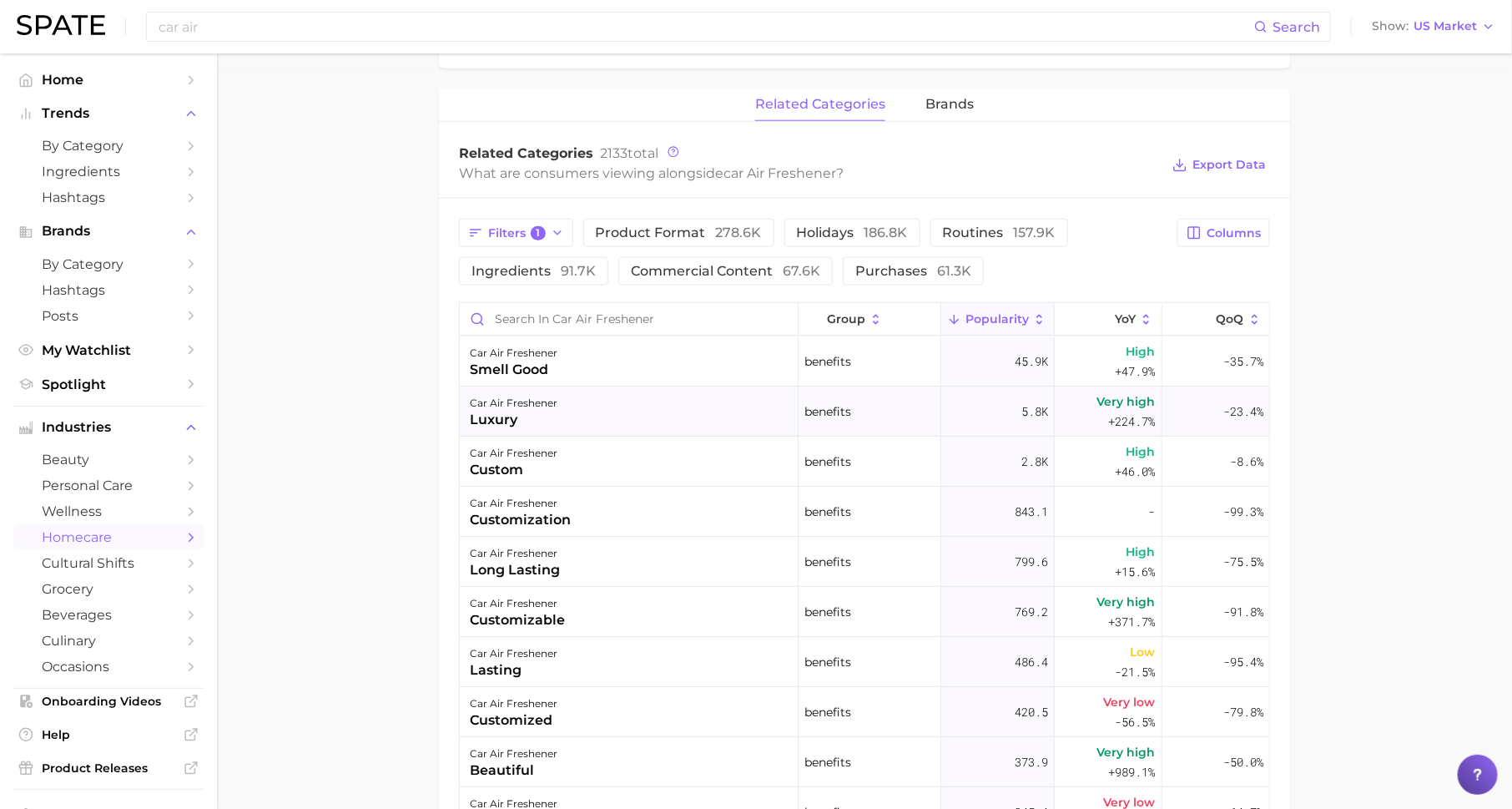
click at [601, 410] on div "car air freshener luxury" at bounding box center [630, 410] width 339 height 50
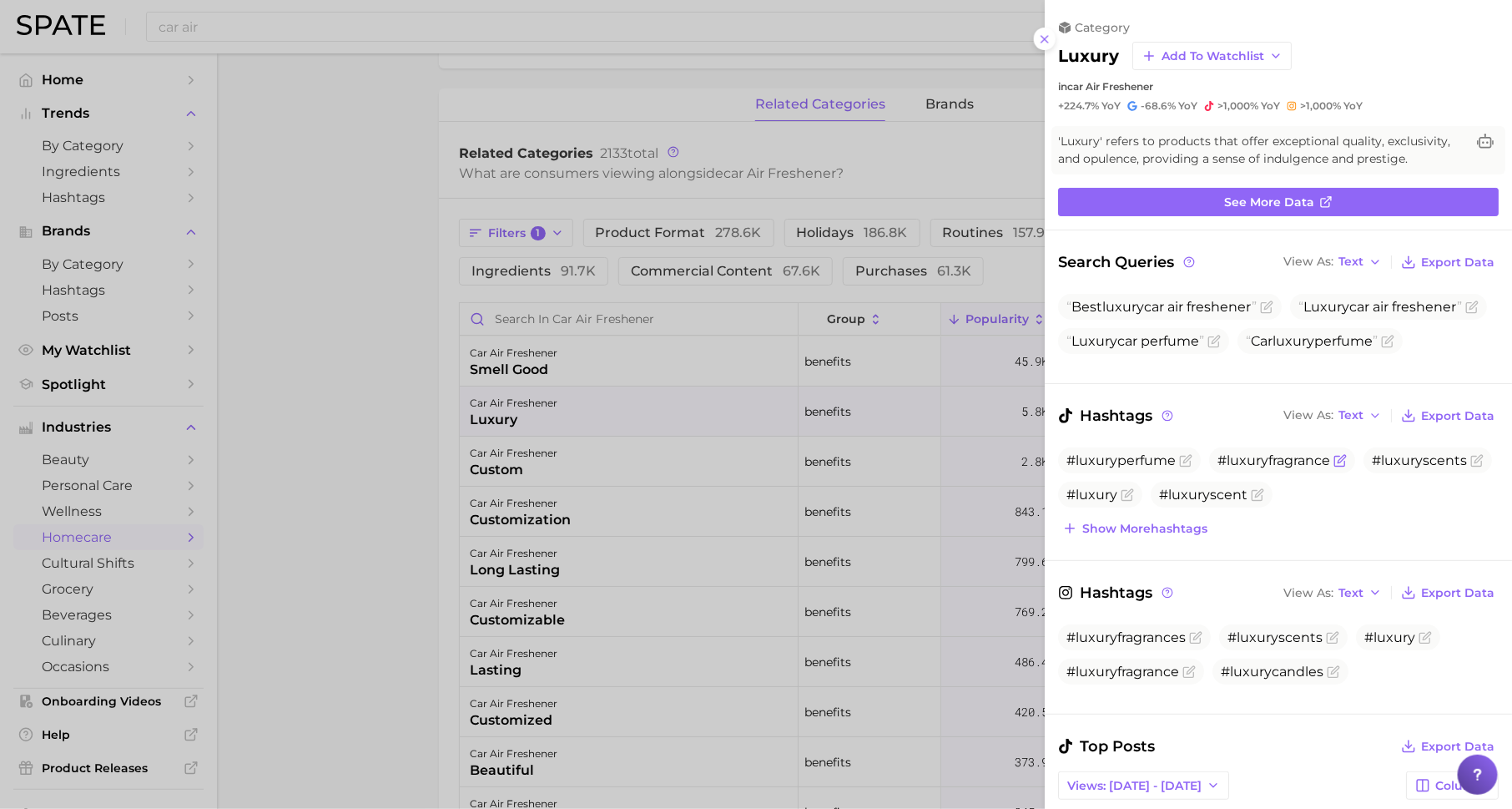
scroll to position [0, 0]
drag, startPoint x: 1134, startPoint y: 306, endPoint x: 1234, endPoint y: 301, distance: 100.1
click at [1234, 301] on span "Best luxury car air freshener" at bounding box center [1161, 306] width 190 height 16
drag, startPoint x: 1168, startPoint y: 335, endPoint x: 1213, endPoint y: 335, distance: 45.0
click at [1213, 335] on span "Luxury car perfume" at bounding box center [1143, 340] width 171 height 26
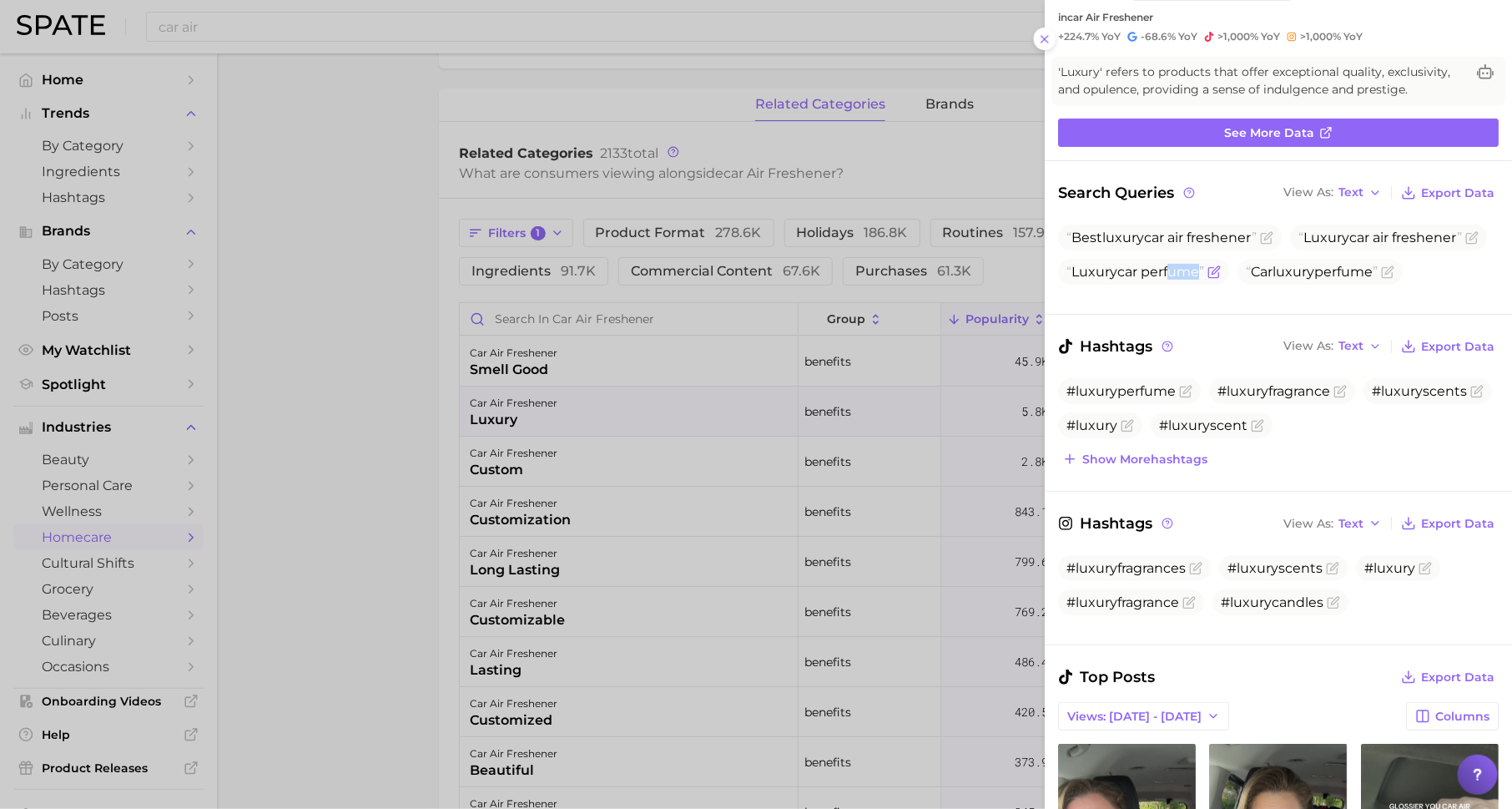
scroll to position [84, 0]
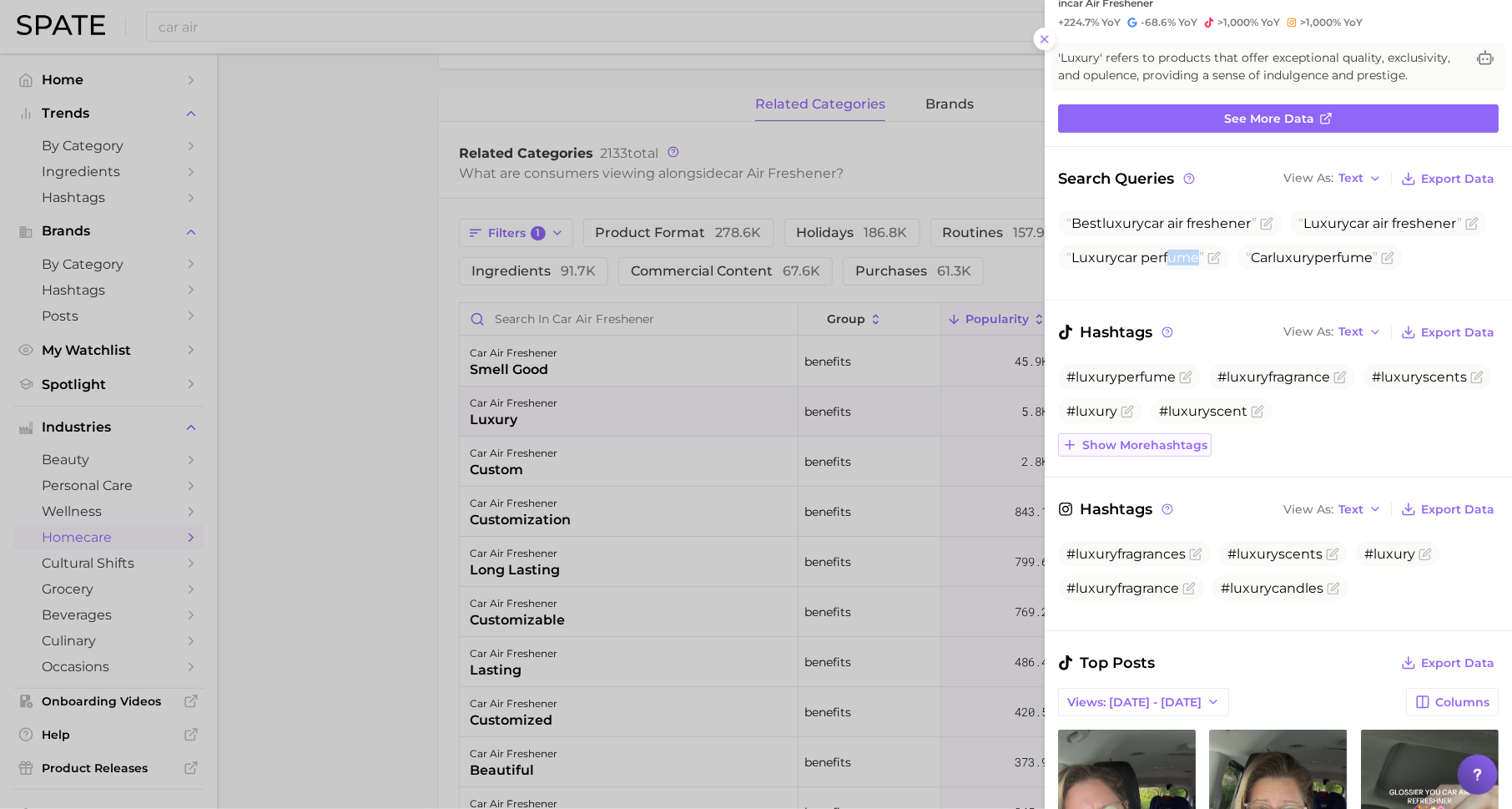
click at [1148, 450] on button "Show more hashtags" at bounding box center [1135, 444] width 154 height 23
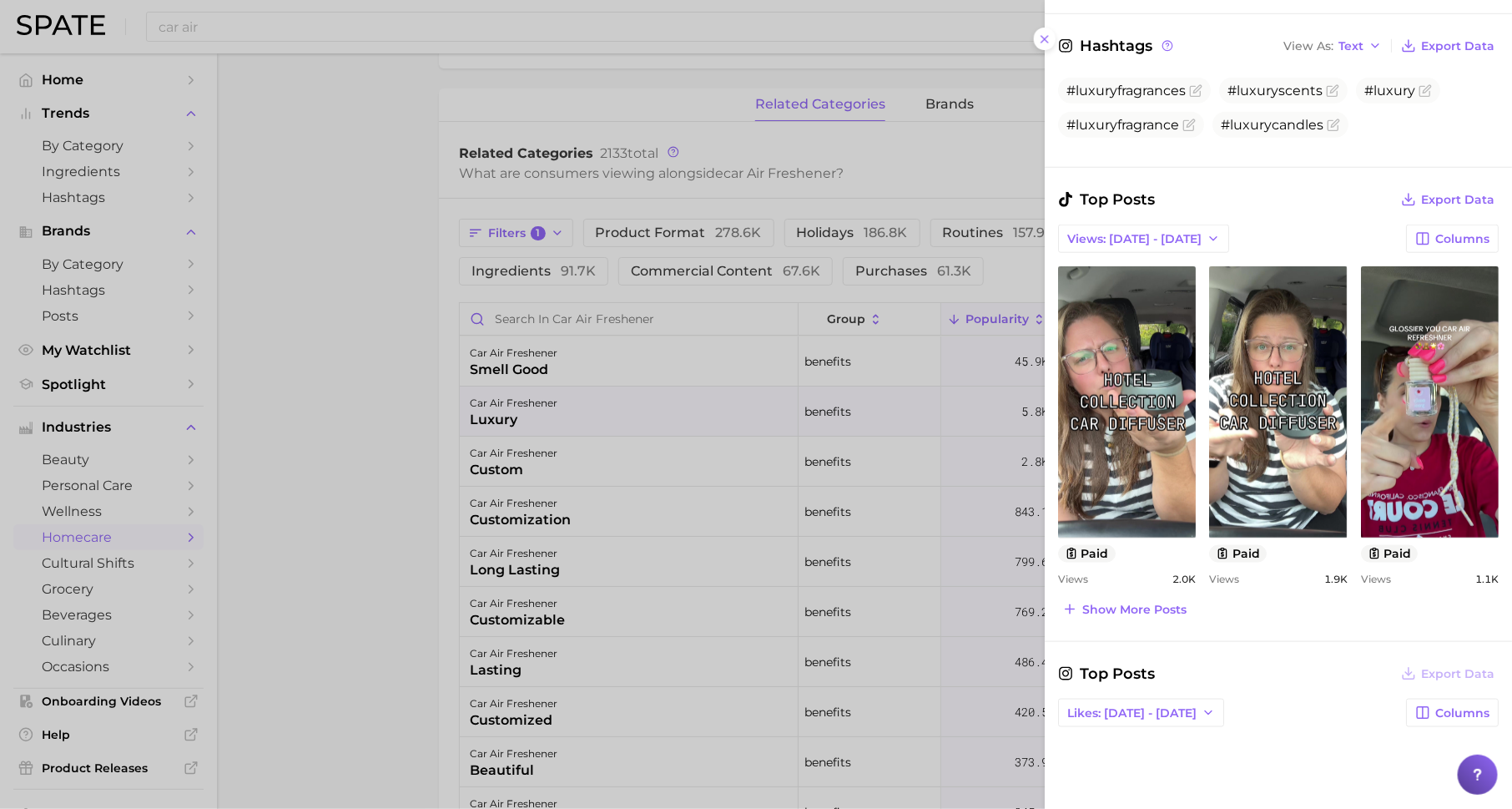
scroll to position [635, 0]
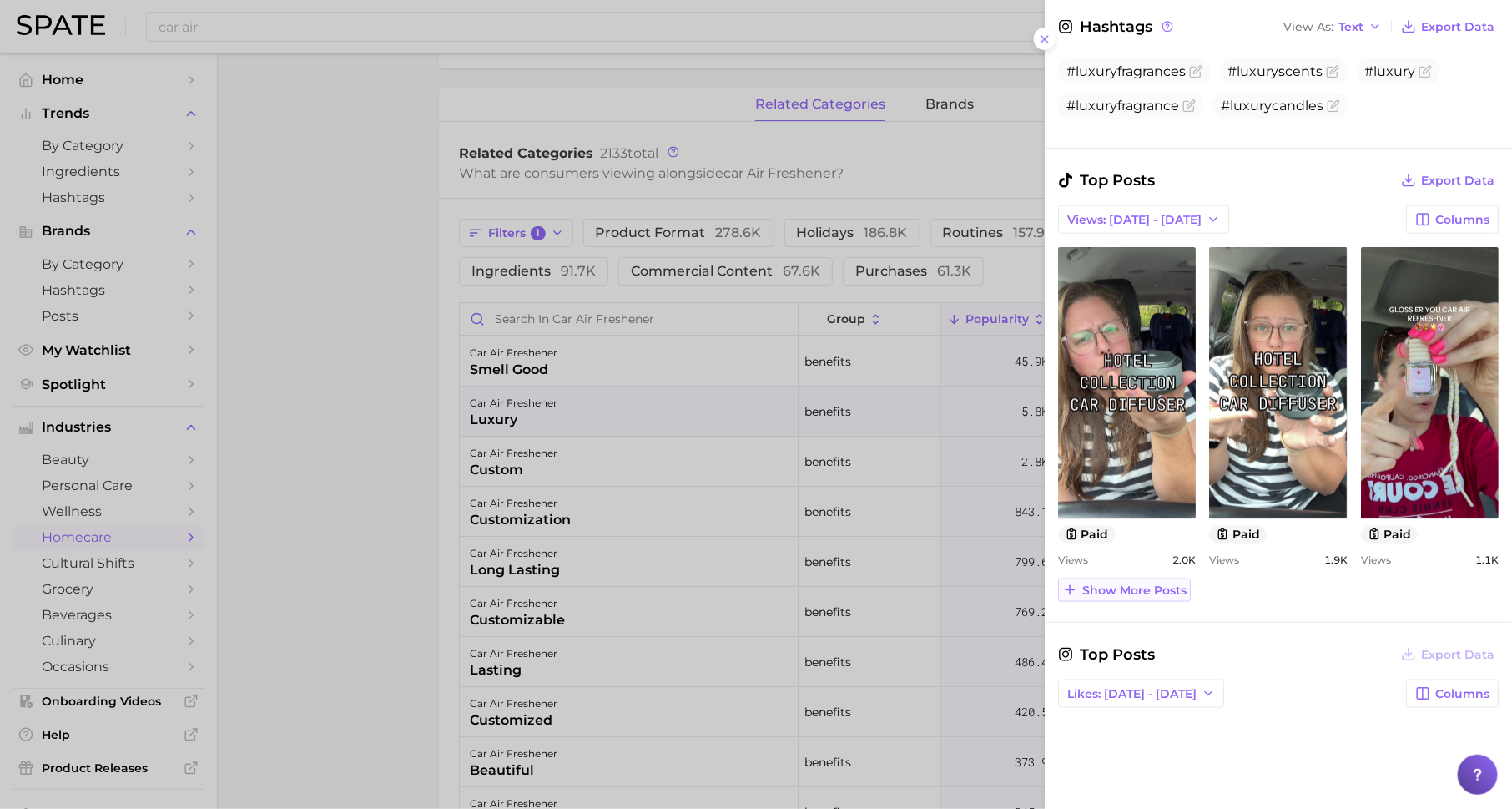
click at [1115, 584] on span "Show more posts" at bounding box center [1134, 590] width 104 height 15
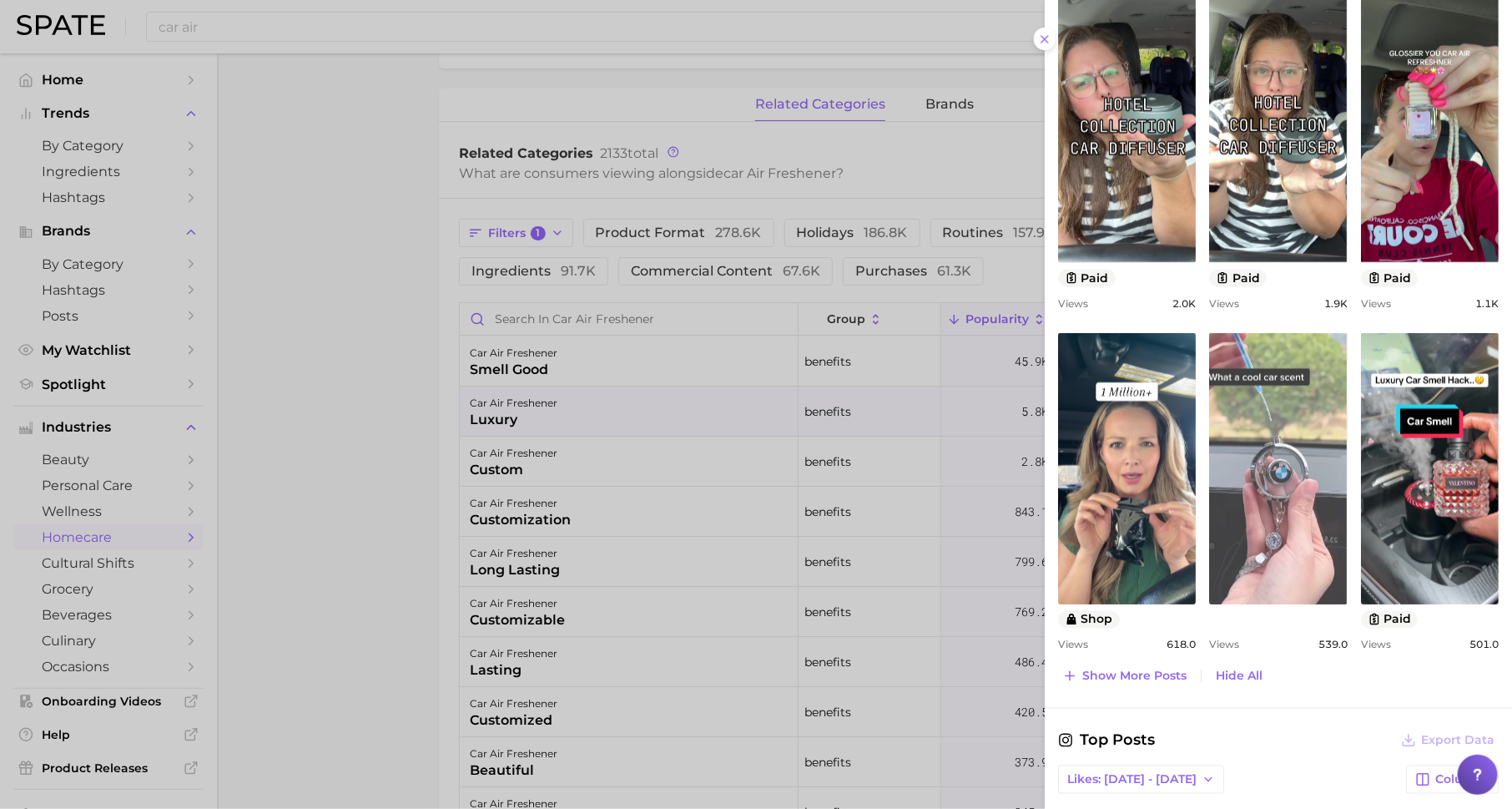
scroll to position [1062, 0]
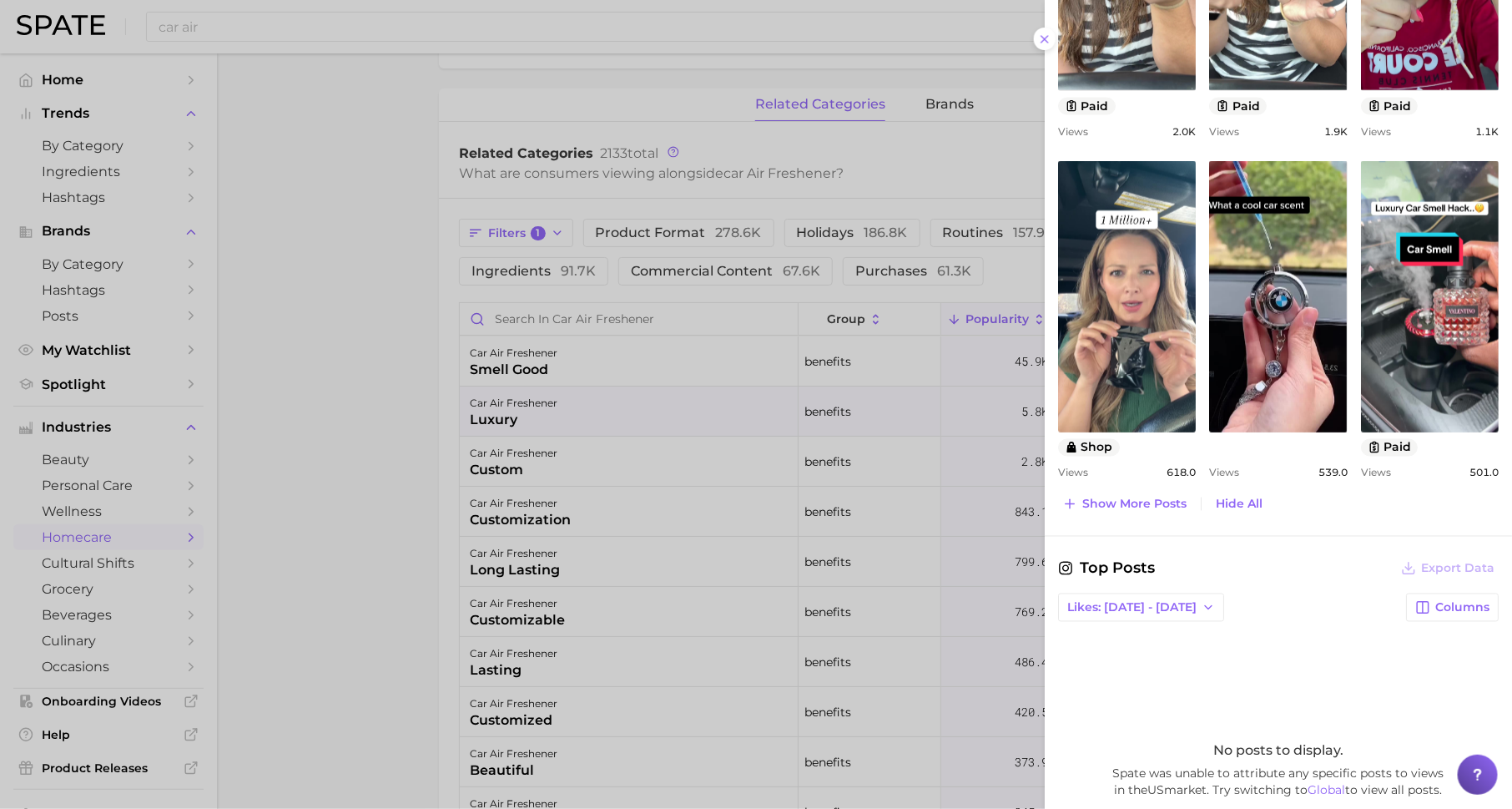
click at [774, 623] on div at bounding box center [756, 404] width 1512 height 809
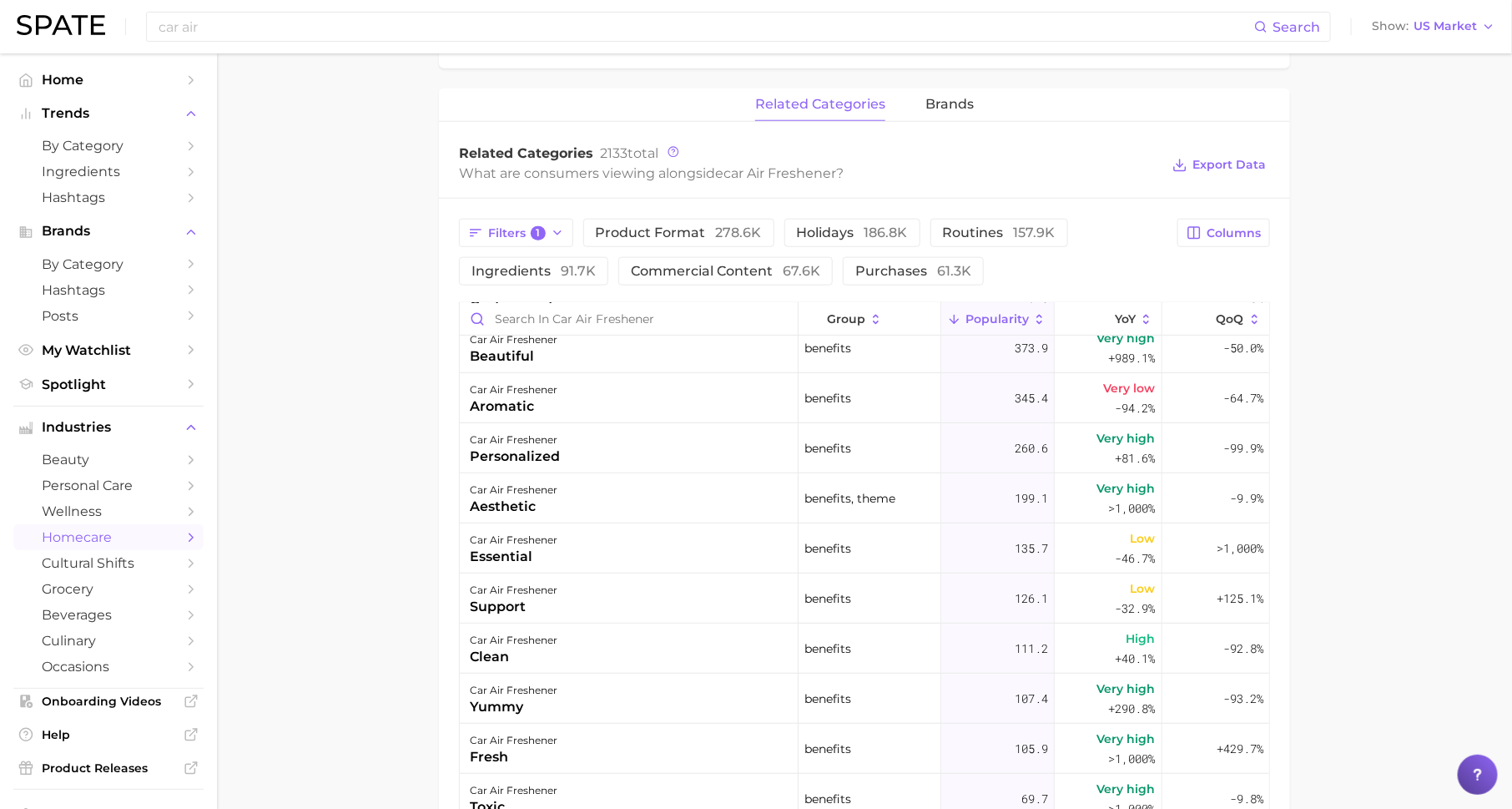
scroll to position [560, 0]
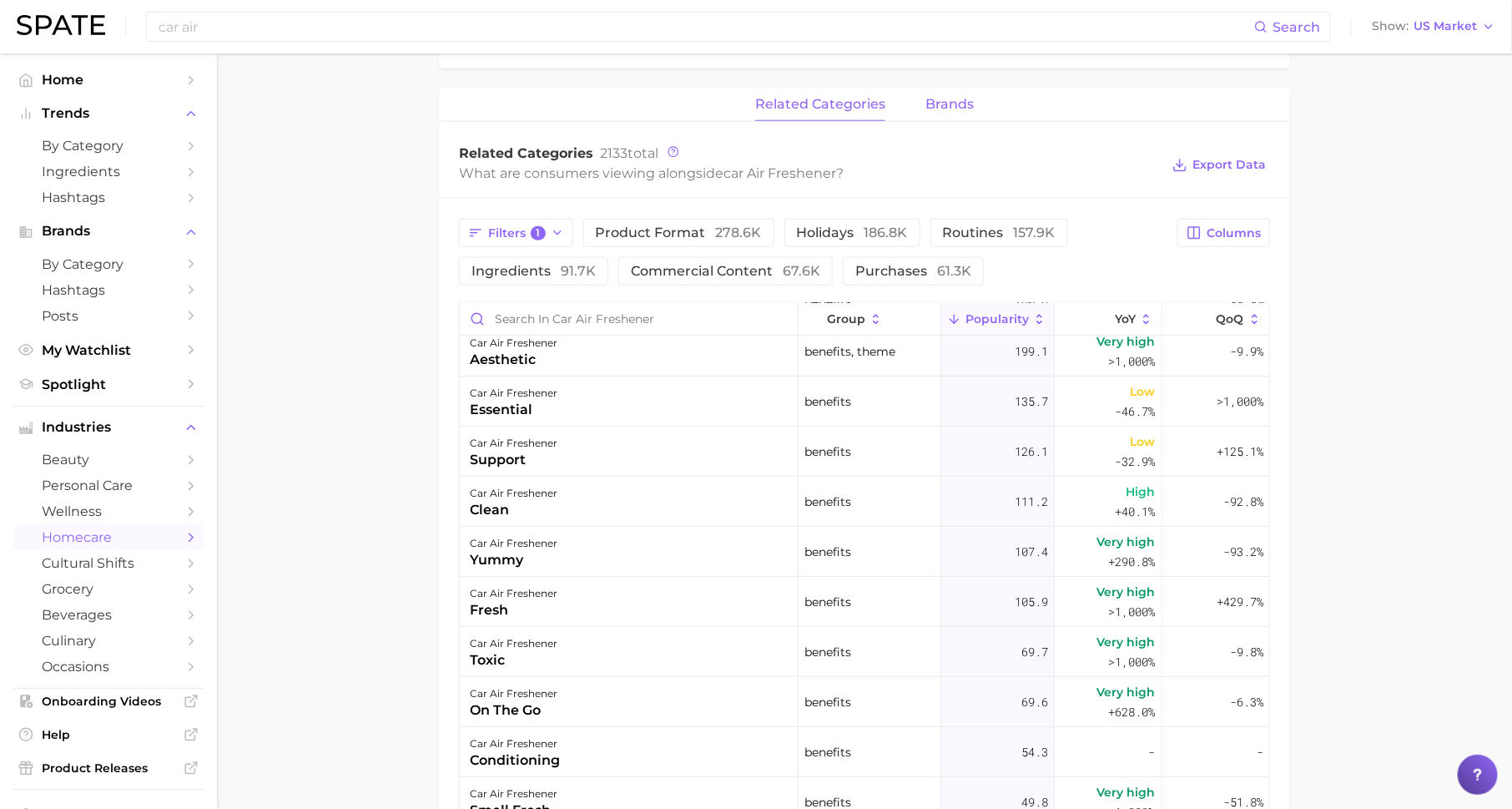
click at [958, 107] on span "brands" at bounding box center [950, 103] width 49 height 15
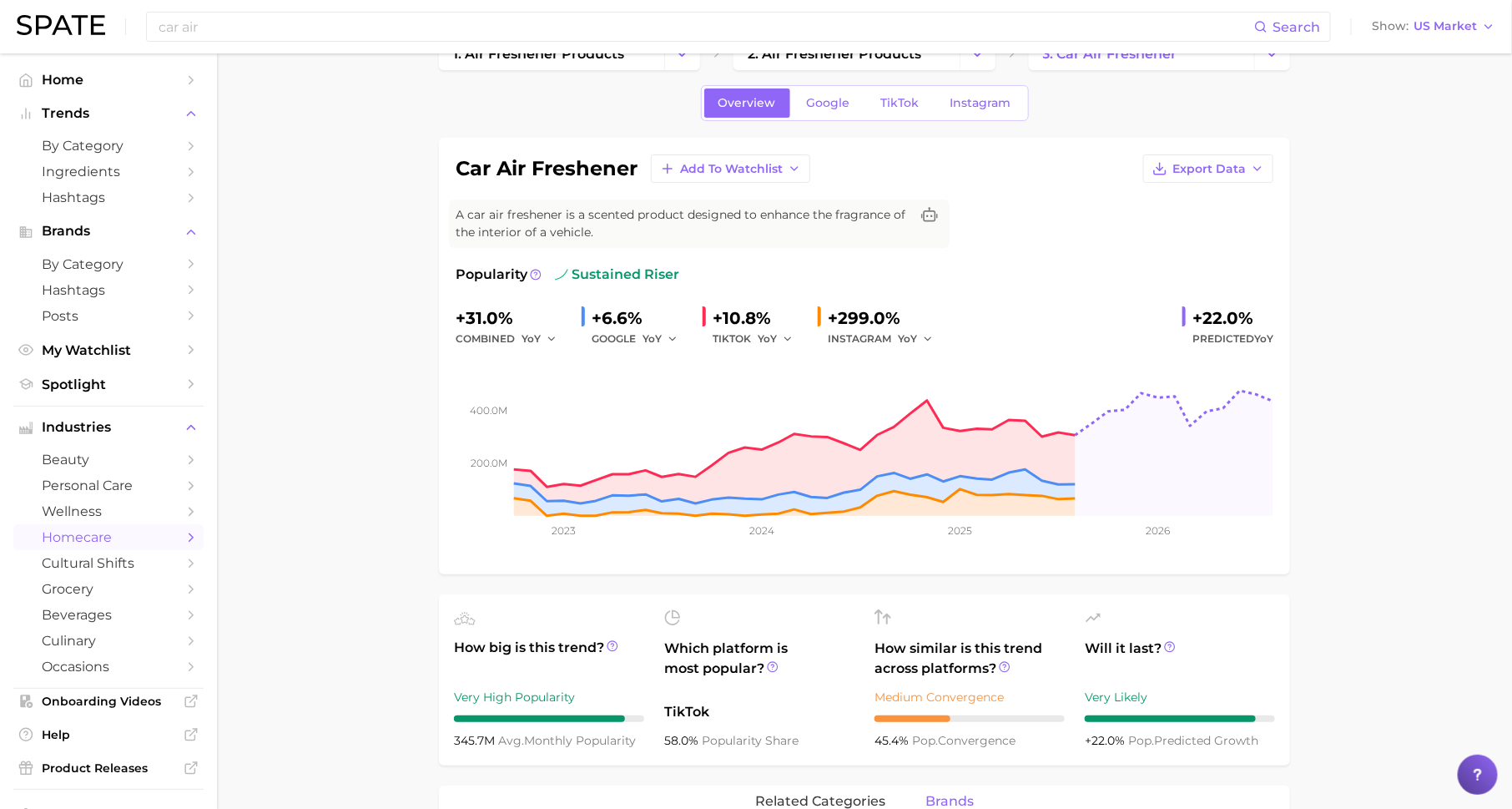
scroll to position [0, 0]
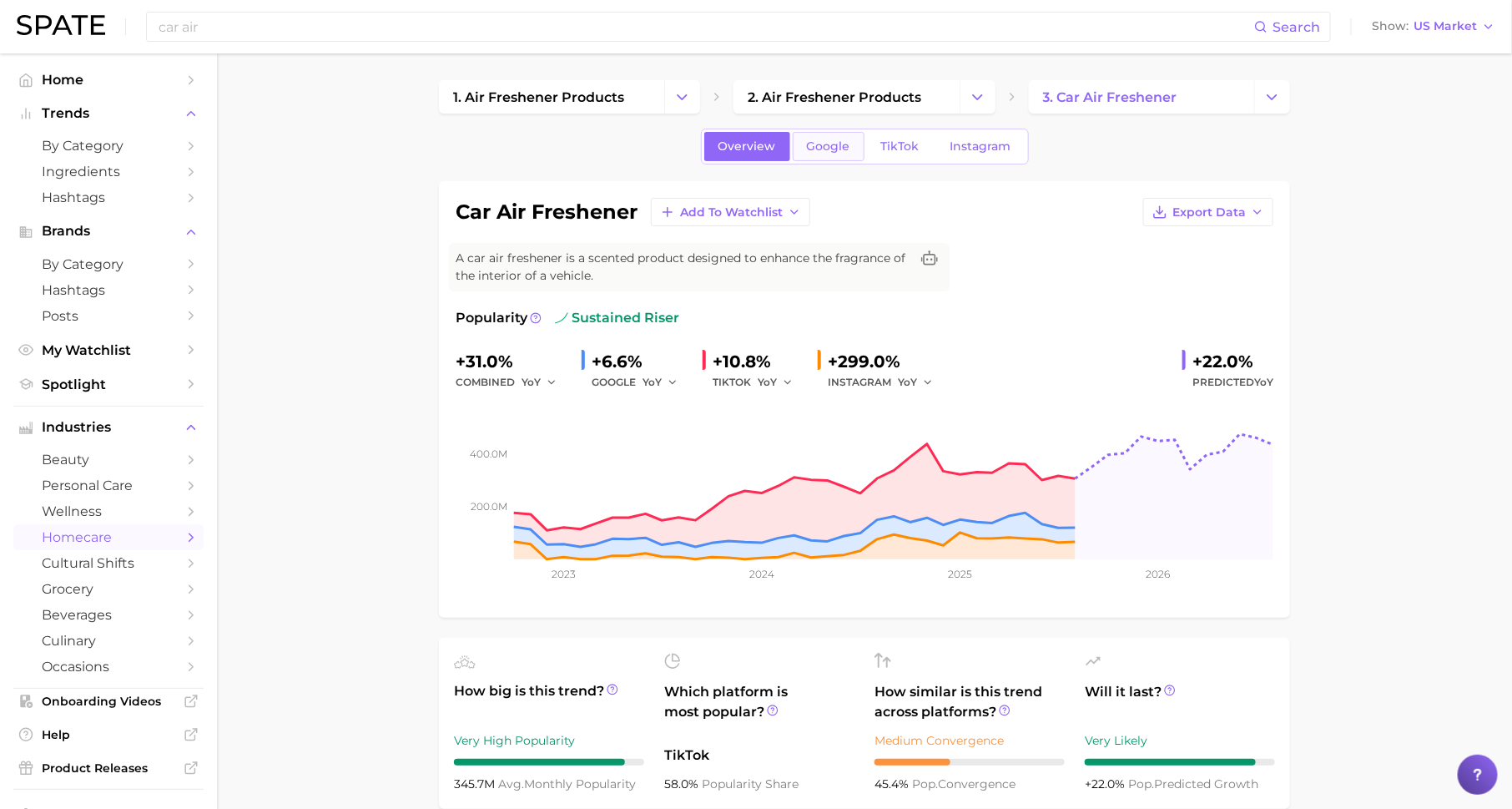
click at [821, 146] on span "Google" at bounding box center [829, 146] width 44 height 15
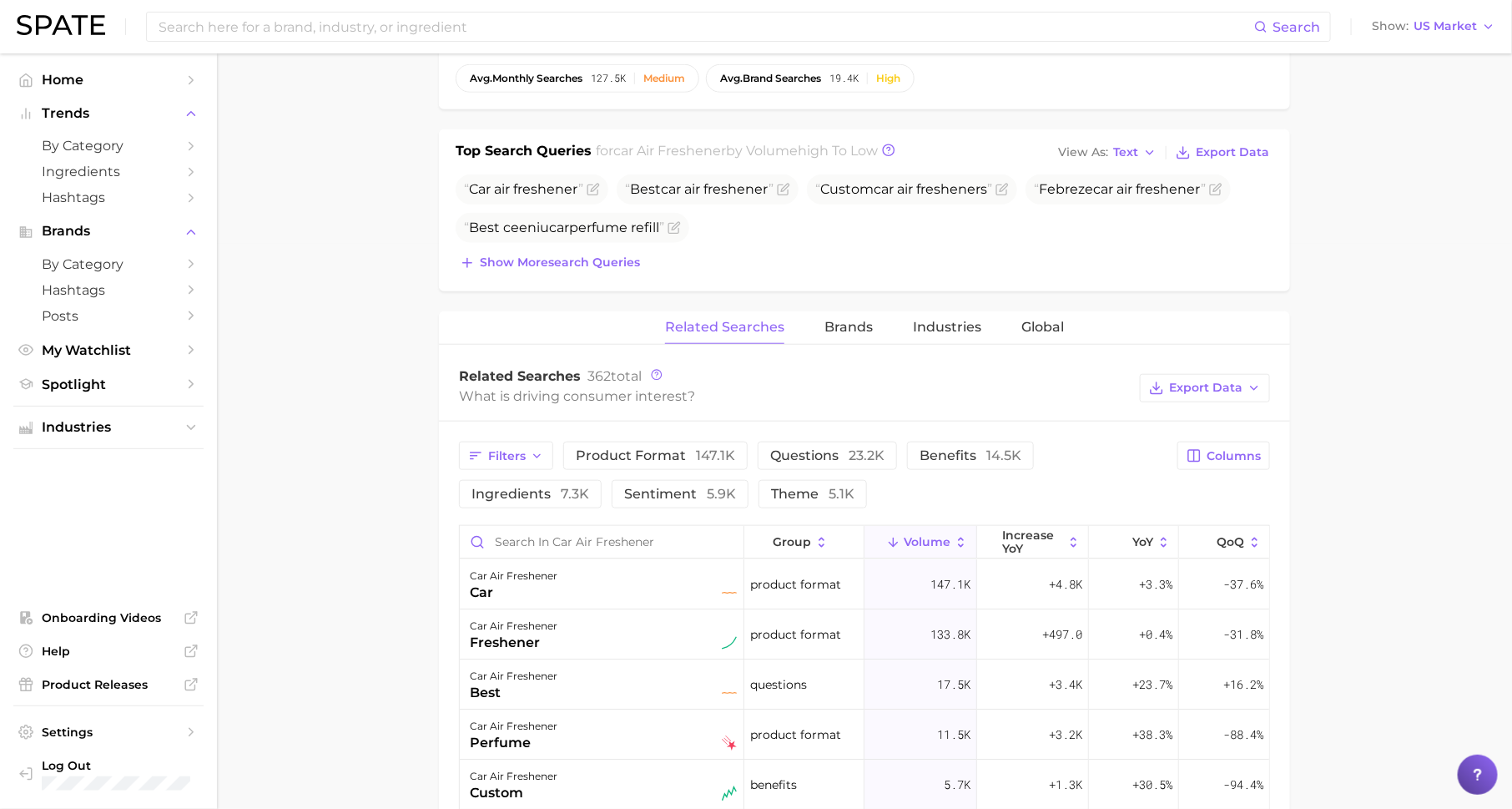
scroll to position [614, 0]
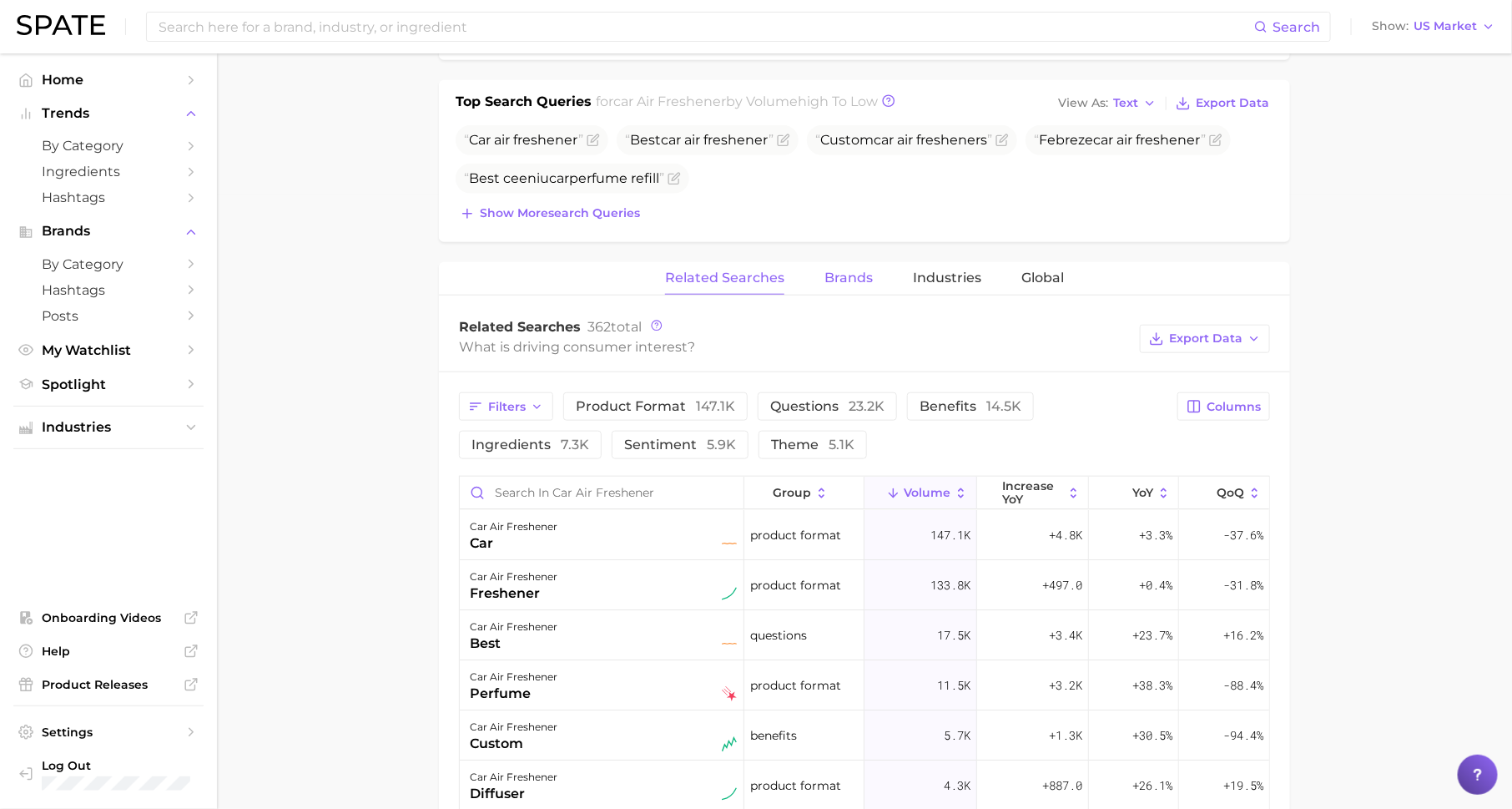
click at [849, 270] on span "Brands" at bounding box center [849, 277] width 49 height 15
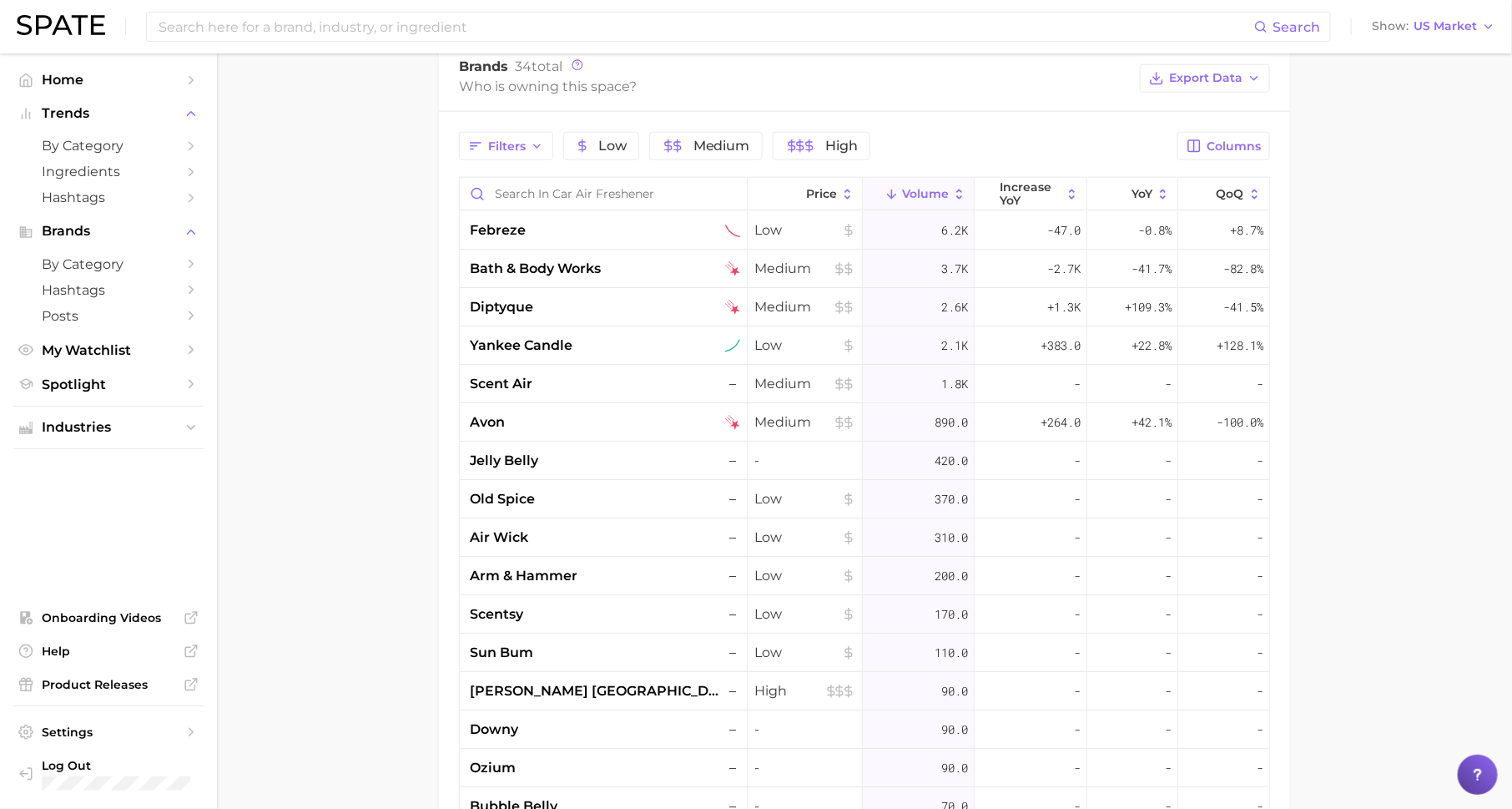
scroll to position [876, 0]
click at [526, 212] on div "febreze" at bounding box center [603, 228] width 288 height 38
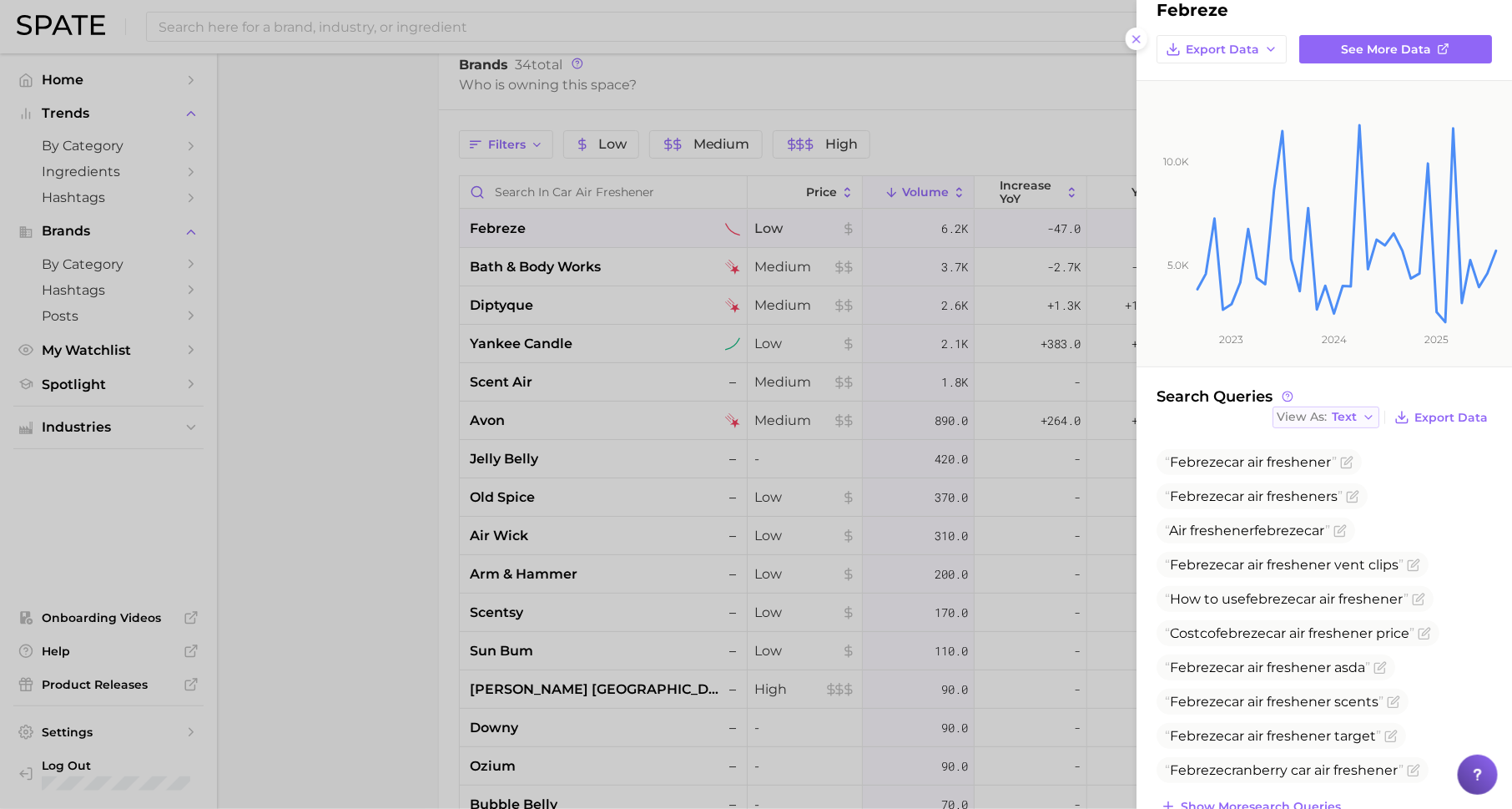
scroll to position [49, 0]
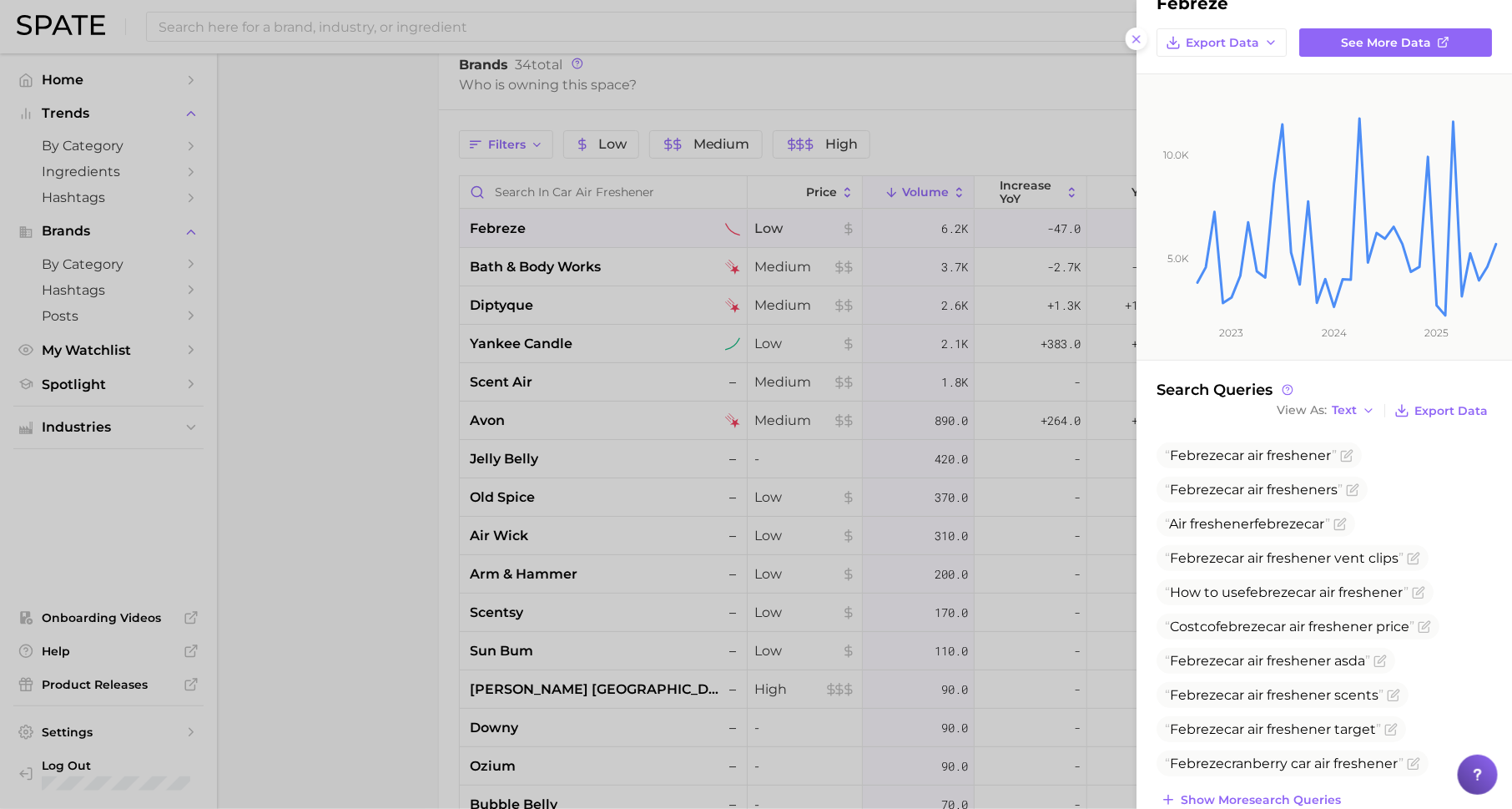
click at [826, 510] on div at bounding box center [756, 404] width 1512 height 809
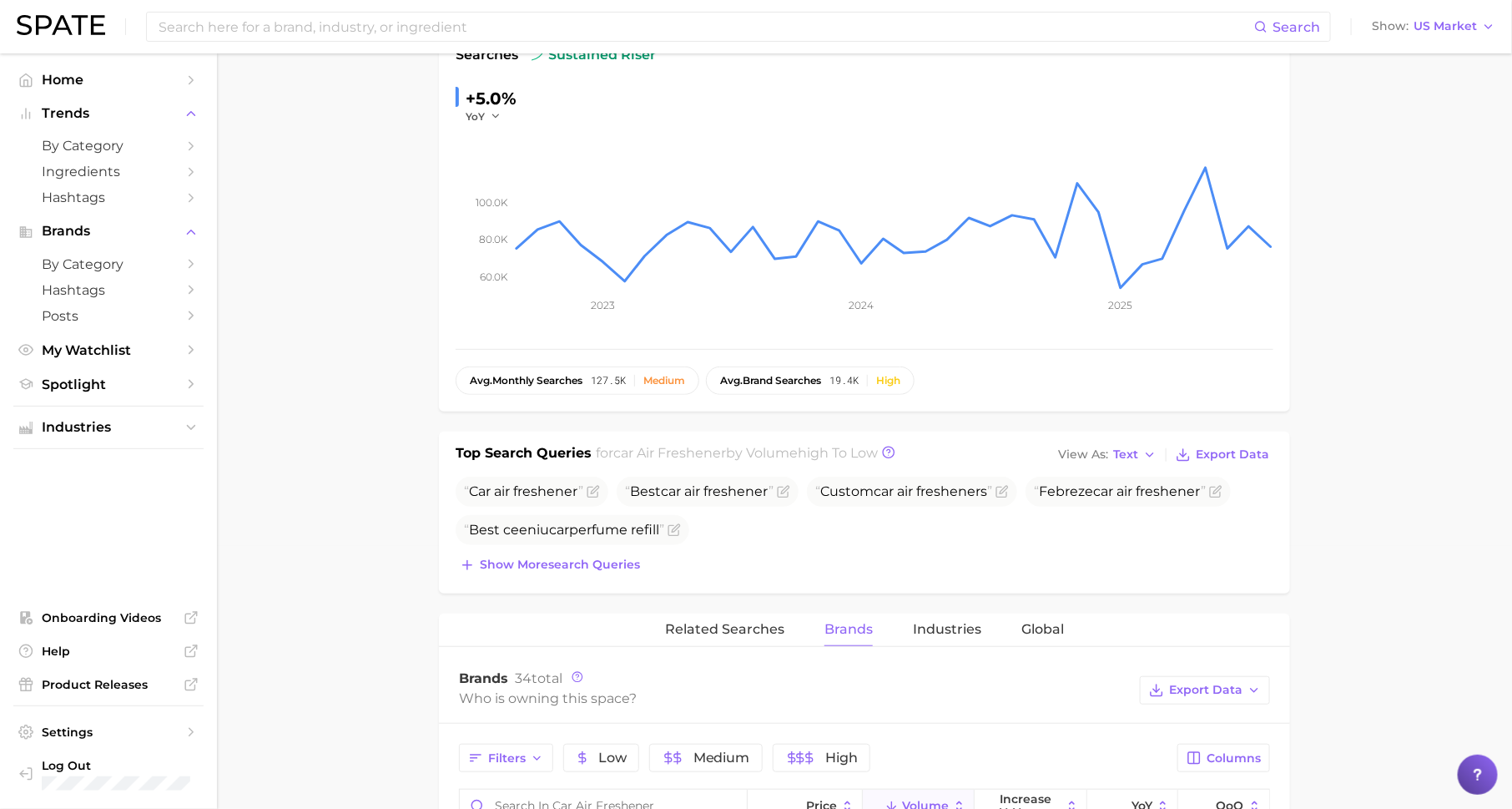
scroll to position [317, 0]
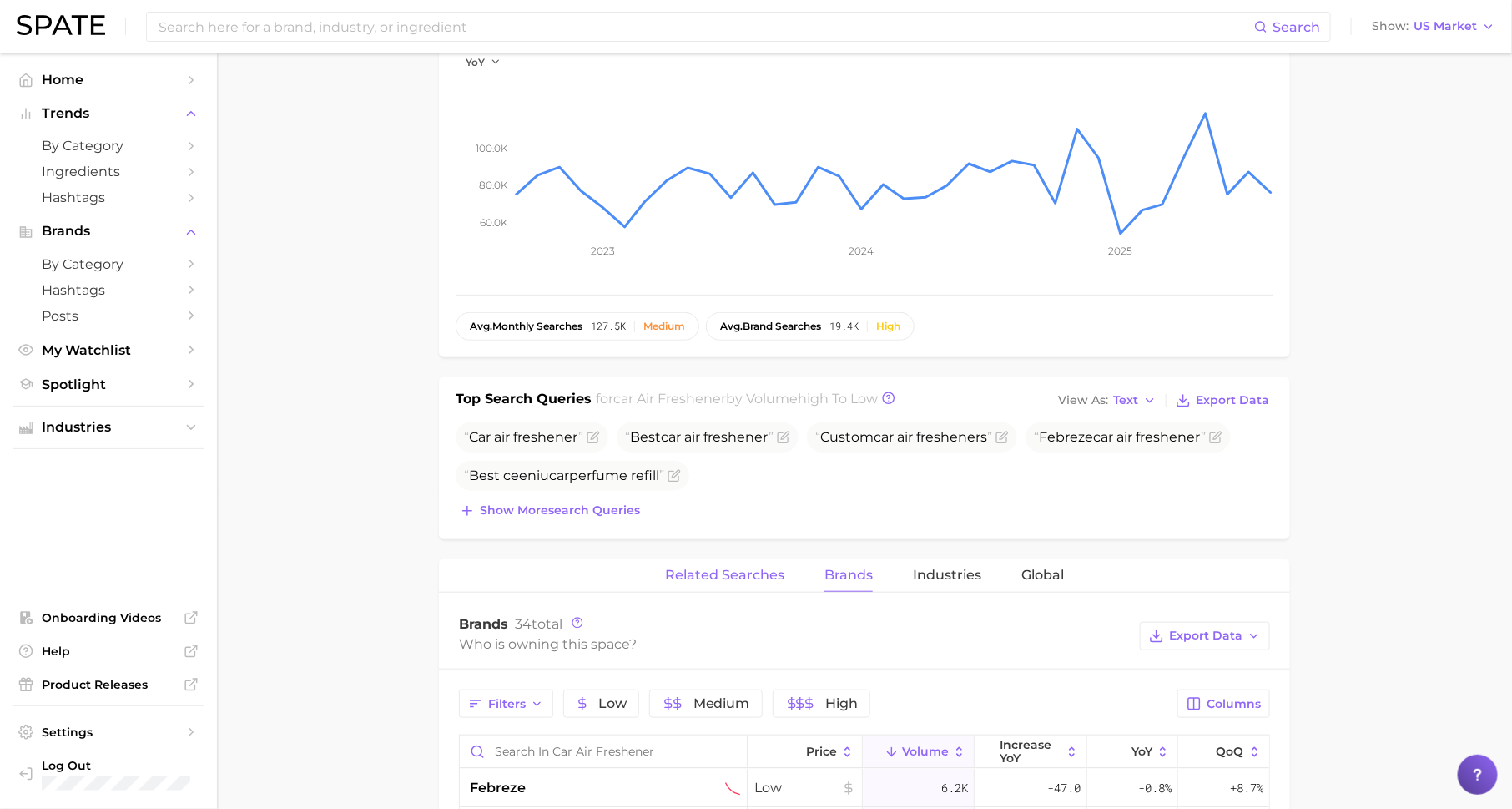
click at [744, 583] on button "Related Searches" at bounding box center [724, 575] width 119 height 32
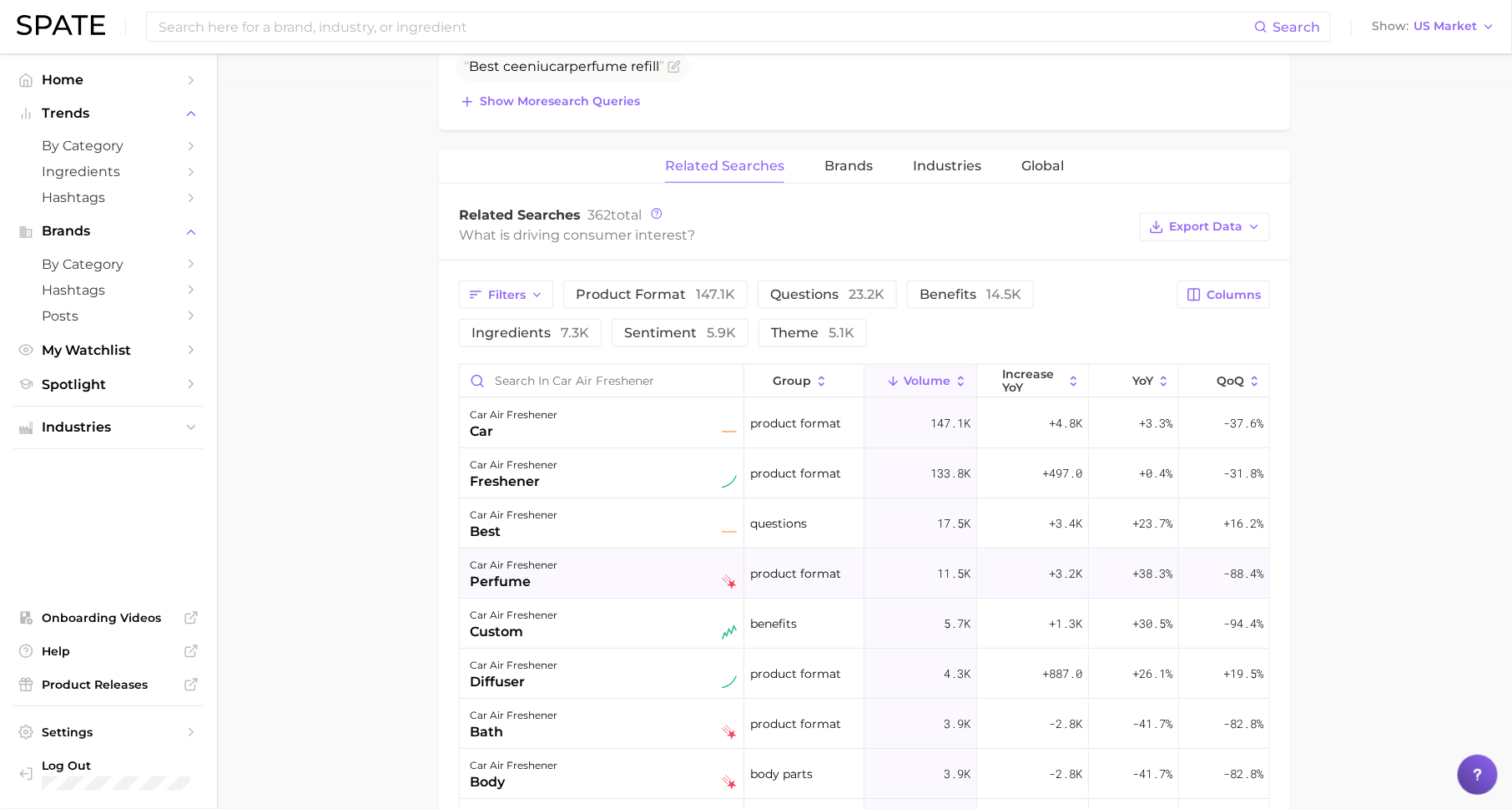
scroll to position [730, 0]
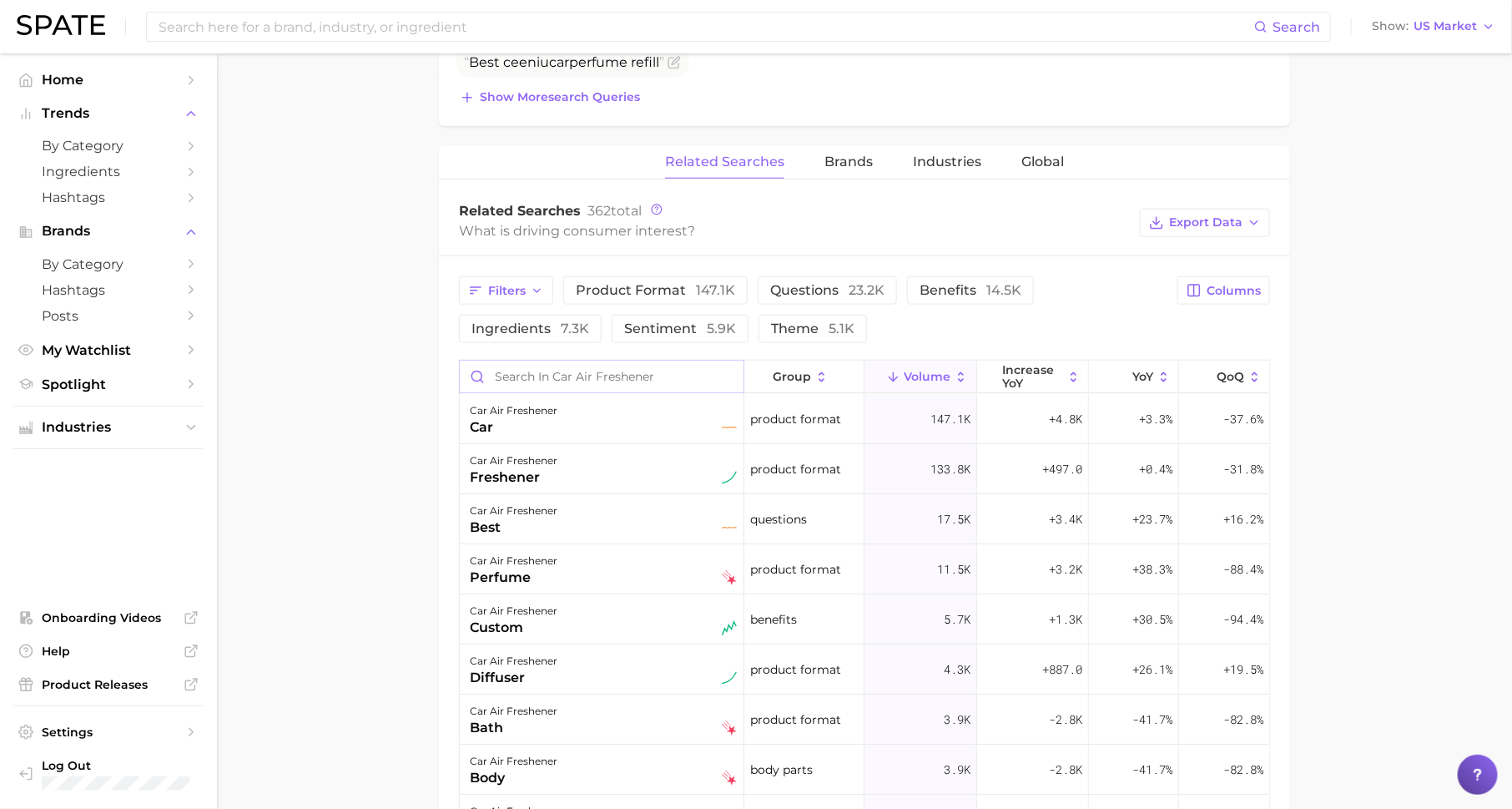
click at [626, 372] on input "Search in car air freshener" at bounding box center [601, 376] width 284 height 32
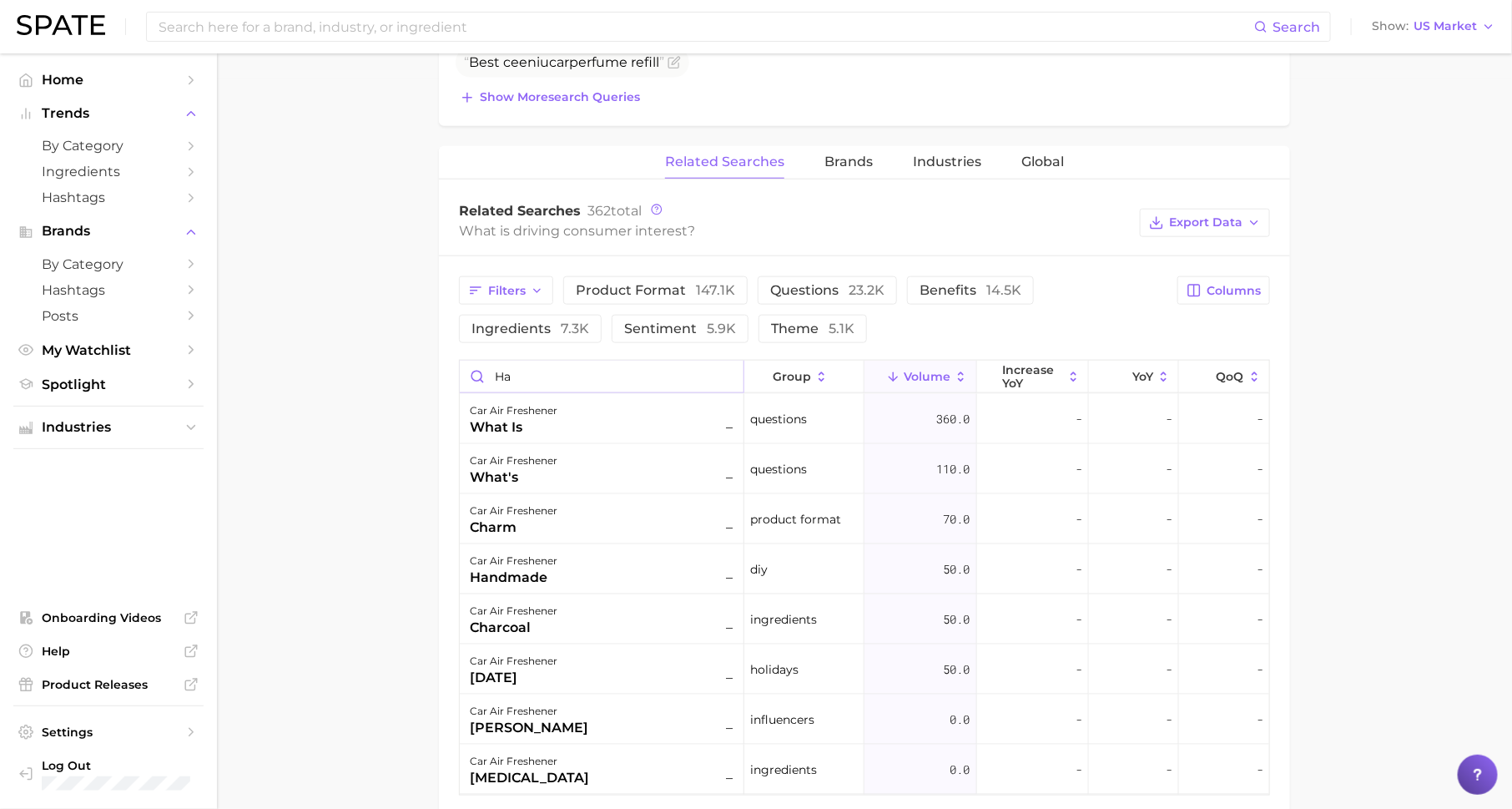
type input "h"
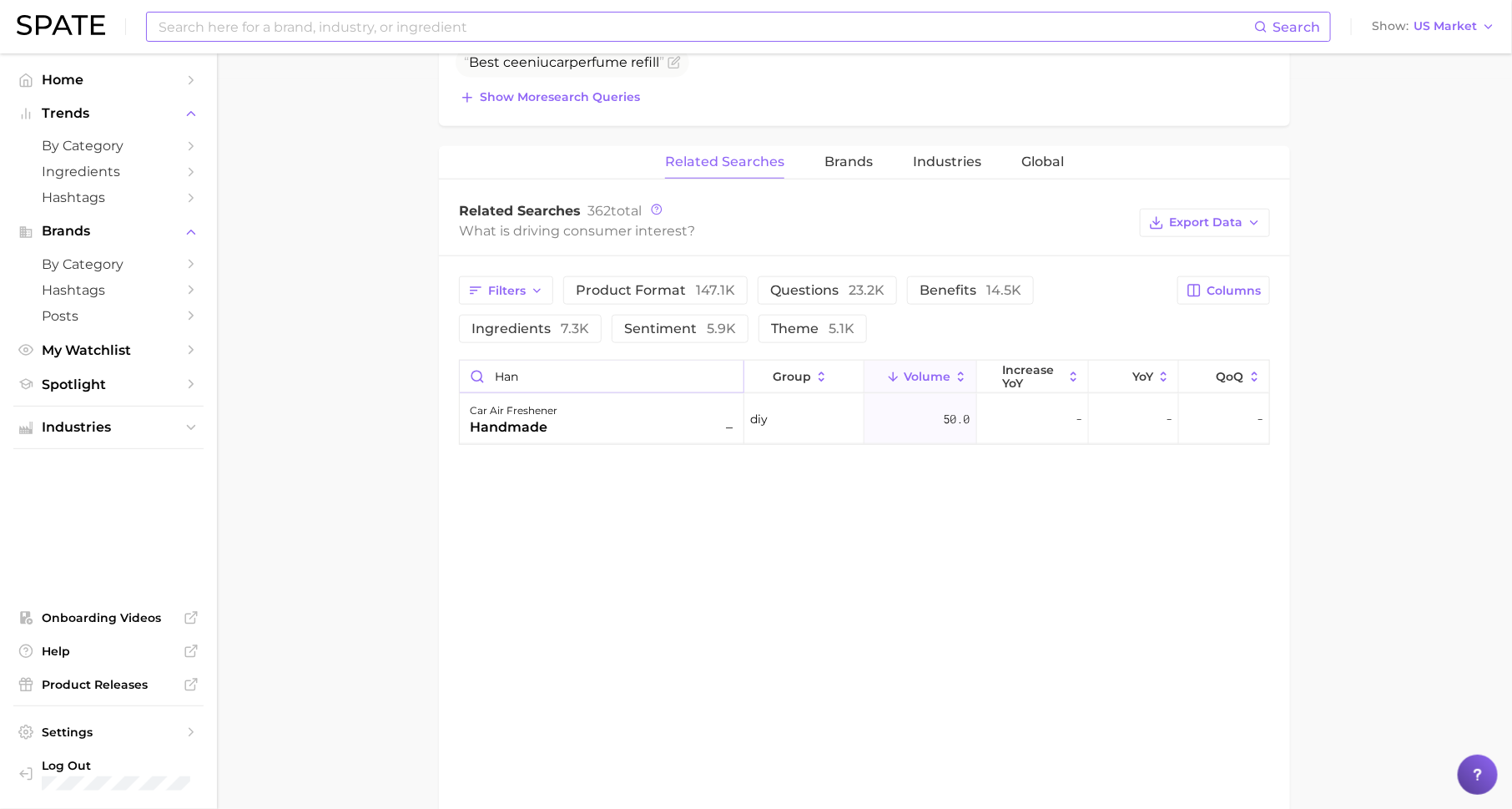
type input "han"
click at [449, 17] on input at bounding box center [706, 26] width 1098 height 28
type input "hanging car air freshener"
click at [865, 76] on button "Suggest" at bounding box center [846, 68] width 96 height 27
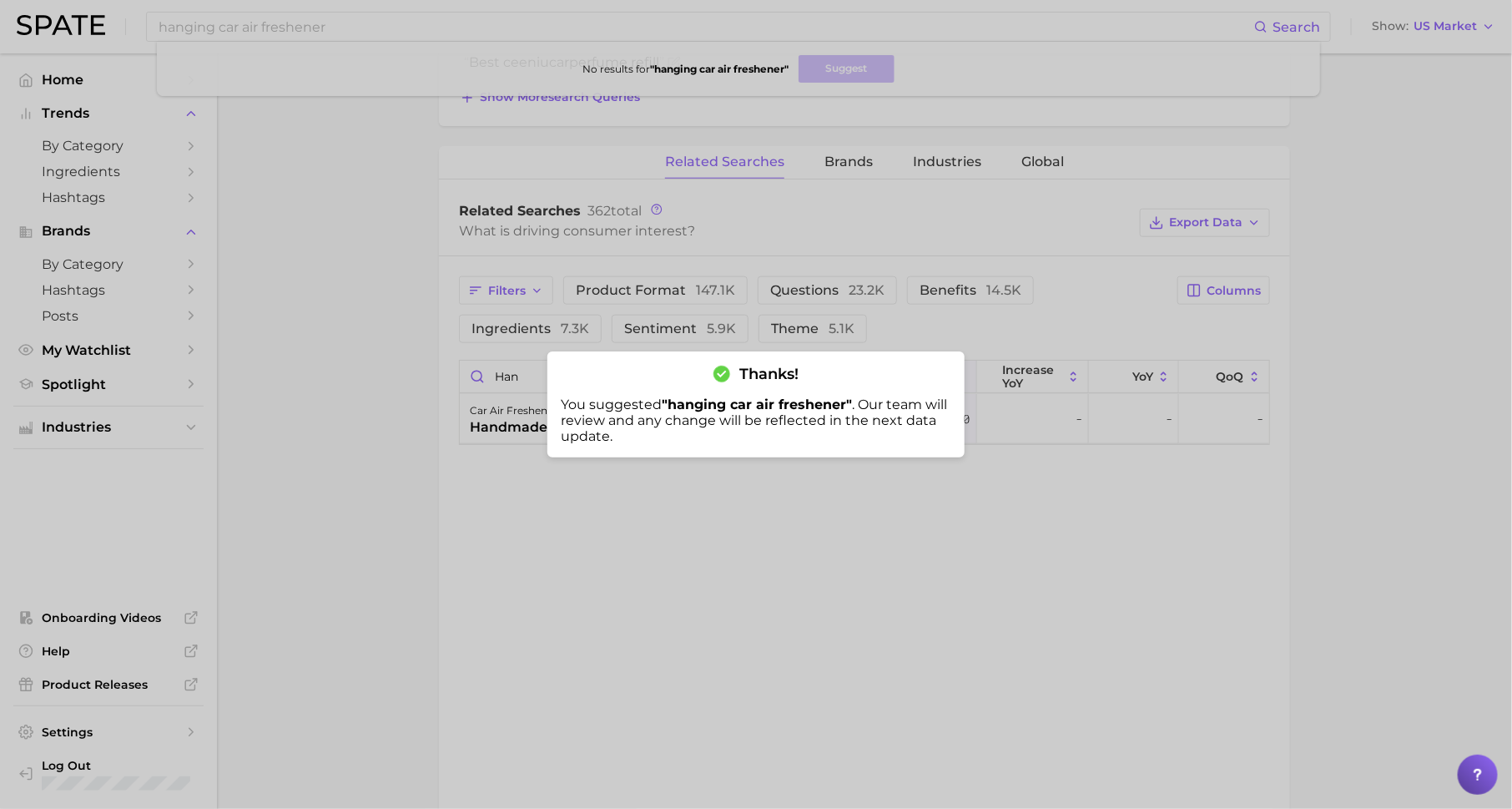
click at [216, 32] on div at bounding box center [756, 404] width 1512 height 809
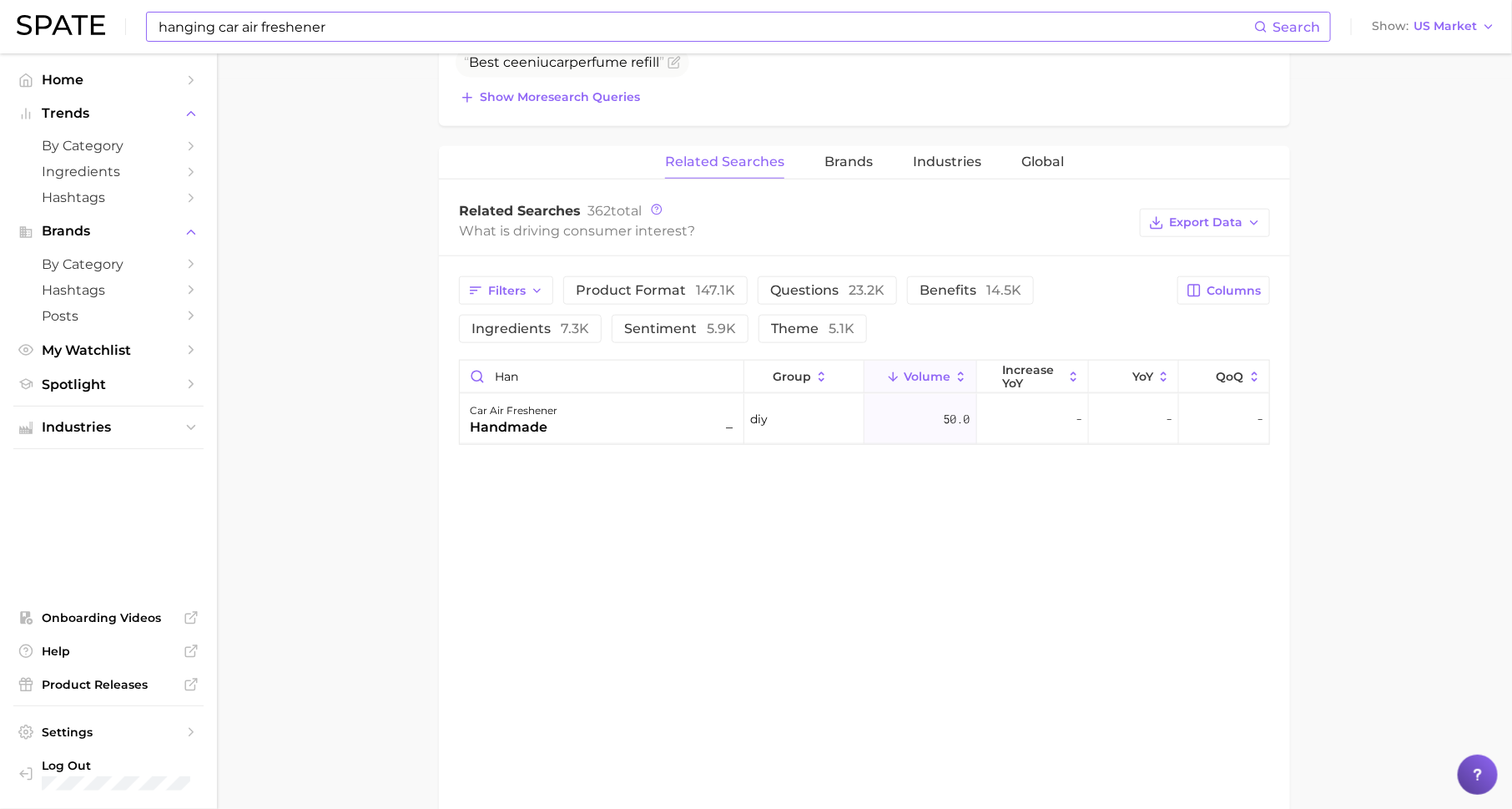
click at [213, 32] on input "hanging car air freshener" at bounding box center [706, 26] width 1098 height 28
click at [529, 380] on input "han" at bounding box center [601, 376] width 284 height 32
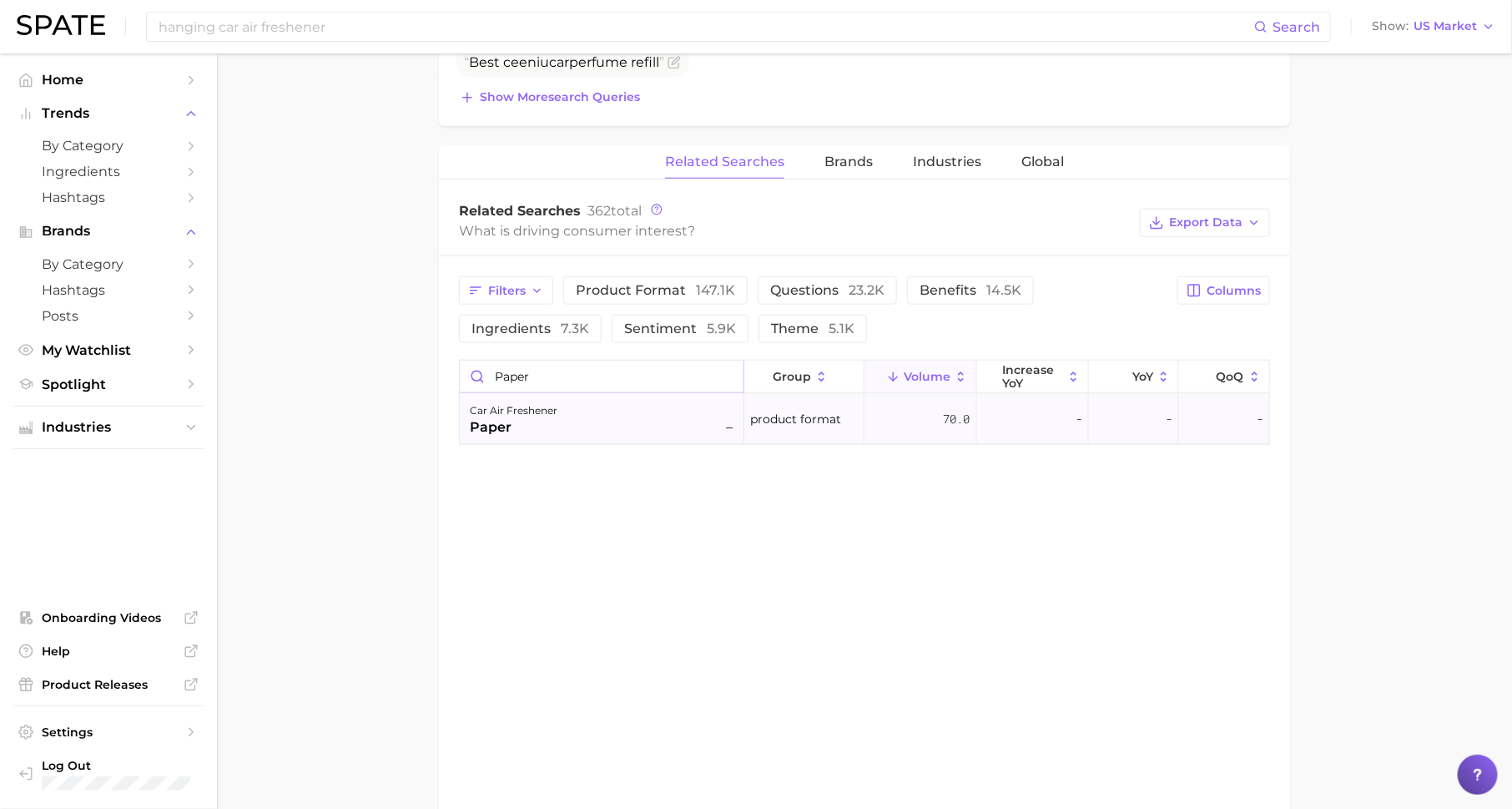
type input "paper"
click at [589, 410] on div "car air freshener paper –" at bounding box center [603, 419] width 267 height 37
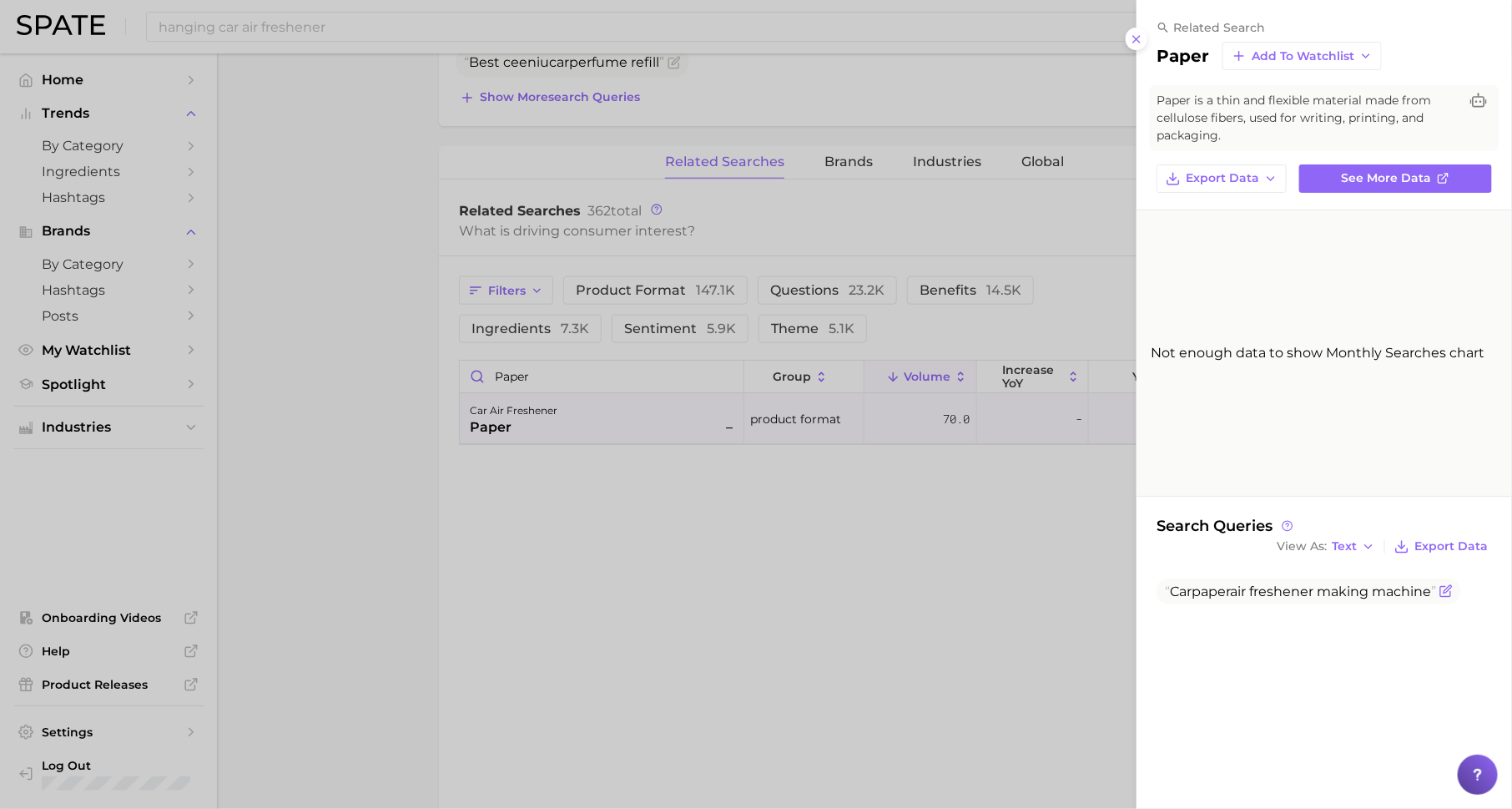
drag, startPoint x: 1191, startPoint y: 598, endPoint x: 1344, endPoint y: 583, distance: 153.7
click at [1344, 583] on span "Car paper air freshener making machine" at bounding box center [1308, 591] width 304 height 26
click at [868, 605] on div at bounding box center [756, 404] width 1512 height 809
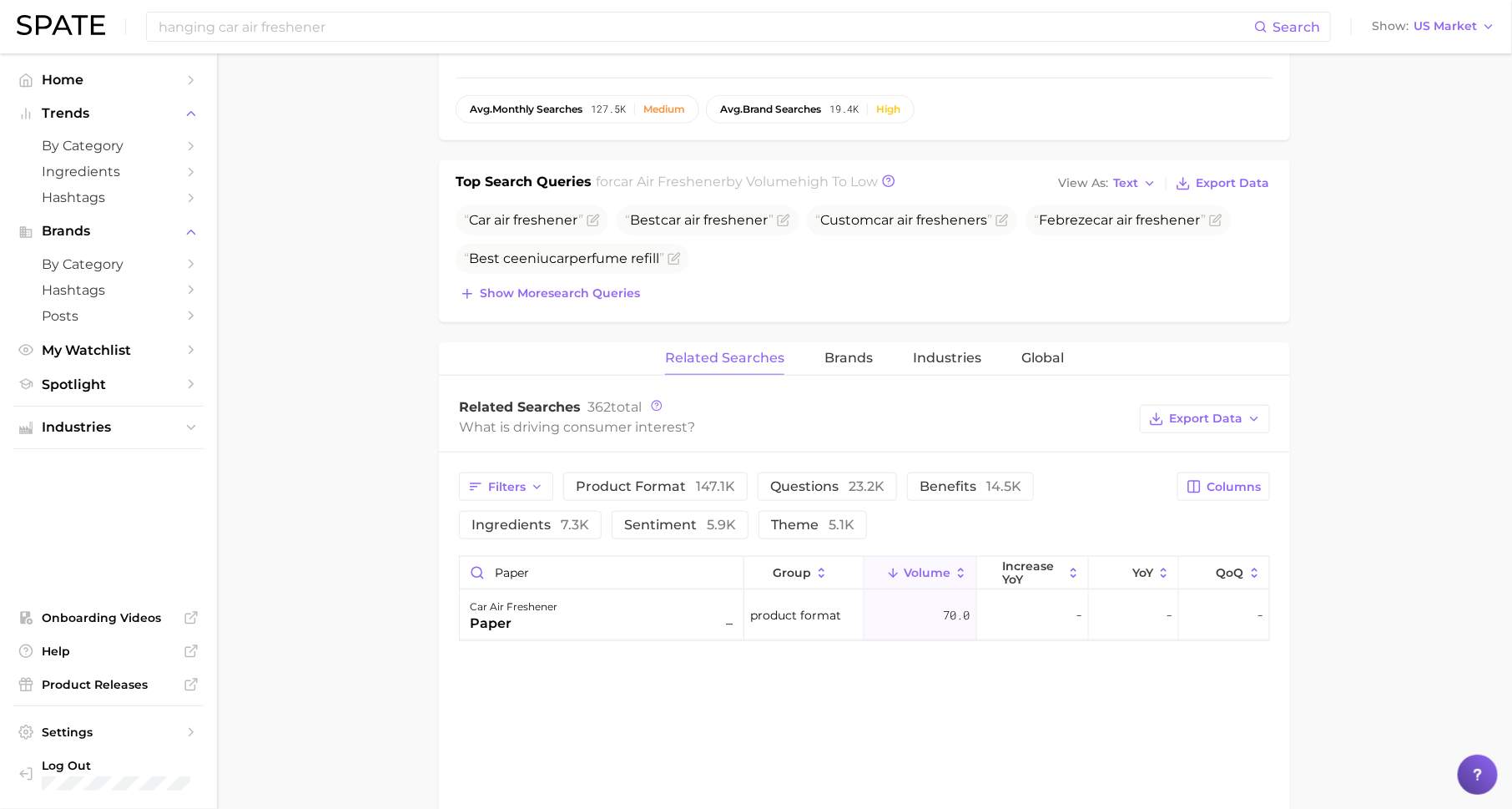
scroll to position [0, 0]
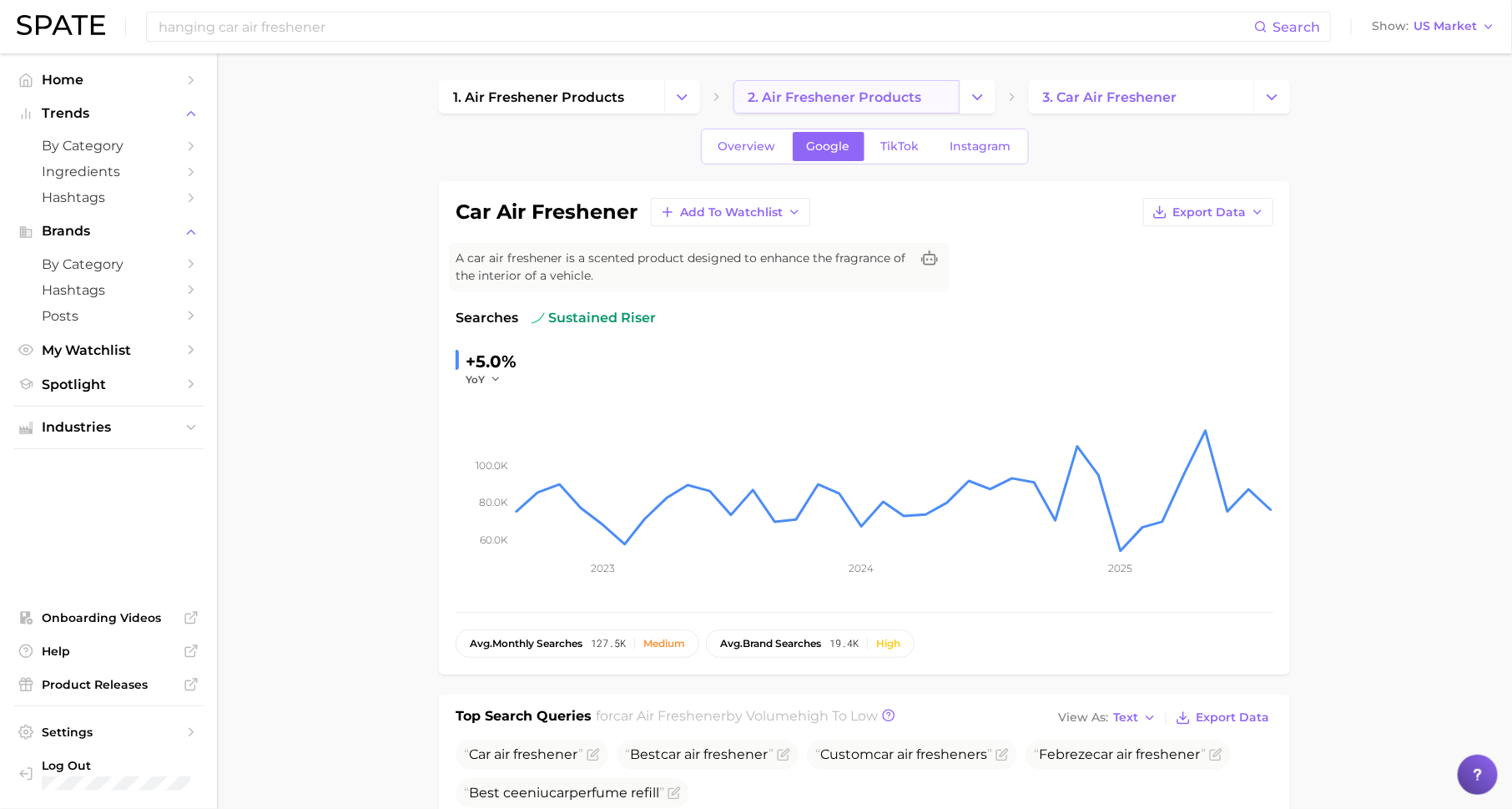
click at [863, 101] on span "2. air freshener products" at bounding box center [834, 97] width 174 height 16
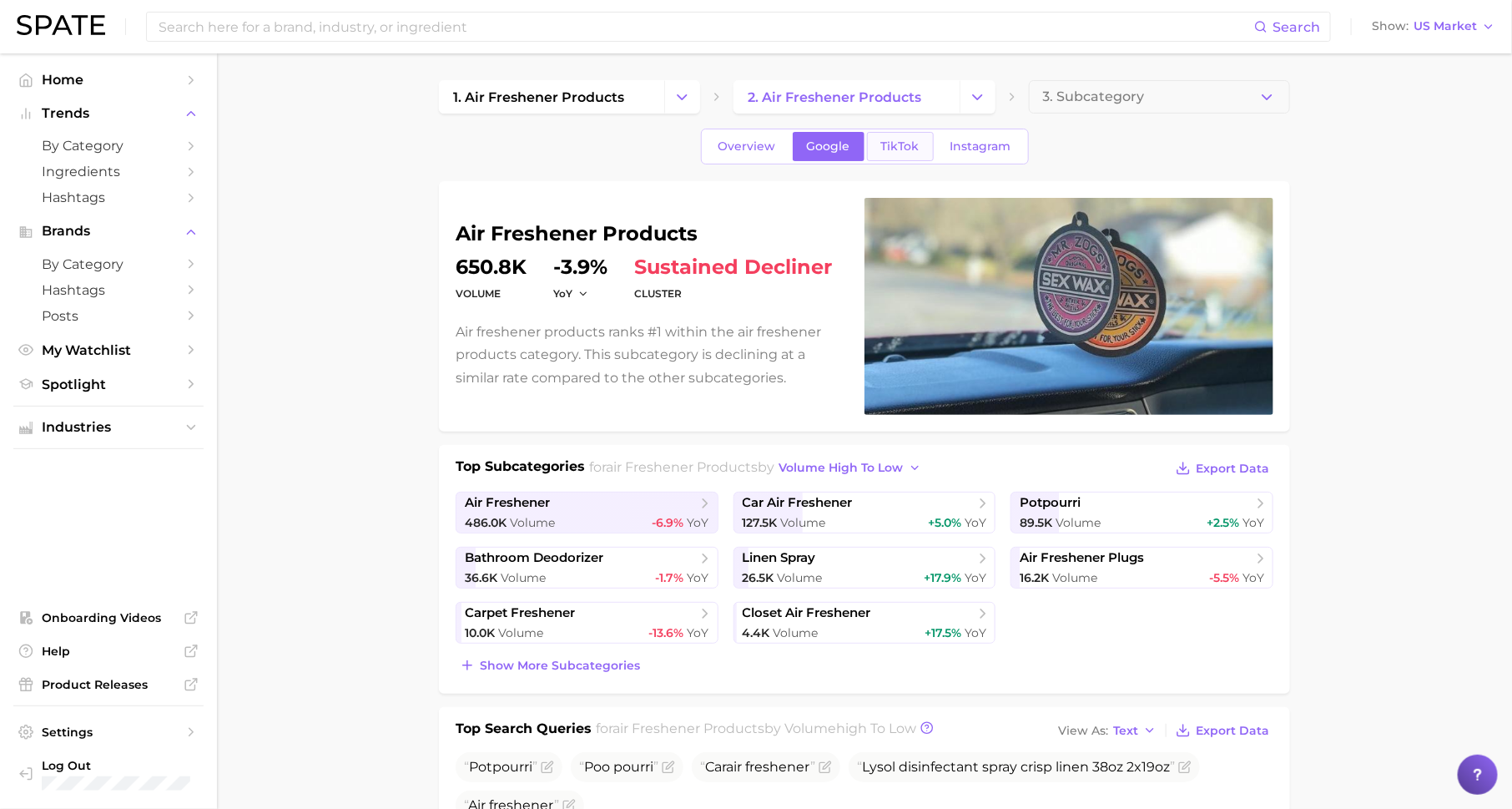
click at [889, 149] on span "TikTok" at bounding box center [900, 146] width 38 height 15
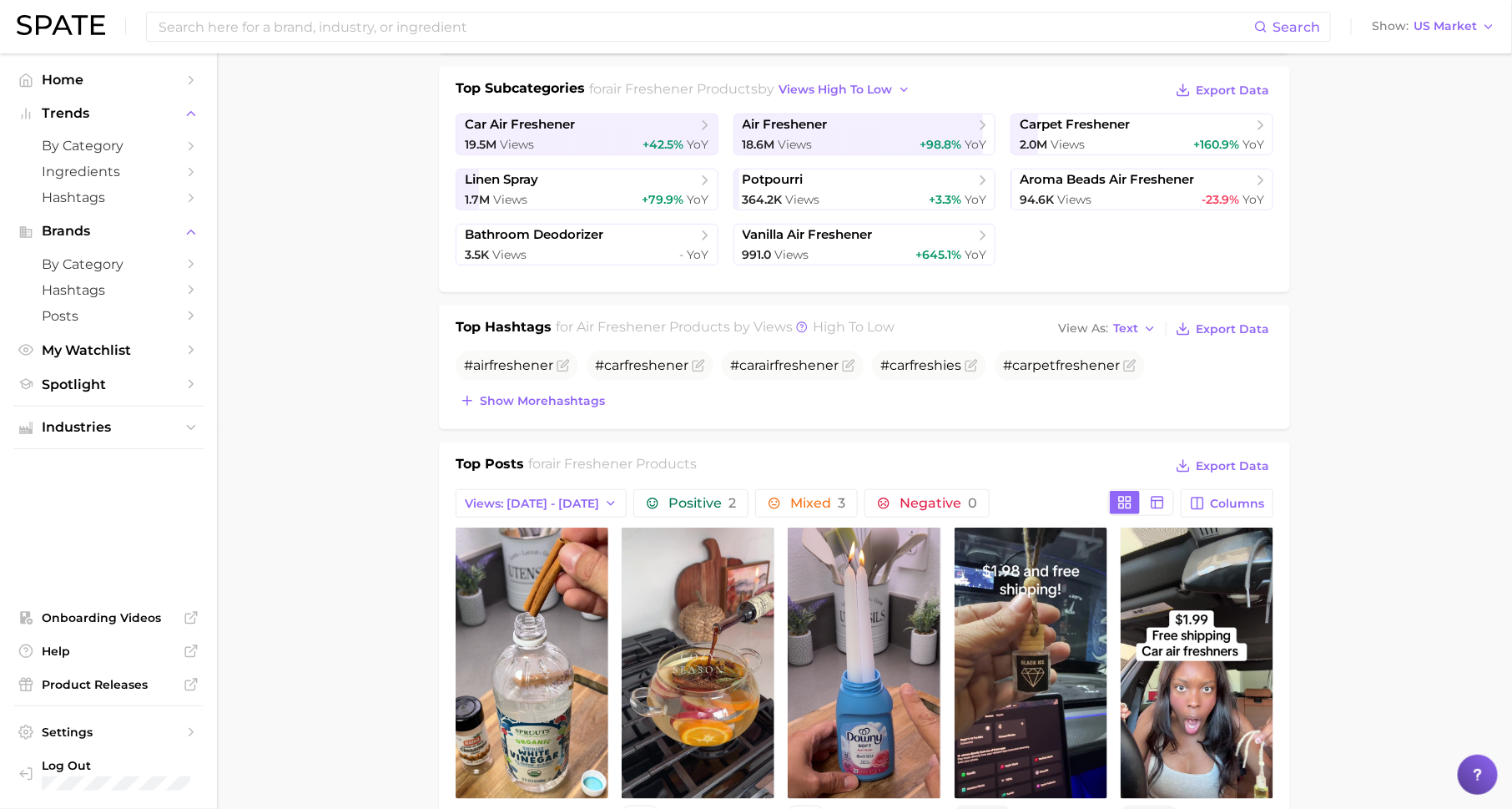
scroll to position [635, 0]
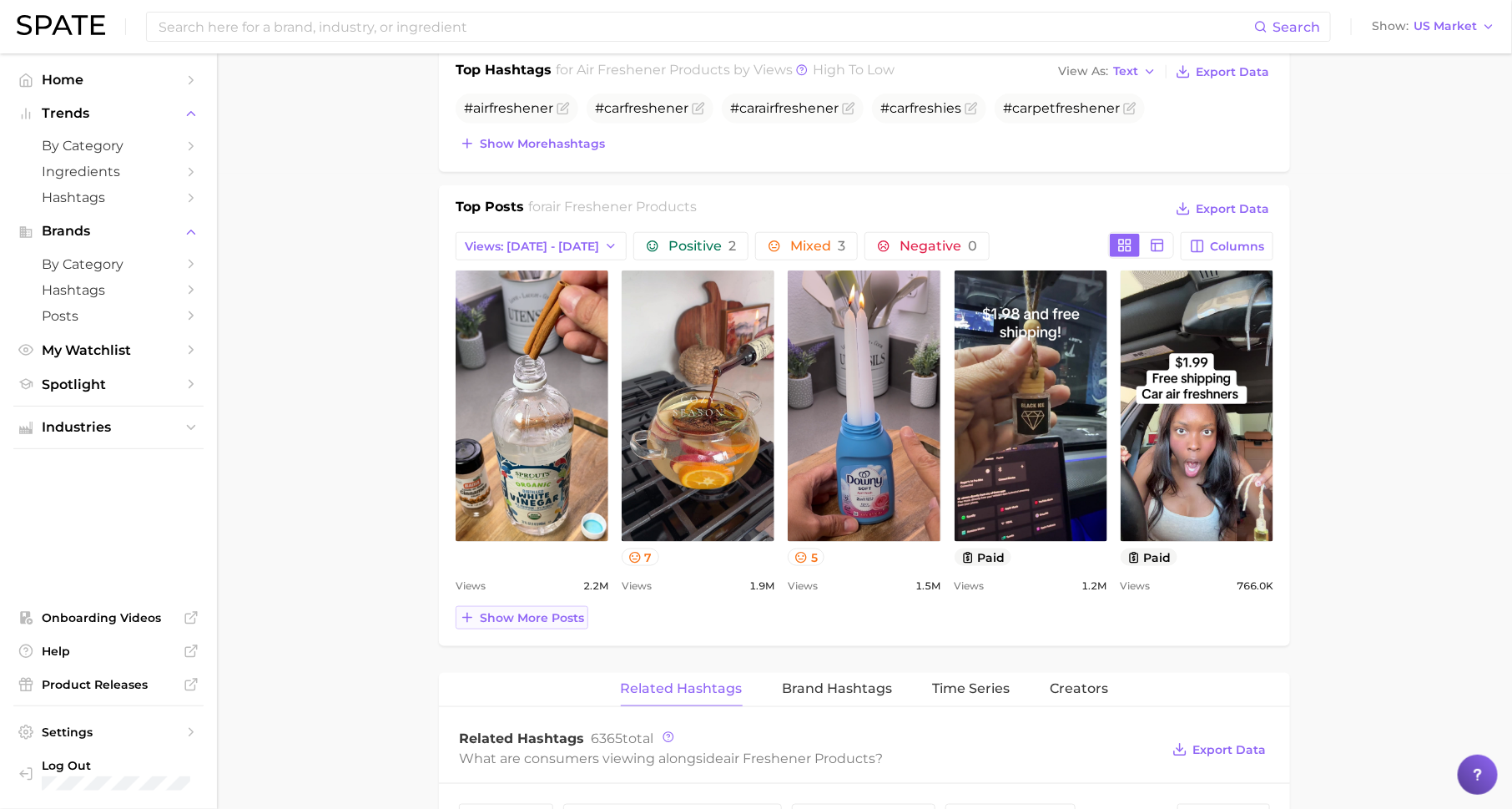
click at [530, 614] on span "Show more posts" at bounding box center [531, 618] width 104 height 15
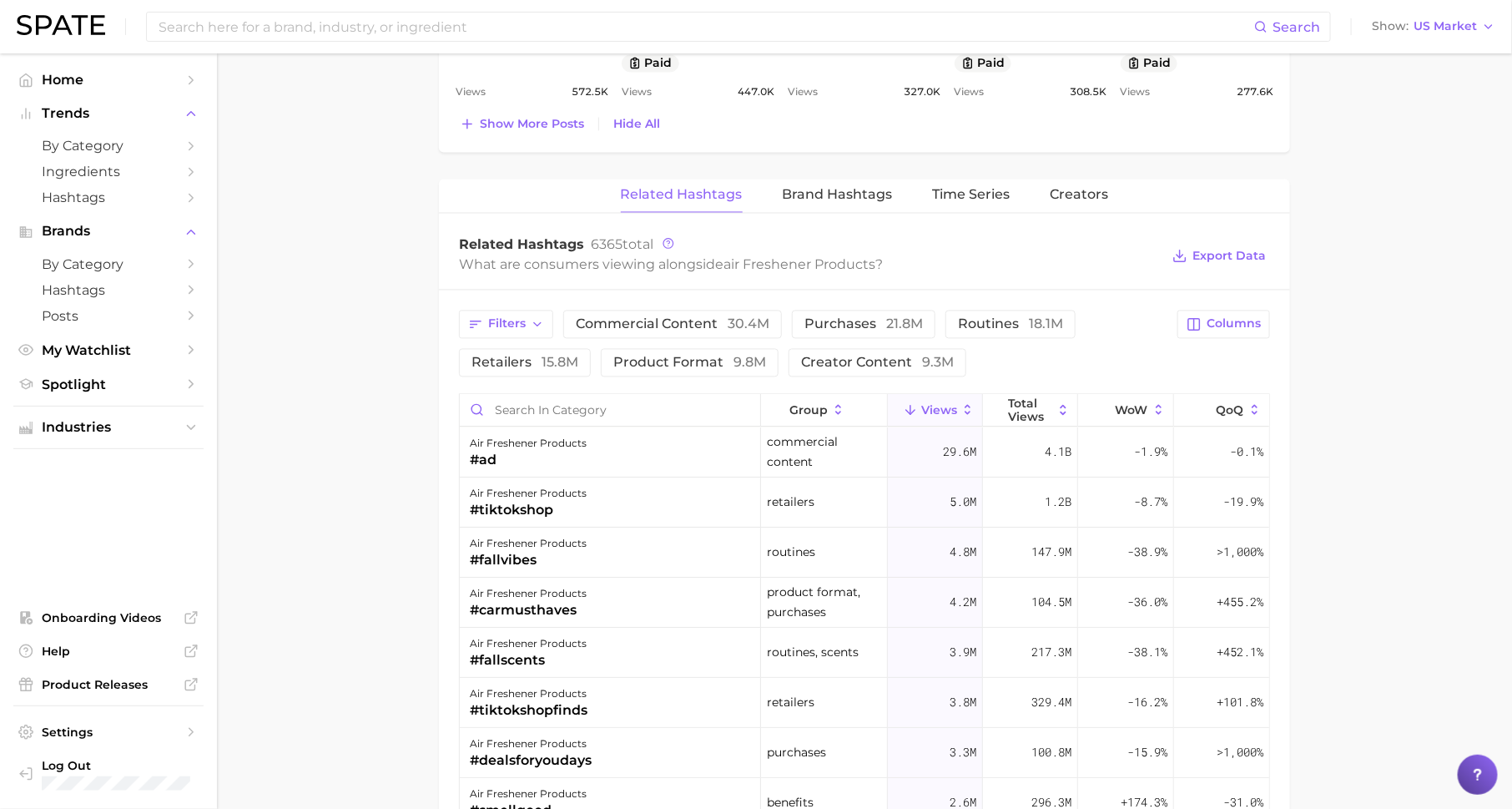
scroll to position [1503, 0]
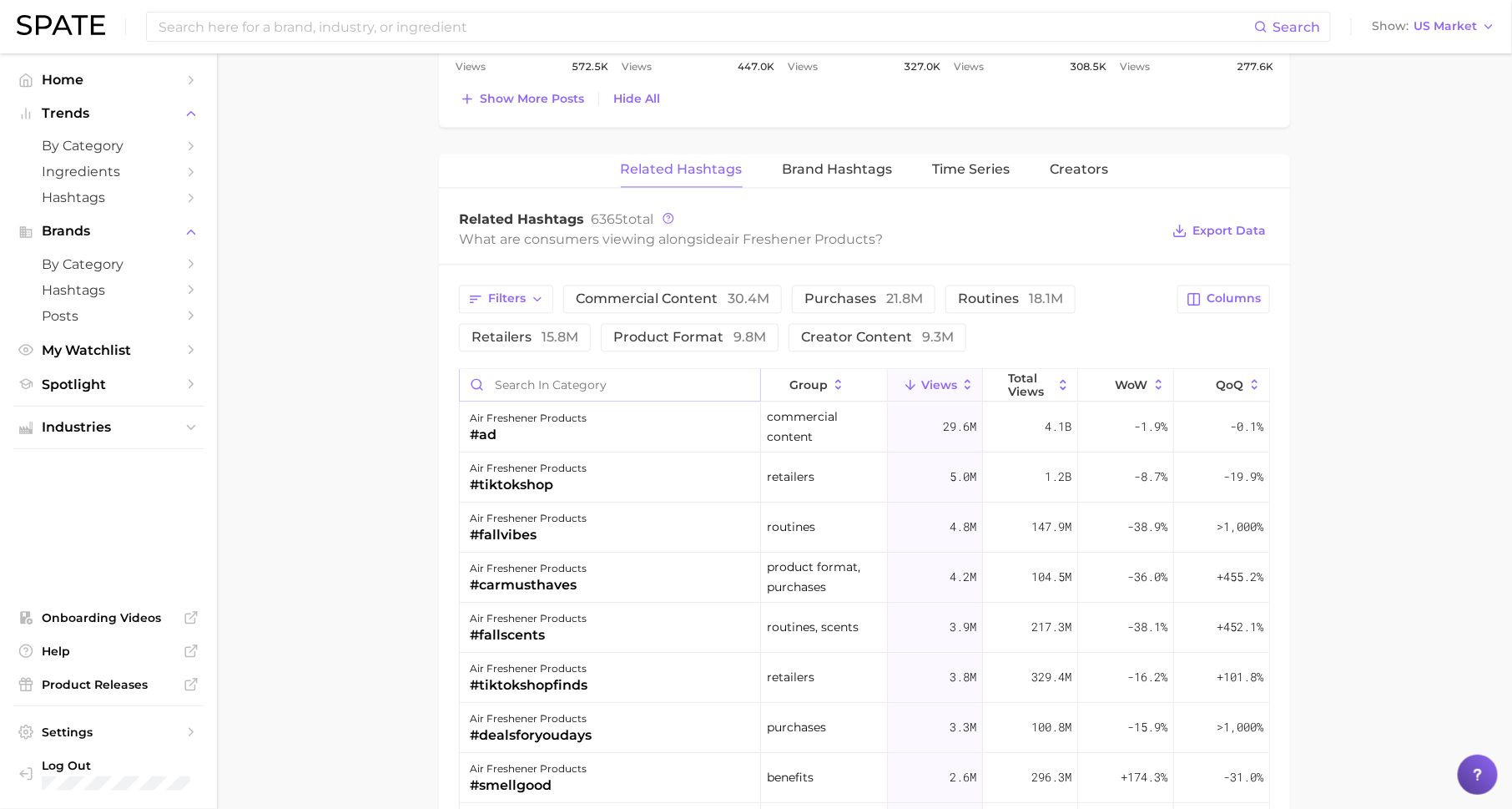
click at [625, 379] on input "Search in category" at bounding box center [610, 385] width 300 height 32
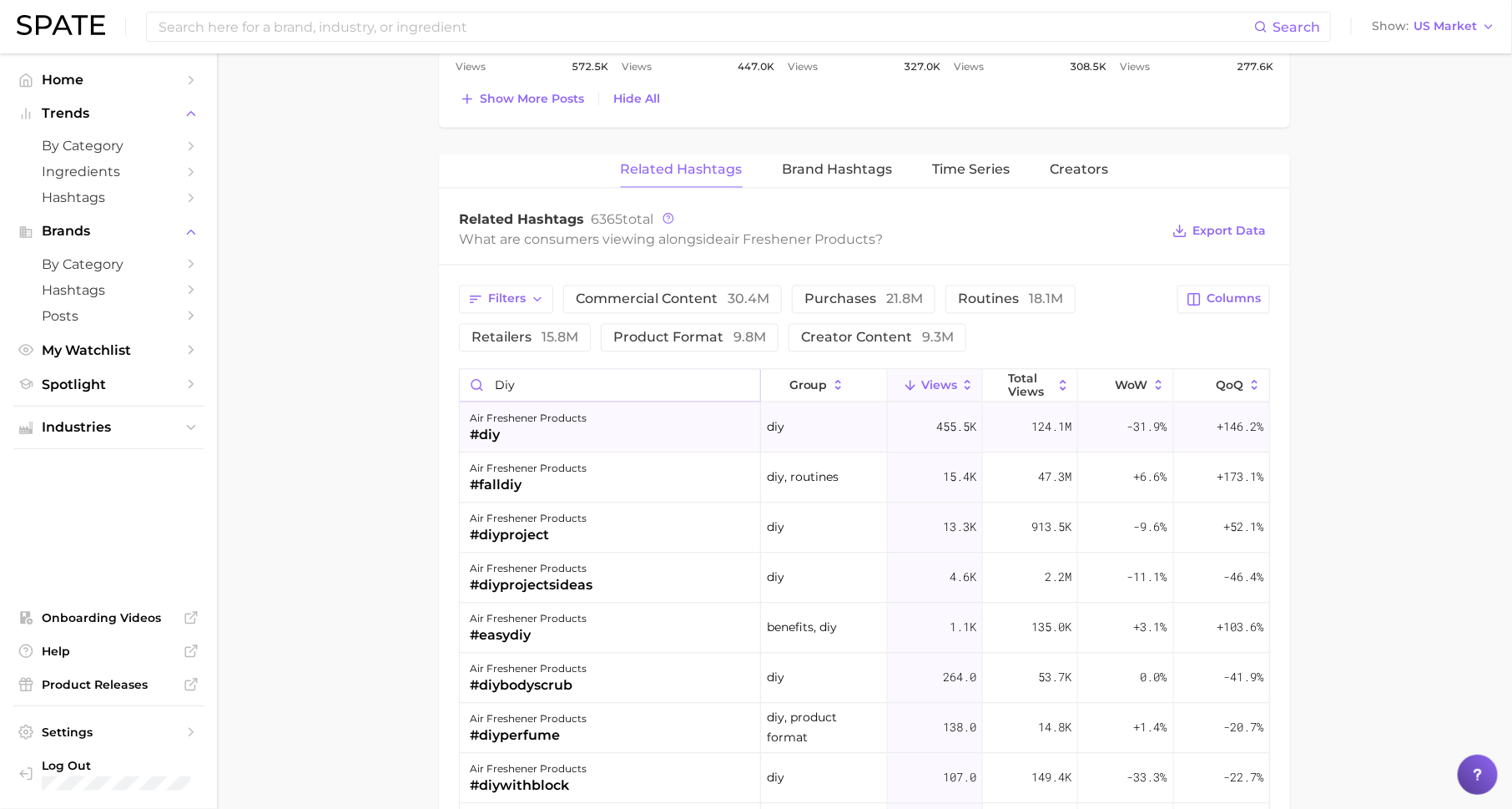
type input "diy"
click at [578, 439] on div "#diy" at bounding box center [528, 436] width 117 height 20
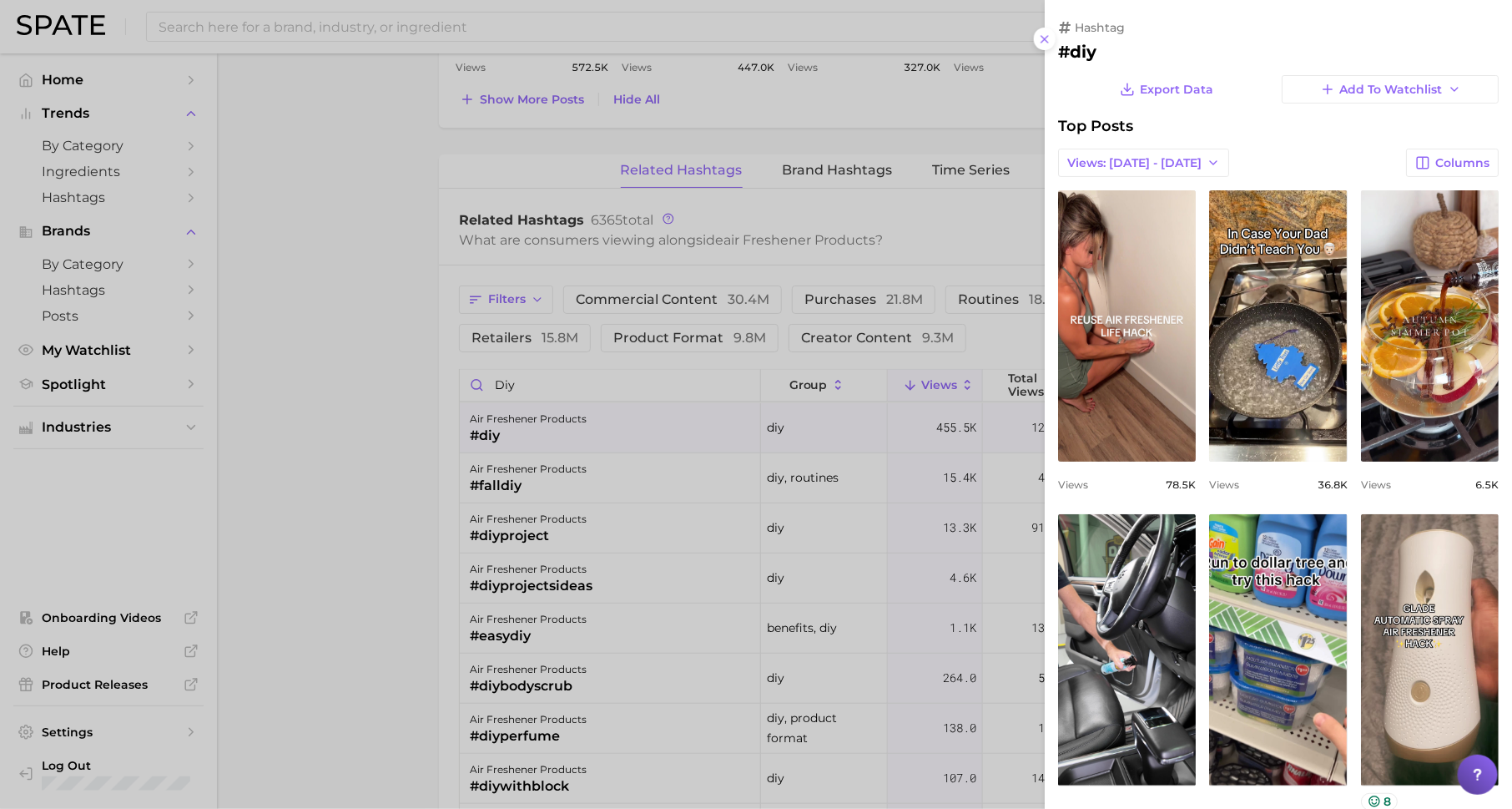
scroll to position [0, 0]
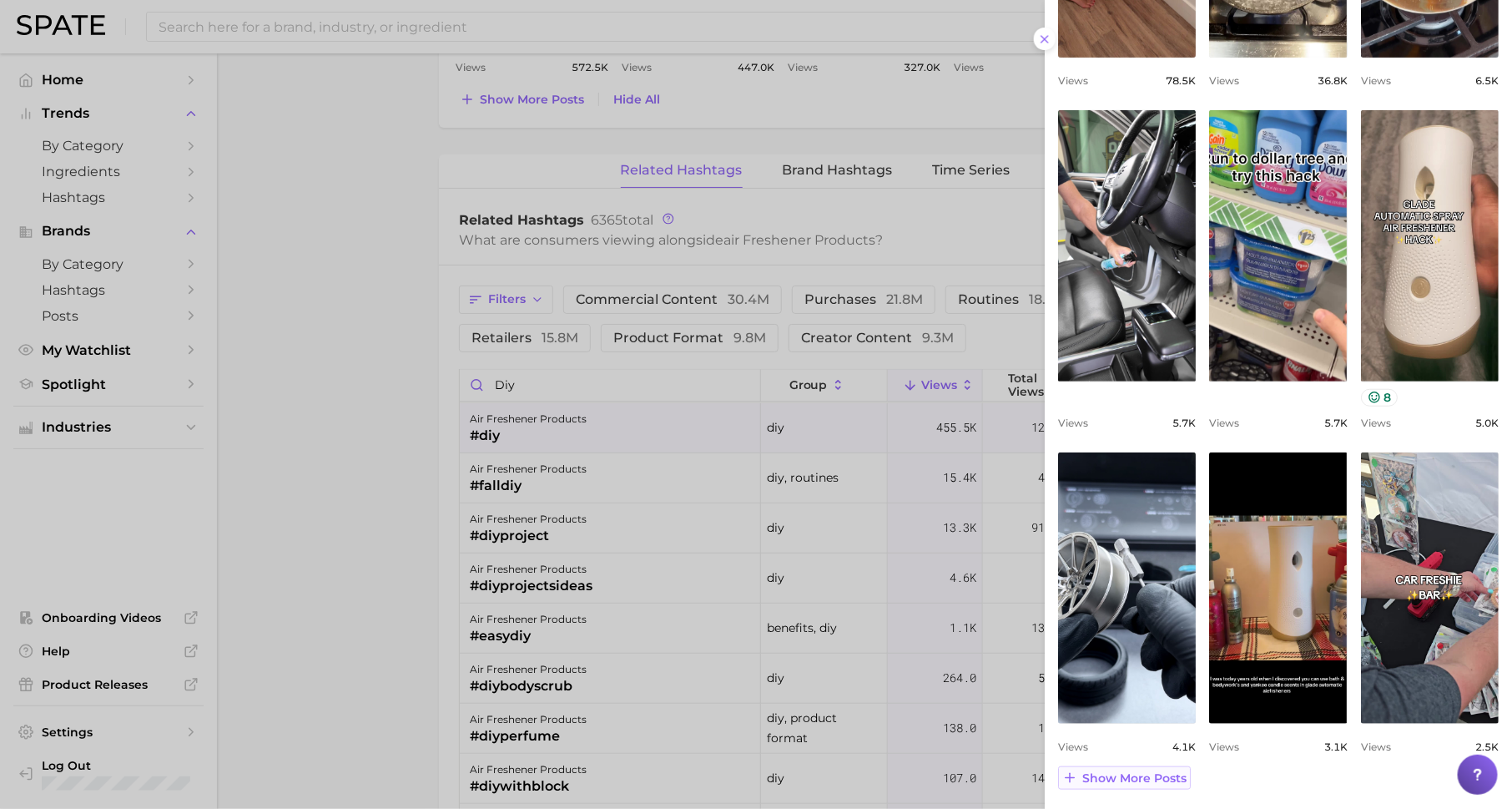
click at [1135, 768] on button "Show more posts" at bounding box center [1124, 778] width 133 height 23
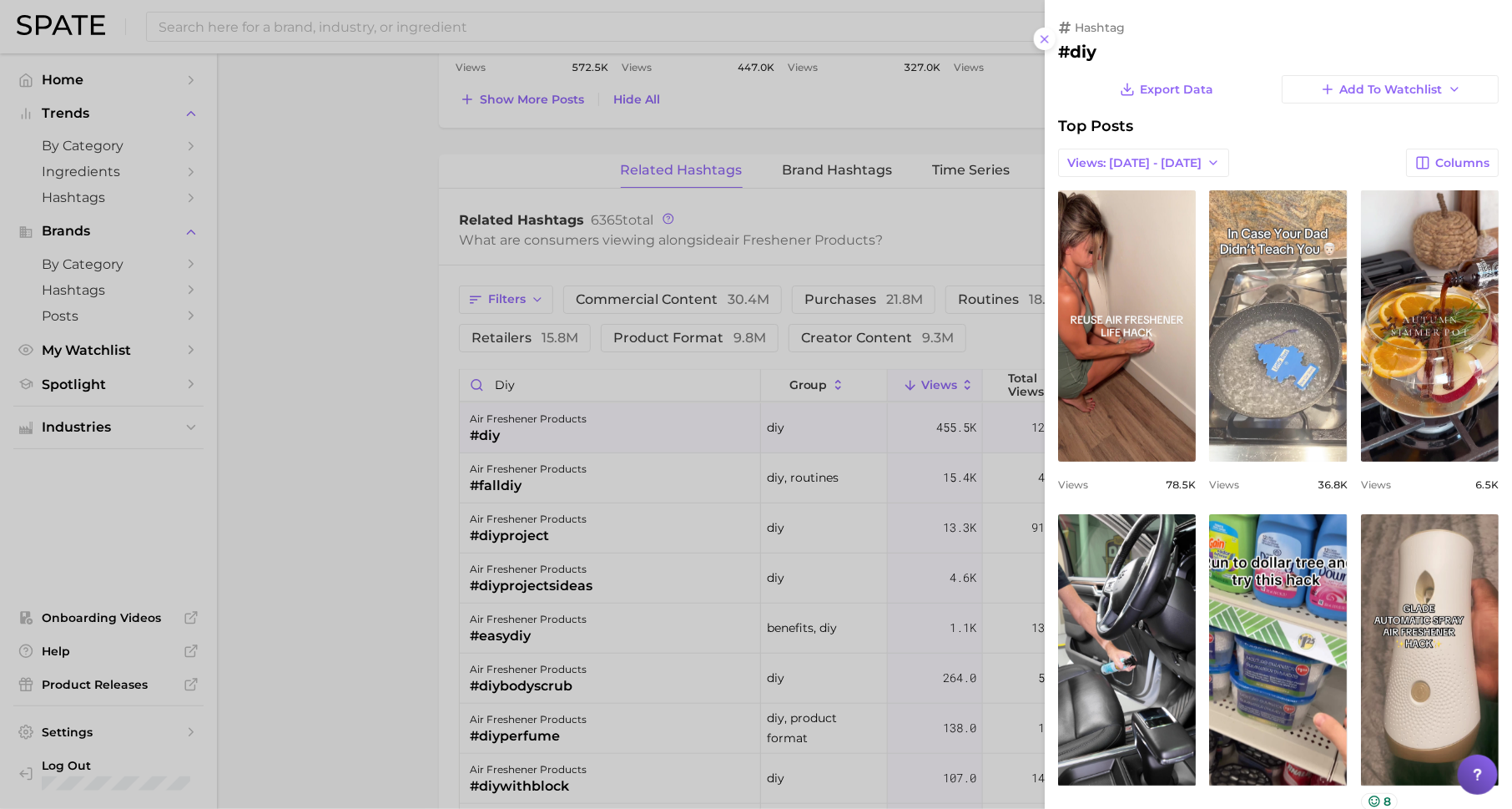
click at [1253, 391] on link "view post on TikTok" at bounding box center [1277, 326] width 137 height 271
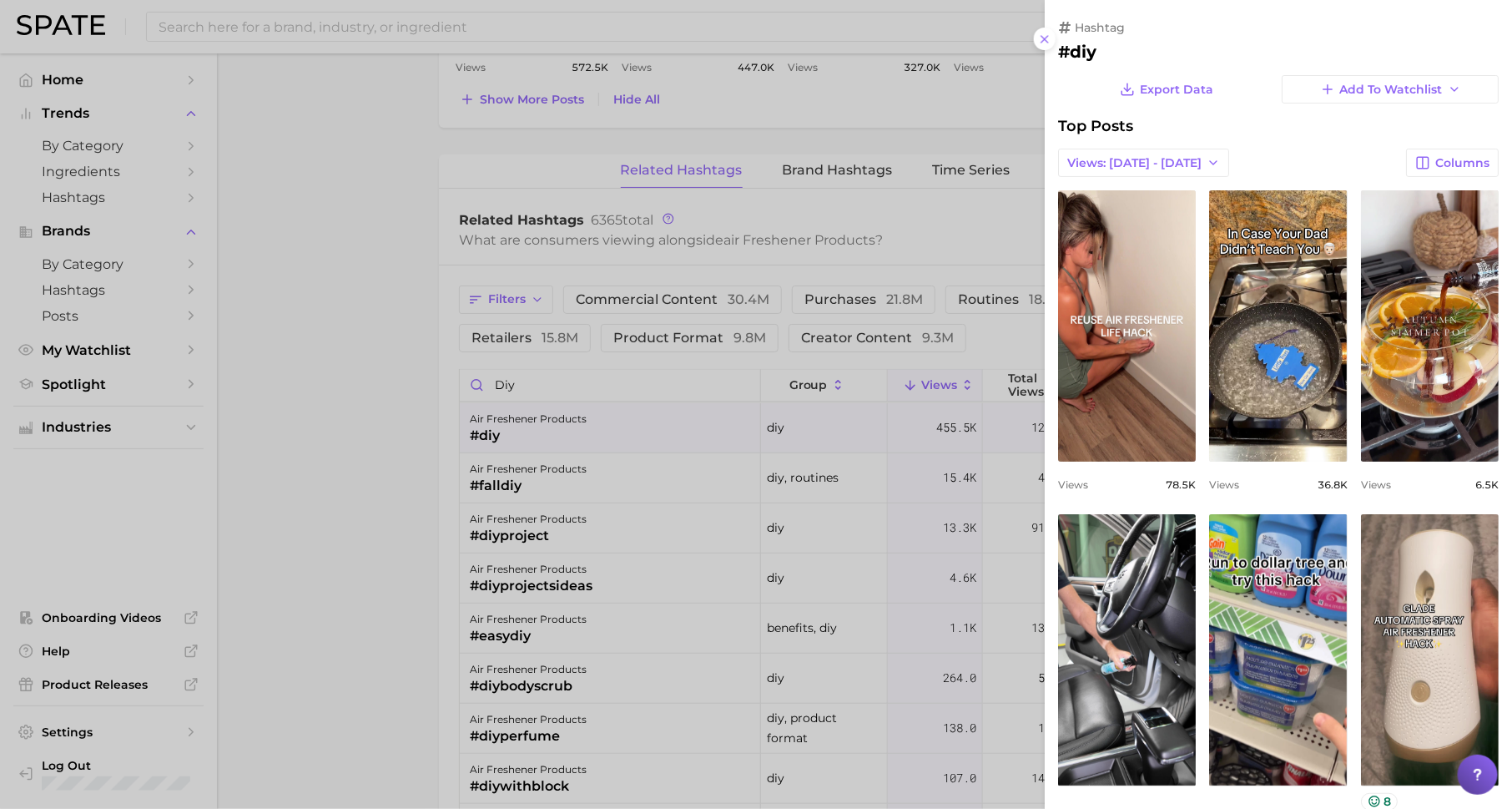
click at [677, 379] on div at bounding box center [756, 404] width 1512 height 809
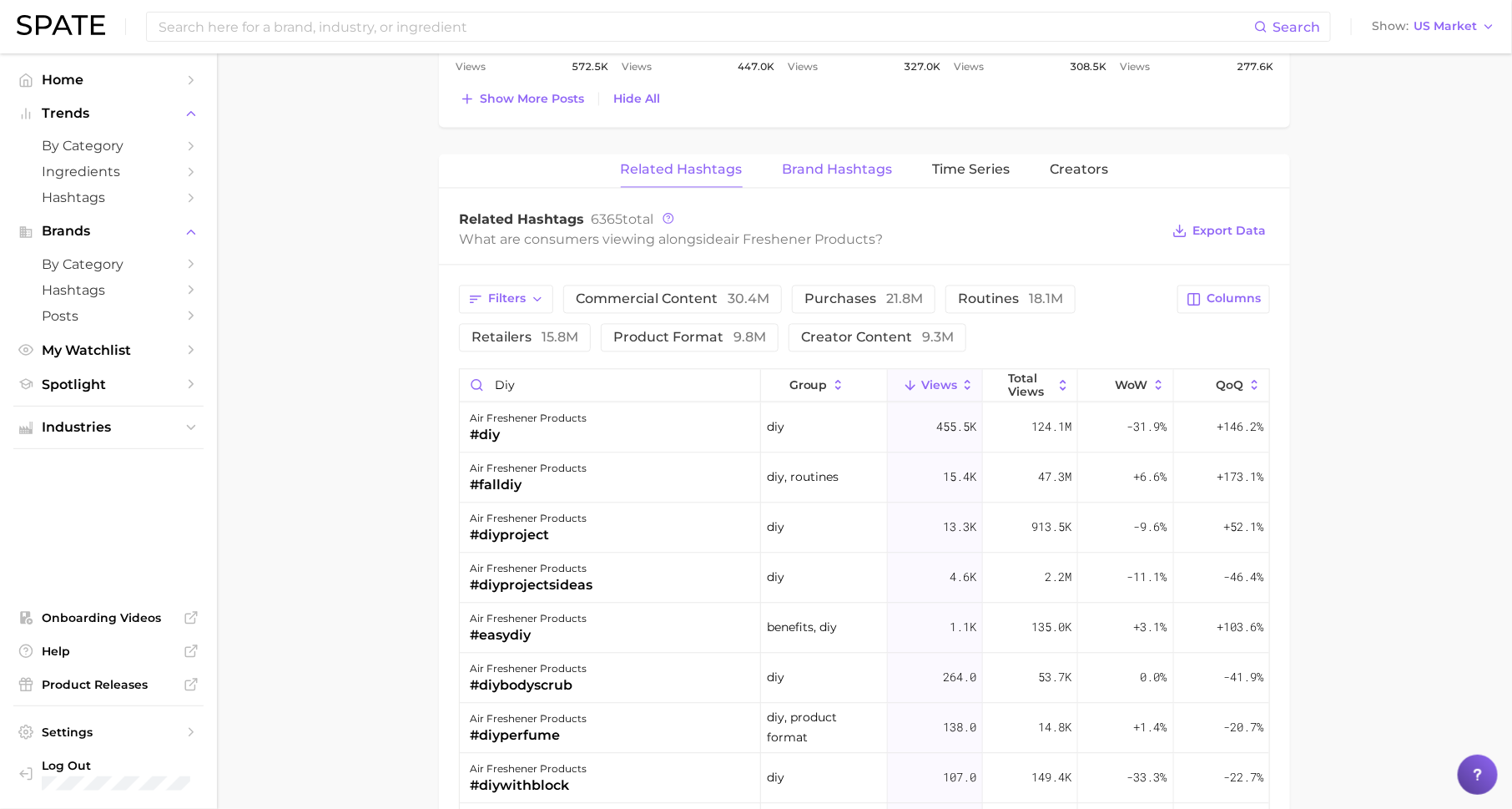
click at [833, 175] on button "Brand Hashtags" at bounding box center [837, 170] width 110 height 32
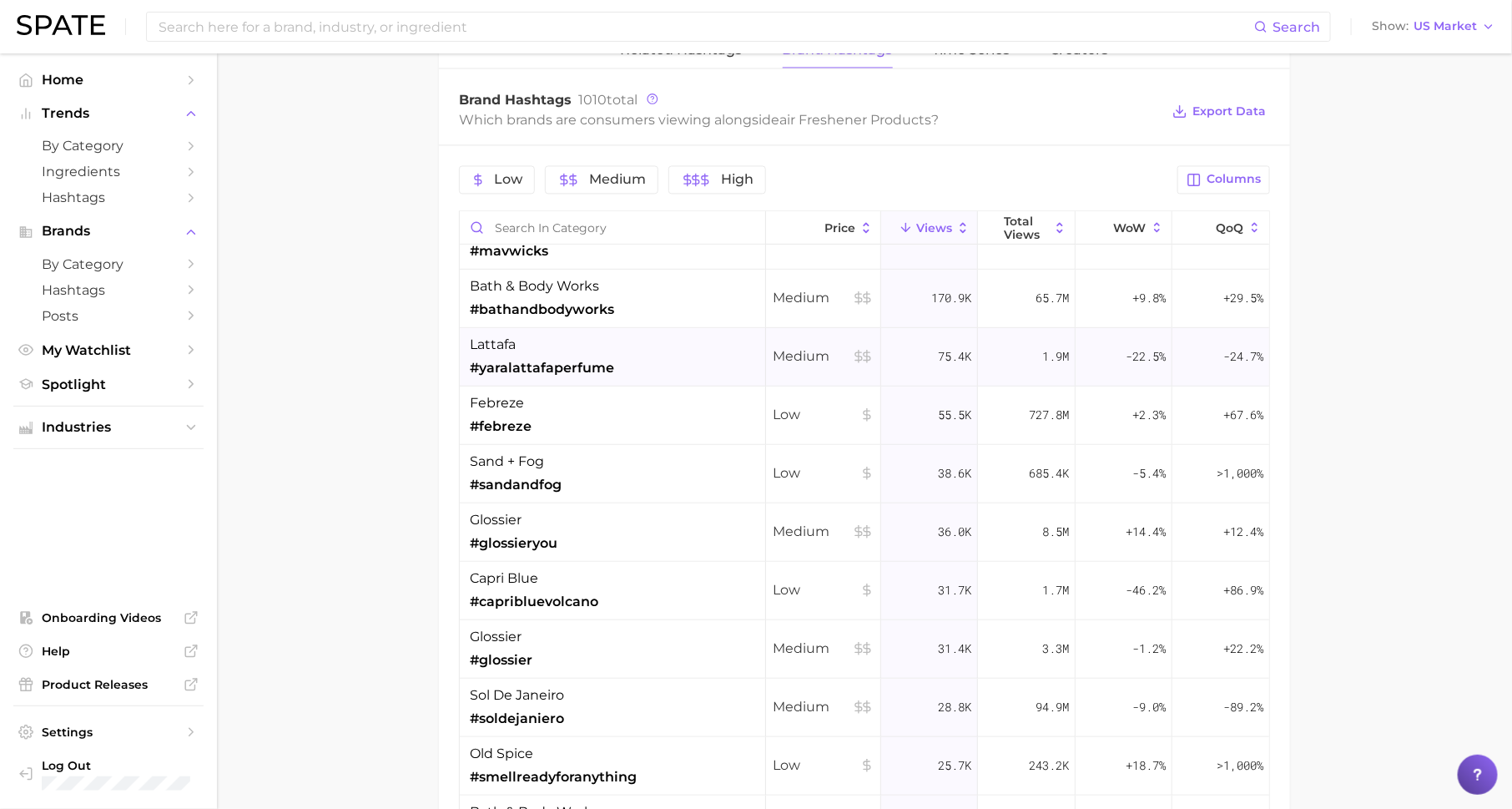
click at [596, 443] on div "sand + fog #sandandfog" at bounding box center [613, 473] width 306 height 58
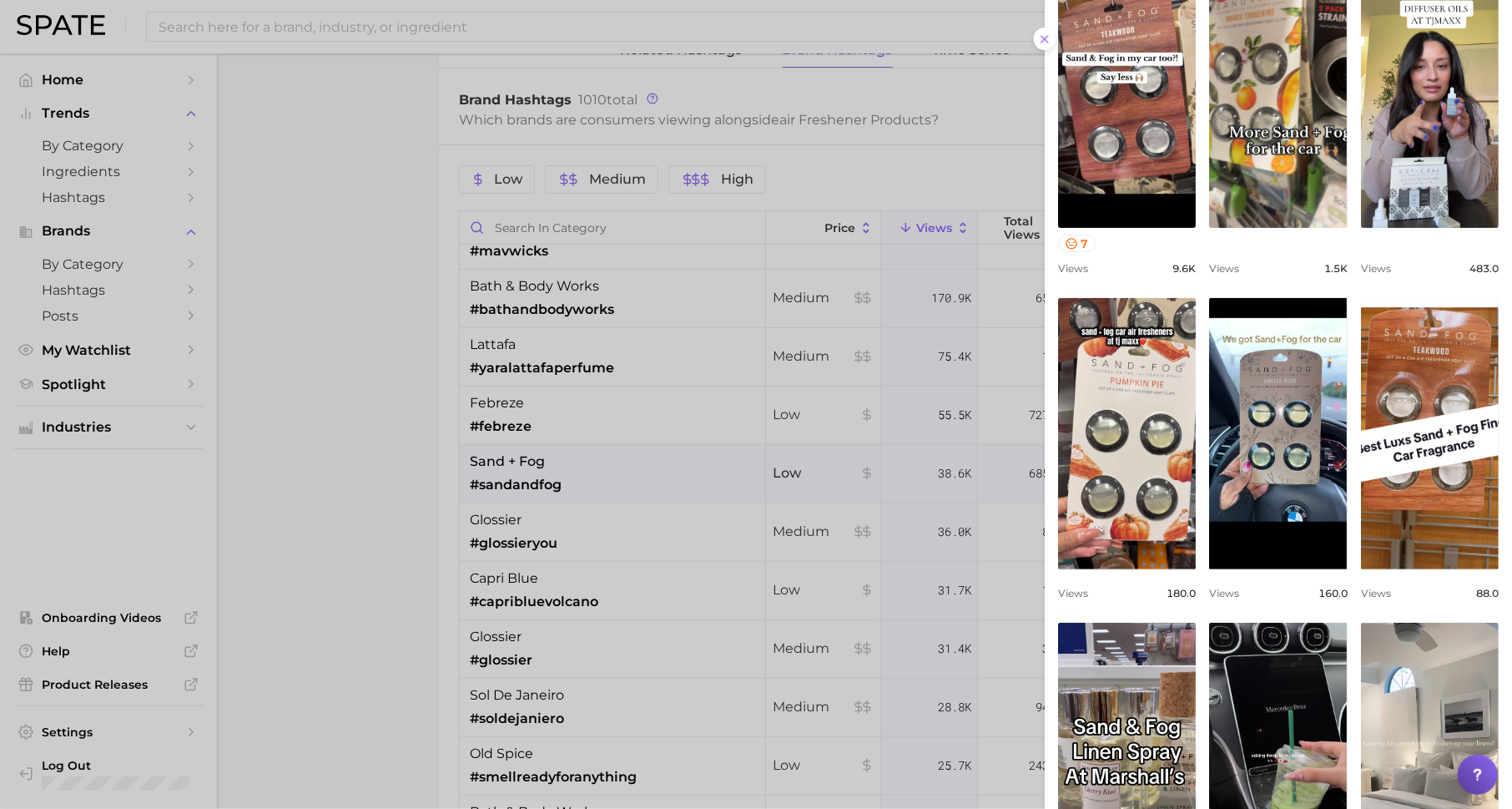
click at [626, 575] on div at bounding box center [756, 404] width 1512 height 809
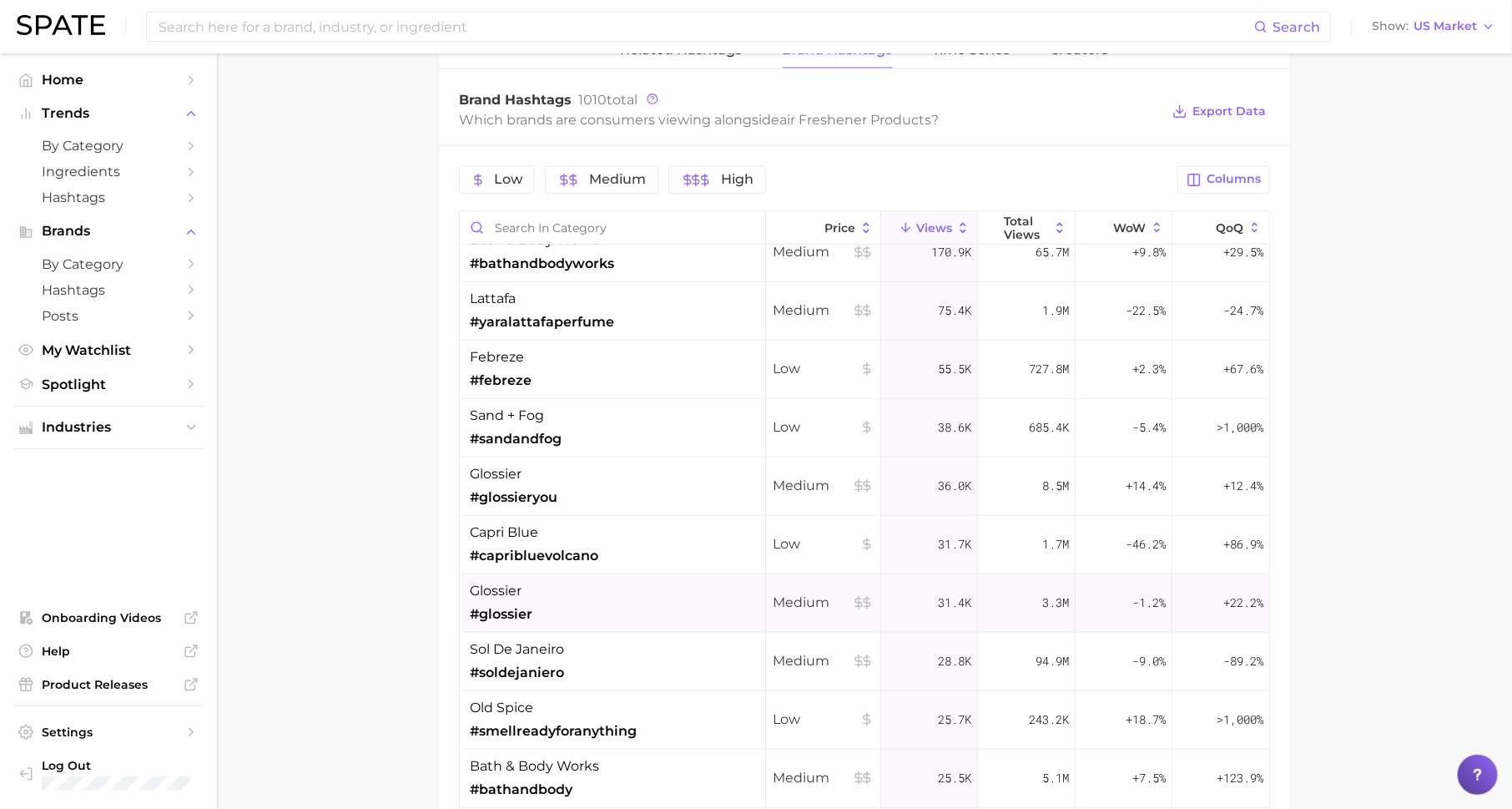
click at [603, 577] on div "glossier #glossier" at bounding box center [613, 602] width 306 height 58
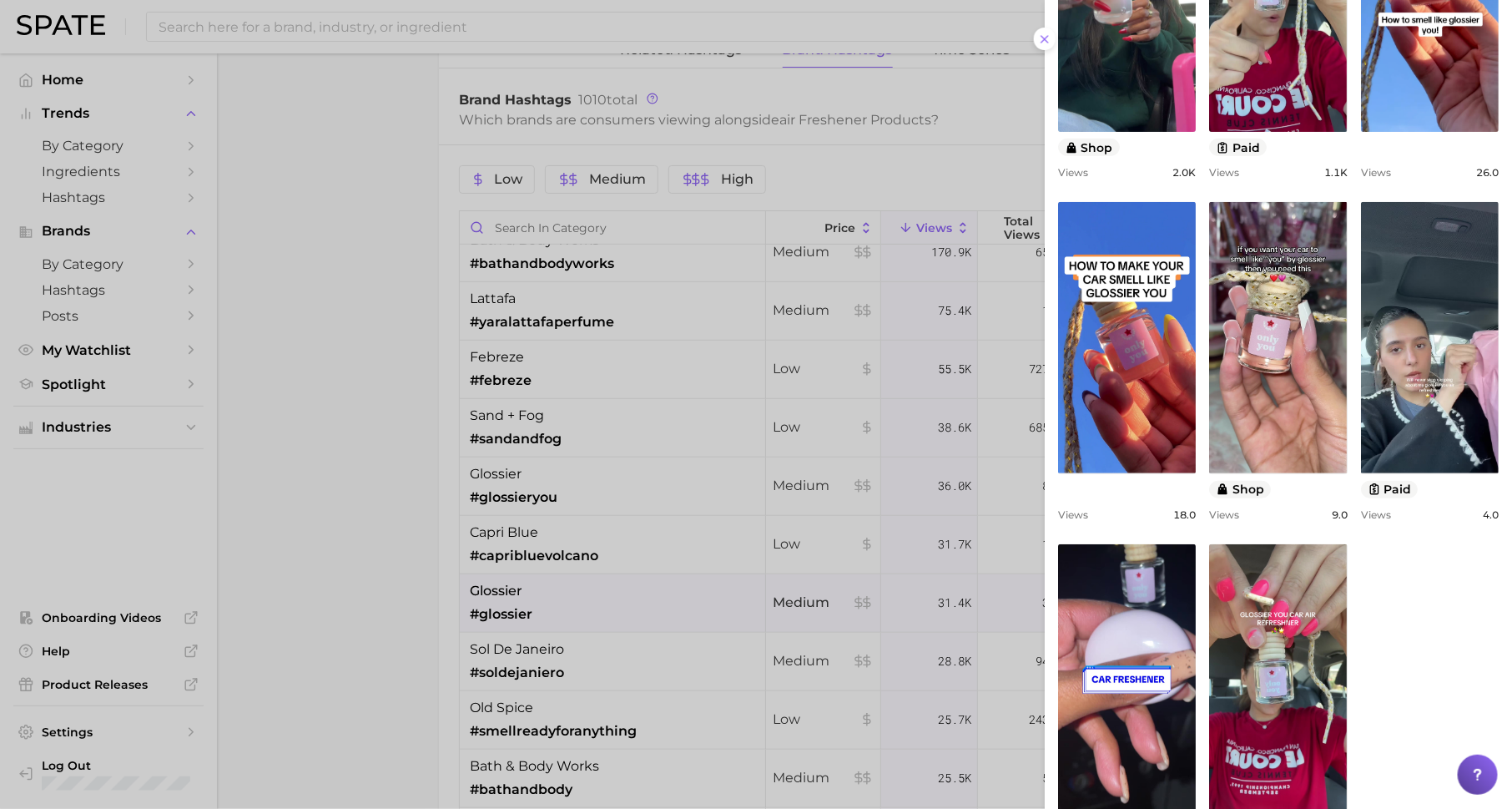
click at [647, 547] on div at bounding box center [756, 404] width 1512 height 809
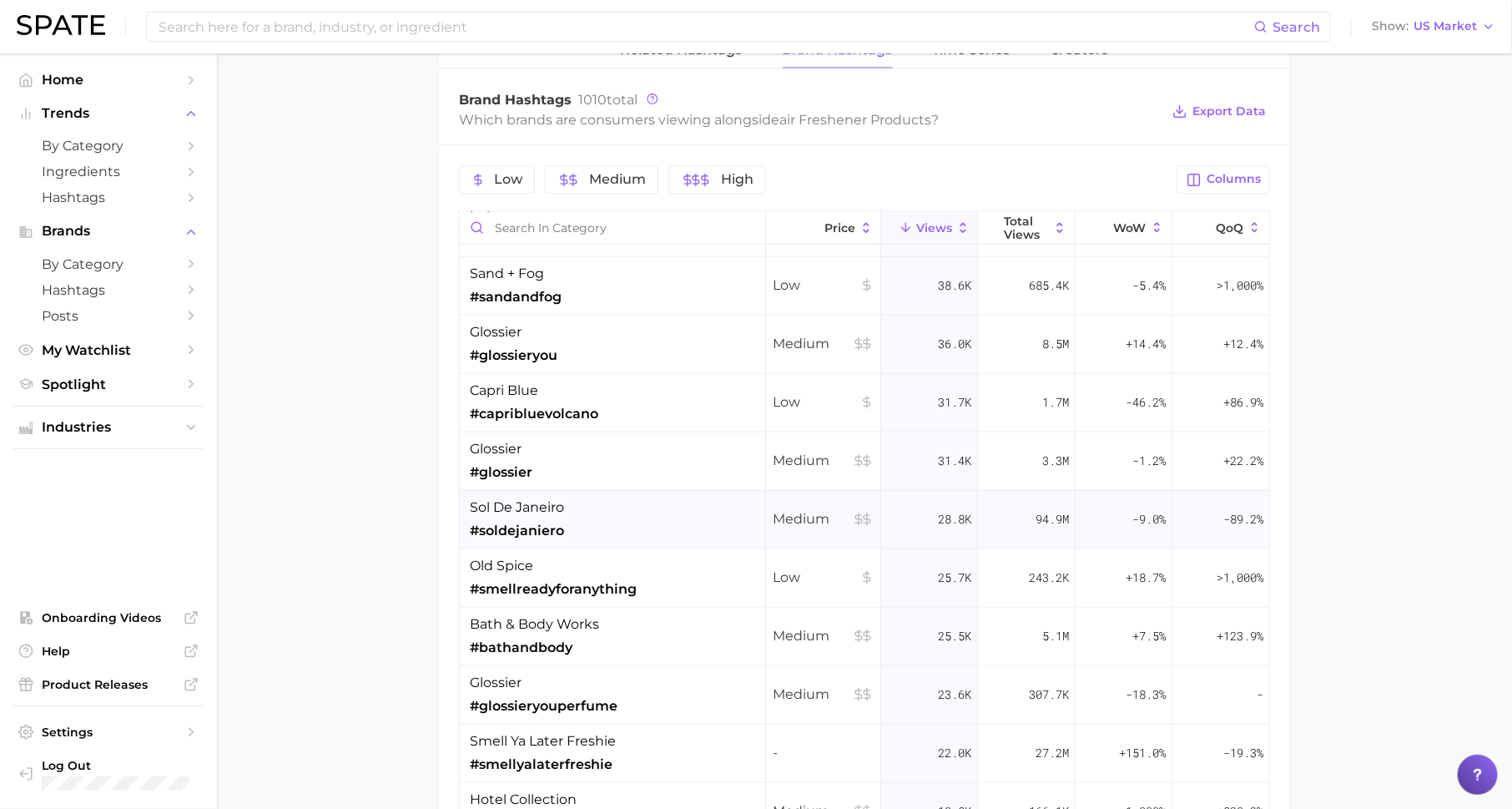
click at [572, 515] on div "sol de janeiro #soldejaniero" at bounding box center [613, 519] width 306 height 58
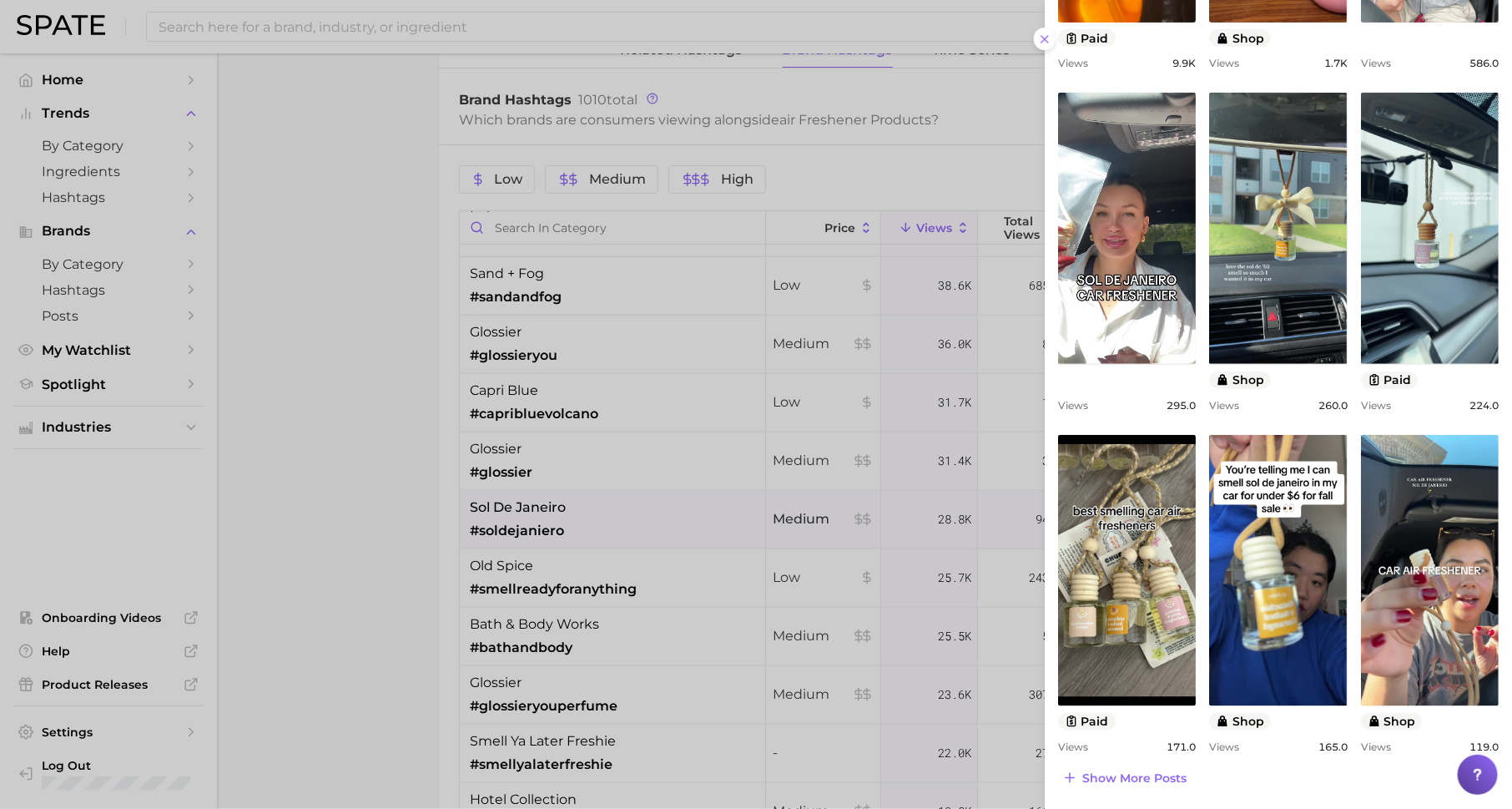
click at [684, 587] on div at bounding box center [756, 404] width 1512 height 809
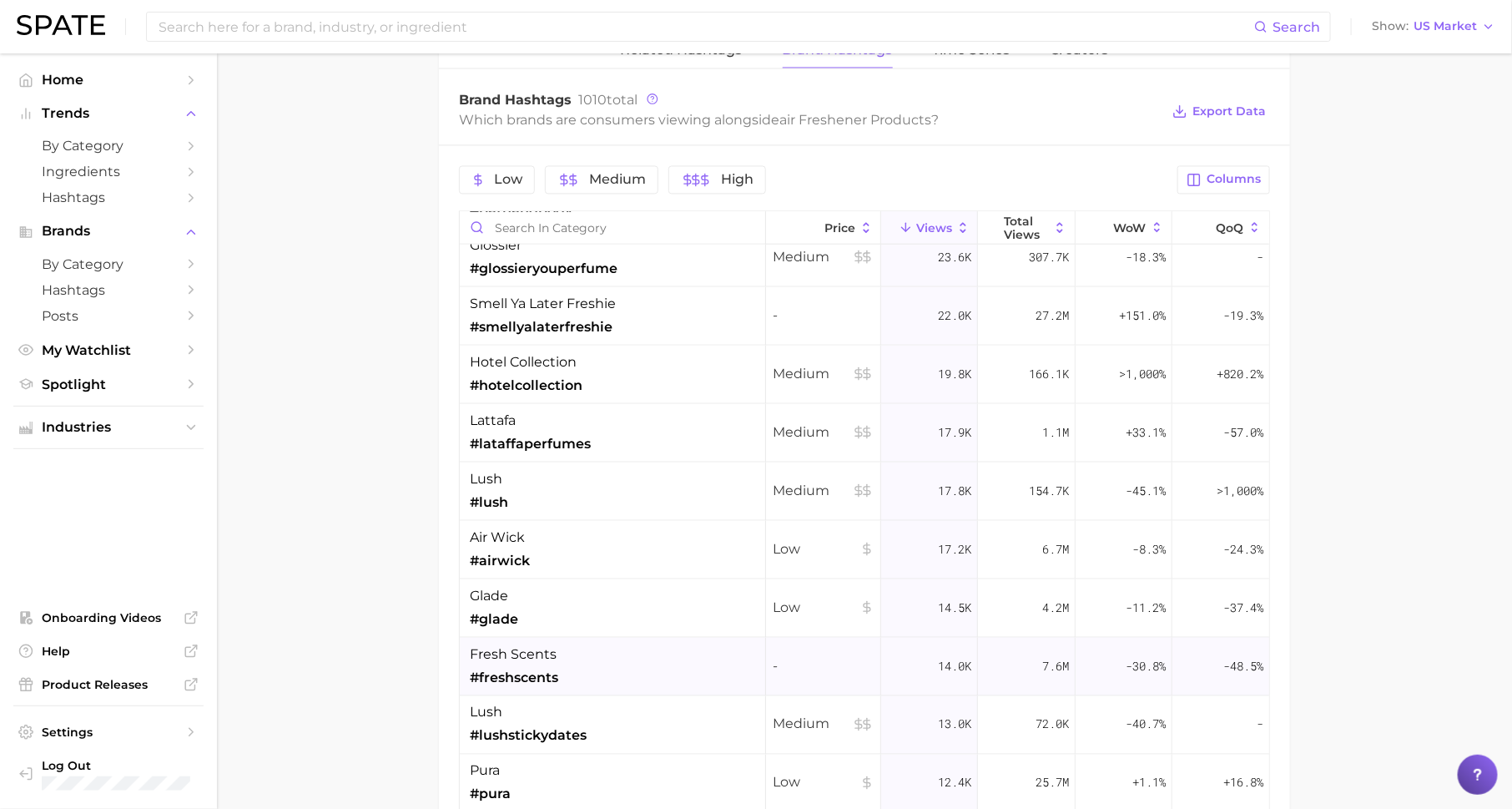
click at [621, 666] on div "fresh scents #freshscents" at bounding box center [613, 666] width 306 height 58
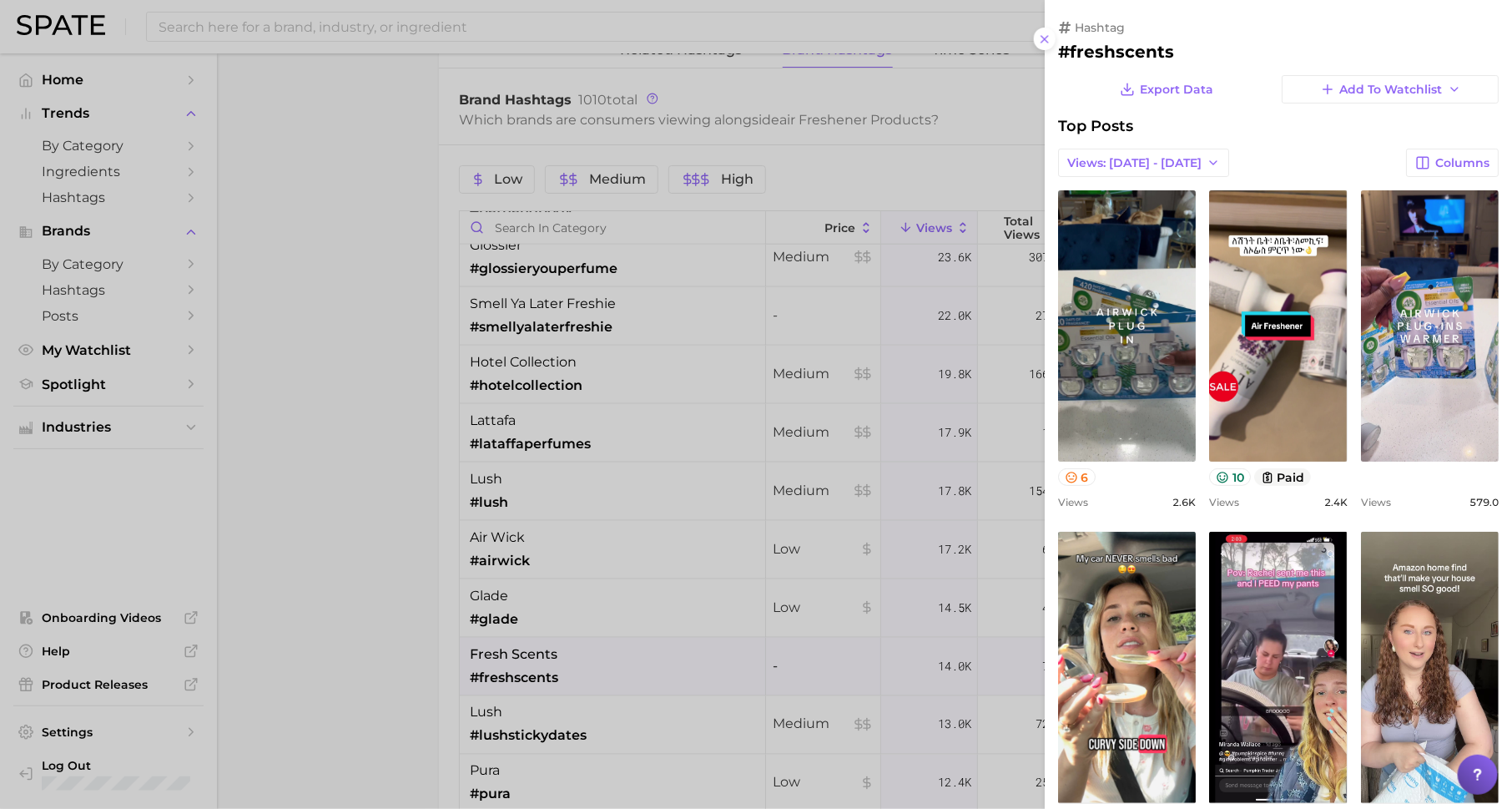
click at [621, 666] on div at bounding box center [756, 404] width 1512 height 809
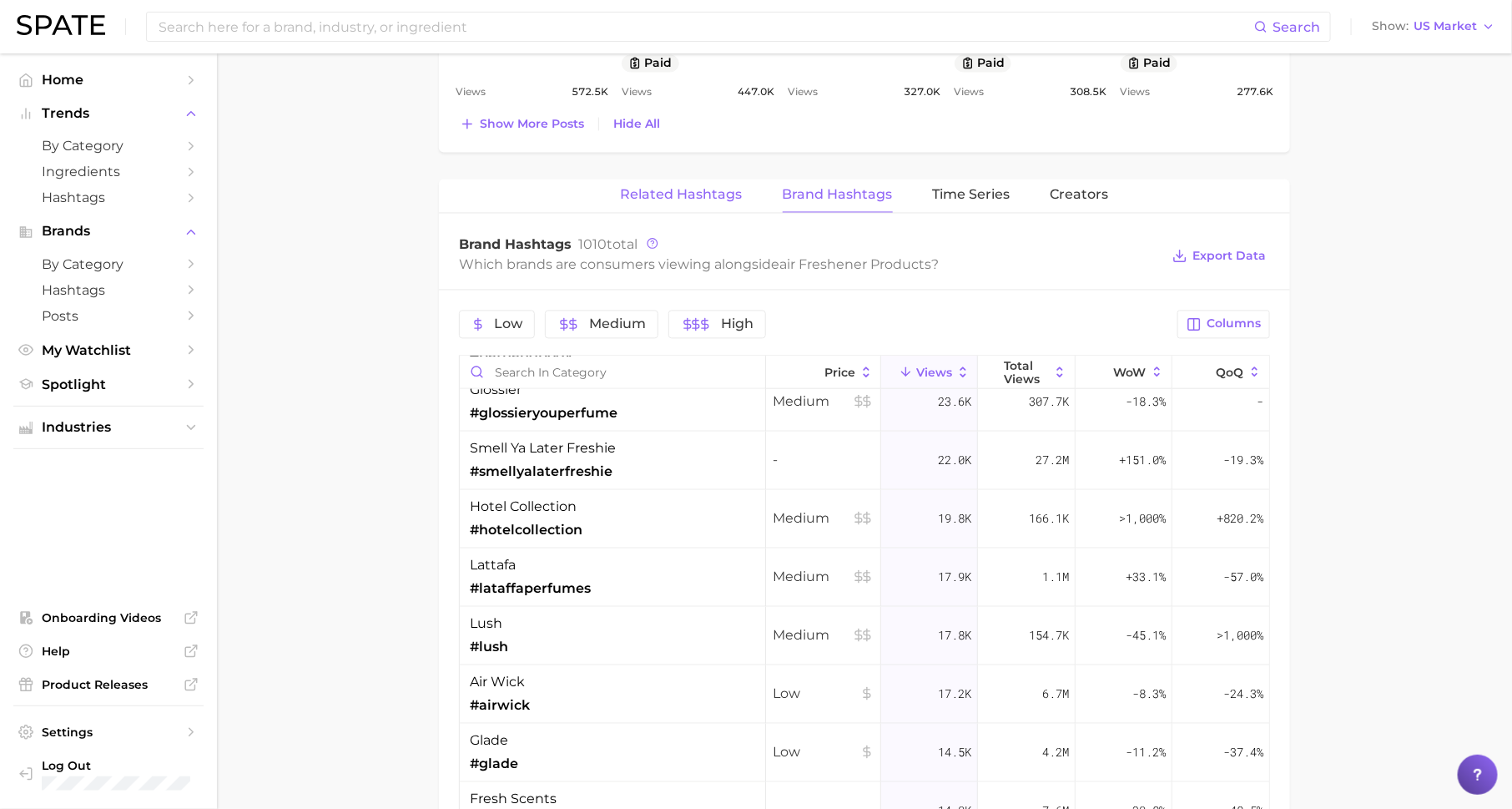
click at [699, 188] on span "Related Hashtags" at bounding box center [681, 195] width 122 height 15
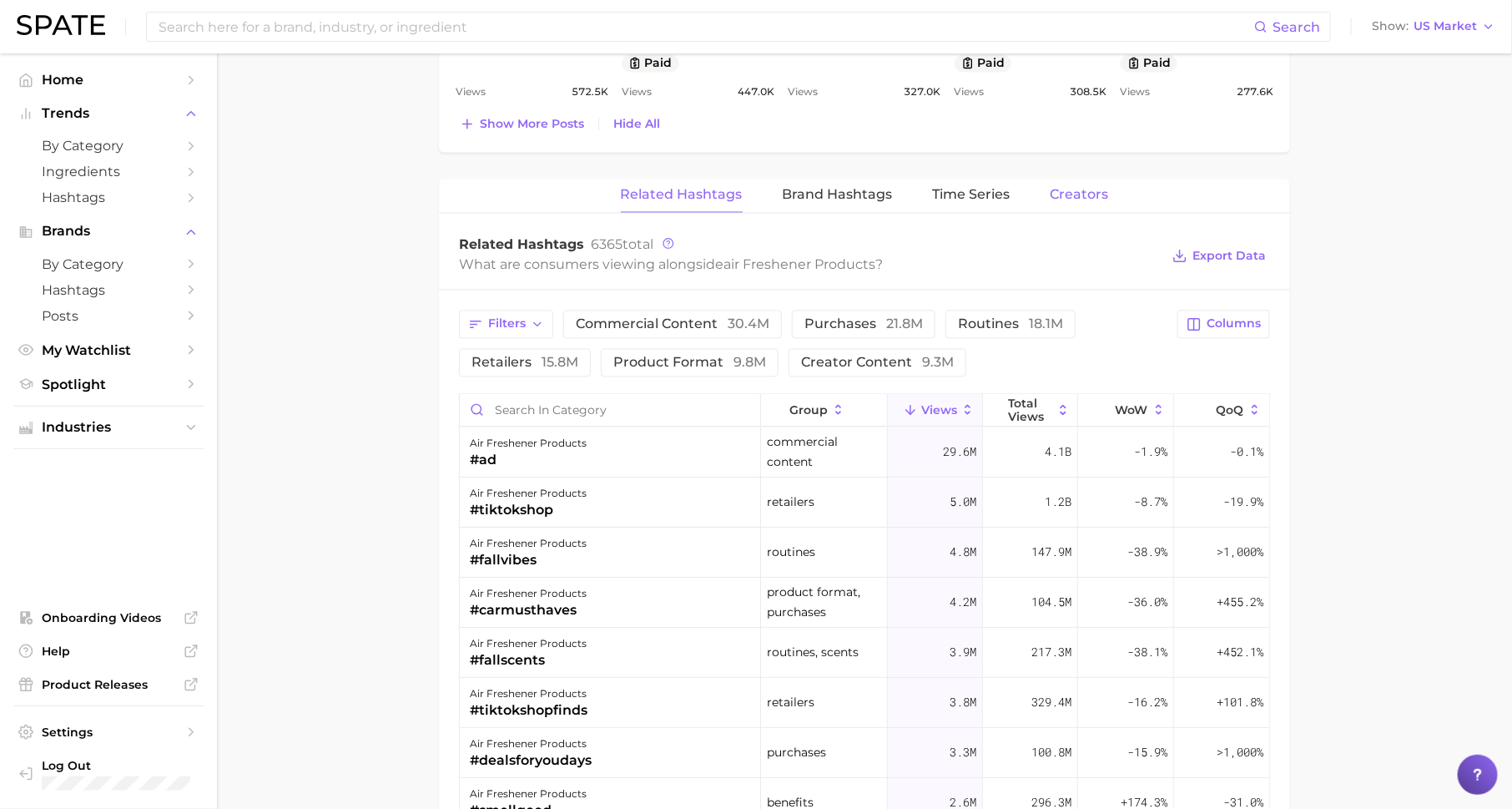
click at [1094, 198] on span "Creators" at bounding box center [1080, 195] width 58 height 15
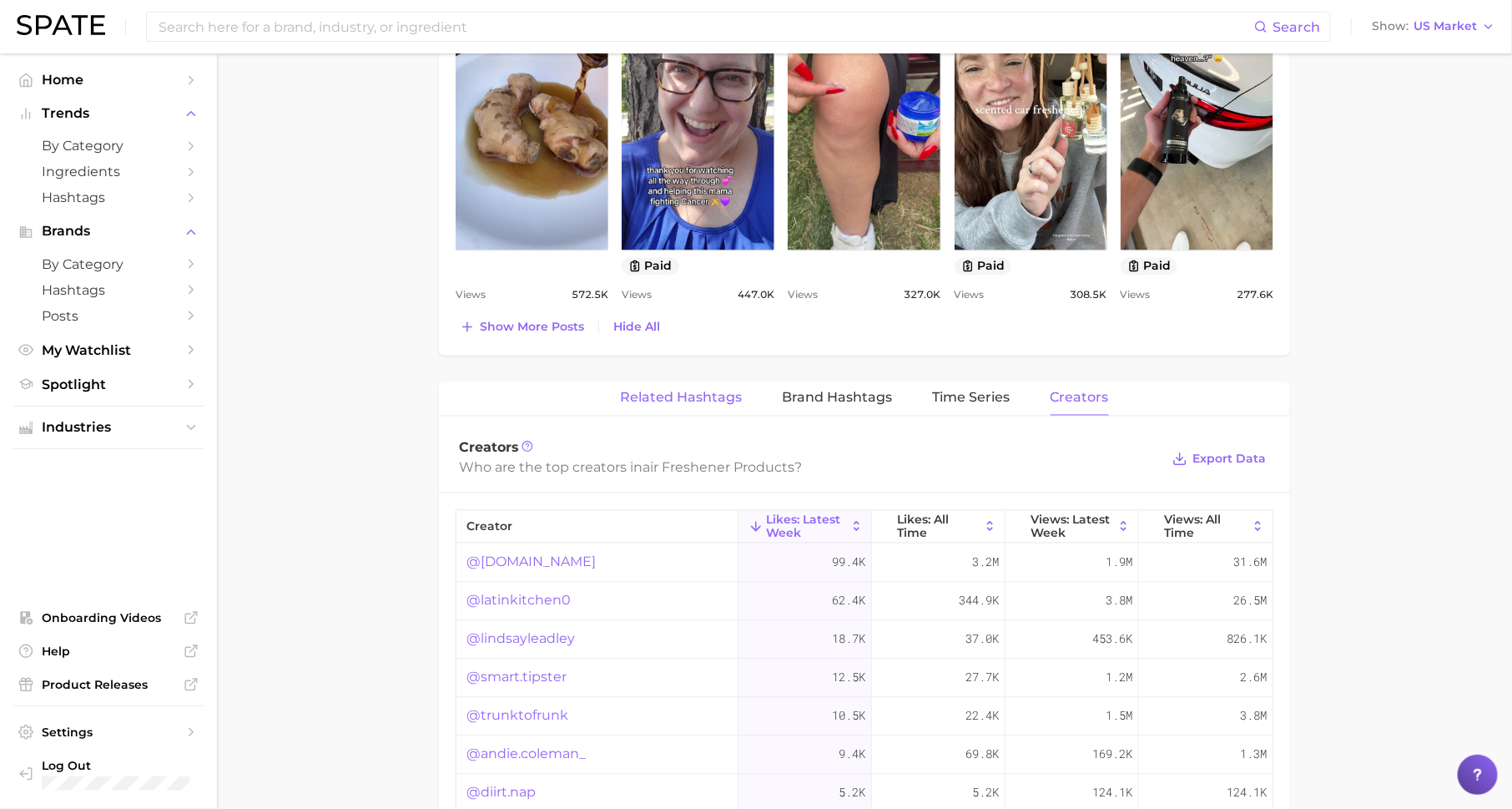
click at [646, 400] on span "Related Hashtags" at bounding box center [681, 398] width 122 height 15
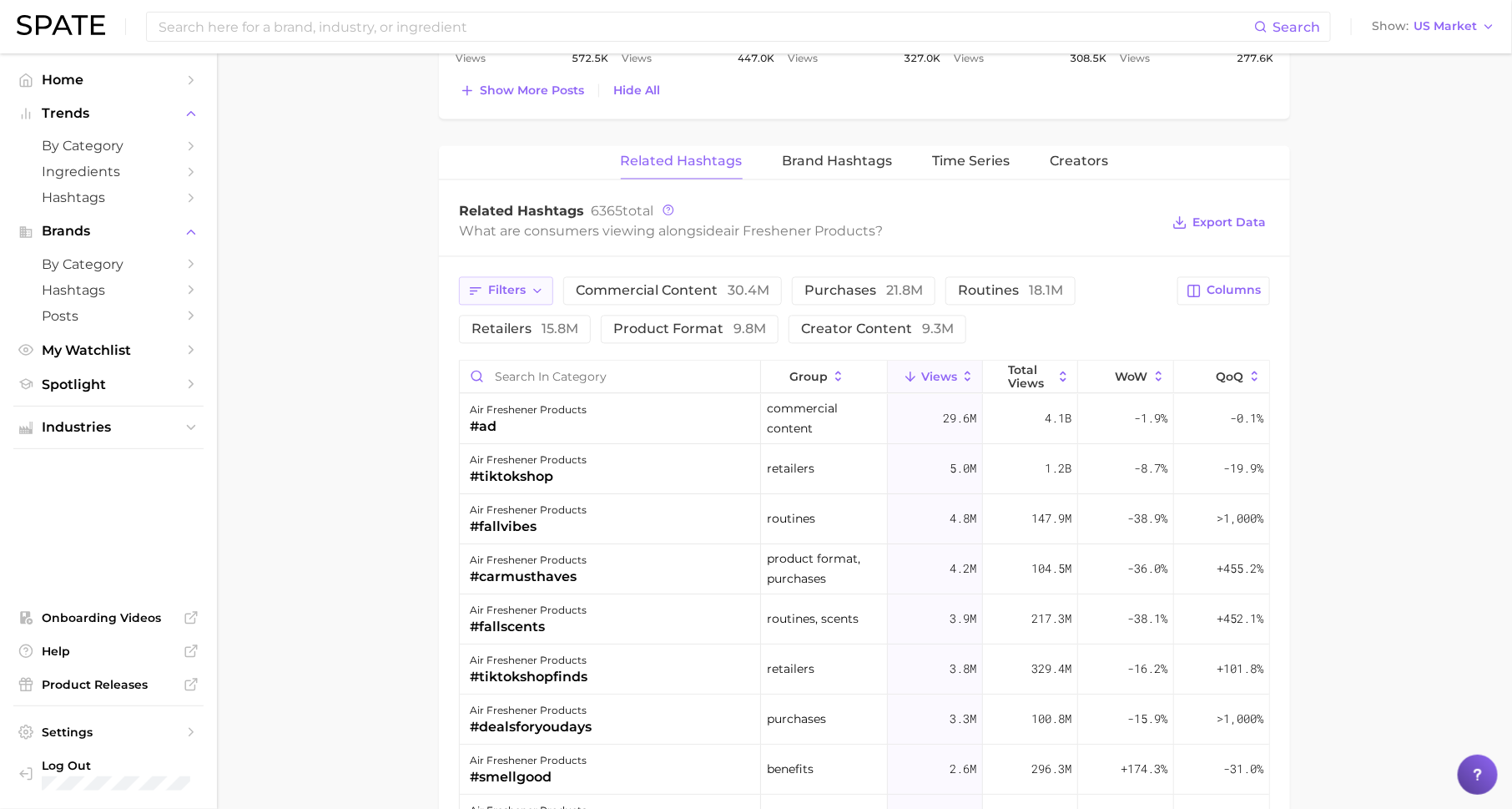
click at [529, 285] on button "Filters" at bounding box center [506, 290] width 95 height 28
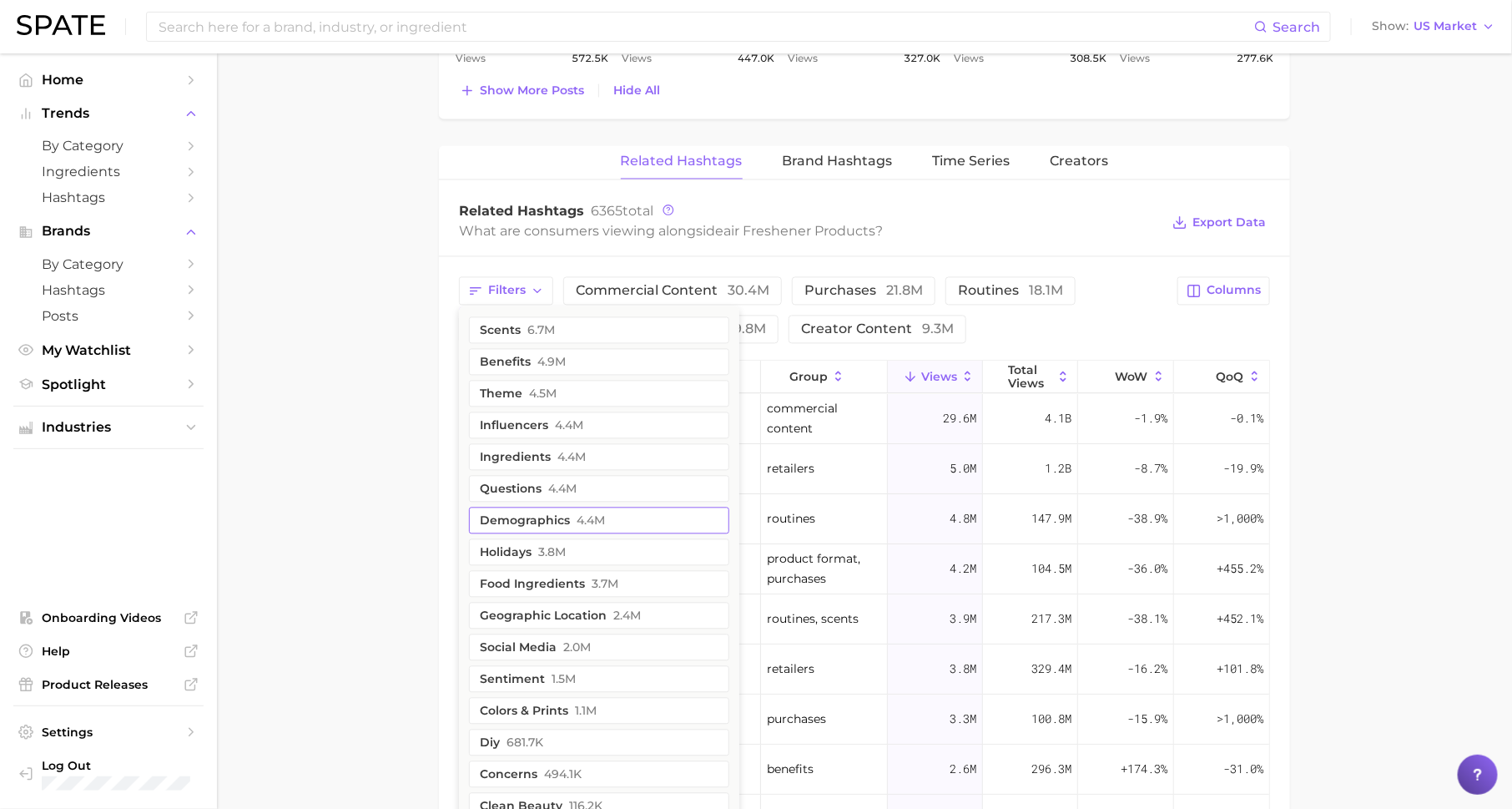
click at [550, 511] on button "demographics 4.4m" at bounding box center [599, 520] width 260 height 26
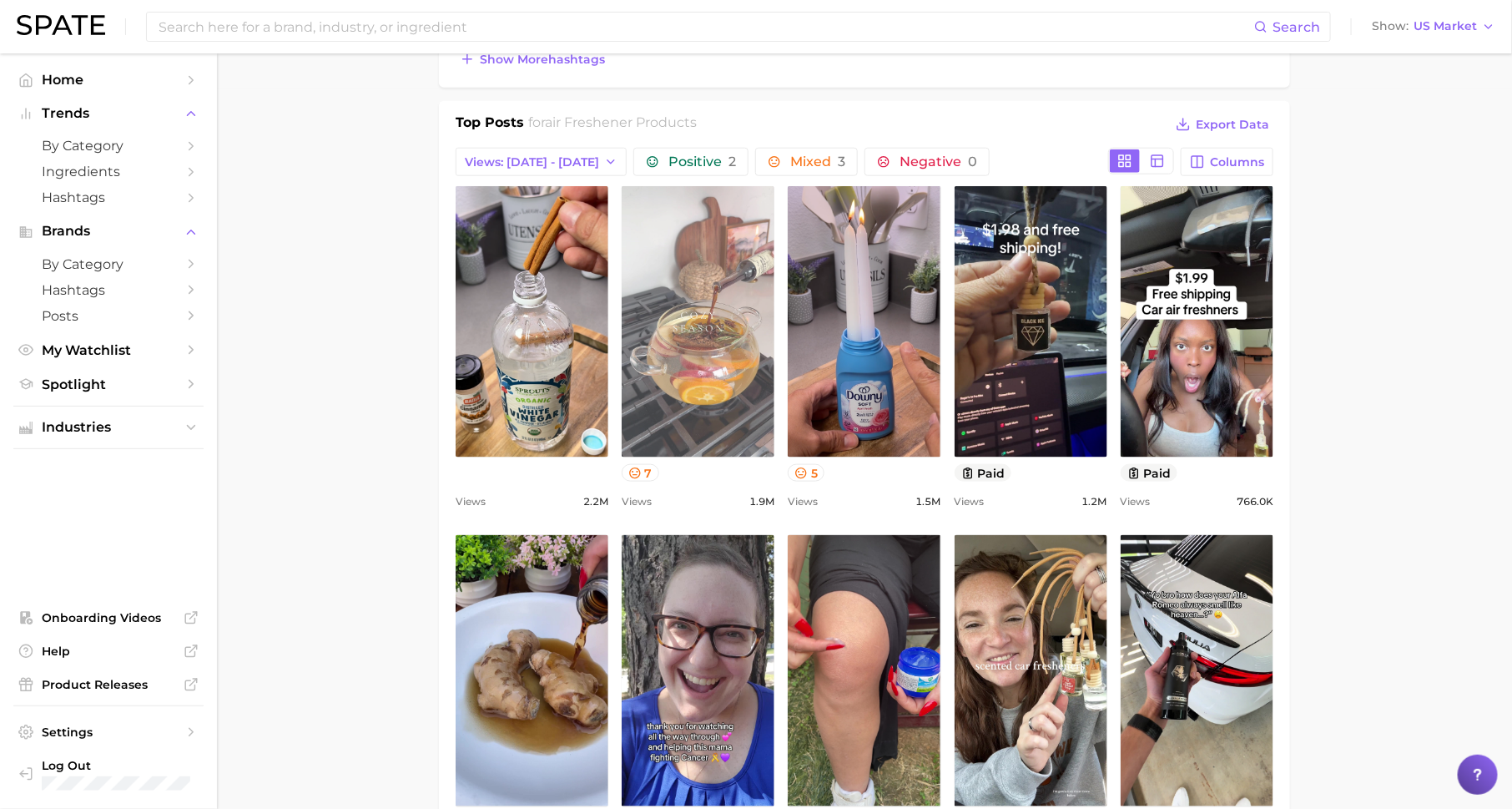
click at [657, 338] on link "view post on TikTok" at bounding box center [698, 322] width 153 height 271
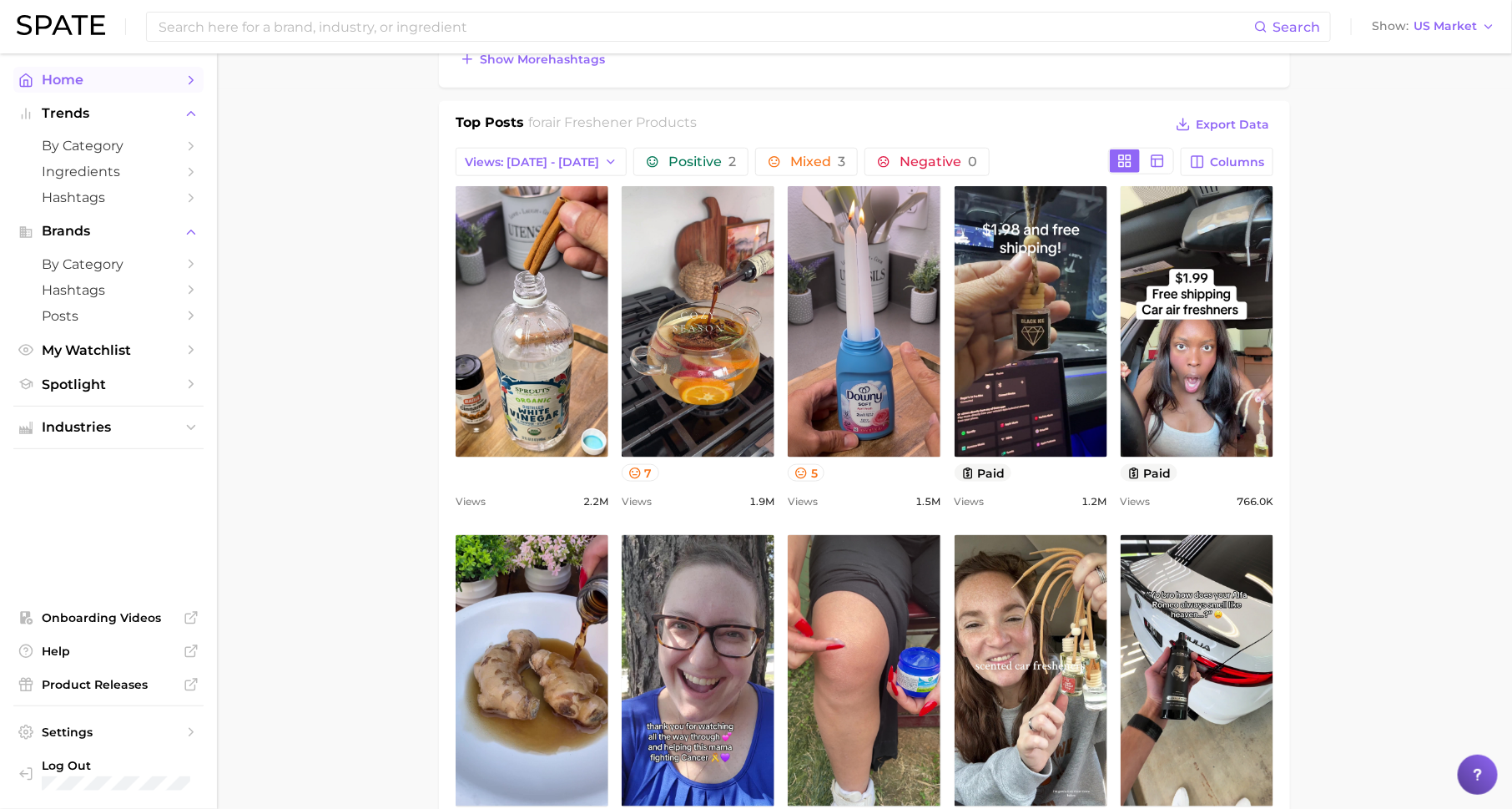
click at [172, 86] on span "Home" at bounding box center [108, 80] width 134 height 16
